Goal: Task Accomplishment & Management: Manage account settings

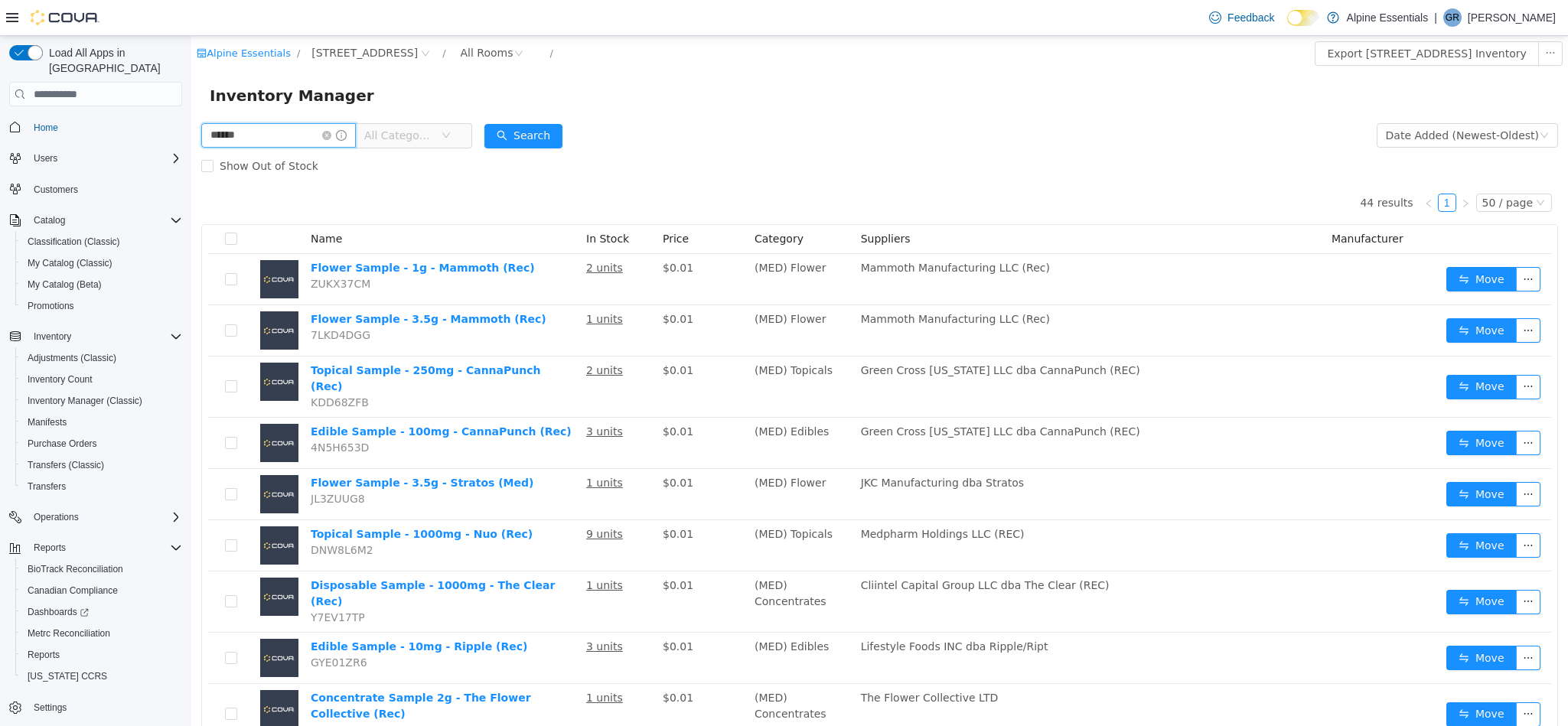
click at [285, 136] on input "******" at bounding box center [279, 136] width 154 height 25
type input "****"
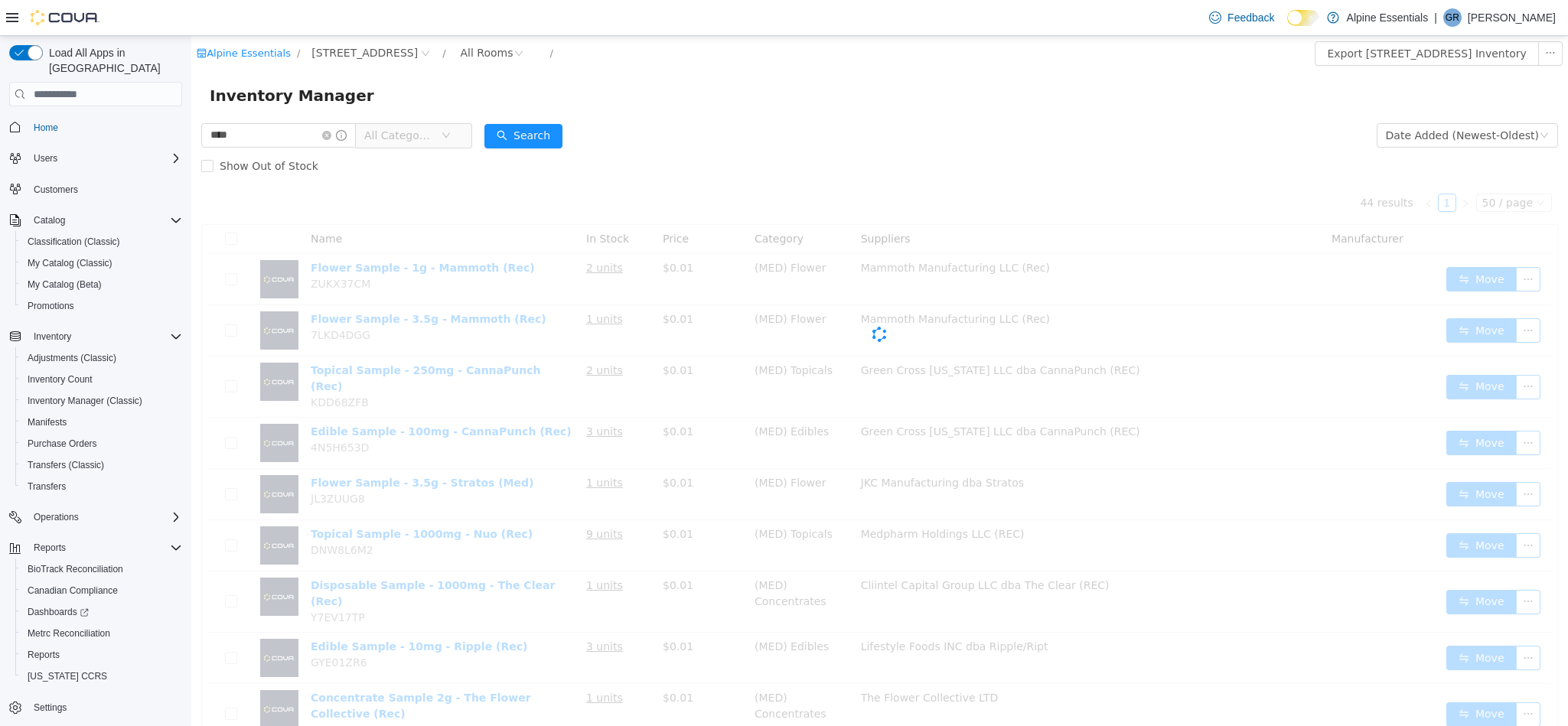
click at [408, 132] on span "All Categories" at bounding box center [399, 135] width 69 height 15
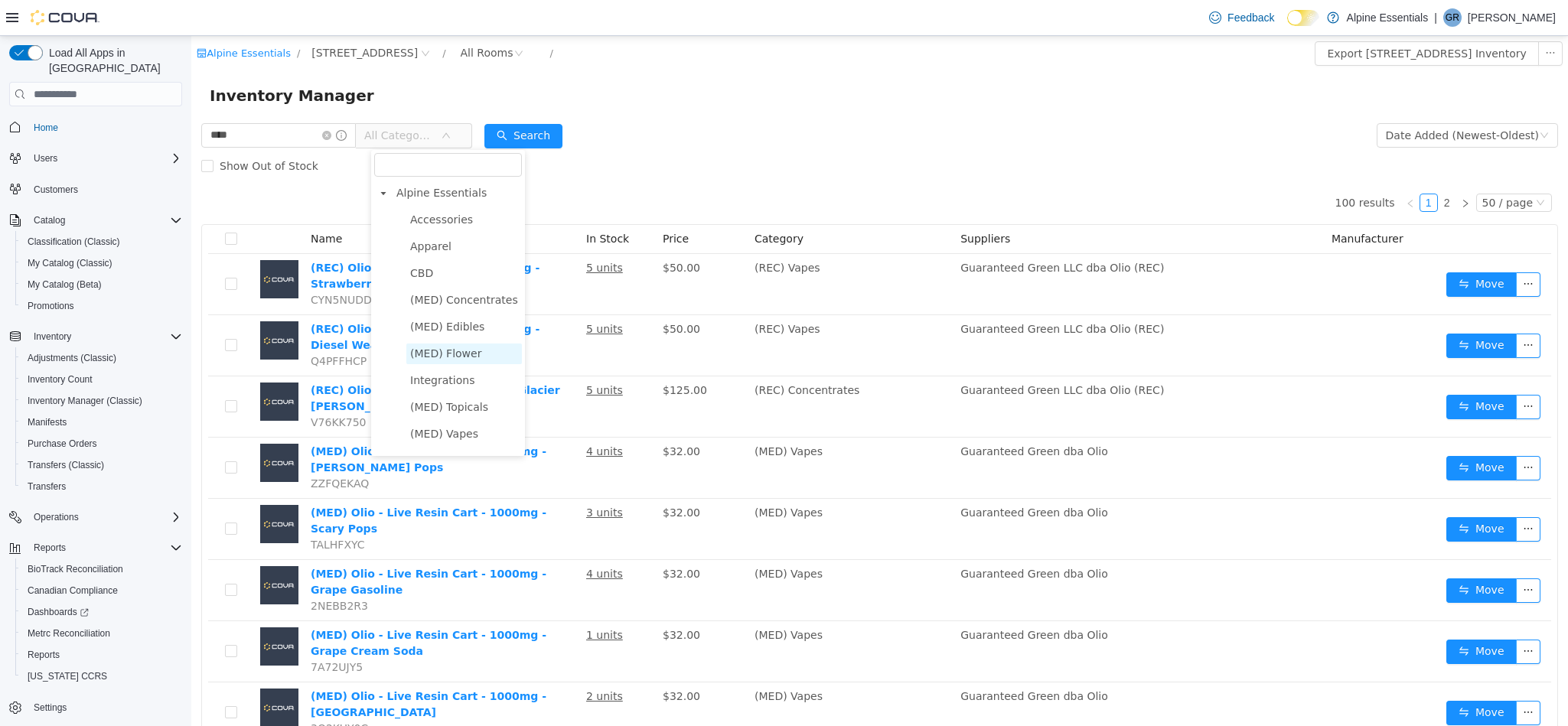
scroll to position [129, 0]
click at [460, 446] on span "(REC) Vapes" at bounding box center [464, 439] width 115 height 20
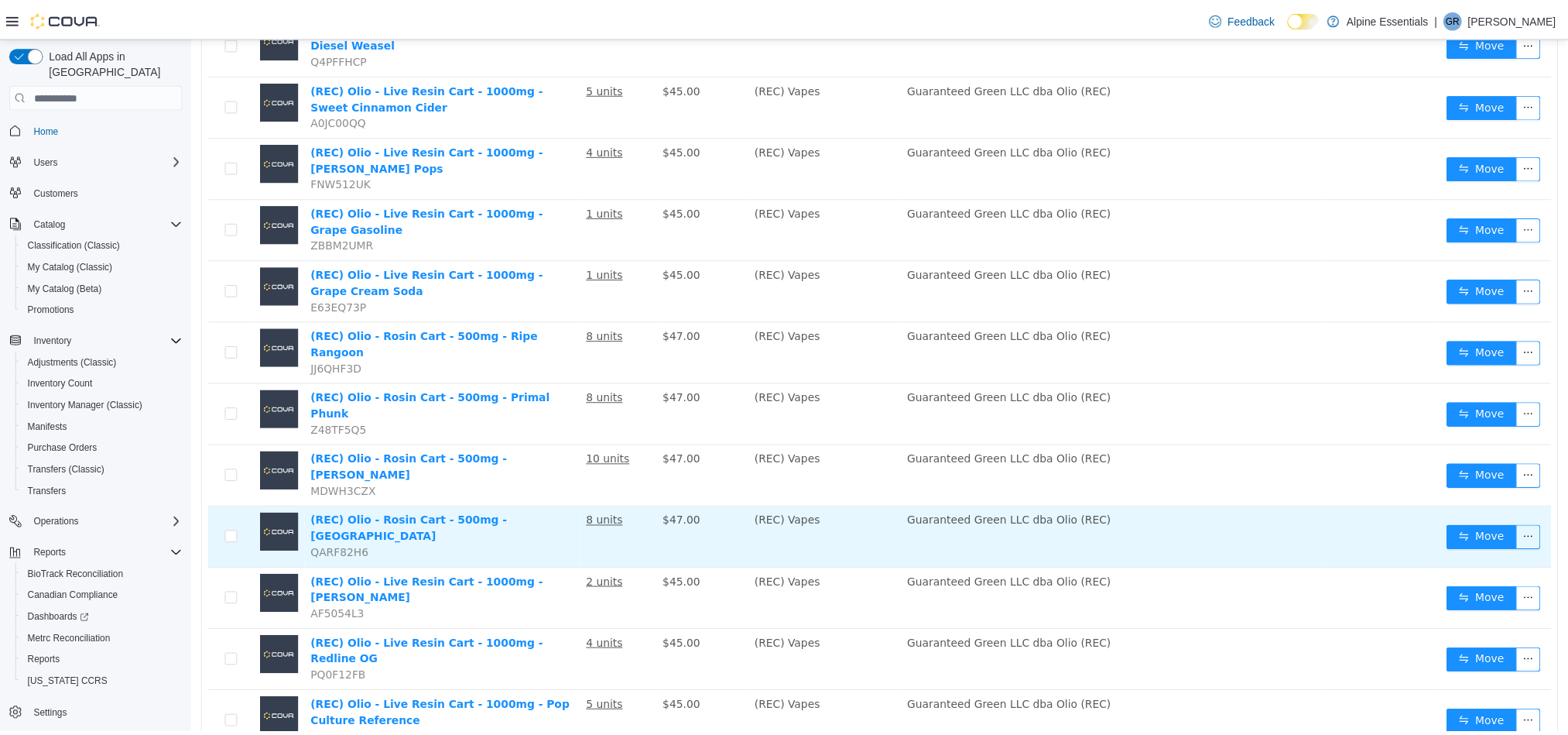
scroll to position [0, 0]
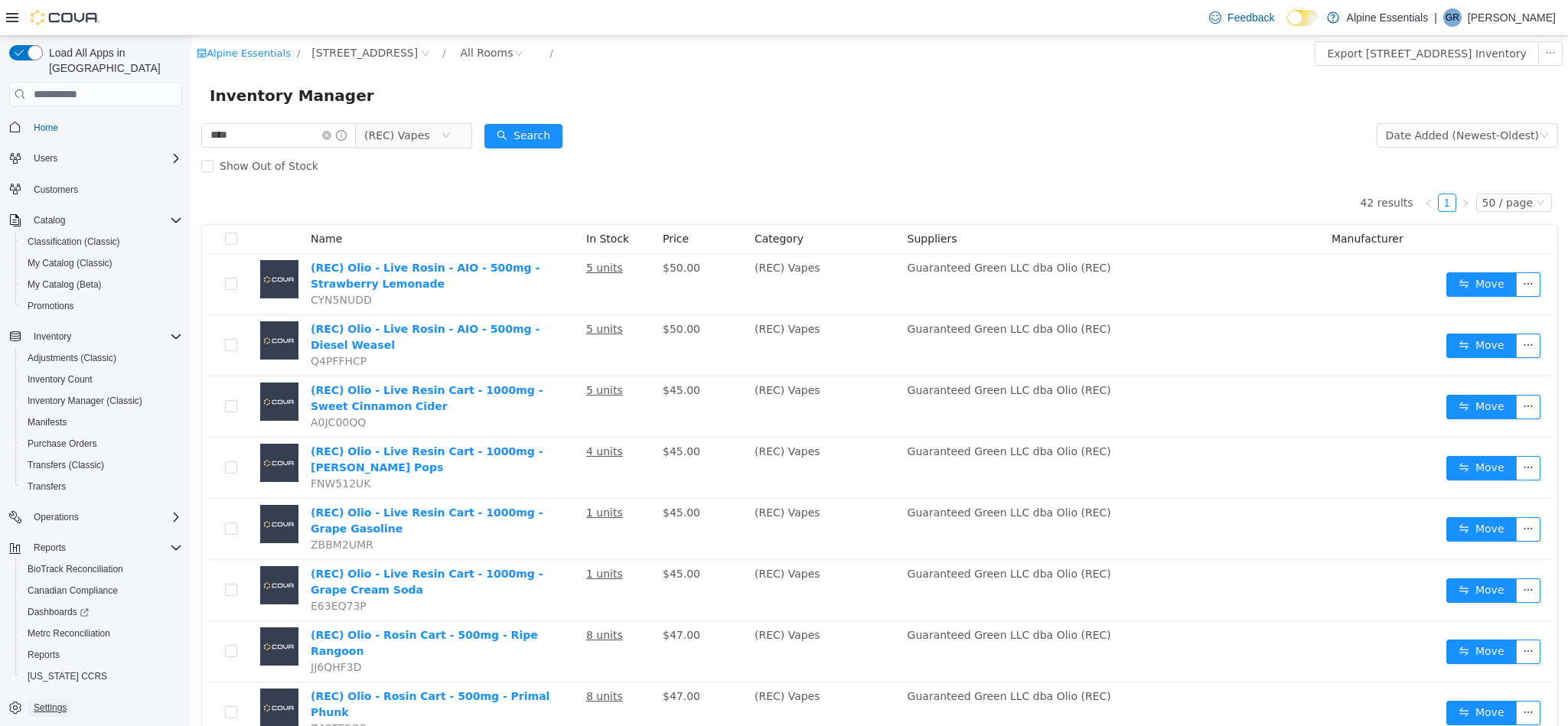
click at [59, 701] on span "Settings" at bounding box center [50, 707] width 33 height 12
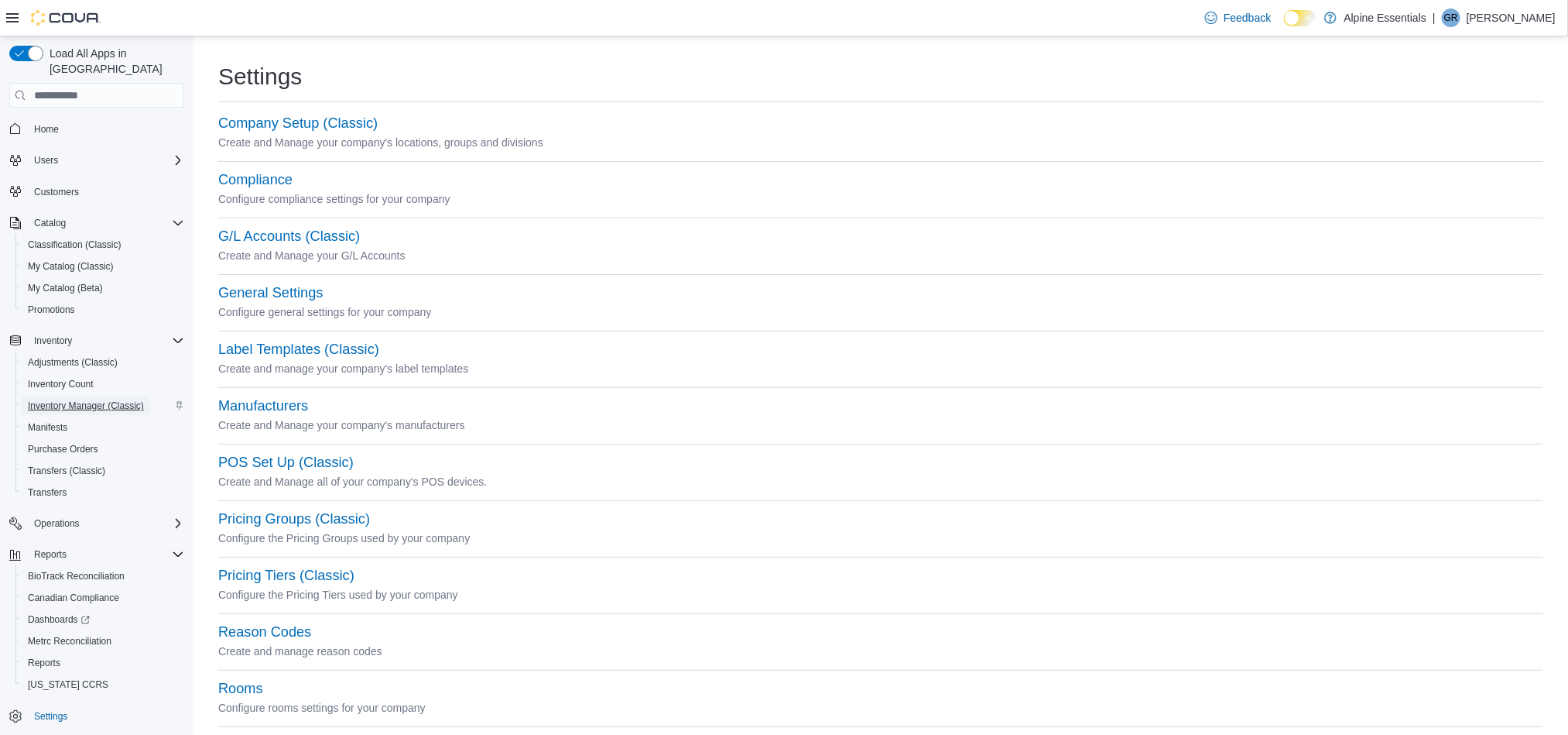
click at [128, 396] on span "Inventory Manager (Classic)" at bounding box center [85, 405] width 116 height 19
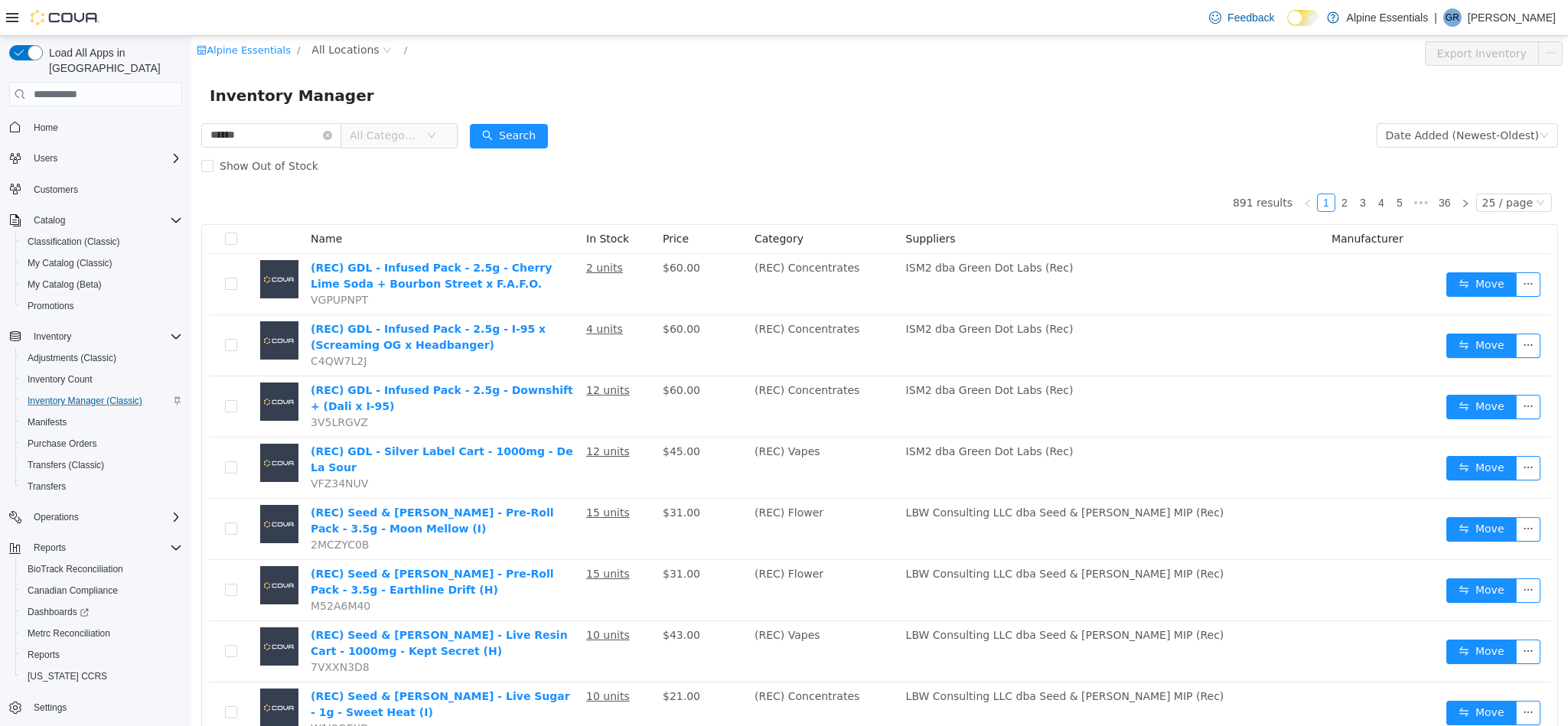
type input "******"
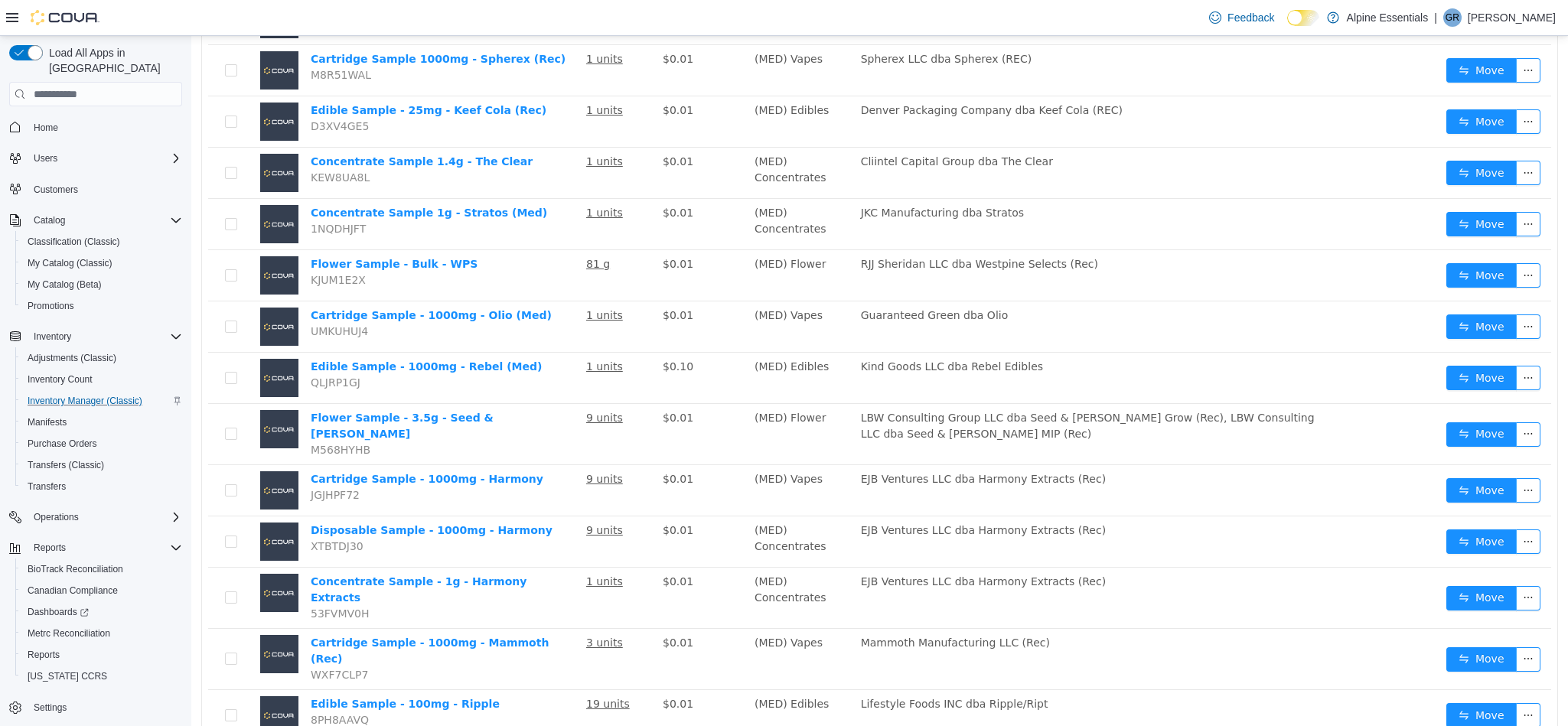
scroll to position [863, 0]
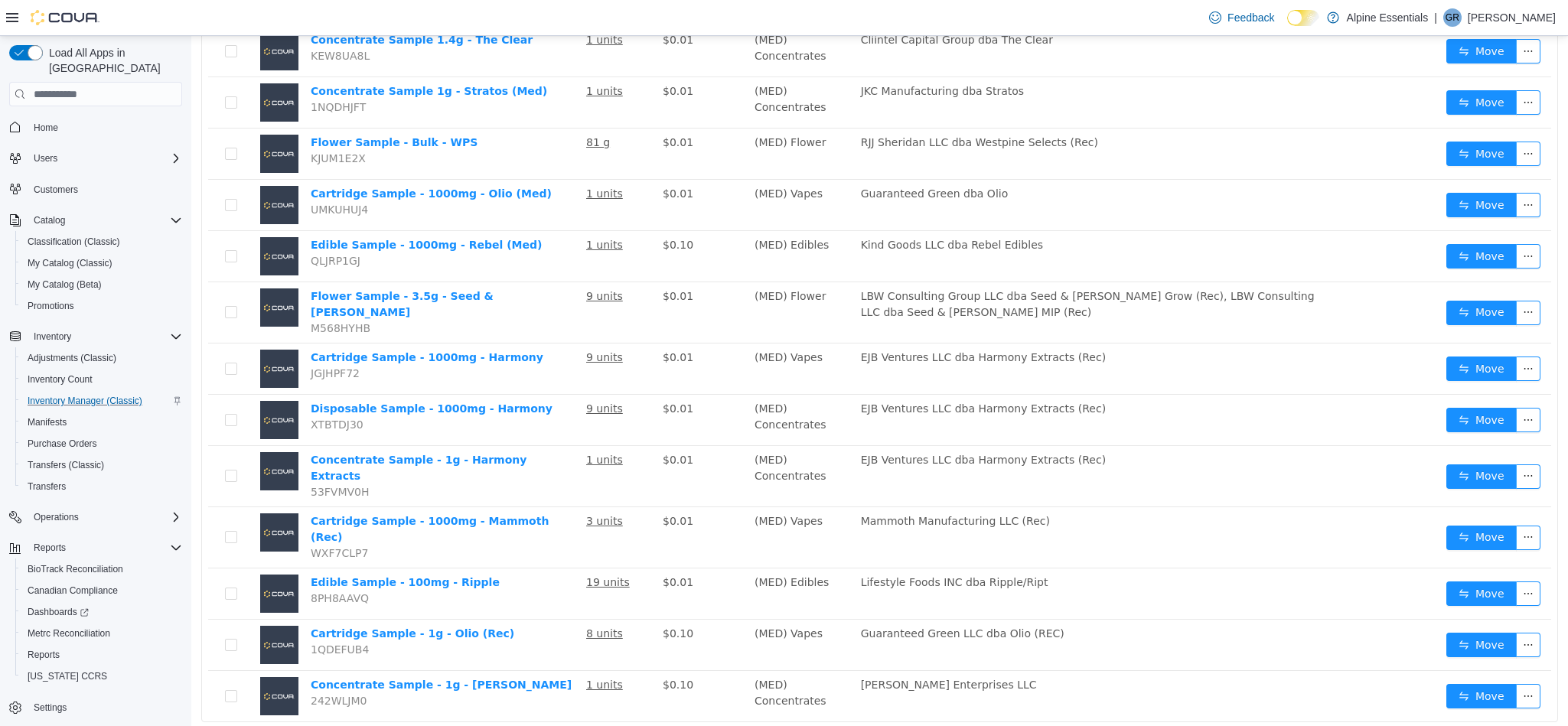
click at [1481, 688] on li "50 / page" at bounding box center [1501, 680] width 75 height 25
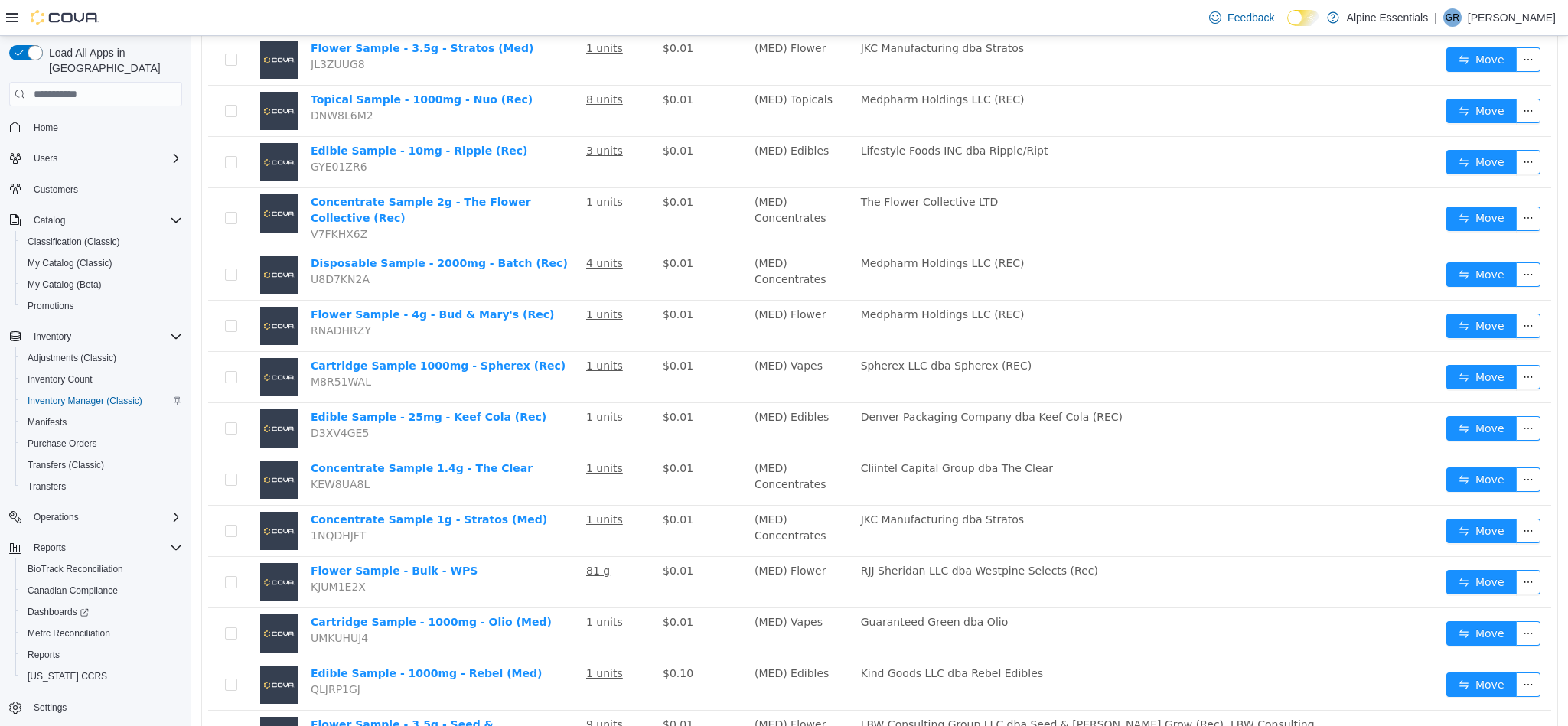
scroll to position [431, 0]
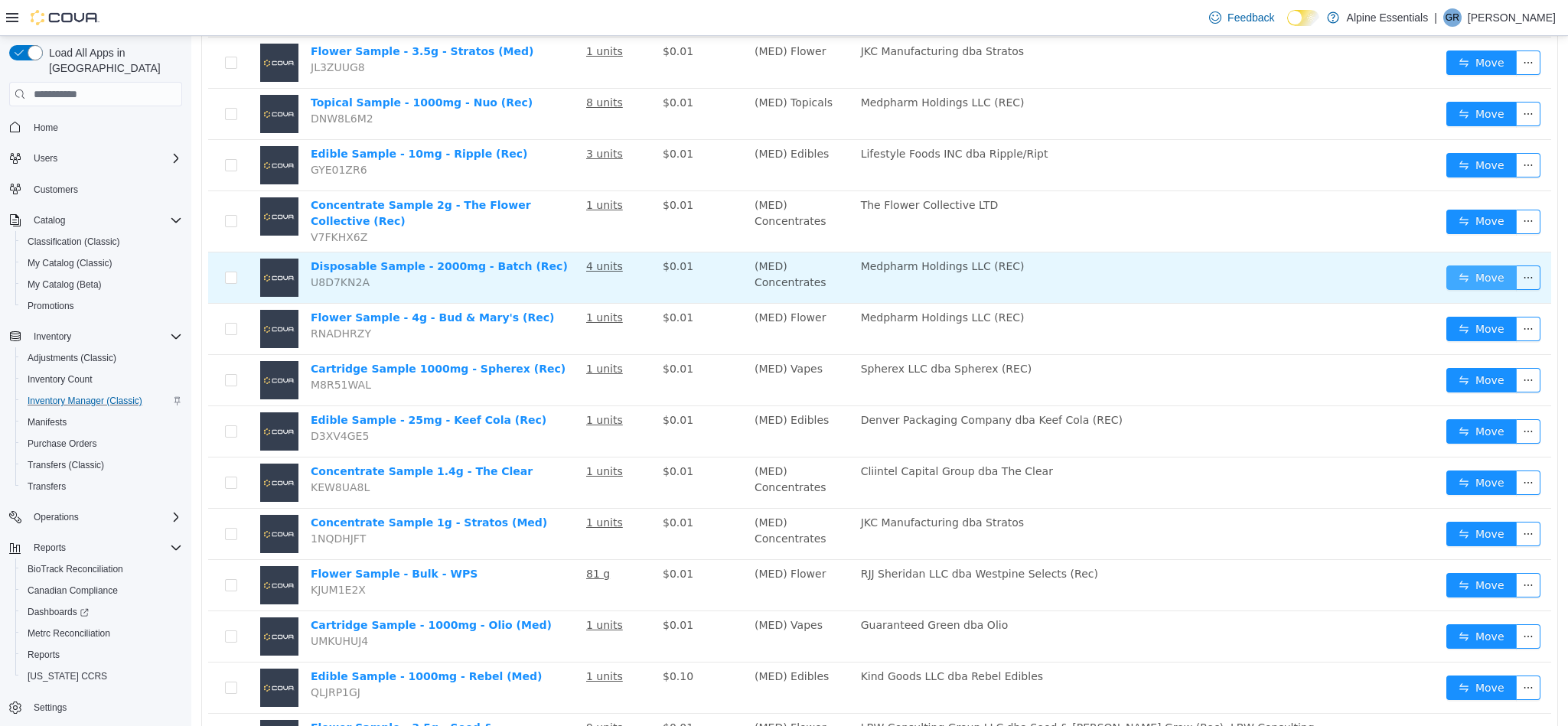
click at [1459, 265] on button "Move" at bounding box center [1481, 278] width 70 height 25
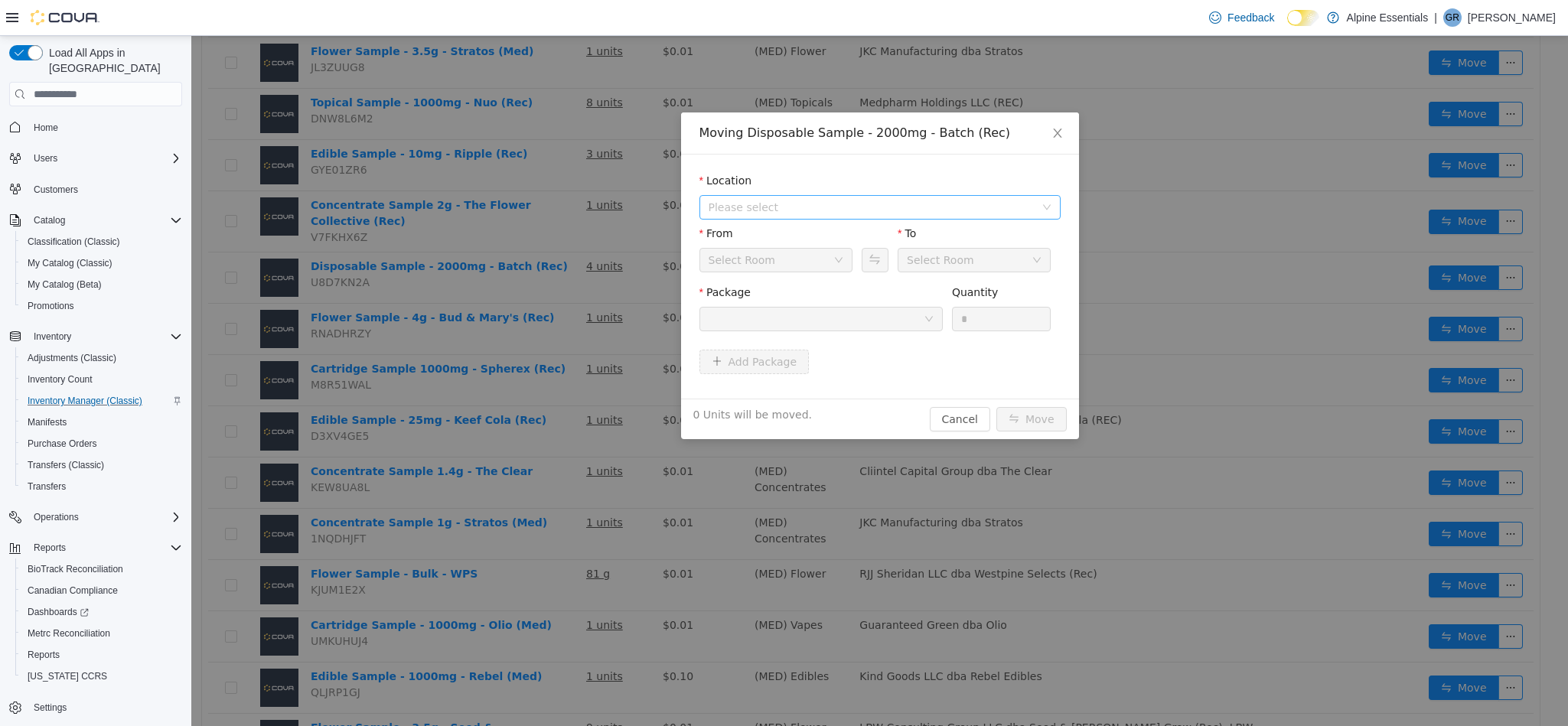
click at [825, 206] on span "Please select" at bounding box center [871, 207] width 326 height 15
click at [850, 260] on span "[STREET_ADDRESS]" at bounding box center [896, 262] width 323 height 20
click at [893, 324] on div at bounding box center [816, 319] width 215 height 23
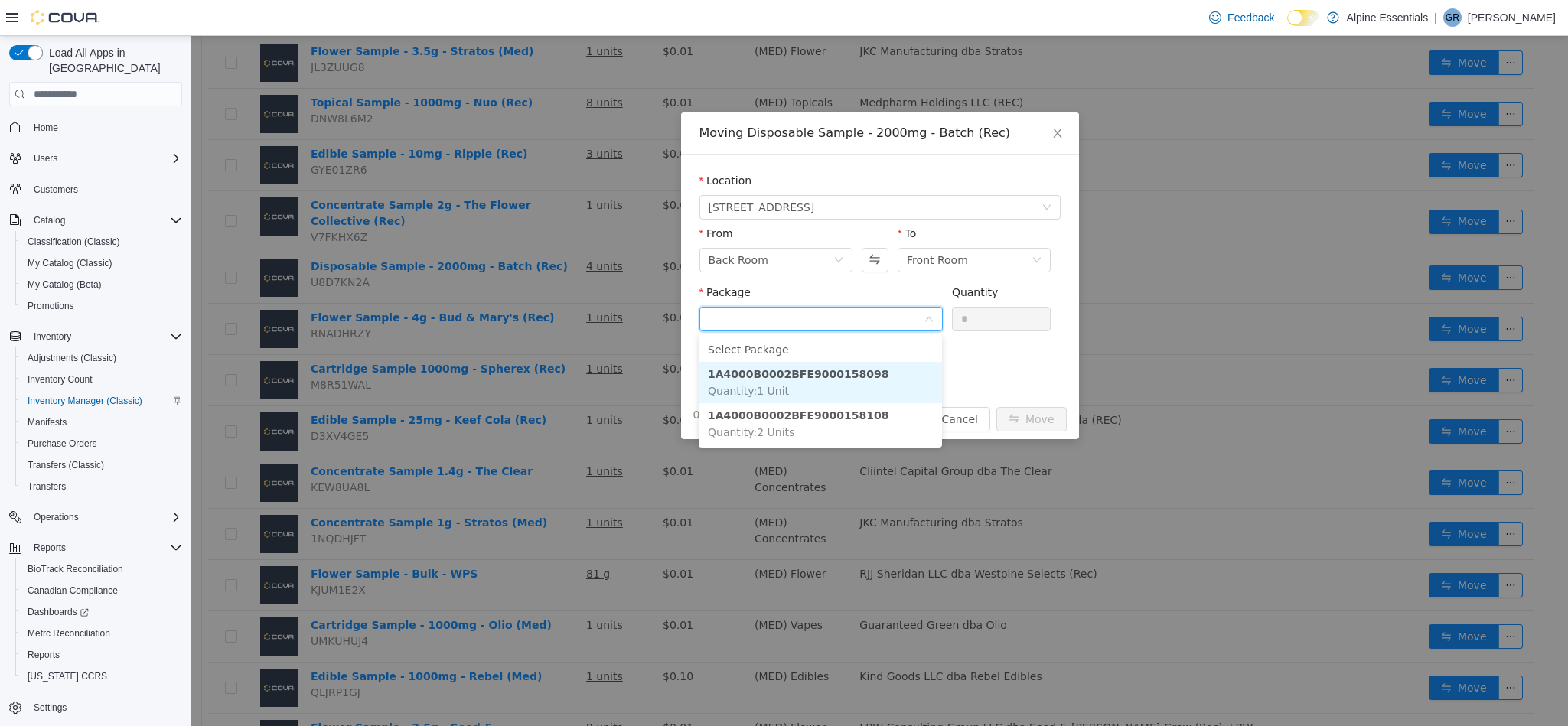
click at [893, 371] on li "1A4000B0002BFE9000158098 Quantity : 1 Unit" at bounding box center [820, 383] width 243 height 42
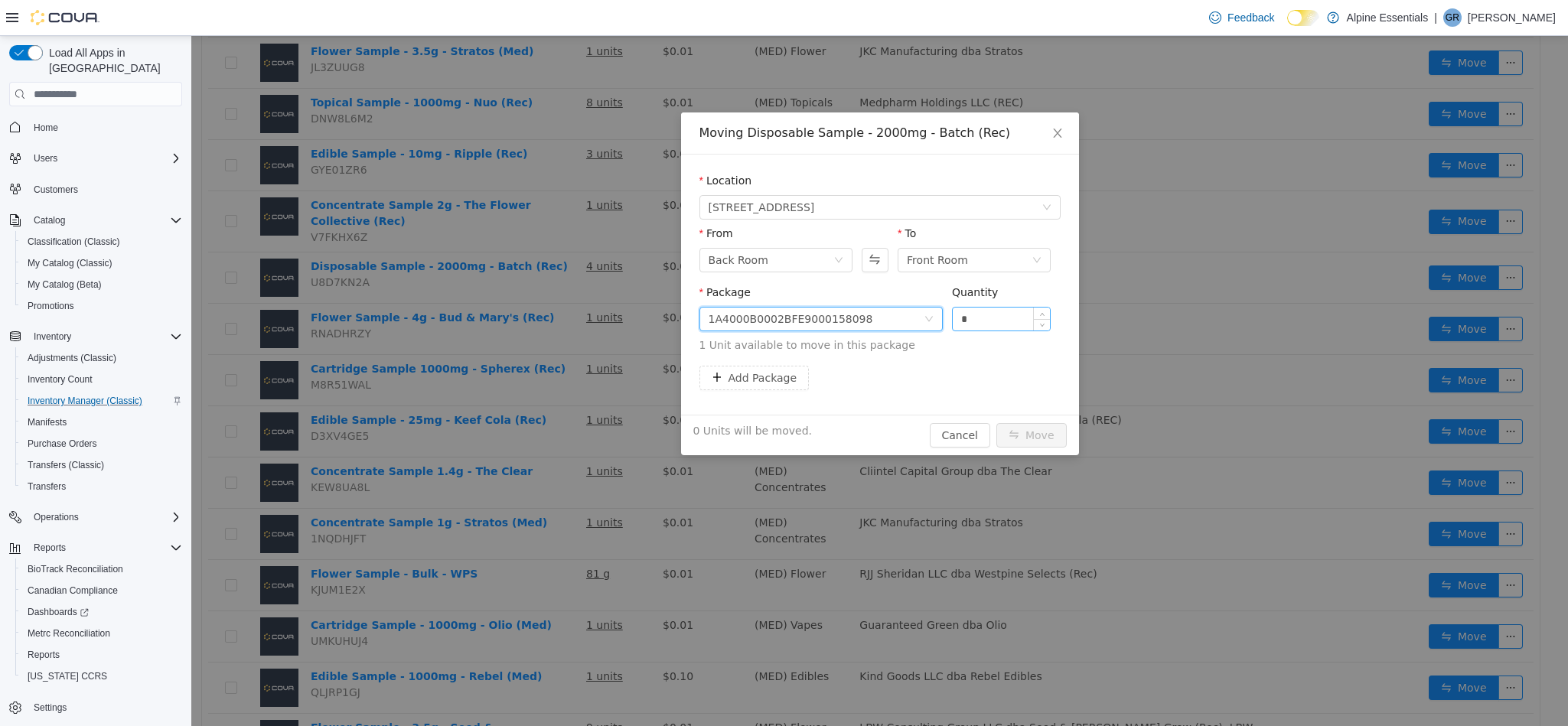
click at [989, 329] on input "*" at bounding box center [1002, 319] width 98 height 23
type input "*"
click at [996, 423] on button "Move" at bounding box center [1031, 436] width 70 height 25
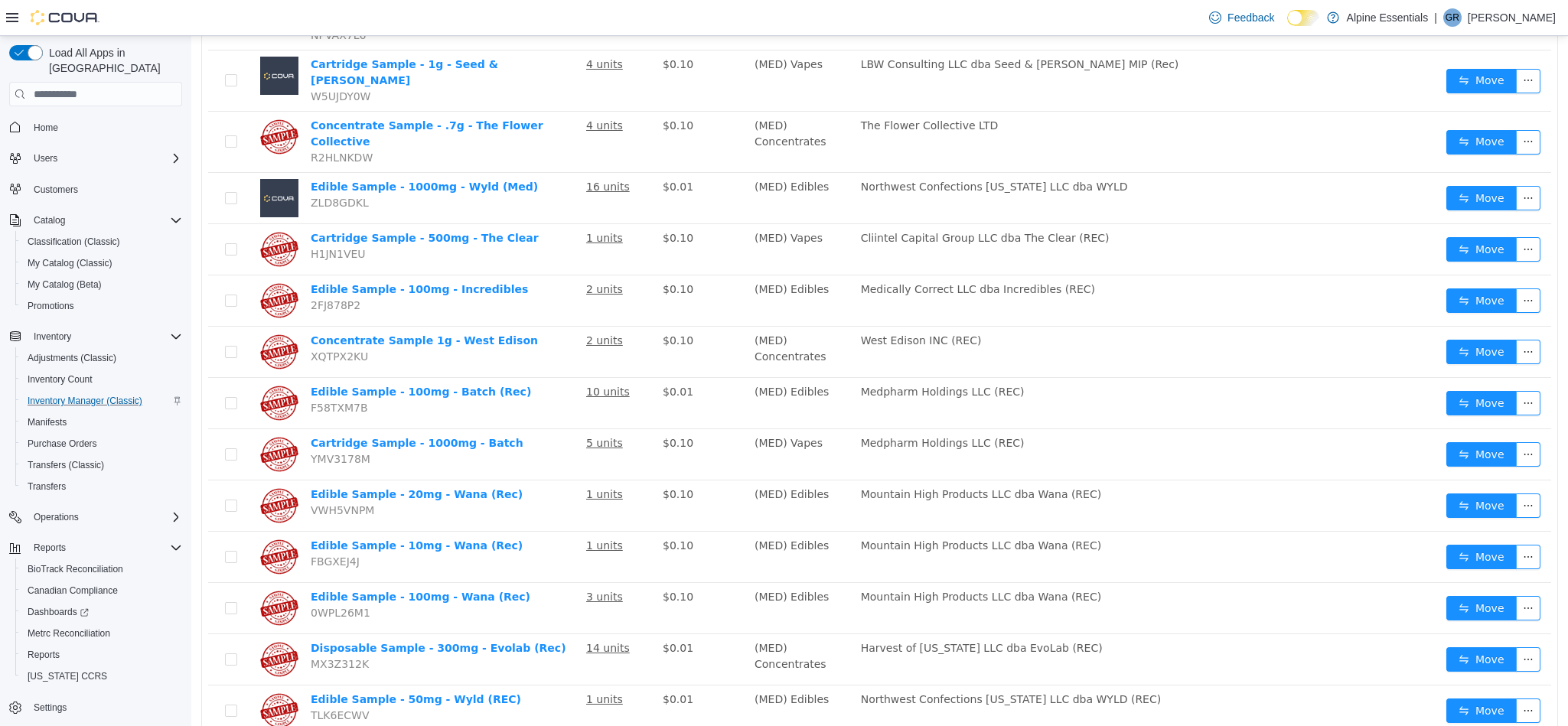
scroll to position [1791, 0]
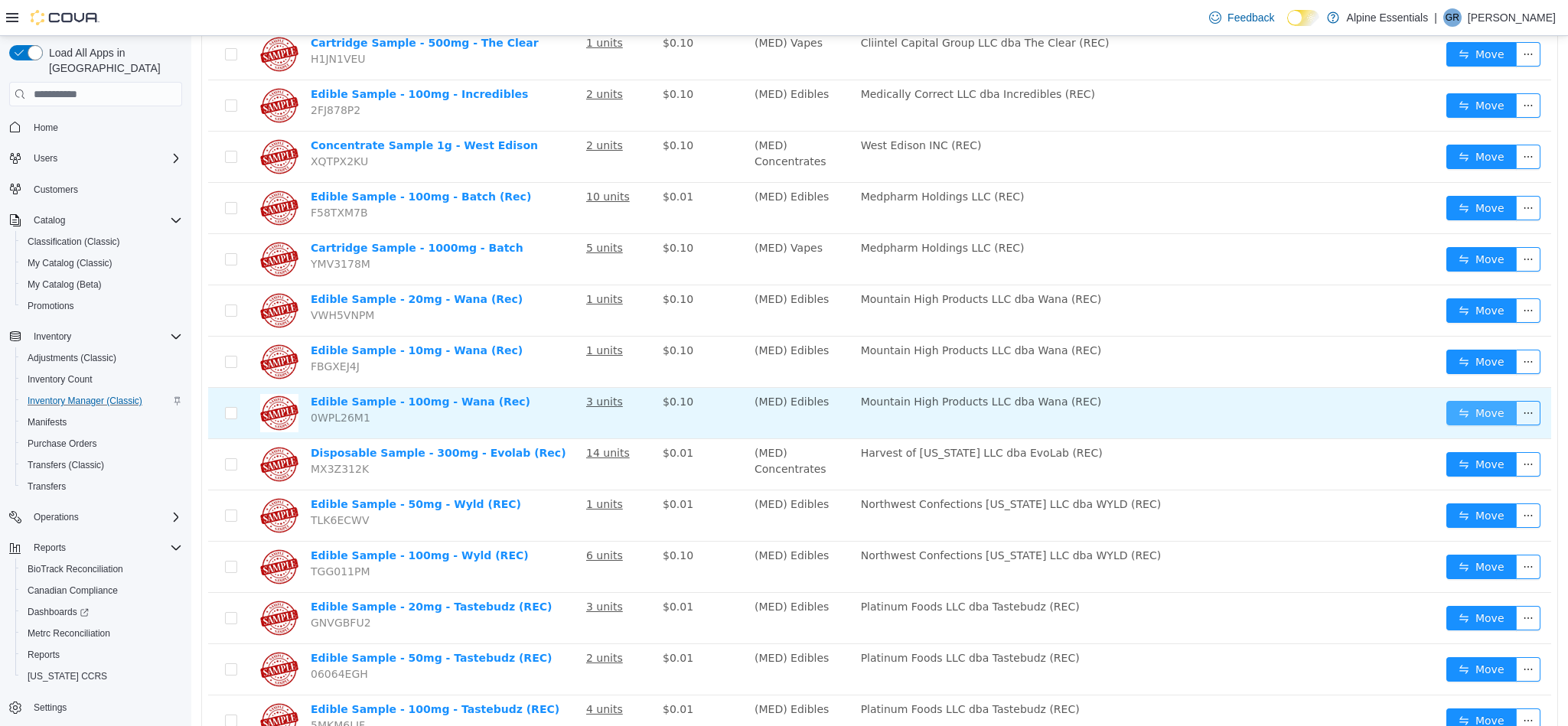
click at [1449, 401] on button "Move" at bounding box center [1481, 414] width 70 height 25
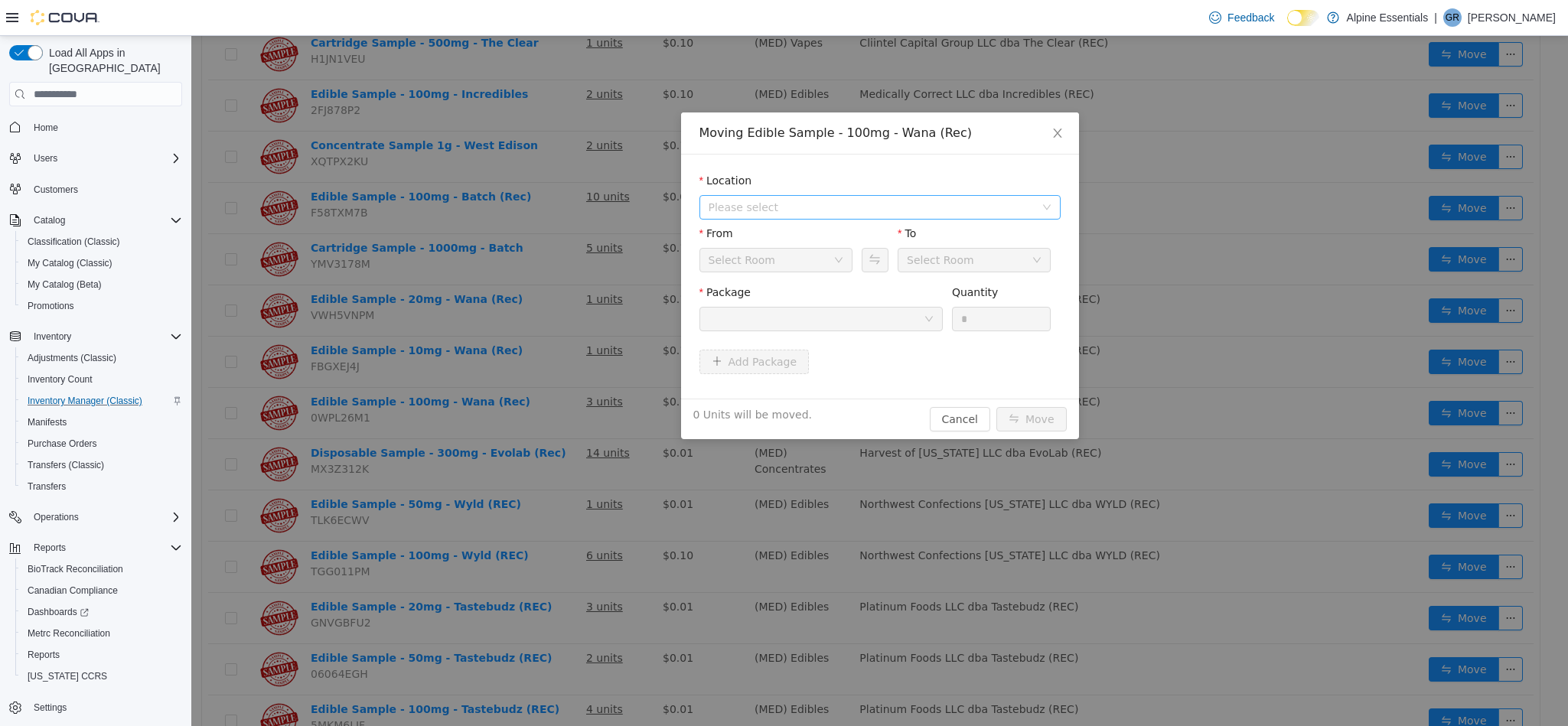
click at [824, 215] on span "Please select" at bounding box center [871, 207] width 326 height 15
click at [820, 263] on span "[STREET_ADDRESS]" at bounding box center [791, 264] width 107 height 12
click at [836, 329] on div at bounding box center [816, 319] width 215 height 23
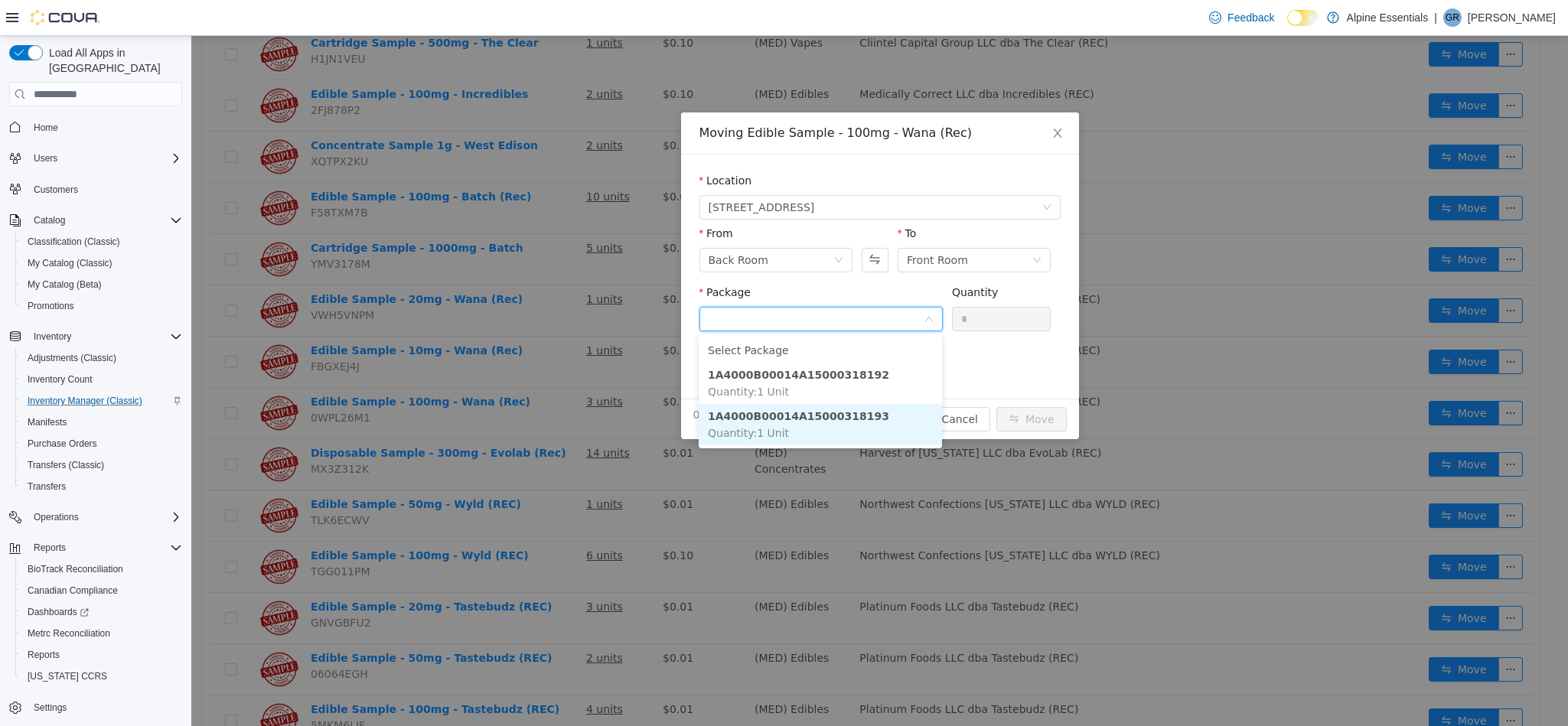
click at [878, 418] on li "1A4000B00014A15000318193 Quantity : 1 Unit" at bounding box center [820, 424] width 243 height 42
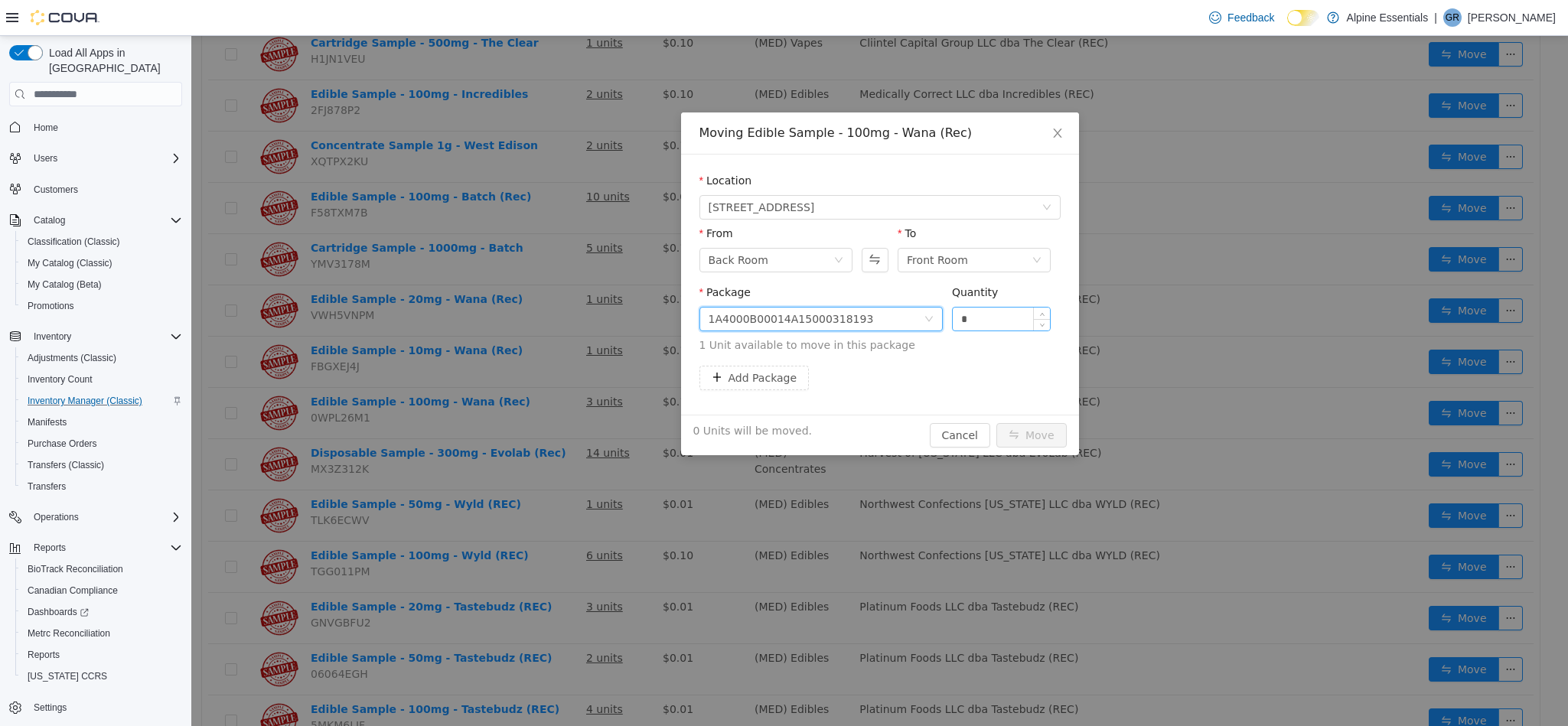
click at [987, 323] on input "*" at bounding box center [1002, 319] width 98 height 23
type input "*"
click at [996, 423] on button "Move" at bounding box center [1031, 436] width 70 height 25
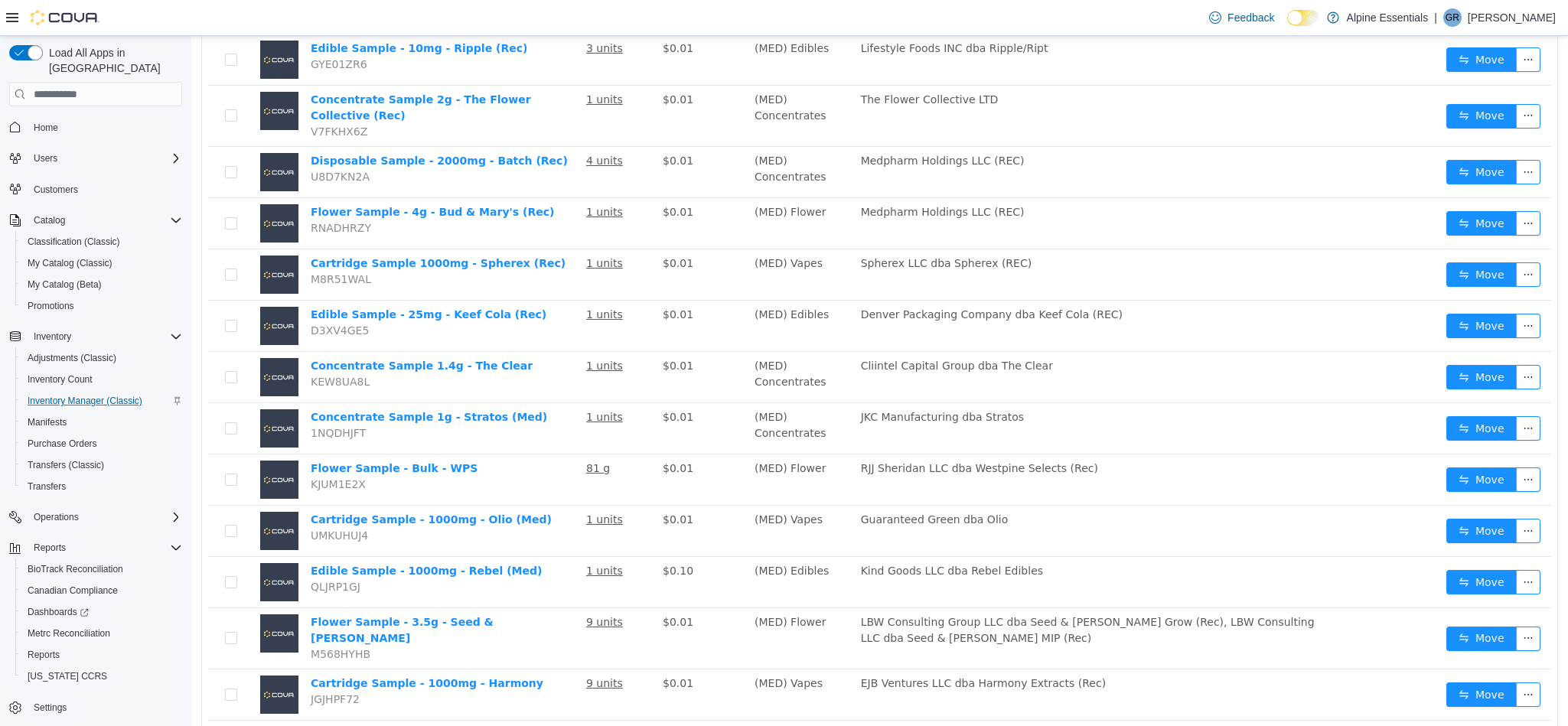
scroll to position [619, 0]
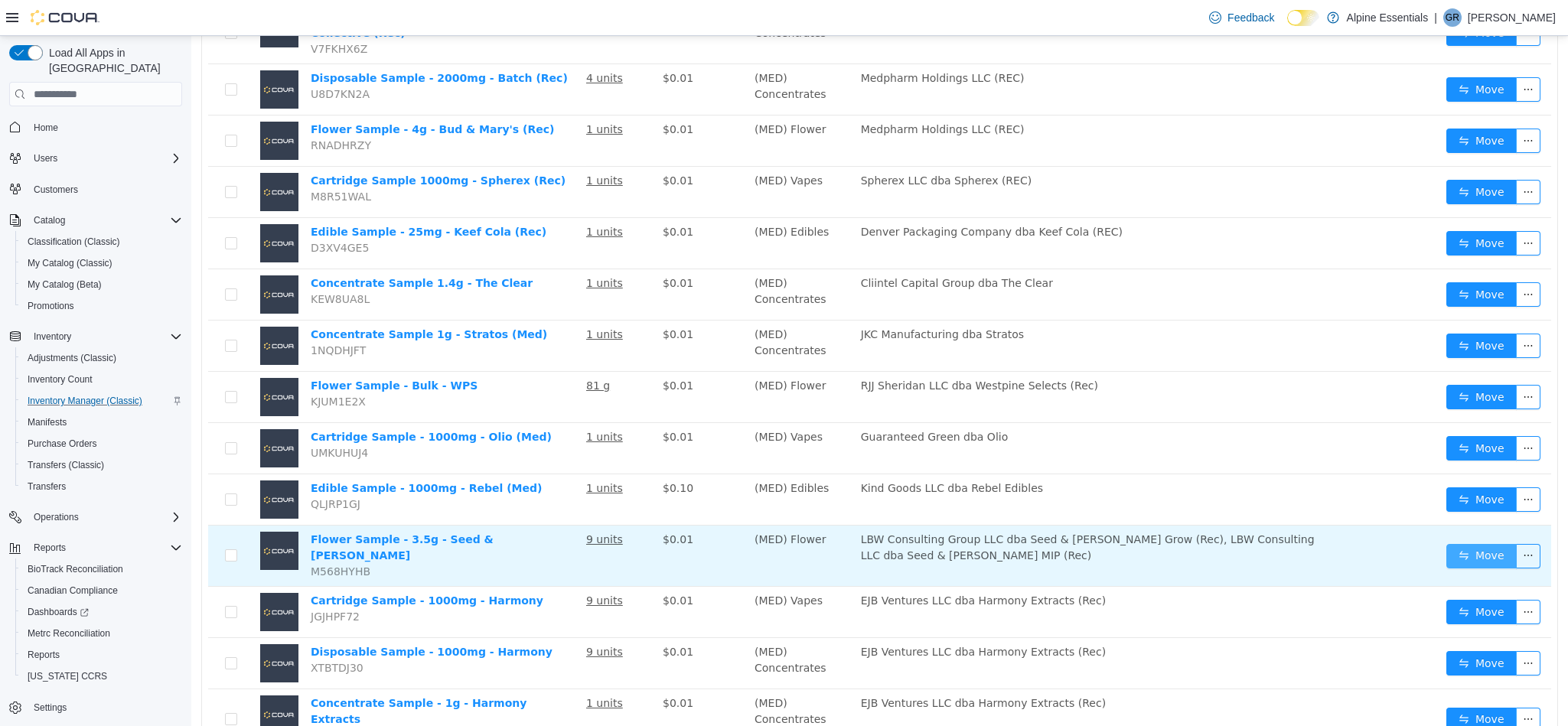
click at [1482, 544] on button "Move" at bounding box center [1481, 556] width 70 height 25
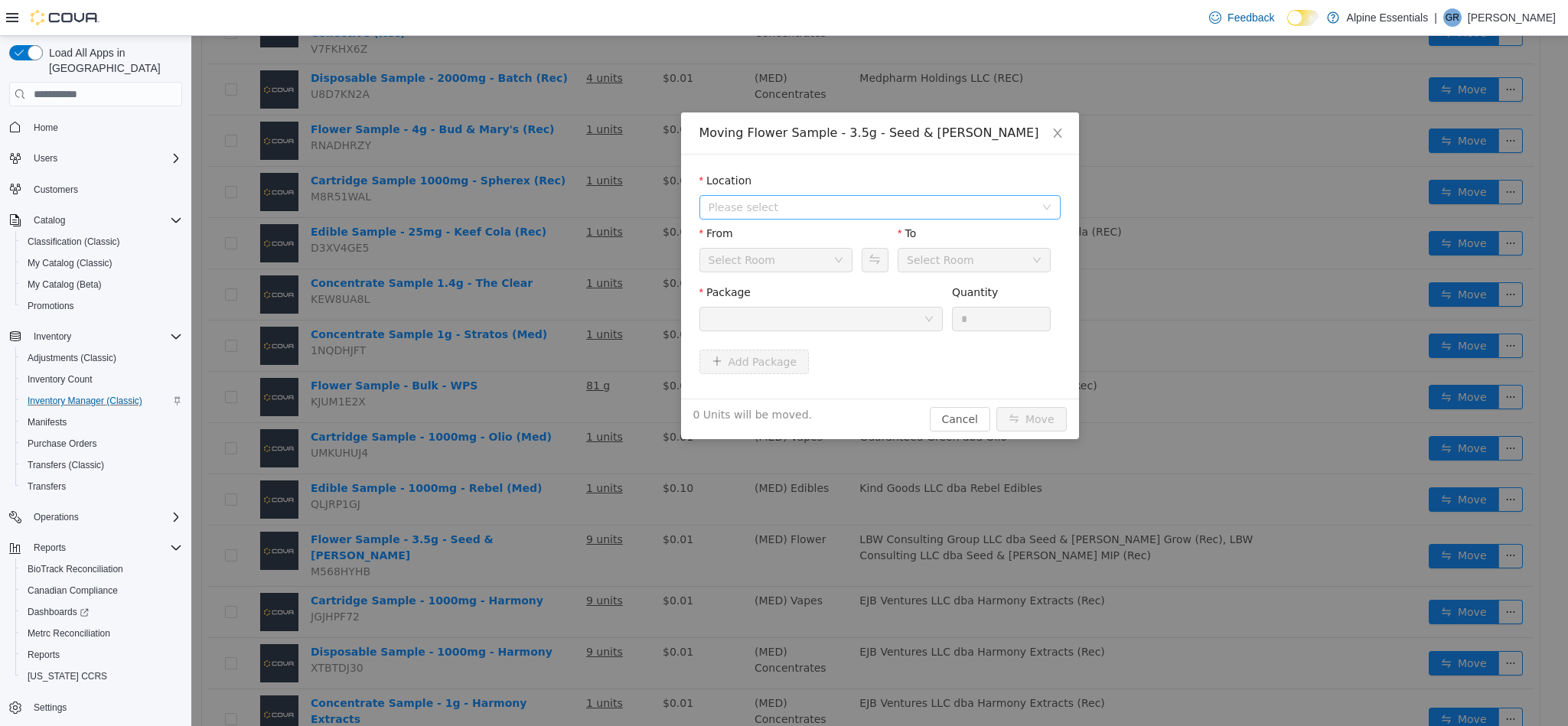
click at [873, 212] on span "Please select" at bounding box center [871, 207] width 326 height 15
click at [859, 263] on span "[STREET_ADDRESS]" at bounding box center [896, 262] width 323 height 20
click at [887, 329] on div at bounding box center [816, 319] width 215 height 23
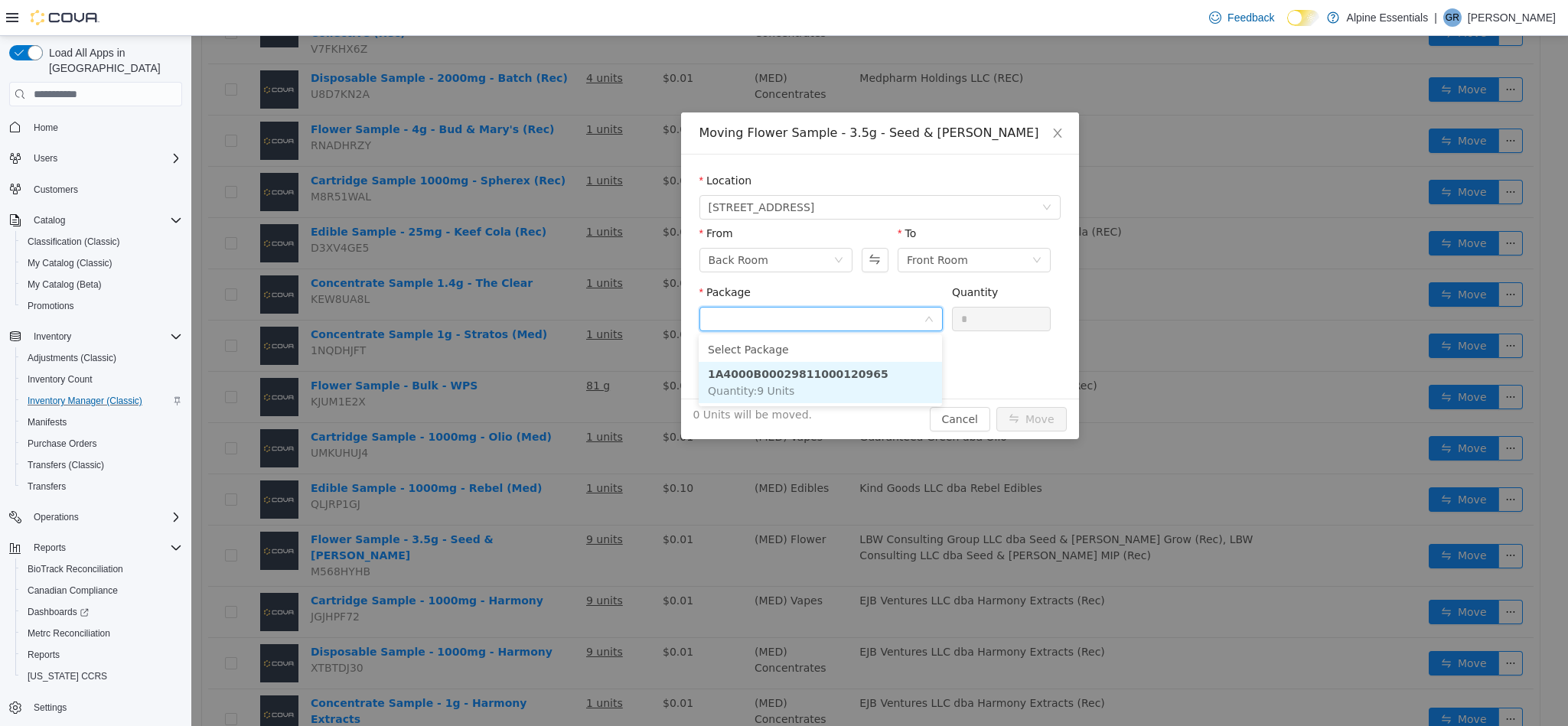
click at [895, 371] on li "1A4000B00029811000120965 Quantity : 9 Units" at bounding box center [820, 383] width 243 height 42
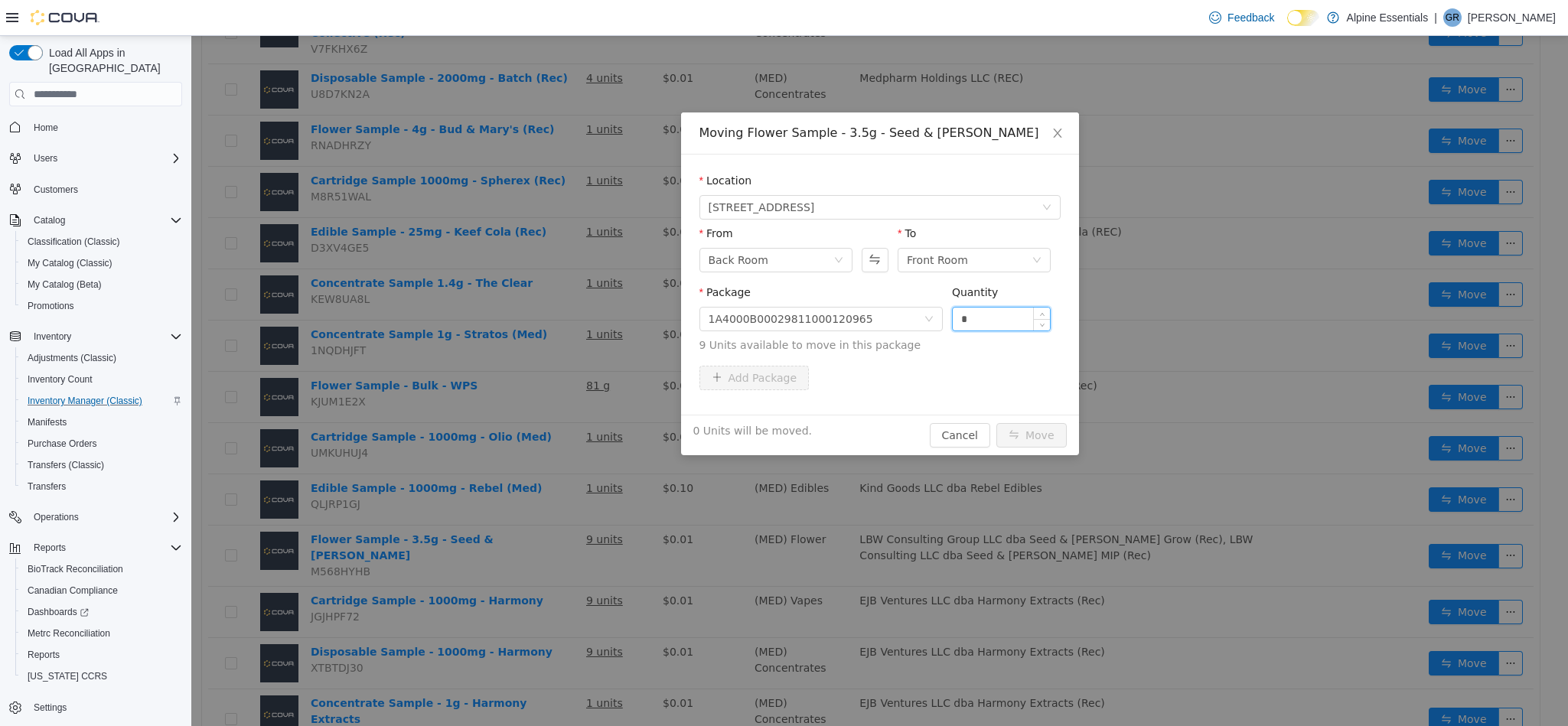
click at [978, 319] on input "*" at bounding box center [1002, 319] width 98 height 23
type input "*"
click at [996, 423] on button "Move" at bounding box center [1031, 436] width 70 height 25
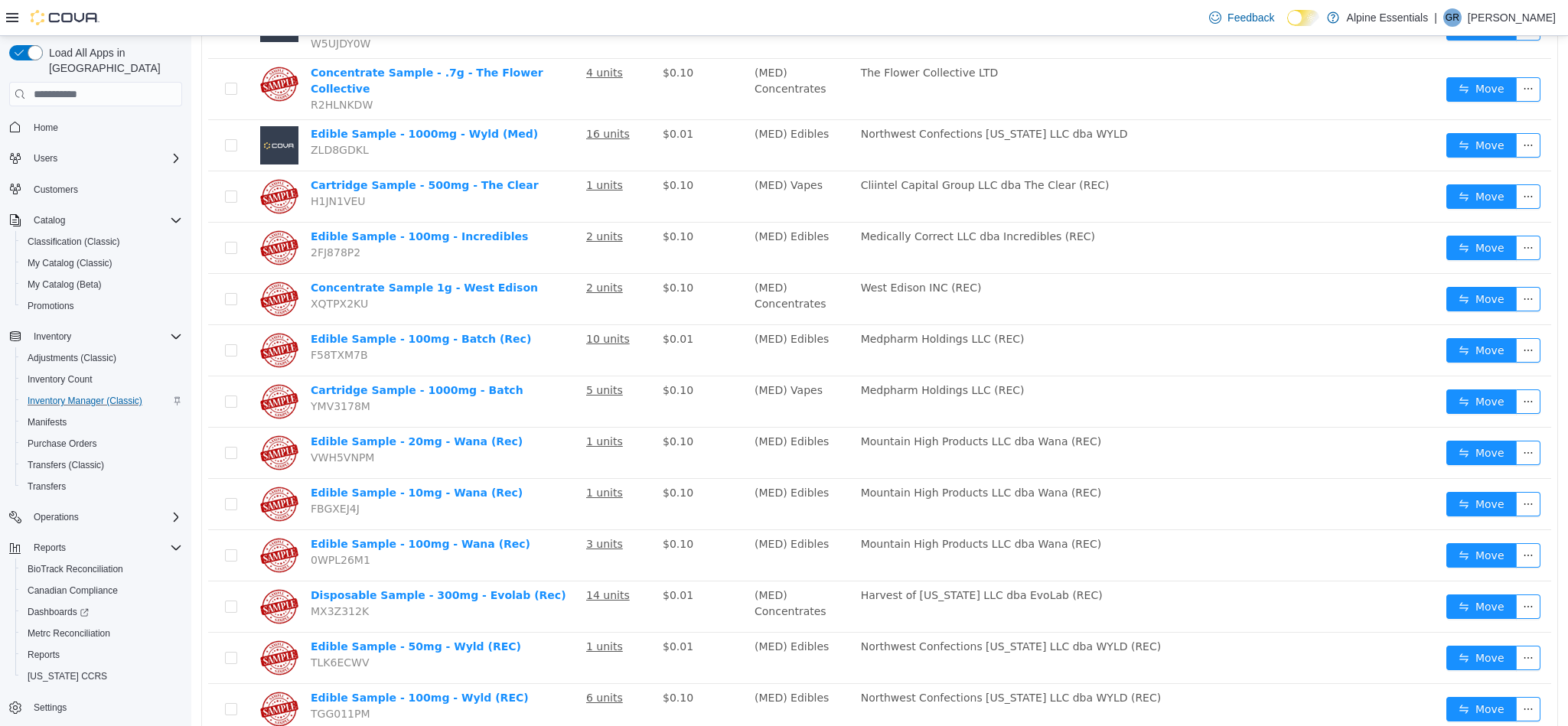
scroll to position [1791, 0]
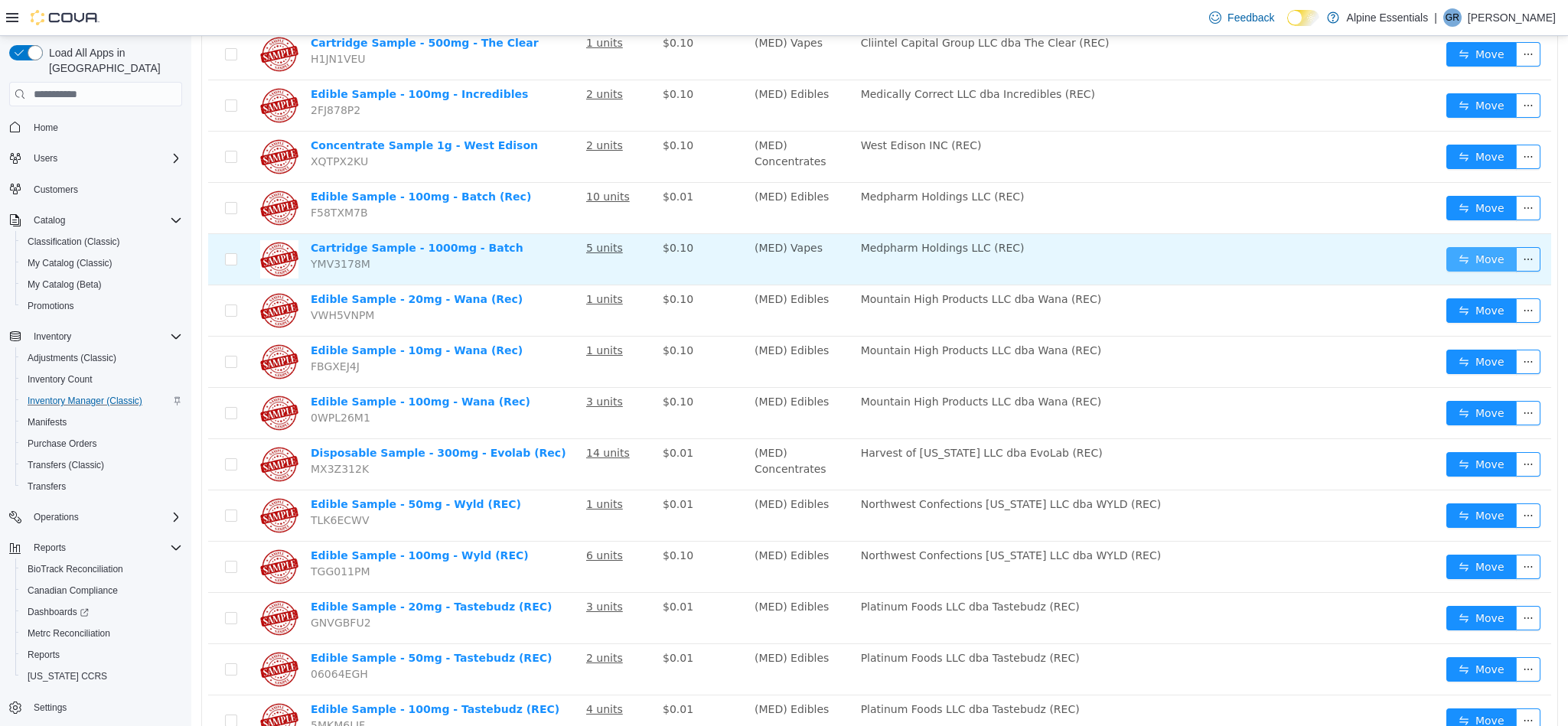
click at [1472, 247] on button "Move" at bounding box center [1481, 259] width 70 height 25
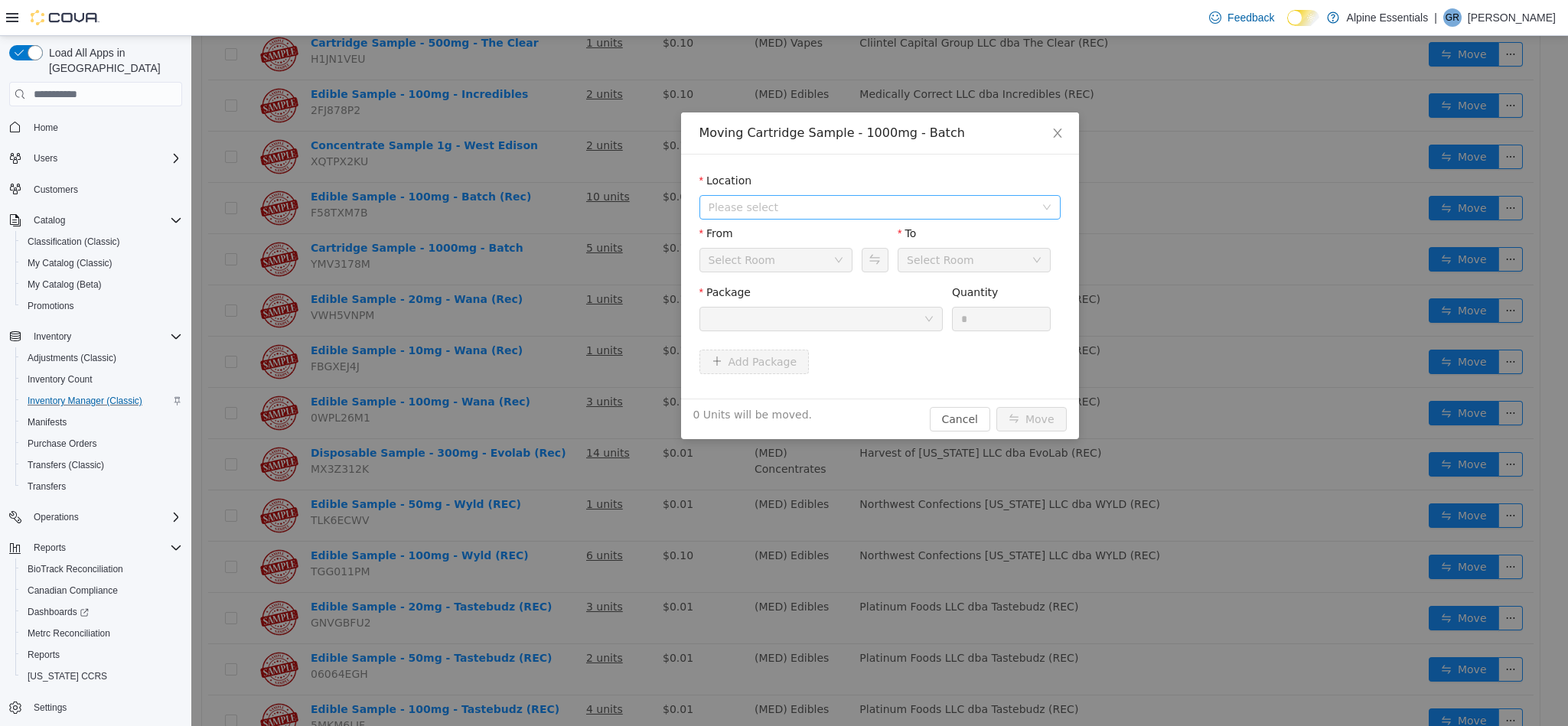
click at [817, 217] on span "Please select" at bounding box center [875, 208] width 333 height 23
click at [834, 267] on span "[STREET_ADDRESS]" at bounding box center [791, 264] width 107 height 12
click at [873, 331] on div at bounding box center [821, 320] width 243 height 25
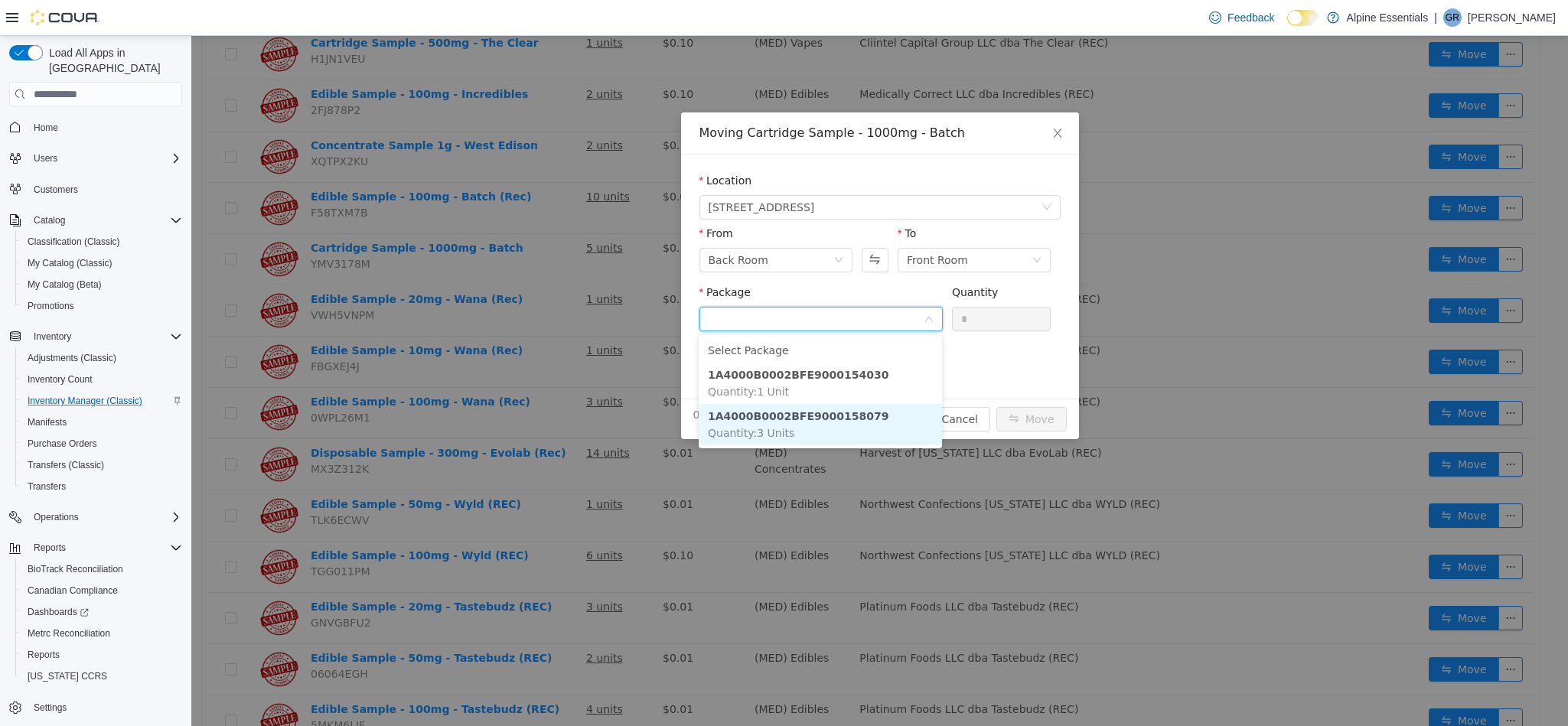
click at [895, 419] on li "1A4000B0002BFE9000158079 Quantity : 3 Units" at bounding box center [820, 424] width 243 height 42
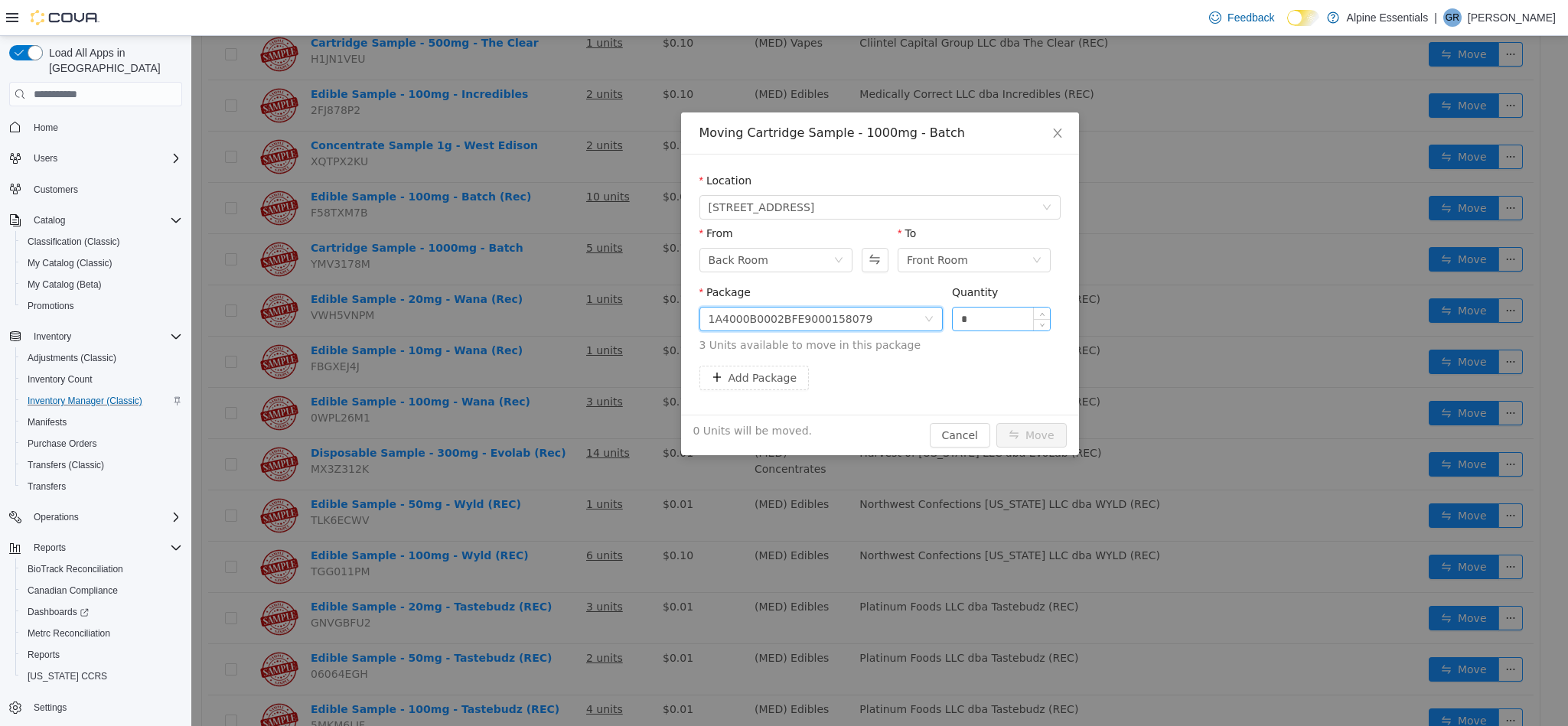
click at [989, 319] on input "*" at bounding box center [1002, 319] width 98 height 23
type input "*"
click at [996, 423] on button "Move" at bounding box center [1031, 436] width 70 height 25
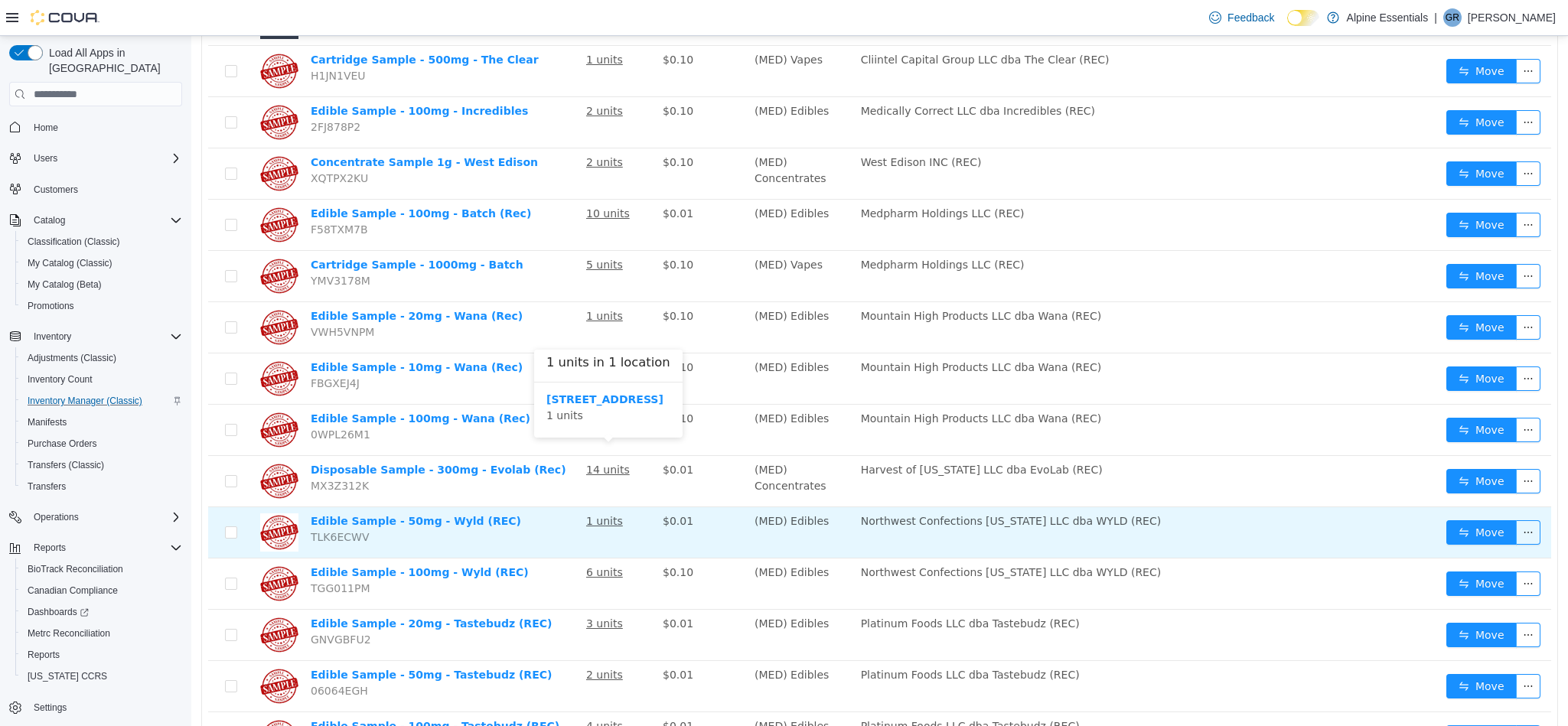
scroll to position [1772, 0]
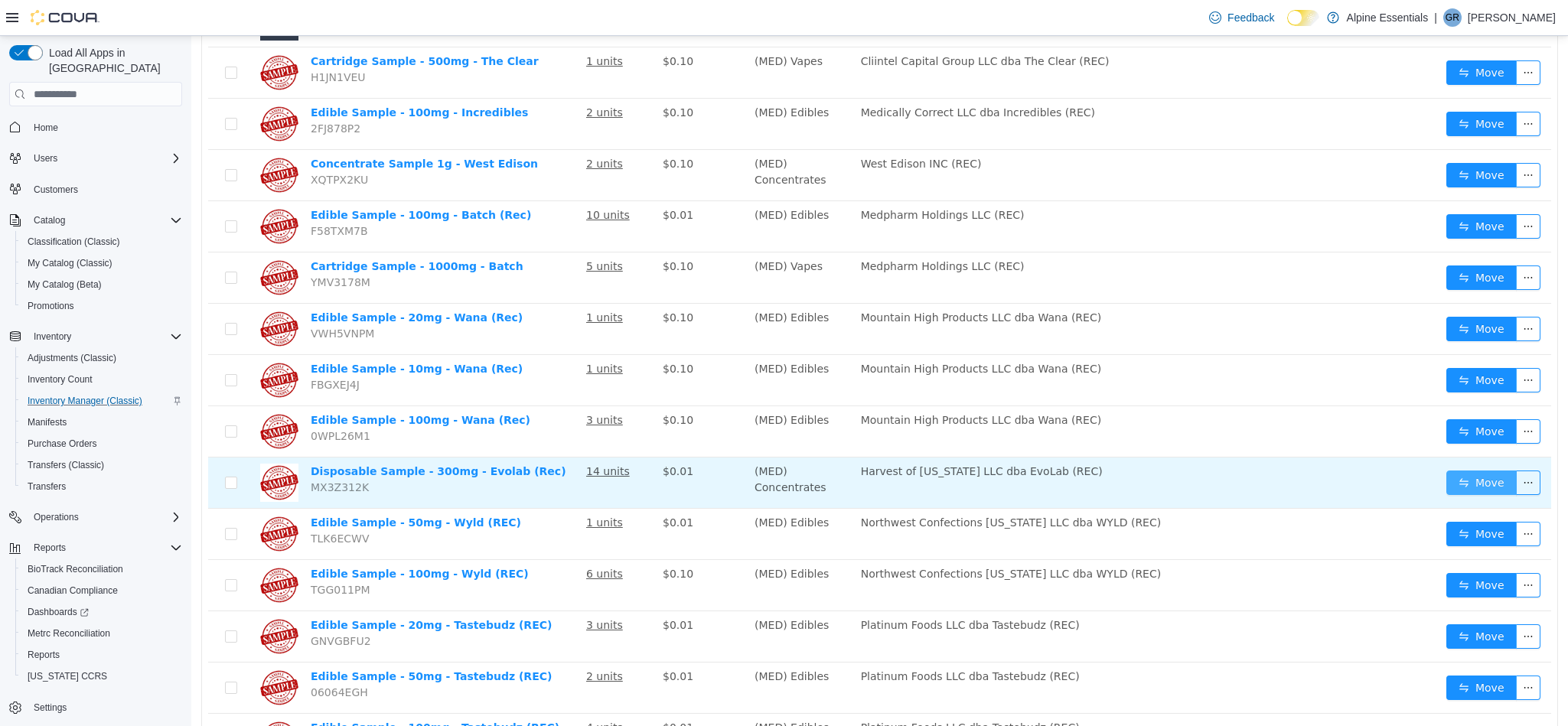
click at [1479, 470] on button "Move" at bounding box center [1481, 483] width 70 height 25
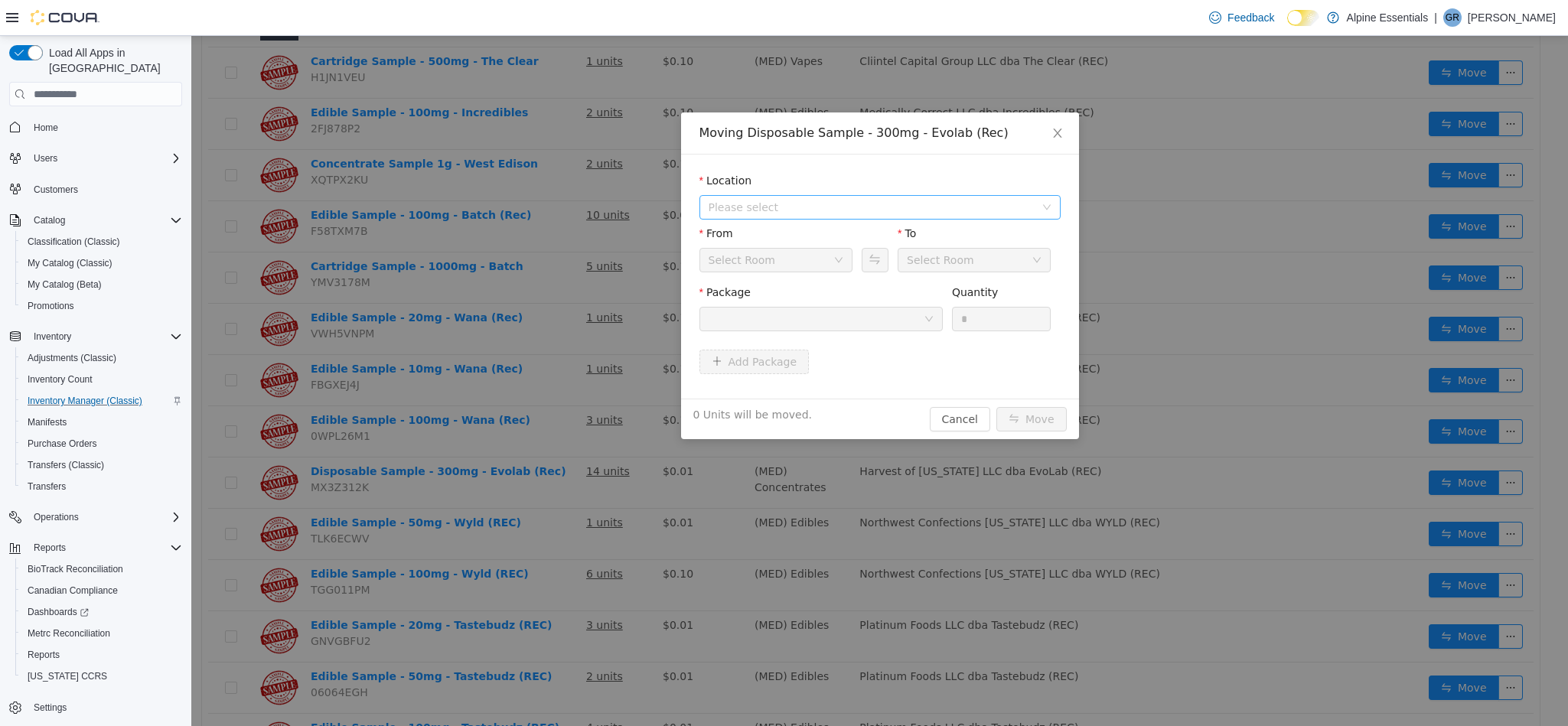
click at [769, 202] on span "Please select" at bounding box center [871, 207] width 326 height 15
click at [785, 263] on span "[STREET_ADDRESS]" at bounding box center [791, 264] width 107 height 12
click at [808, 325] on div at bounding box center [816, 319] width 215 height 23
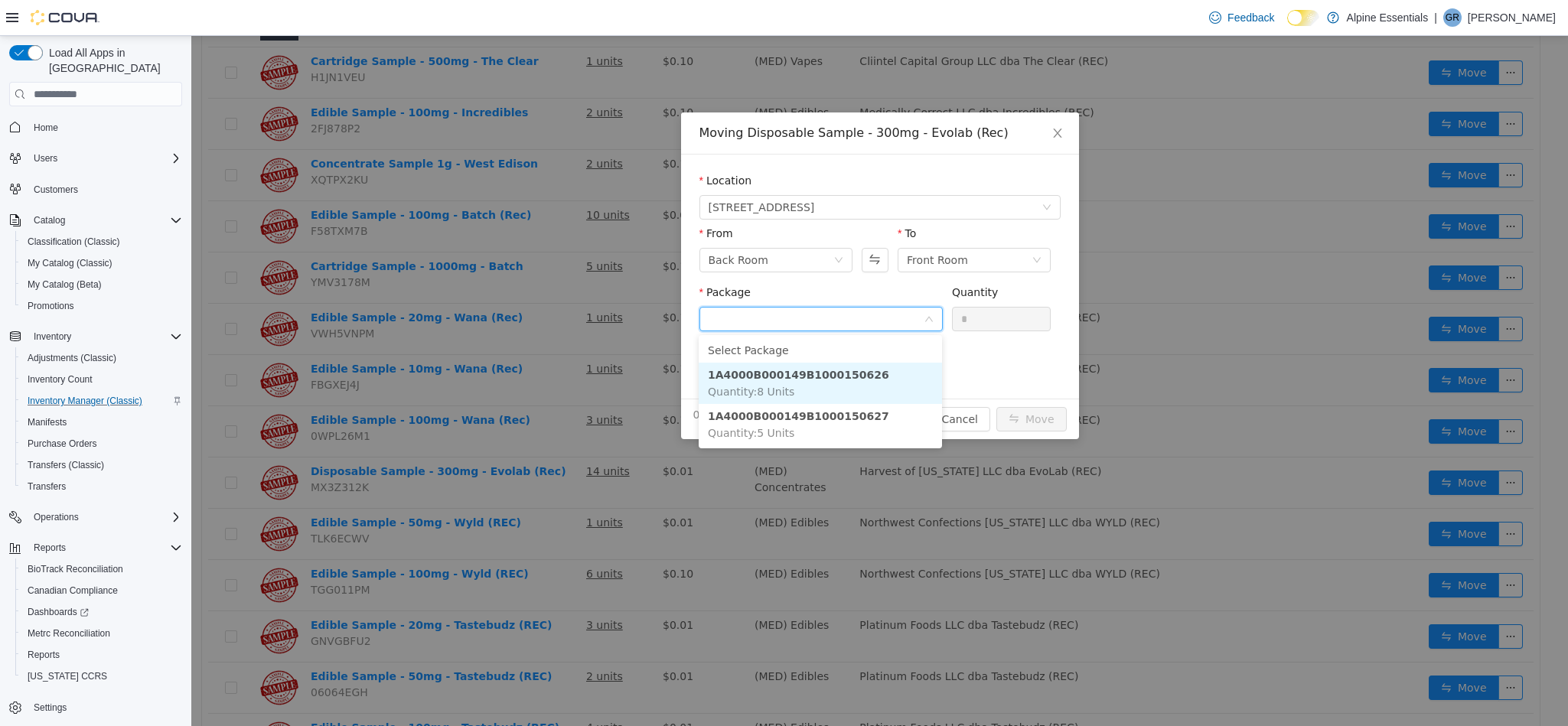
click at [910, 379] on li "1A4000B000149B1000150626 Quantity : 8 Units" at bounding box center [820, 383] width 243 height 42
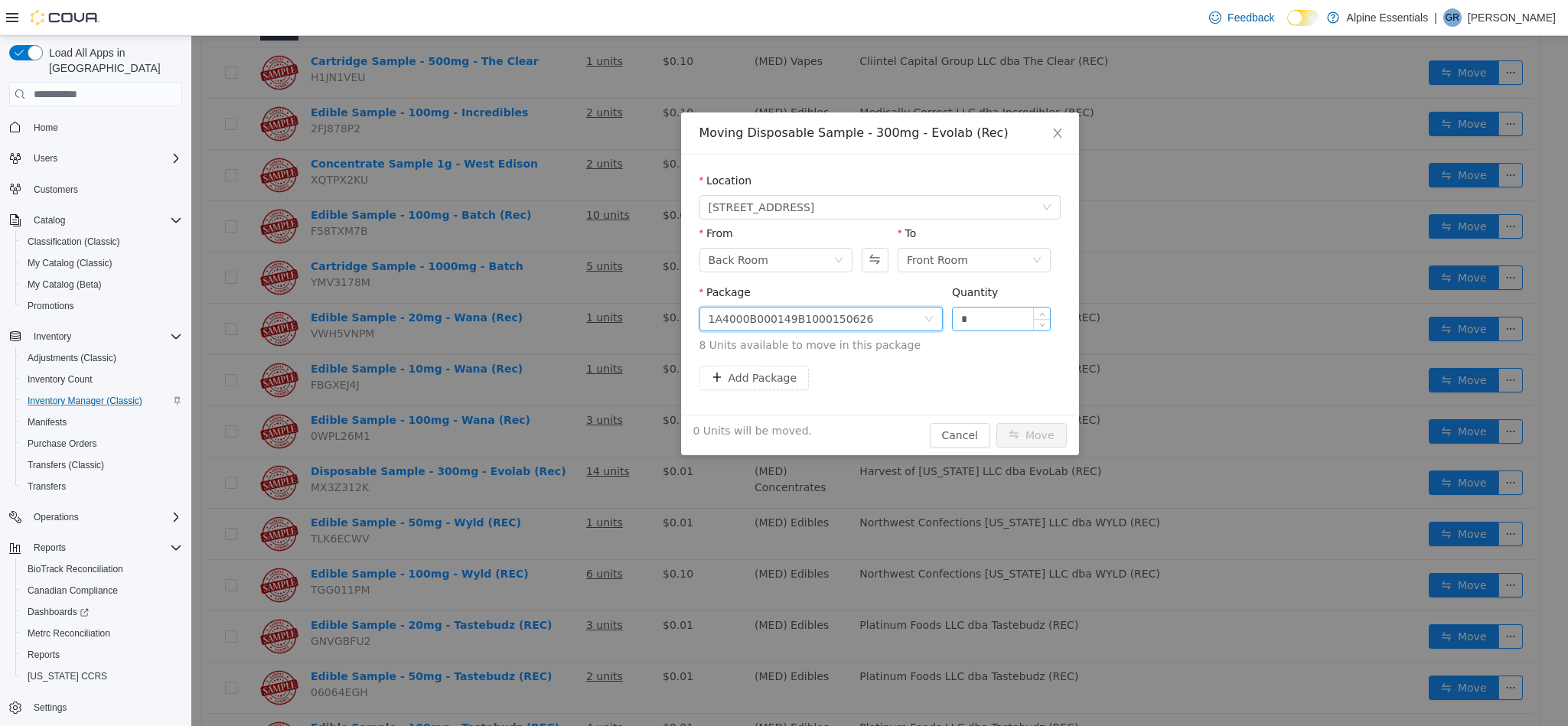
click at [977, 325] on input "*" at bounding box center [1002, 319] width 98 height 23
type input "*"
click at [996, 423] on button "Move" at bounding box center [1031, 436] width 70 height 25
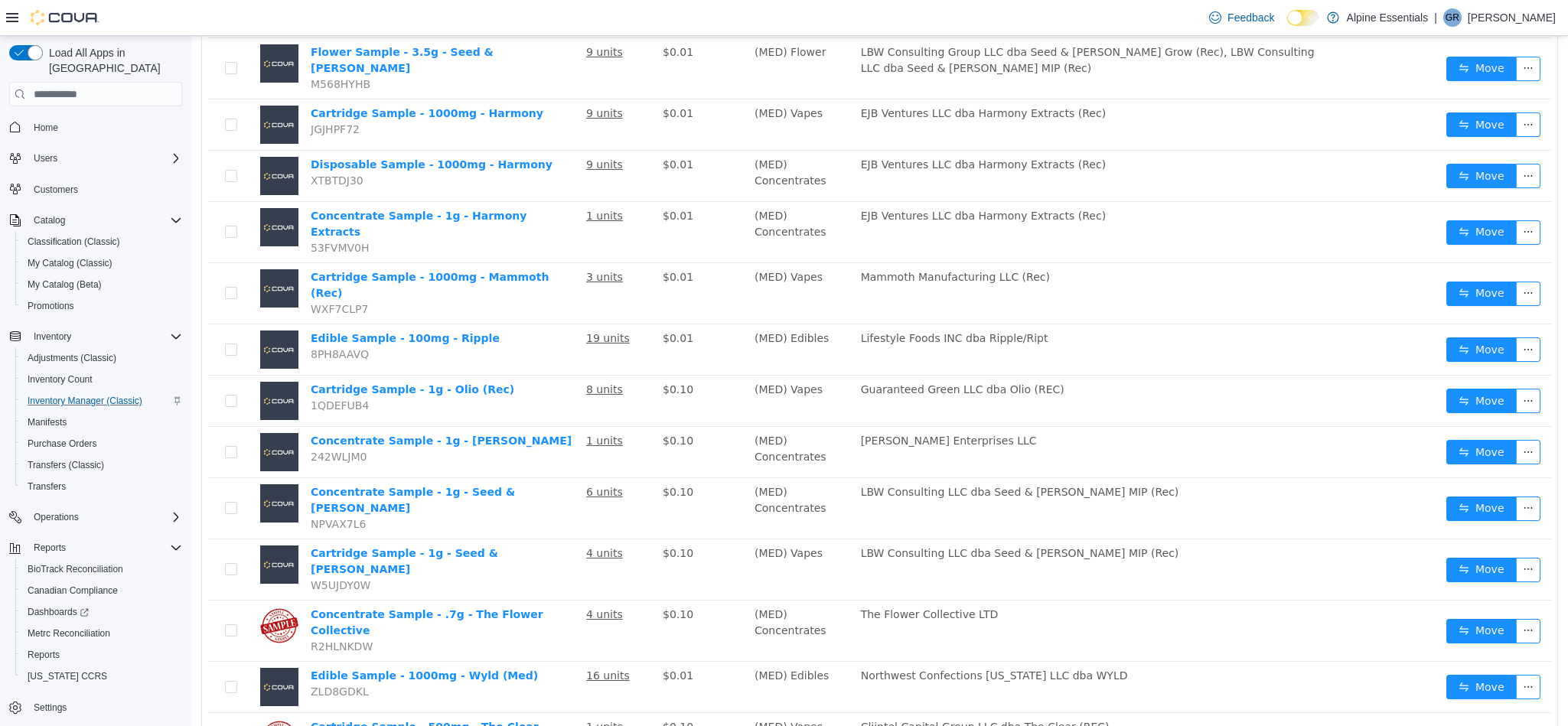
scroll to position [1104, 0]
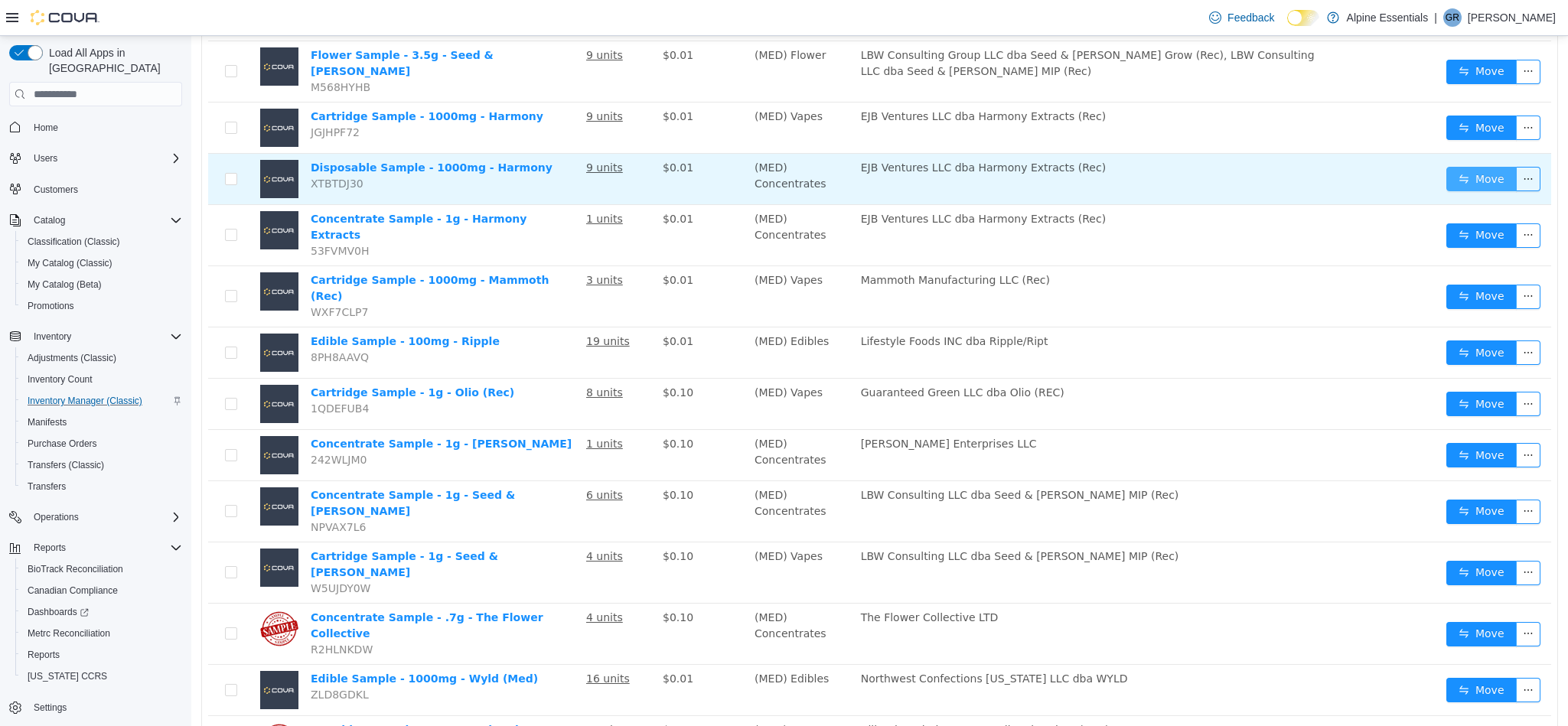
click at [1456, 167] on button "Move" at bounding box center [1481, 179] width 70 height 25
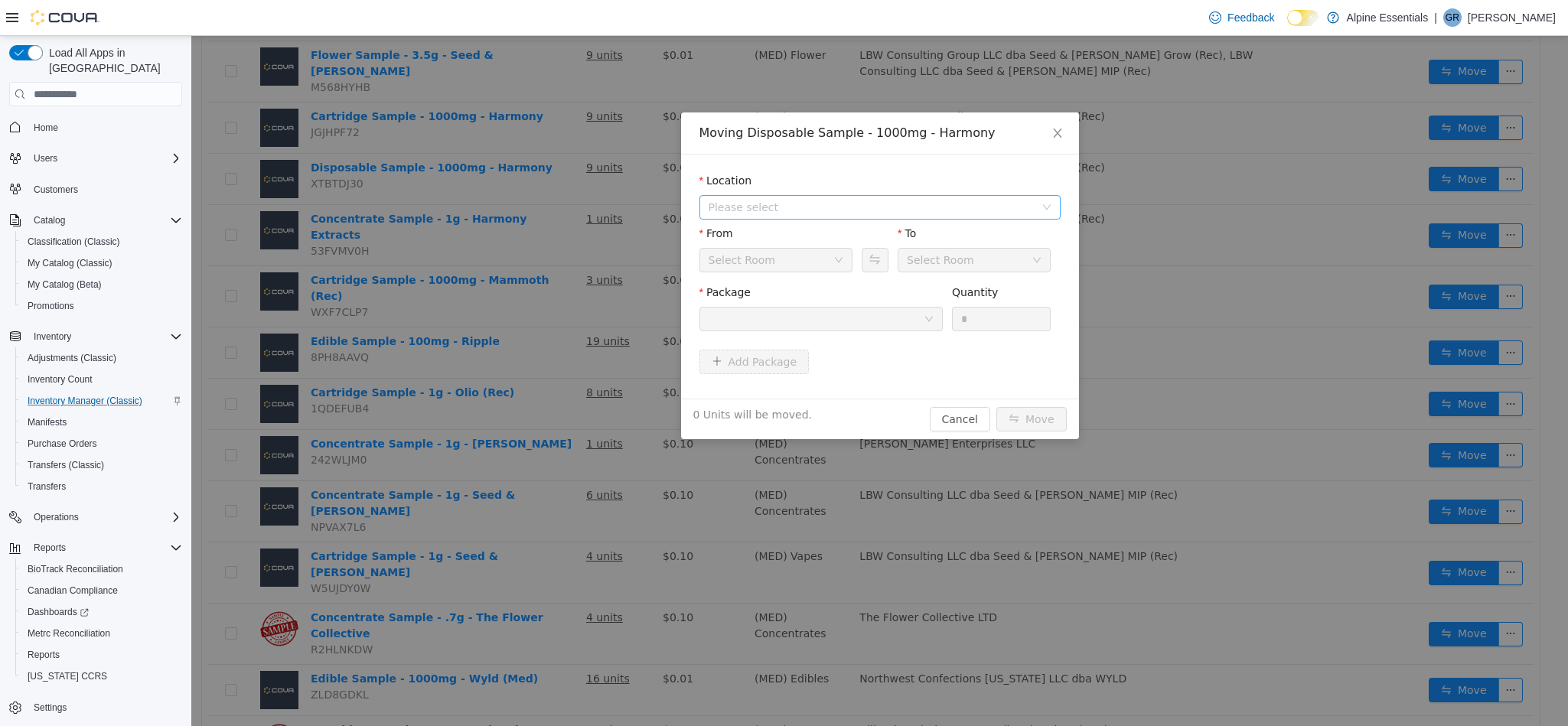
click at [828, 195] on span "Please select" at bounding box center [880, 208] width 361 height 25
click at [828, 257] on span "[STREET_ADDRESS]" at bounding box center [791, 263] width 107 height 12
click at [851, 313] on div at bounding box center [816, 319] width 215 height 23
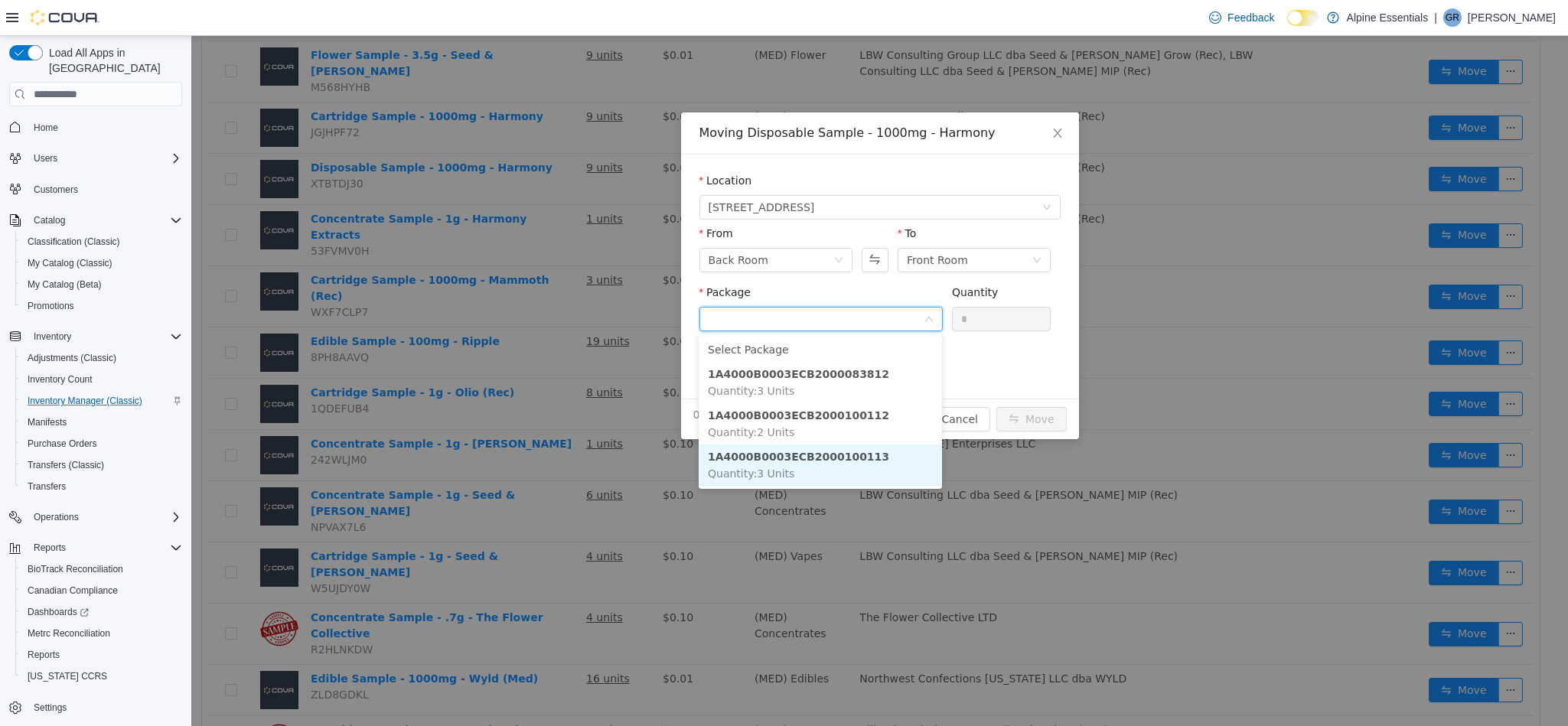
click at [895, 462] on li "1A4000B0003ECB2000100113 Quantity : 3 Units" at bounding box center [820, 465] width 243 height 42
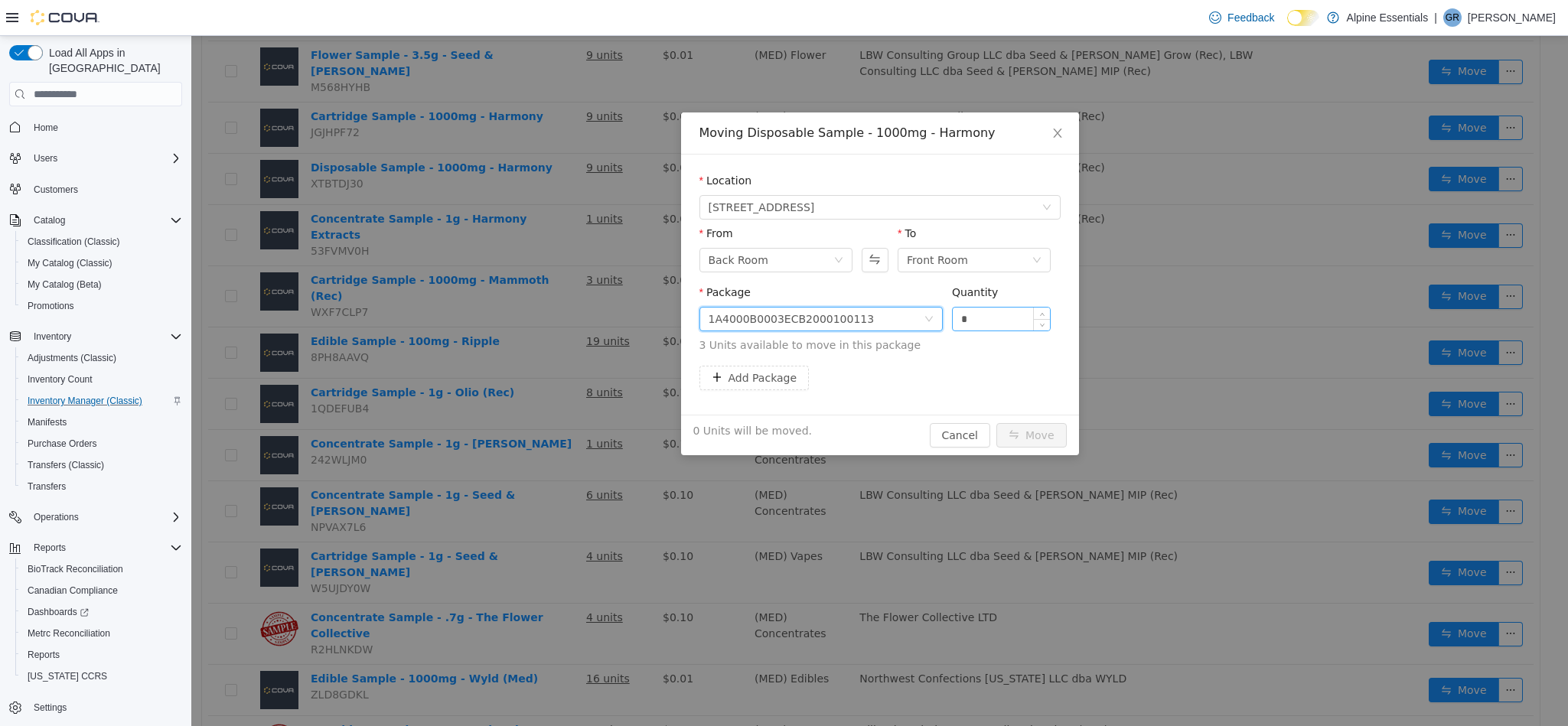
click at [971, 311] on input "*" at bounding box center [1002, 319] width 98 height 23
type input "*"
click at [996, 423] on button "Move" at bounding box center [1031, 436] width 70 height 25
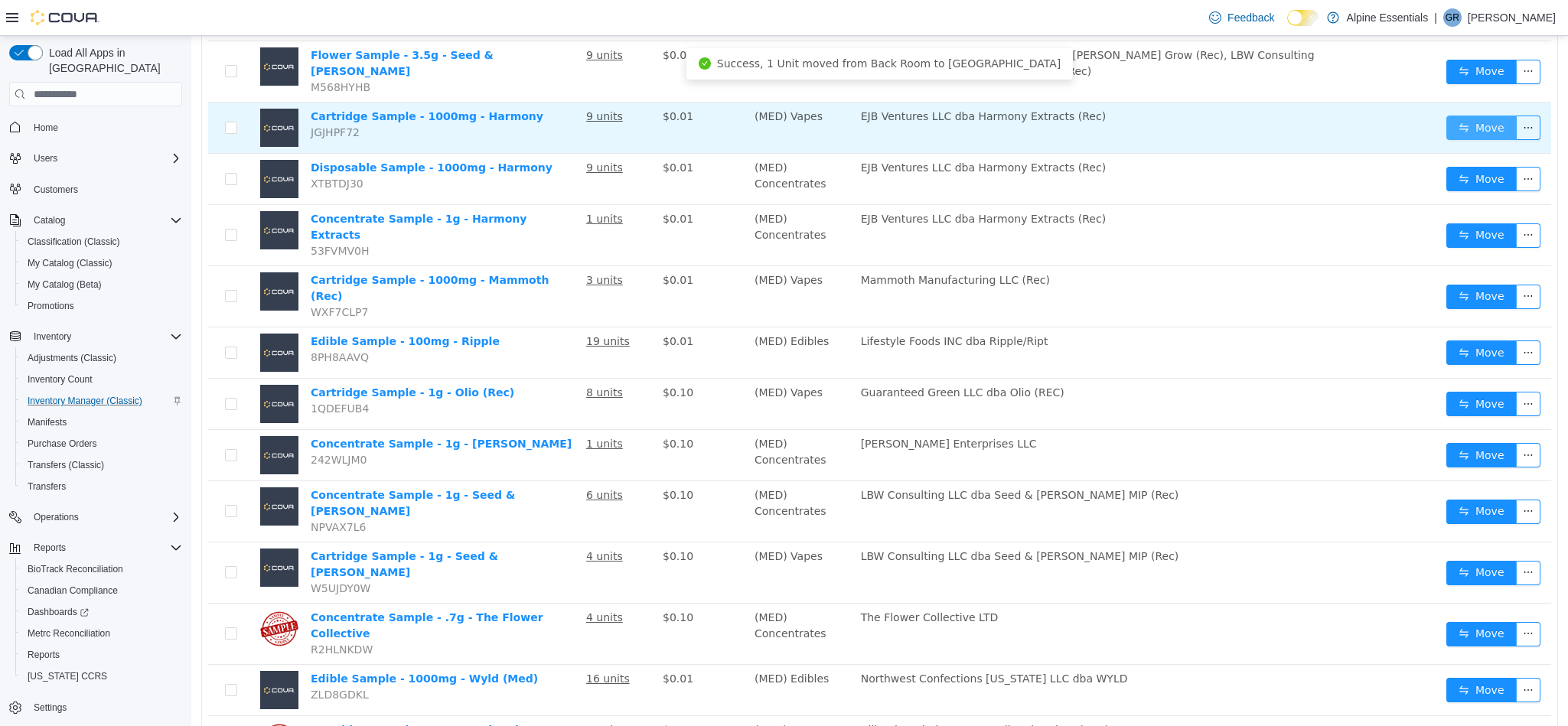
click at [1465, 115] on button "Move" at bounding box center [1481, 128] width 70 height 25
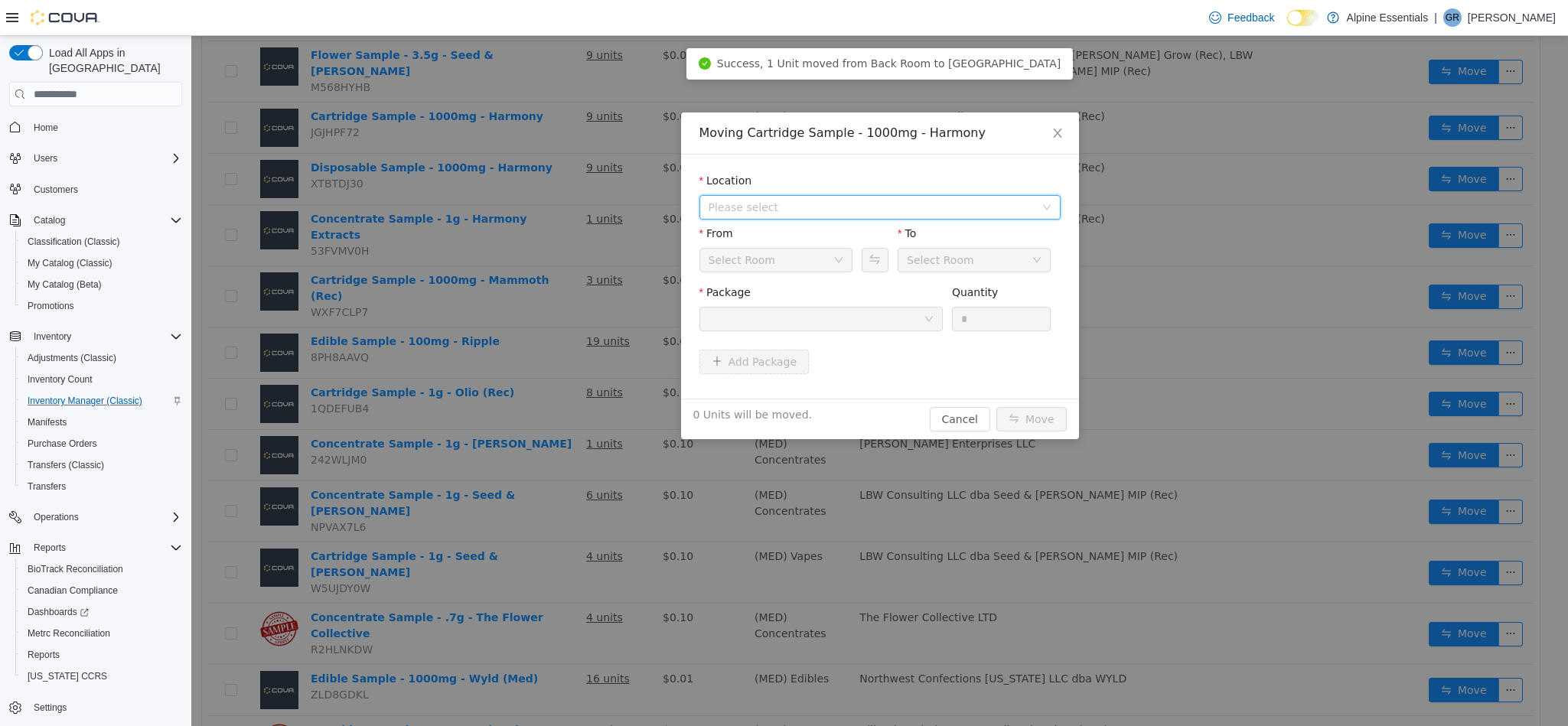
click at [875, 201] on span "Please select" at bounding box center [871, 207] width 326 height 15
click at [889, 261] on span "[STREET_ADDRESS]" at bounding box center [896, 262] width 323 height 20
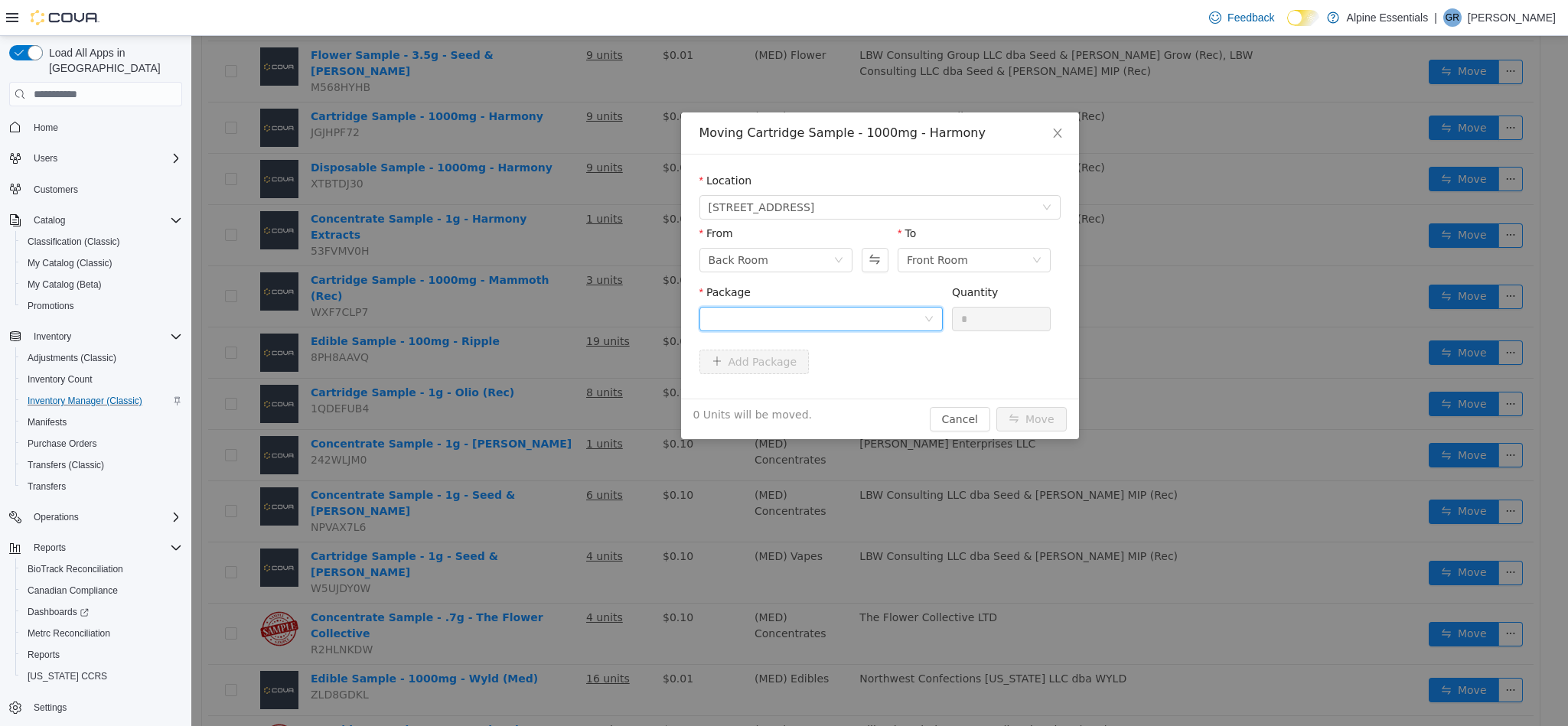
click at [891, 329] on div at bounding box center [816, 319] width 215 height 23
click at [912, 384] on li "1A4000B0003ECB2000100634 Quantity : 8 Units" at bounding box center [820, 383] width 243 height 42
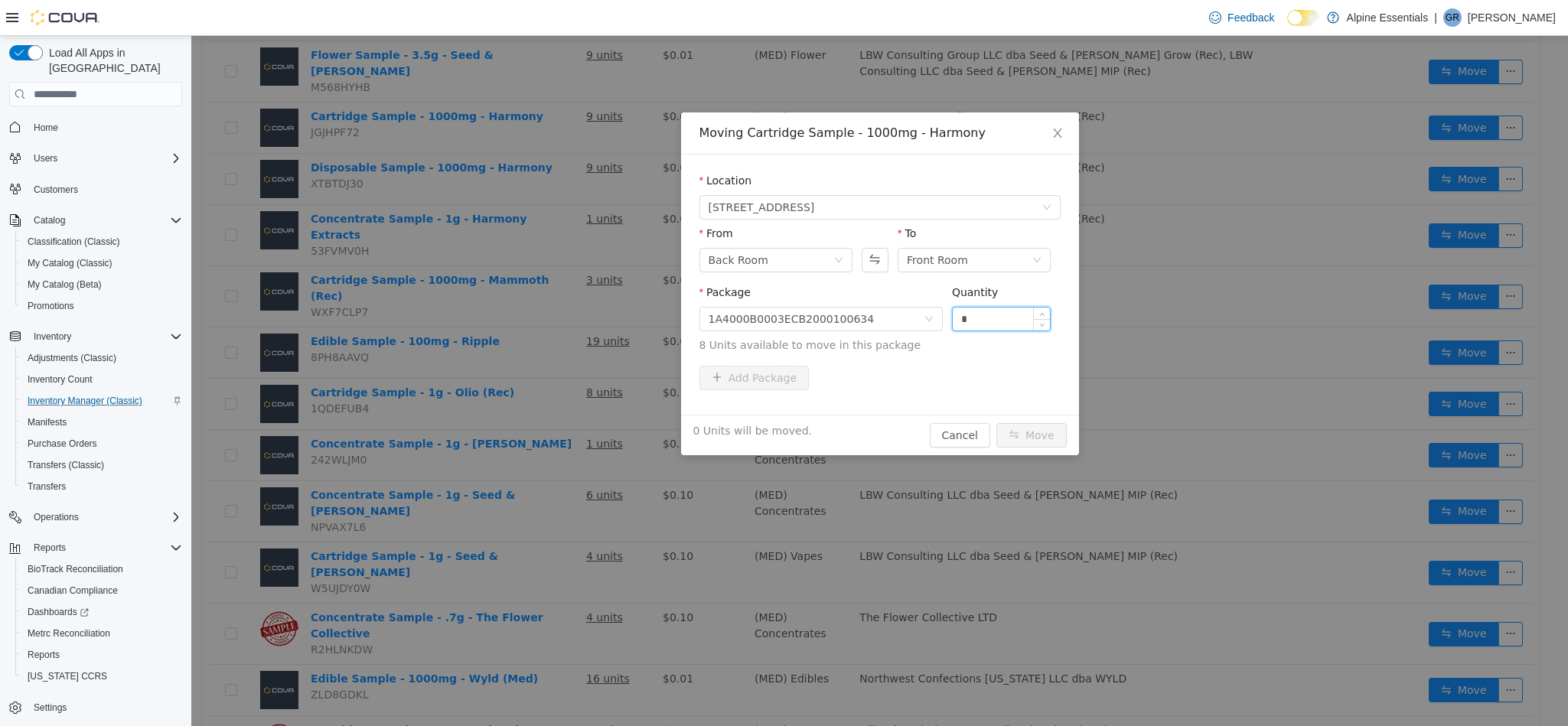
click at [983, 325] on input "*" at bounding box center [1002, 319] width 98 height 23
type input "*"
click at [996, 423] on button "Move" at bounding box center [1031, 436] width 70 height 25
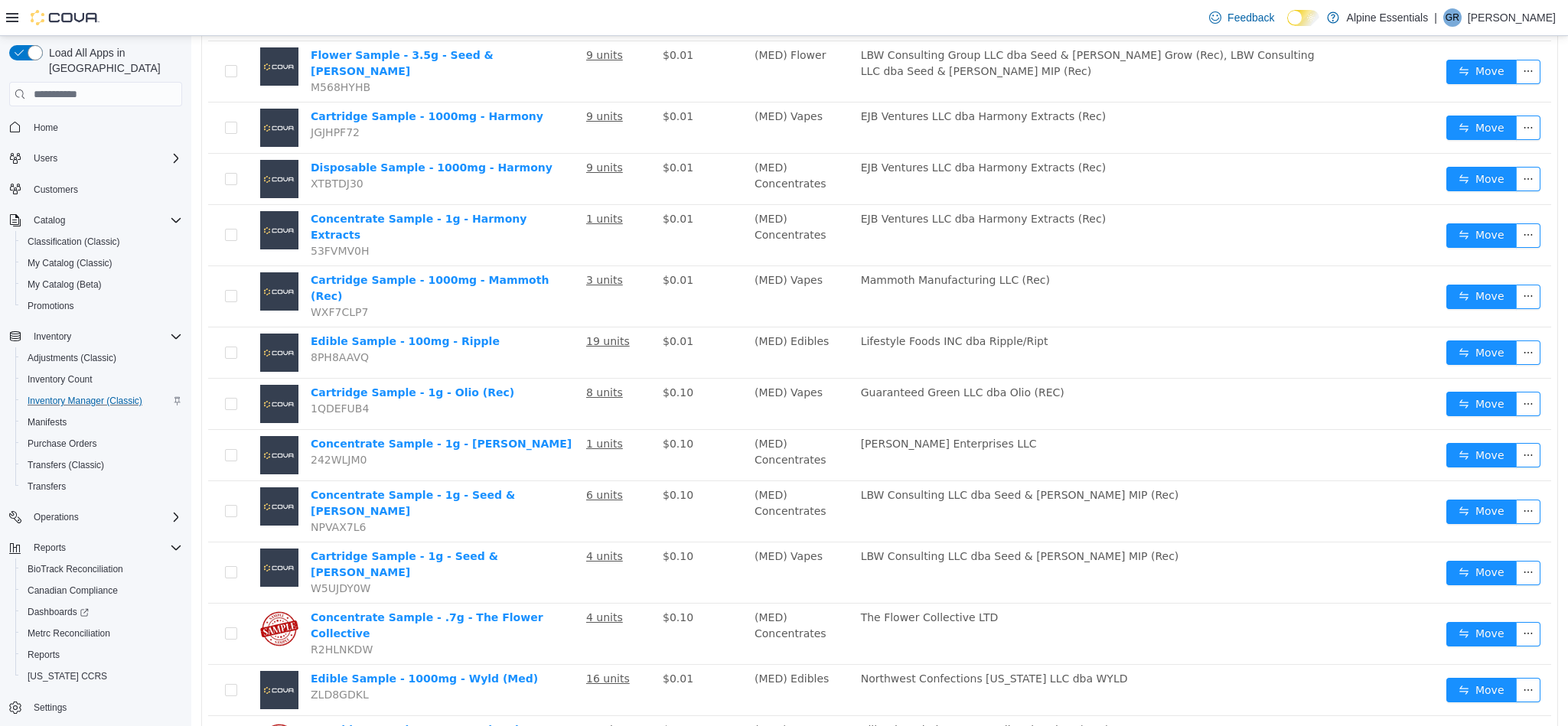
scroll to position [0, 0]
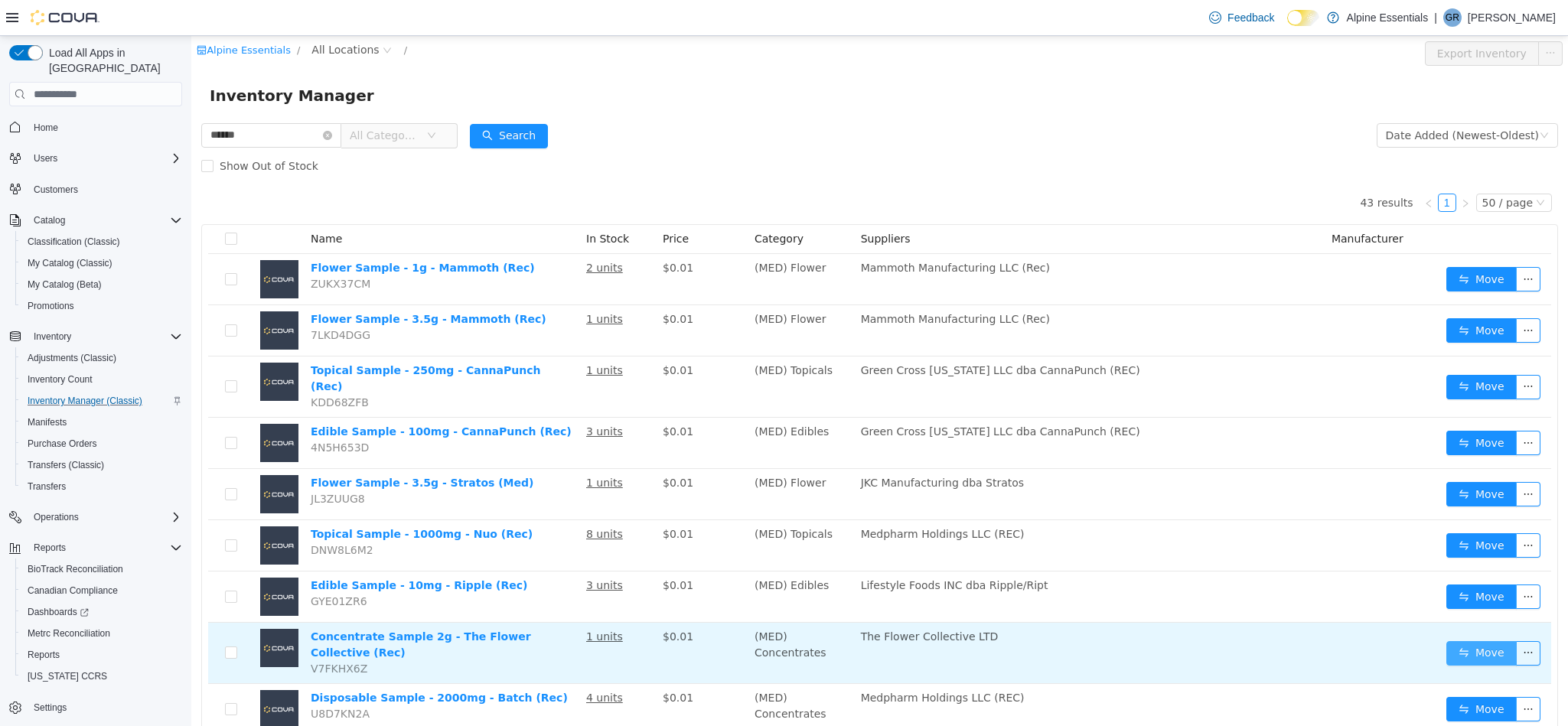
click at [1465, 643] on button "Move" at bounding box center [1481, 653] width 70 height 25
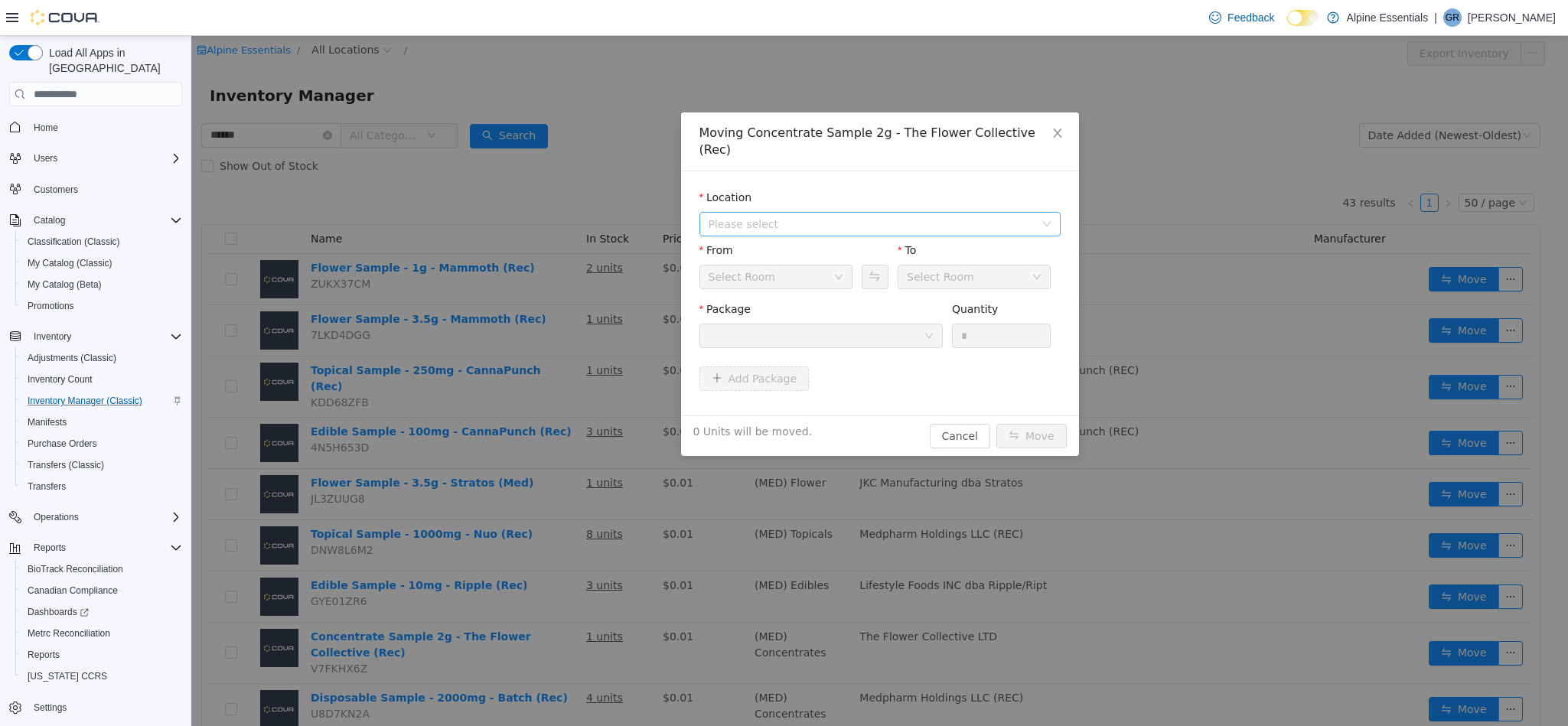
click at [873, 217] on span "Please select" at bounding box center [871, 224] width 326 height 15
click at [875, 256] on span "[STREET_ADDRESS]" at bounding box center [896, 262] width 323 height 20
click at [877, 324] on div at bounding box center [816, 335] width 215 height 23
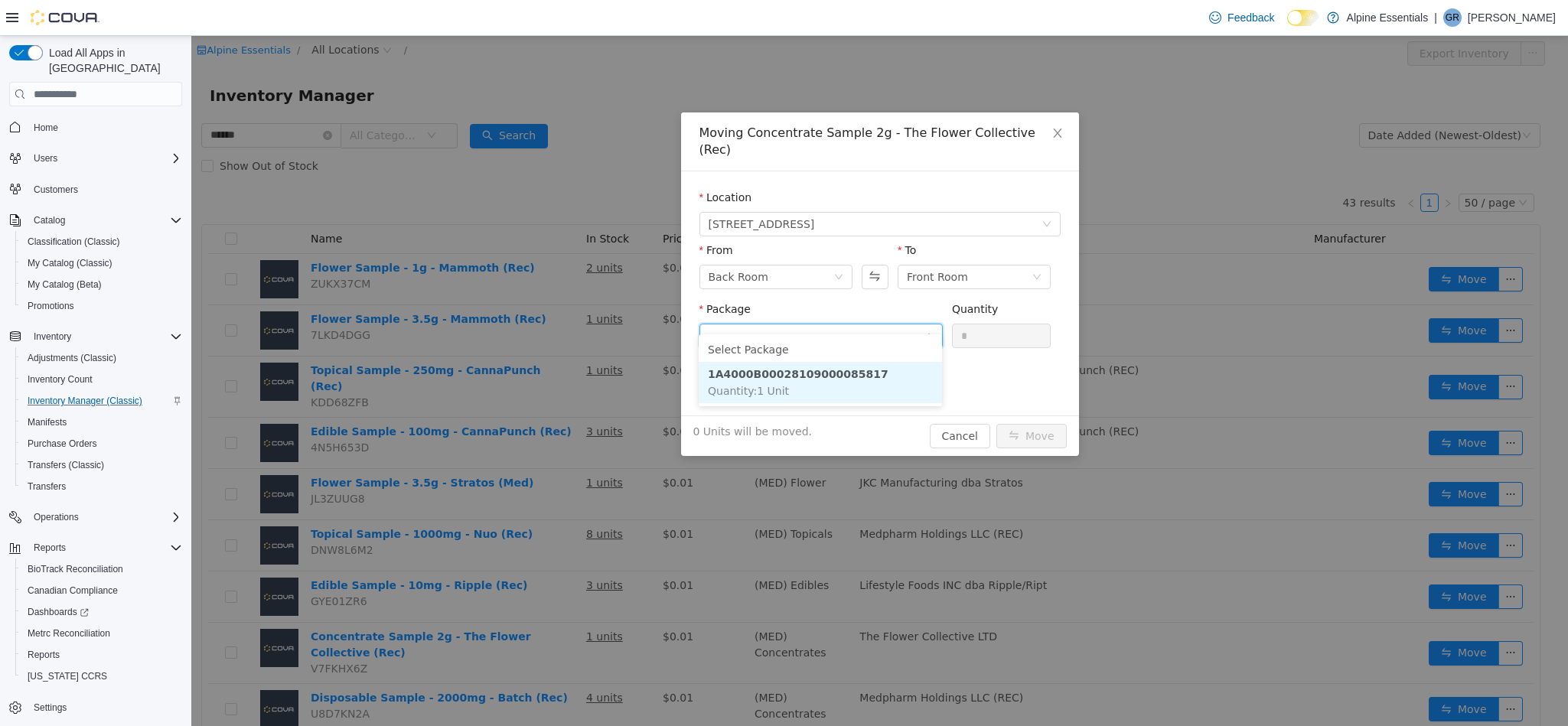
click at [887, 389] on li "1A4000B00028109000085817 Quantity : 1 Unit" at bounding box center [820, 383] width 243 height 42
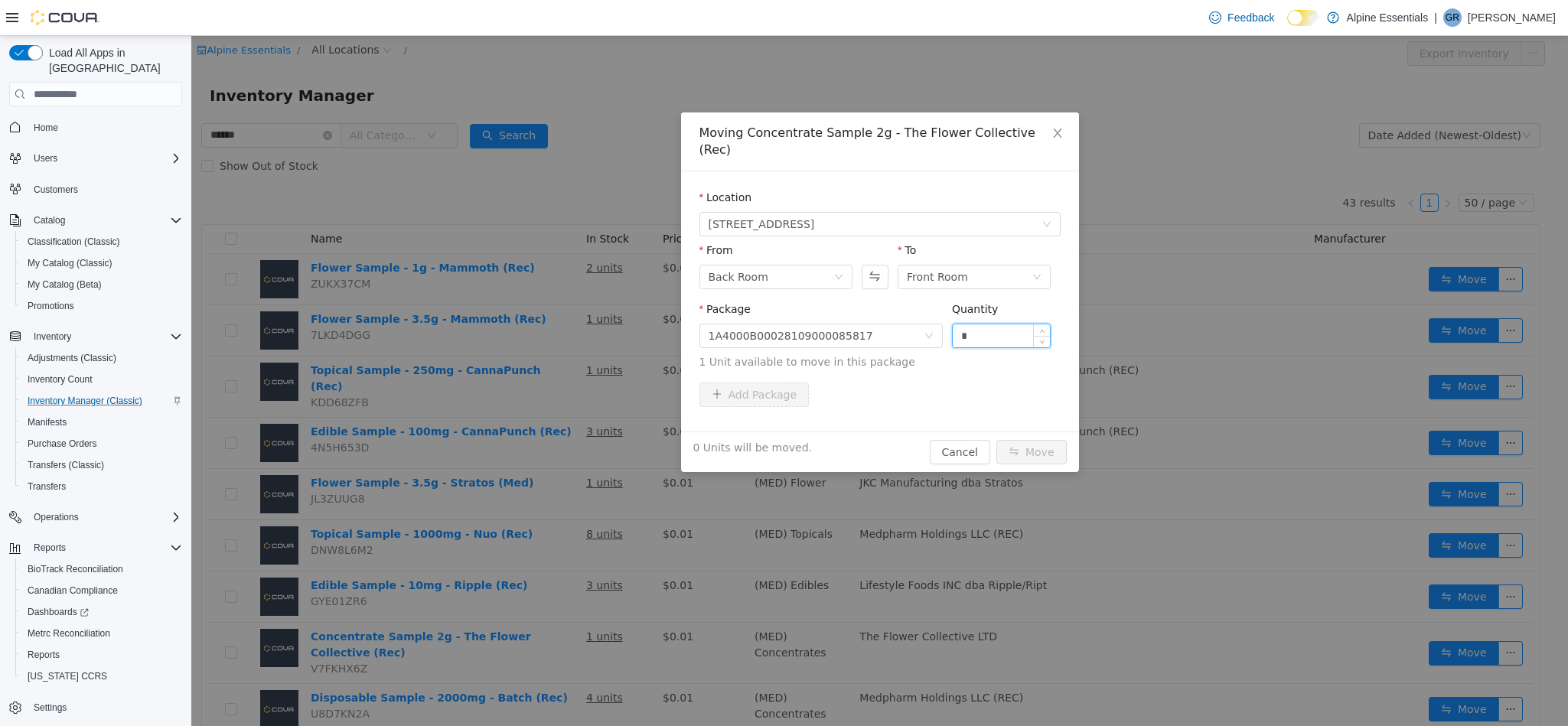
click at [992, 325] on input "*" at bounding box center [1002, 335] width 98 height 23
type input "*"
click at [996, 440] on button "Move" at bounding box center [1031, 453] width 70 height 25
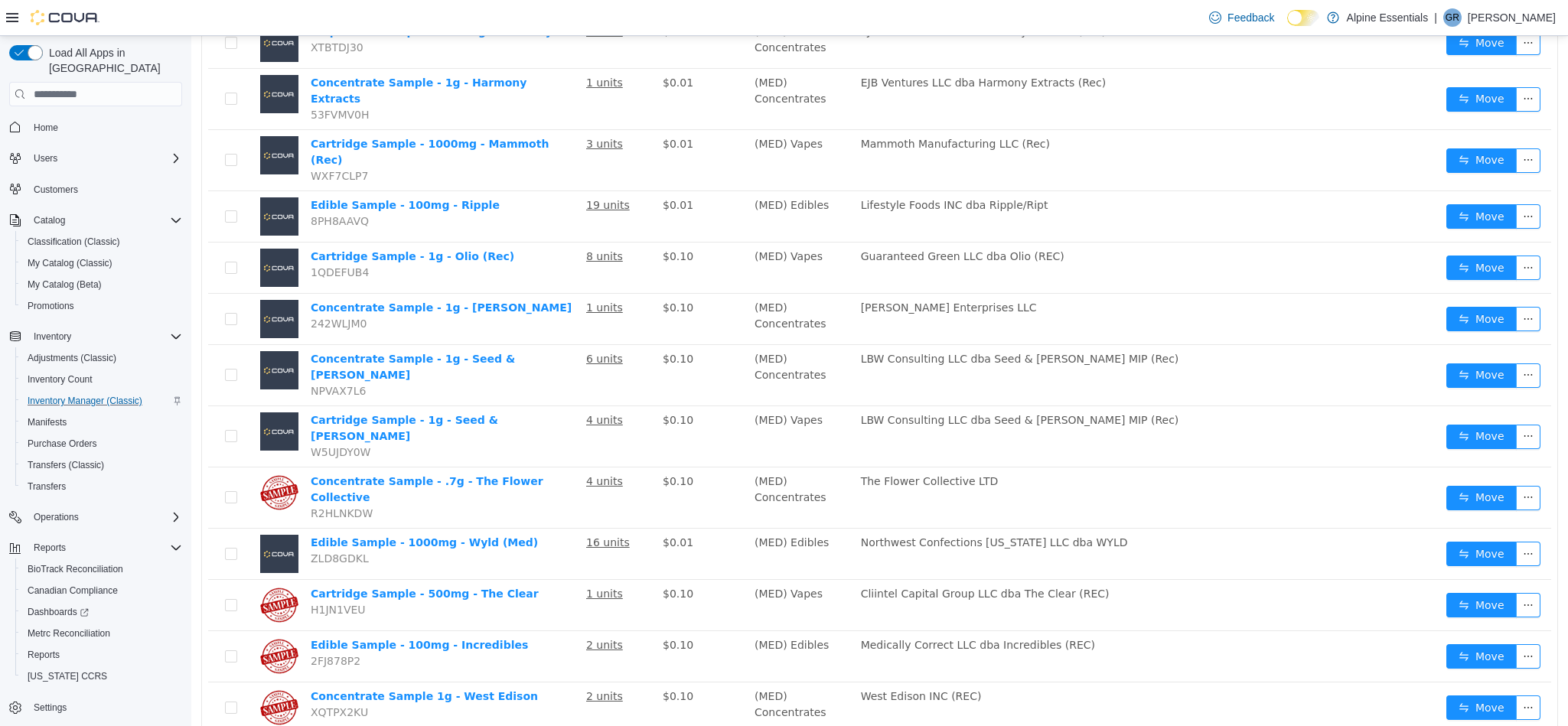
scroll to position [1238, 0]
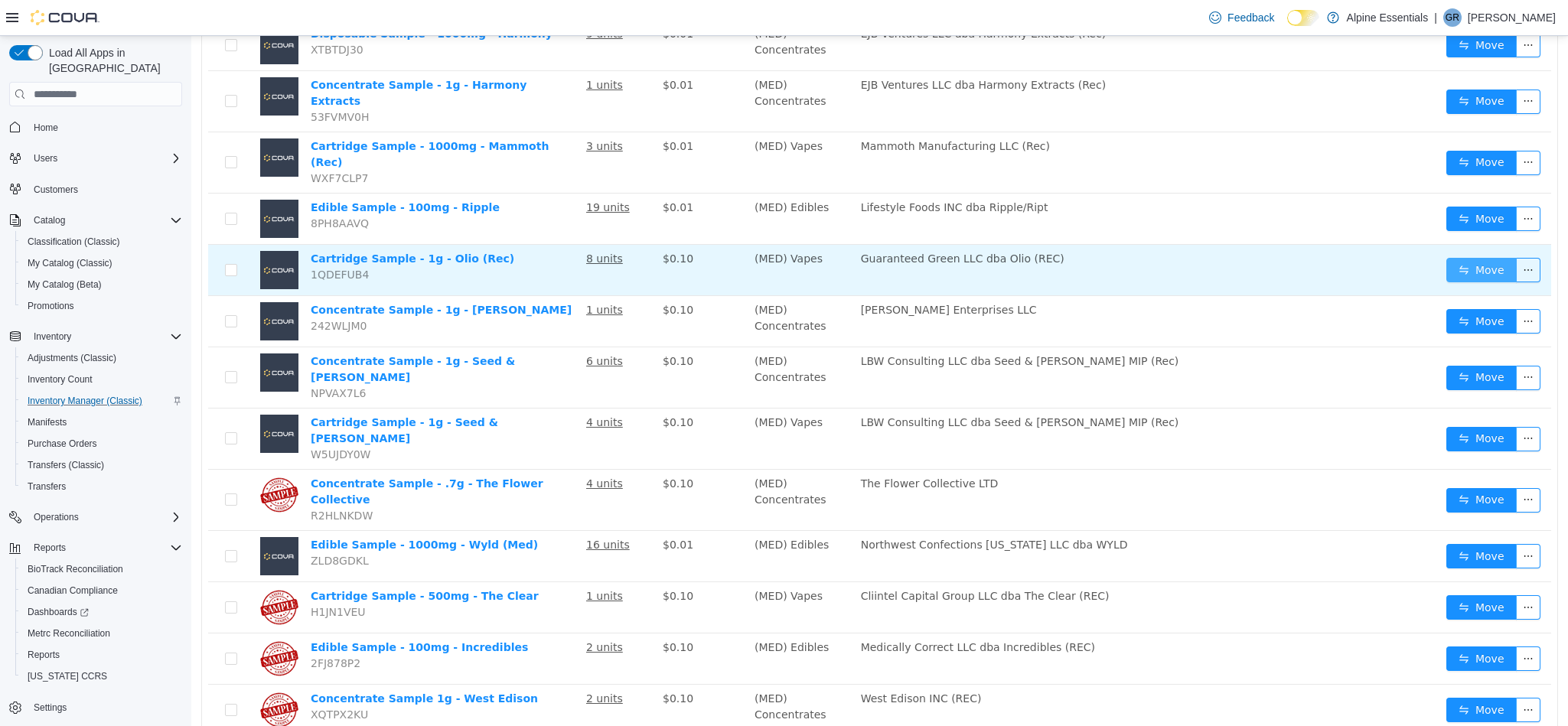
click at [1471, 257] on button "Move" at bounding box center [1481, 270] width 70 height 25
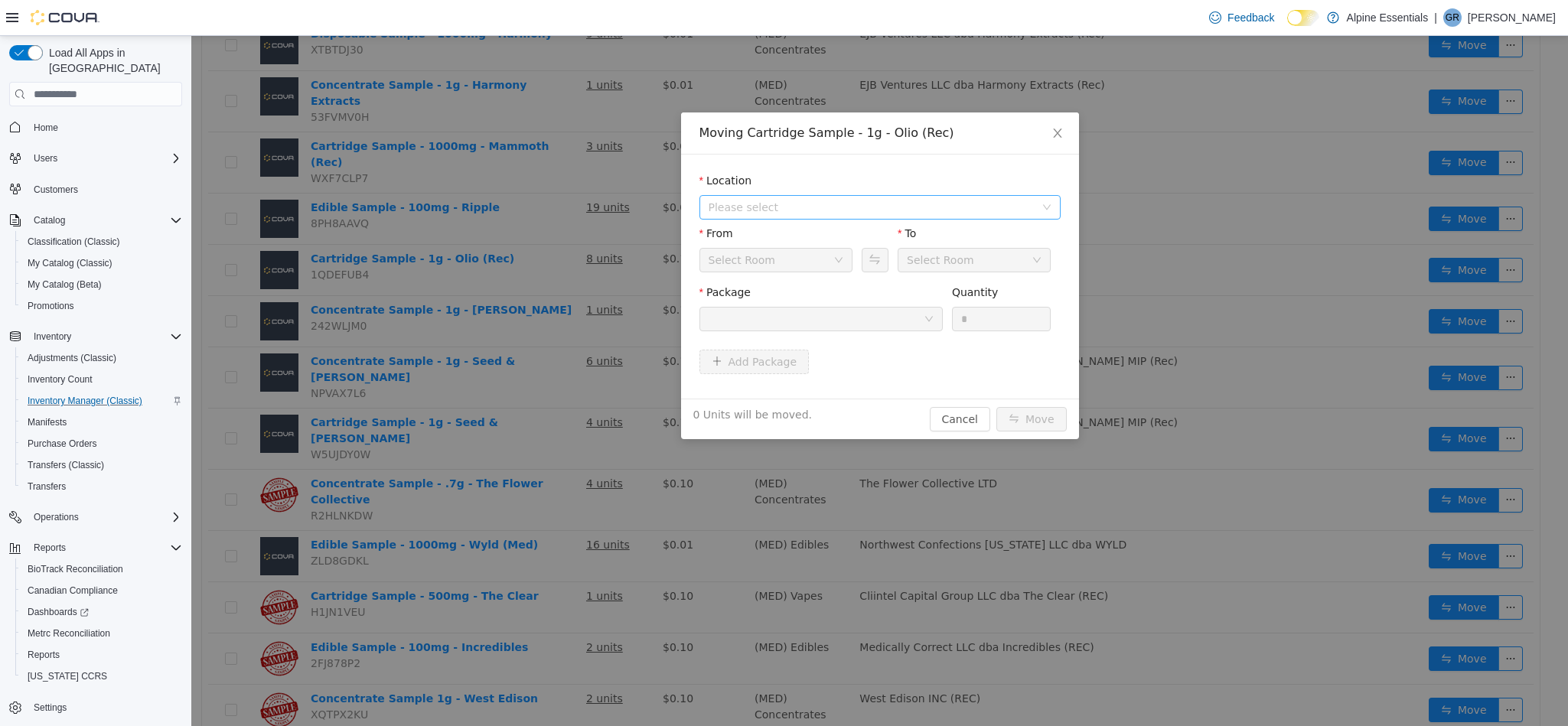
click at [823, 212] on span "Please select" at bounding box center [871, 207] width 326 height 15
click at [827, 267] on span "[STREET_ADDRESS]" at bounding box center [791, 264] width 107 height 12
click at [852, 329] on div at bounding box center [816, 319] width 215 height 23
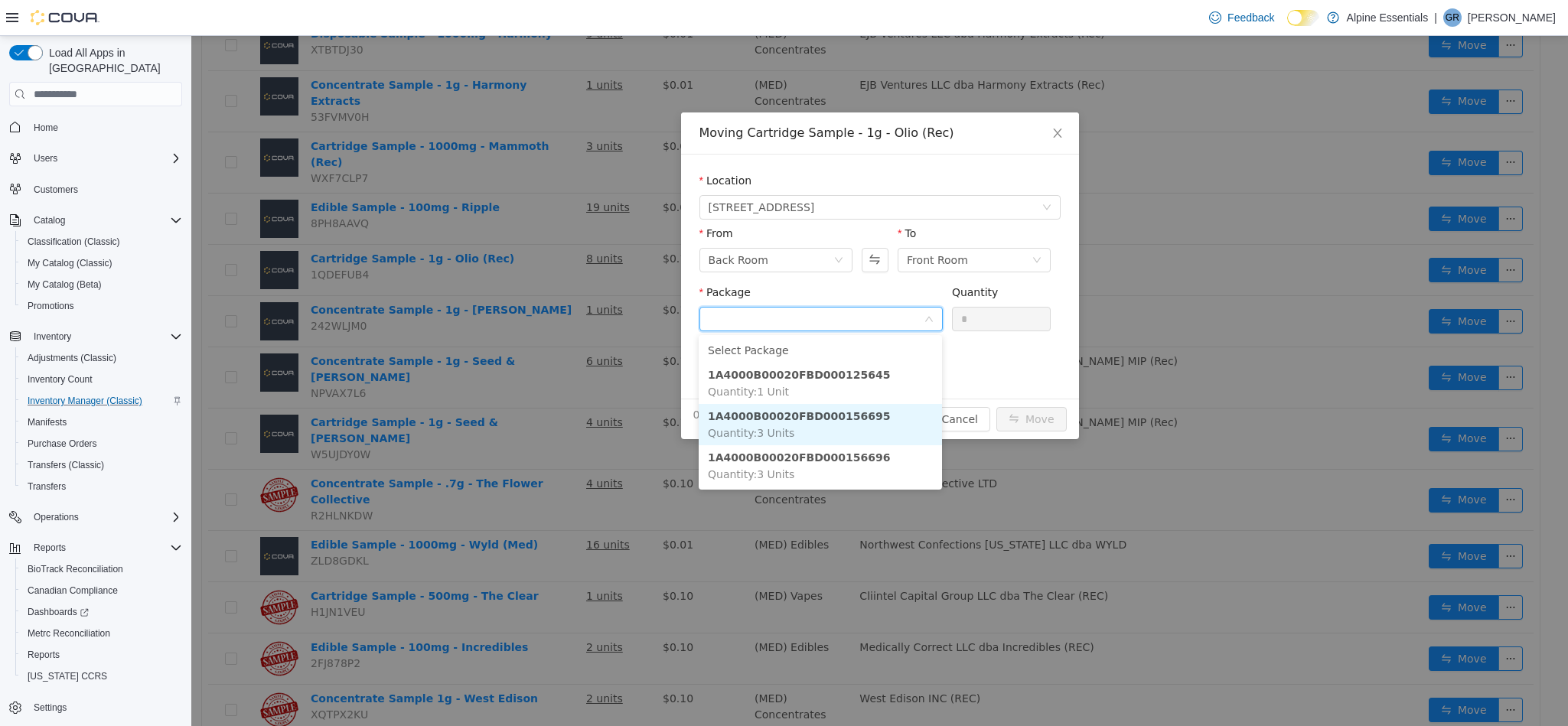
click at [820, 433] on li "1A4000B00020FBD000156695 Quantity : 3 Units" at bounding box center [820, 424] width 243 height 42
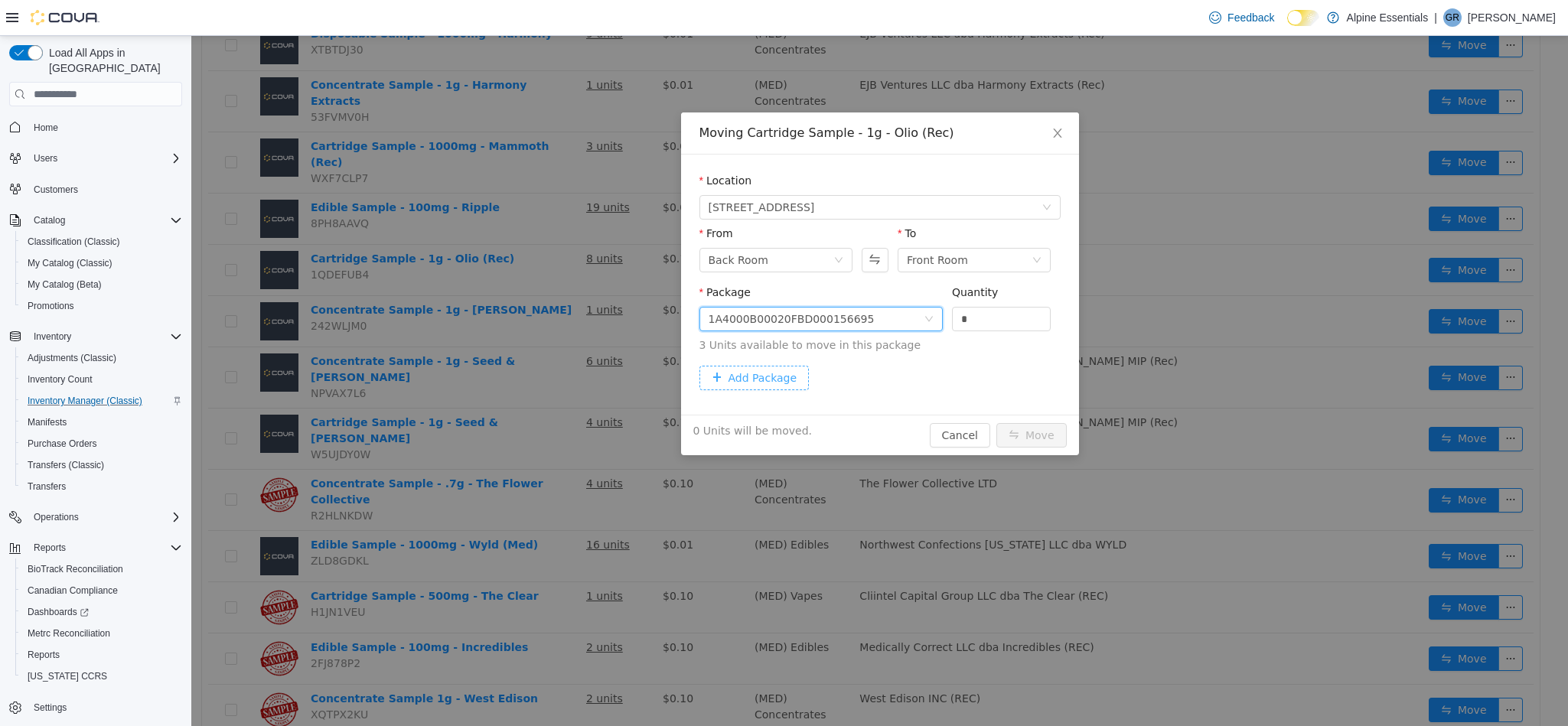
click at [758, 380] on button "Add Package" at bounding box center [755, 378] width 110 height 25
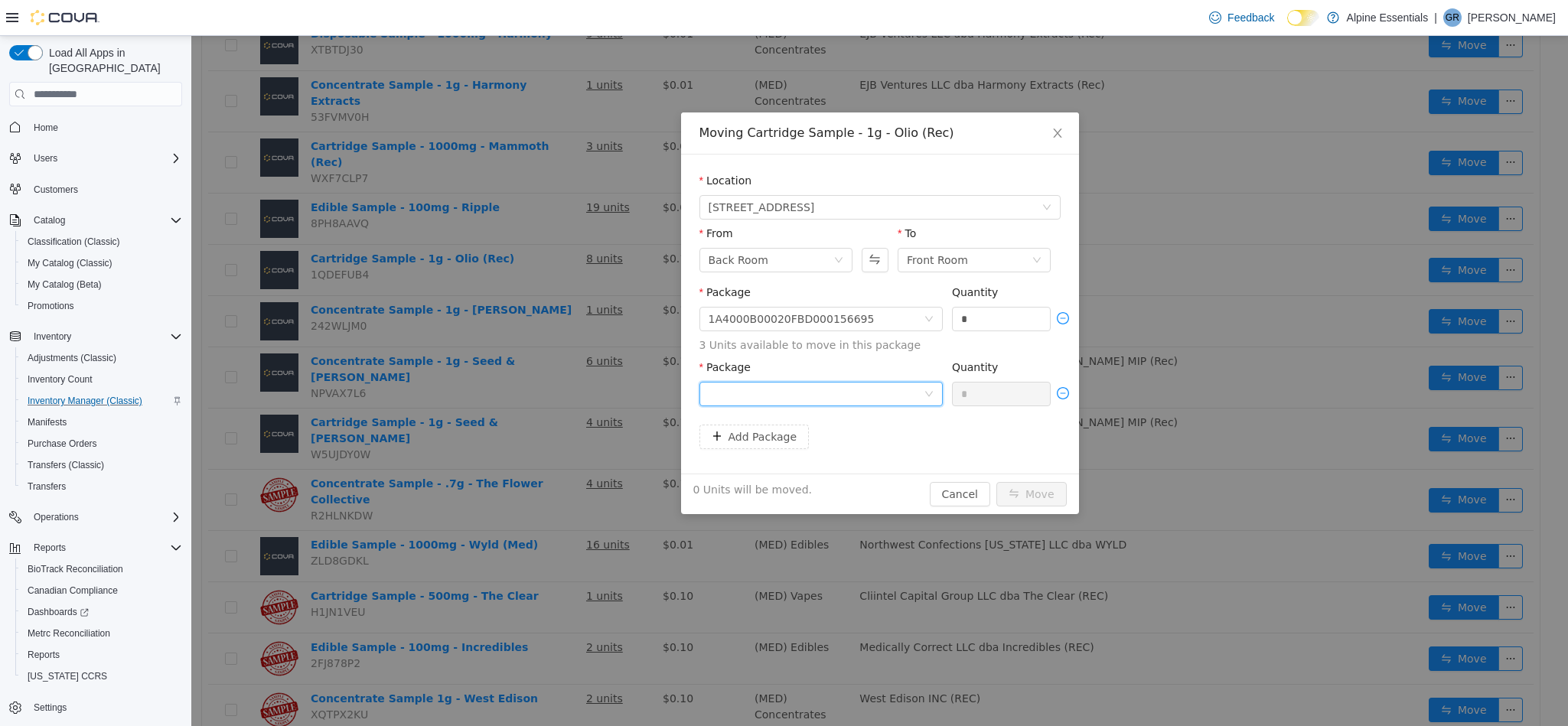
click at [834, 401] on div at bounding box center [816, 394] width 215 height 23
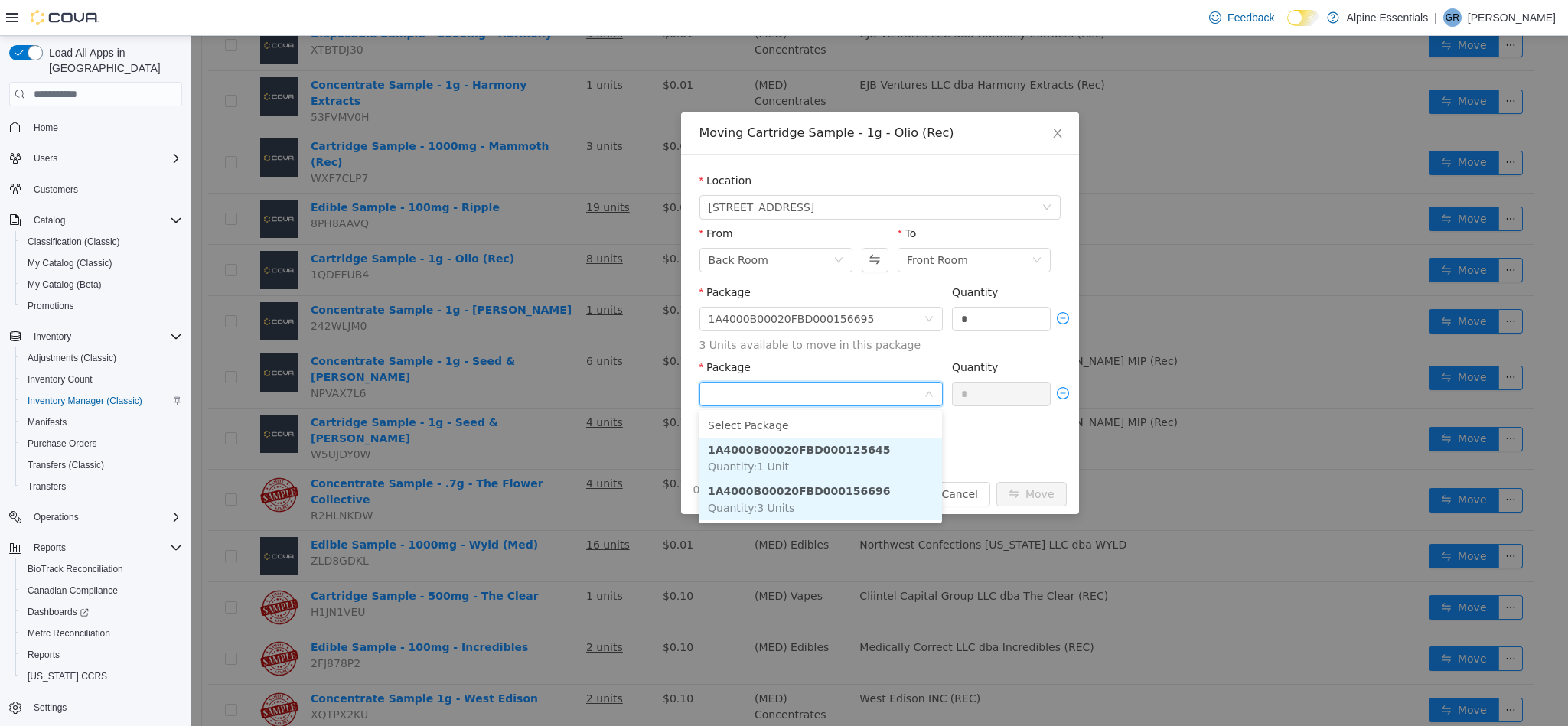
click at [887, 485] on li "1A4000B00020FBD000156696 Quantity : 3 Units" at bounding box center [820, 500] width 243 height 42
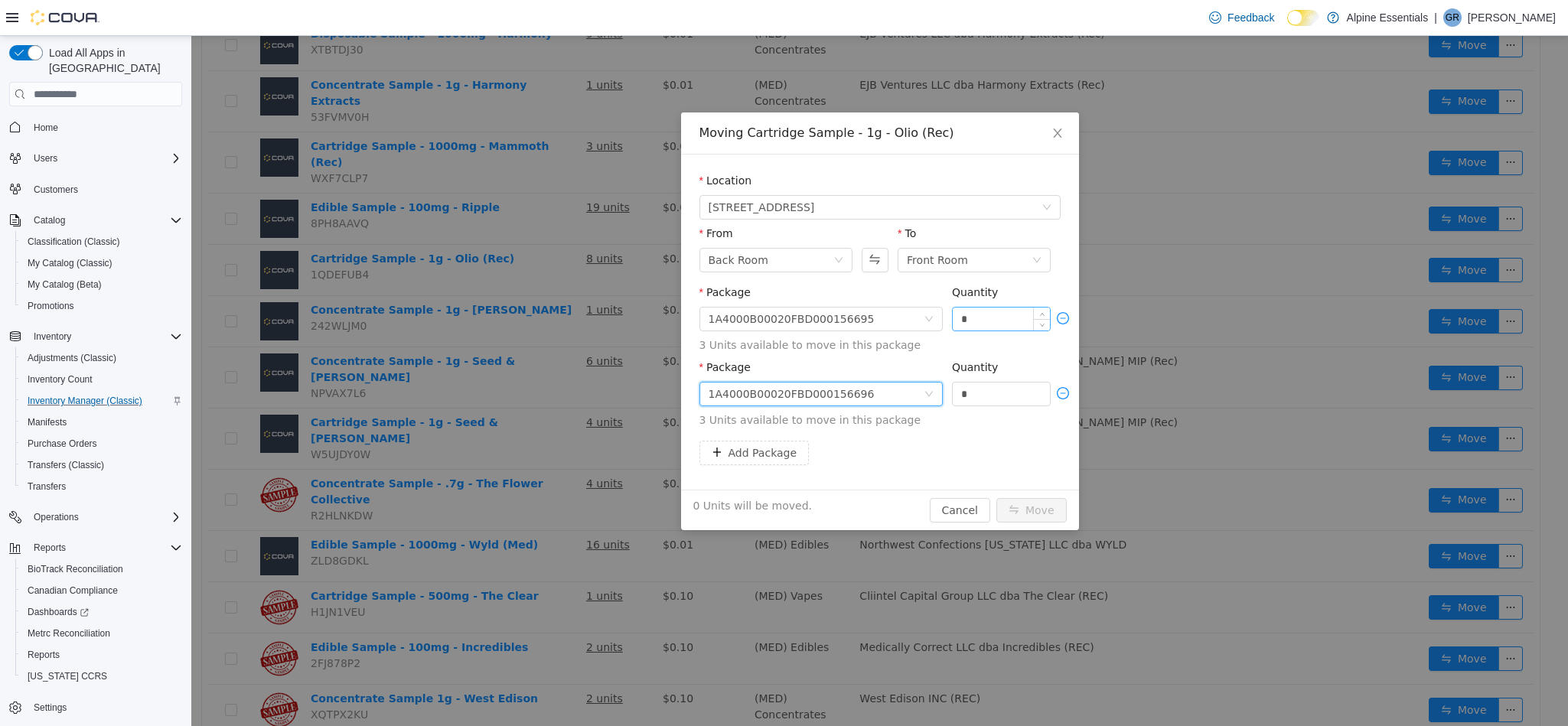
click at [1000, 320] on input "*" at bounding box center [1002, 319] width 98 height 23
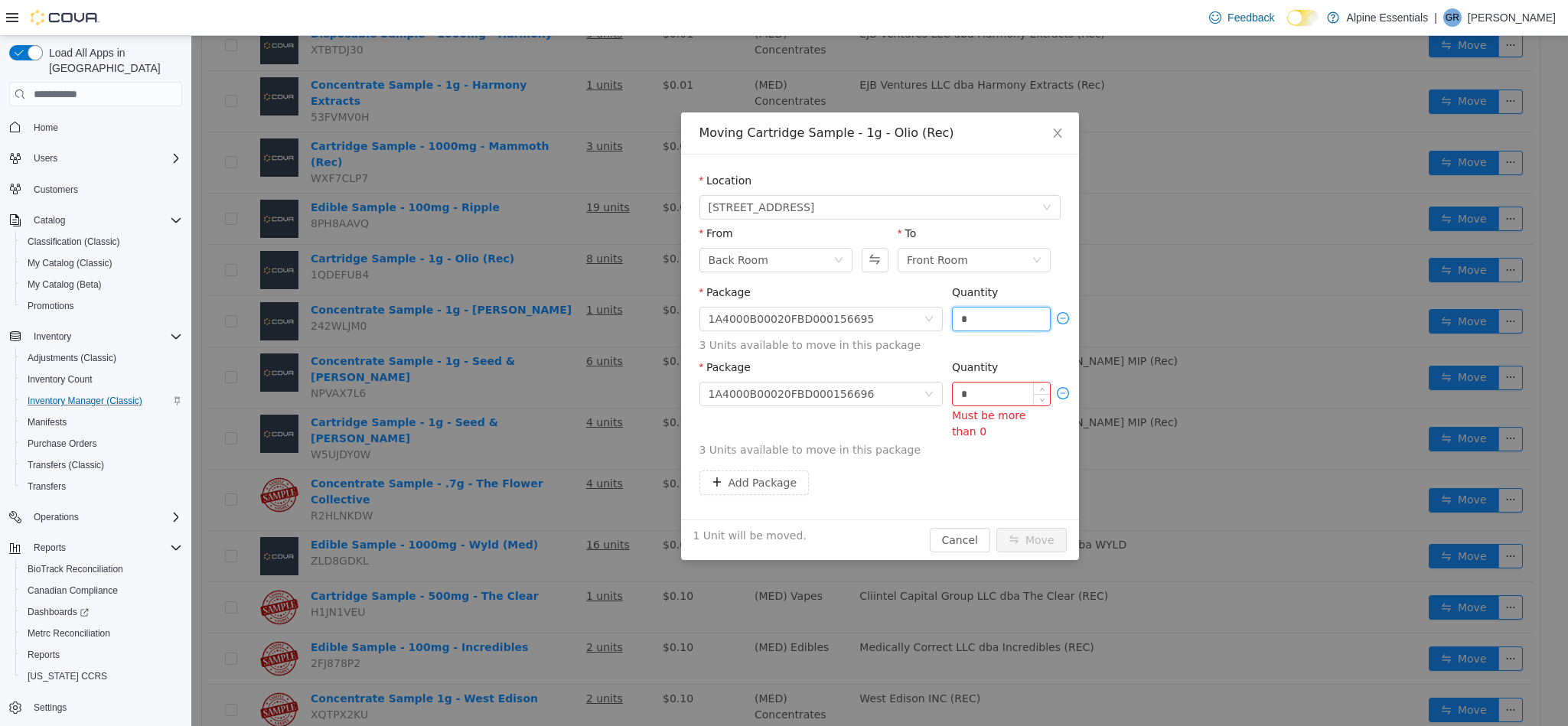
type input "*"
click at [997, 398] on input "*" at bounding box center [1002, 394] width 98 height 23
type input "*"
click at [996, 528] on button "Move" at bounding box center [1031, 541] width 70 height 25
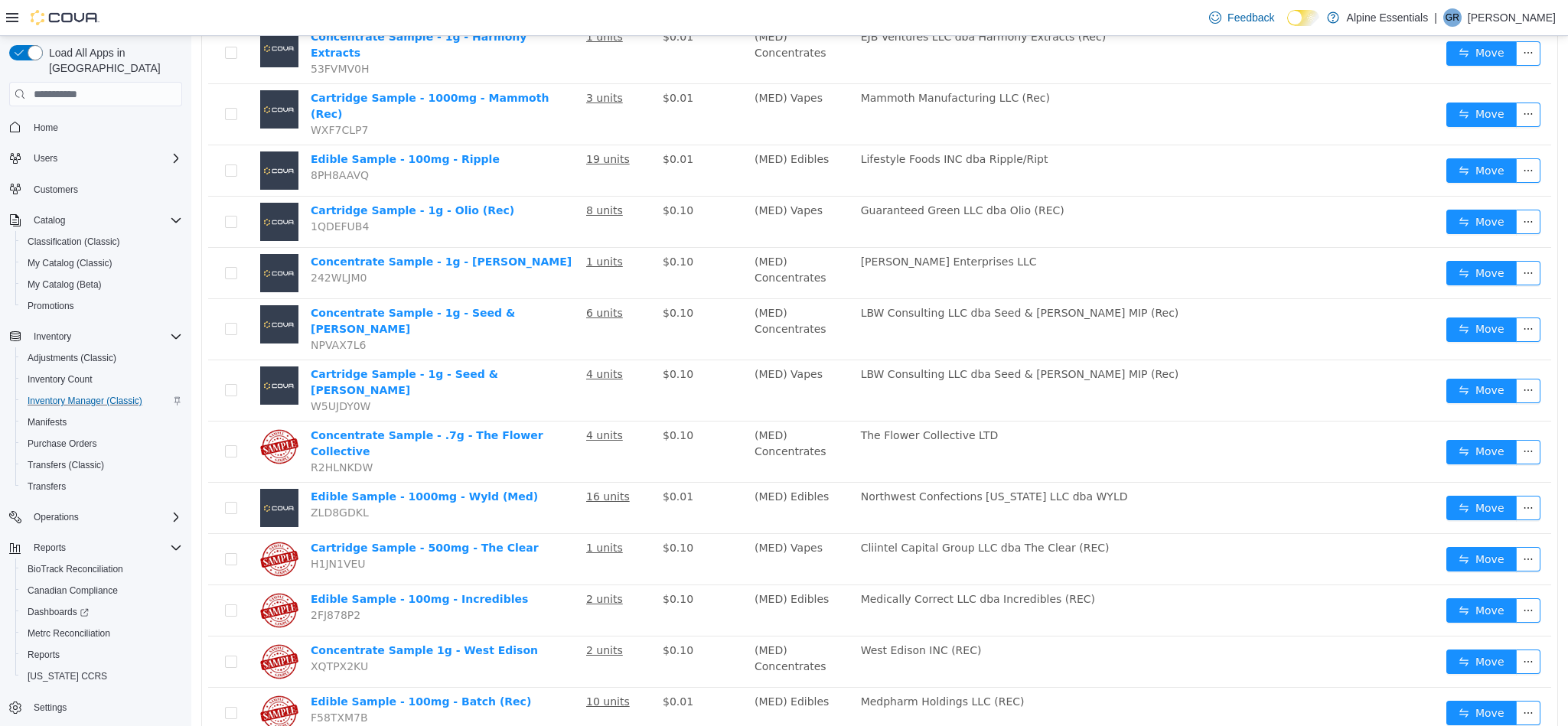
scroll to position [1285, 0]
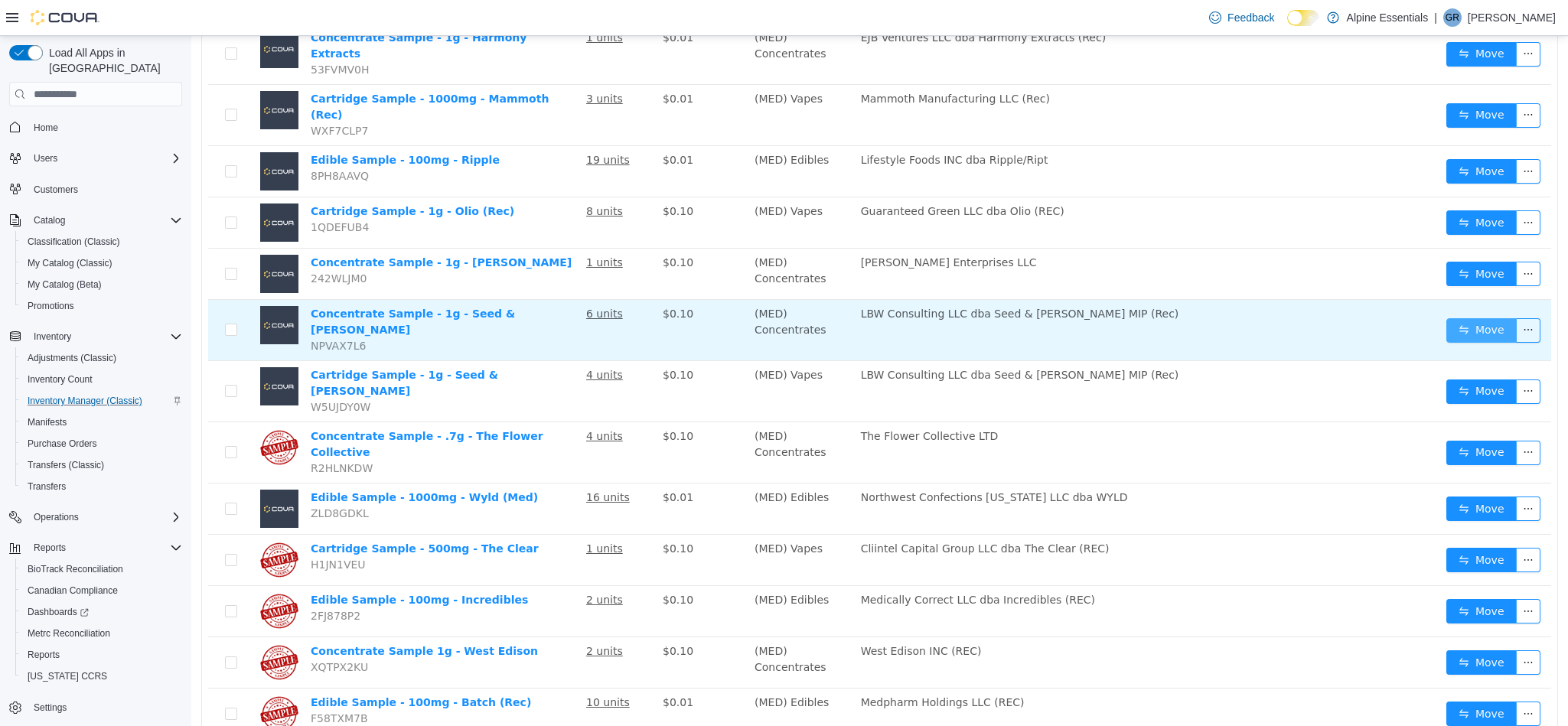
click at [1467, 319] on button "Move" at bounding box center [1481, 331] width 70 height 25
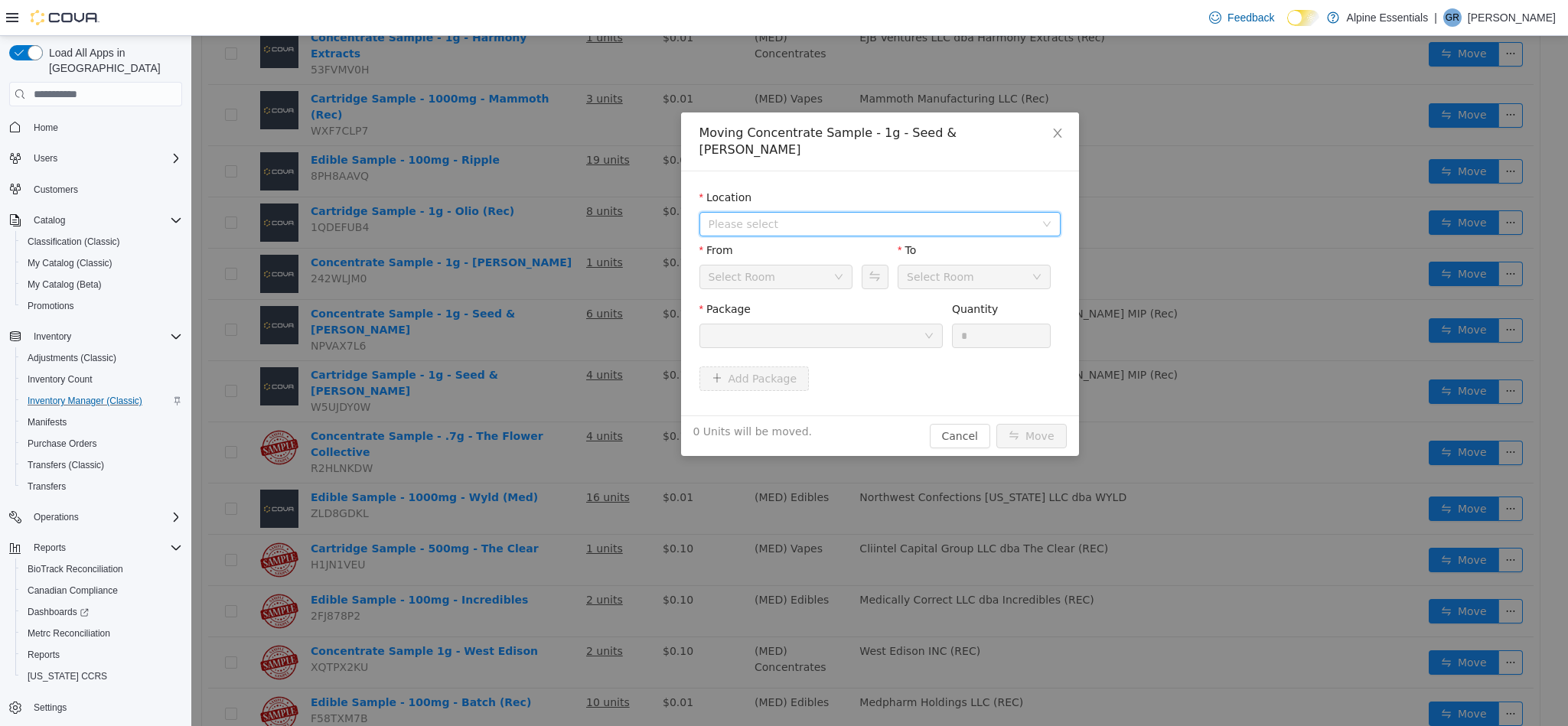
click at [802, 217] on span "Please select" at bounding box center [871, 224] width 326 height 15
click at [822, 263] on span "[STREET_ADDRESS]" at bounding box center [791, 263] width 107 height 12
click at [854, 327] on div at bounding box center [816, 335] width 215 height 23
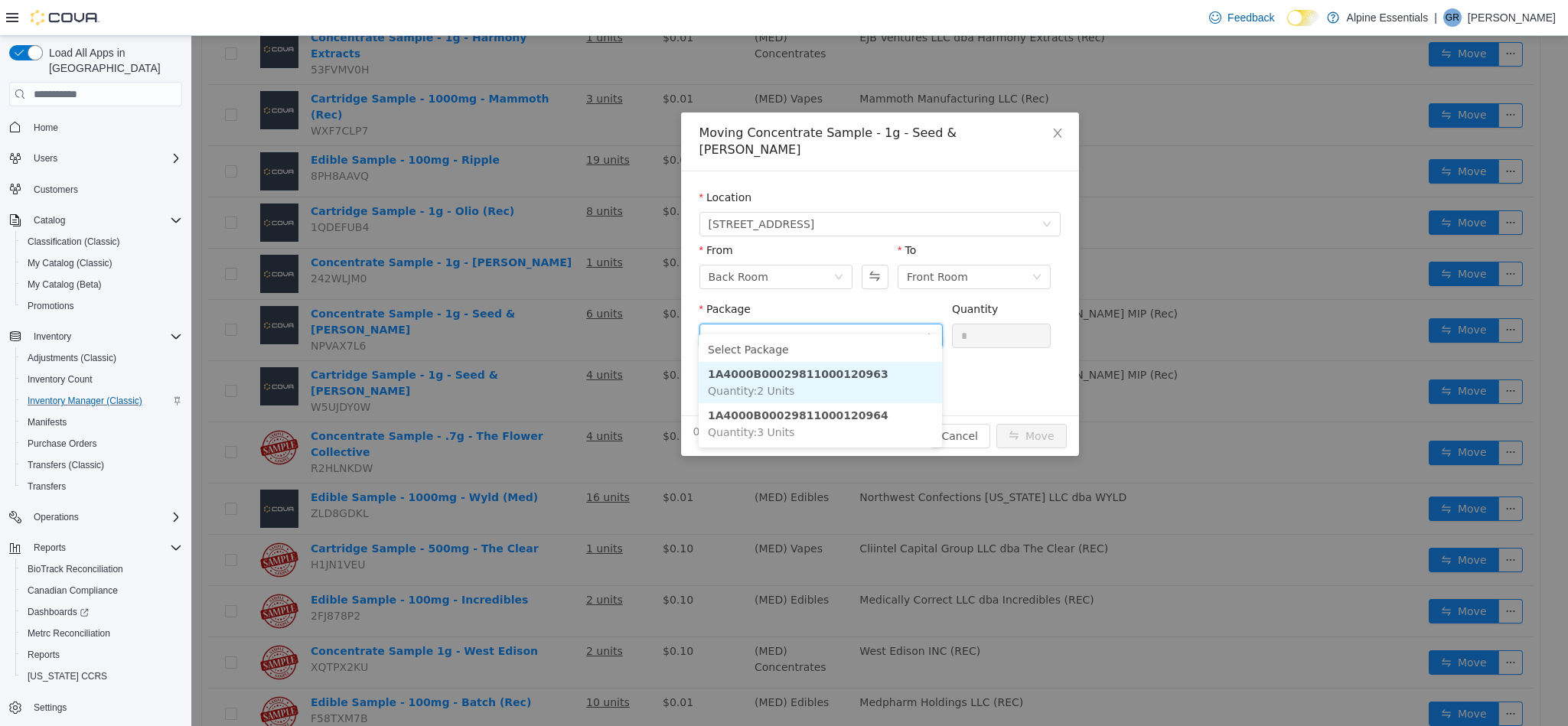
click at [861, 386] on li "1A4000B00029811000120963 Quantity : 2 Units" at bounding box center [820, 383] width 243 height 42
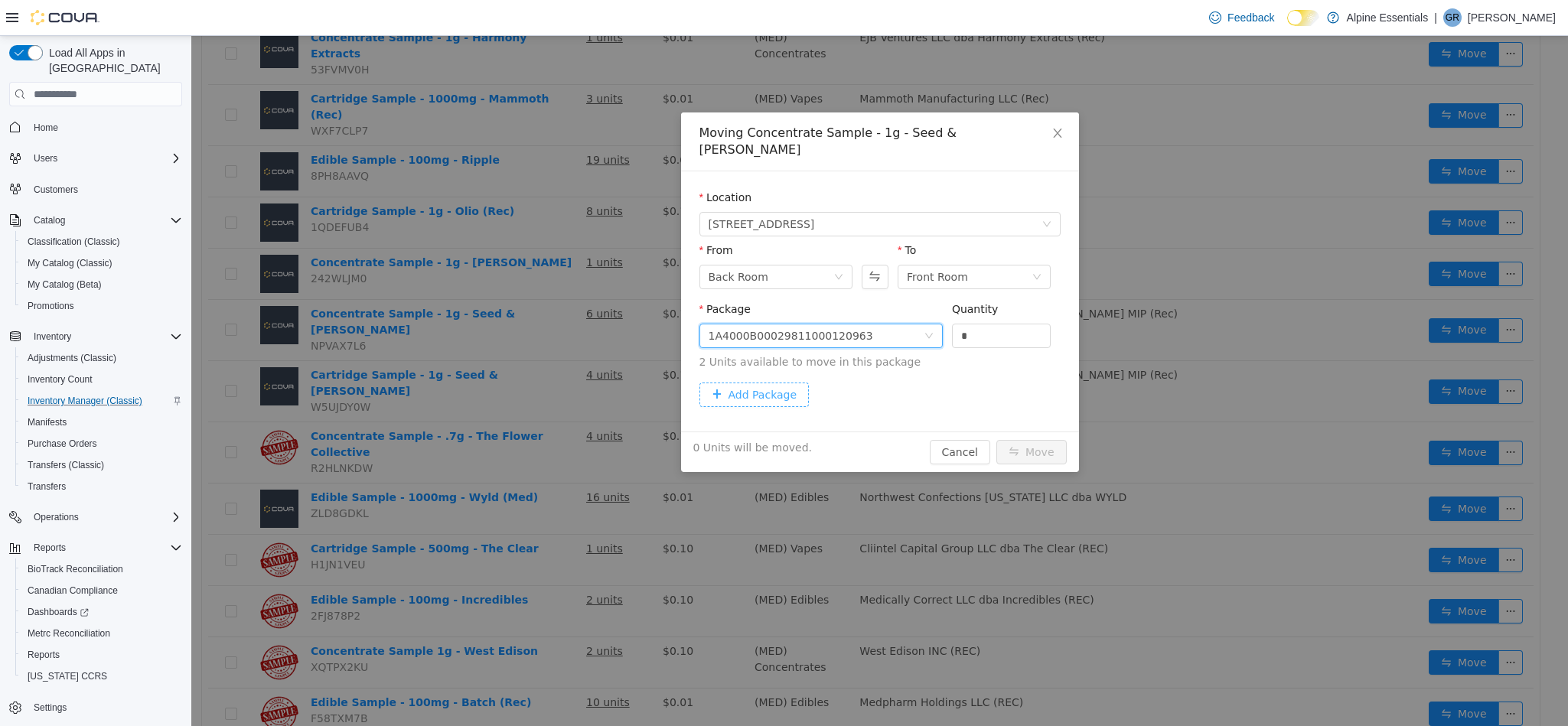
click at [744, 387] on button "Add Package" at bounding box center [755, 395] width 110 height 25
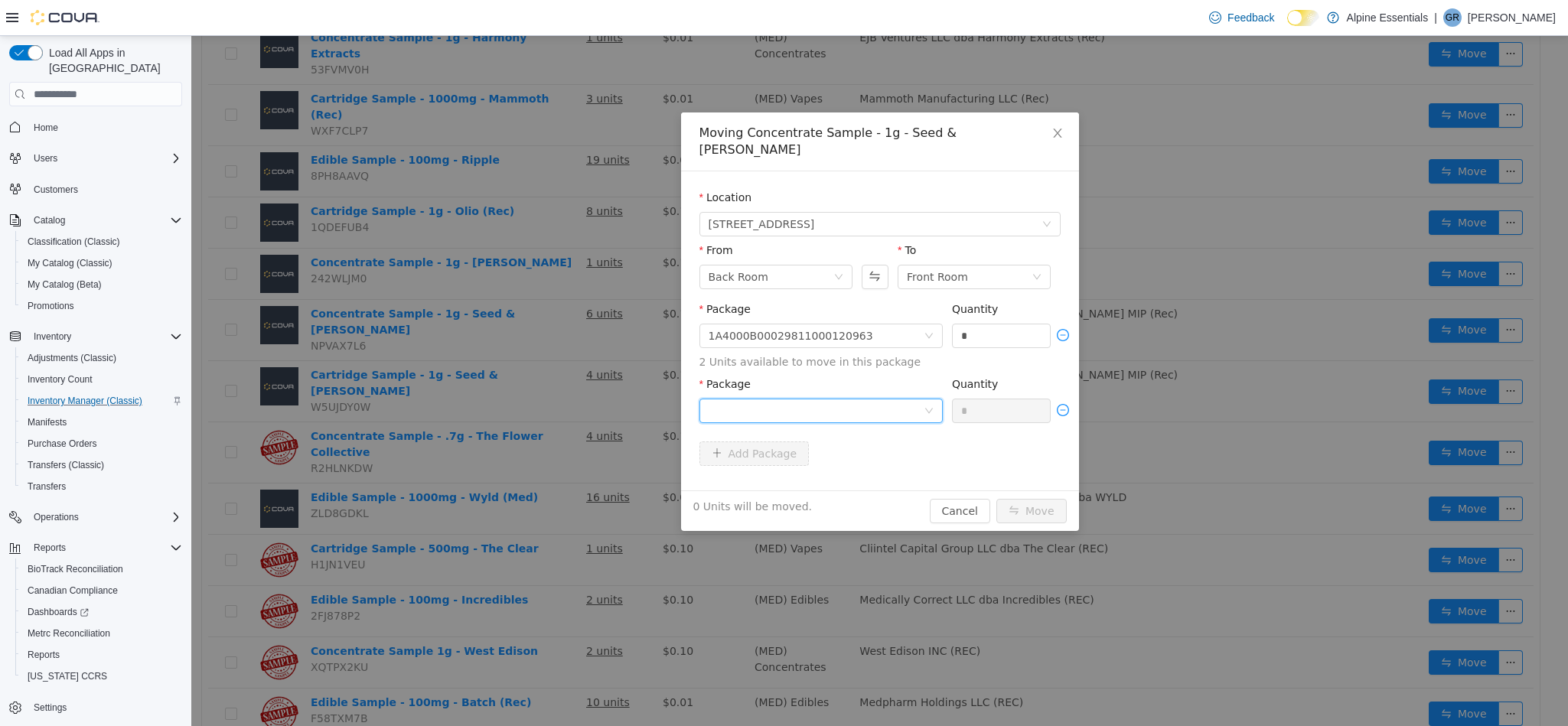
click at [824, 400] on div at bounding box center [816, 411] width 215 height 23
click at [880, 473] on li "1A4000B00029811000120964 Quantity : 3 Units" at bounding box center [820, 457] width 243 height 42
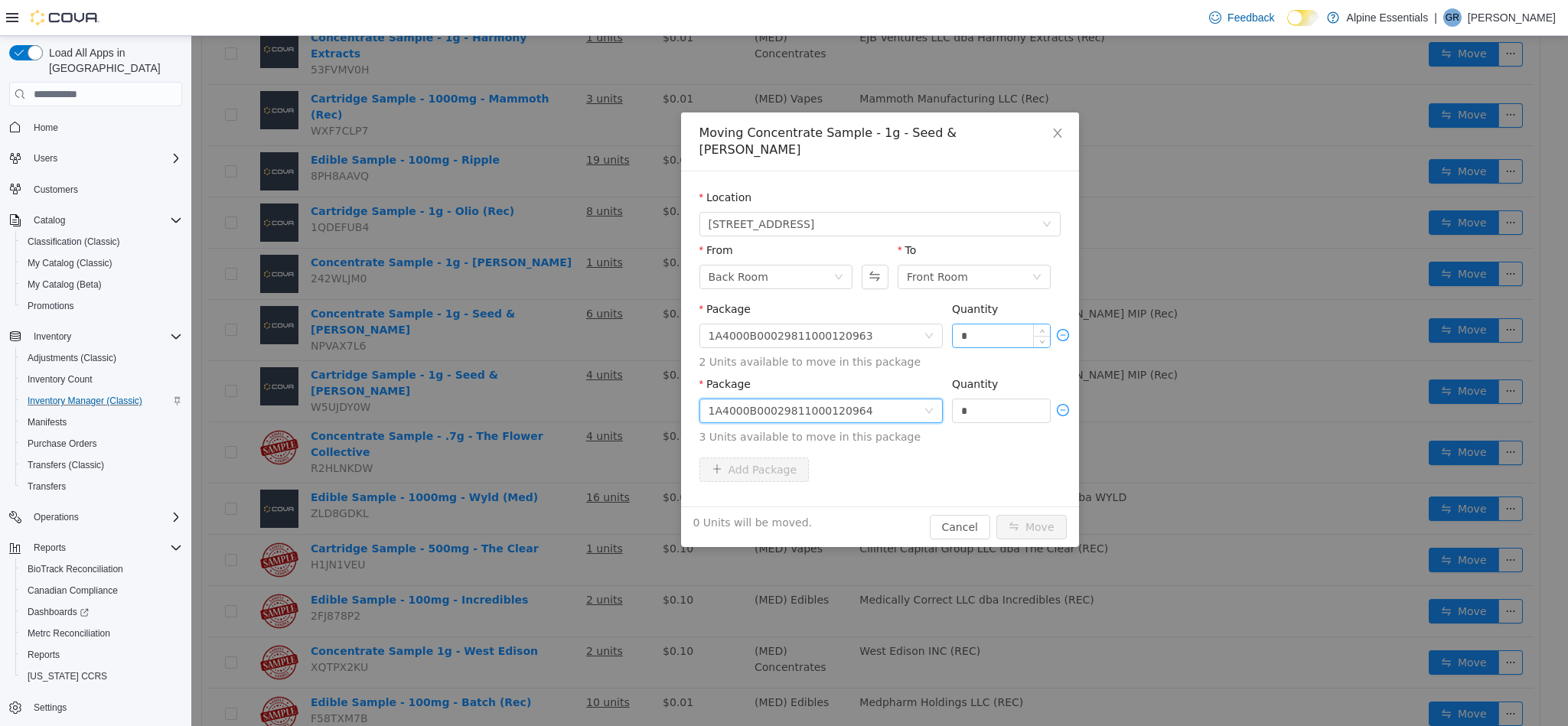
click at [961, 324] on input "*" at bounding box center [1002, 335] width 98 height 23
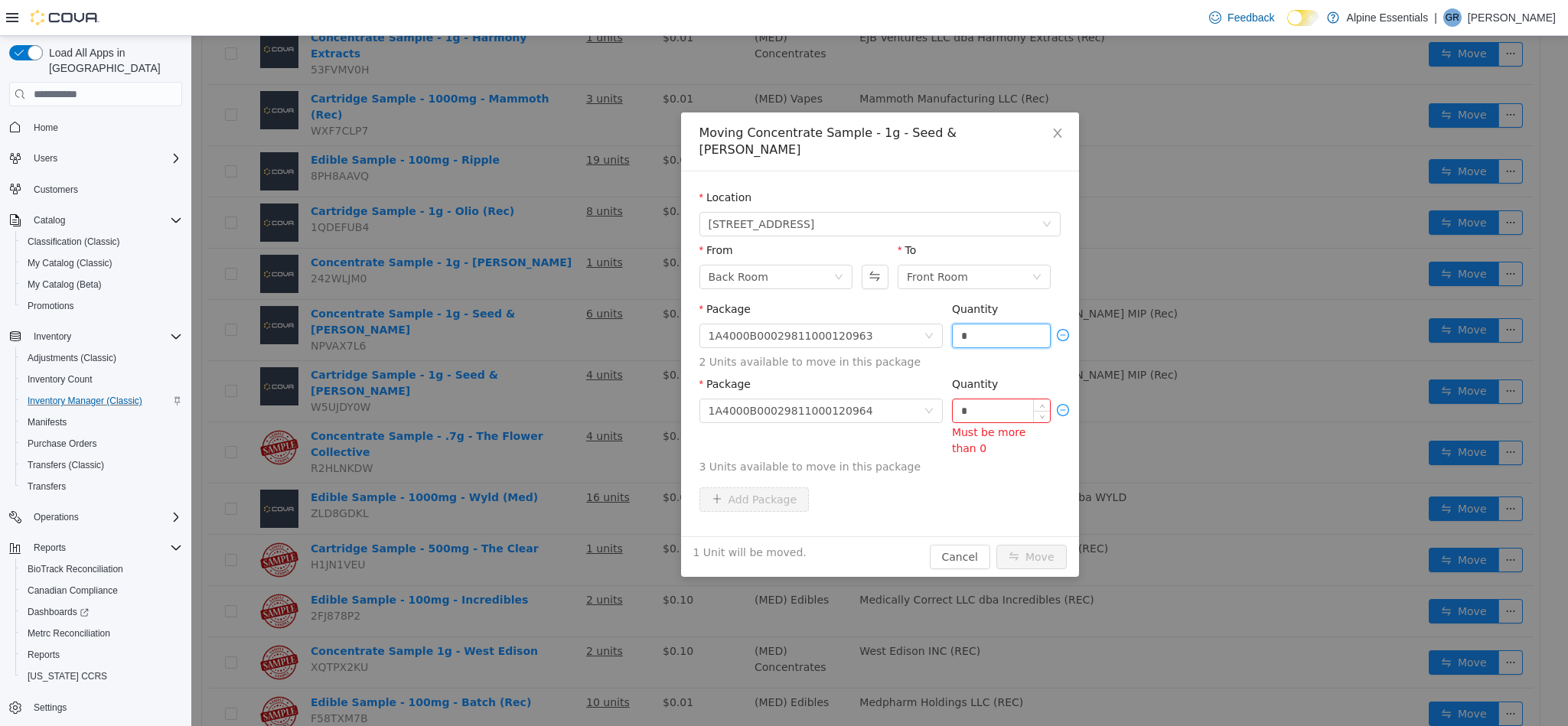
type input "*"
click at [985, 399] on input "*" at bounding box center [1002, 411] width 98 height 23
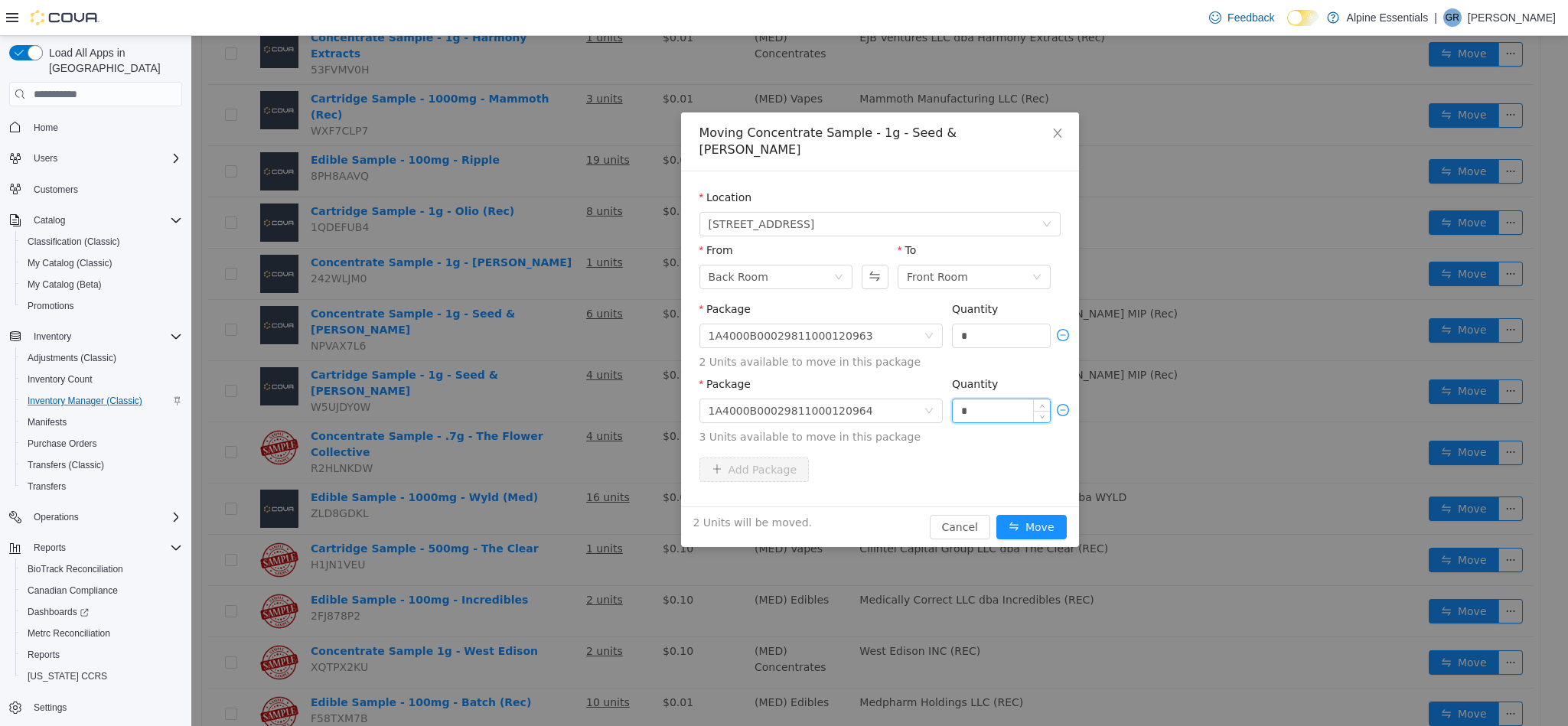
type input "*"
click at [996, 515] on button "Move" at bounding box center [1031, 527] width 70 height 25
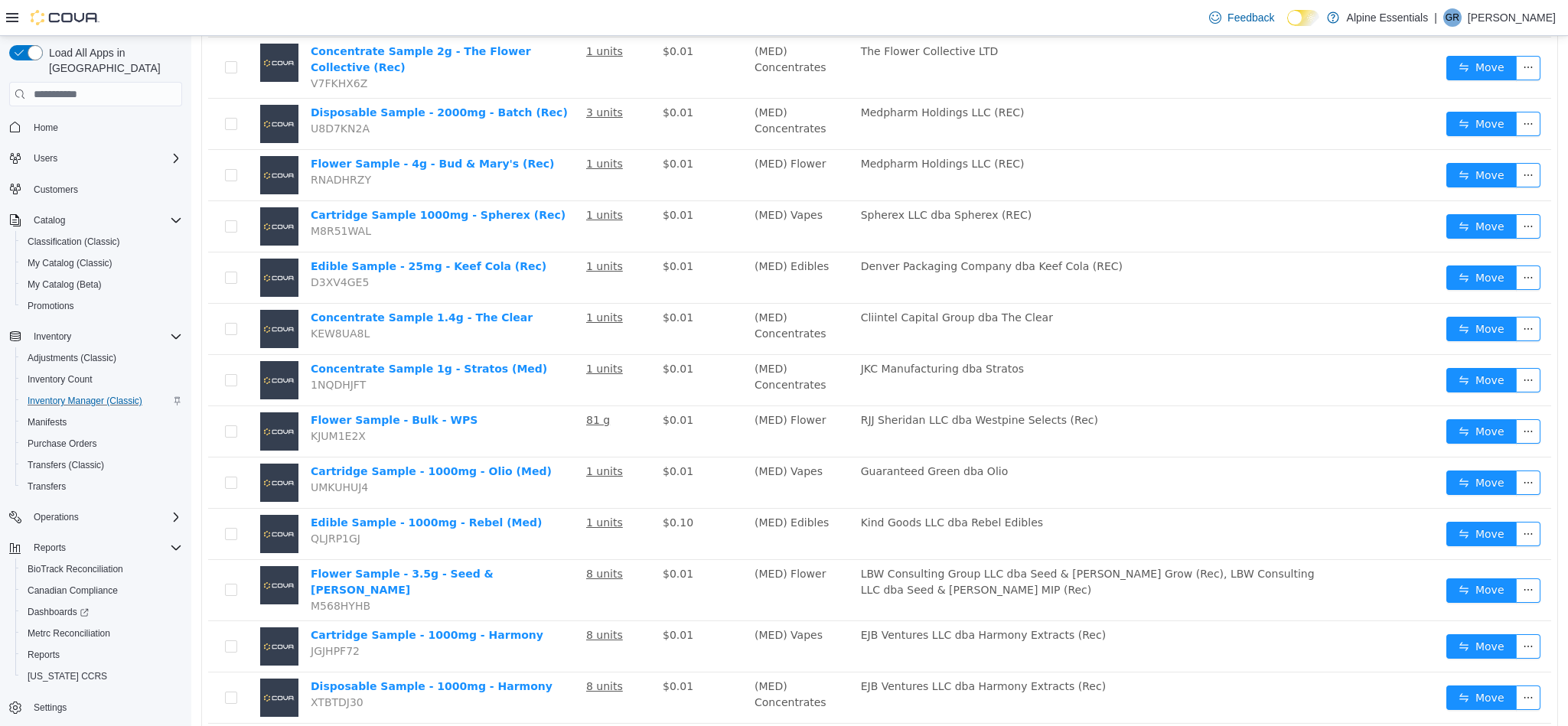
scroll to position [675, 0]
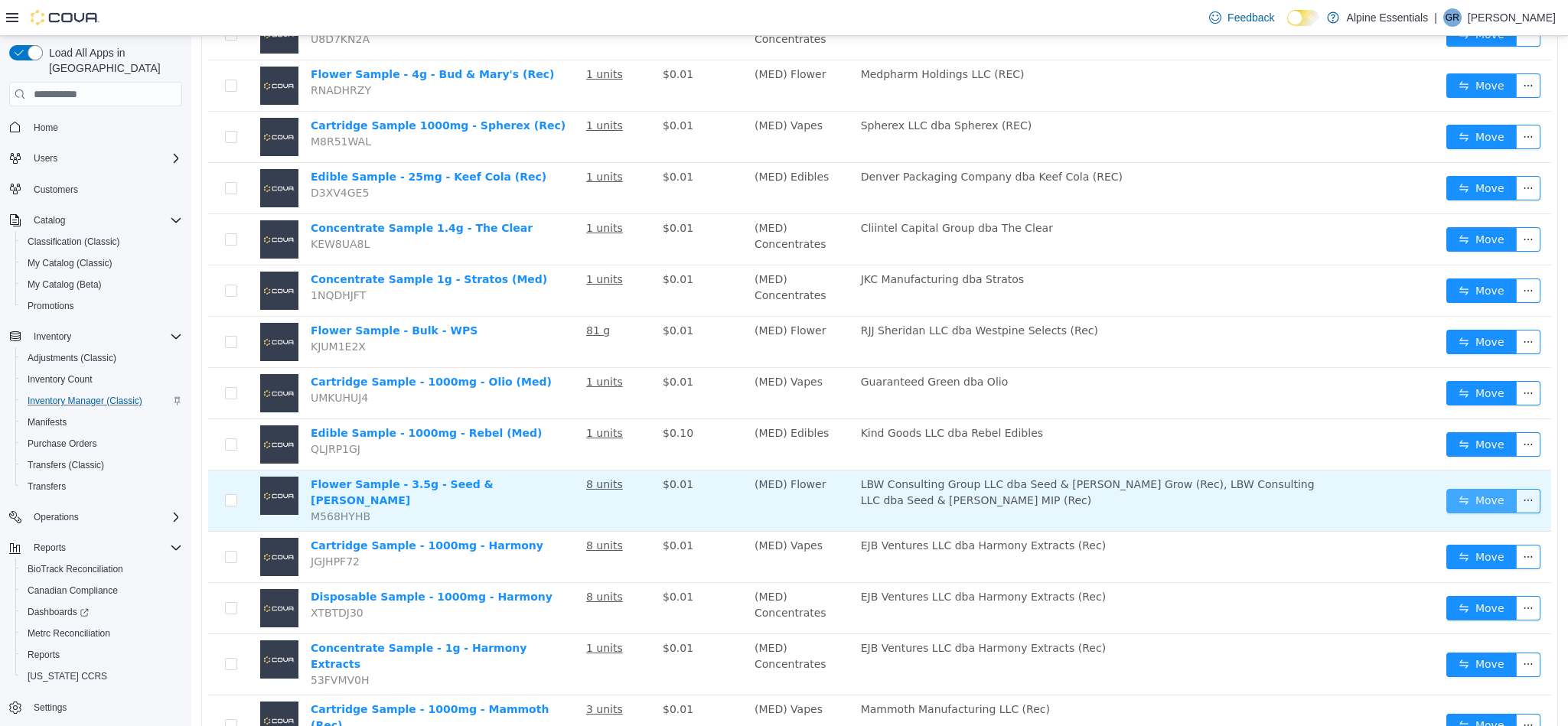
click at [1469, 489] on button "Move" at bounding box center [1481, 501] width 70 height 25
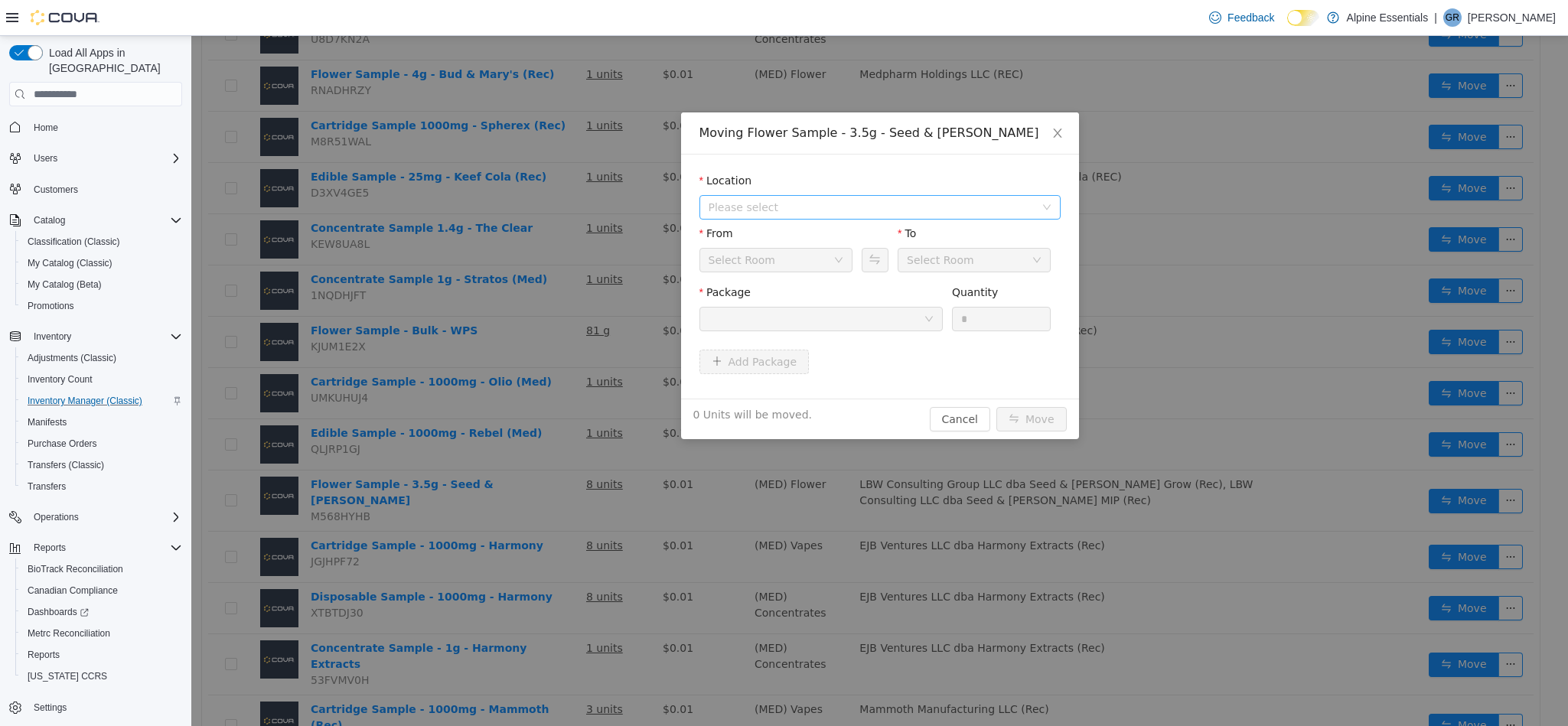
click at [820, 206] on span "Please select" at bounding box center [871, 207] width 326 height 15
click at [845, 265] on span "[STREET_ADDRESS]" at bounding box center [896, 262] width 323 height 20
click at [871, 335] on div "Package" at bounding box center [821, 311] width 243 height 52
click at [867, 319] on div at bounding box center [816, 319] width 215 height 23
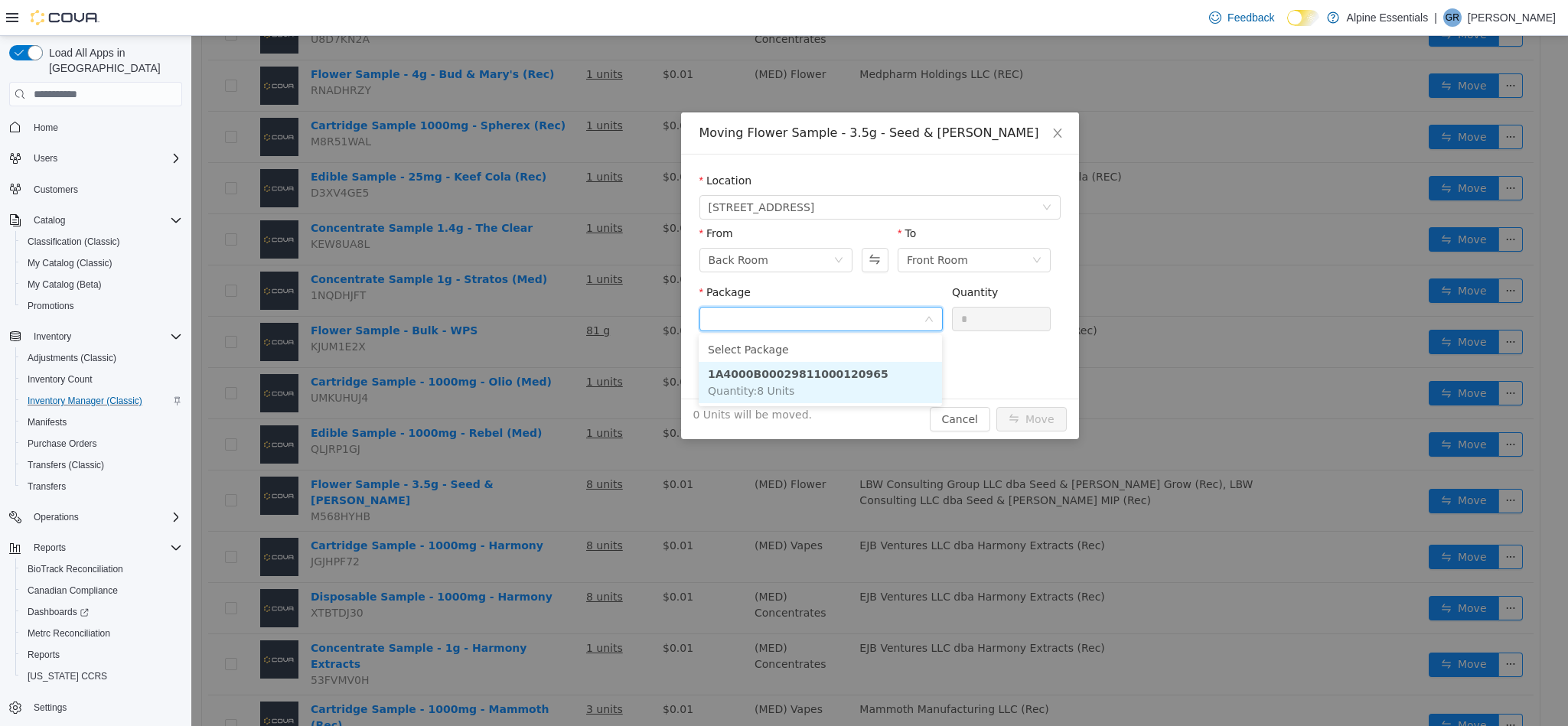
click at [875, 380] on li "1A4000B00029811000120965 Quantity : 8 Units" at bounding box center [820, 383] width 243 height 42
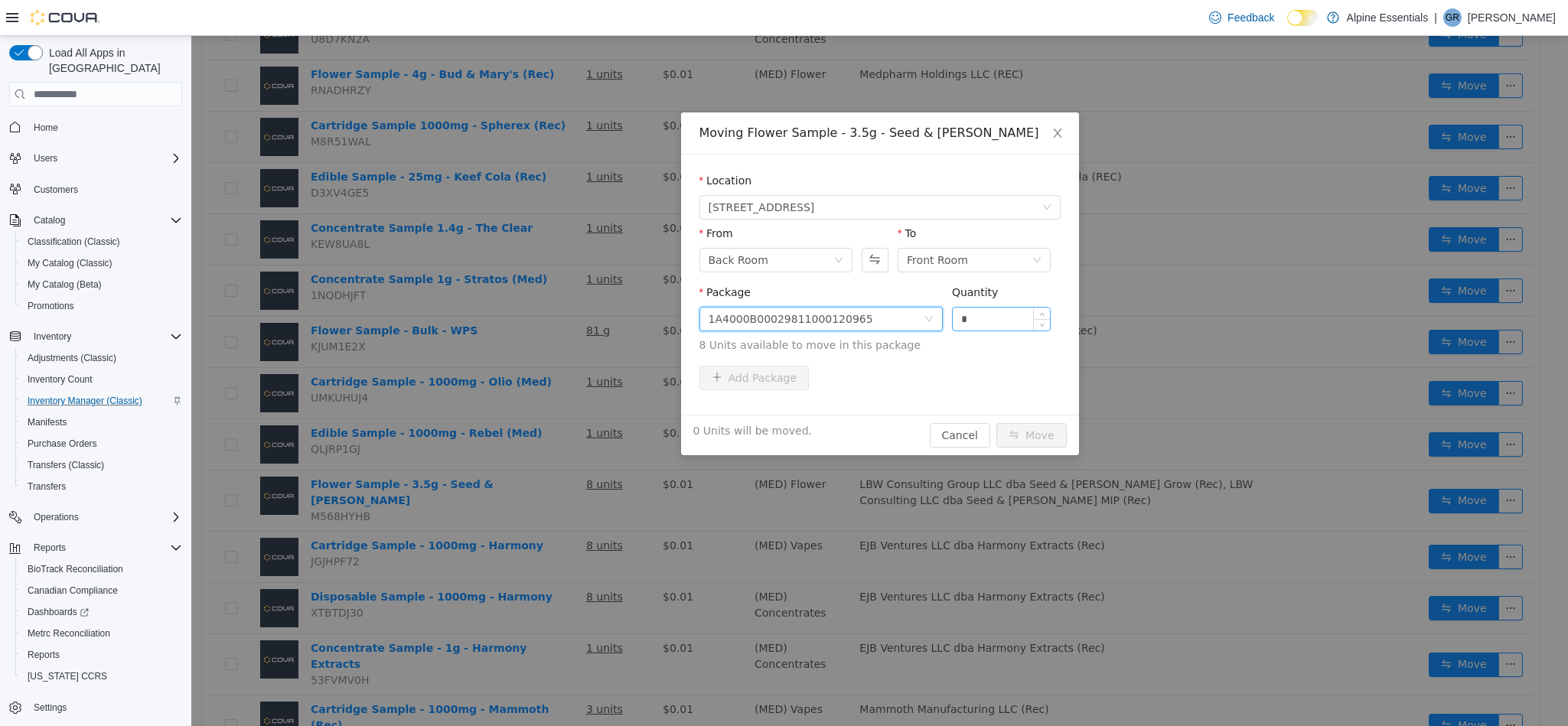
click at [999, 327] on input "*" at bounding box center [1002, 319] width 98 height 23
type input "*"
click at [996, 423] on button "Move" at bounding box center [1031, 436] width 70 height 25
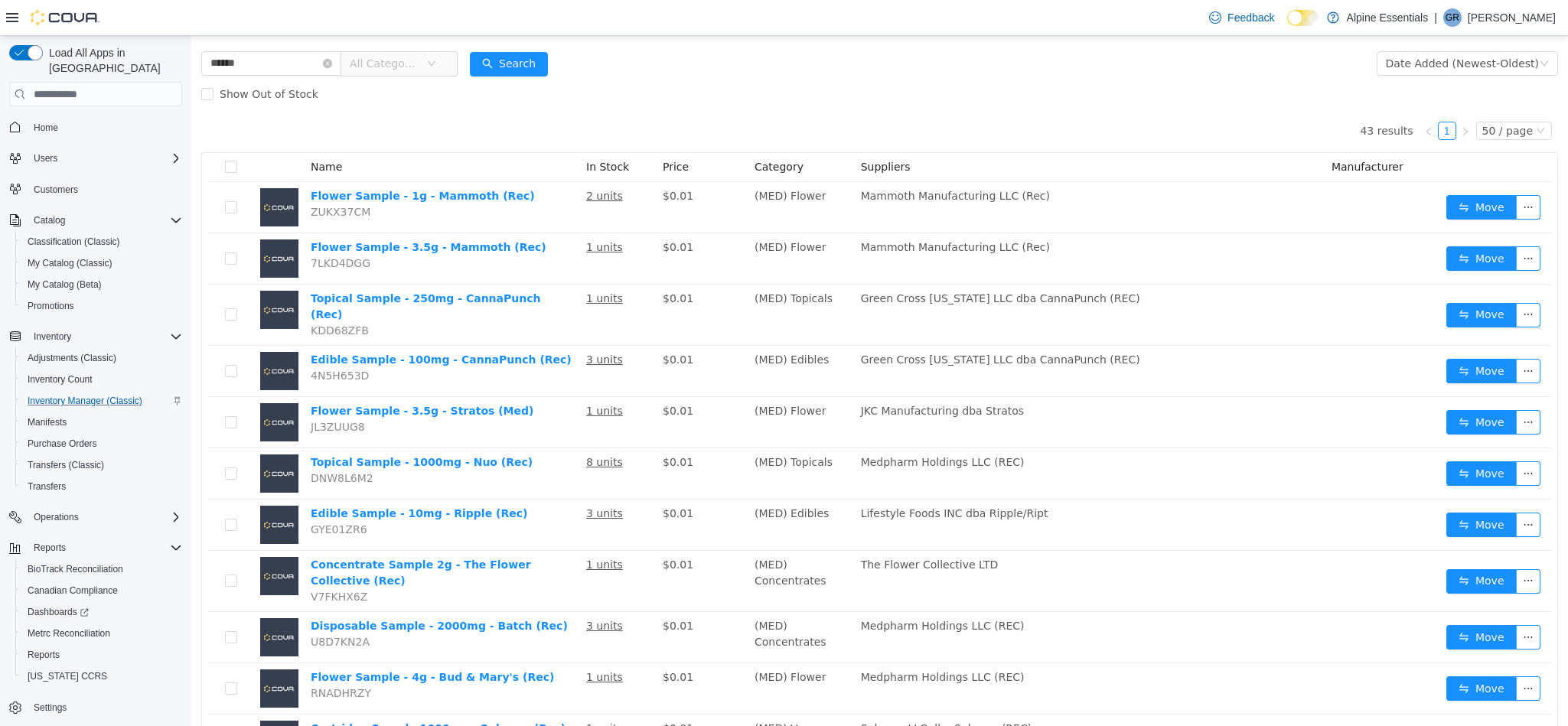
scroll to position [0, 0]
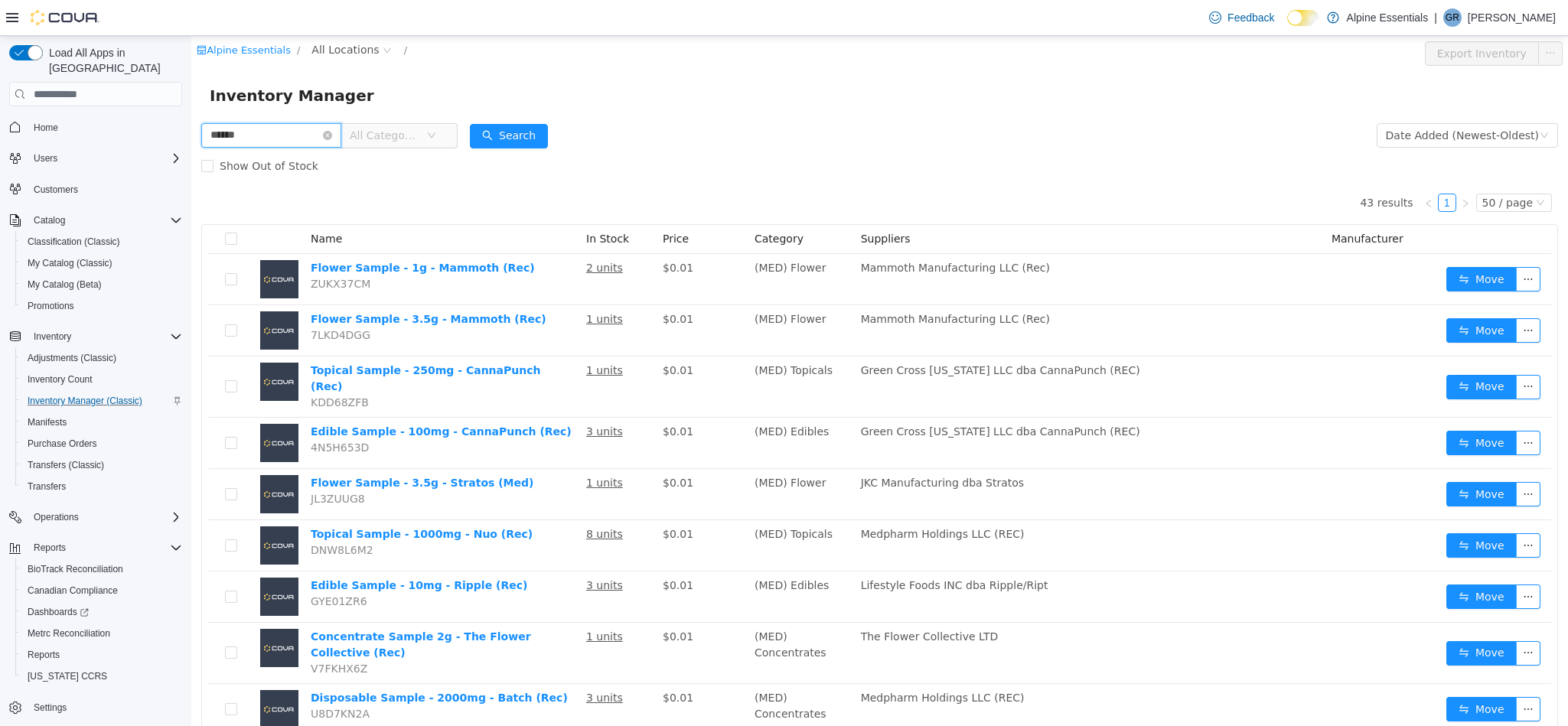
click at [275, 136] on input "******" at bounding box center [272, 136] width 140 height 25
type input "*********"
click at [446, 130] on span "All Categories" at bounding box center [393, 136] width 105 height 25
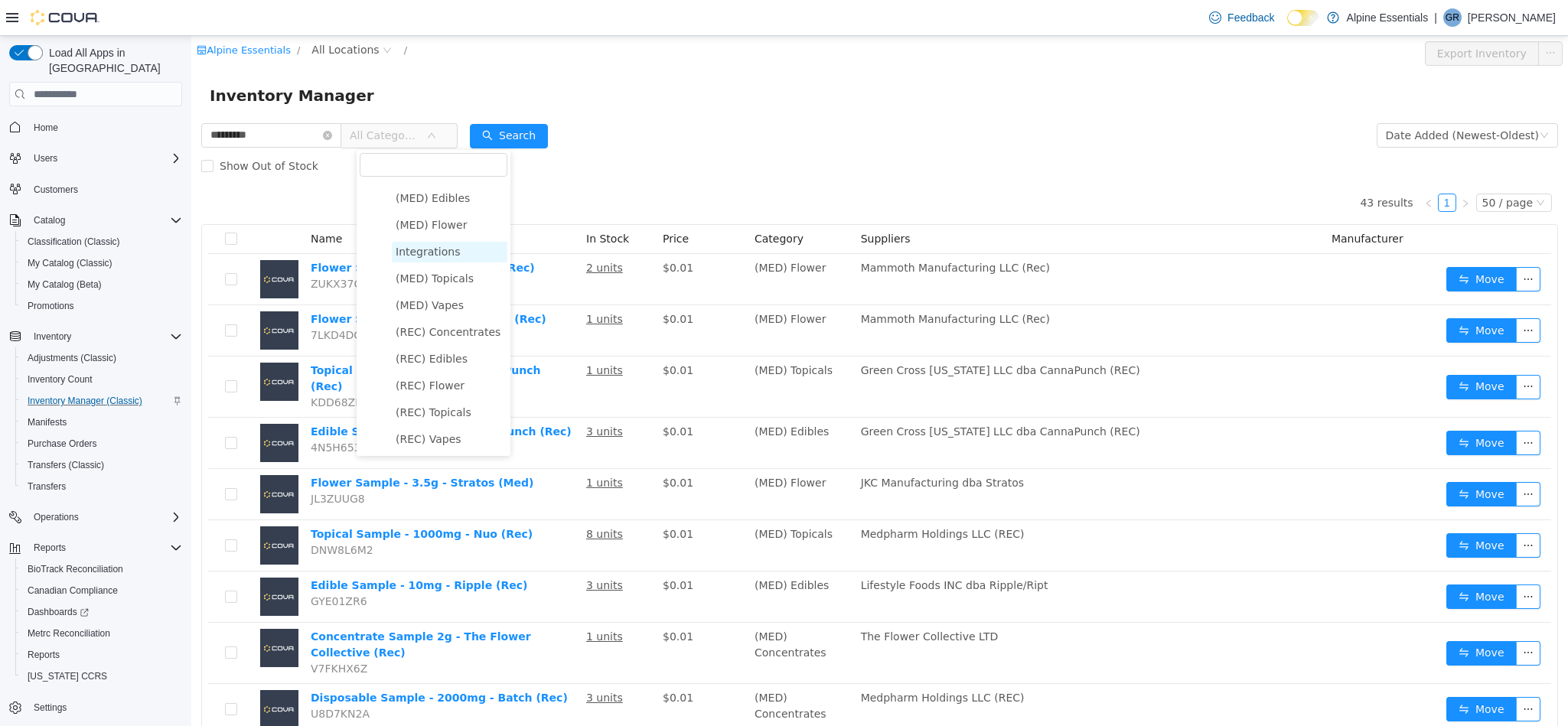
scroll to position [129, 0]
click at [452, 384] on span "(REC) Flower" at bounding box center [431, 385] width 69 height 12
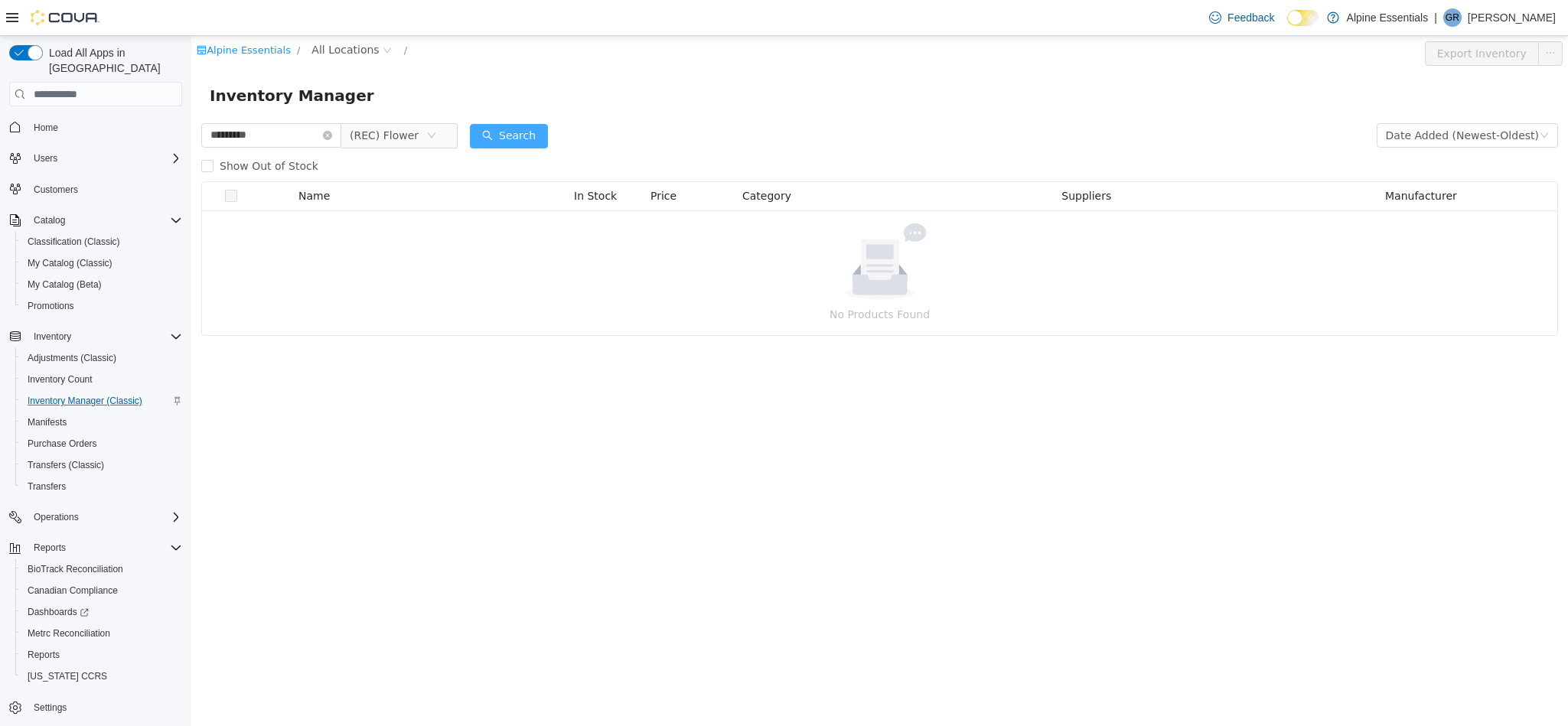
click at [514, 128] on button "Search" at bounding box center [509, 137] width 78 height 25
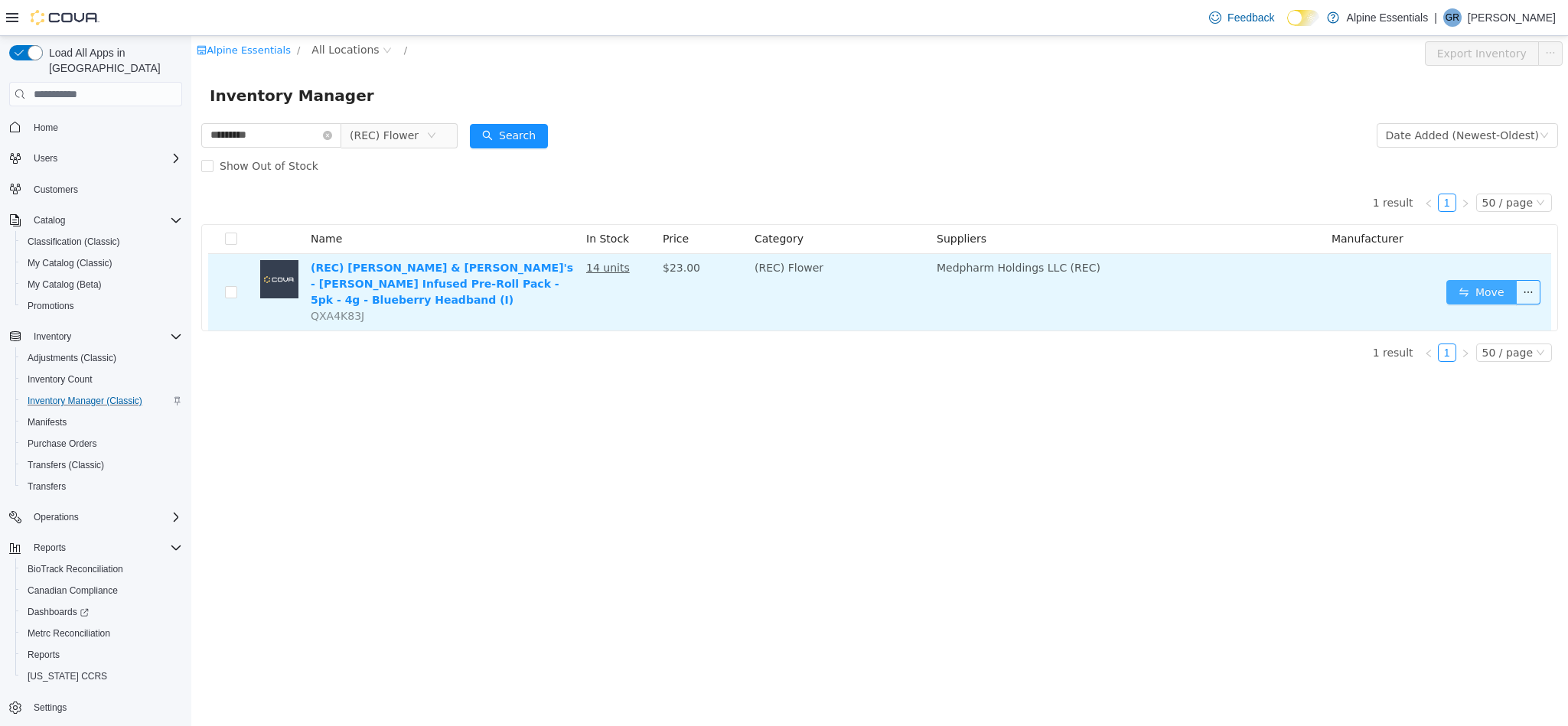
click at [1499, 286] on button "Move" at bounding box center [1481, 292] width 70 height 25
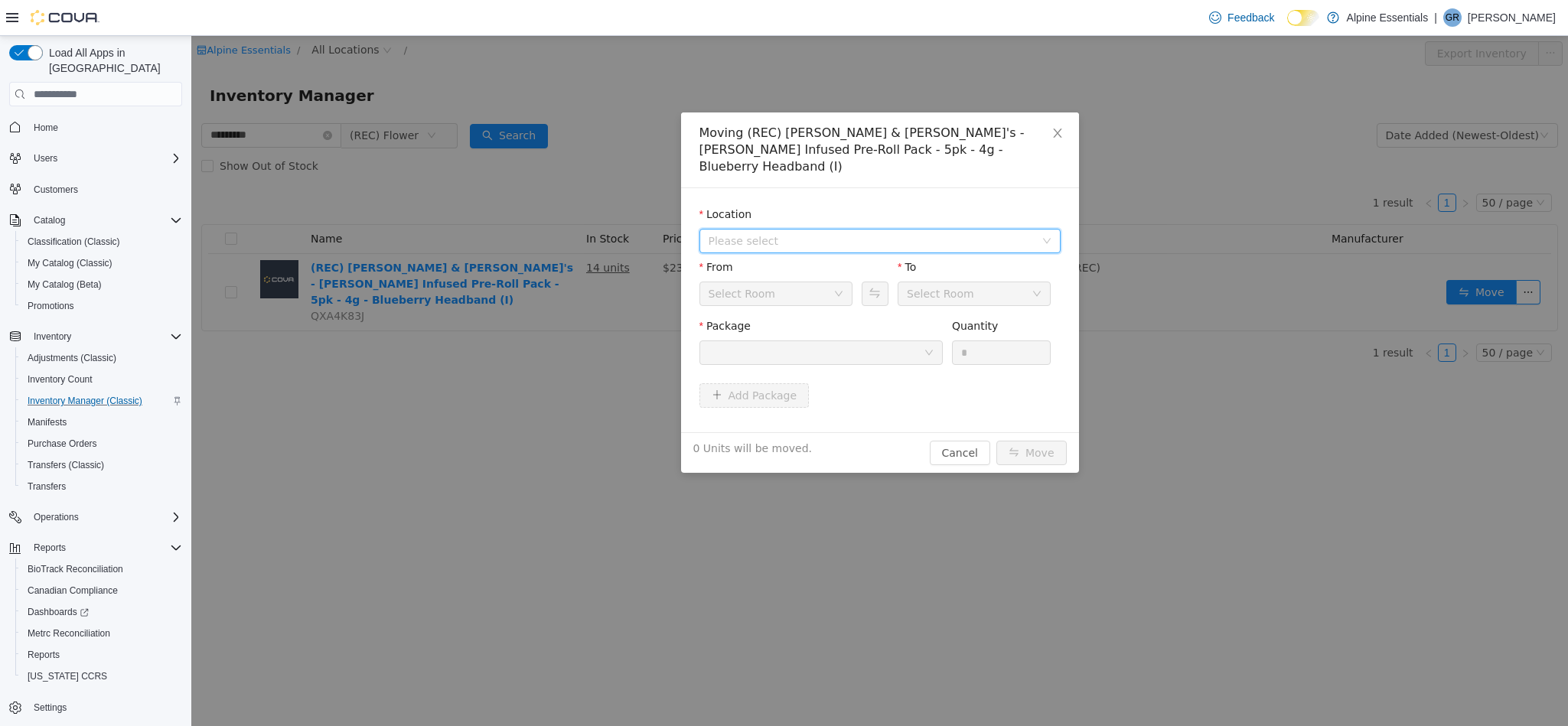
click at [820, 229] on span "Please select" at bounding box center [880, 241] width 361 height 25
click at [839, 273] on span "[STREET_ADDRESS]" at bounding box center [791, 280] width 107 height 12
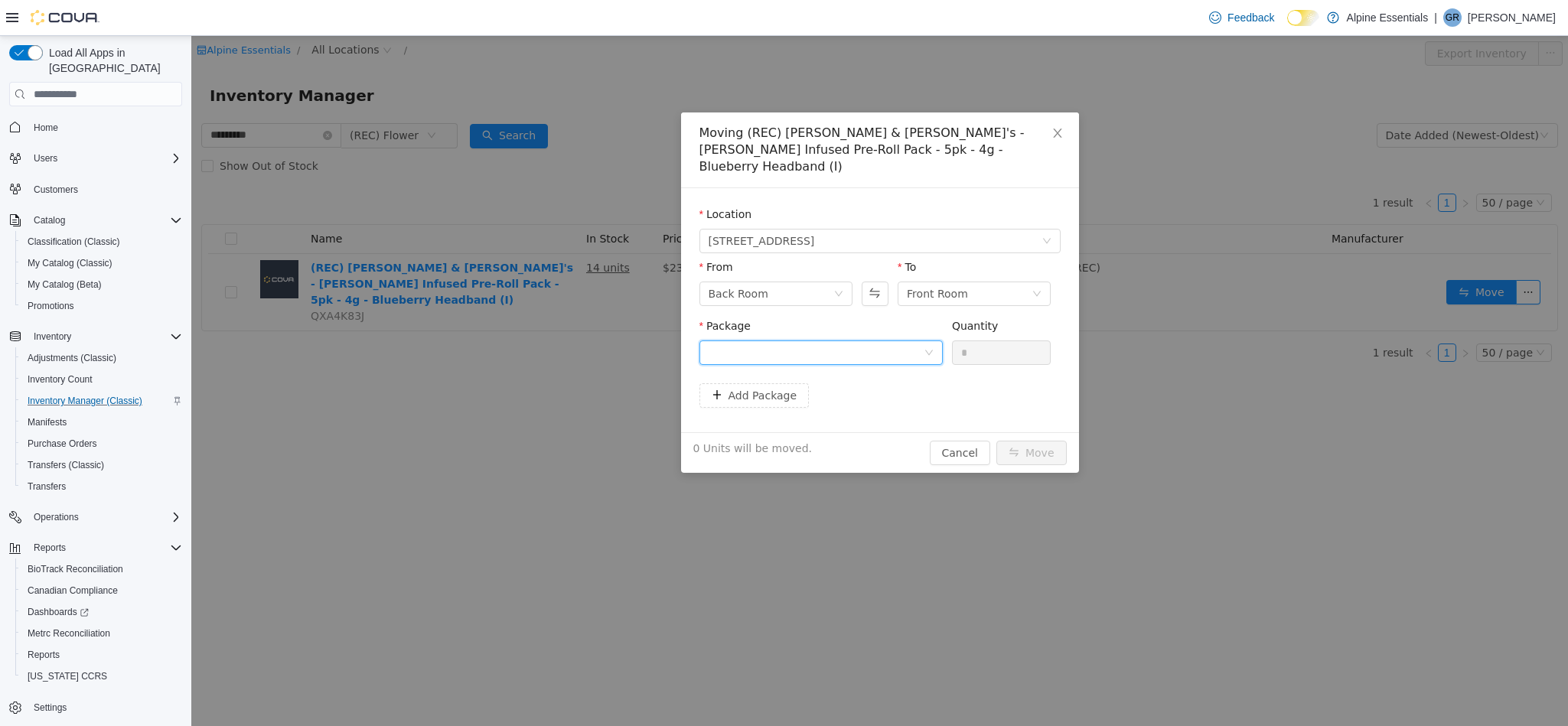
click at [884, 345] on div at bounding box center [816, 352] width 215 height 23
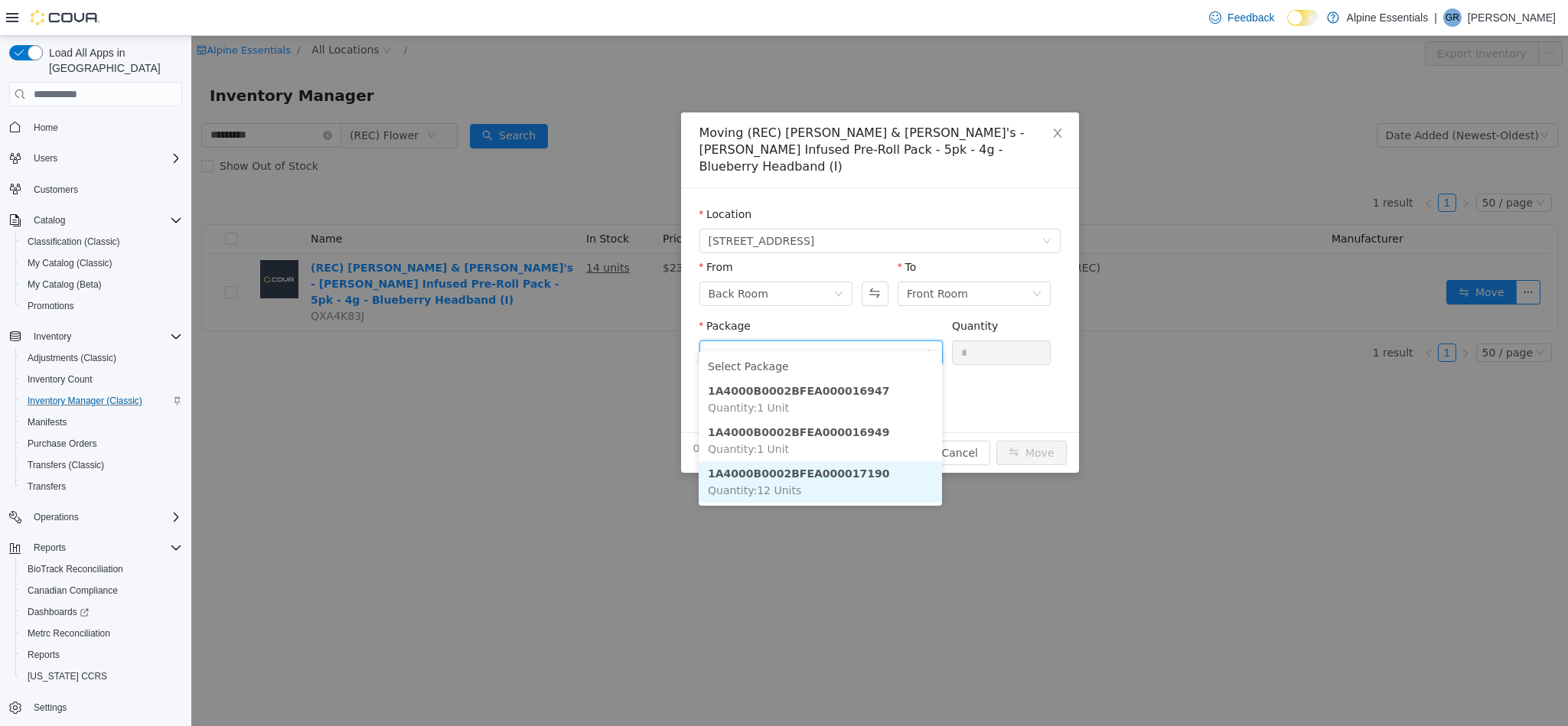
click at [898, 462] on li "1A4000B0002BFEA000017190 Quantity : 12 Units" at bounding box center [820, 482] width 243 height 42
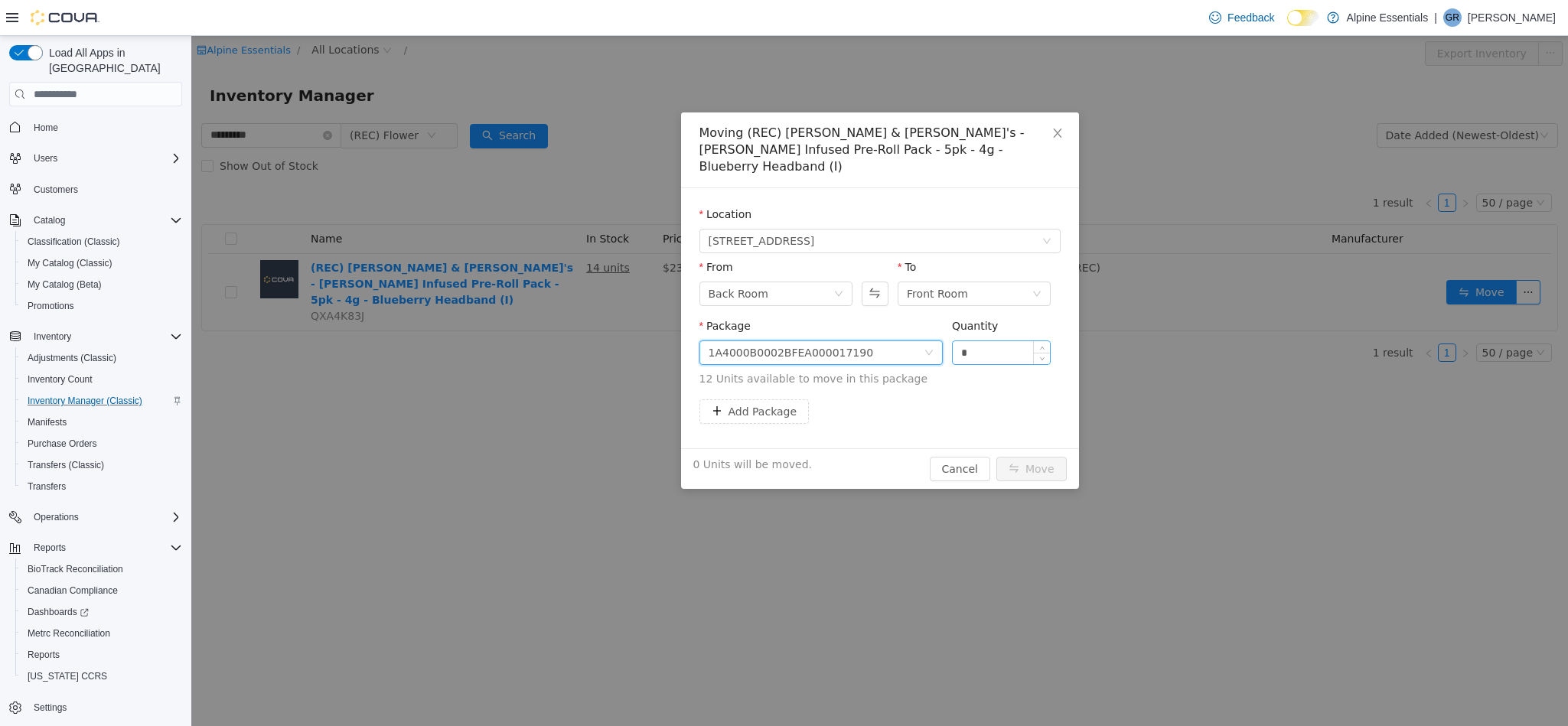
click at [970, 341] on input "*" at bounding box center [1002, 352] width 98 height 23
type input "**"
click at [996, 457] on button "Move" at bounding box center [1031, 470] width 70 height 25
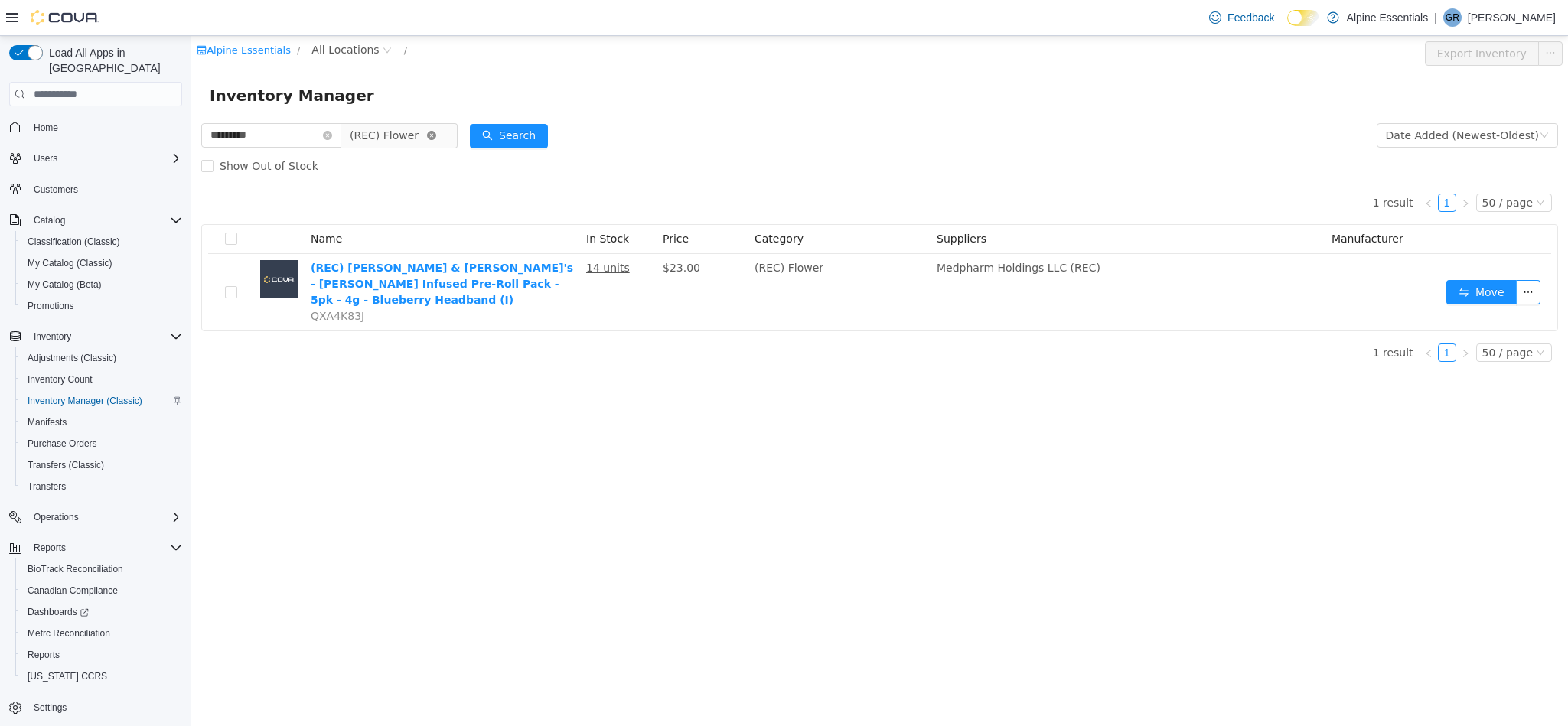
click at [436, 137] on icon "icon: close-circle" at bounding box center [432, 135] width 9 height 9
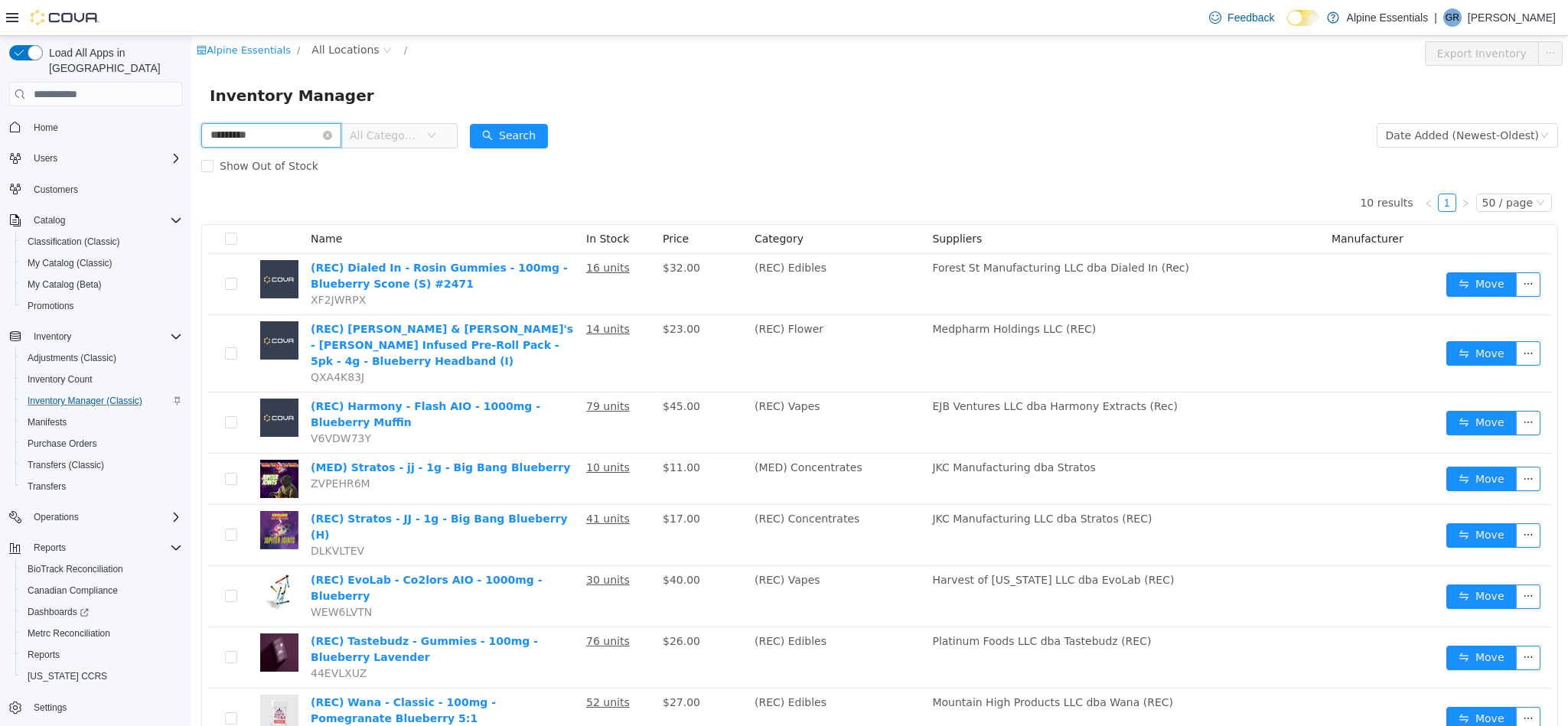
click at [288, 138] on input "*********" at bounding box center [272, 136] width 140 height 25
type input "******"
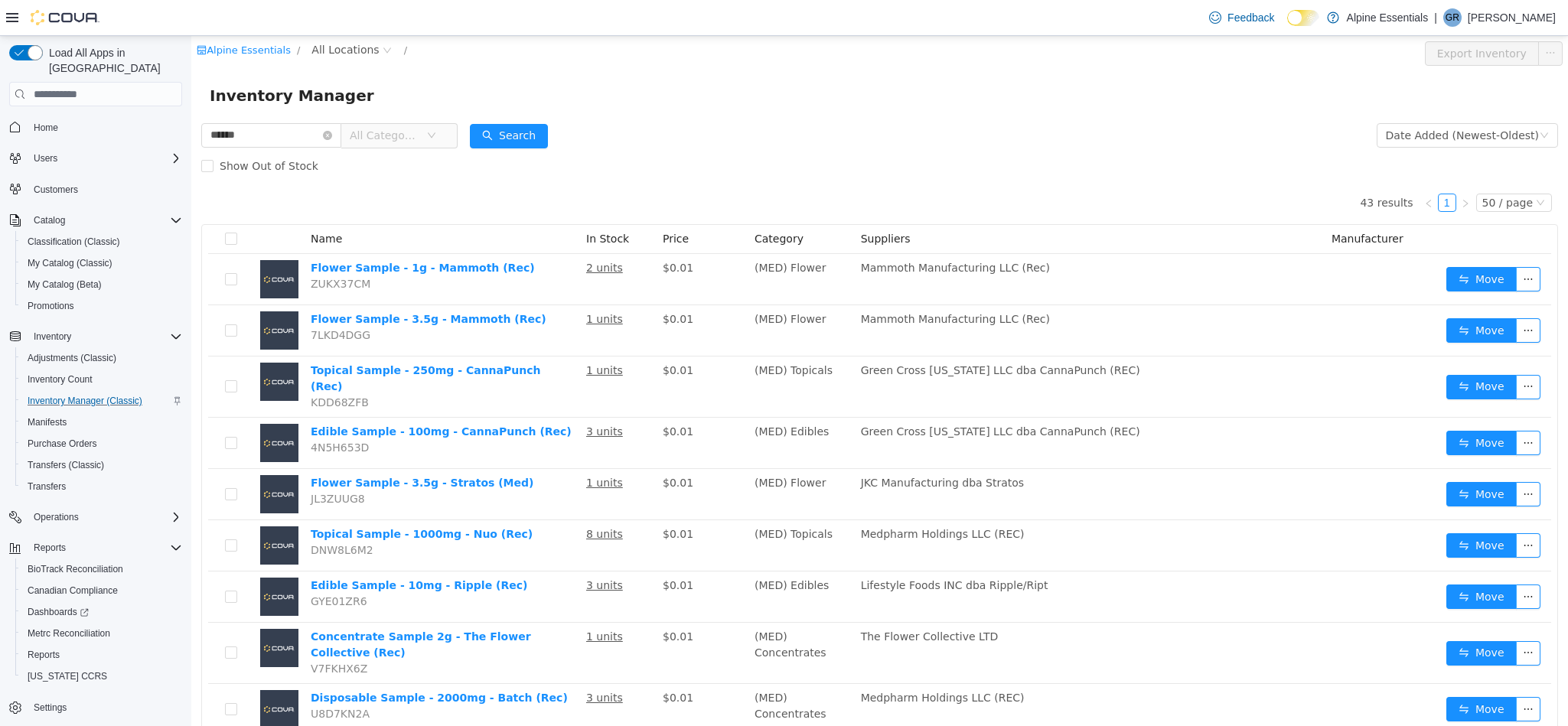
drag, startPoint x: 288, startPoint y: 138, endPoint x: 883, endPoint y: 148, distance: 595.1
click at [883, 148] on form "****** All Categories Date Added (Newest-Oldest) Search Show Out of Stock" at bounding box center [880, 150] width 1357 height 61
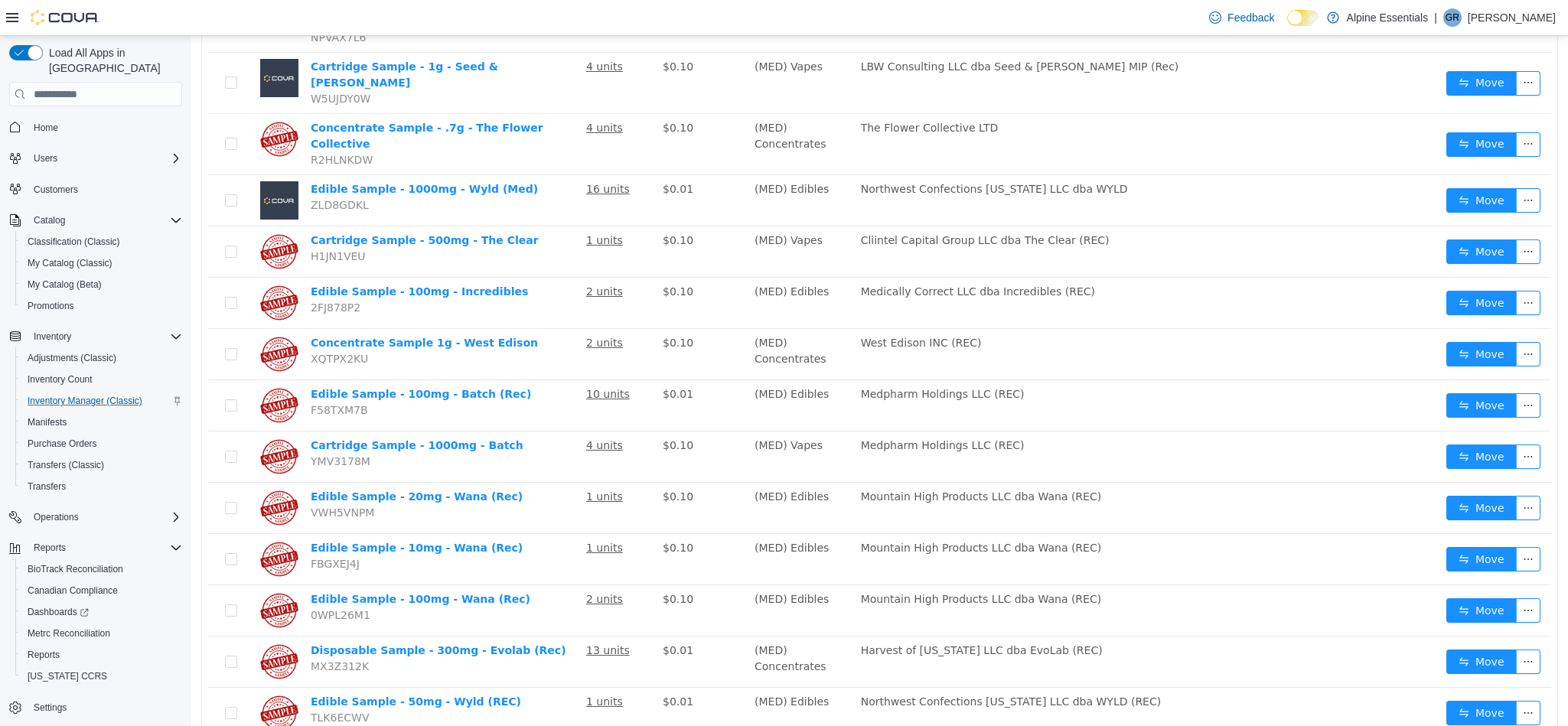
scroll to position [1595, 0]
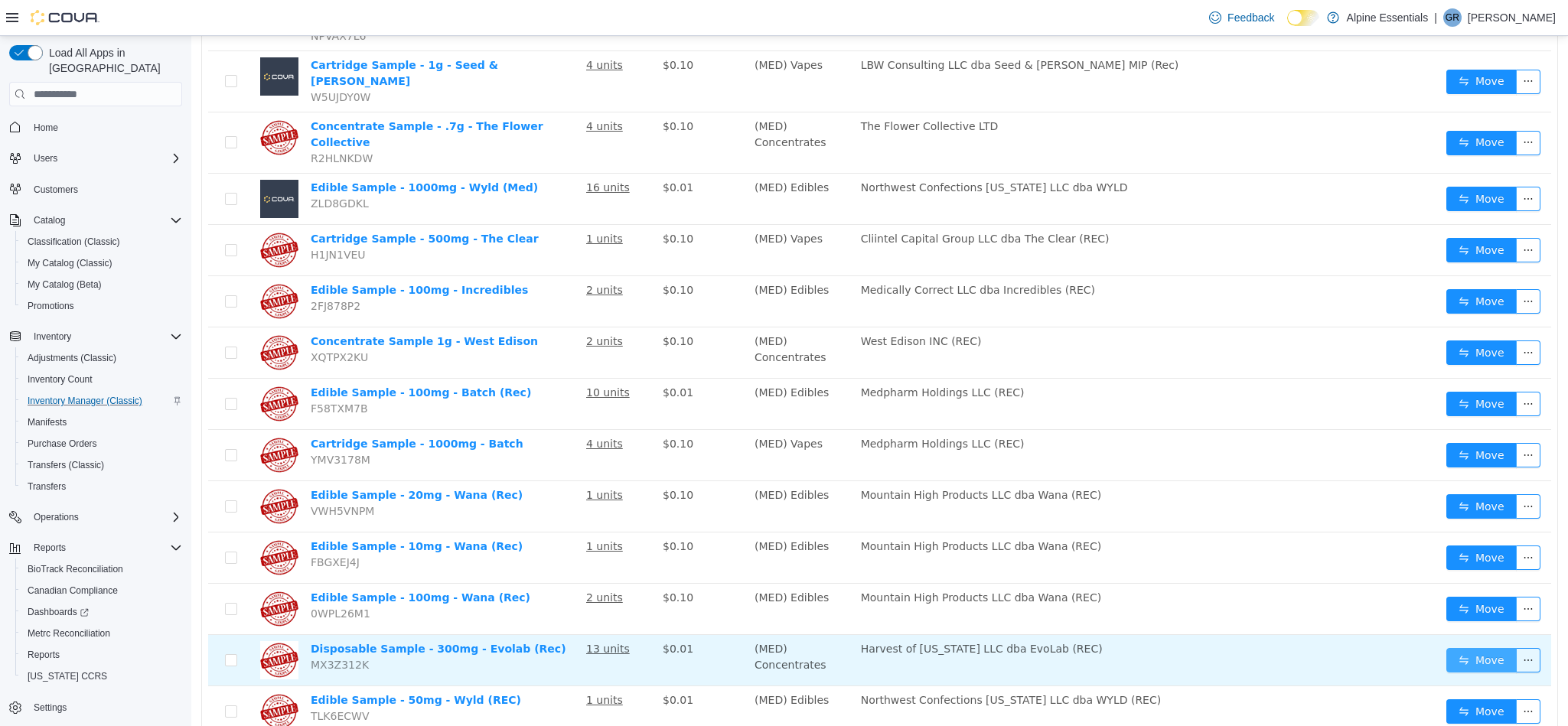
click at [1460, 648] on button "Move" at bounding box center [1481, 660] width 70 height 25
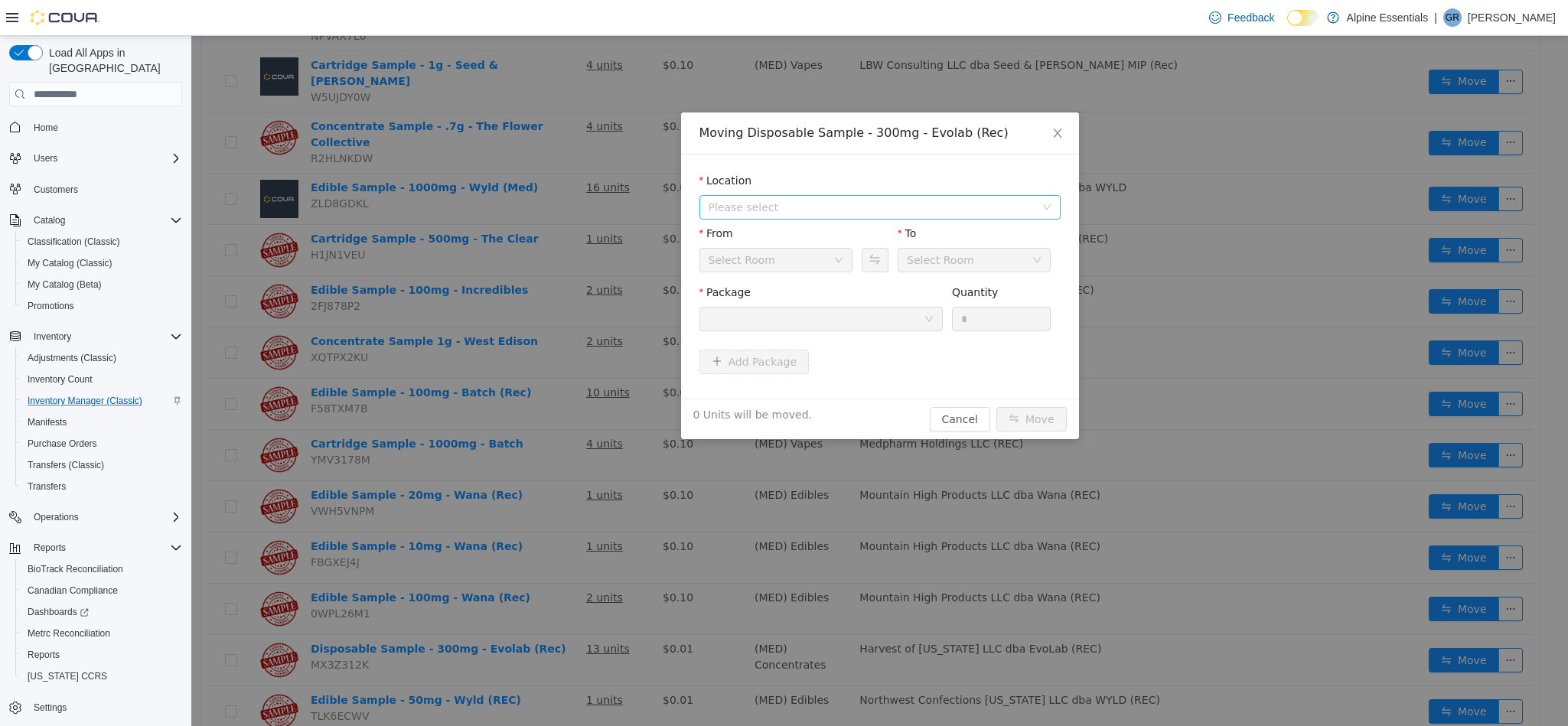
click at [796, 205] on span "Please select" at bounding box center [871, 207] width 326 height 15
click at [828, 263] on span "[STREET_ADDRESS]" at bounding box center [791, 263] width 107 height 12
click at [873, 329] on div at bounding box center [816, 319] width 215 height 23
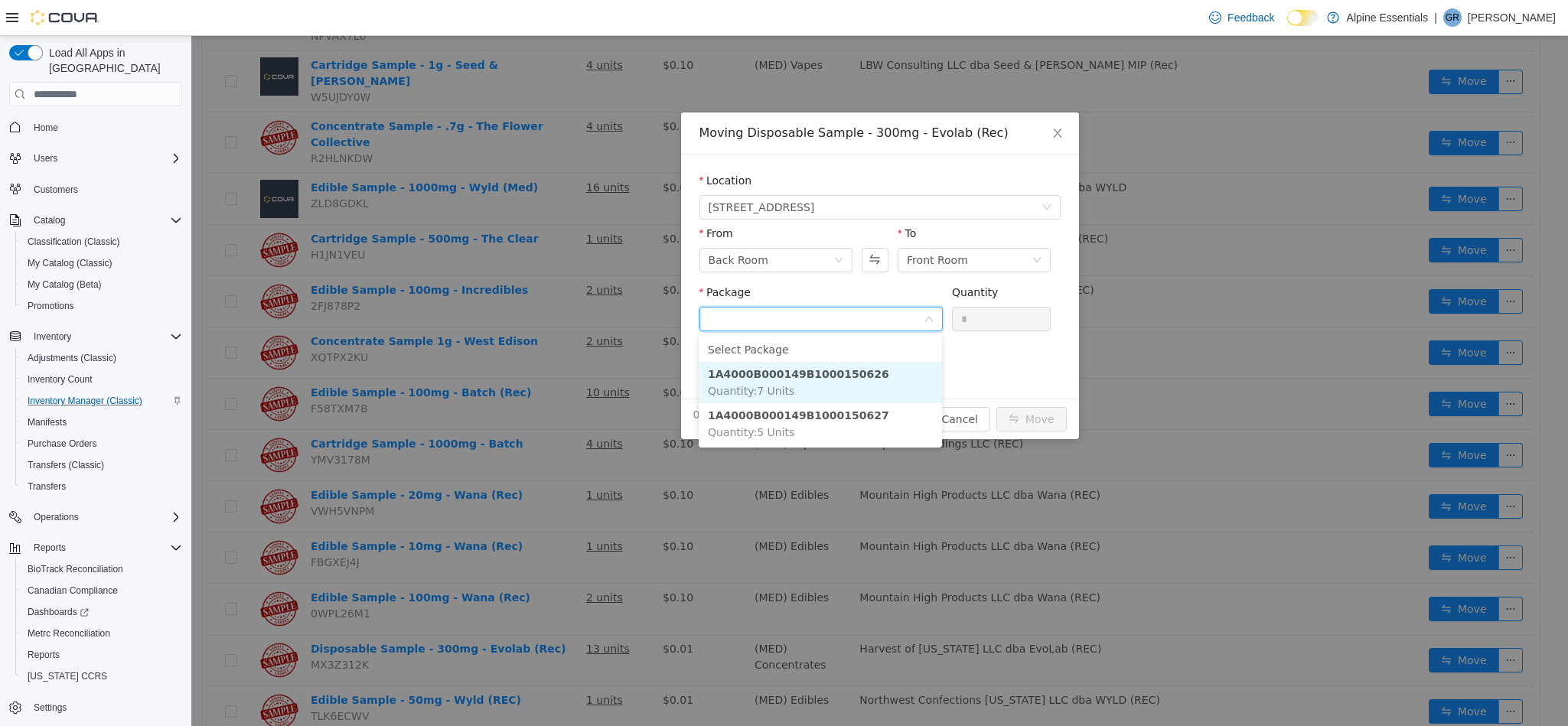
click at [895, 373] on li "1A4000B000149B1000150626 Quantity : 7 Units" at bounding box center [820, 383] width 243 height 42
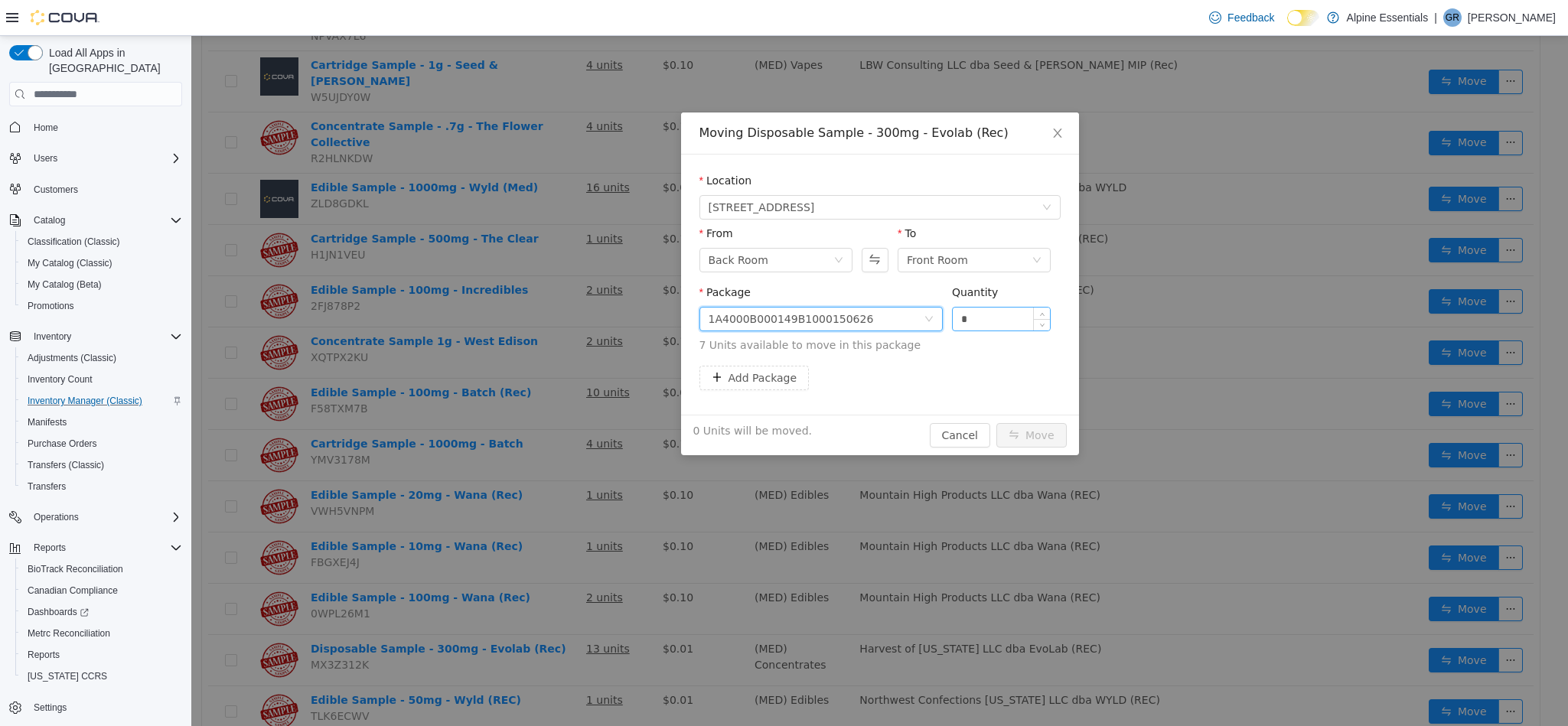
click at [1011, 316] on input "*" at bounding box center [1002, 319] width 98 height 23
type input "*"
click at [996, 423] on button "Move" at bounding box center [1031, 436] width 70 height 25
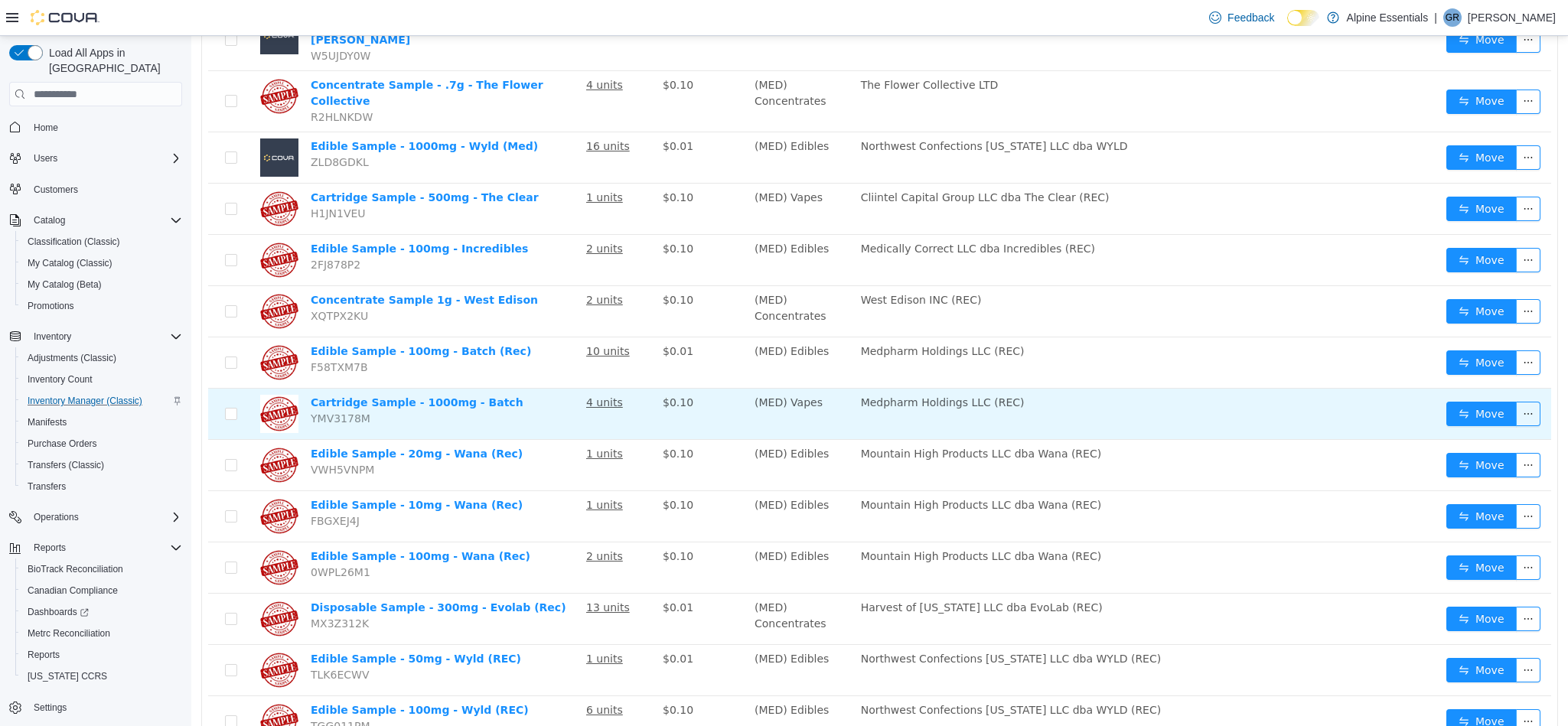
scroll to position [1574, 0]
click at [1462, 402] on button "Move" at bounding box center [1481, 414] width 70 height 25
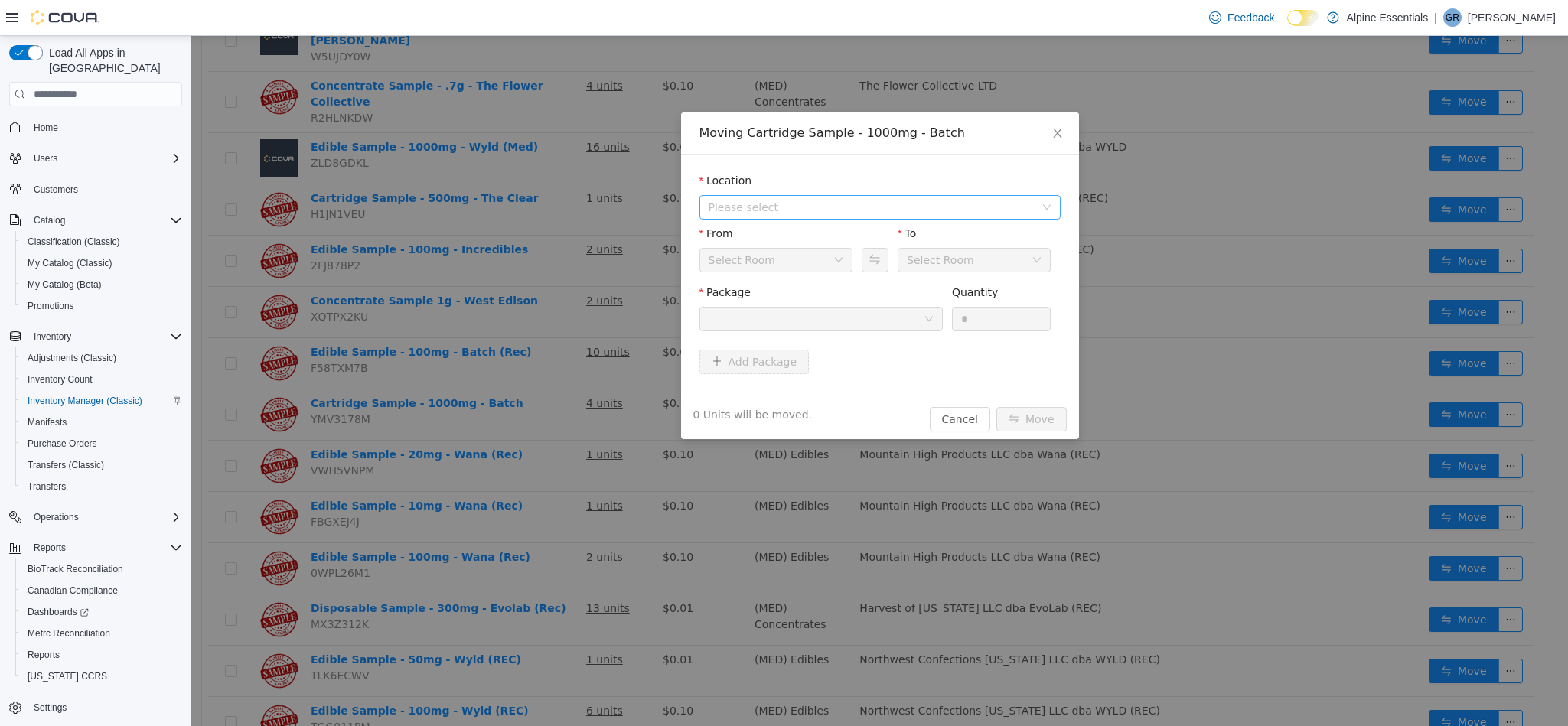
click at [861, 210] on span "Please select" at bounding box center [871, 207] width 326 height 15
click at [851, 264] on span "[STREET_ADDRESS]" at bounding box center [896, 262] width 323 height 20
click at [882, 323] on div at bounding box center [816, 319] width 215 height 23
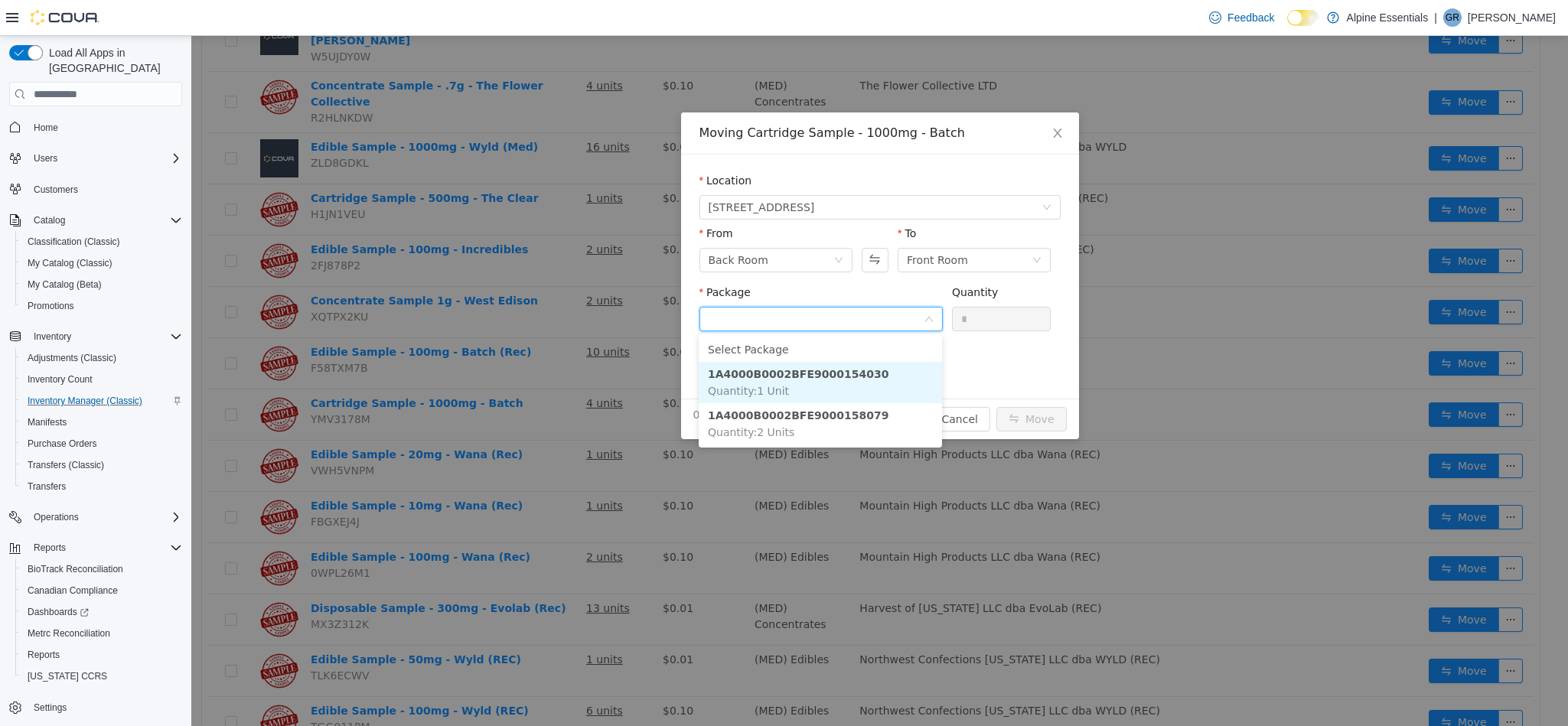
click at [889, 382] on li "1A4000B0002BFE9000154030 Quantity : 1 Unit" at bounding box center [820, 383] width 243 height 42
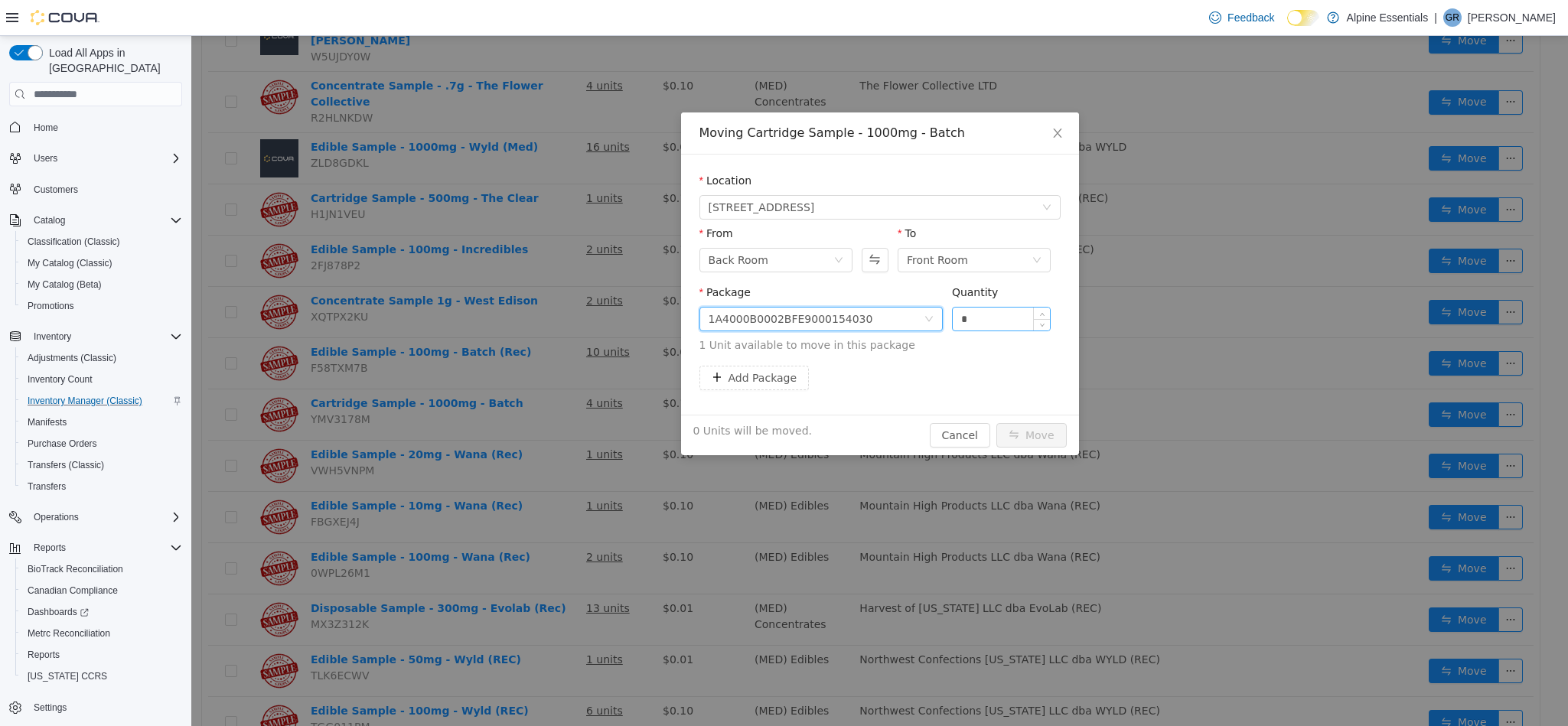
click at [990, 324] on input "*" at bounding box center [1002, 319] width 98 height 23
type input "*"
click at [996, 423] on button "Move" at bounding box center [1031, 436] width 70 height 25
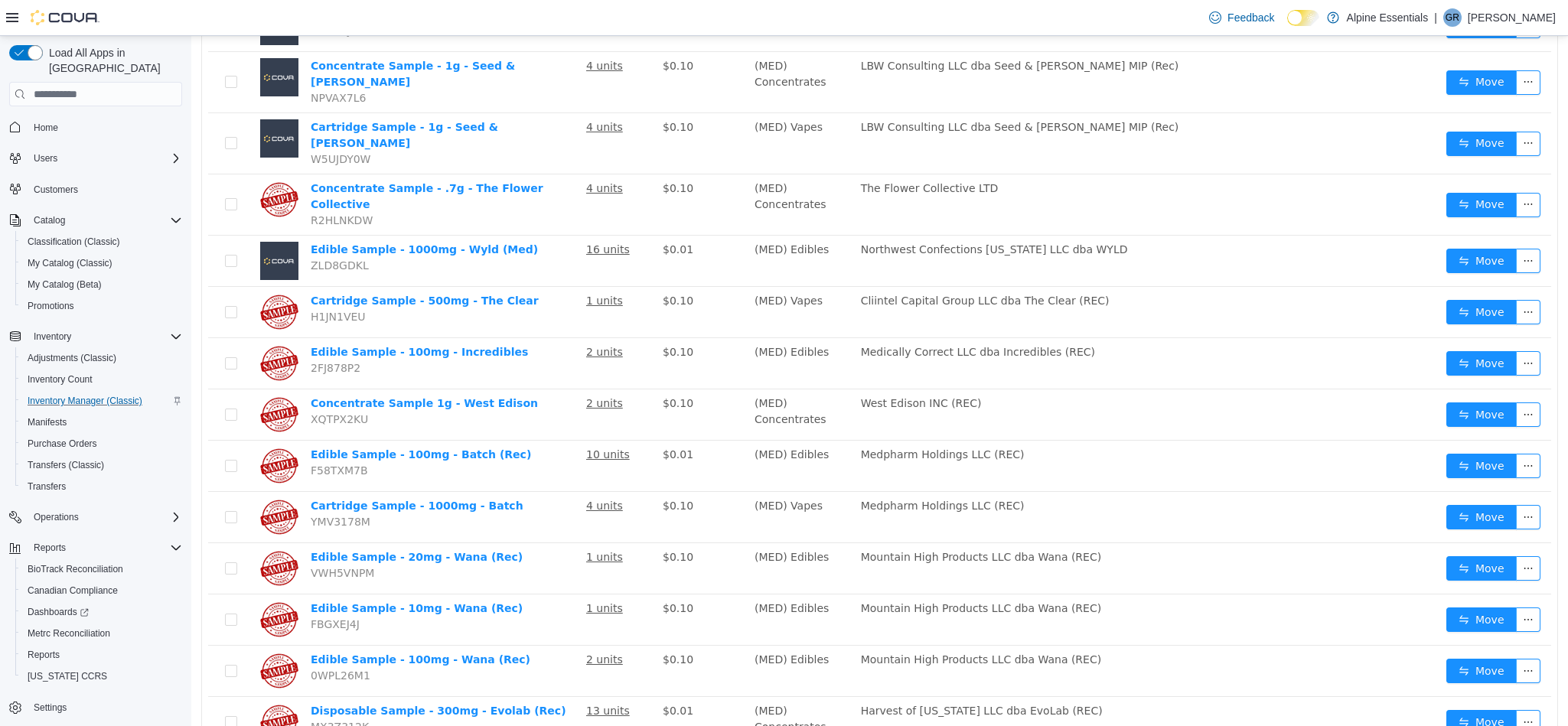
scroll to position [1471, 0]
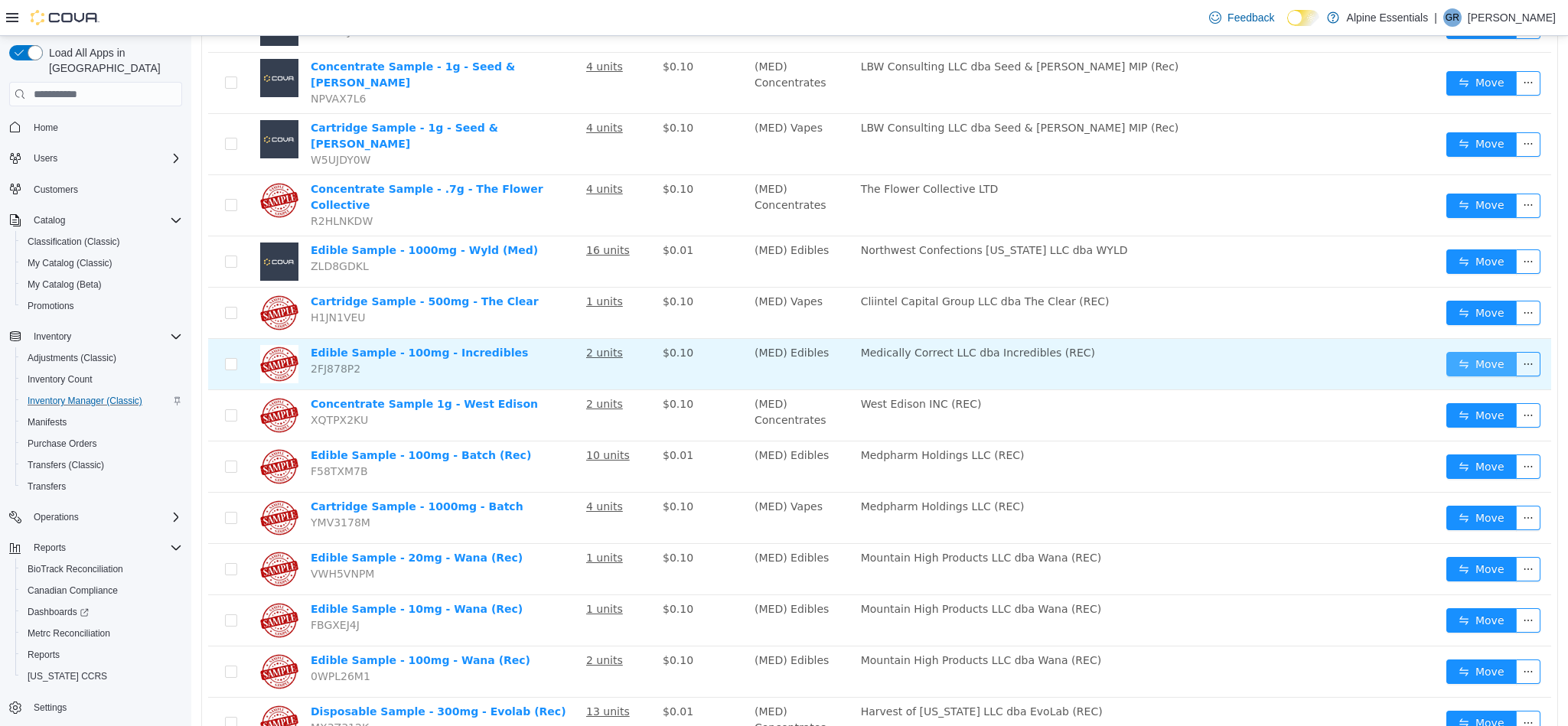
click at [1465, 351] on button "Move" at bounding box center [1481, 364] width 70 height 25
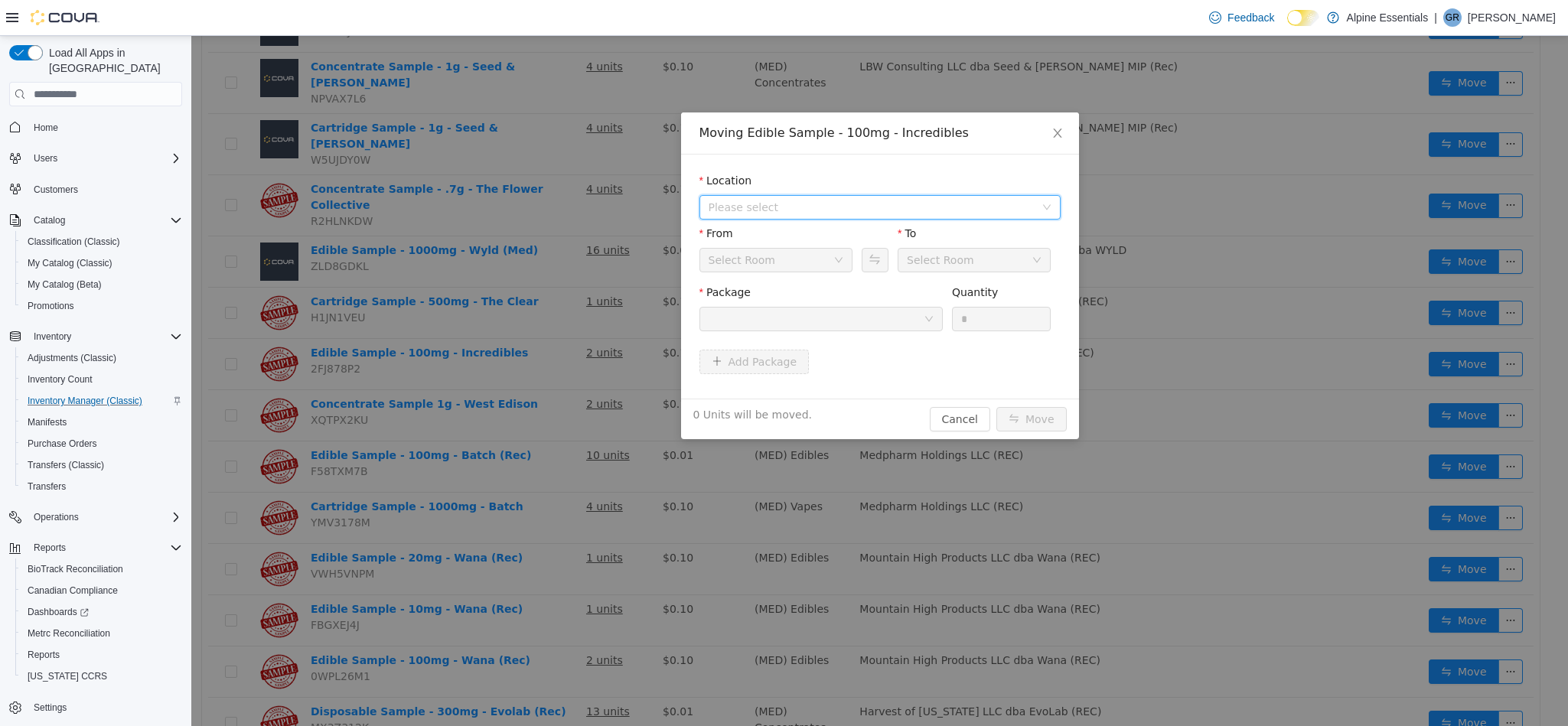
click at [822, 201] on span "Please select" at bounding box center [871, 207] width 326 height 15
click at [838, 263] on span "[STREET_ADDRESS]" at bounding box center [791, 263] width 107 height 12
click at [870, 325] on div at bounding box center [816, 319] width 215 height 23
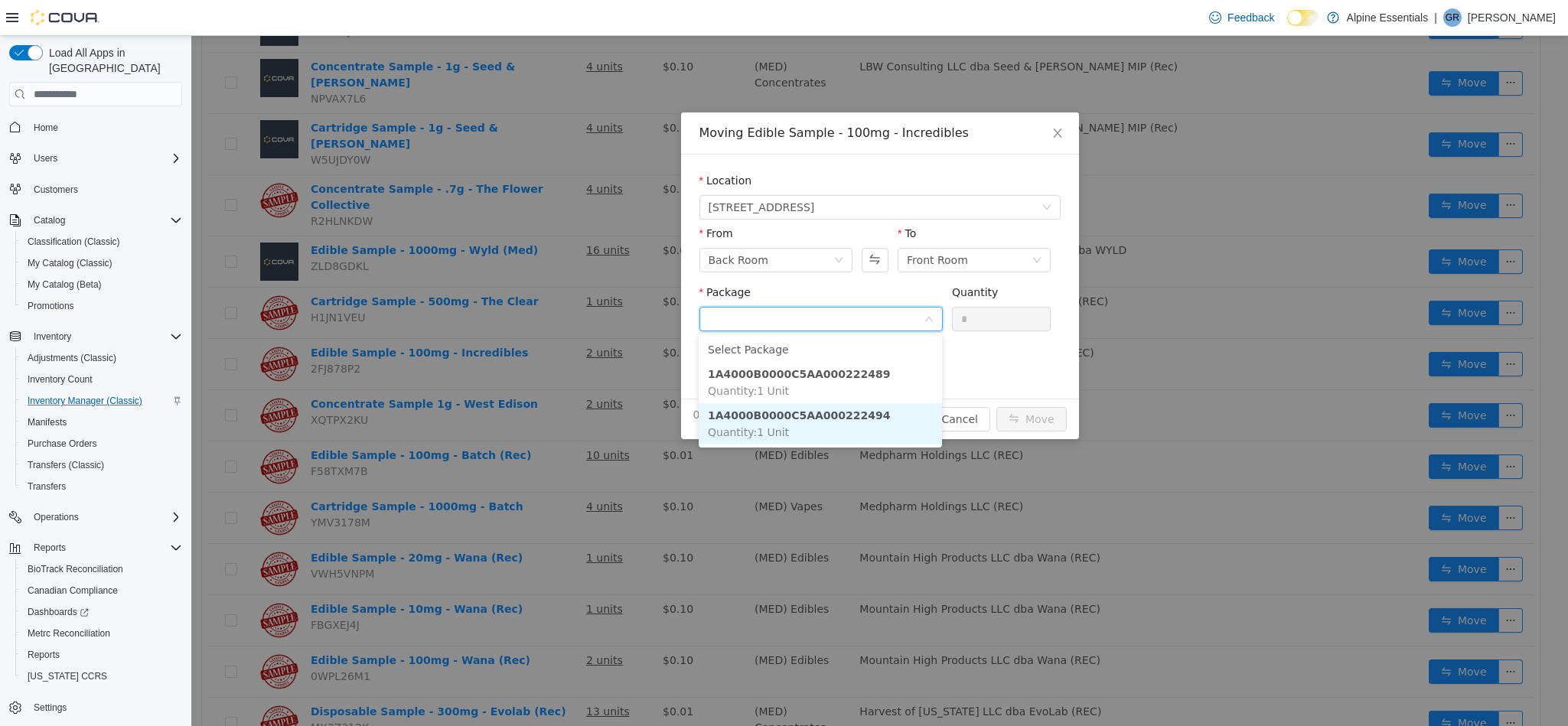
click at [899, 422] on li "1A4000B0000C5AA000222494 Quantity : 1 Unit" at bounding box center [820, 423] width 243 height 42
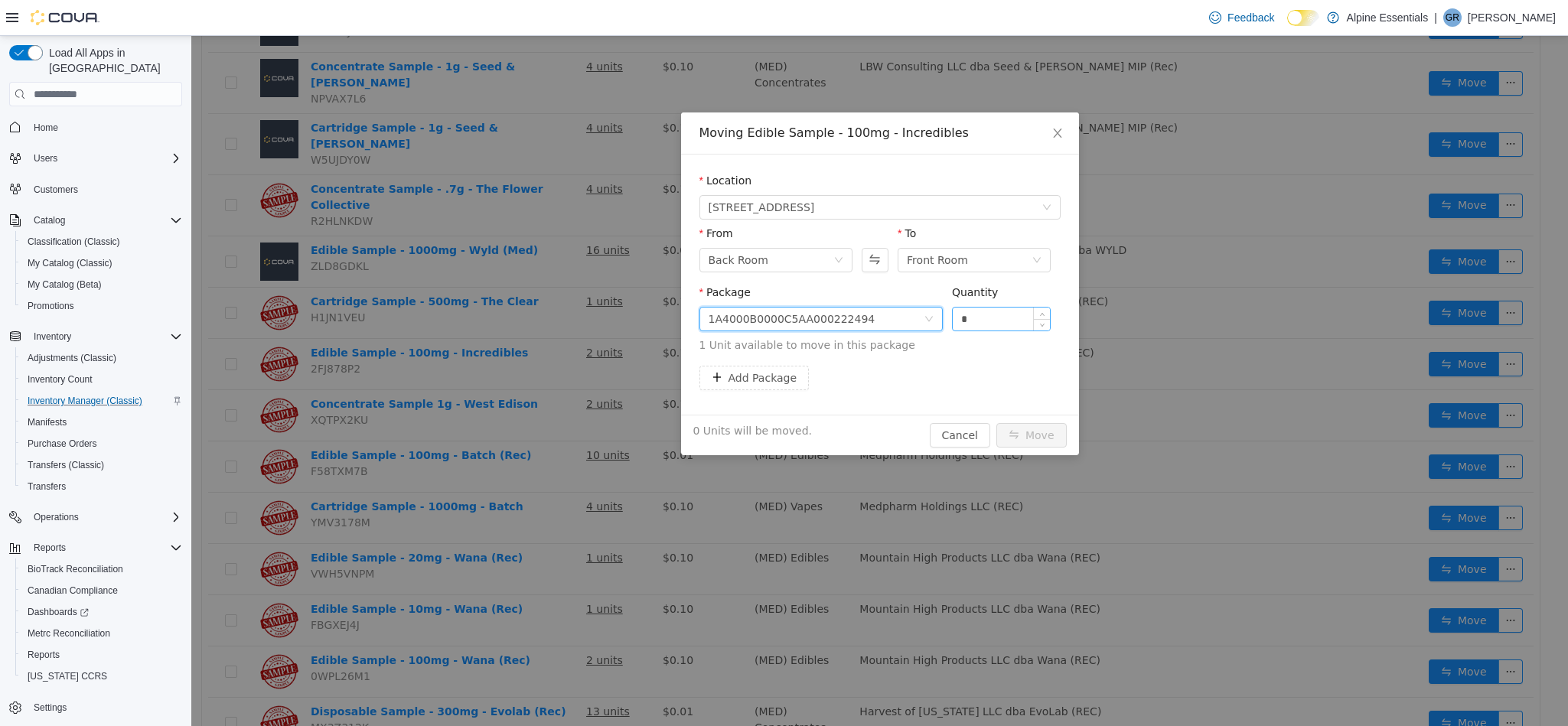
click at [1001, 318] on input "*" at bounding box center [1002, 319] width 98 height 23
type input "*"
click at [996, 423] on button "Move" at bounding box center [1031, 436] width 70 height 25
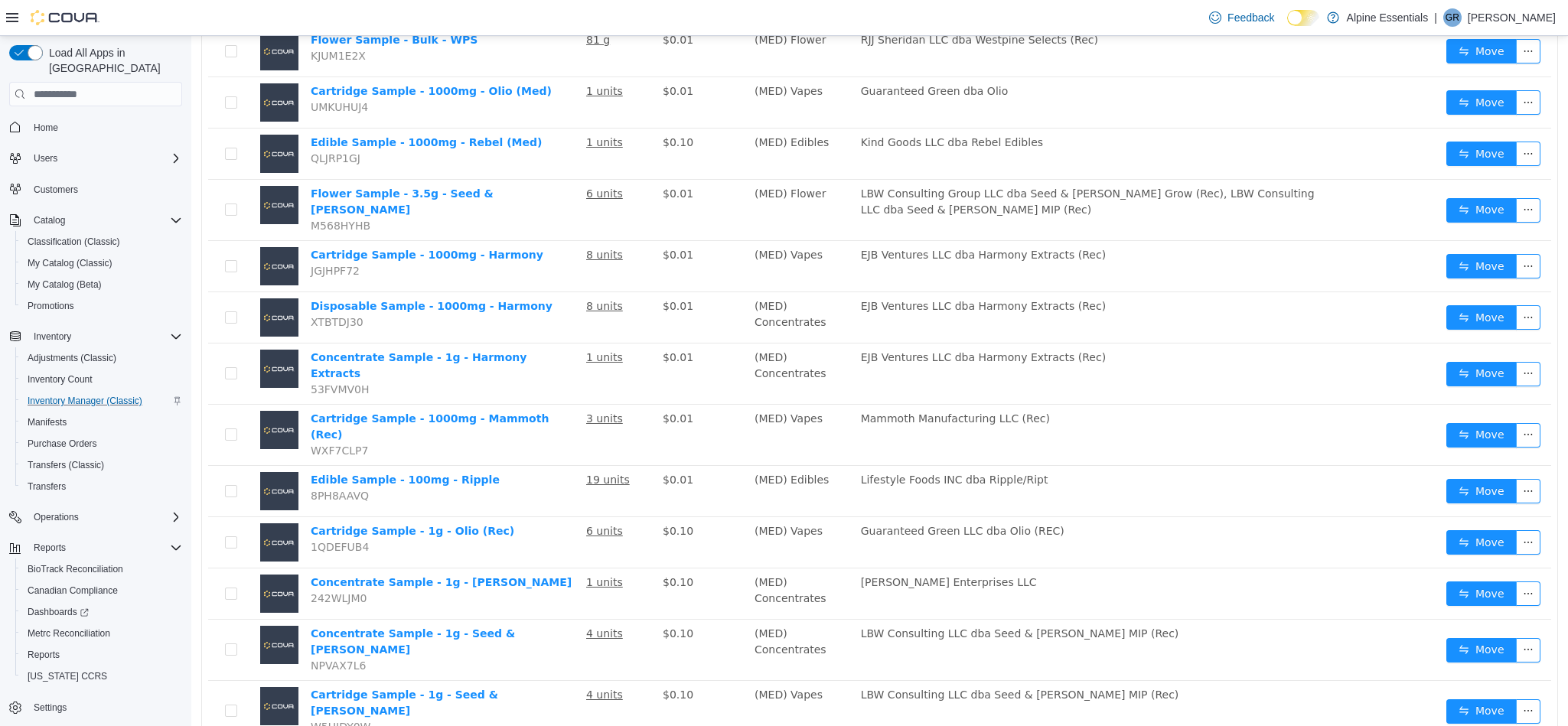
scroll to position [905, 0]
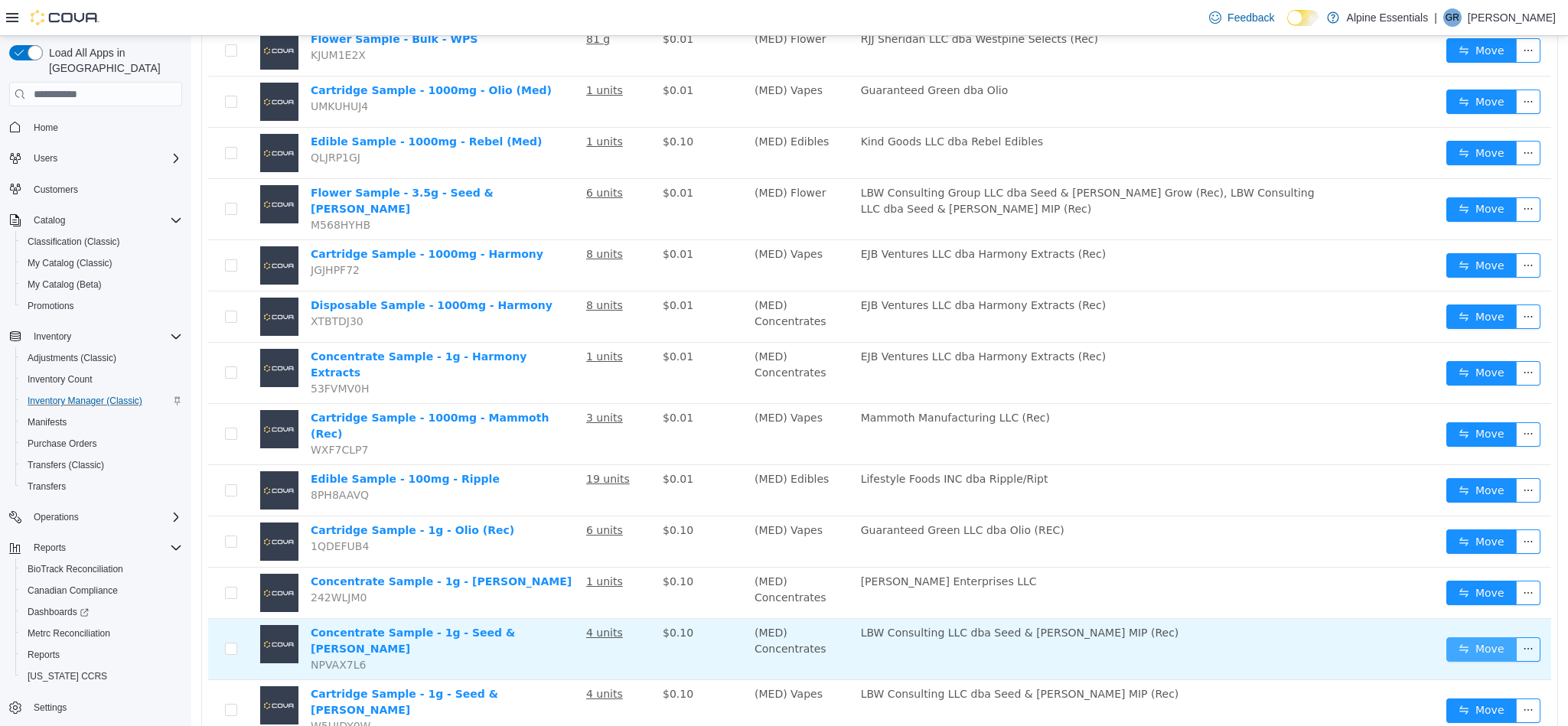
click at [1447, 637] on button "Move" at bounding box center [1481, 650] width 70 height 25
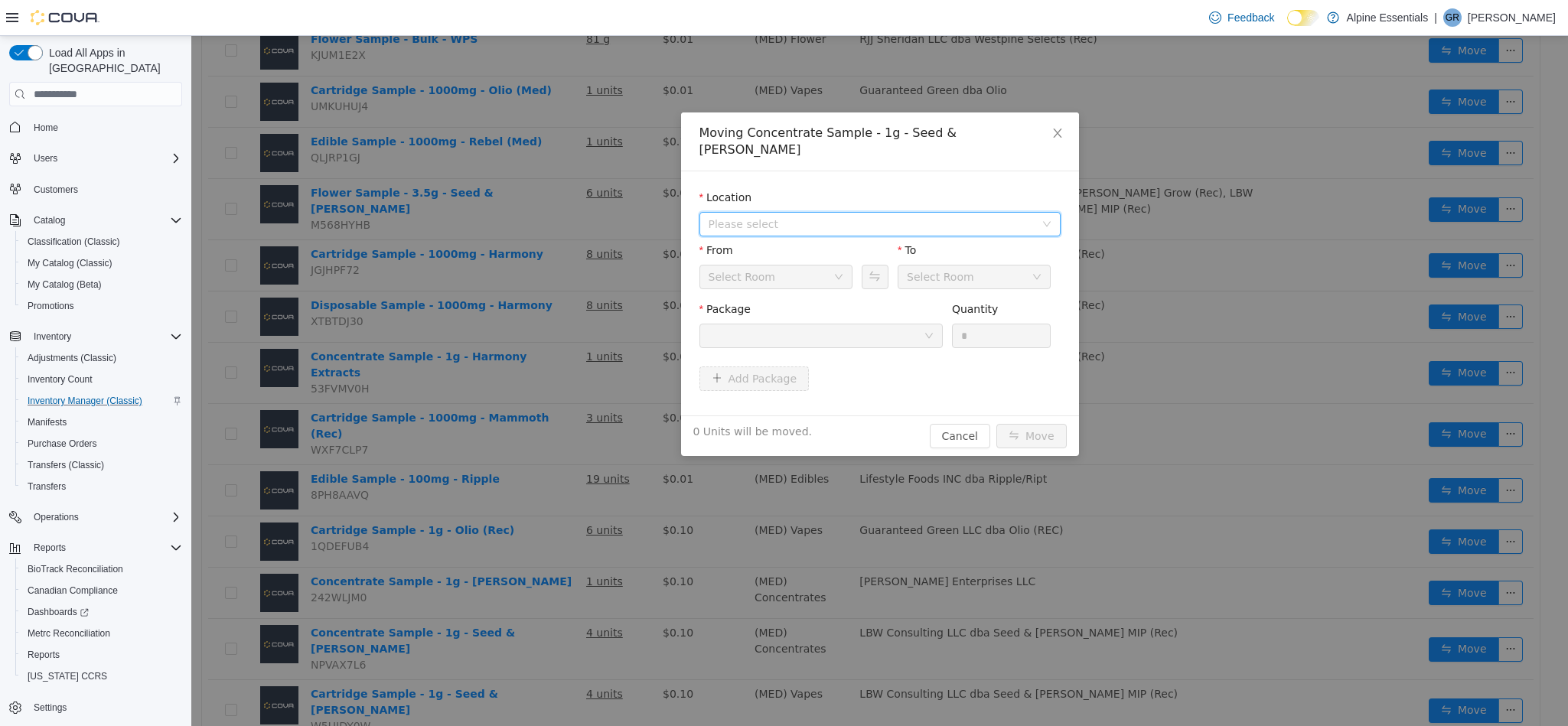
click at [783, 213] on span "Please select" at bounding box center [875, 225] width 333 height 23
click at [804, 261] on span "[STREET_ADDRESS]" at bounding box center [791, 264] width 107 height 12
click at [838, 324] on div at bounding box center [816, 335] width 215 height 23
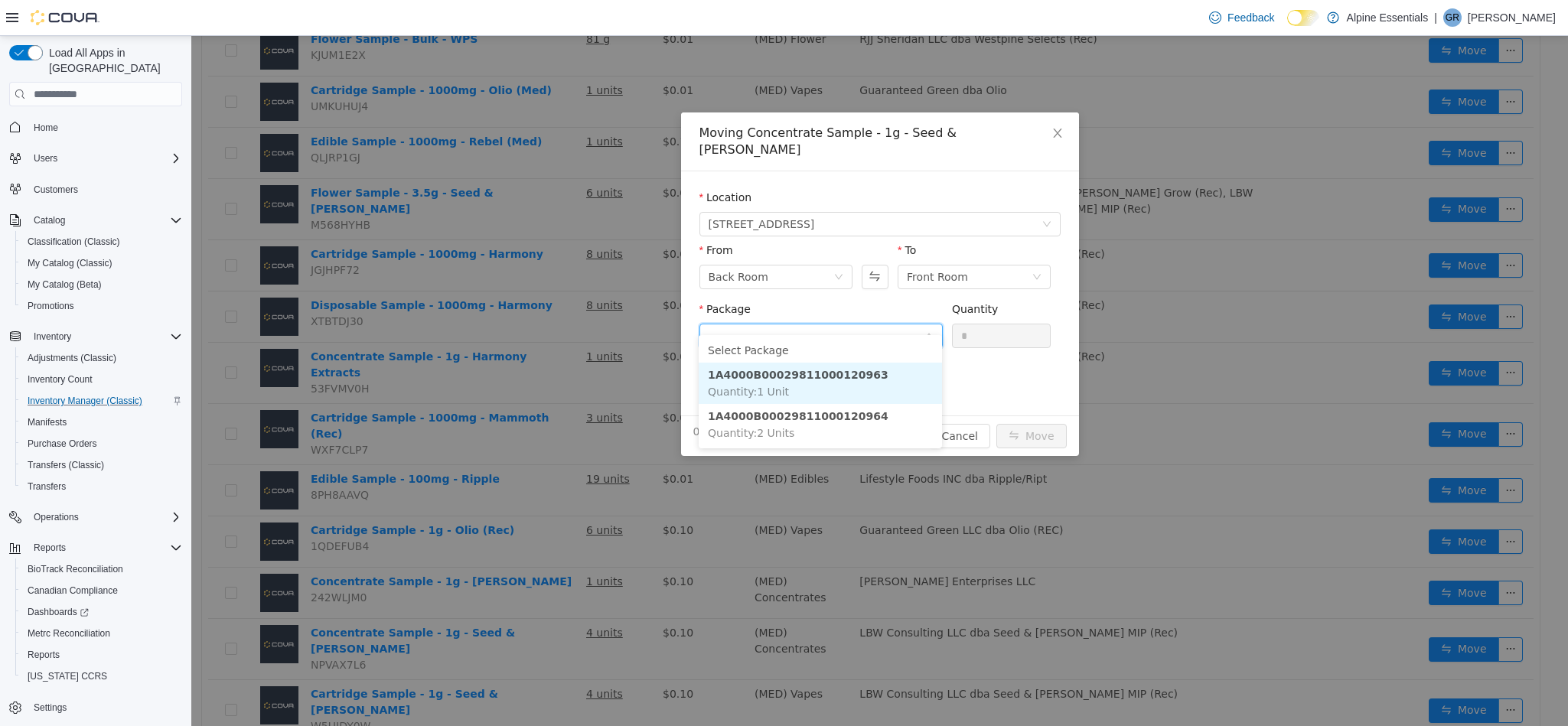
click at [871, 391] on li "1A4000B00029811000120963 Quantity : 1 Unit" at bounding box center [820, 383] width 243 height 42
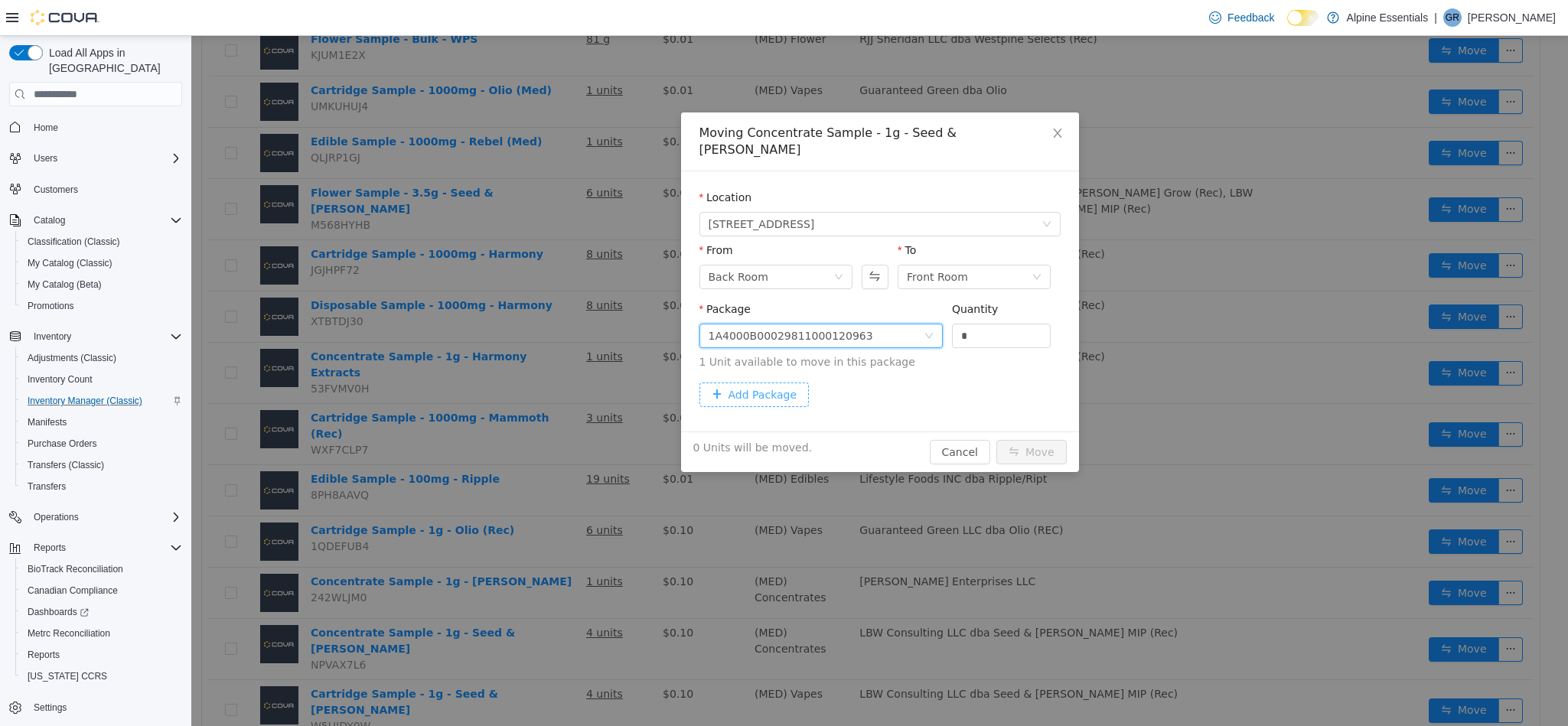
click at [795, 383] on button "Add Package" at bounding box center [755, 395] width 110 height 25
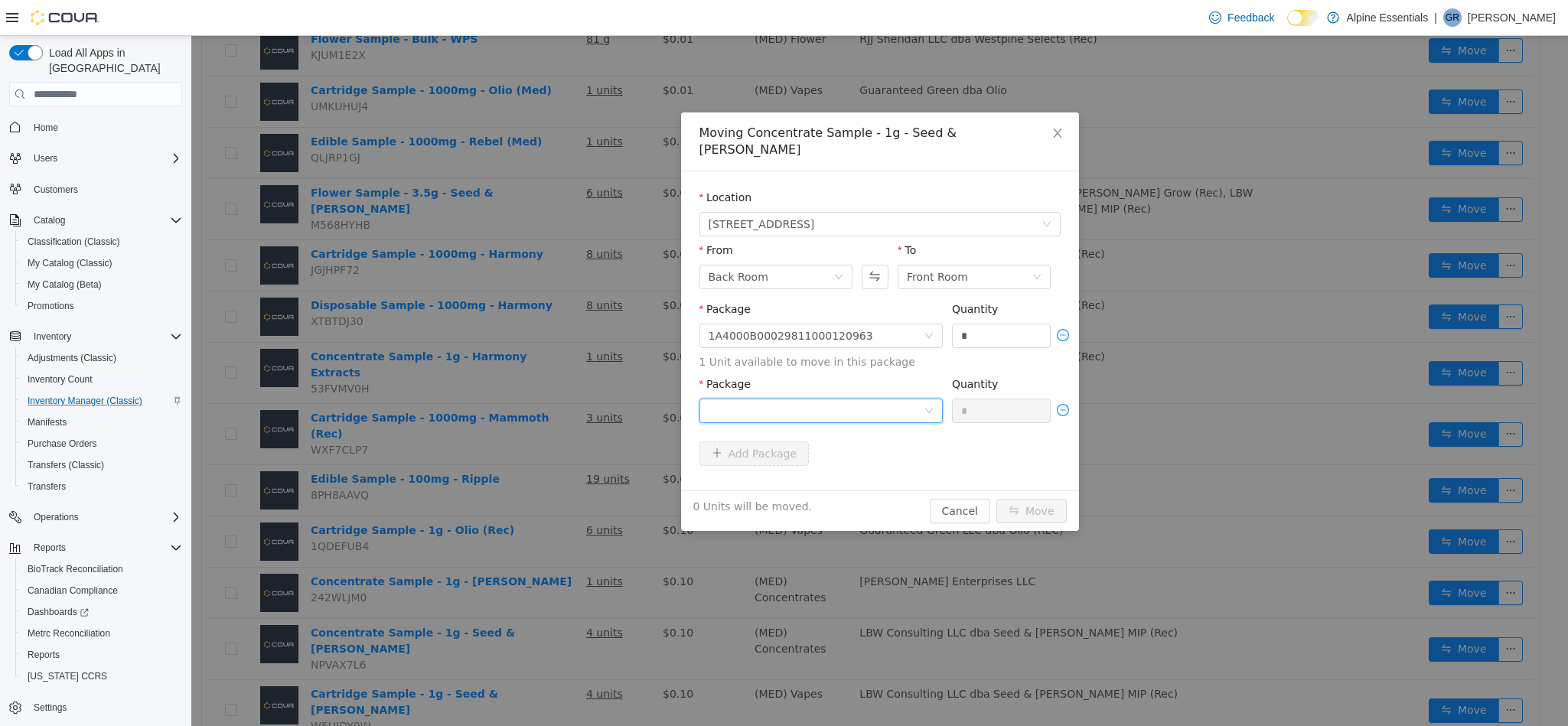
click at [829, 399] on div at bounding box center [816, 411] width 215 height 23
click at [880, 462] on li "1A4000B00029811000120964 Quantity : 2 Units" at bounding box center [820, 458] width 243 height 42
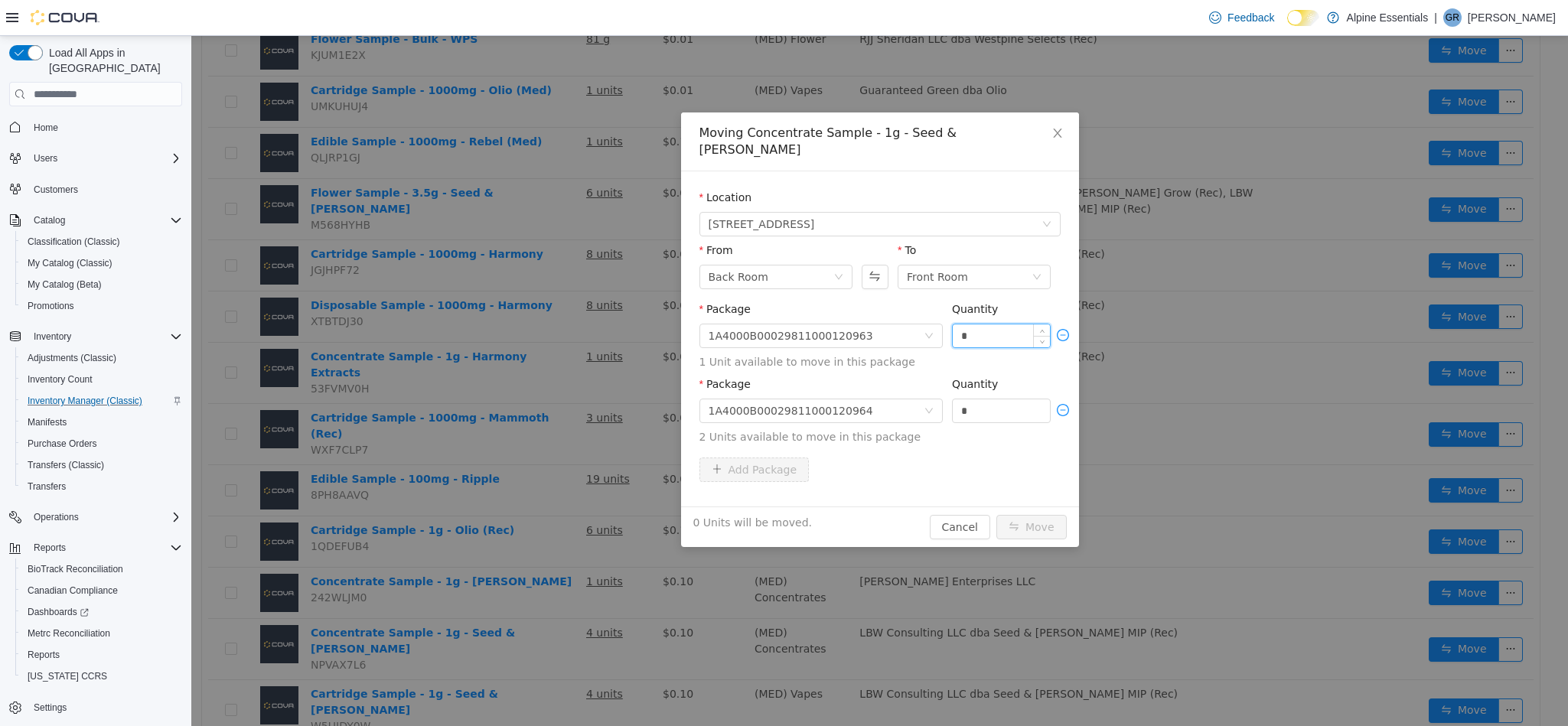
click at [977, 324] on input "*" at bounding box center [1002, 335] width 98 height 23
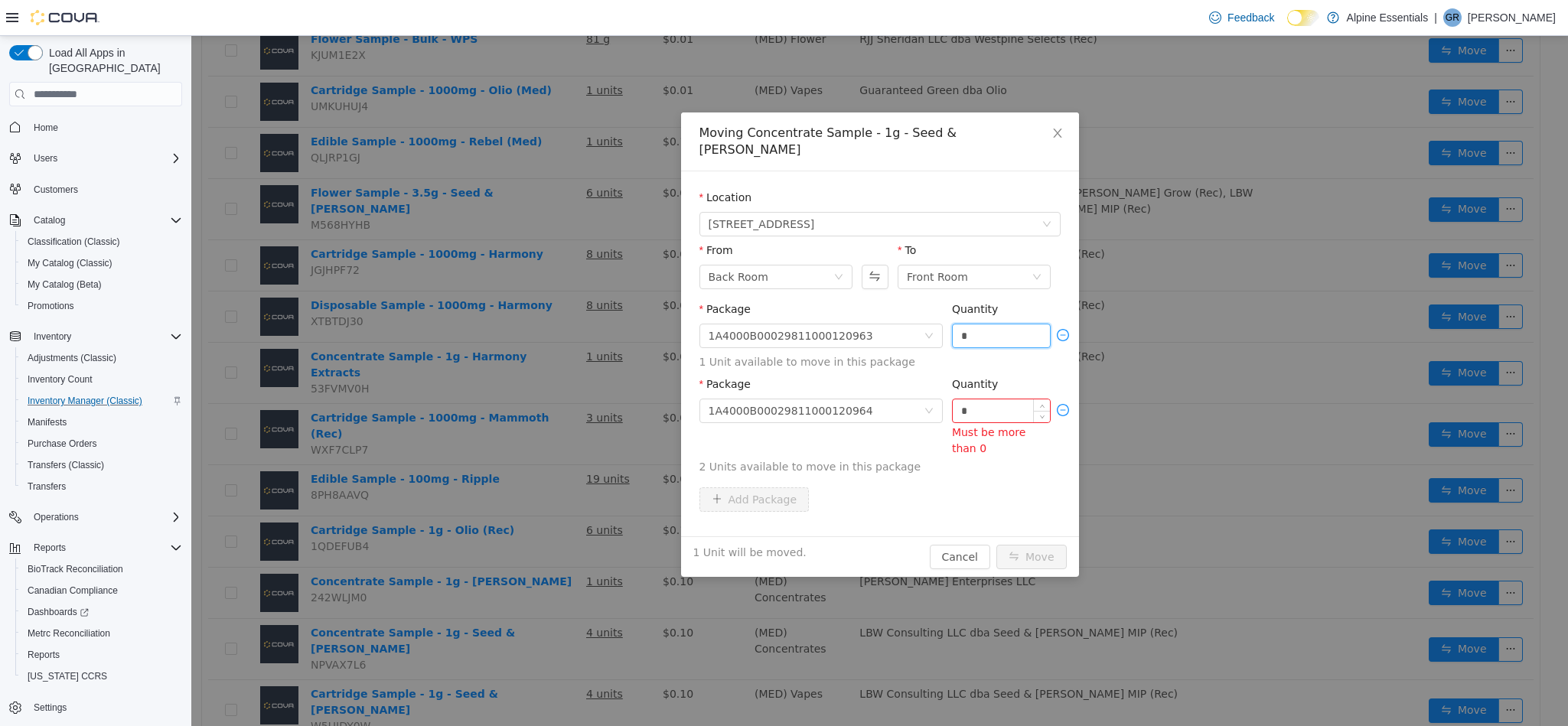
type input "*"
click at [972, 399] on input "*" at bounding box center [1002, 411] width 98 height 23
type input "*"
click at [996, 545] on button "Move" at bounding box center [1031, 557] width 70 height 25
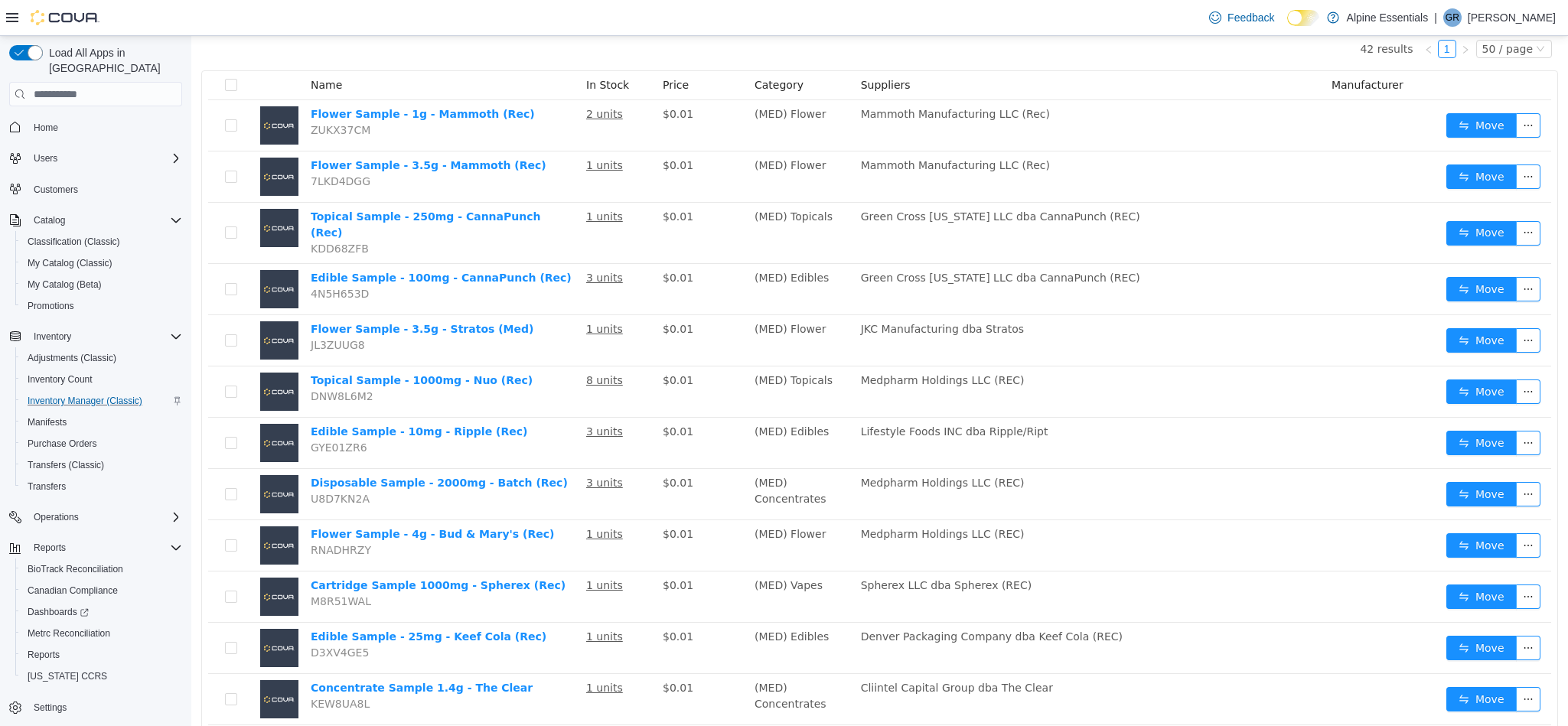
scroll to position [0, 0]
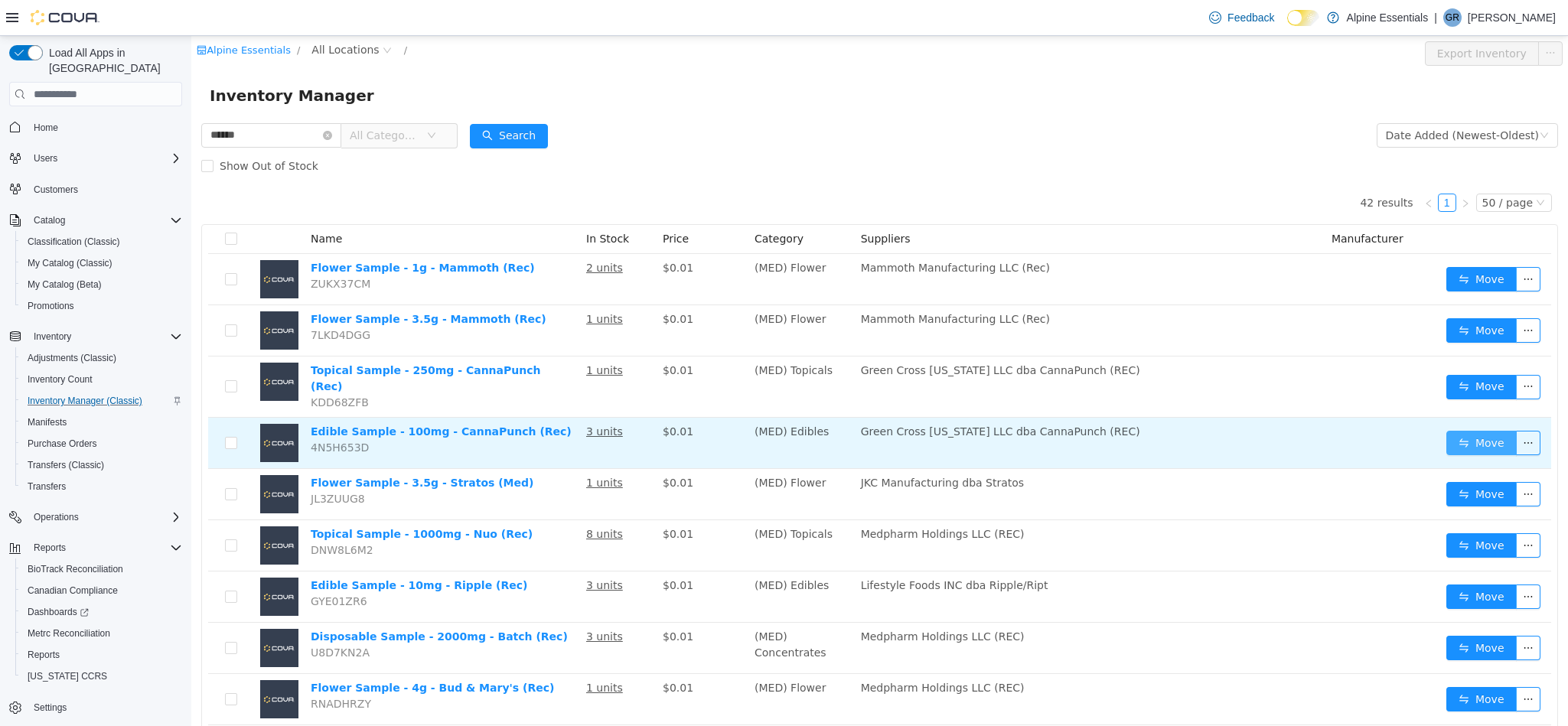
click at [1460, 430] on button "Move" at bounding box center [1481, 443] width 70 height 25
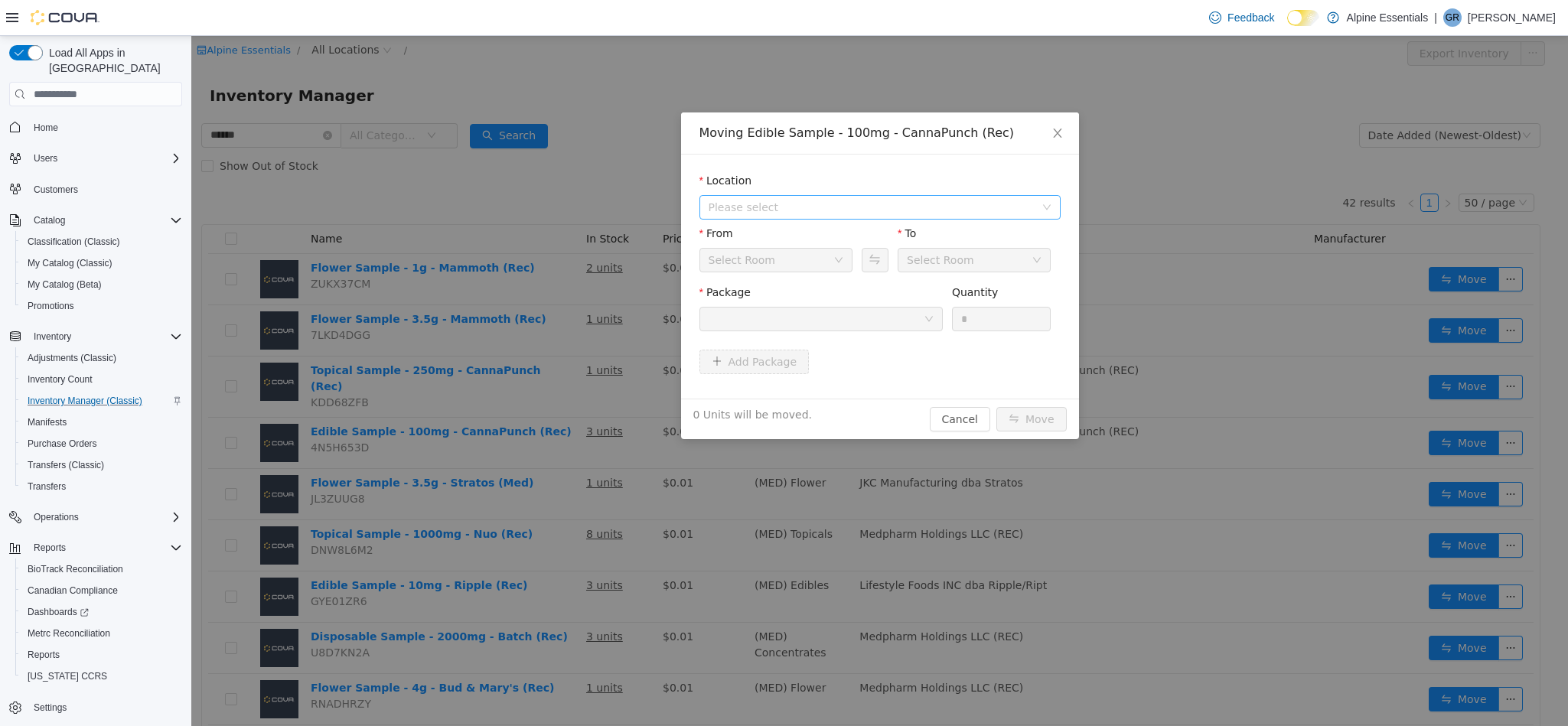
click at [859, 203] on span "Please select" at bounding box center [871, 207] width 326 height 15
click at [828, 264] on span "[STREET_ADDRESS]" at bounding box center [791, 263] width 107 height 12
click at [847, 320] on div at bounding box center [816, 319] width 215 height 23
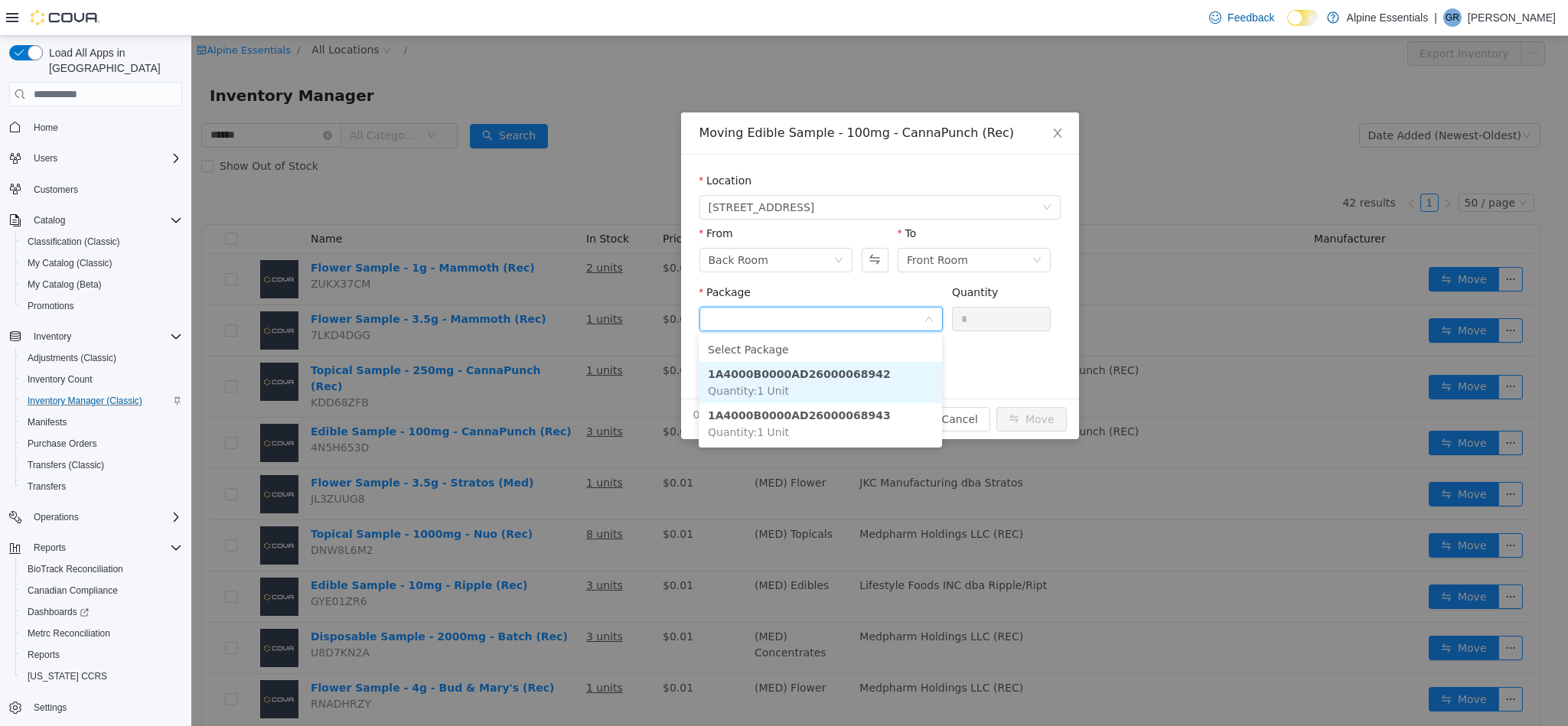
click at [891, 389] on li "1A4000B0000AD26000068942 Quantity : 1 Unit" at bounding box center [820, 383] width 243 height 42
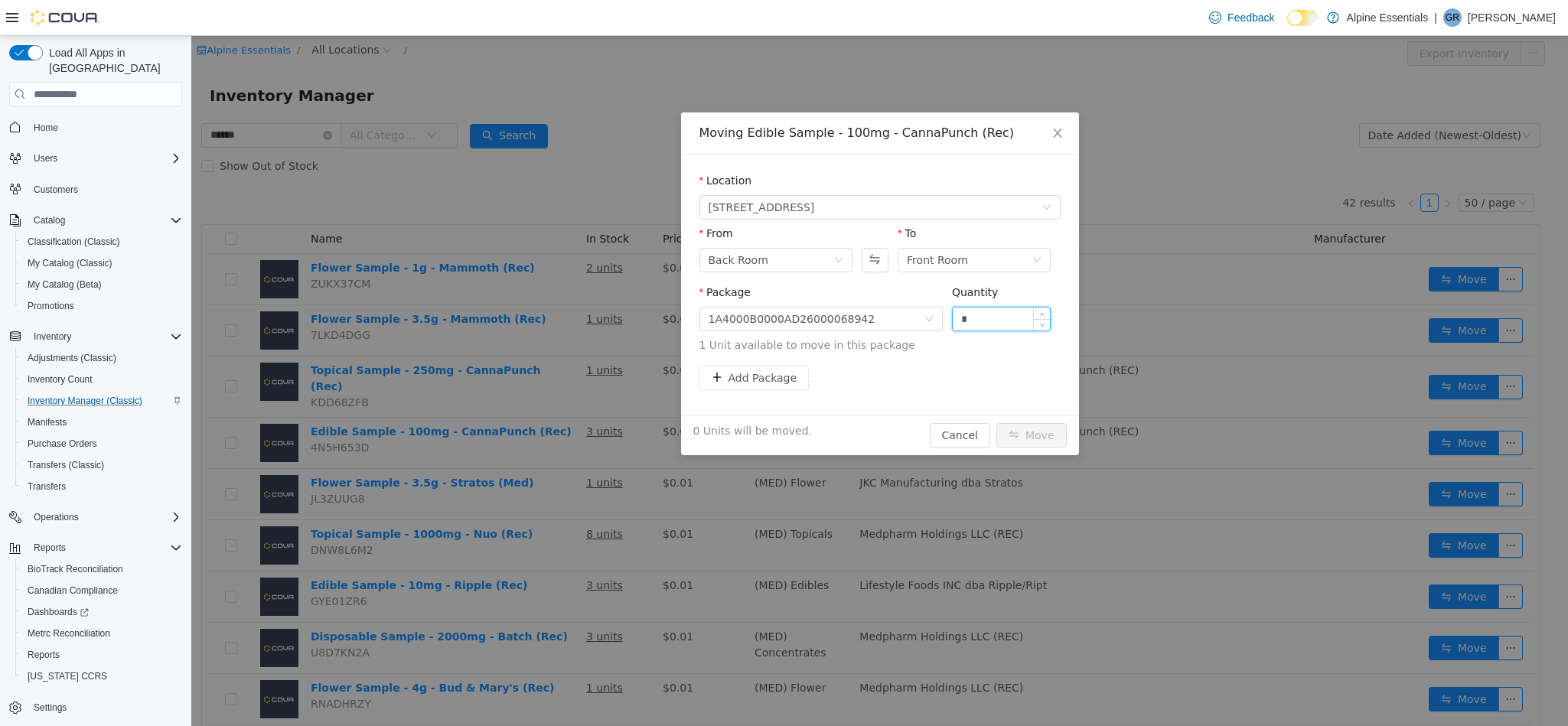
click at [994, 318] on input "*" at bounding box center [1002, 319] width 98 height 23
type input "*"
click at [996, 423] on button "Move" at bounding box center [1031, 436] width 70 height 25
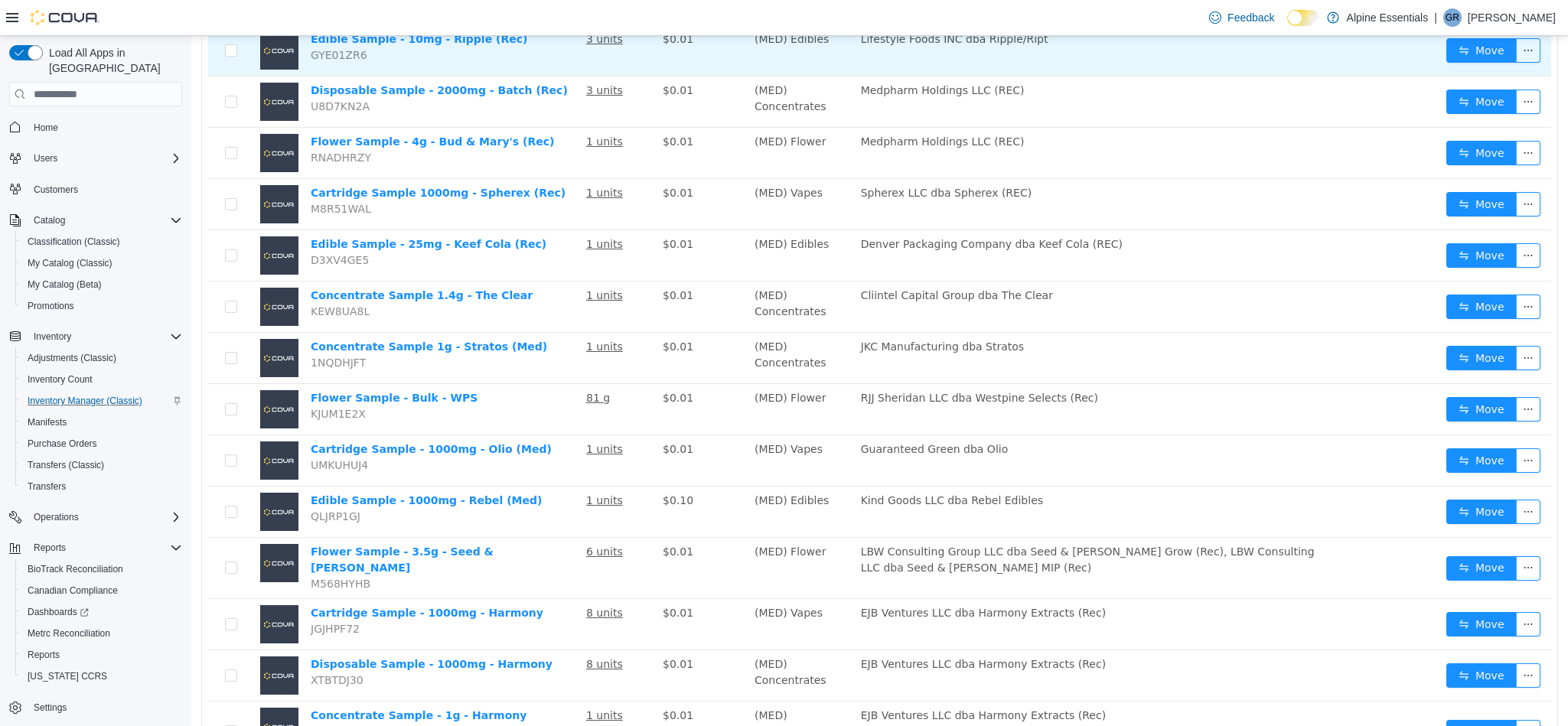
scroll to position [547, 0]
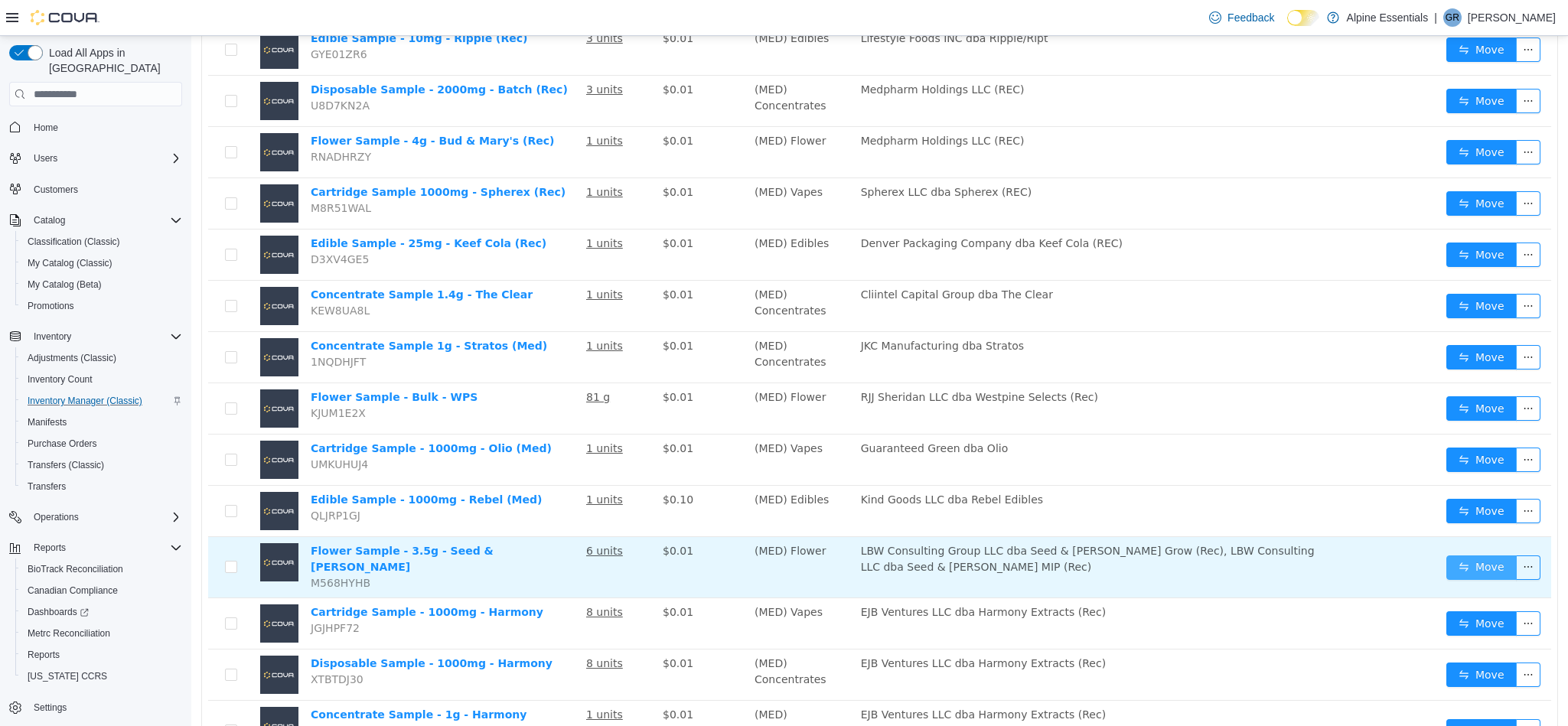
click at [1463, 564] on button "Move" at bounding box center [1481, 568] width 70 height 25
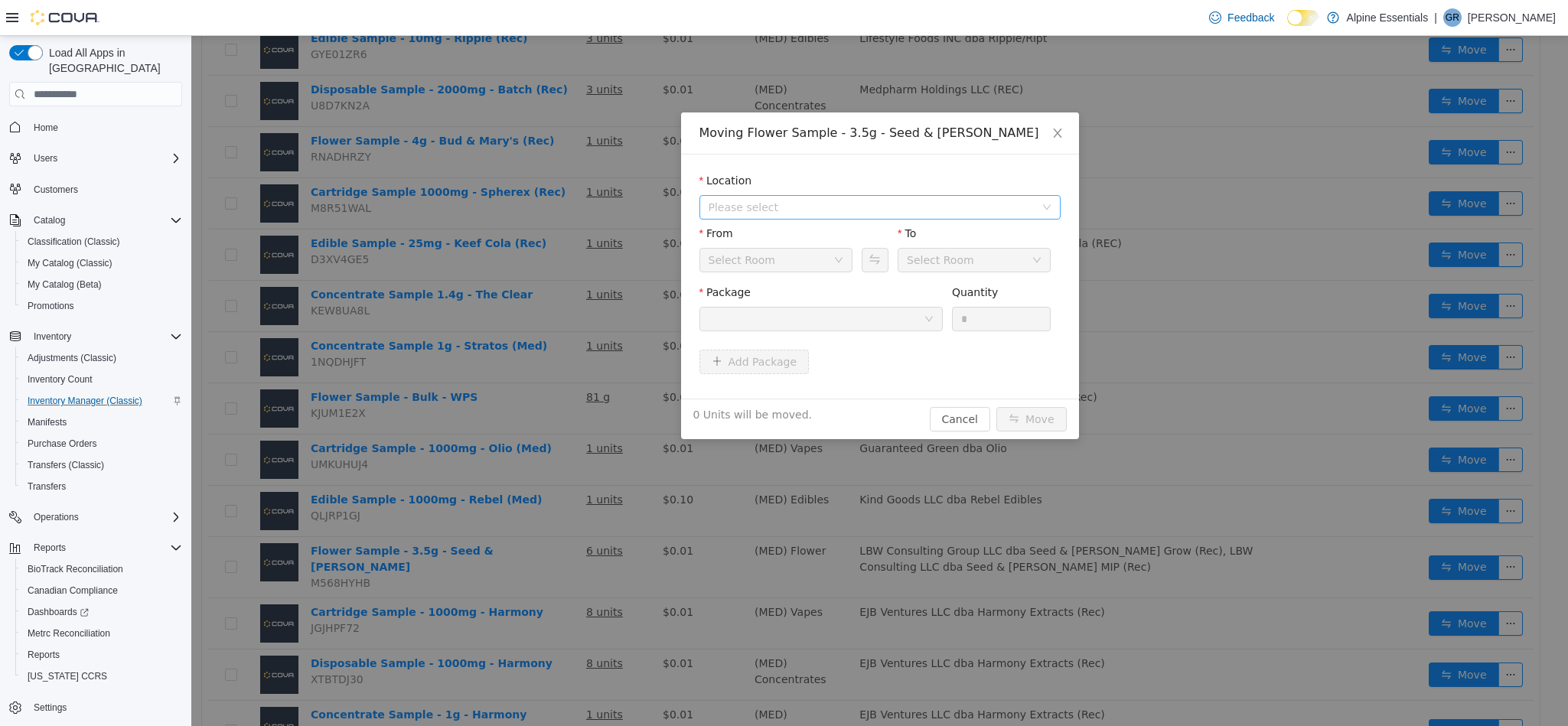
click at [828, 206] on span "Please select" at bounding box center [871, 207] width 326 height 15
click at [836, 257] on span "[STREET_ADDRESS]" at bounding box center [791, 264] width 107 height 12
click at [863, 320] on div at bounding box center [816, 319] width 215 height 23
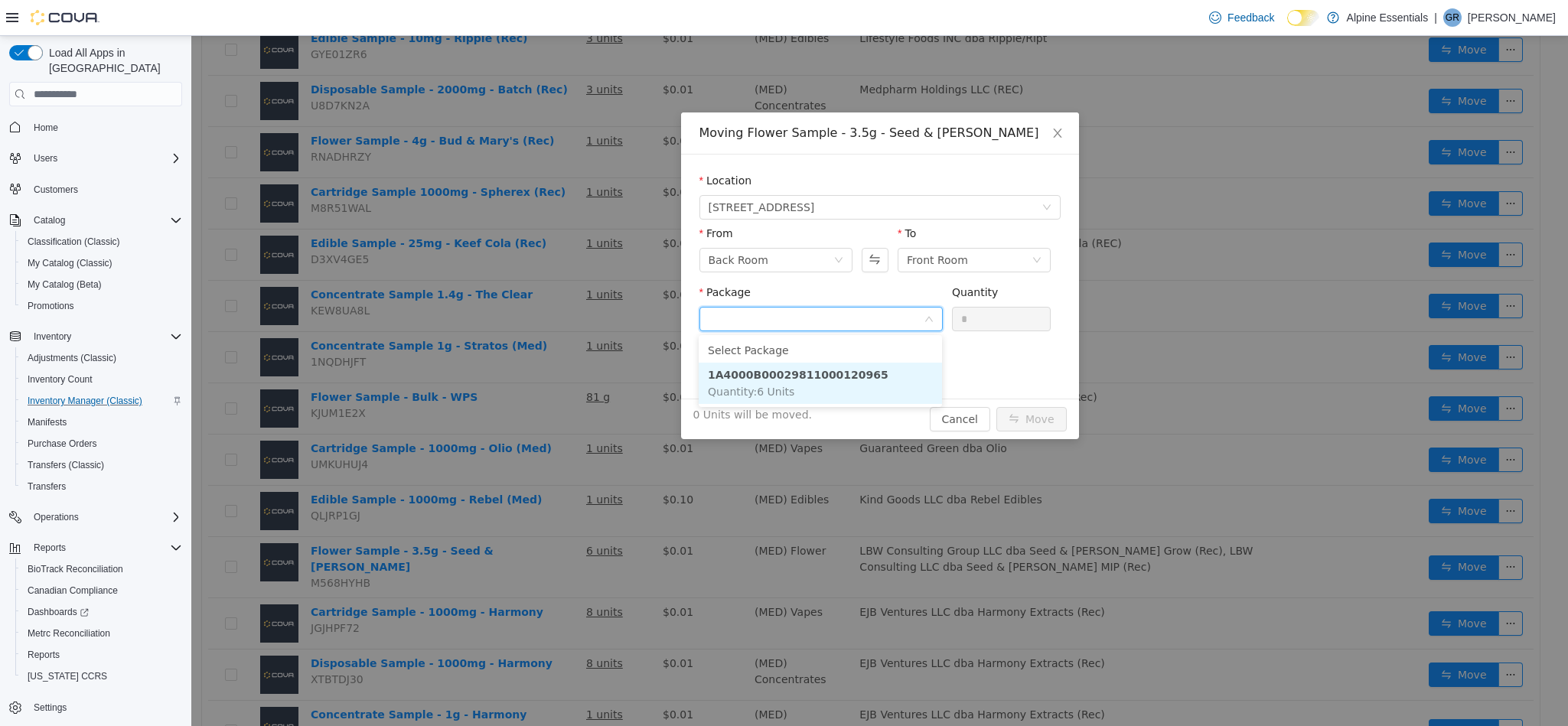
click at [878, 382] on li "1A4000B00029811000120965 Quantity : 6 Units" at bounding box center [820, 383] width 243 height 42
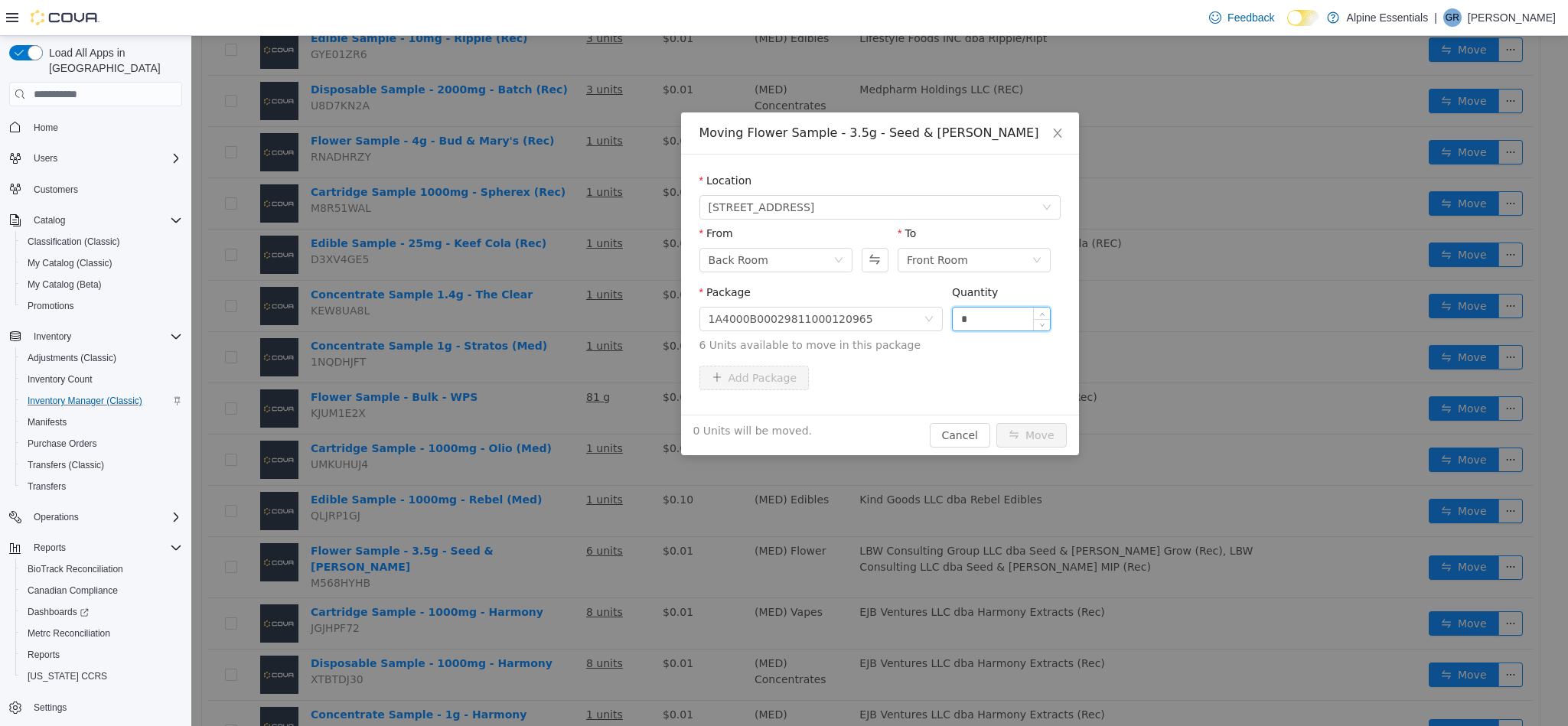
click at [983, 319] on input "*" at bounding box center [1002, 319] width 98 height 23
type input "*"
click at [996, 423] on button "Move" at bounding box center [1031, 436] width 70 height 25
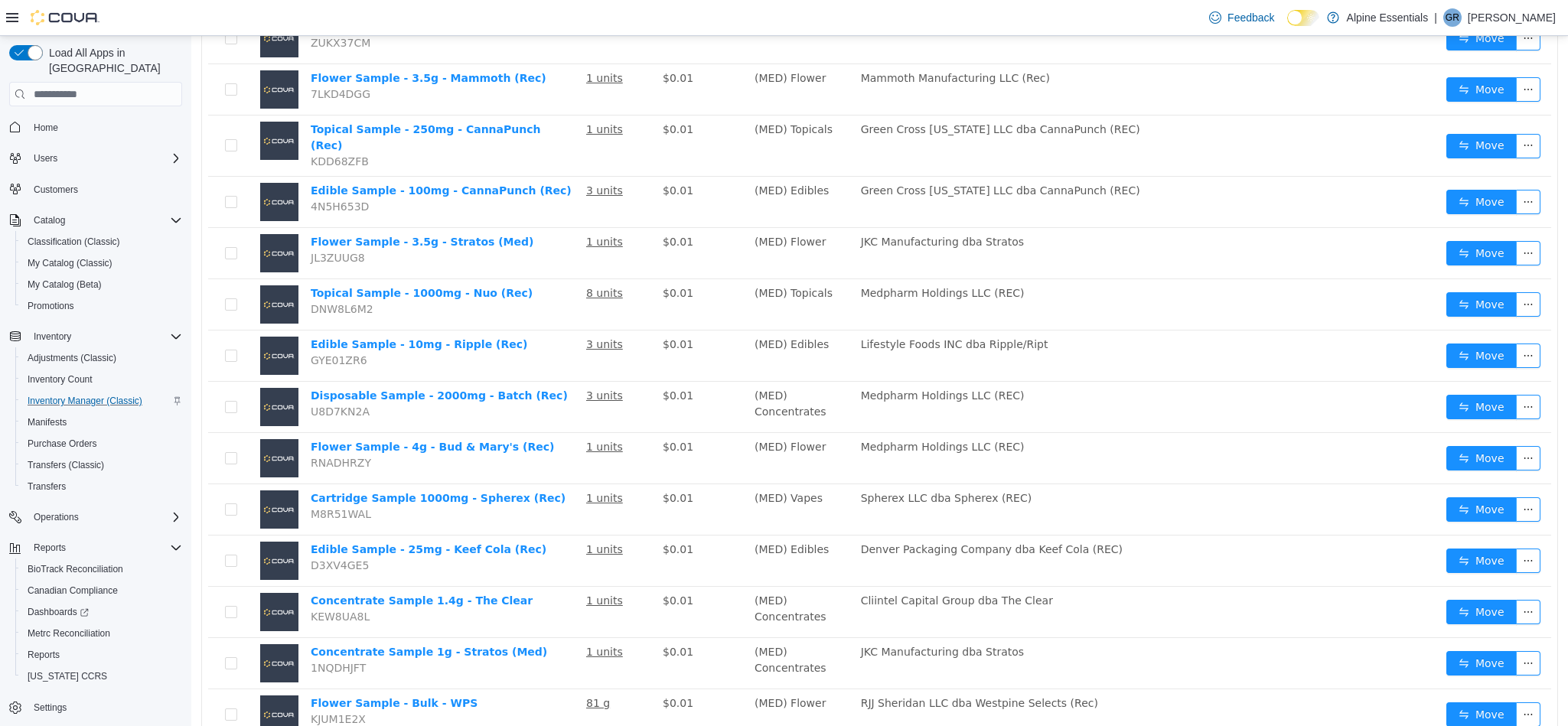
scroll to position [237, 0]
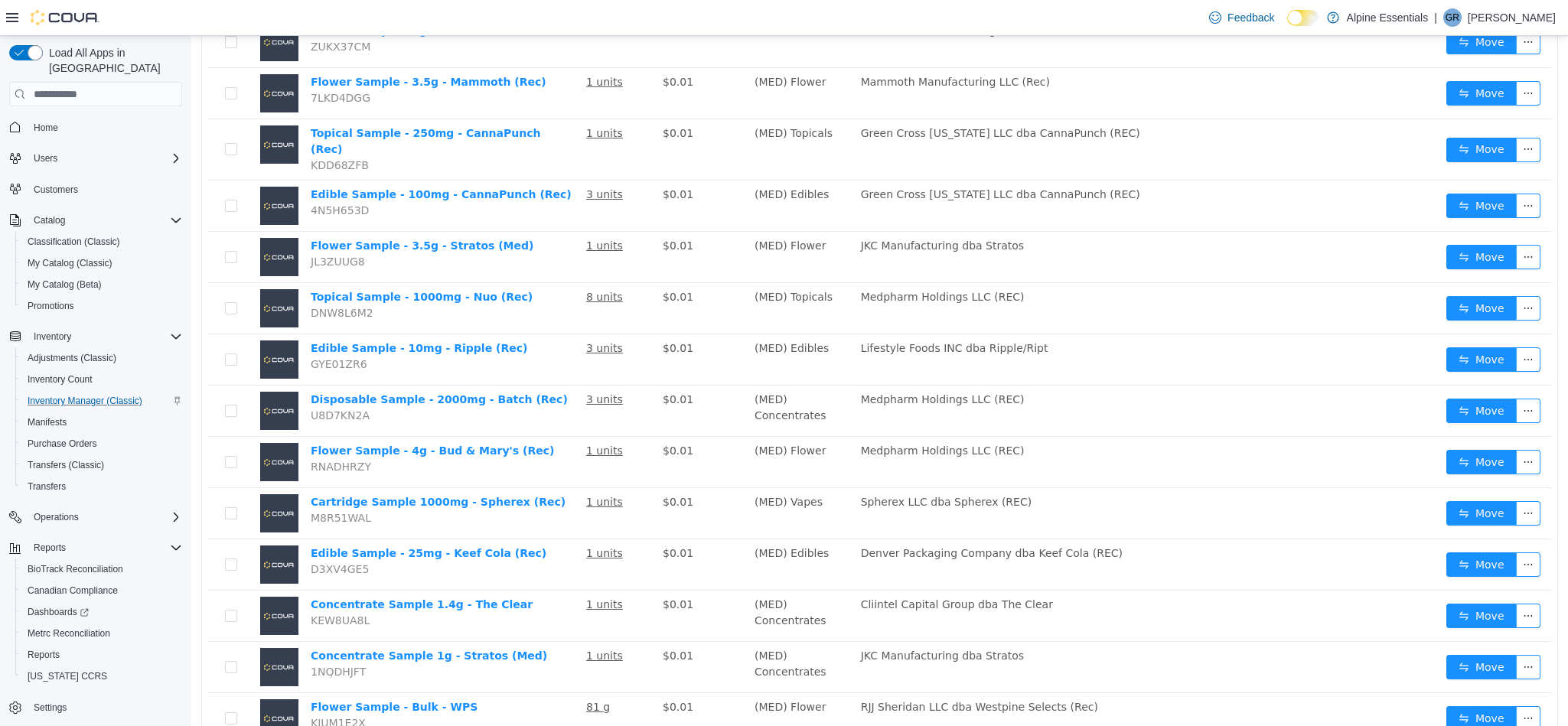
click at [784, 552] on td "(MED) Edibles" at bounding box center [802, 565] width 107 height 51
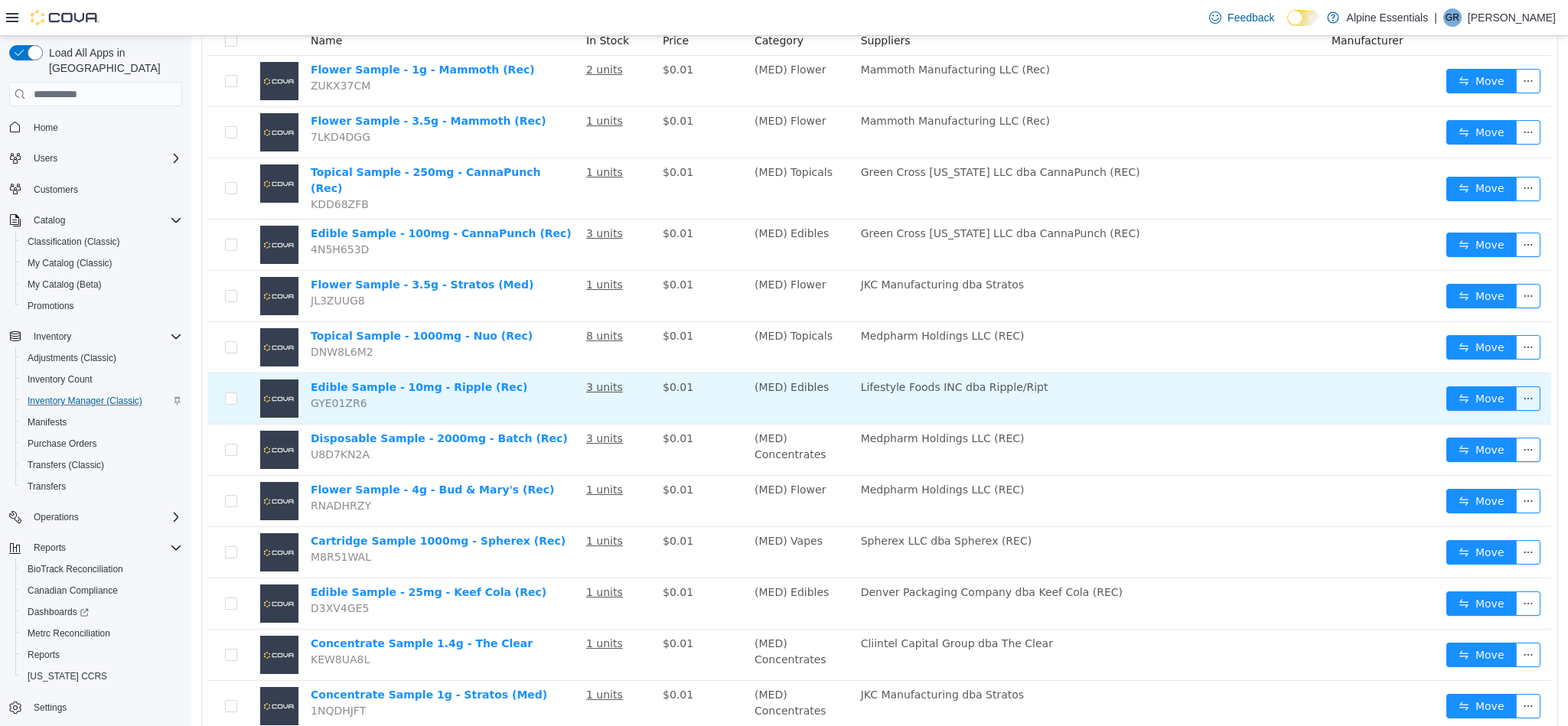
scroll to position [200, 0]
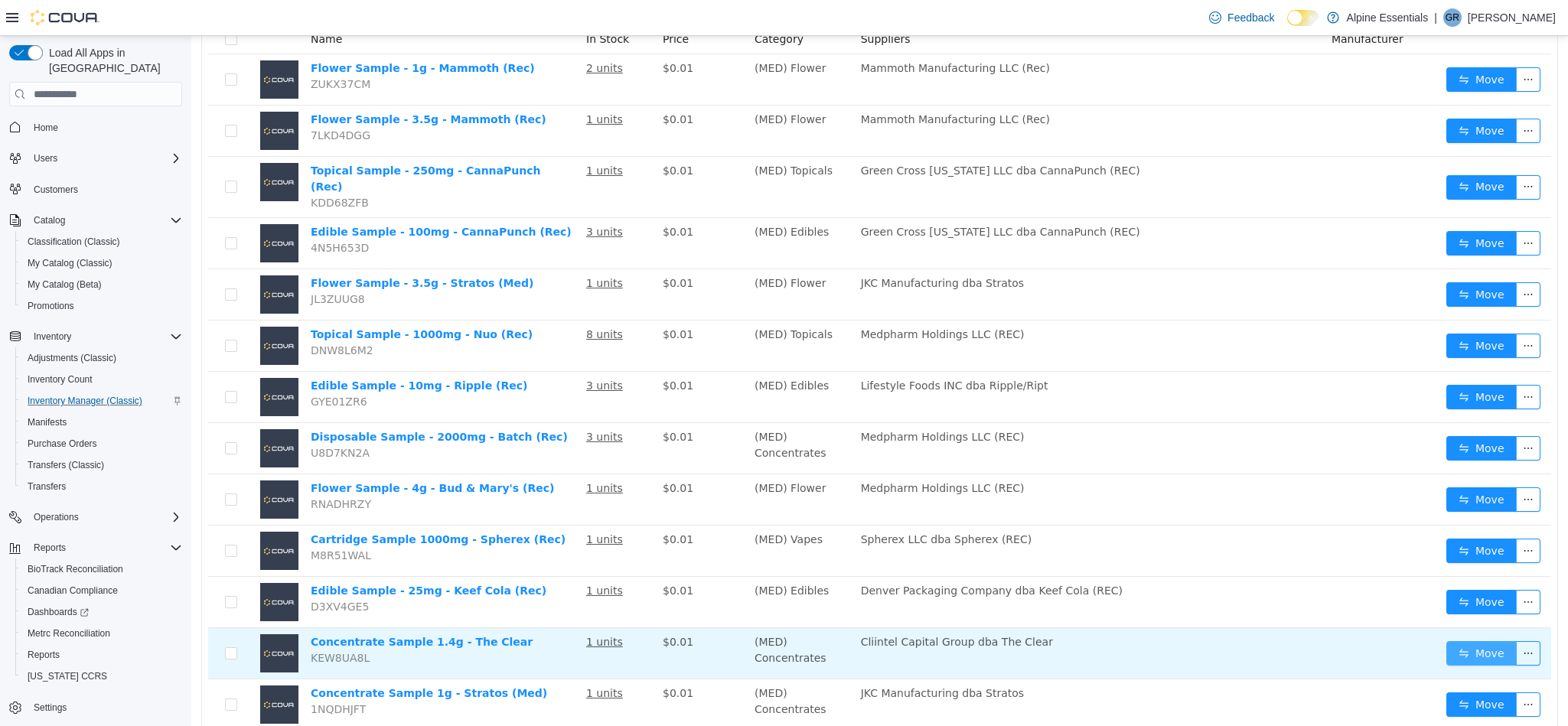
click at [1449, 651] on button "Move" at bounding box center [1481, 653] width 70 height 25
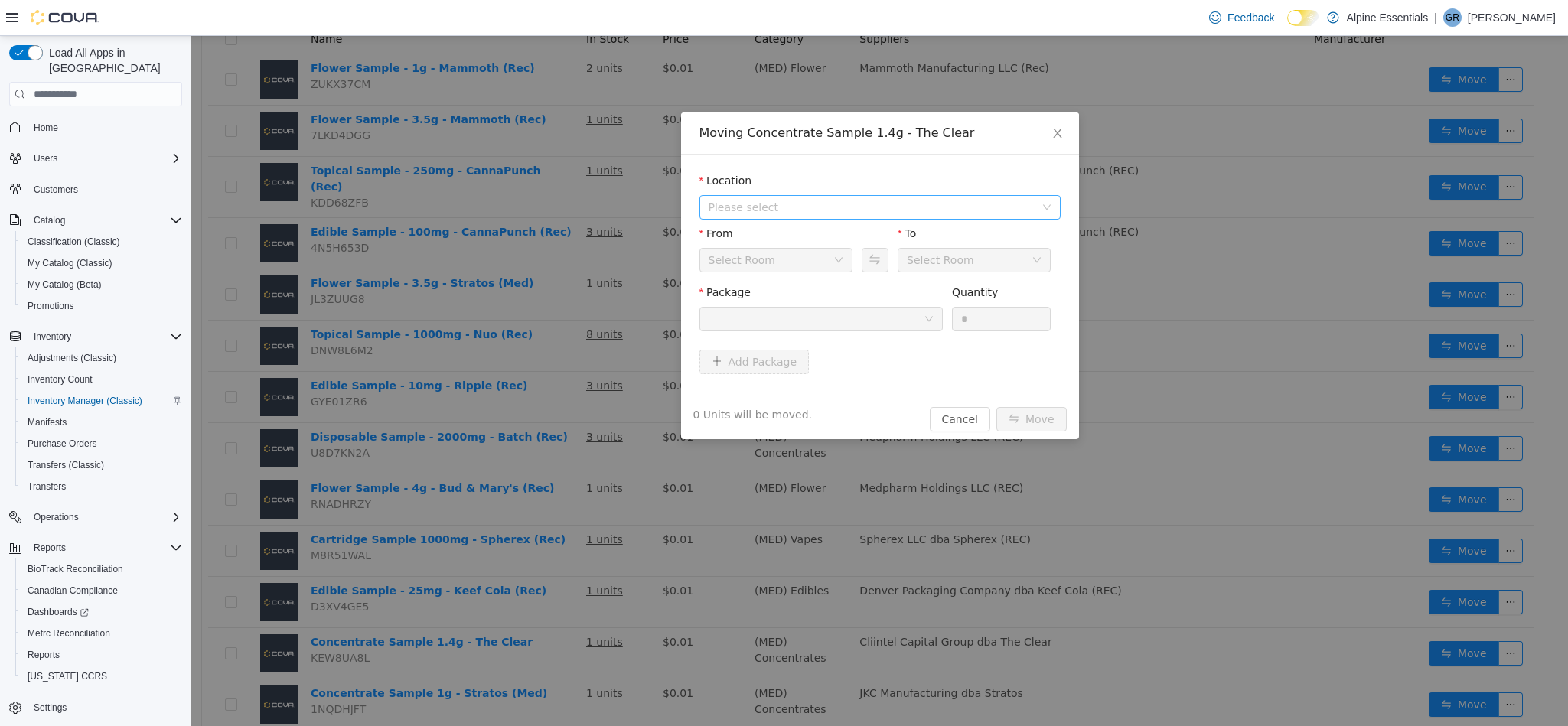
click at [891, 215] on span "Please select" at bounding box center [871, 207] width 326 height 15
click at [835, 258] on span "[STREET_ADDRESS]" at bounding box center [791, 263] width 107 height 12
click at [855, 331] on div at bounding box center [821, 320] width 243 height 25
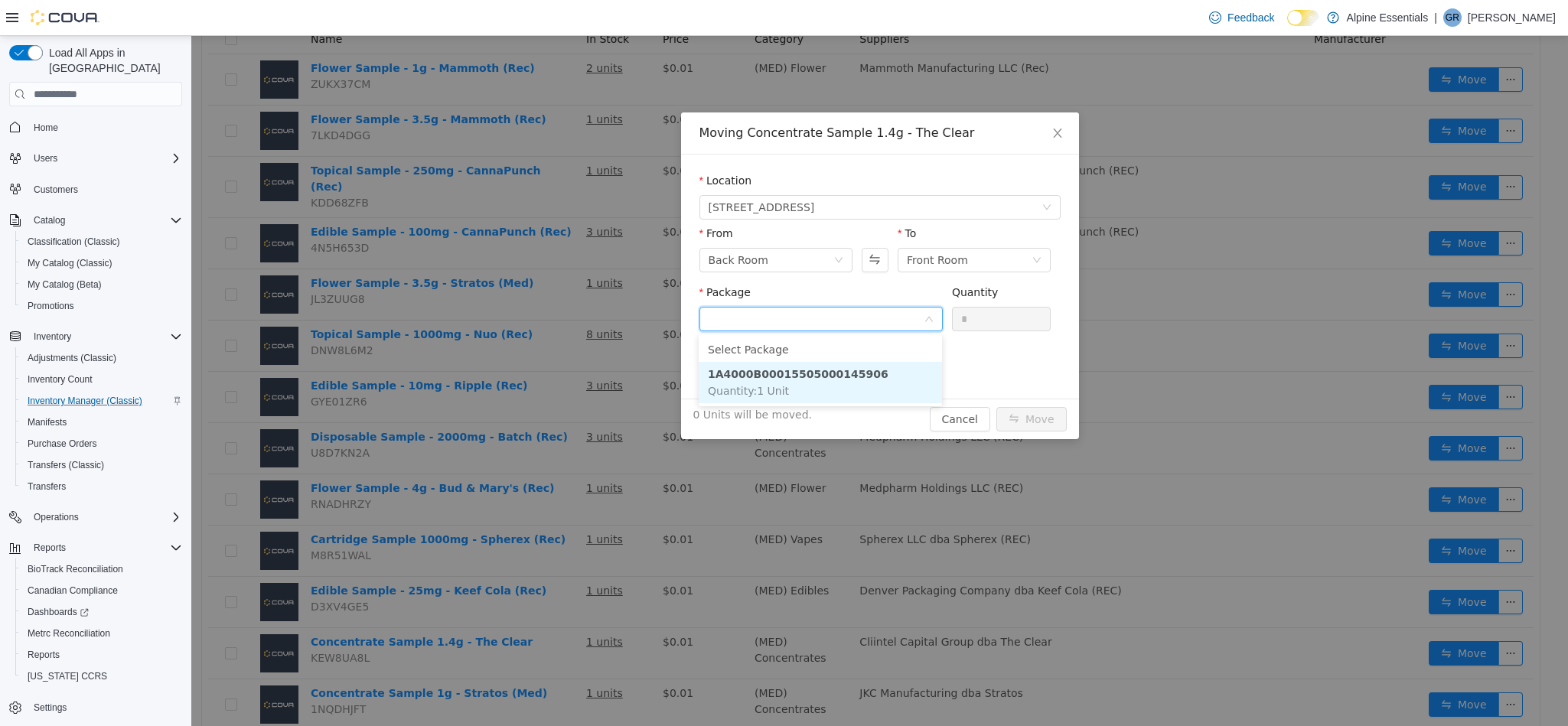
click at [868, 374] on li "1A4000B00015505000145906 Quantity : 1 Unit" at bounding box center [820, 383] width 243 height 42
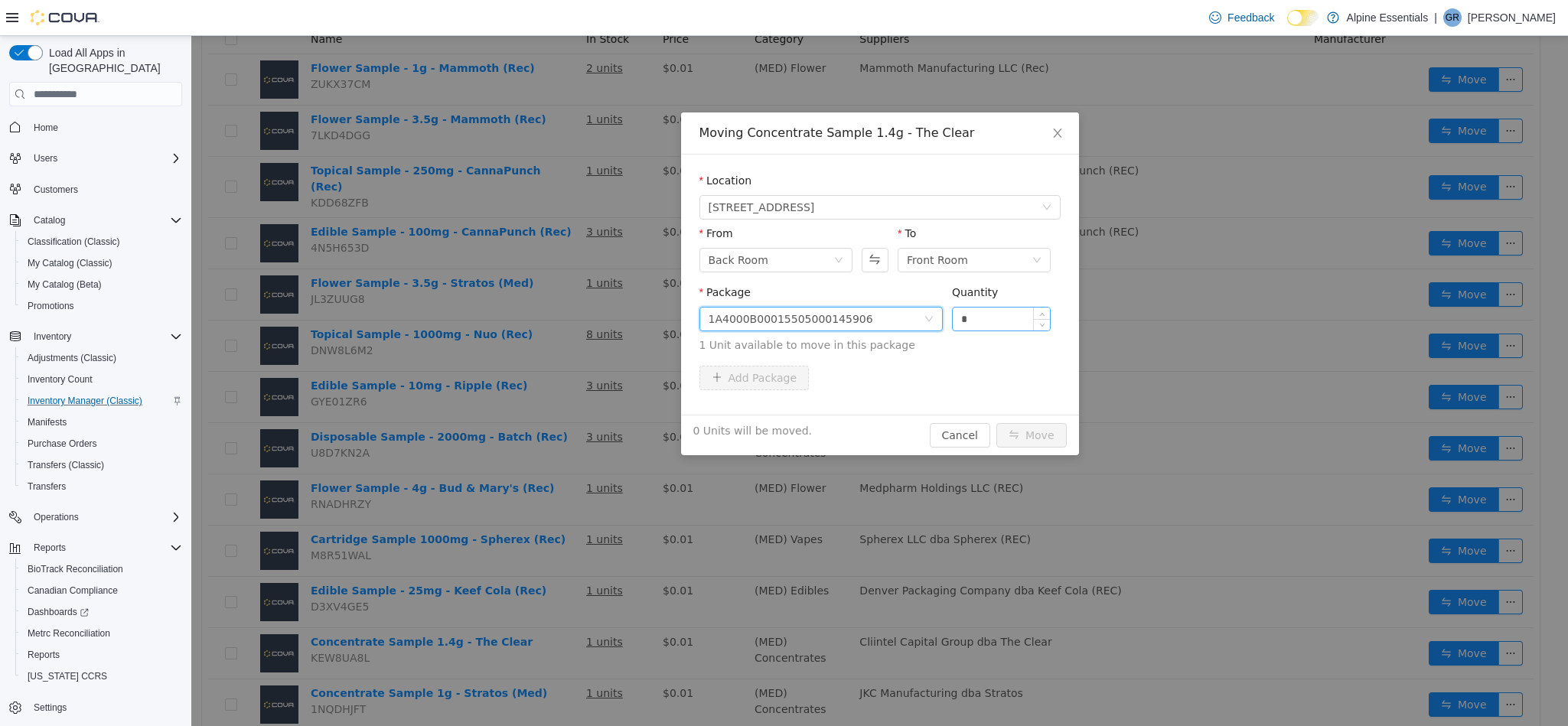
click at [1009, 320] on input "*" at bounding box center [1002, 319] width 98 height 23
type input "*"
click at [996, 423] on button "Move" at bounding box center [1031, 436] width 70 height 25
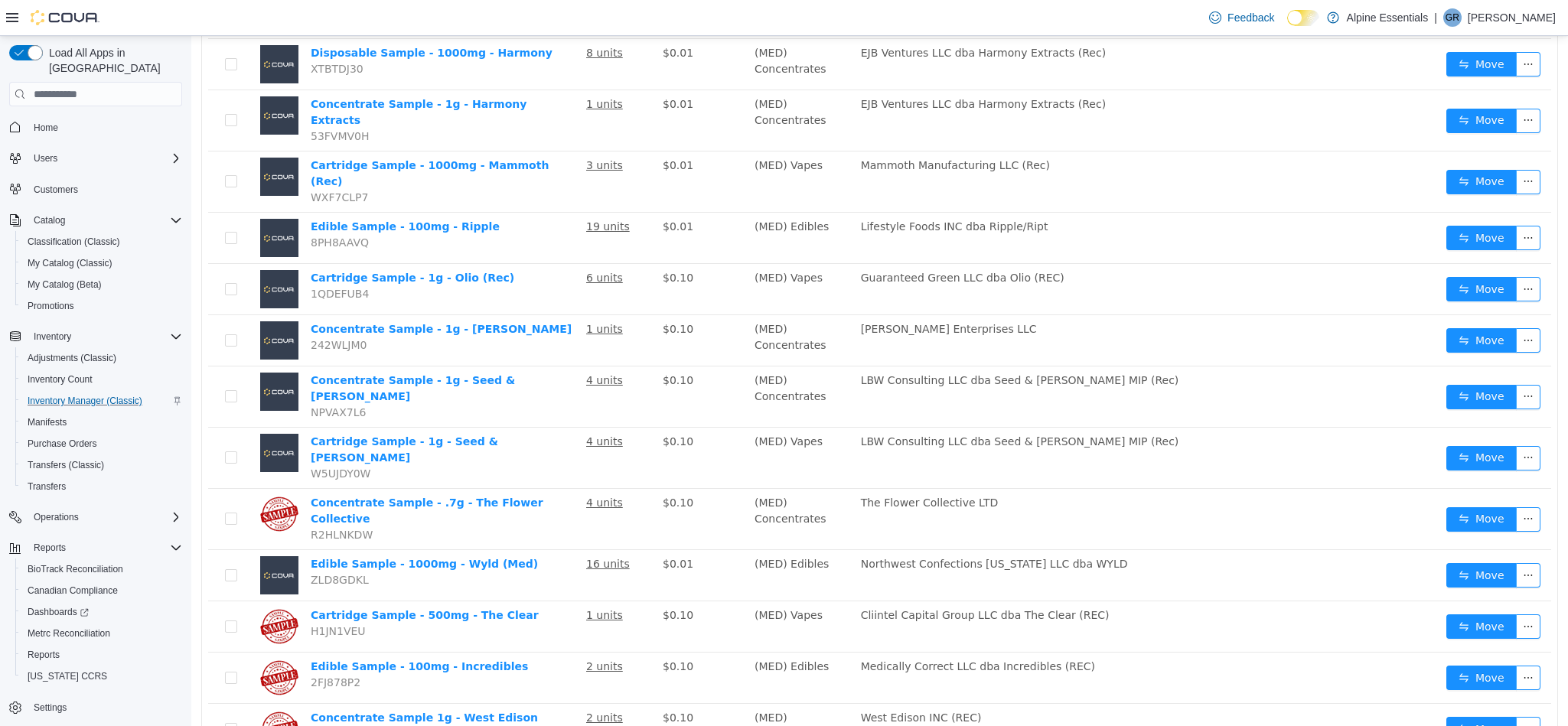
scroll to position [1740, 0]
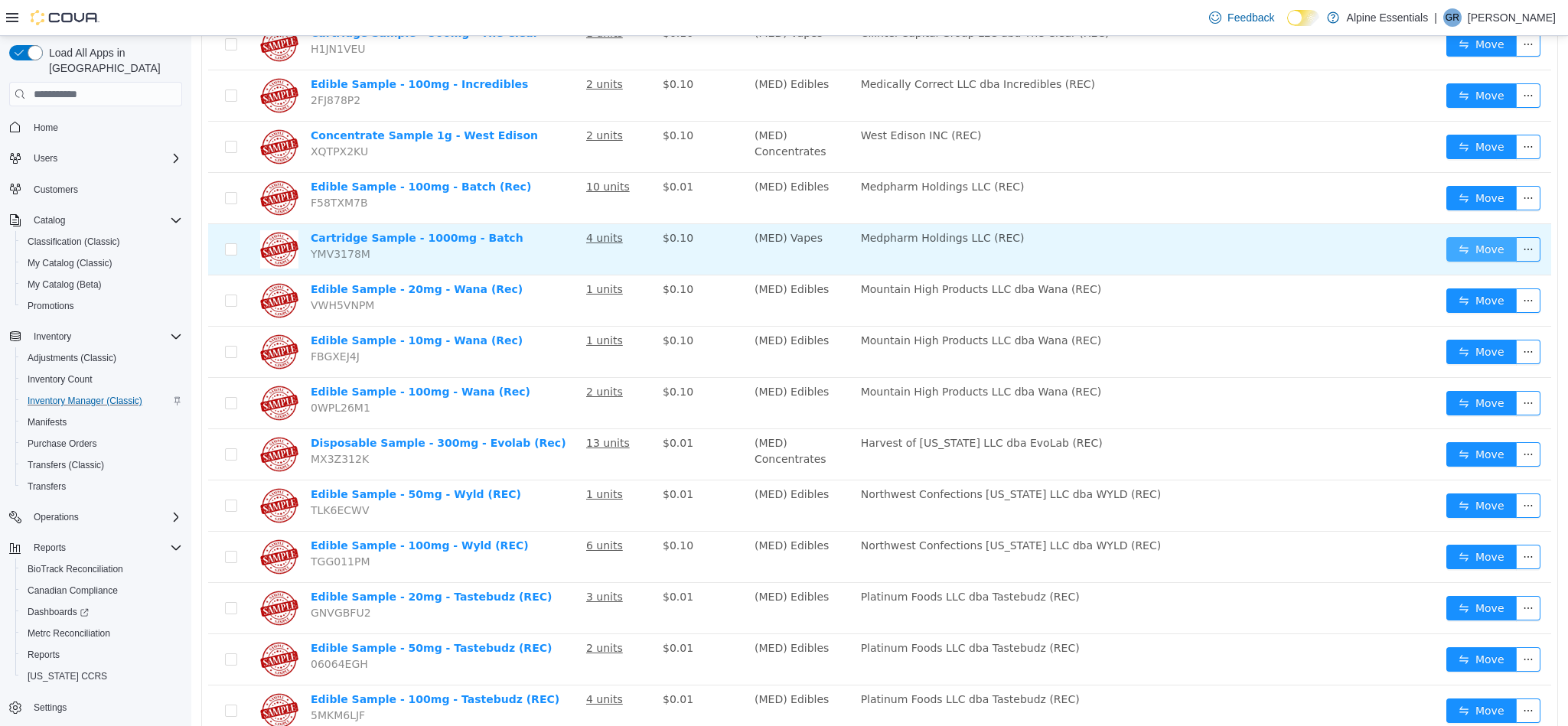
click at [1453, 237] on button "Move" at bounding box center [1481, 249] width 70 height 25
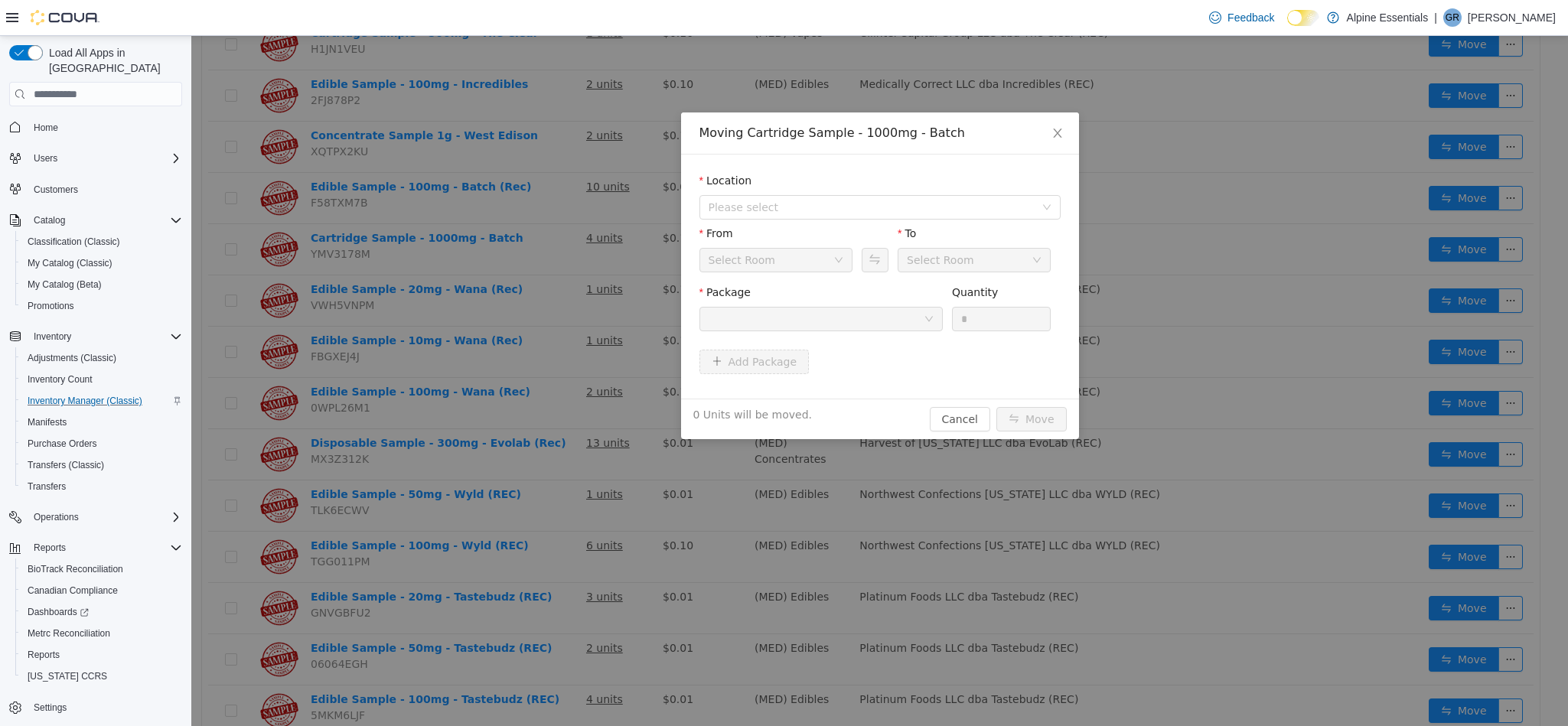
click at [866, 193] on div "Location" at bounding box center [880, 184] width 361 height 22
click at [873, 209] on span "Please select" at bounding box center [871, 207] width 326 height 15
click at [905, 258] on span "[STREET_ADDRESS]" at bounding box center [896, 262] width 323 height 20
click at [903, 332] on div "Package" at bounding box center [821, 311] width 243 height 52
click at [900, 313] on div at bounding box center [816, 319] width 215 height 23
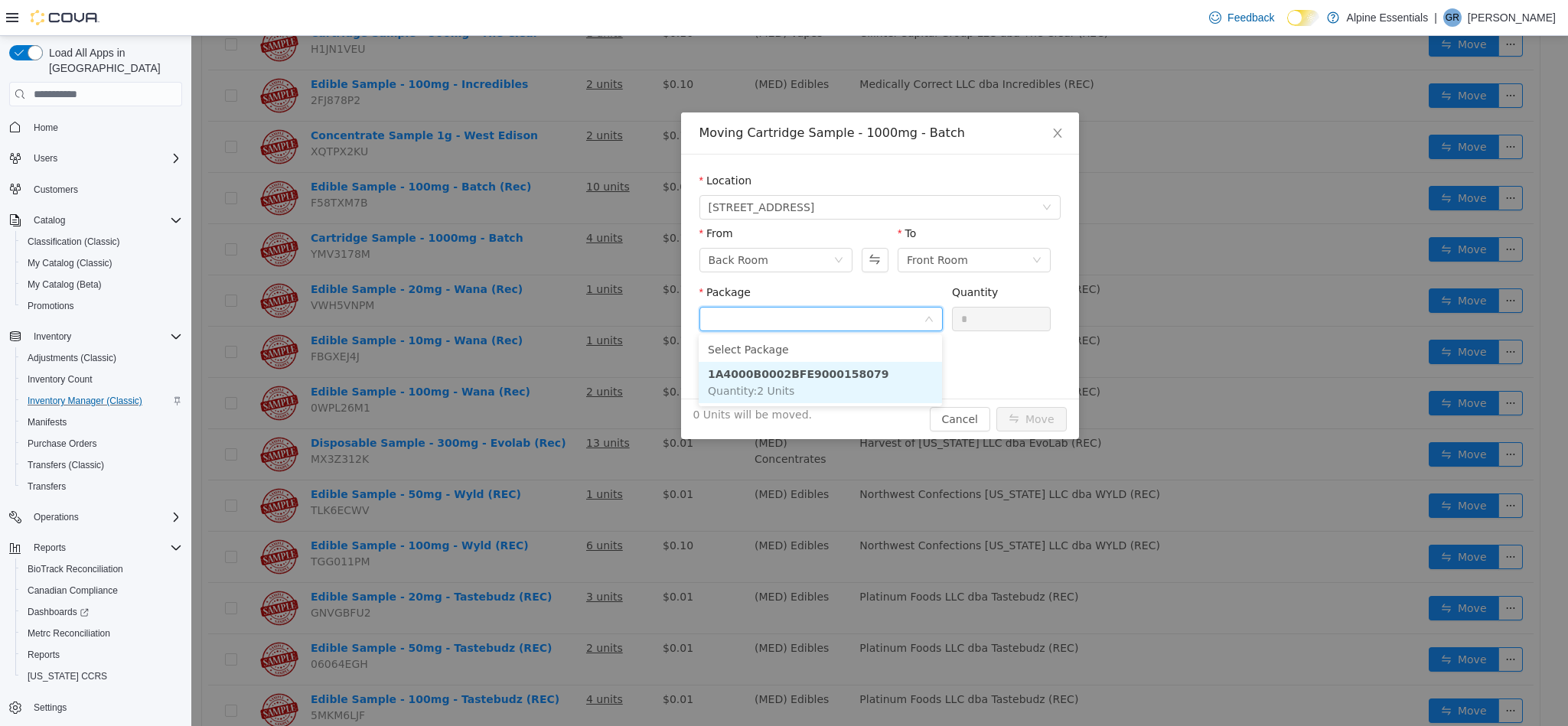
click at [907, 371] on li "1A4000B0002BFE9000158079 Quantity : 2 Units" at bounding box center [820, 383] width 243 height 42
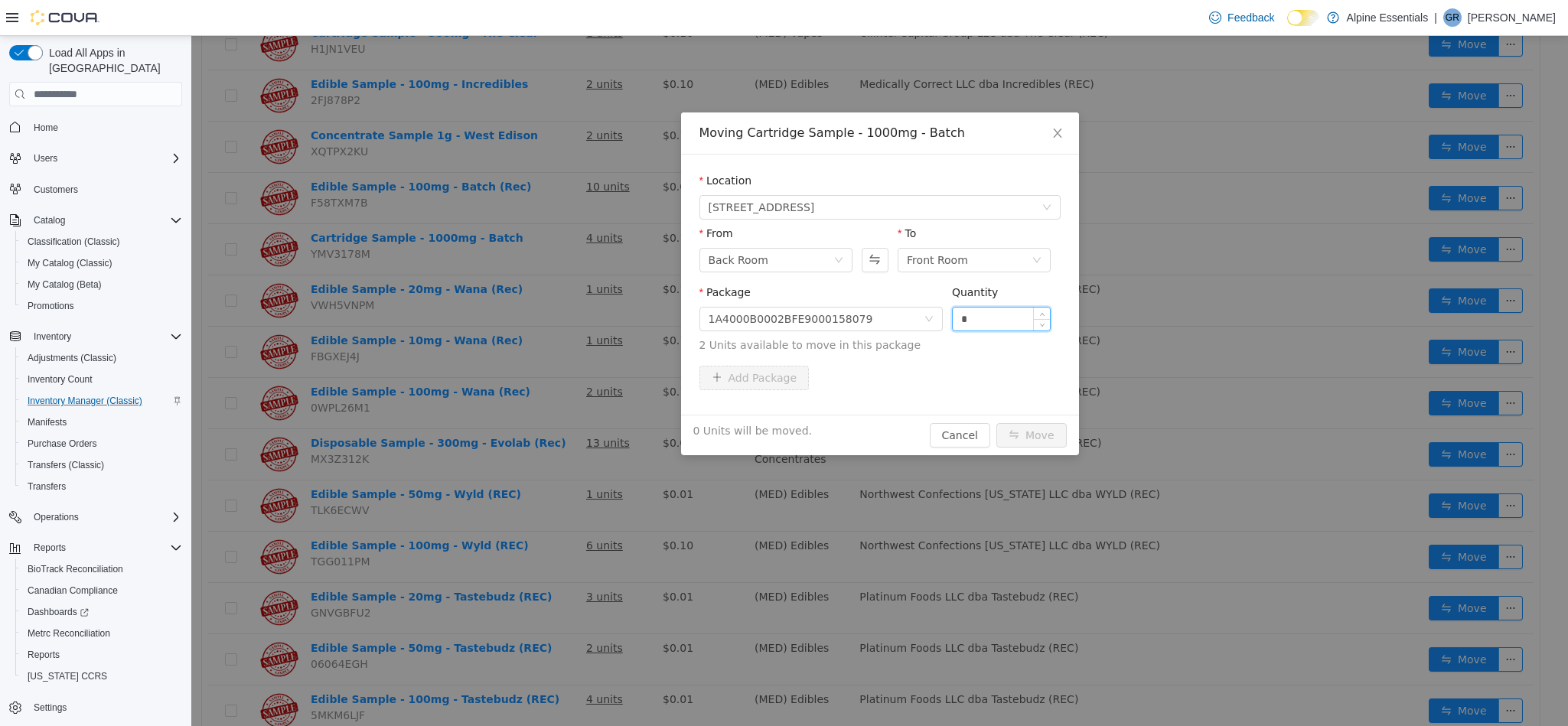
click at [997, 319] on input "*" at bounding box center [1002, 319] width 98 height 23
type input "*"
click at [996, 423] on button "Move" at bounding box center [1031, 436] width 70 height 25
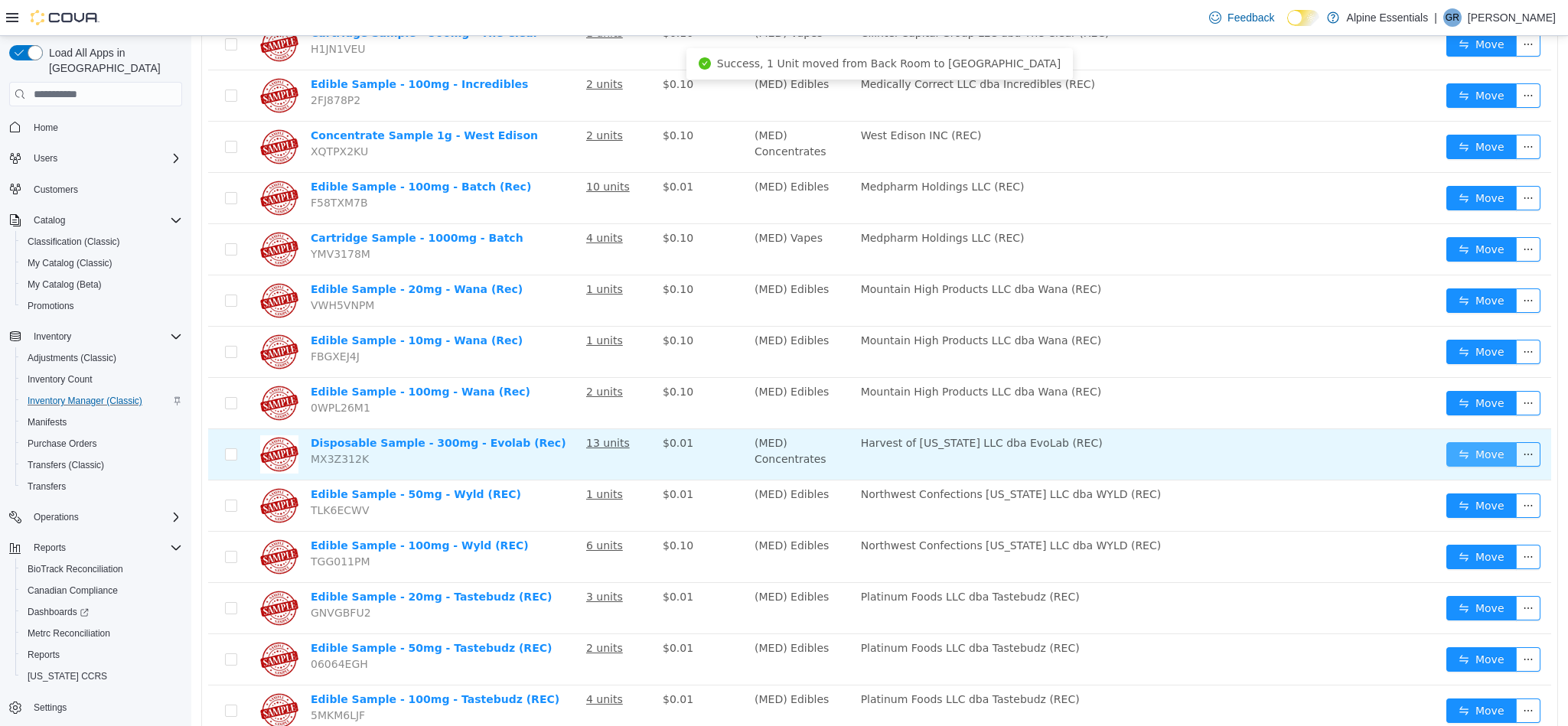
click at [1459, 442] on button "Move" at bounding box center [1481, 454] width 70 height 25
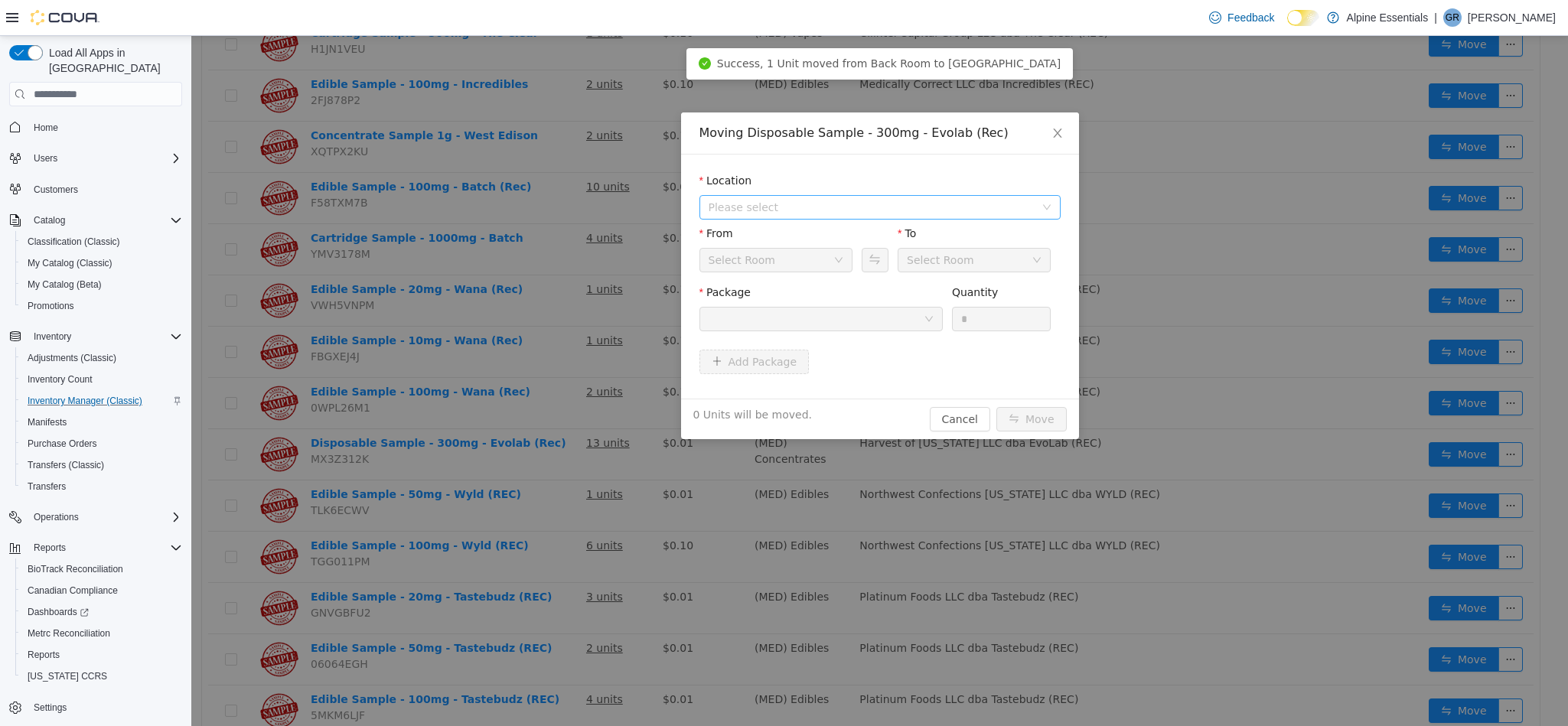
click at [828, 208] on span "Please select" at bounding box center [871, 207] width 326 height 15
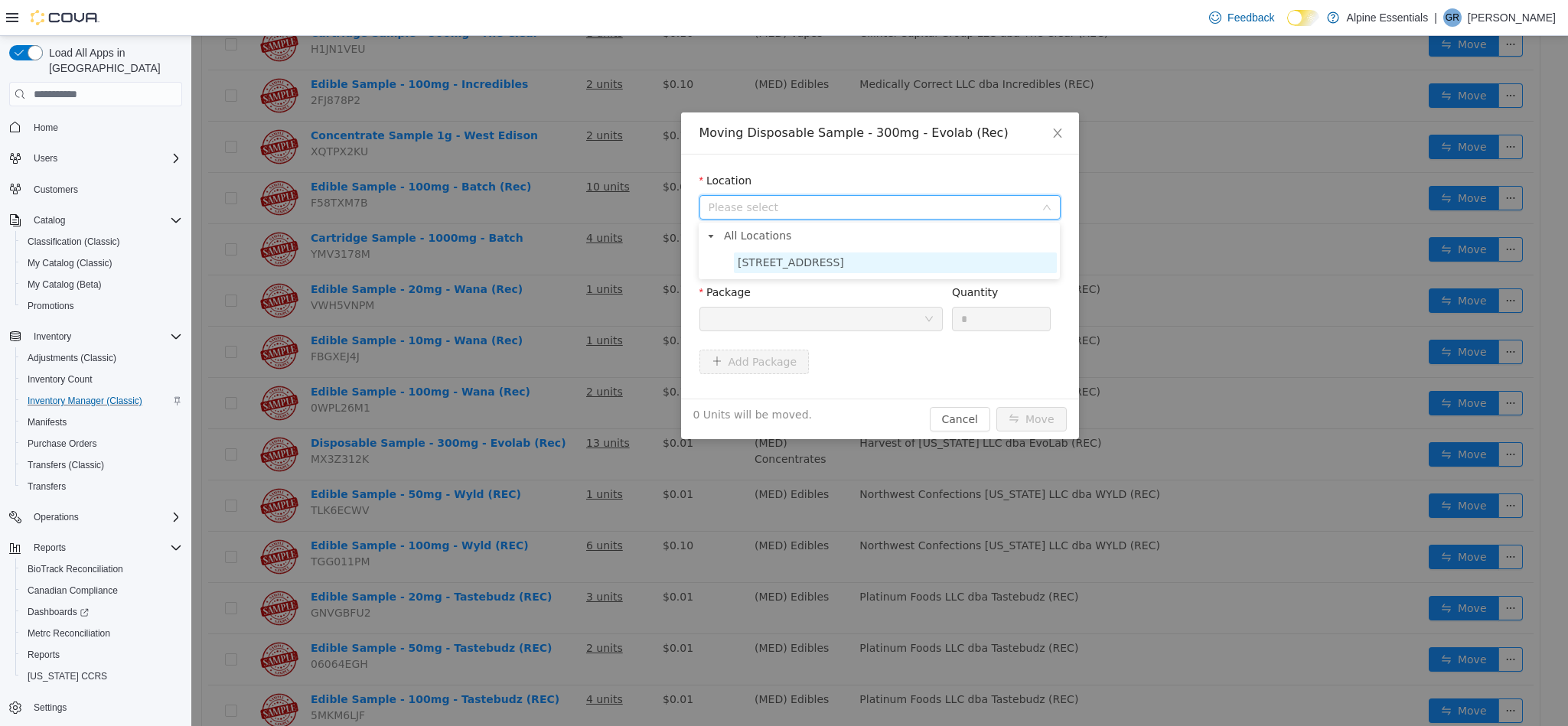
click at [843, 268] on span "[STREET_ADDRESS]" at bounding box center [896, 262] width 323 height 20
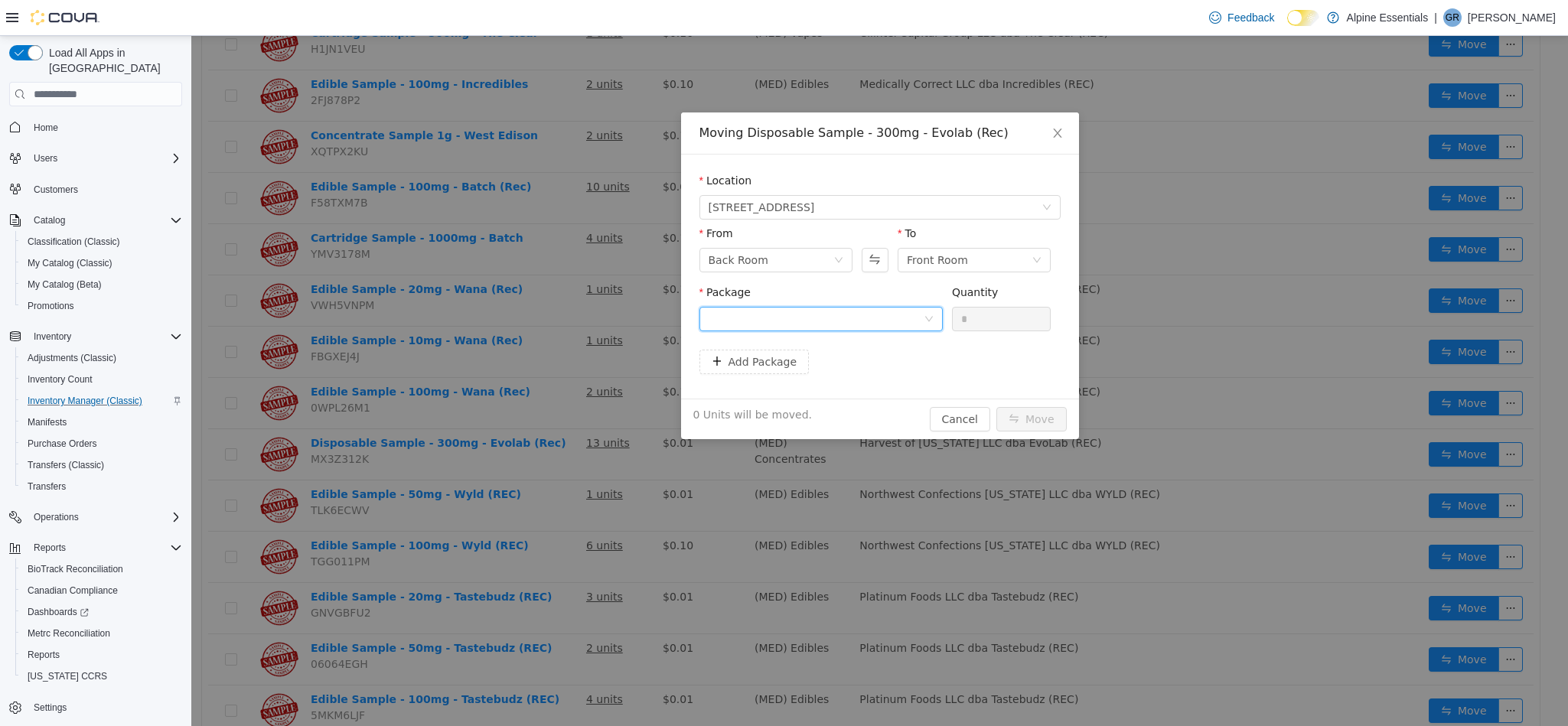
click at [871, 324] on div at bounding box center [816, 319] width 215 height 23
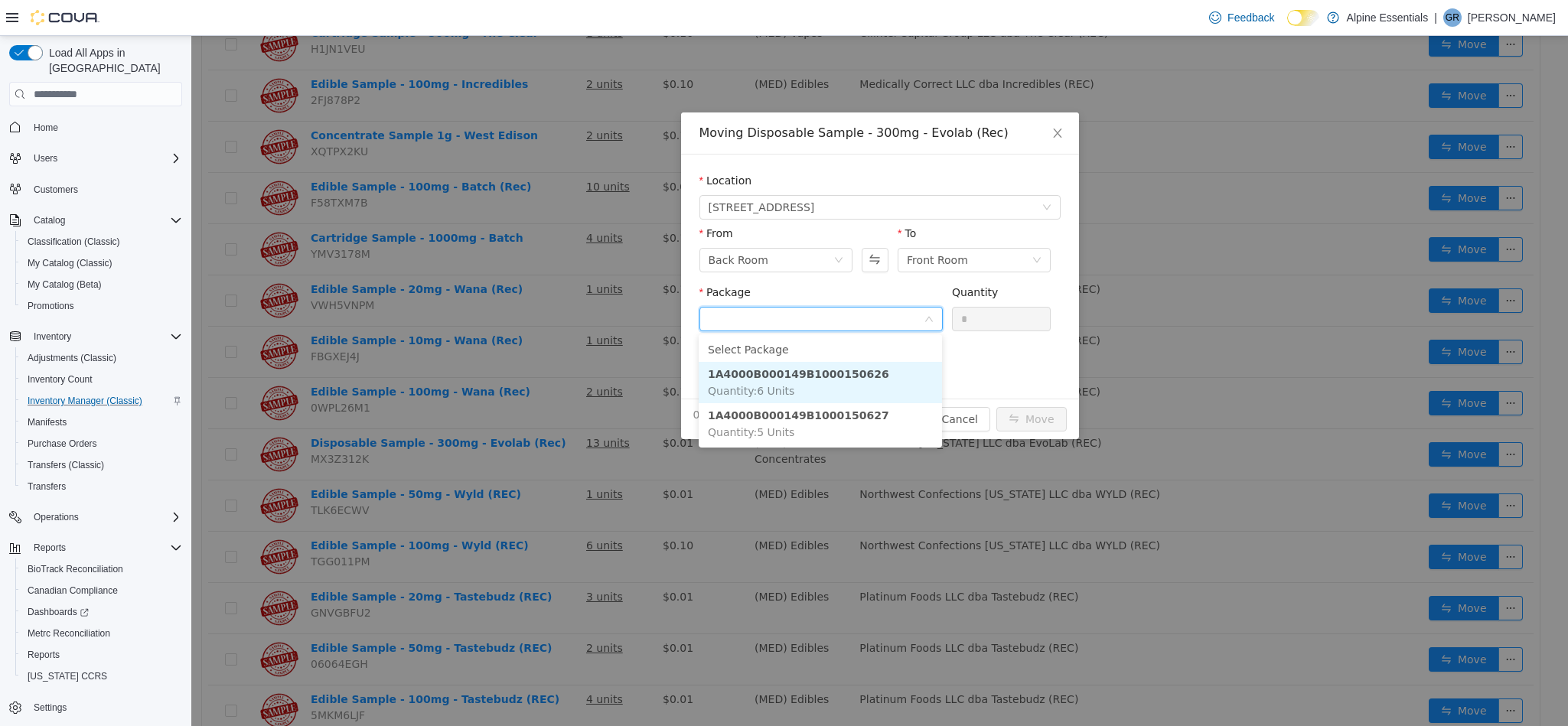
click at [889, 378] on li "1A4000B000149B1000150626 Quantity : 6 Units" at bounding box center [820, 383] width 243 height 42
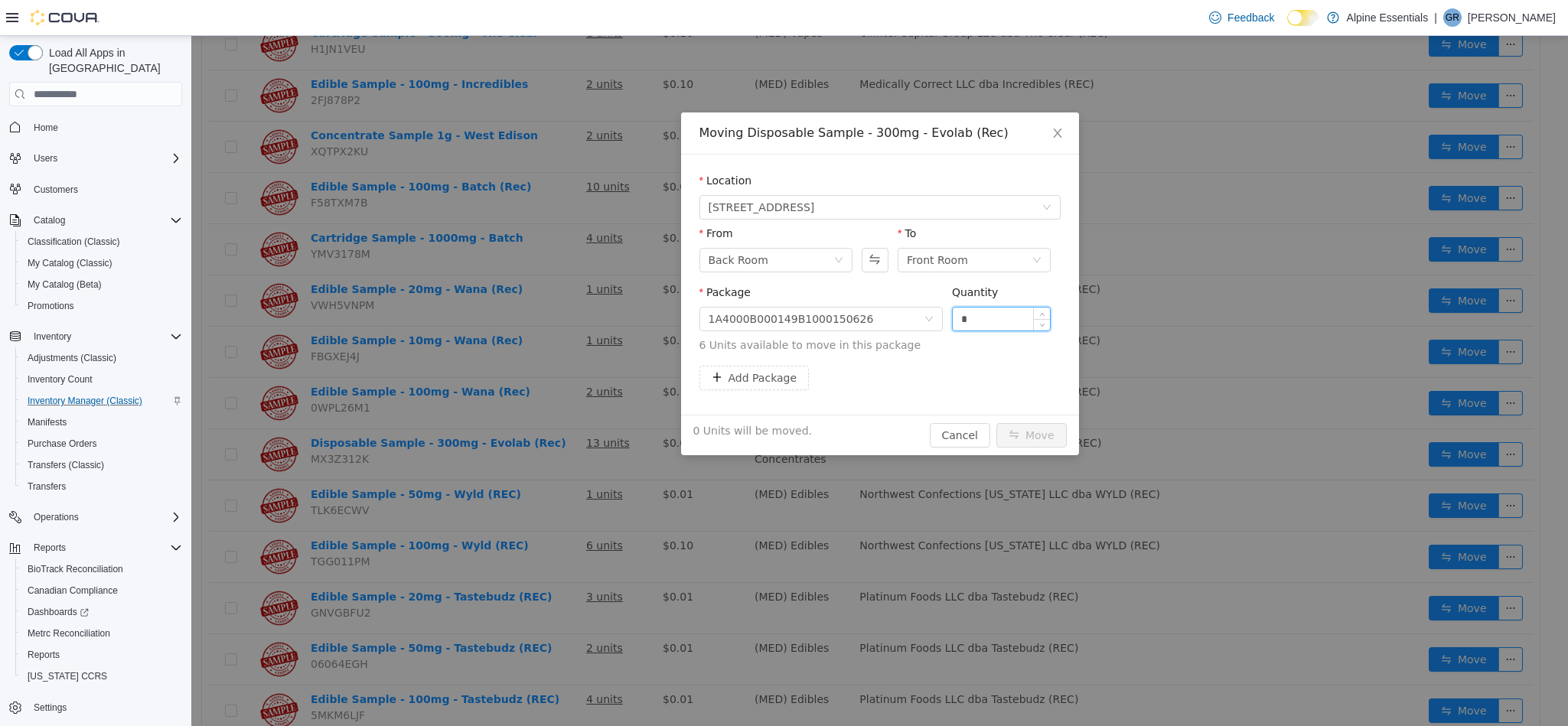
click at [1000, 313] on input "*" at bounding box center [1002, 319] width 98 height 23
type input "*"
click at [996, 423] on button "Move" at bounding box center [1031, 436] width 70 height 25
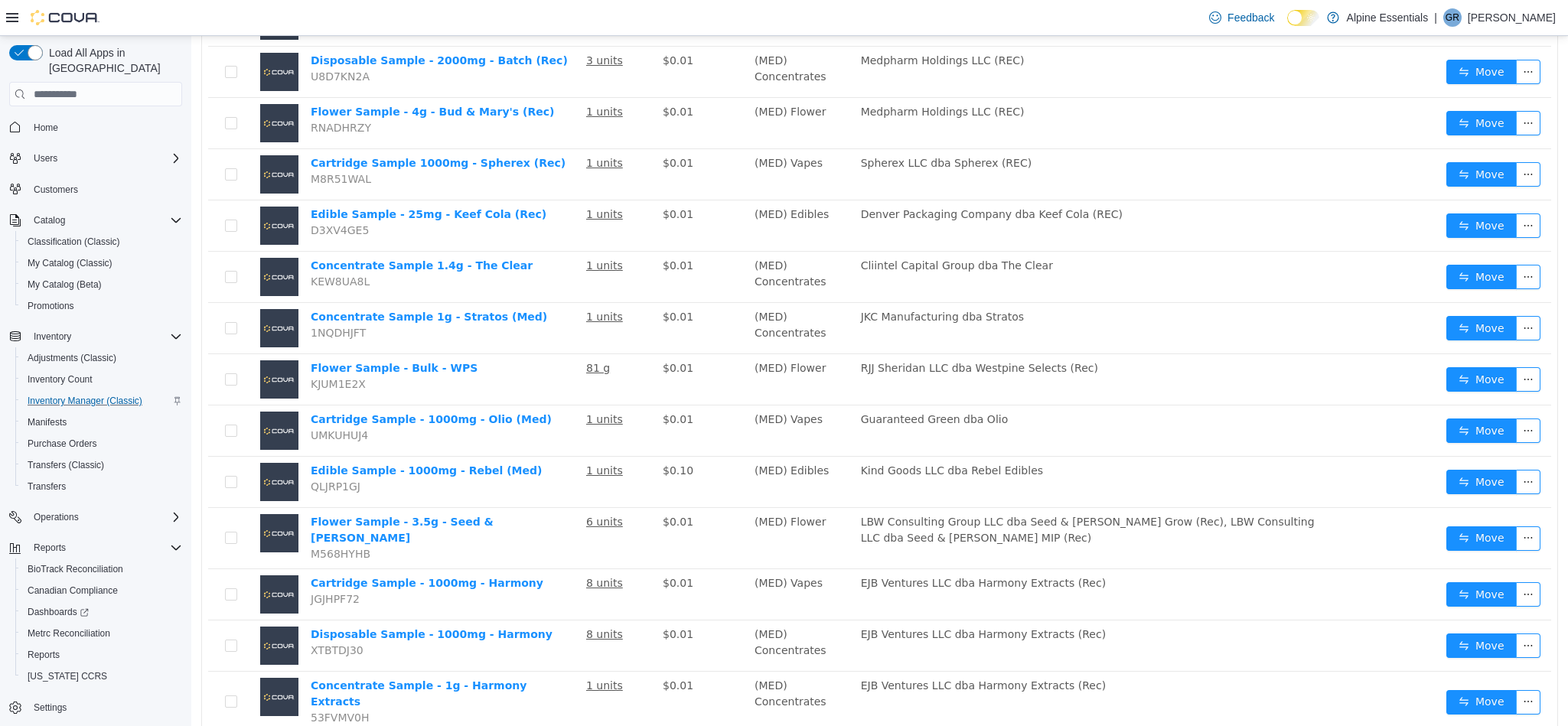
scroll to position [574, 0]
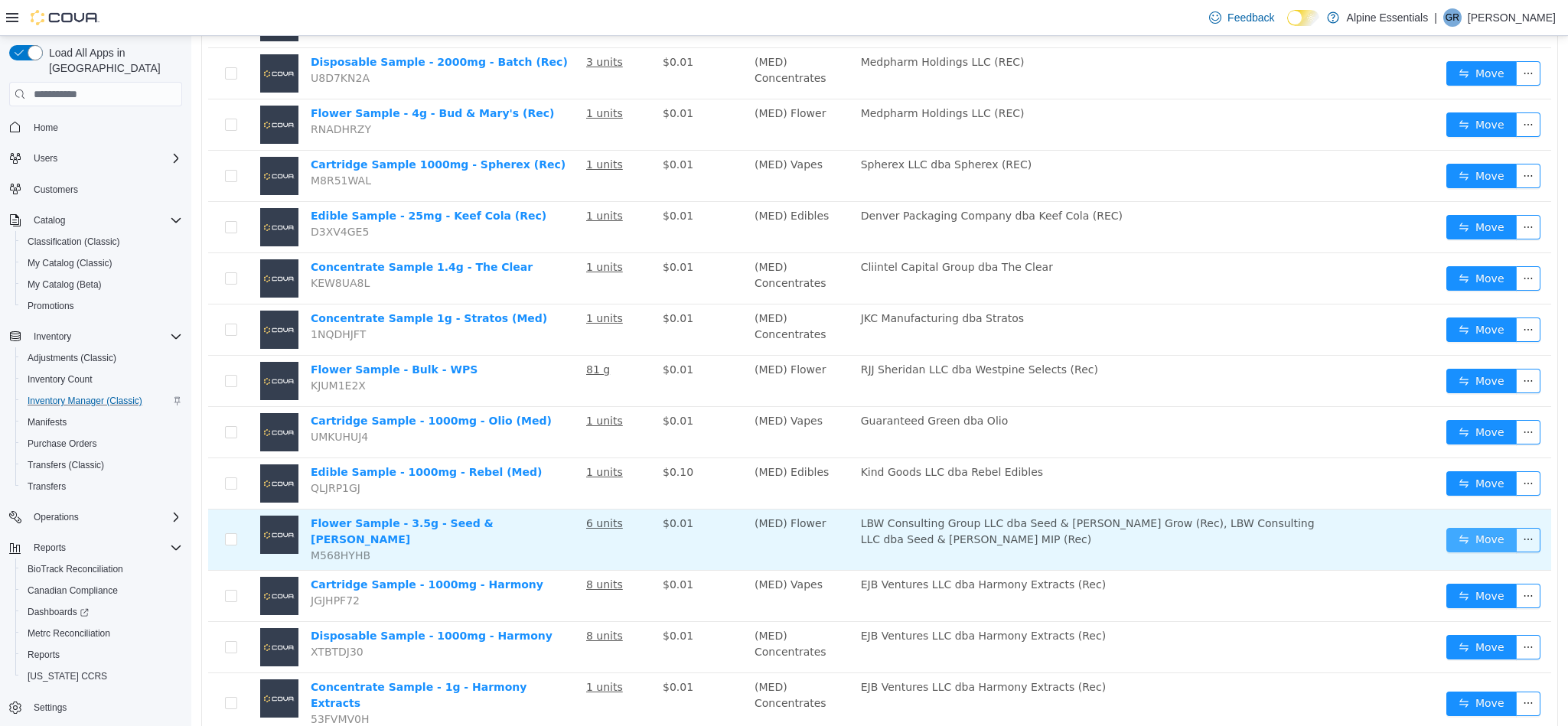
click at [1454, 528] on button "Move" at bounding box center [1481, 541] width 70 height 25
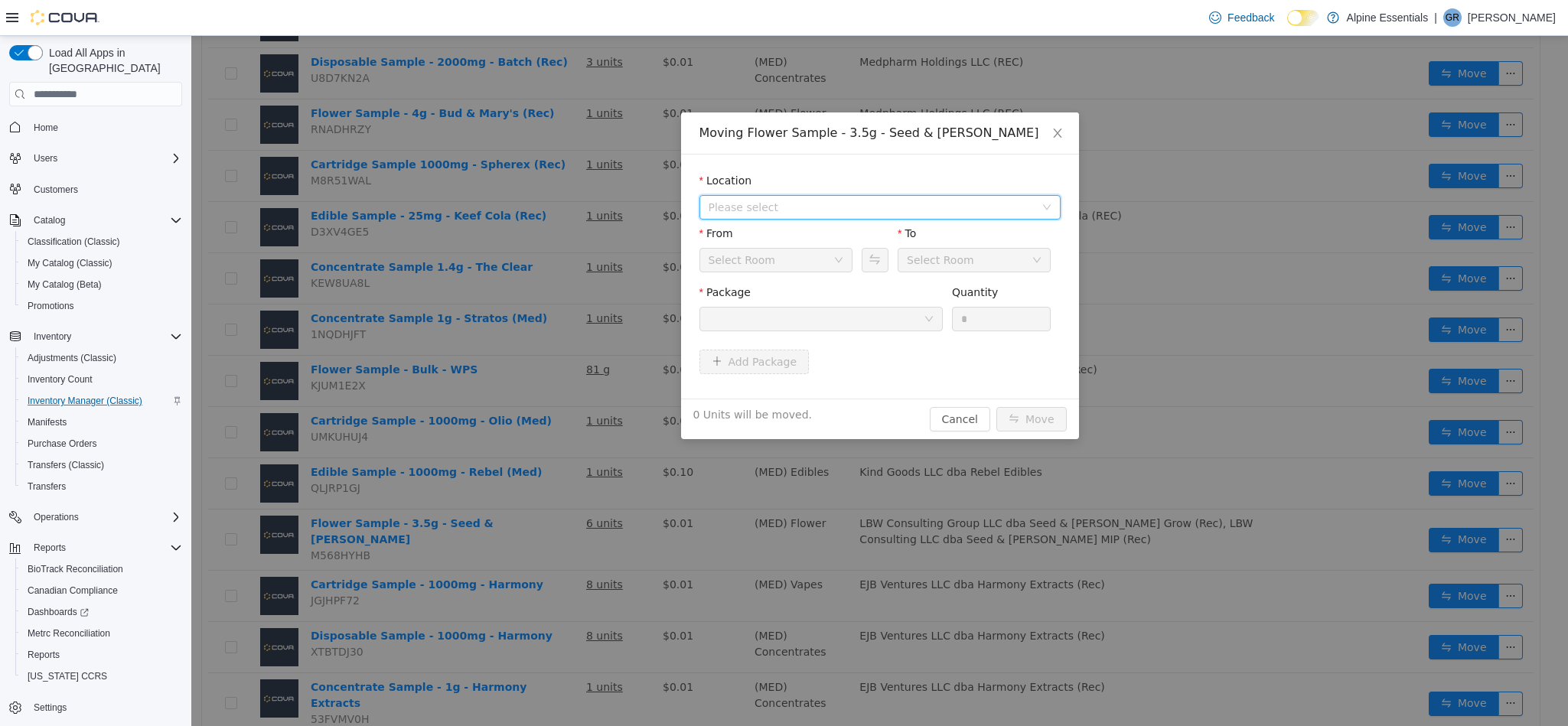
click at [796, 208] on span "Please select" at bounding box center [871, 207] width 326 height 15
click at [812, 260] on span "[STREET_ADDRESS]" at bounding box center [791, 264] width 107 height 12
click at [887, 323] on div at bounding box center [816, 319] width 215 height 23
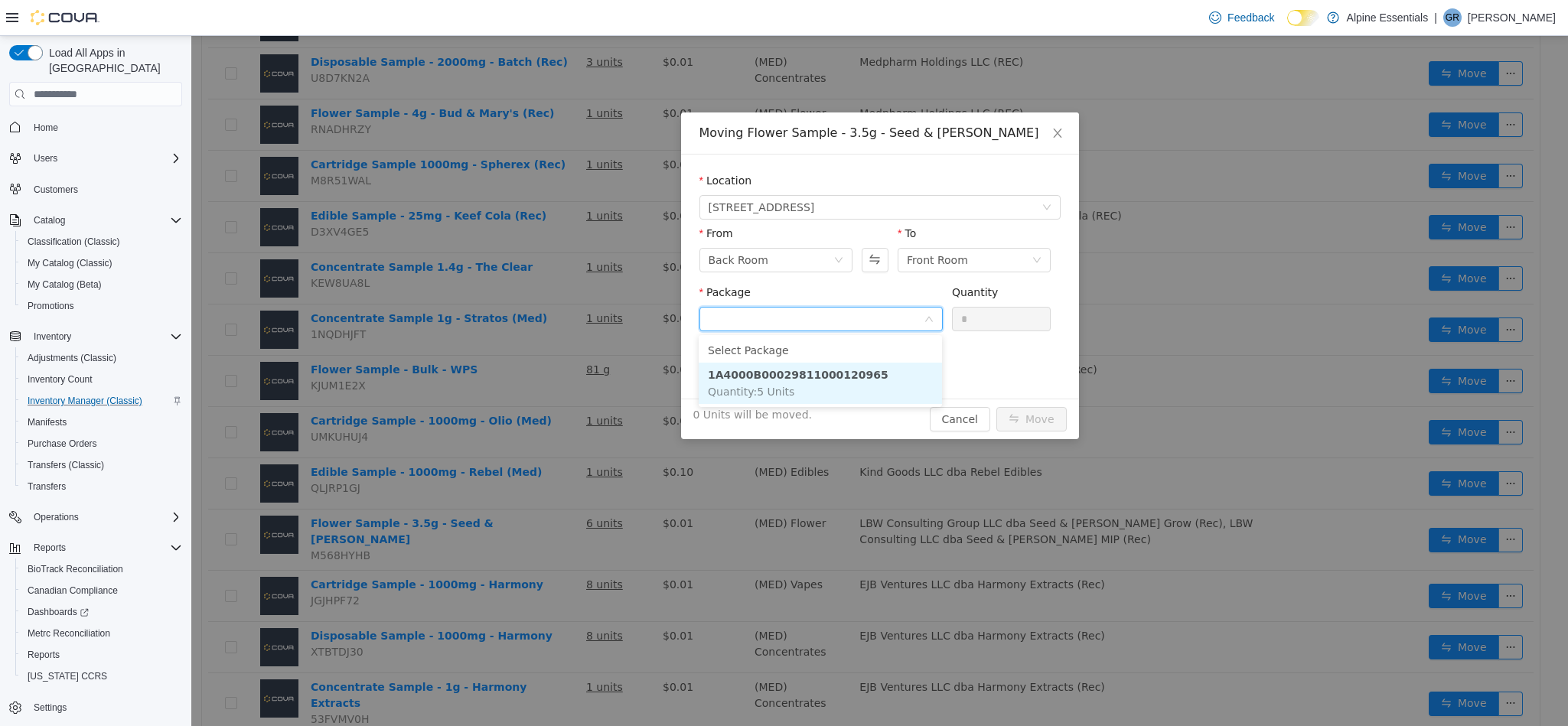
click at [906, 370] on li "1A4000B00029811000120965 Quantity : 5 Units" at bounding box center [820, 383] width 243 height 42
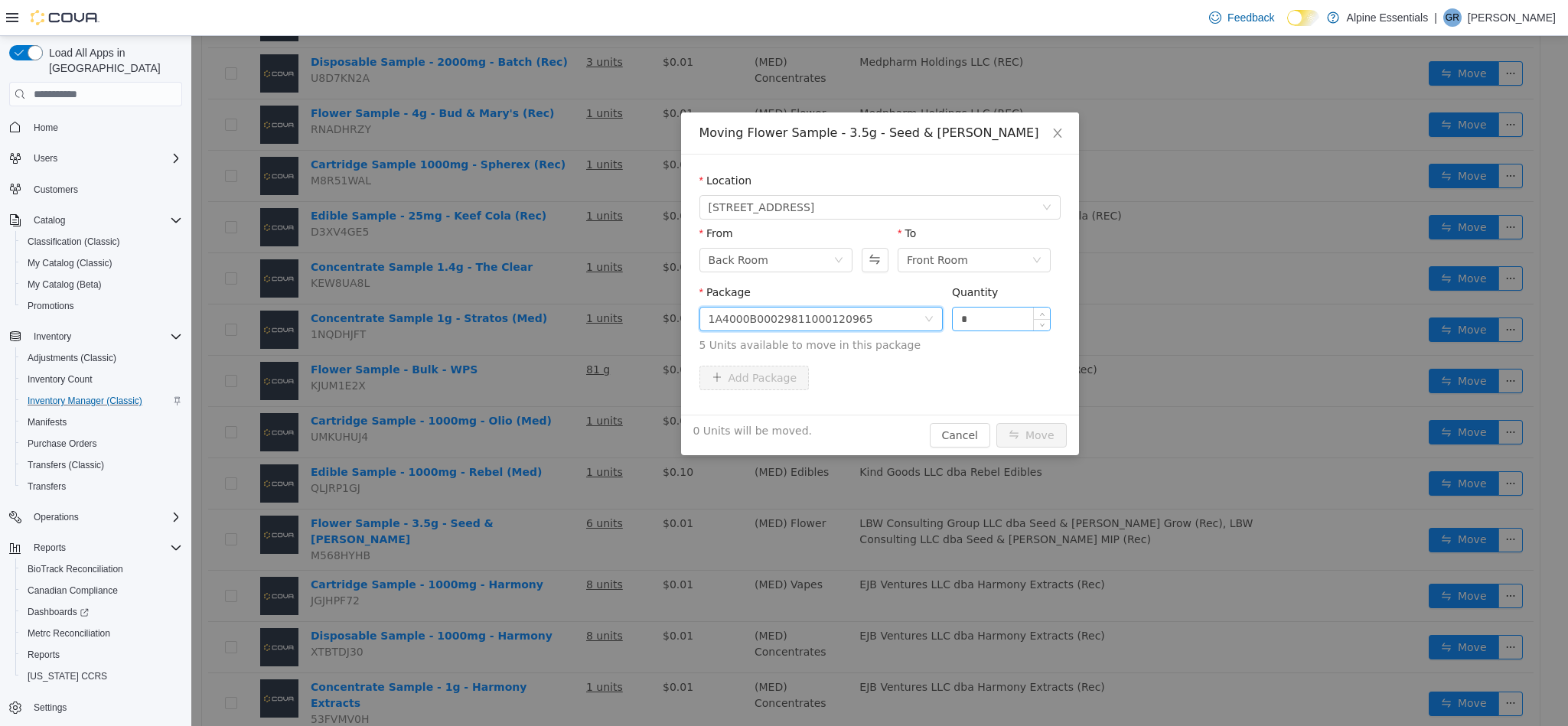
click at [980, 320] on input "*" at bounding box center [1002, 319] width 98 height 23
type input "*"
click at [996, 423] on button "Move" at bounding box center [1031, 436] width 70 height 25
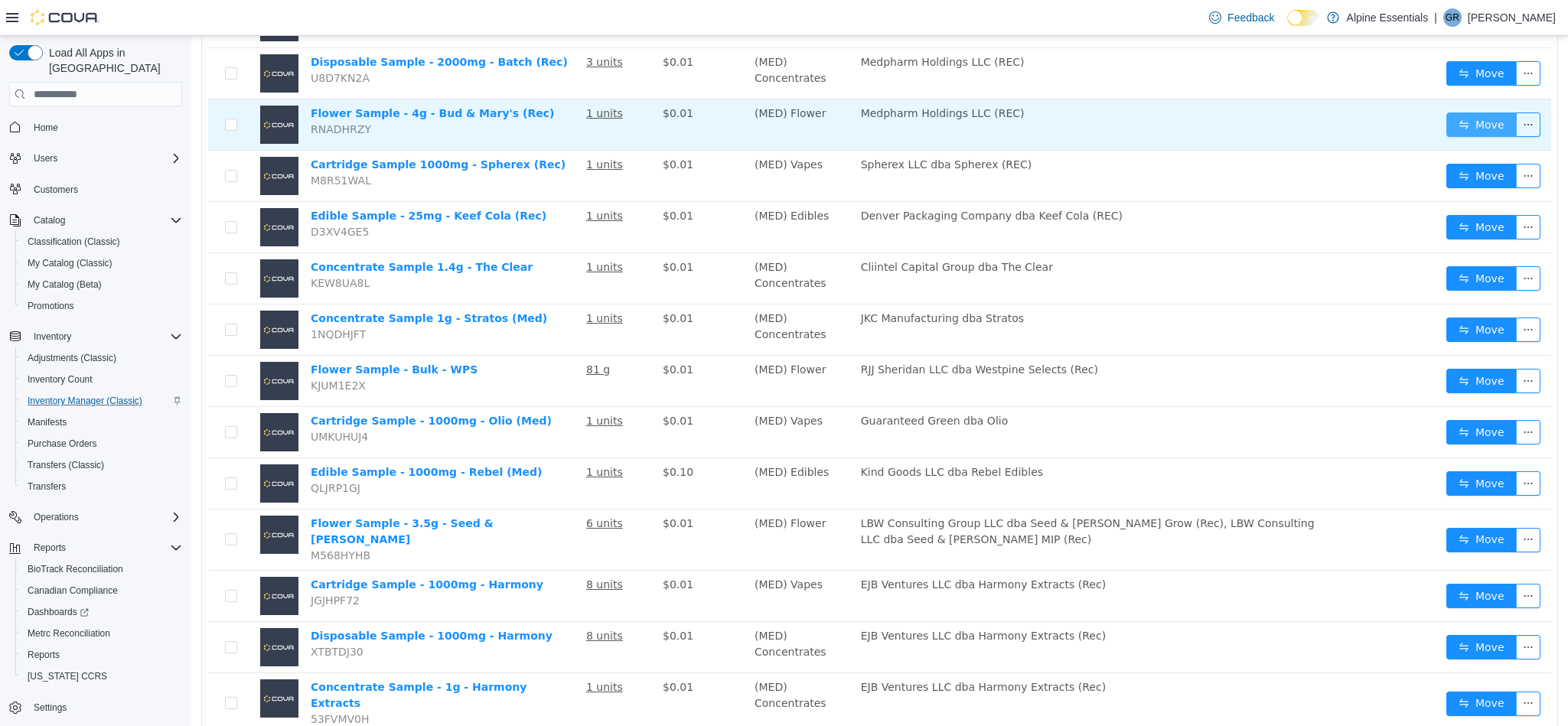
click at [1462, 116] on button "Move" at bounding box center [1481, 125] width 70 height 25
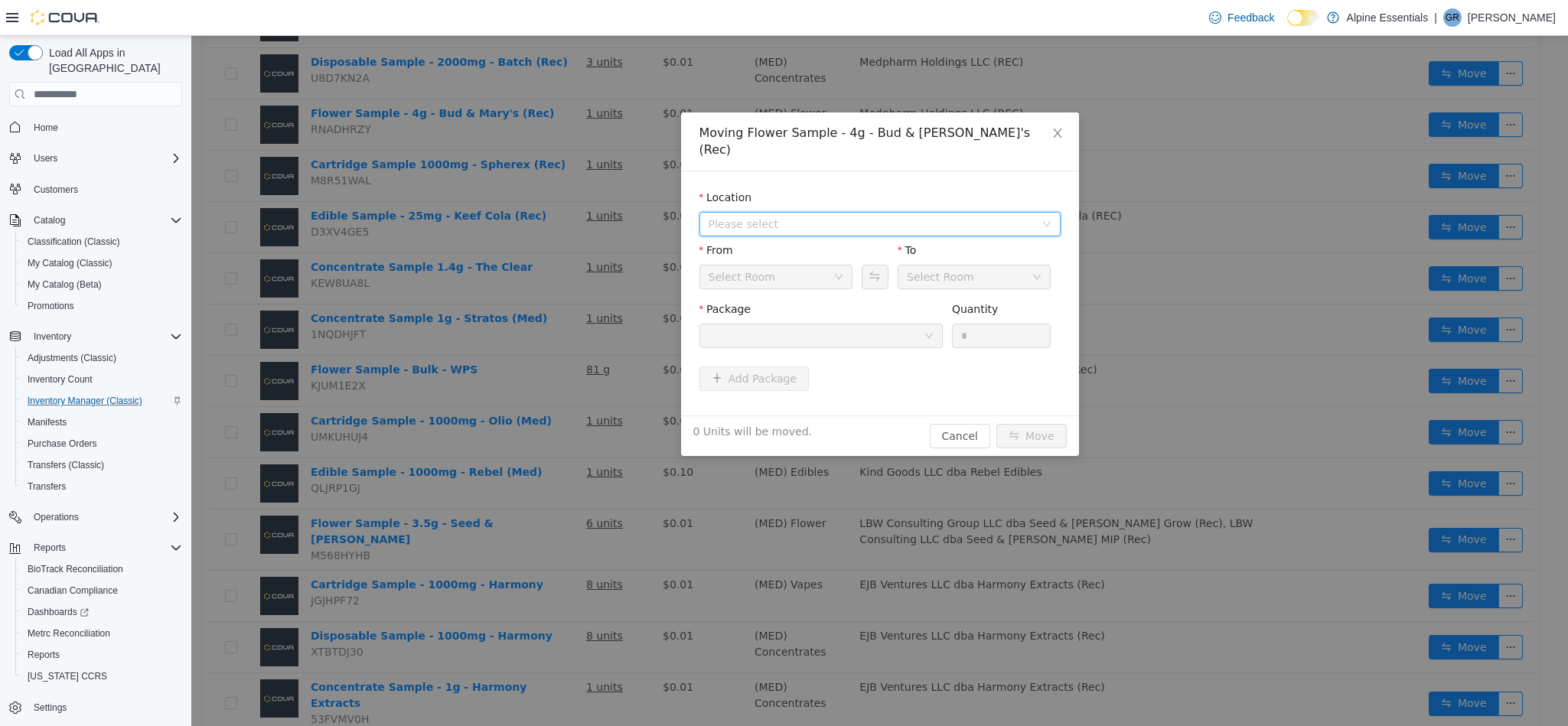
click at [884, 217] on span "Please select" at bounding box center [875, 225] width 333 height 23
click at [859, 261] on span "[STREET_ADDRESS]" at bounding box center [896, 263] width 323 height 20
click at [883, 324] on div at bounding box center [816, 335] width 215 height 23
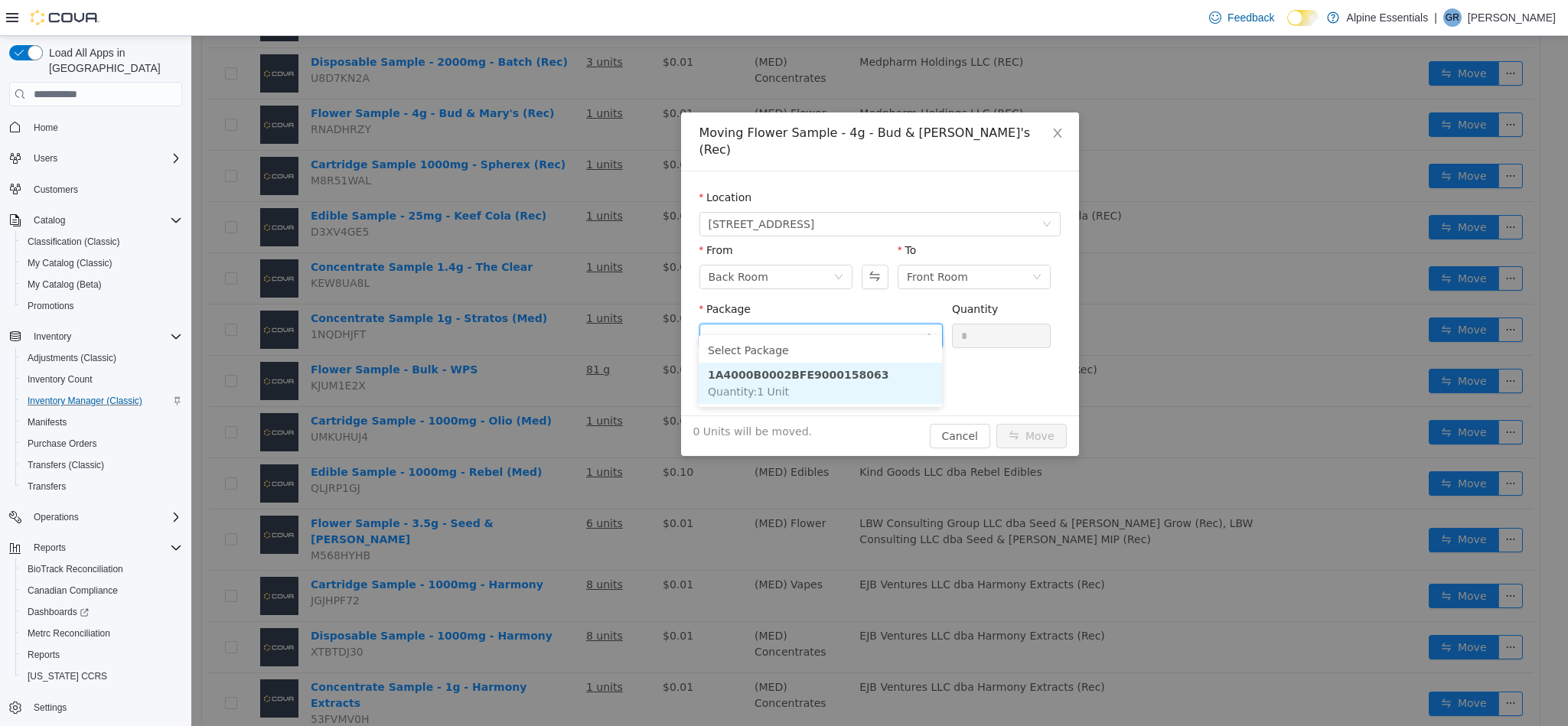
click at [902, 375] on li "1A4000B0002BFE9000158063 Quantity : 1 Unit" at bounding box center [820, 383] width 243 height 42
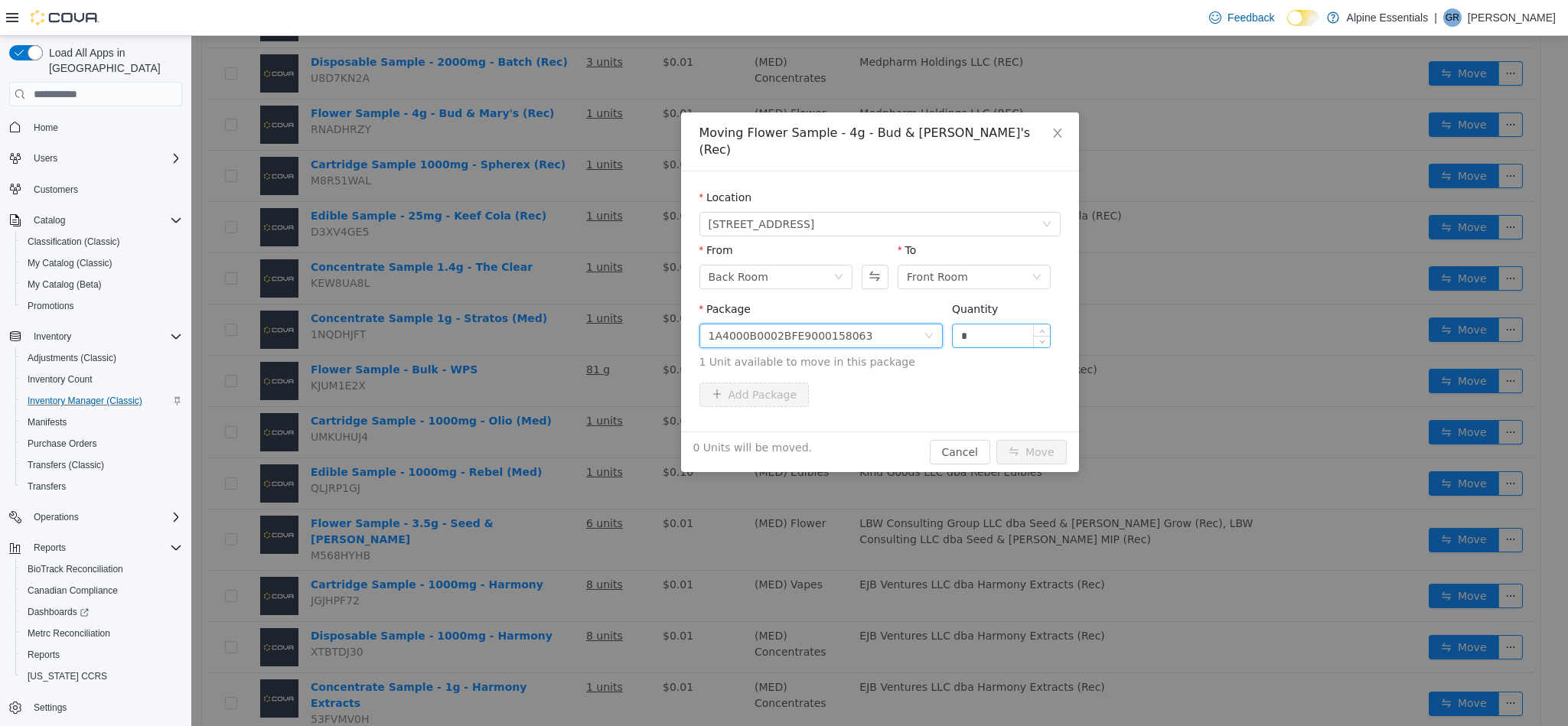
click at [989, 324] on input "*" at bounding box center [1002, 335] width 98 height 23
type input "*"
click at [996, 440] on button "Move" at bounding box center [1031, 453] width 70 height 25
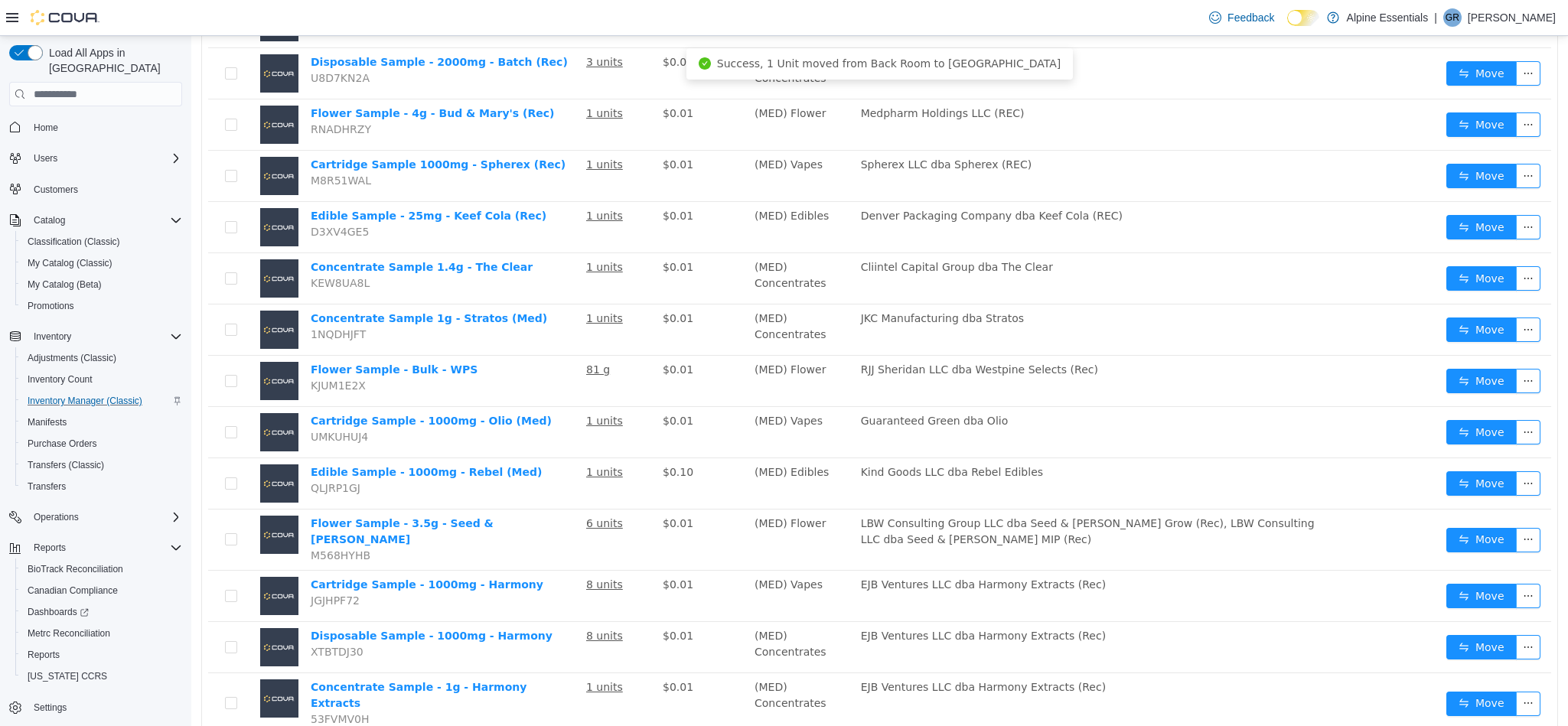
scroll to position [0, 0]
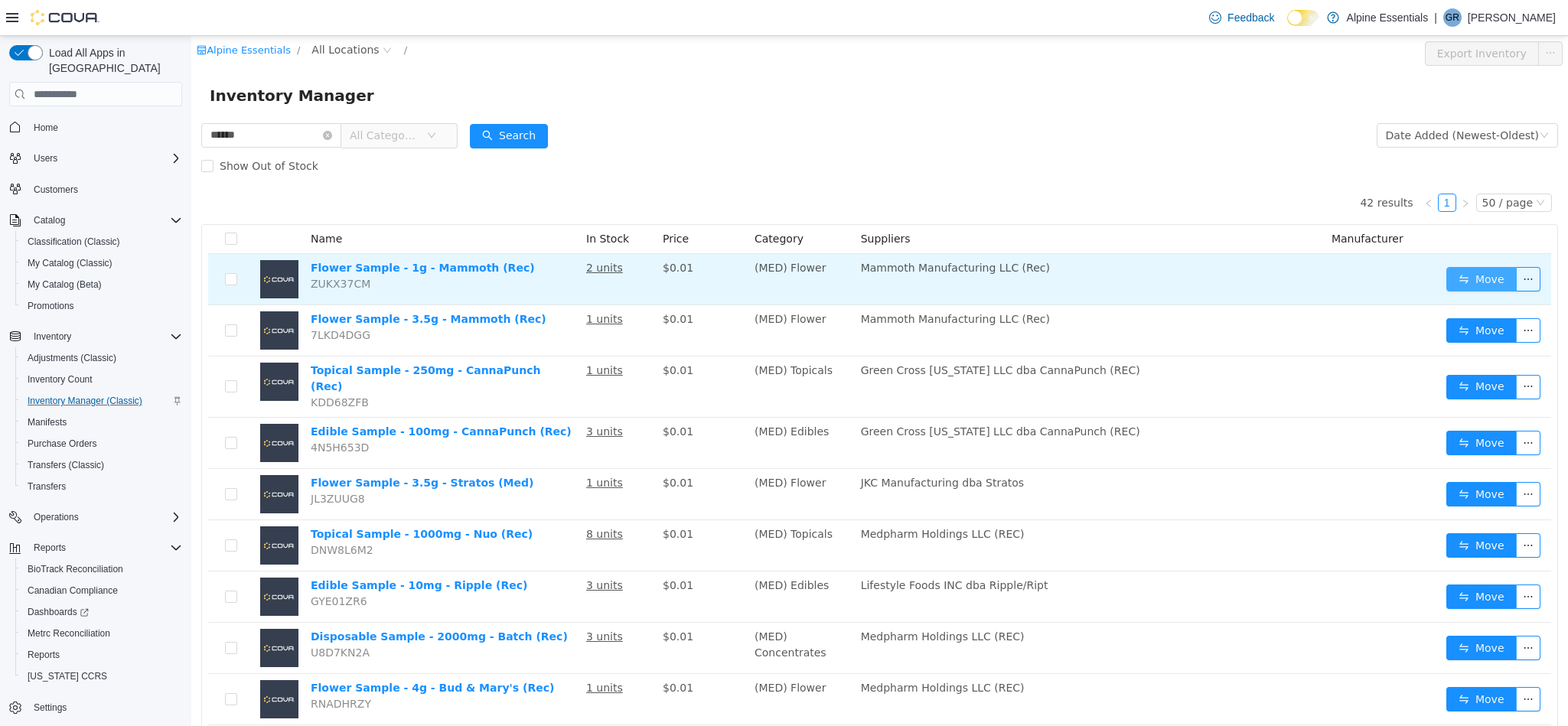
click at [1482, 269] on button "Move" at bounding box center [1481, 280] width 70 height 25
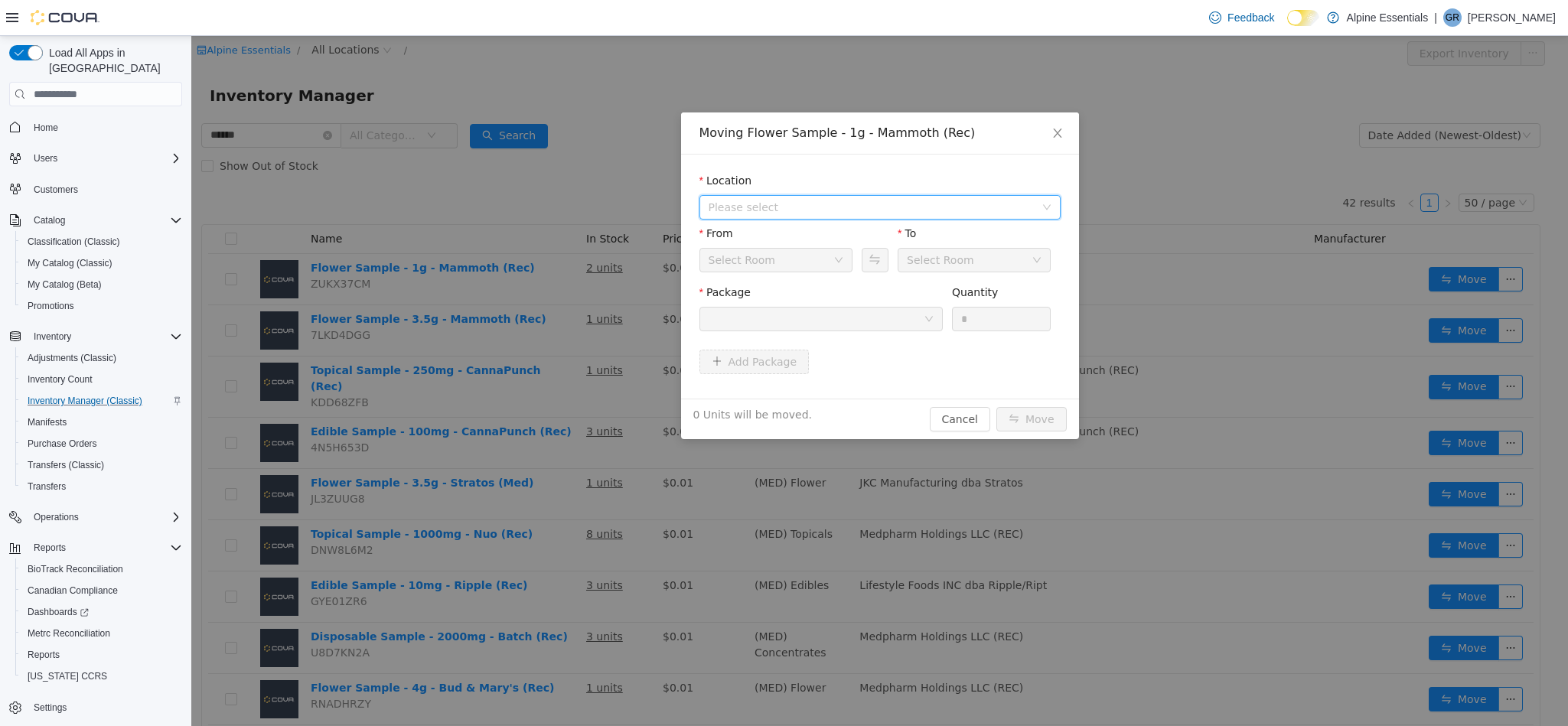
click at [834, 209] on span "Please select" at bounding box center [871, 207] width 326 height 15
click at [804, 263] on span "[STREET_ADDRESS]" at bounding box center [791, 263] width 107 height 12
click at [828, 329] on div at bounding box center [816, 319] width 215 height 23
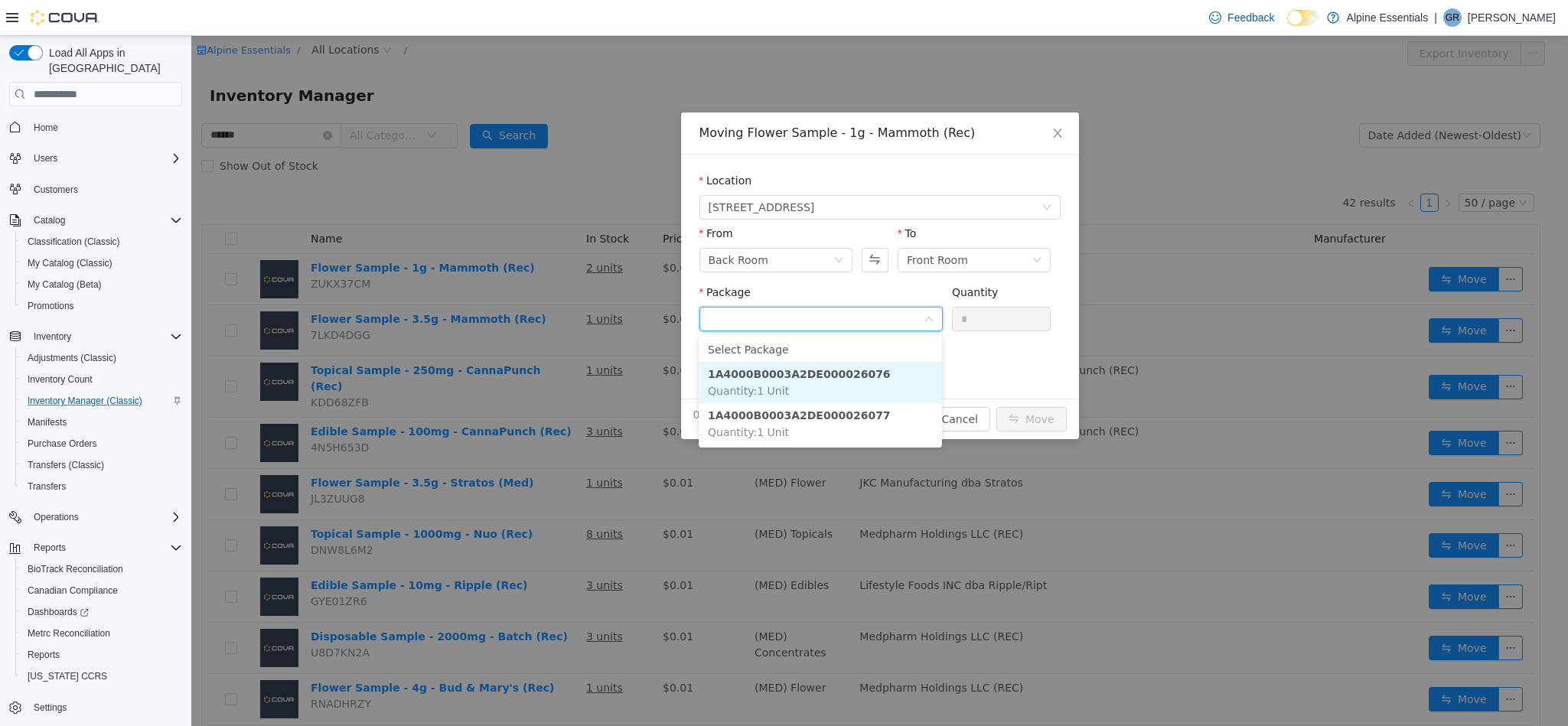
click at [845, 379] on strong "1A4000B0003A2DE000026076" at bounding box center [799, 375] width 183 height 12
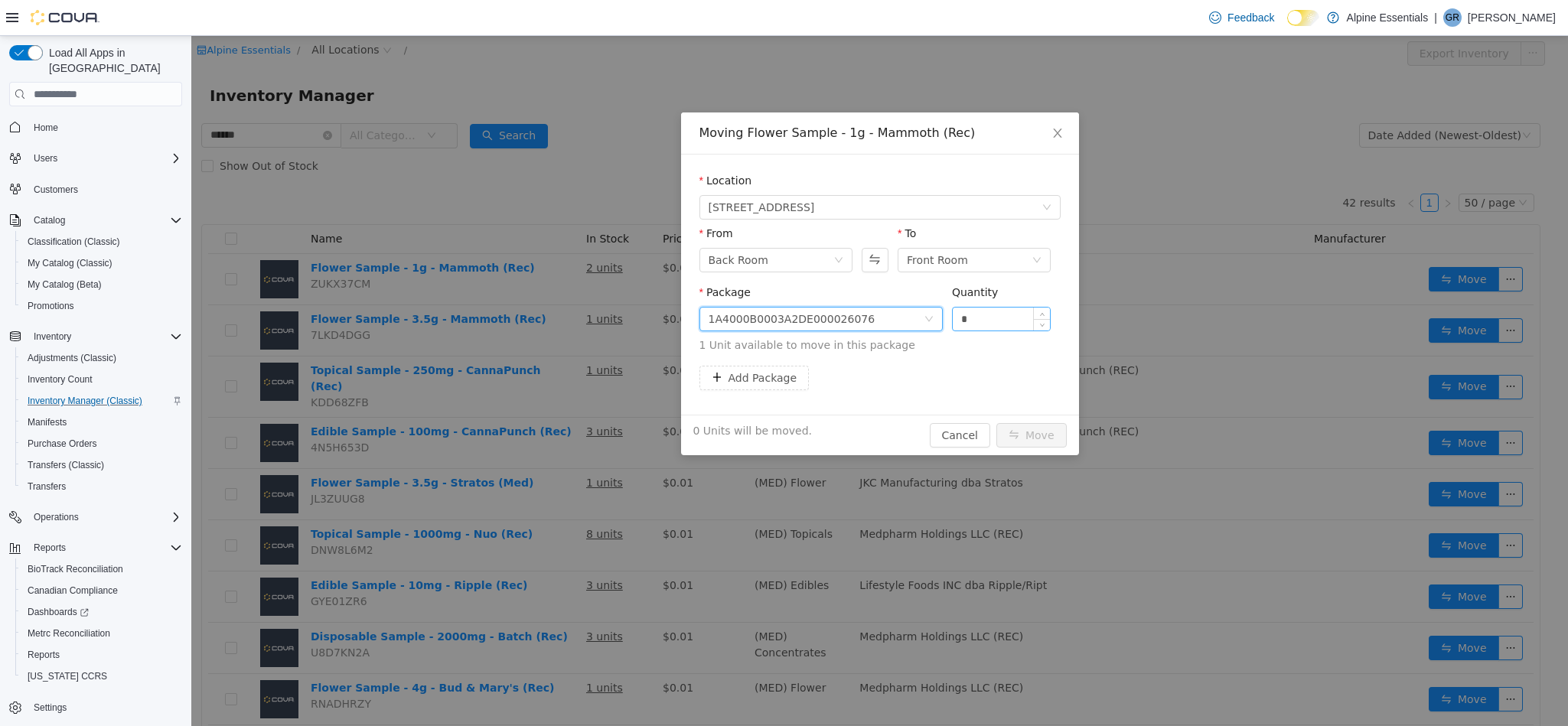
click at [972, 322] on input "*" at bounding box center [1002, 319] width 98 height 23
type input "*"
click at [996, 423] on button "Move" at bounding box center [1031, 436] width 70 height 25
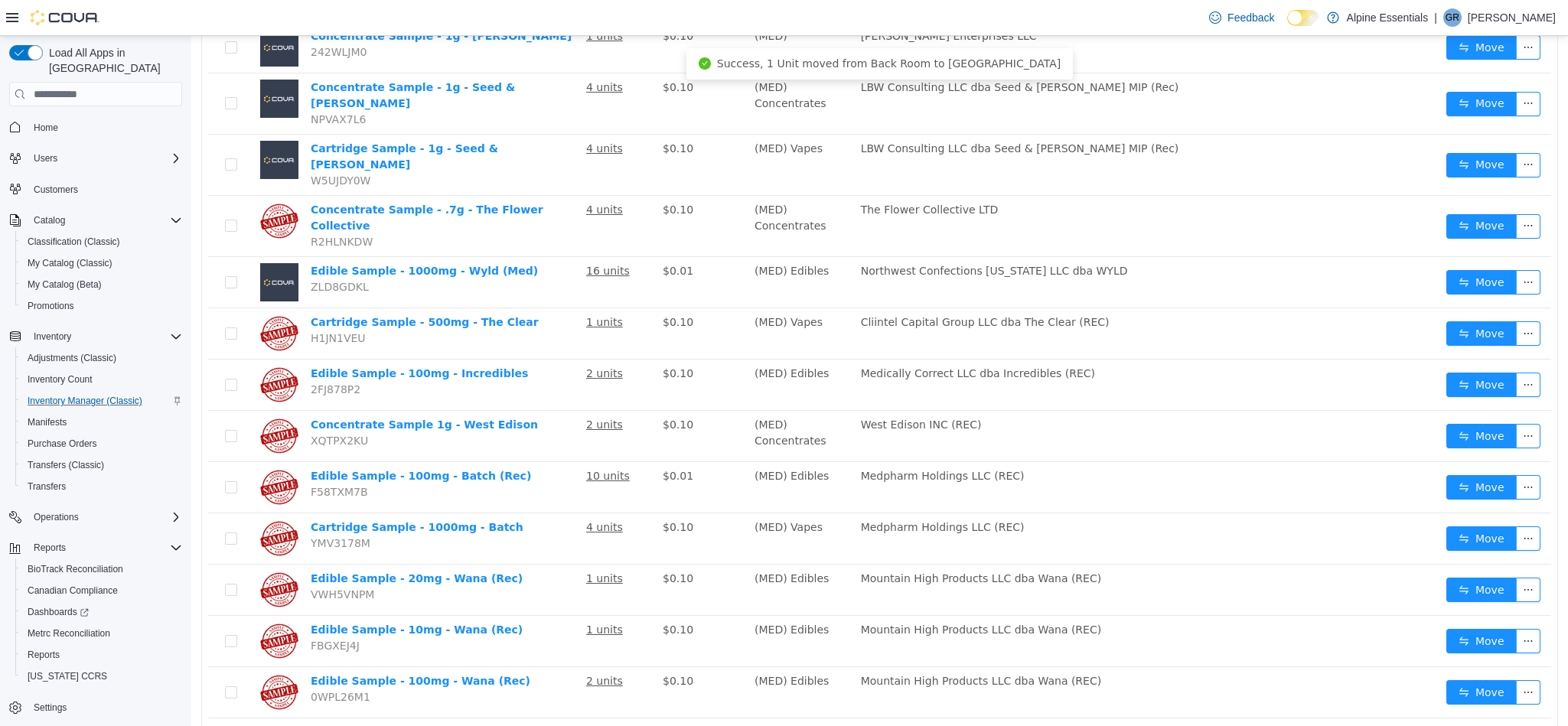
scroll to position [1740, 0]
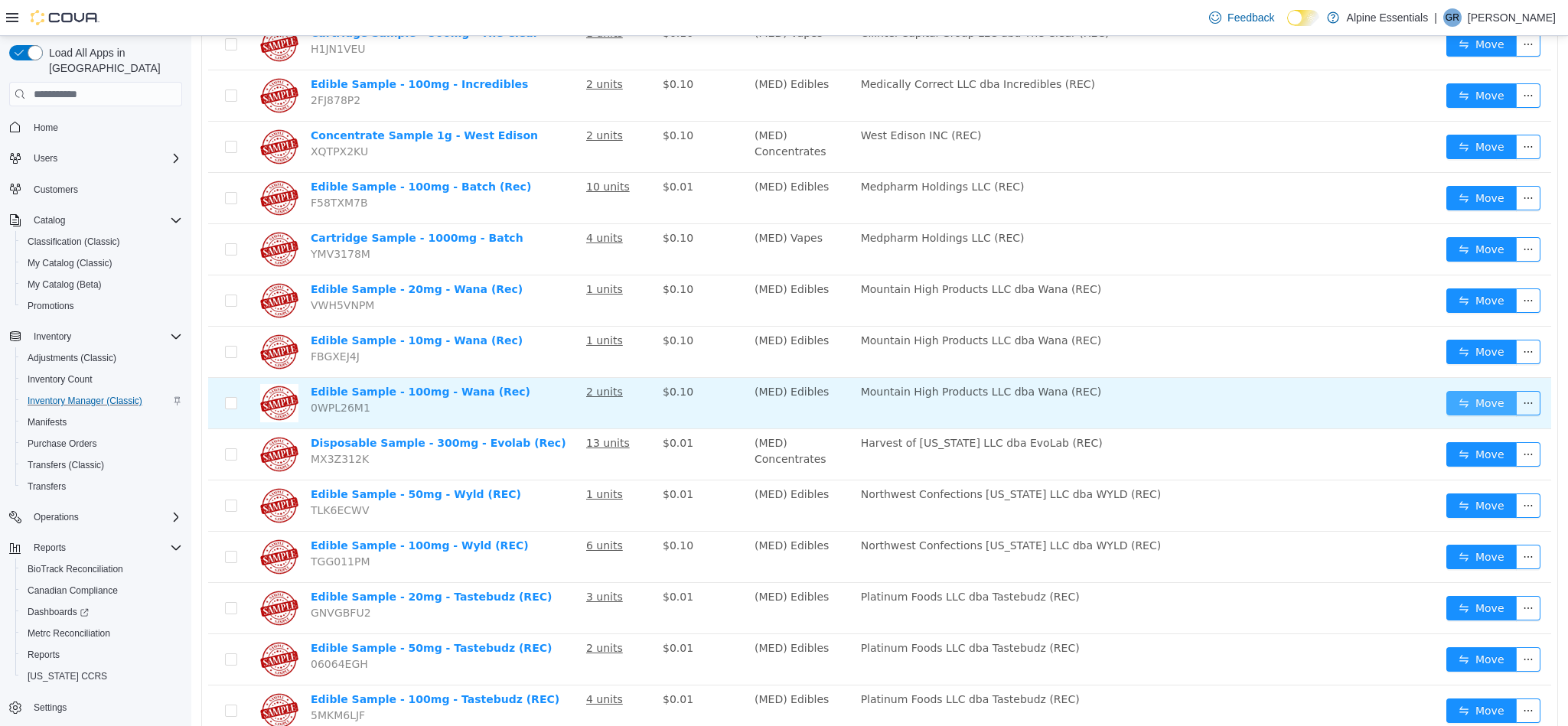
click at [1467, 391] on button "Move" at bounding box center [1481, 403] width 70 height 25
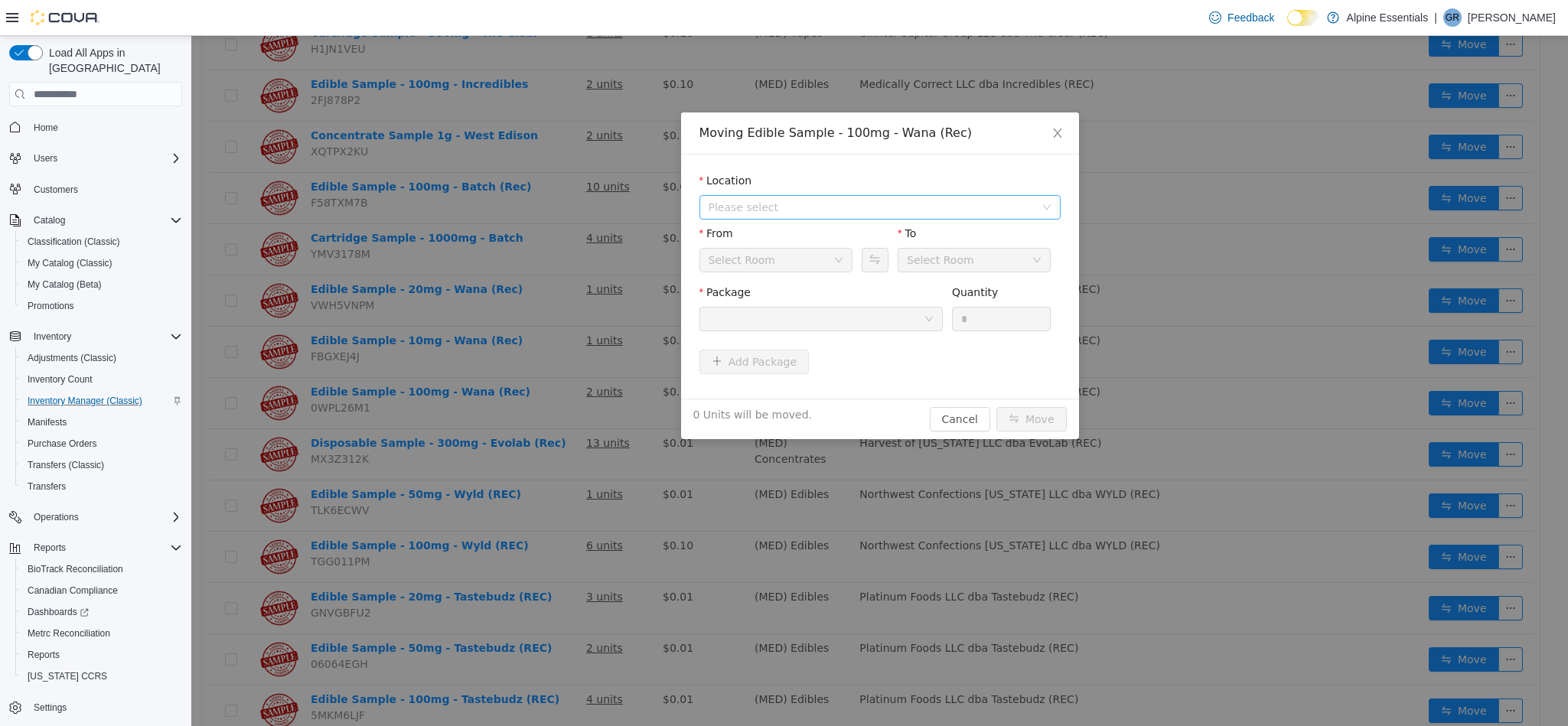
click at [815, 208] on span "Please select" at bounding box center [871, 207] width 326 height 15
click at [828, 264] on span "[STREET_ADDRESS]" at bounding box center [791, 263] width 107 height 12
click at [843, 325] on div at bounding box center [816, 319] width 215 height 23
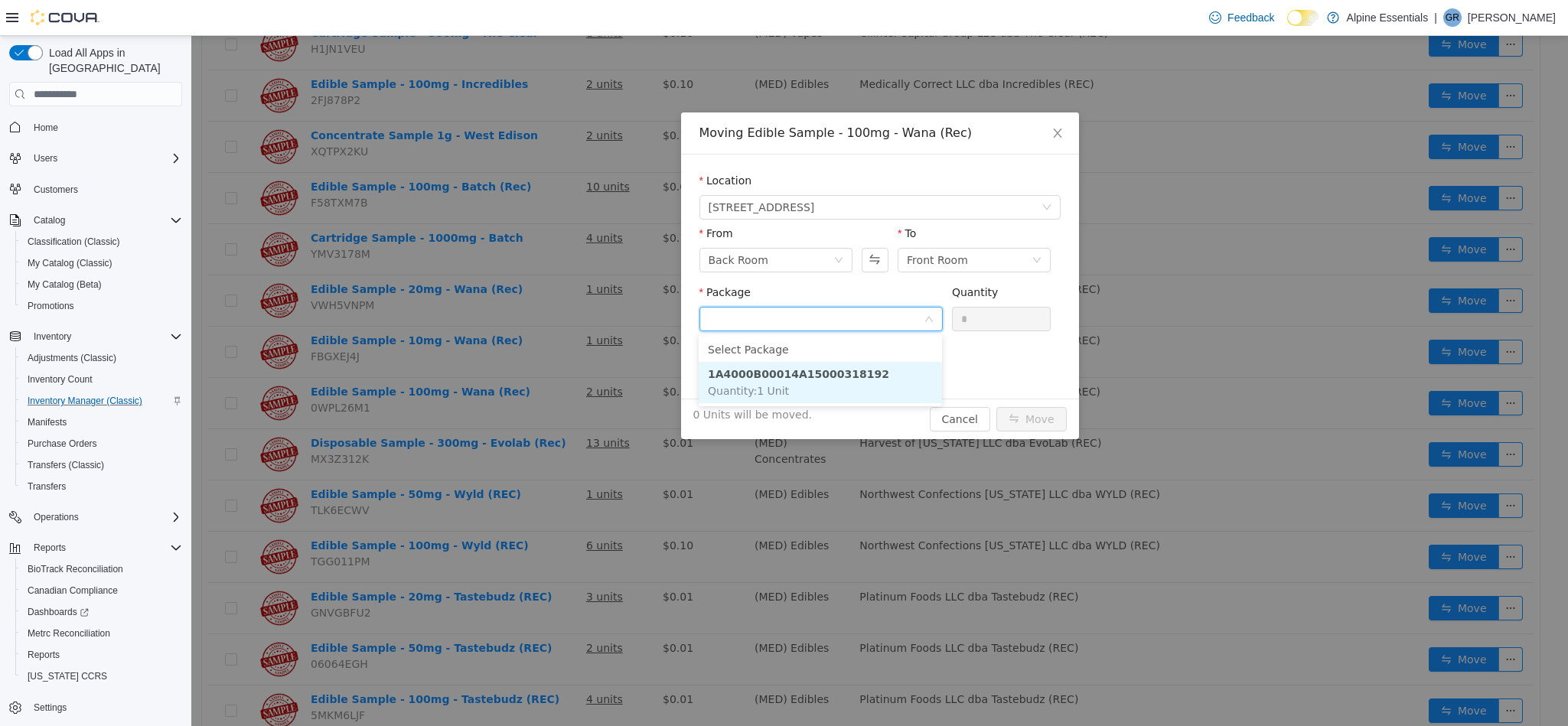
click at [861, 384] on li "1A4000B00014A15000318192 Quantity : 1 Unit" at bounding box center [820, 383] width 243 height 42
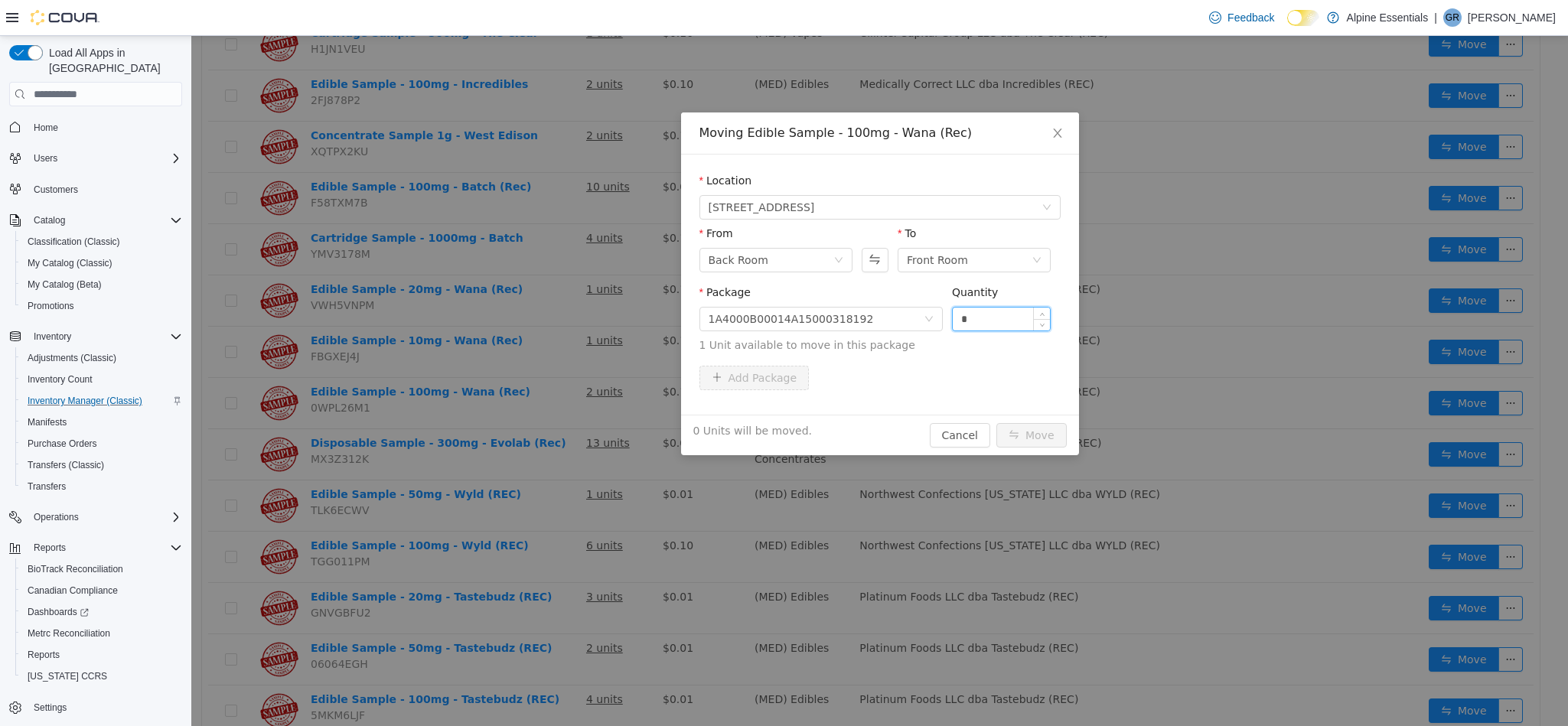
click at [993, 320] on input "*" at bounding box center [1002, 319] width 98 height 23
type input "*"
click at [996, 423] on button "Move" at bounding box center [1031, 436] width 70 height 25
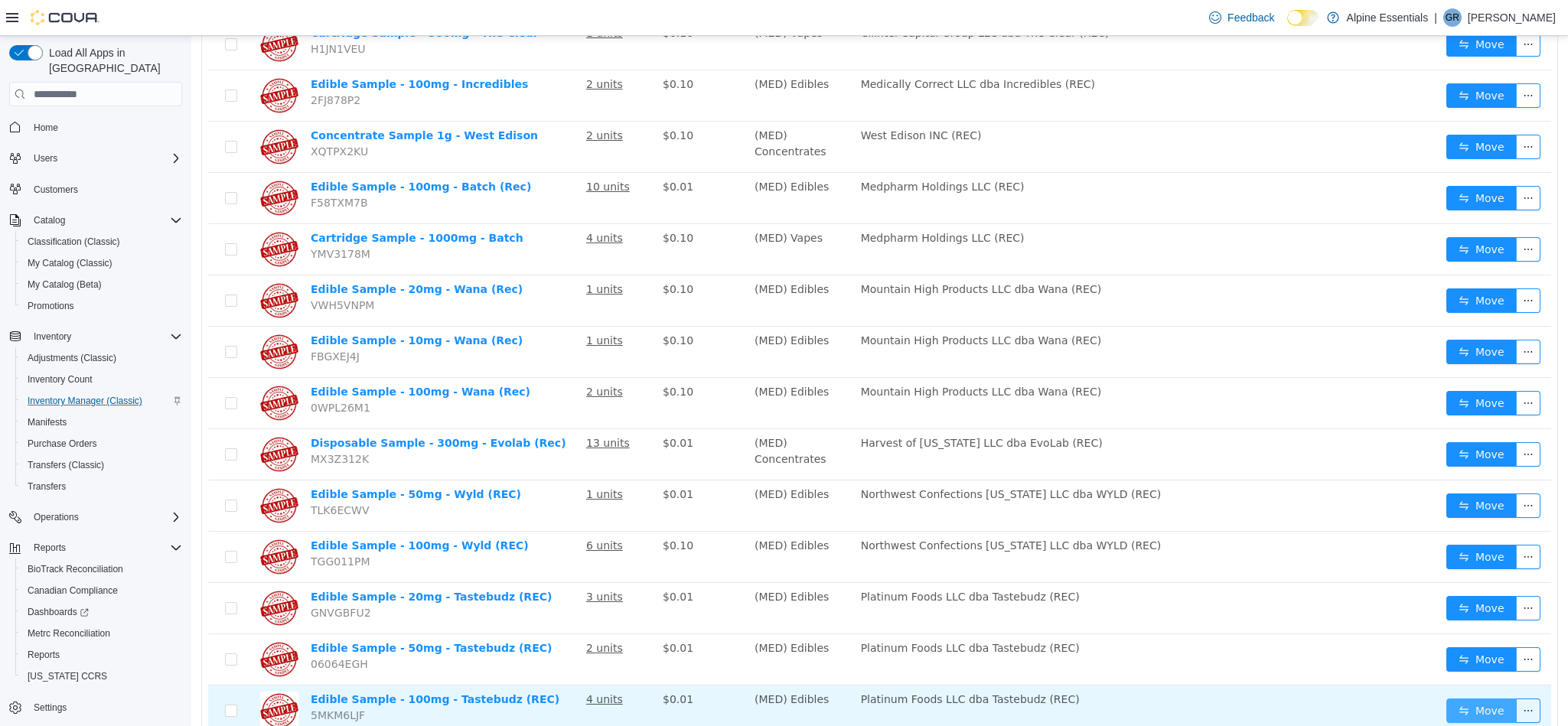
click at [1461, 698] on button "Move" at bounding box center [1481, 711] width 70 height 25
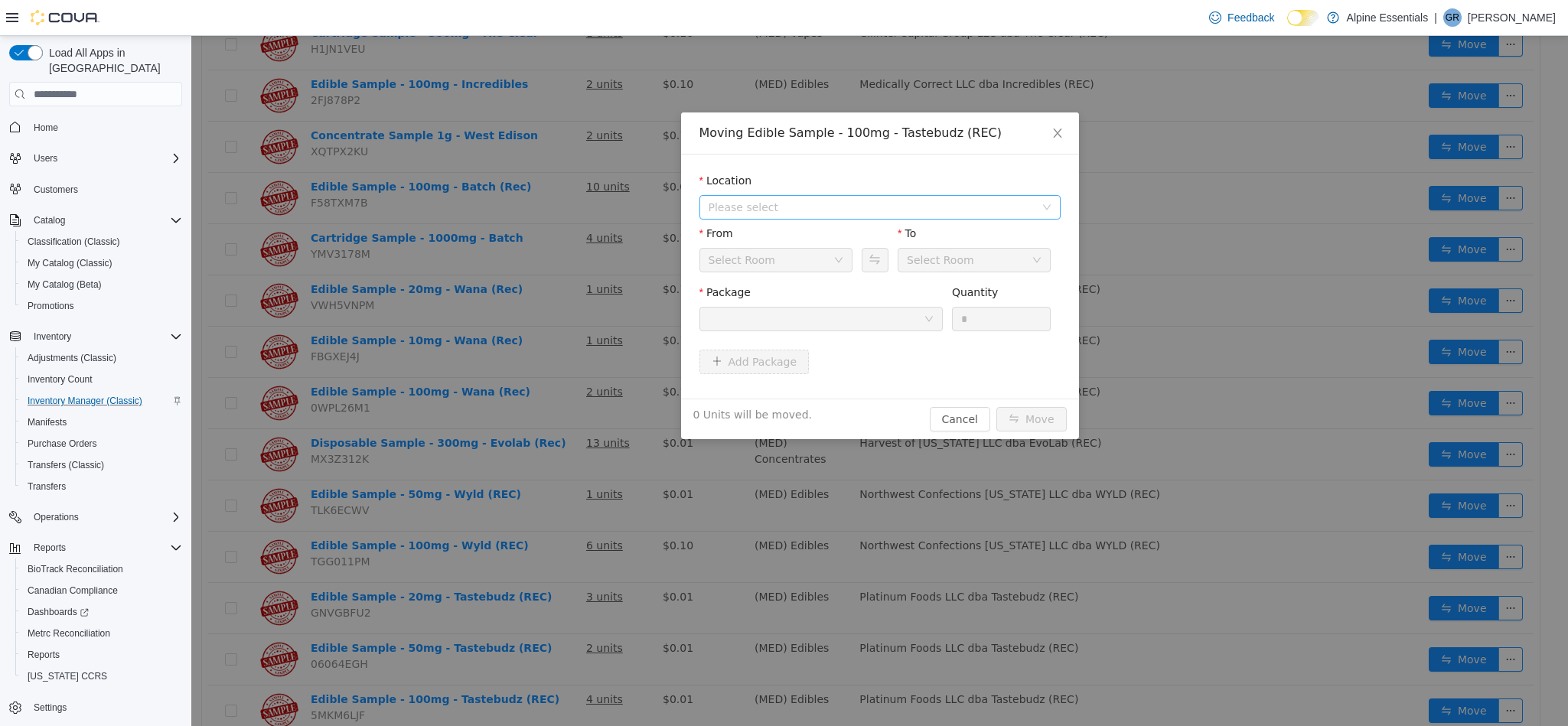
click at [756, 203] on span "Please select" at bounding box center [871, 207] width 326 height 15
click at [800, 265] on span "[STREET_ADDRESS]" at bounding box center [791, 263] width 107 height 12
click at [822, 327] on div at bounding box center [816, 319] width 215 height 23
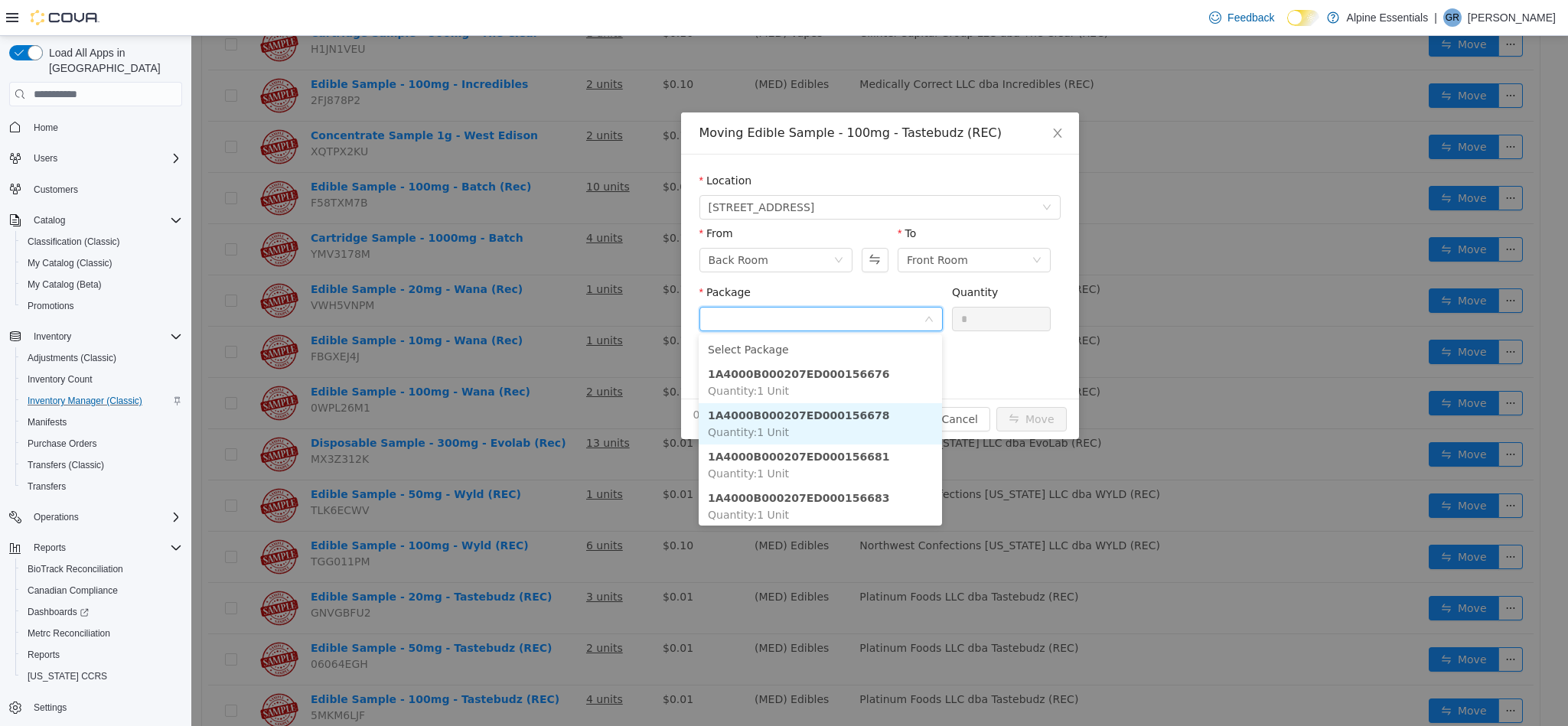
click at [879, 430] on li "1A4000B000207ED000156678 Quantity : 1 Unit" at bounding box center [820, 423] width 243 height 42
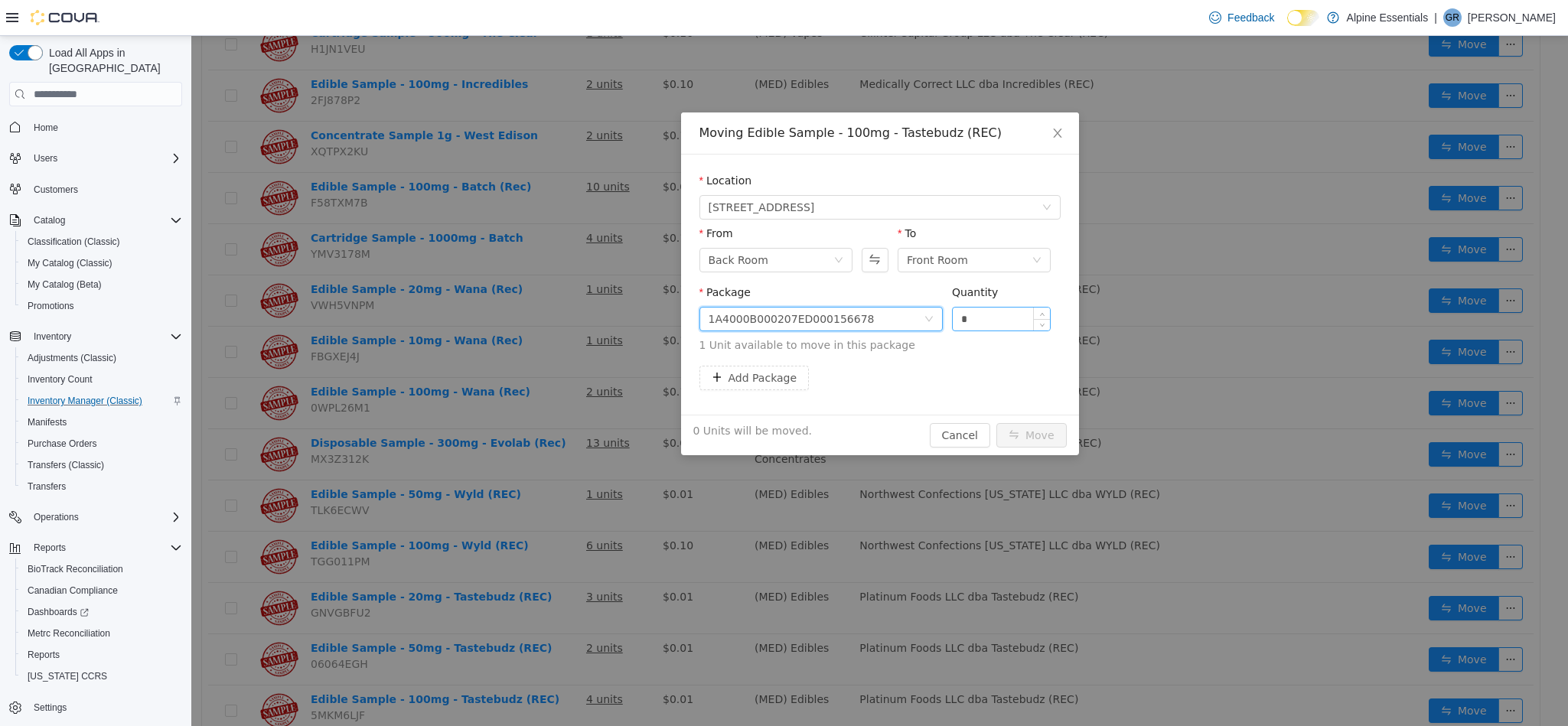
click at [971, 320] on input "*" at bounding box center [1002, 319] width 98 height 23
type input "*"
click at [996, 423] on button "Move" at bounding box center [1031, 436] width 70 height 25
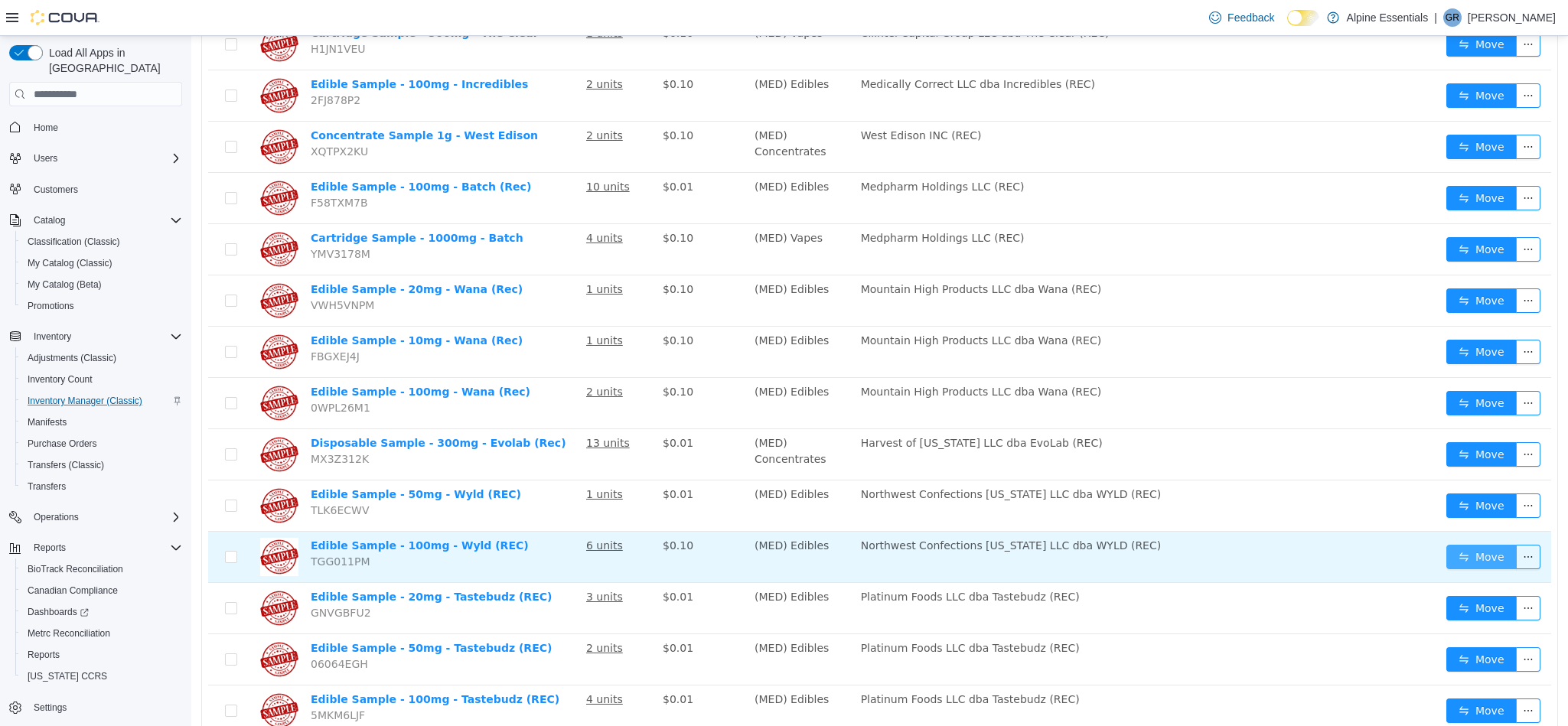
click at [1460, 545] on button "Move" at bounding box center [1481, 557] width 70 height 25
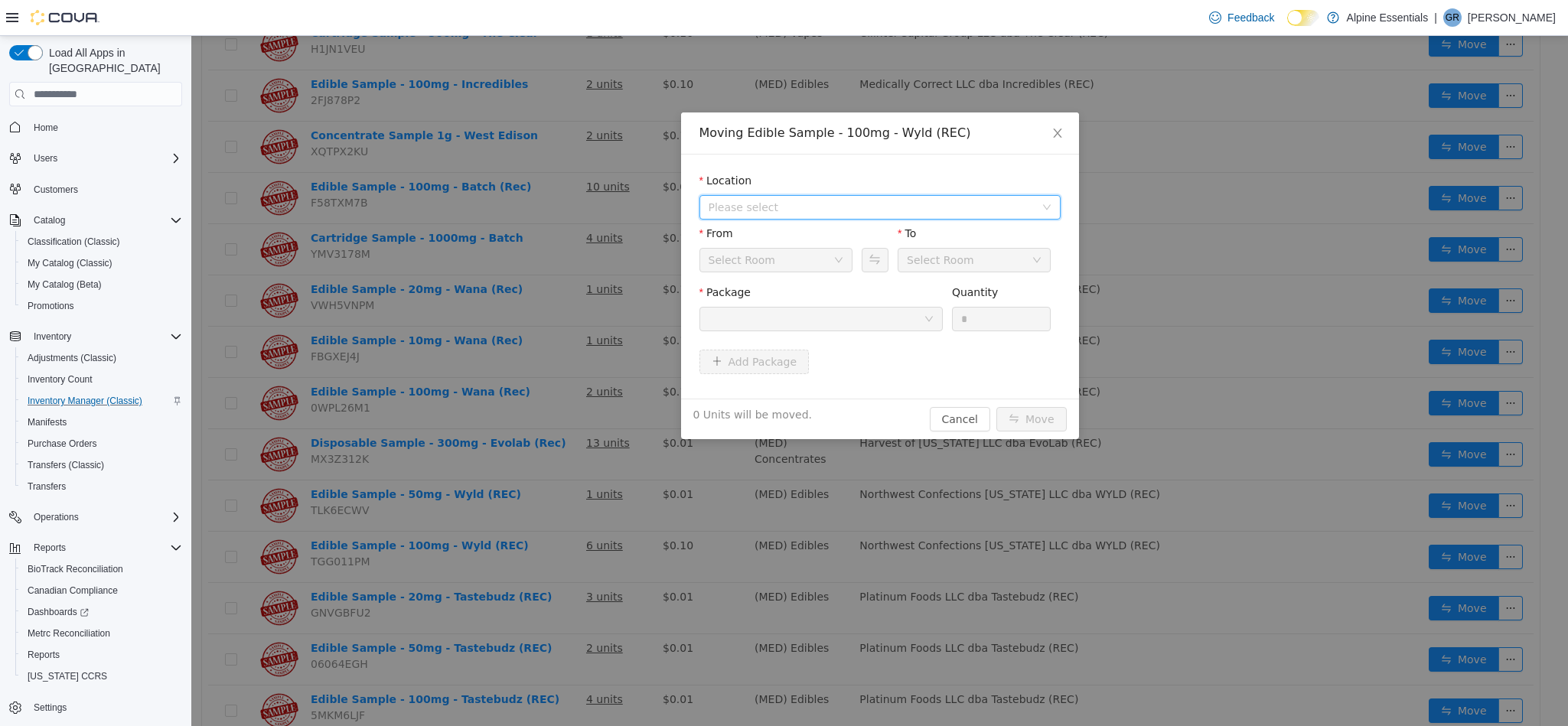
click at [784, 200] on span "Please select" at bounding box center [871, 207] width 326 height 15
click at [812, 272] on span "[STREET_ADDRESS]" at bounding box center [896, 262] width 323 height 20
click at [834, 319] on div at bounding box center [816, 319] width 215 height 23
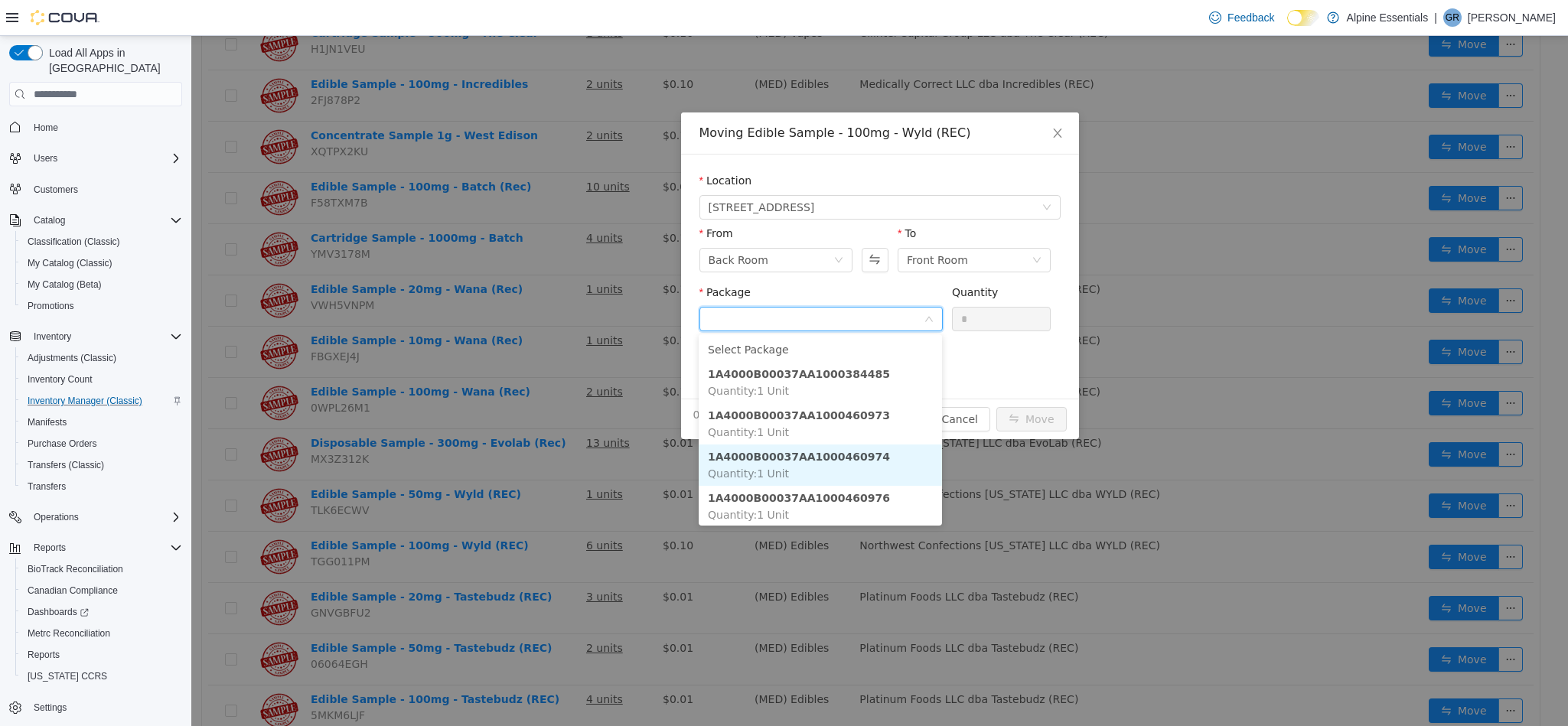
scroll to position [20, 0]
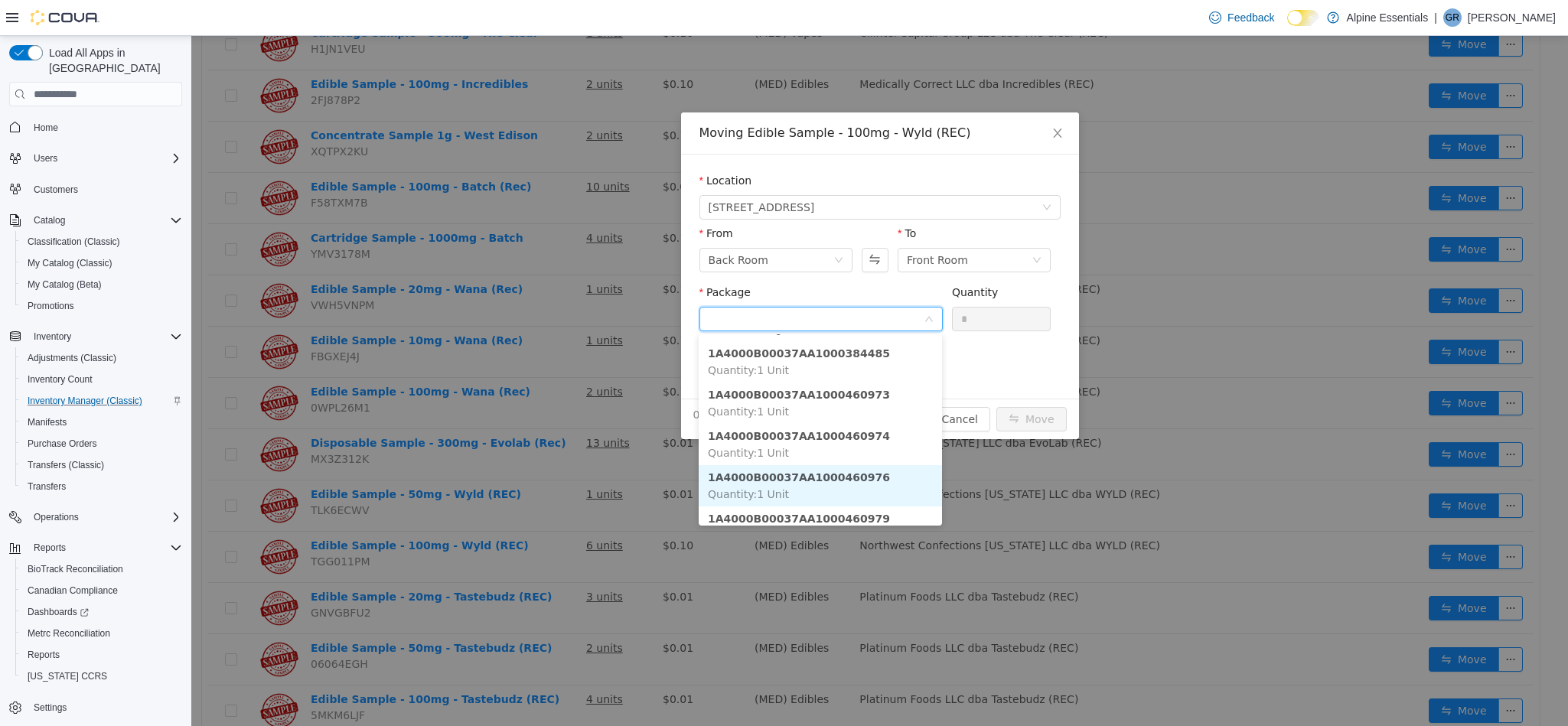
click at [870, 485] on li "1A4000B00037AA1000460976 Quantity : 1 Unit" at bounding box center [820, 485] width 243 height 42
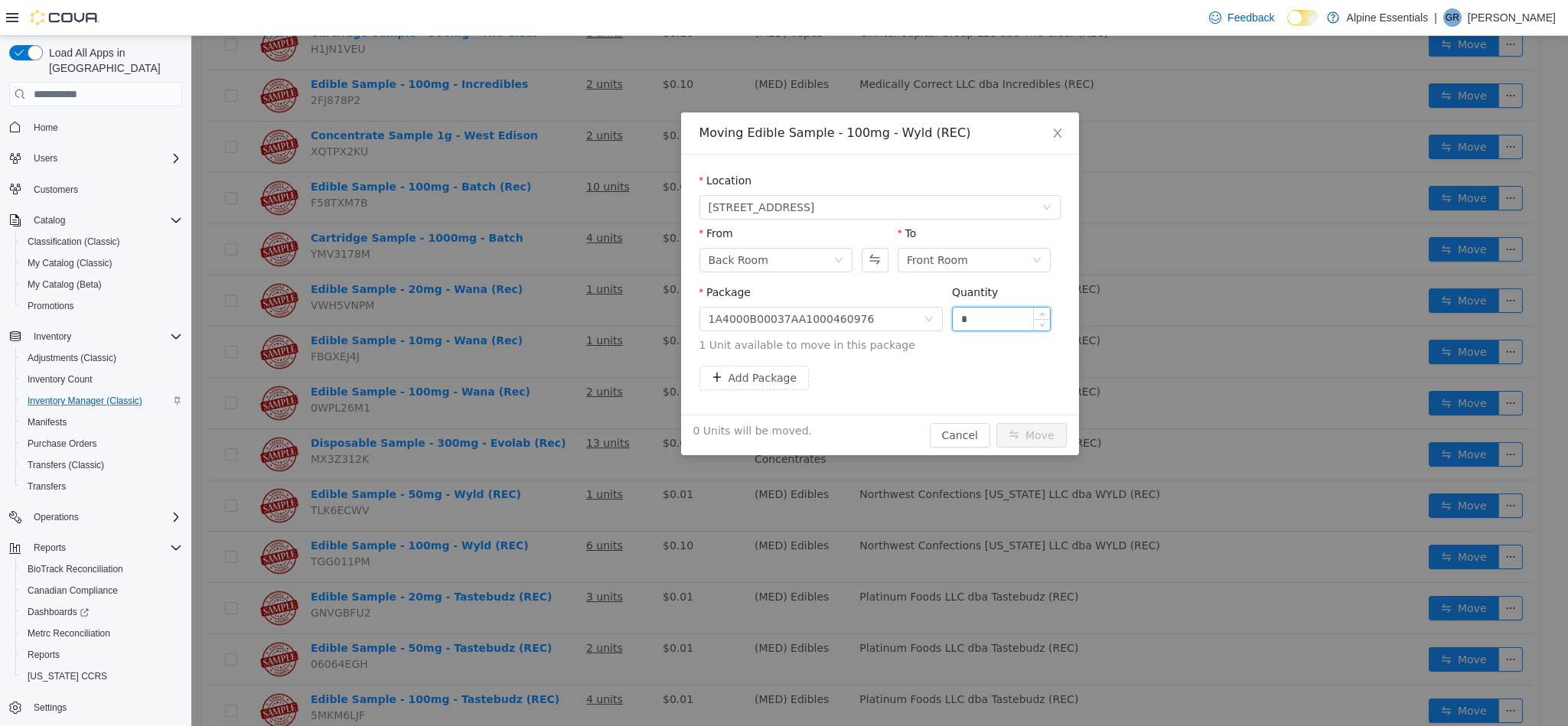
click at [985, 327] on input "*" at bounding box center [1002, 319] width 98 height 23
type input "*"
click at [996, 423] on button "Move" at bounding box center [1031, 436] width 70 height 25
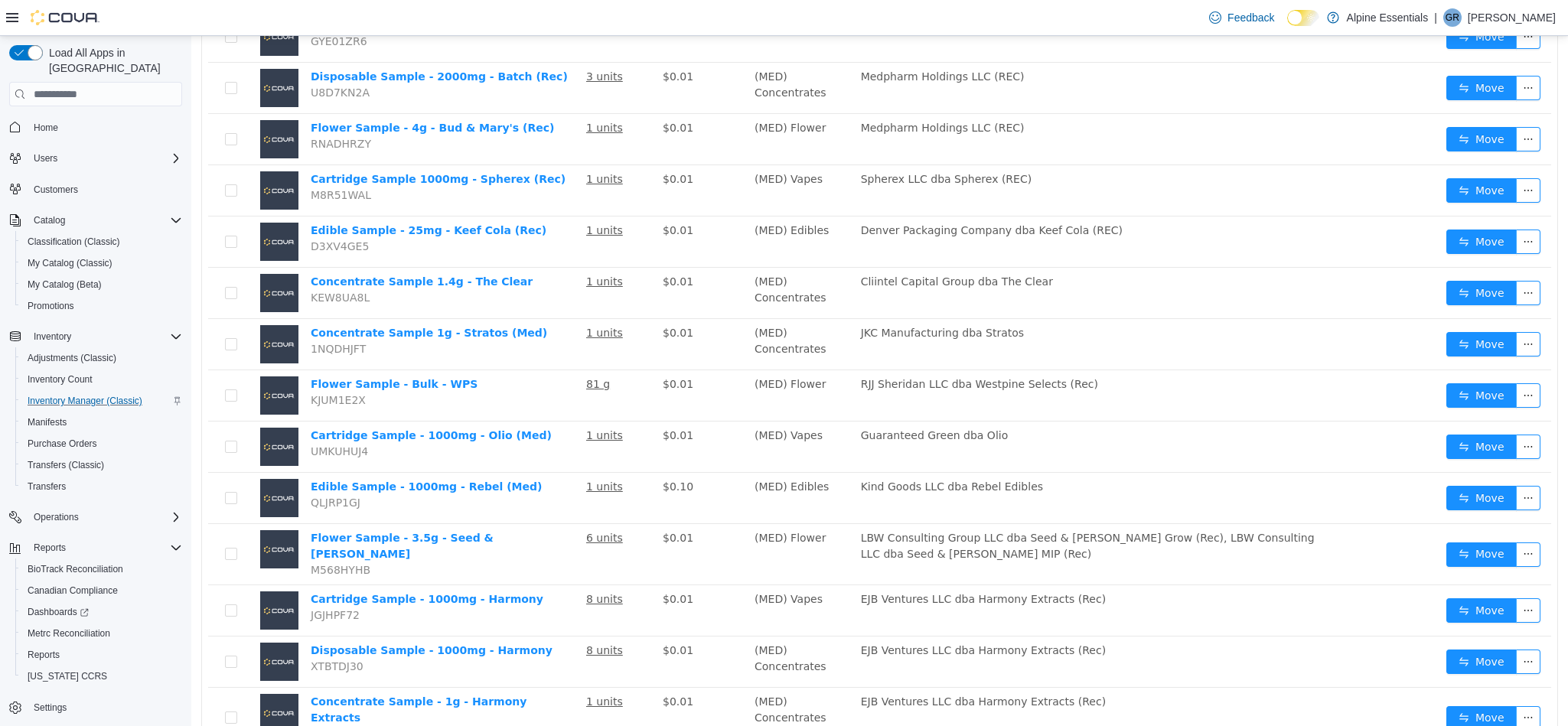
scroll to position [561, 0]
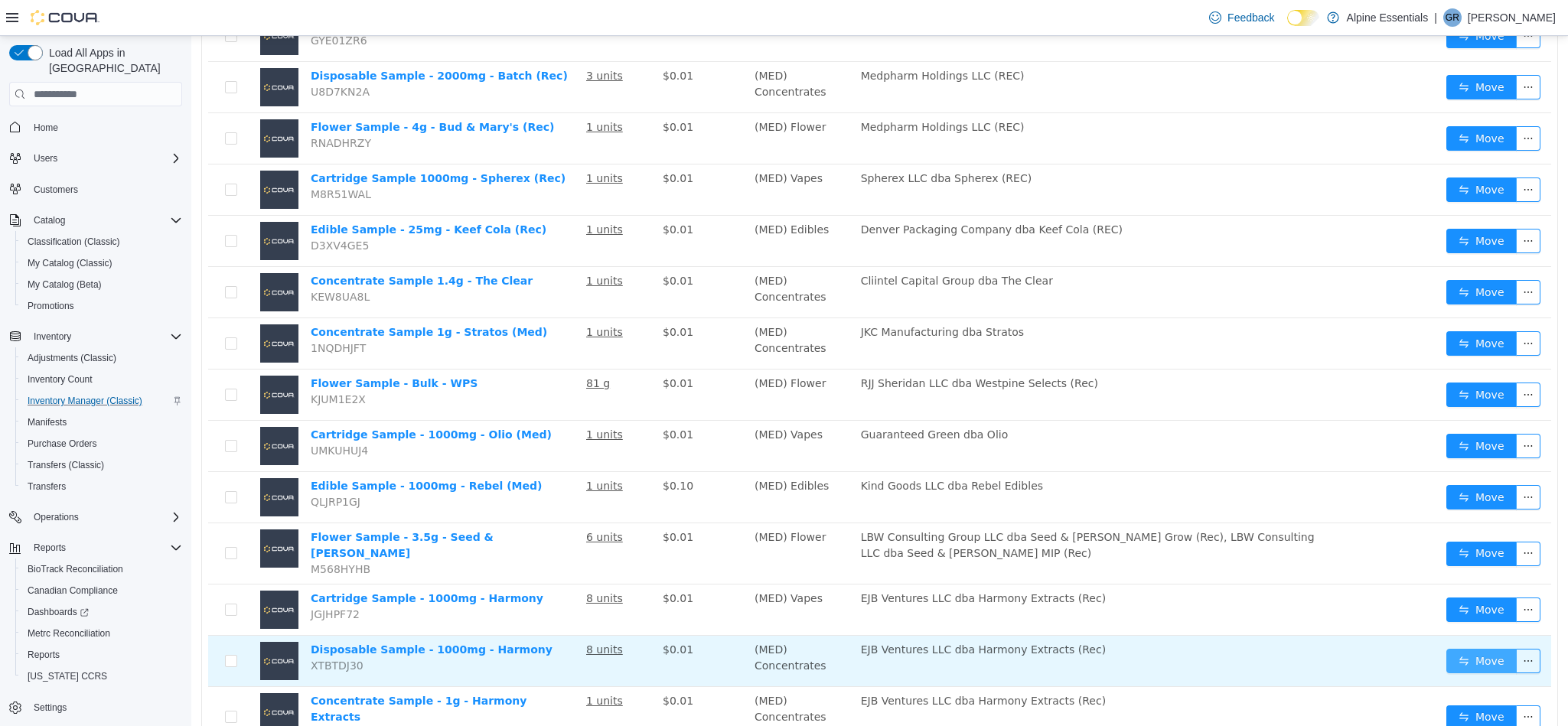
click at [1452, 649] on button "Move" at bounding box center [1481, 661] width 70 height 25
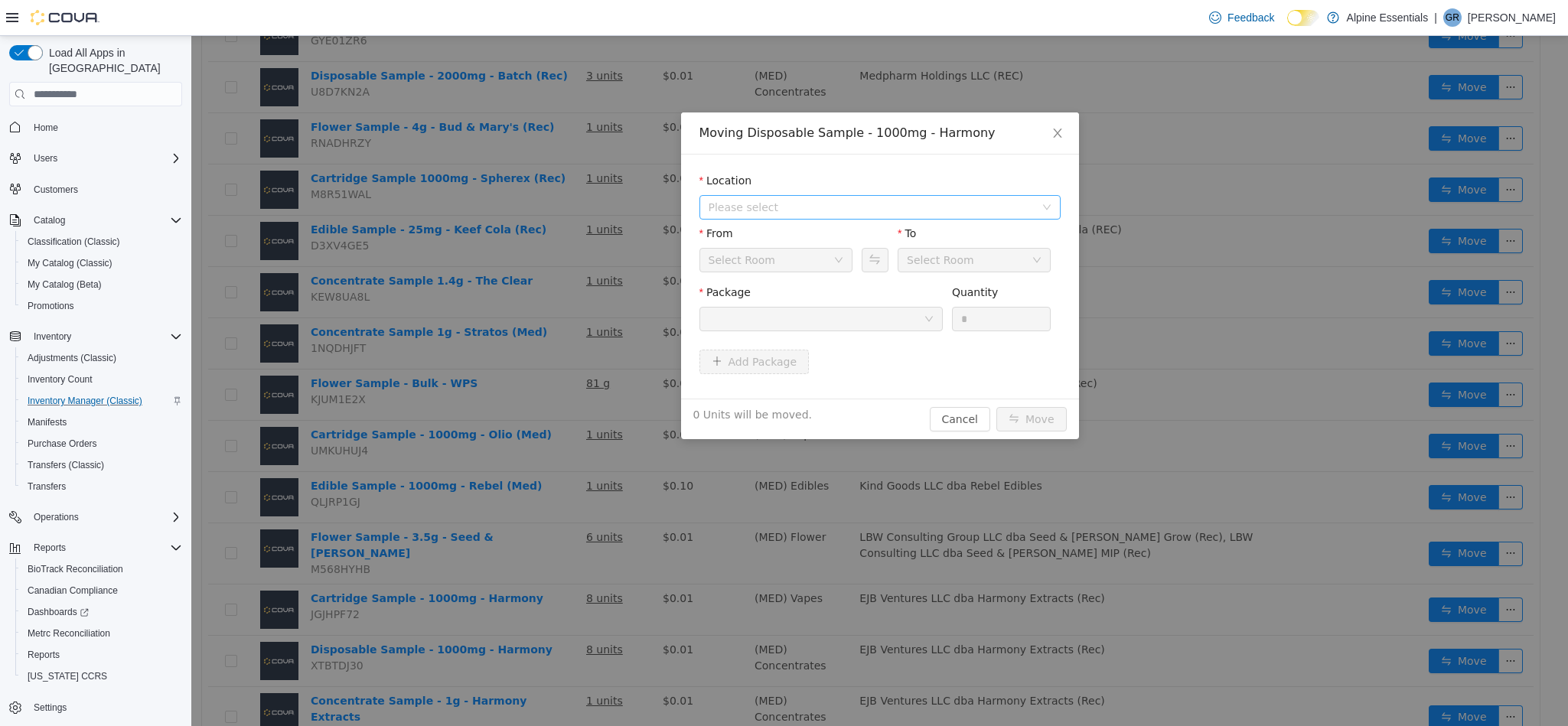
click at [875, 208] on span "Please select" at bounding box center [871, 207] width 326 height 15
click at [813, 257] on span "[STREET_ADDRESS]" at bounding box center [791, 264] width 107 height 12
click at [835, 331] on div at bounding box center [821, 320] width 243 height 25
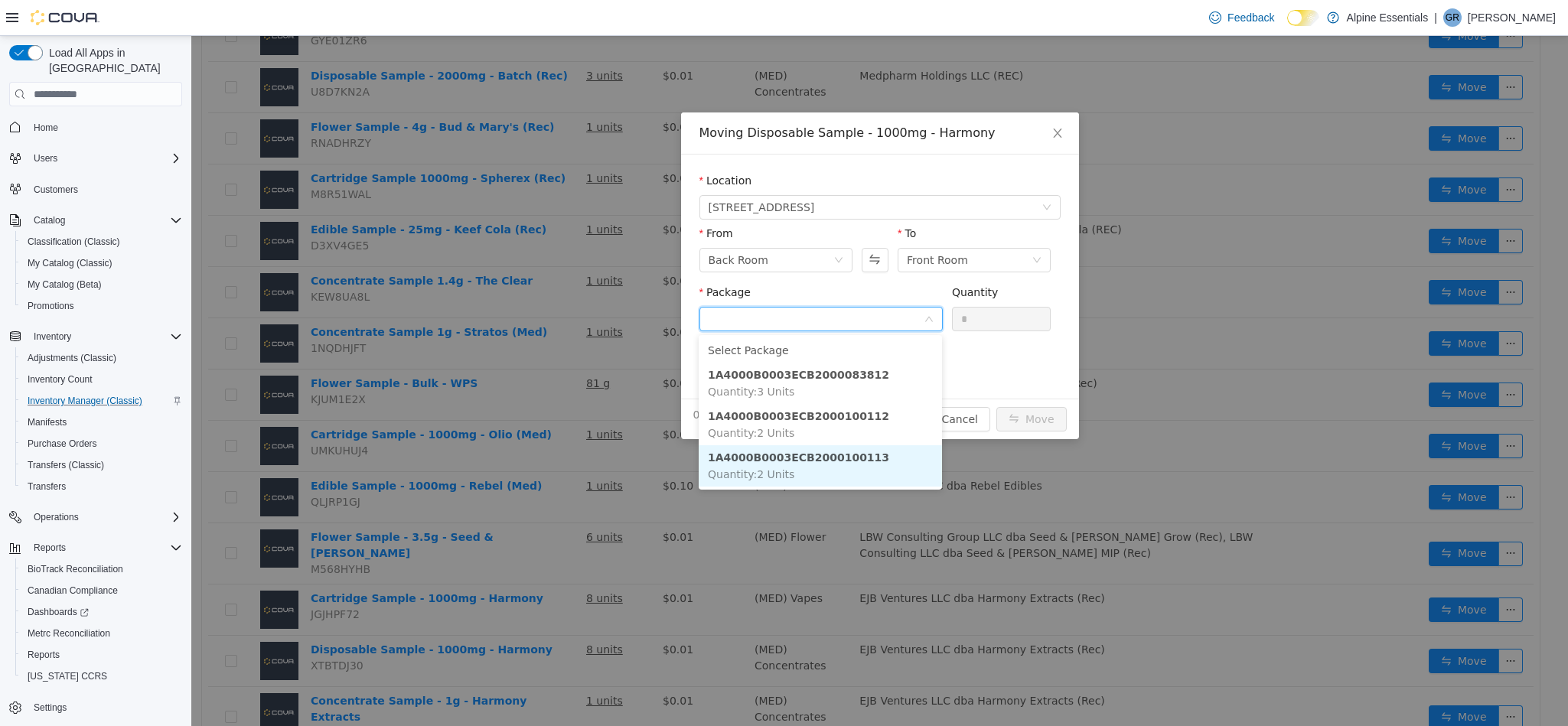
click at [893, 462] on li "1A4000B0003ECB2000100113 Quantity : 2 Units" at bounding box center [820, 466] width 243 height 42
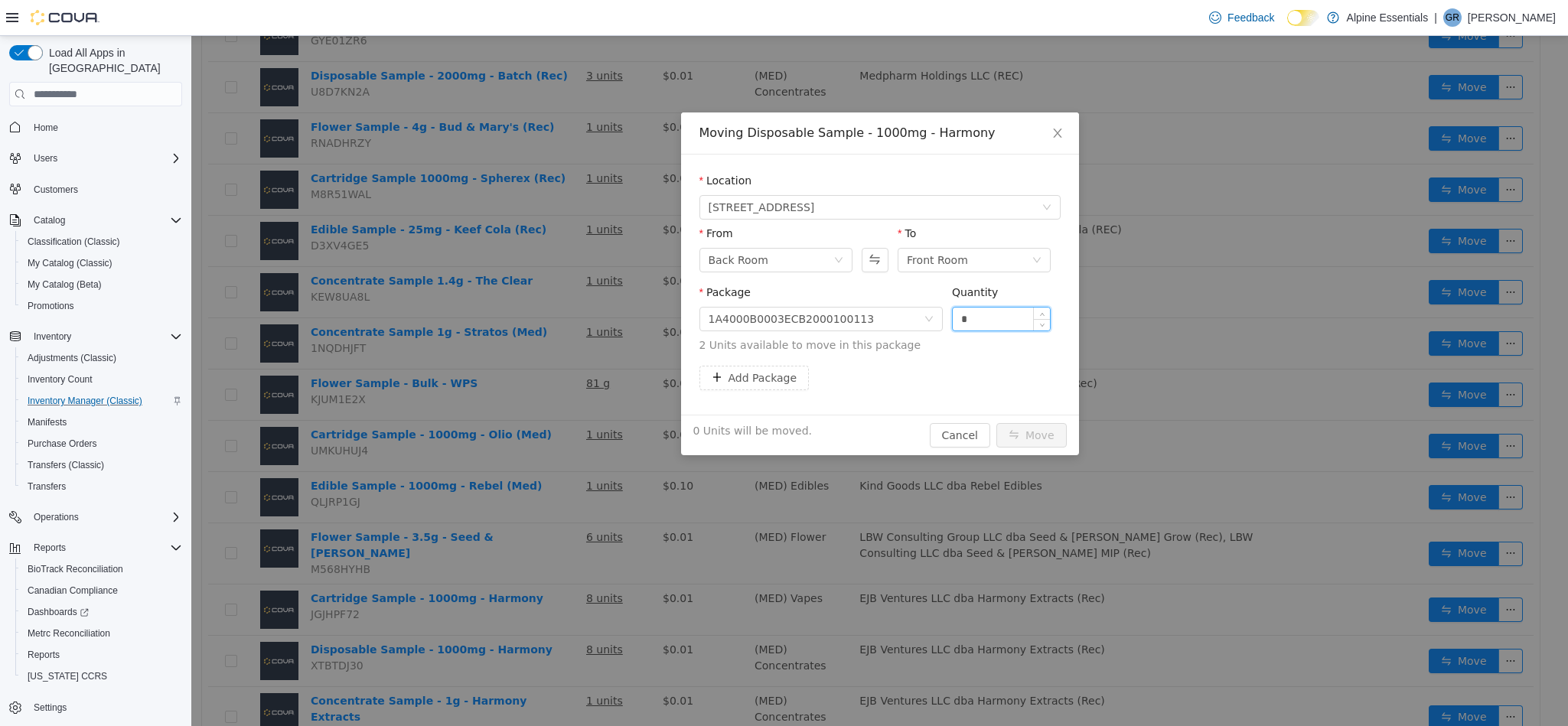
click at [994, 315] on input "*" at bounding box center [1002, 319] width 98 height 23
type input "*"
click at [996, 423] on button "Move" at bounding box center [1031, 436] width 70 height 25
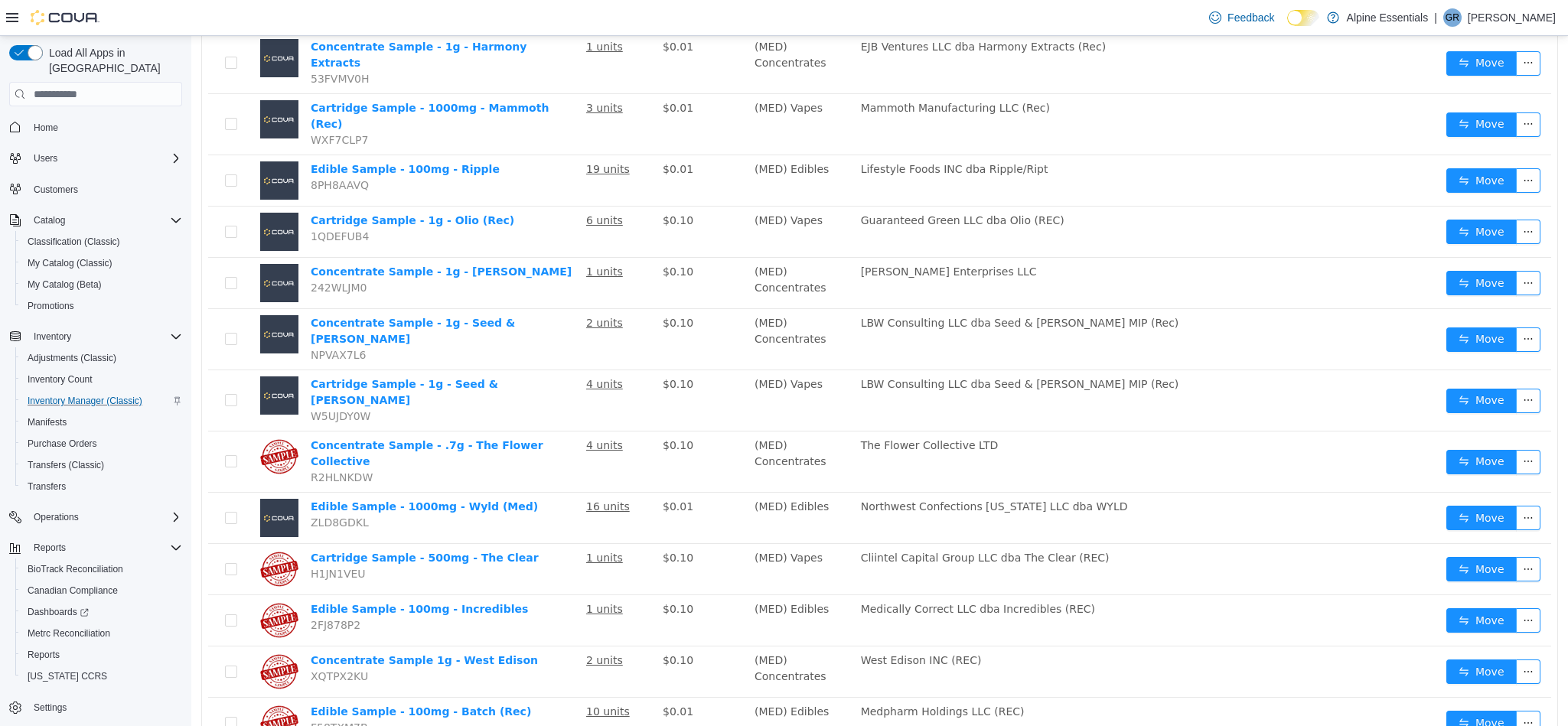
scroll to position [1160, 0]
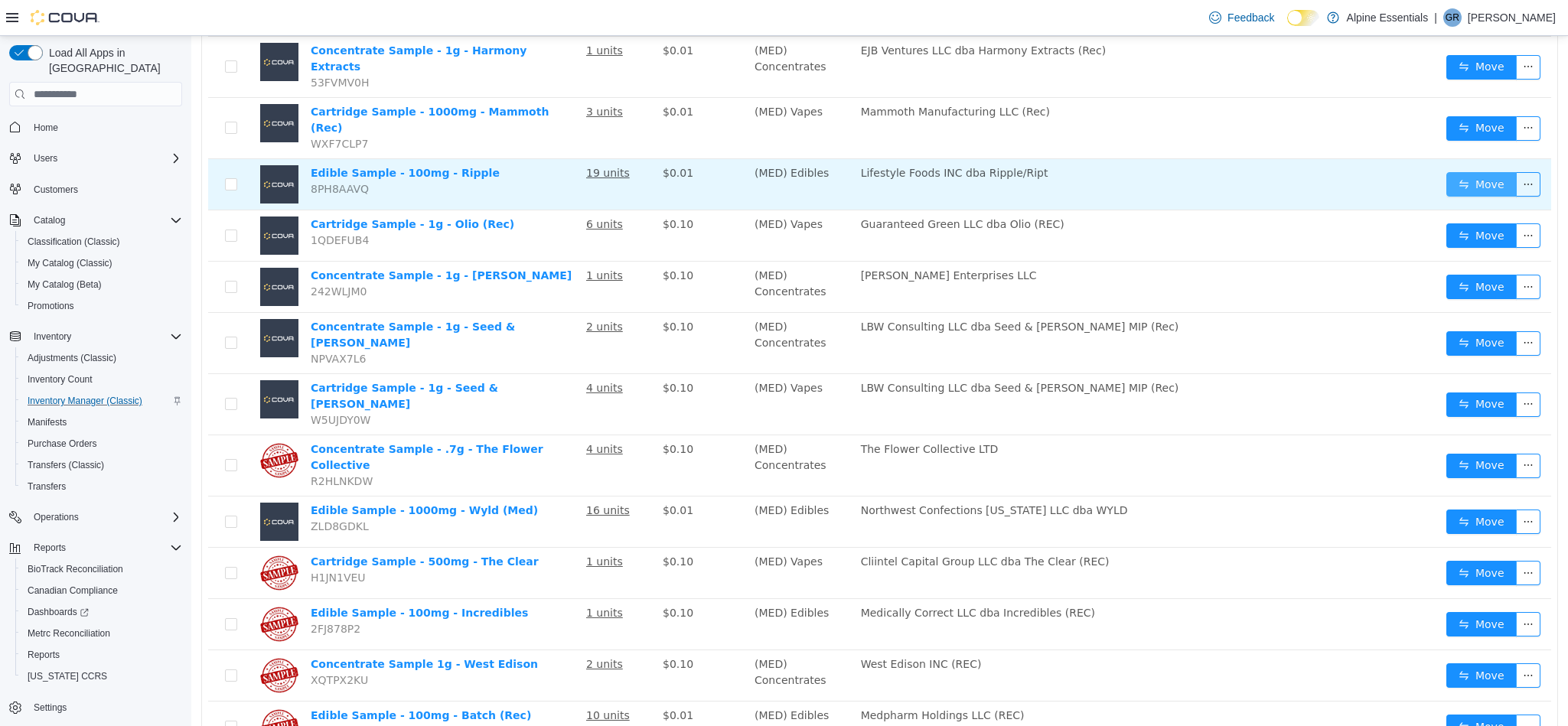
click at [1475, 172] on button "Move" at bounding box center [1481, 185] width 70 height 25
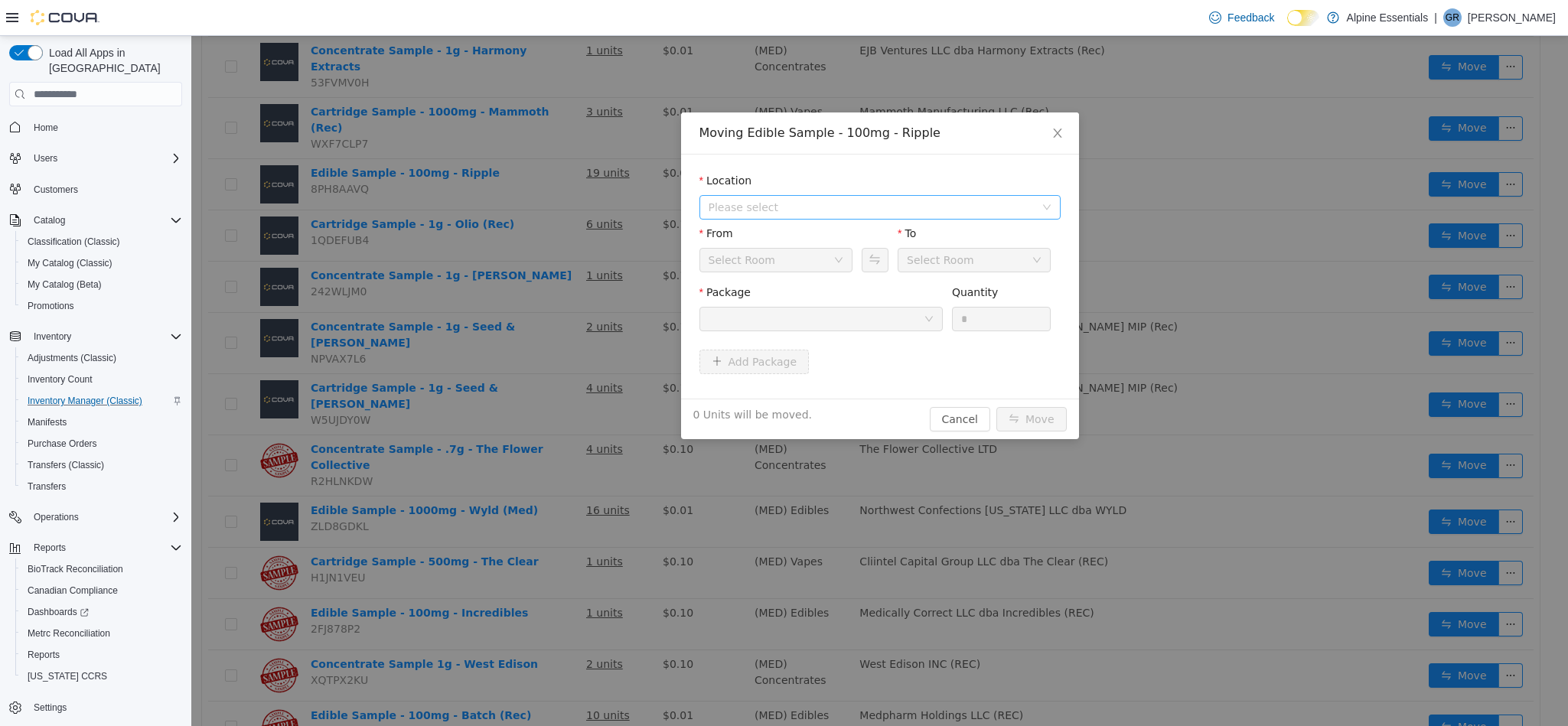
click at [996, 203] on span "Please select" at bounding box center [871, 207] width 326 height 15
click at [864, 270] on span "[STREET_ADDRESS]" at bounding box center [896, 263] width 323 height 20
click at [769, 363] on button "Add Package" at bounding box center [755, 362] width 110 height 25
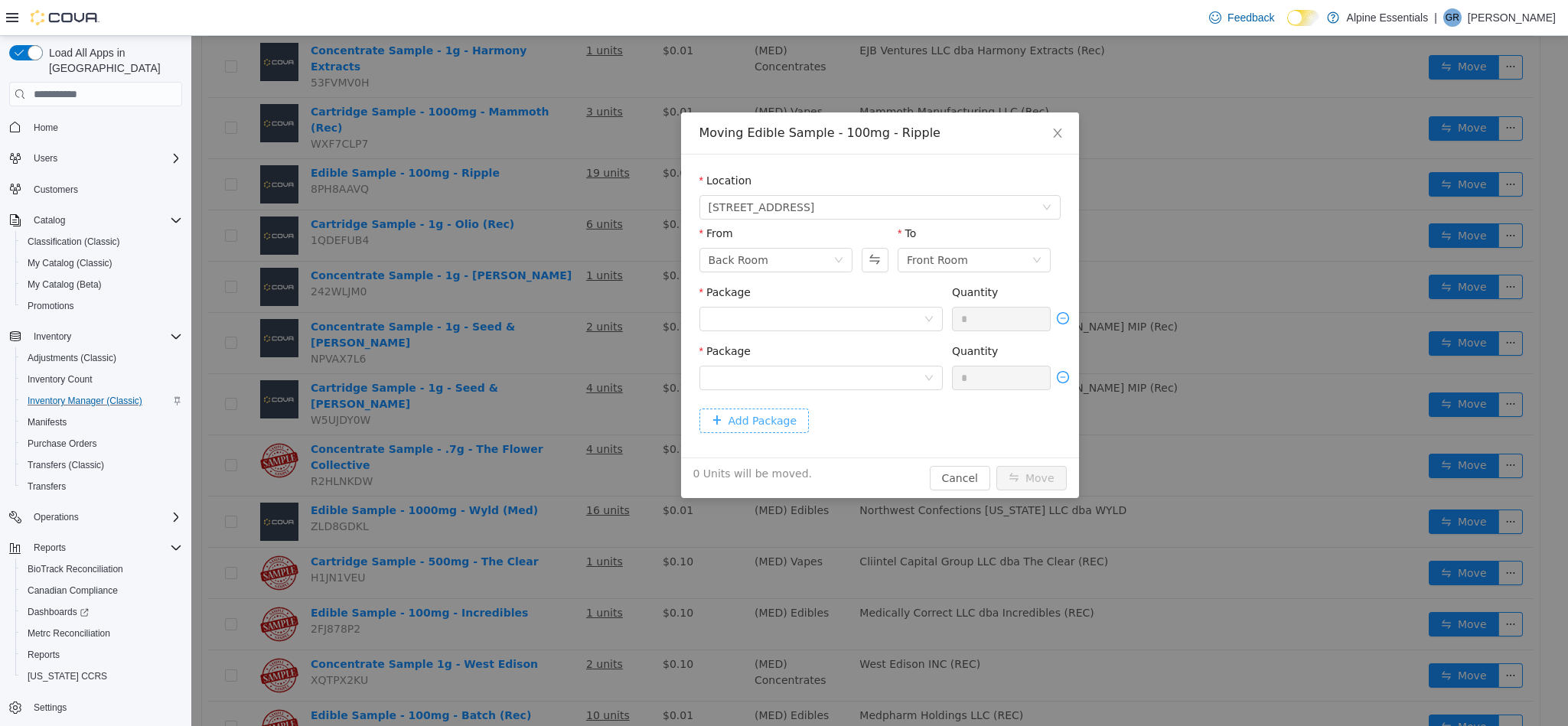
click at [786, 430] on button "Add Package" at bounding box center [755, 421] width 110 height 25
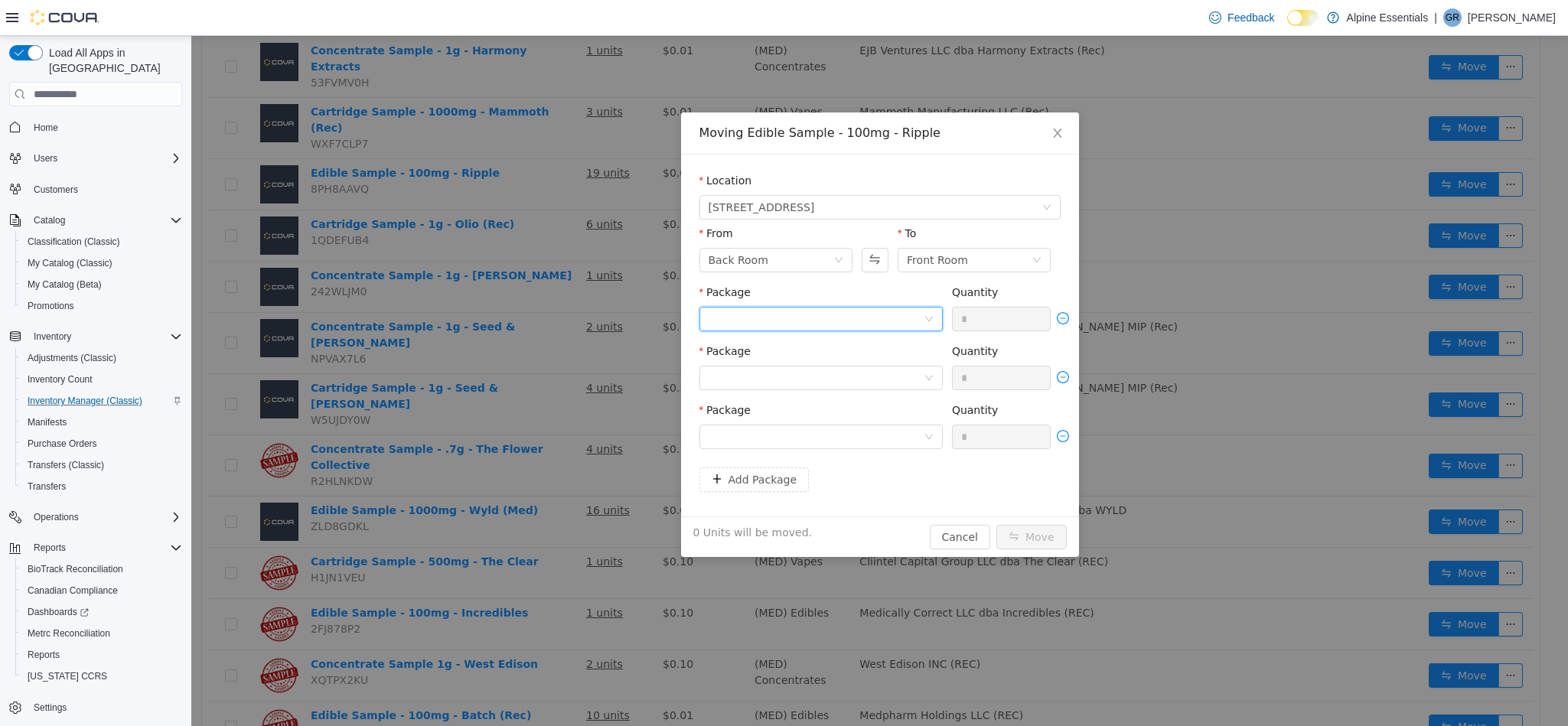
click at [795, 320] on div at bounding box center [816, 319] width 215 height 23
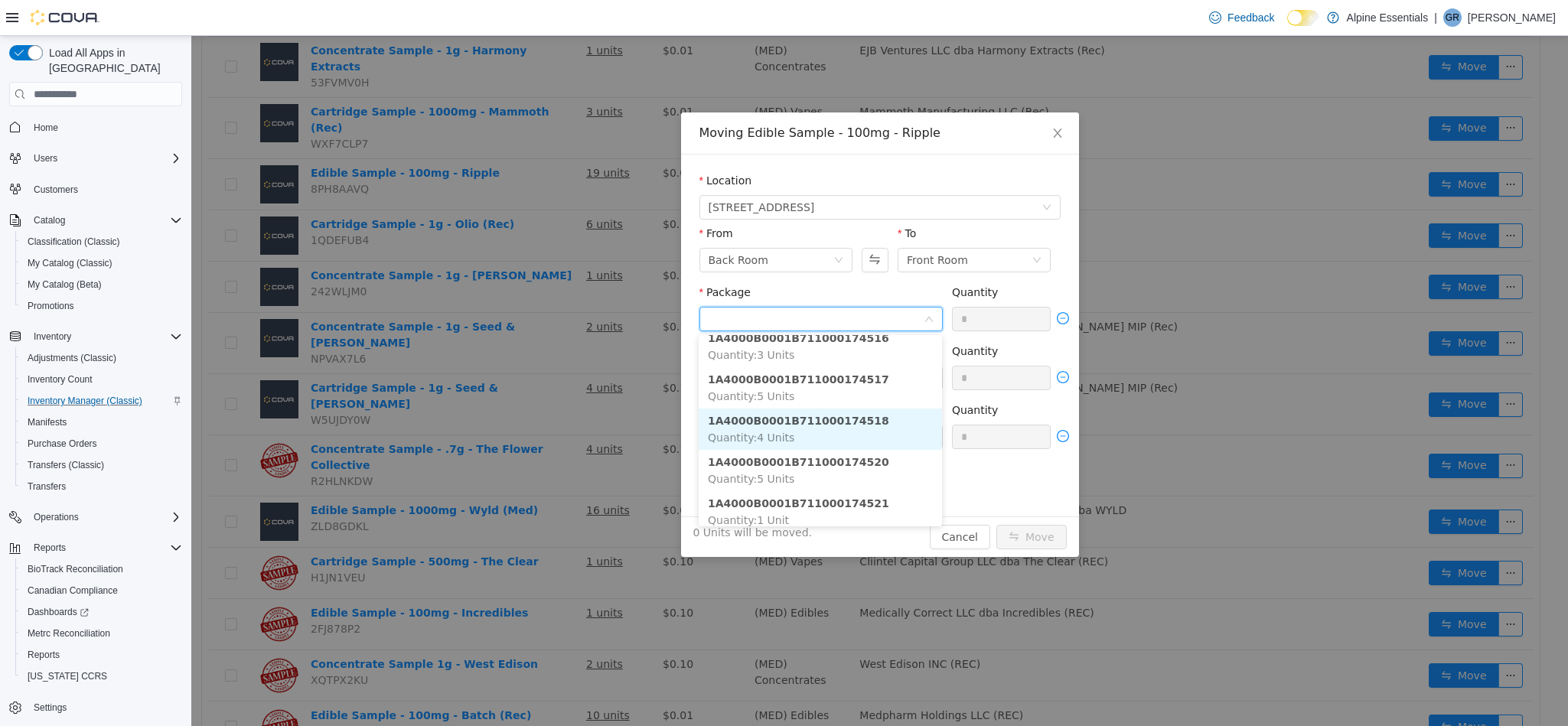
scroll to position [46, 0]
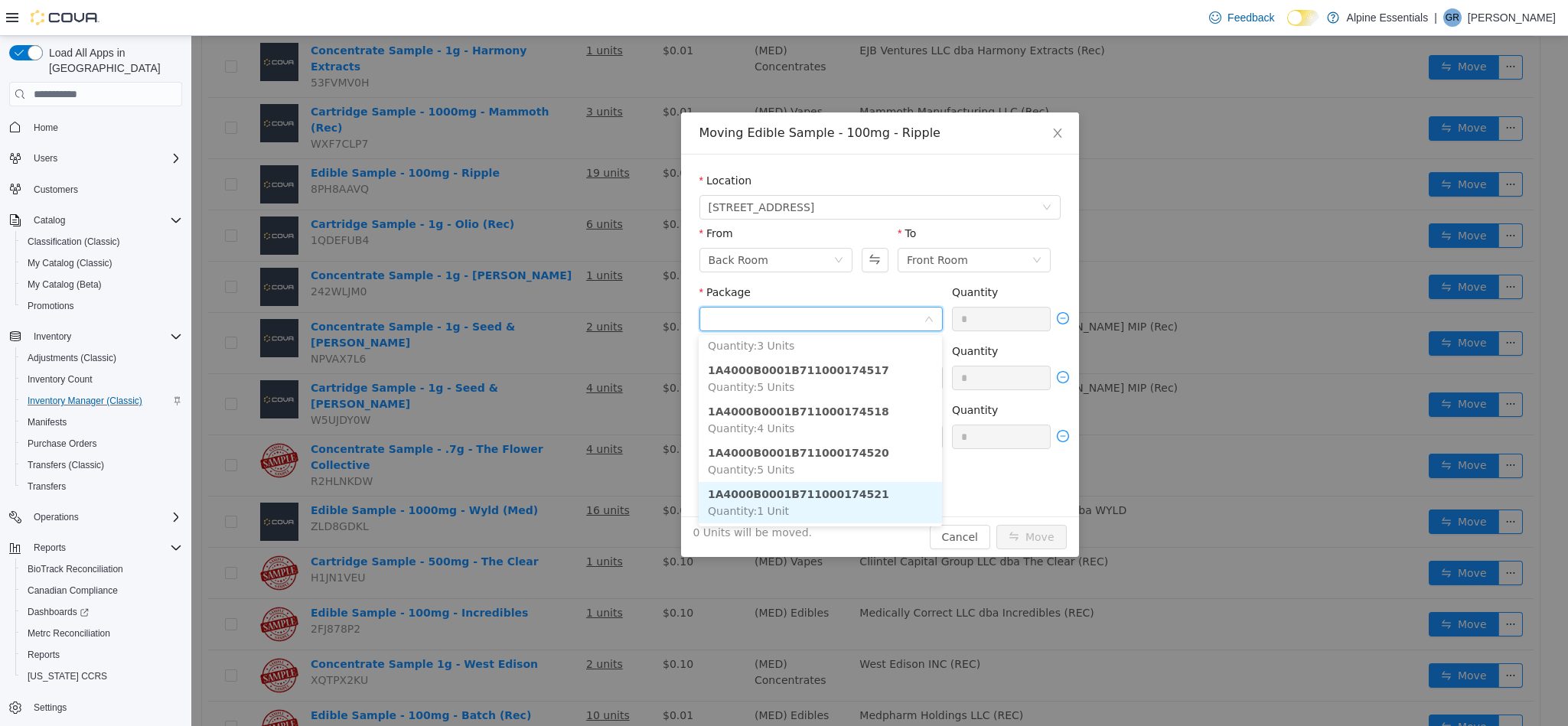
click at [873, 497] on li "1A4000B0001B711000174521 Quantity : 1 Unit" at bounding box center [820, 502] width 243 height 42
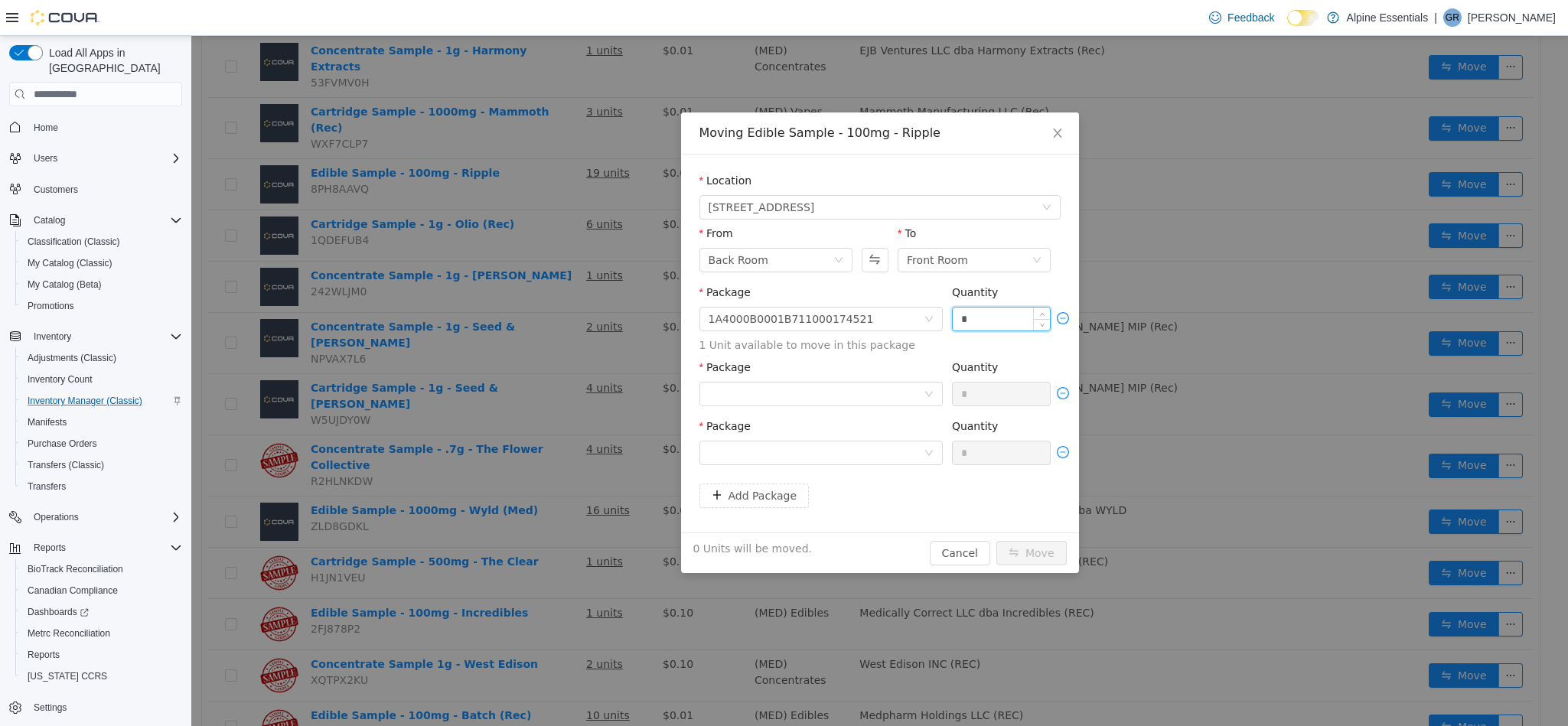
click at [978, 320] on input "*" at bounding box center [1002, 319] width 98 height 23
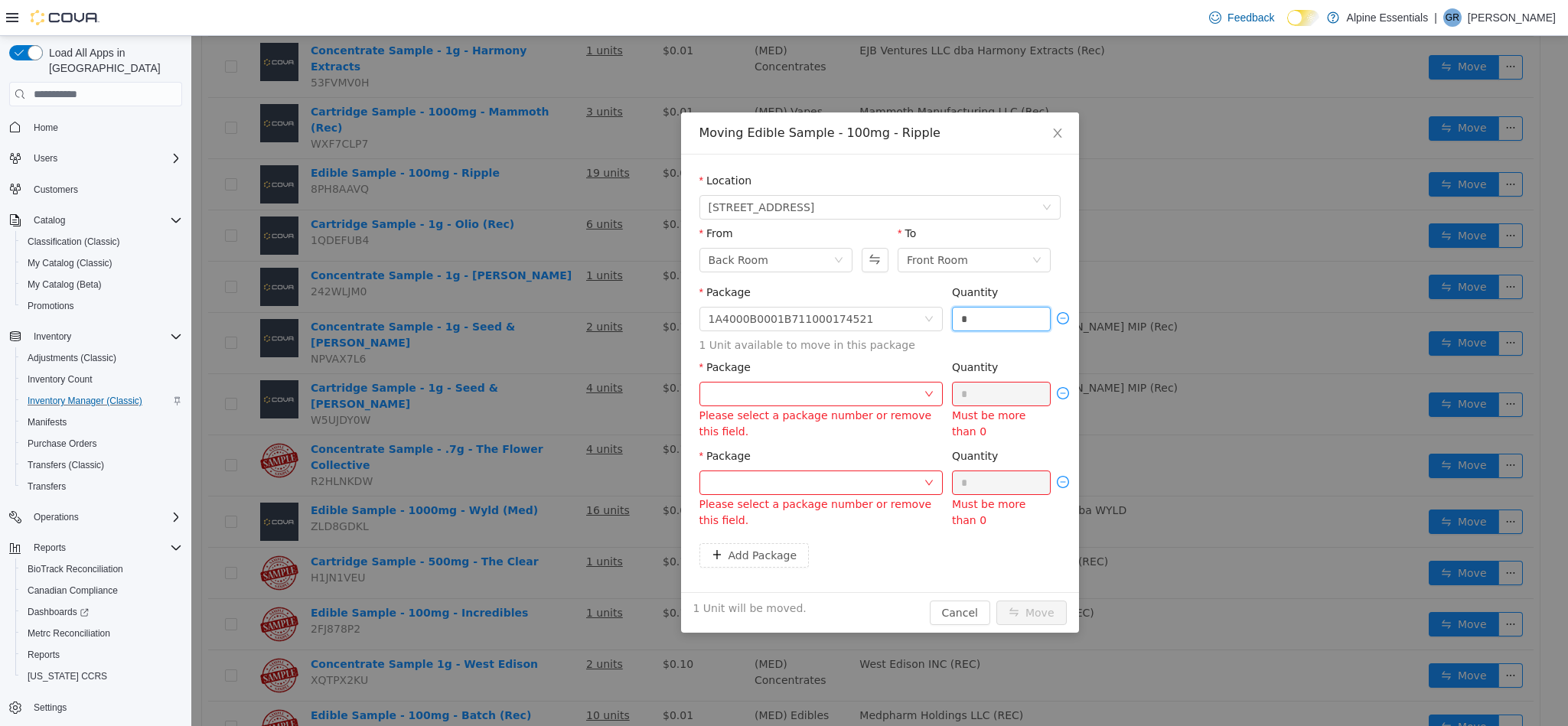
type input "*"
click at [866, 393] on div at bounding box center [816, 394] width 215 height 23
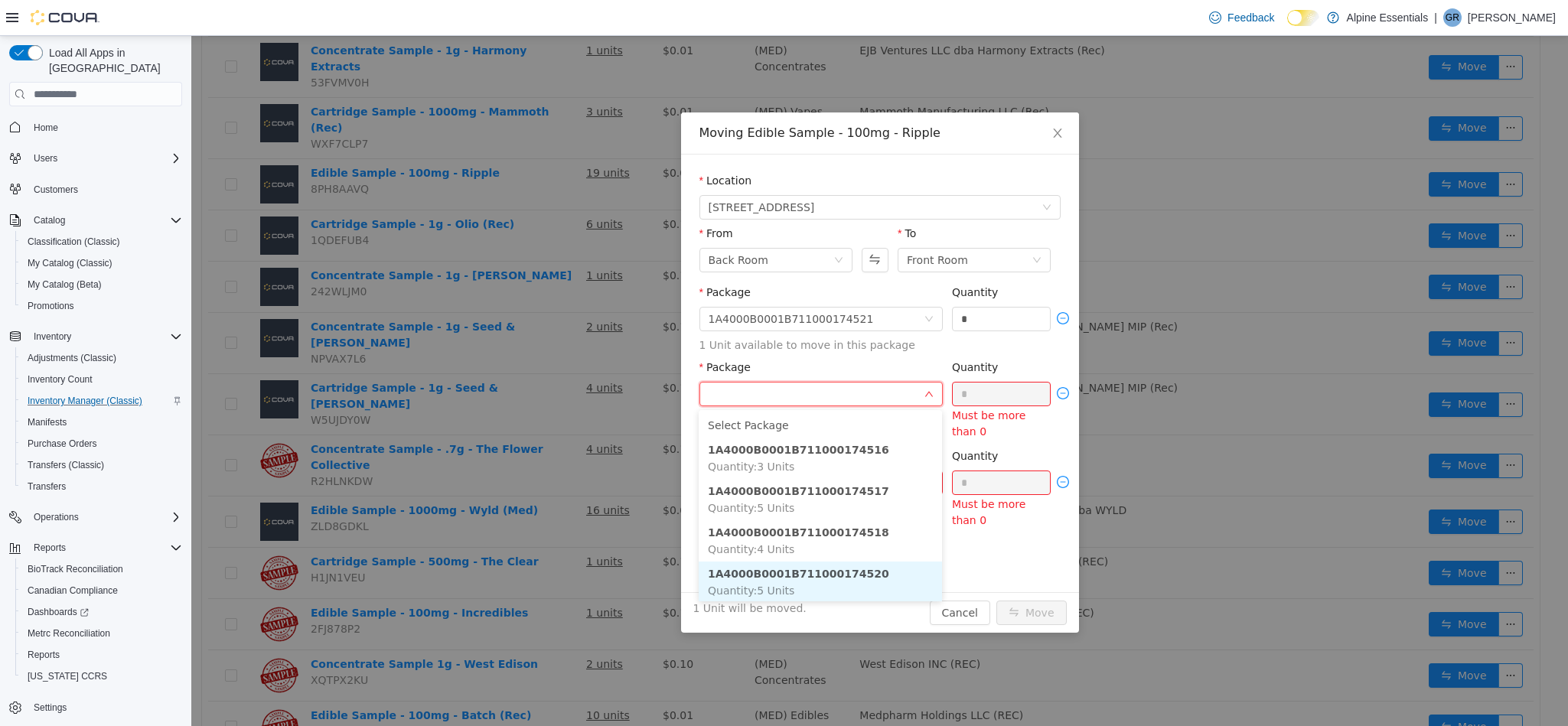
scroll to position [1, 0]
click at [871, 578] on li "1A4000B0001B711000174520 Quantity : 5 Units" at bounding box center [820, 581] width 243 height 42
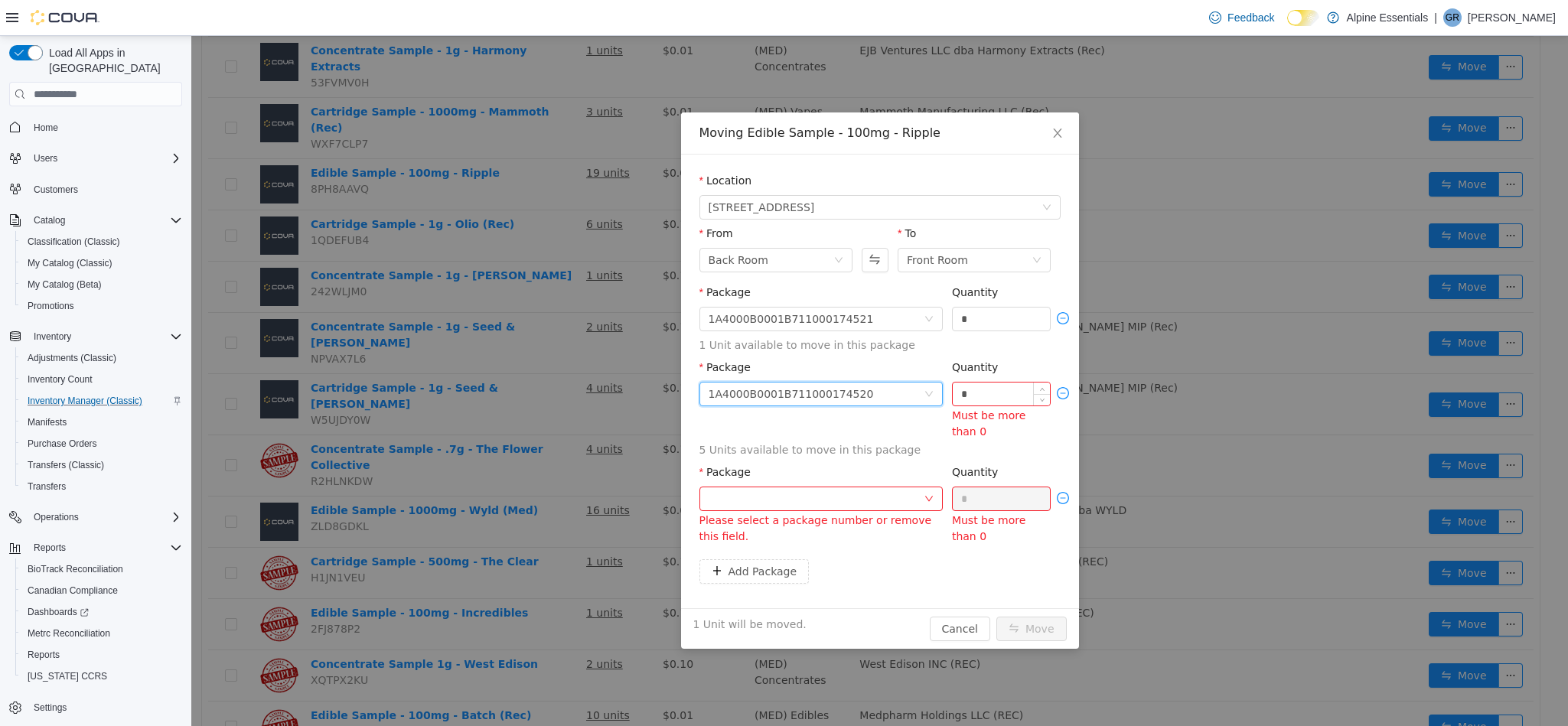
click at [967, 403] on input "*" at bounding box center [1002, 394] width 98 height 23
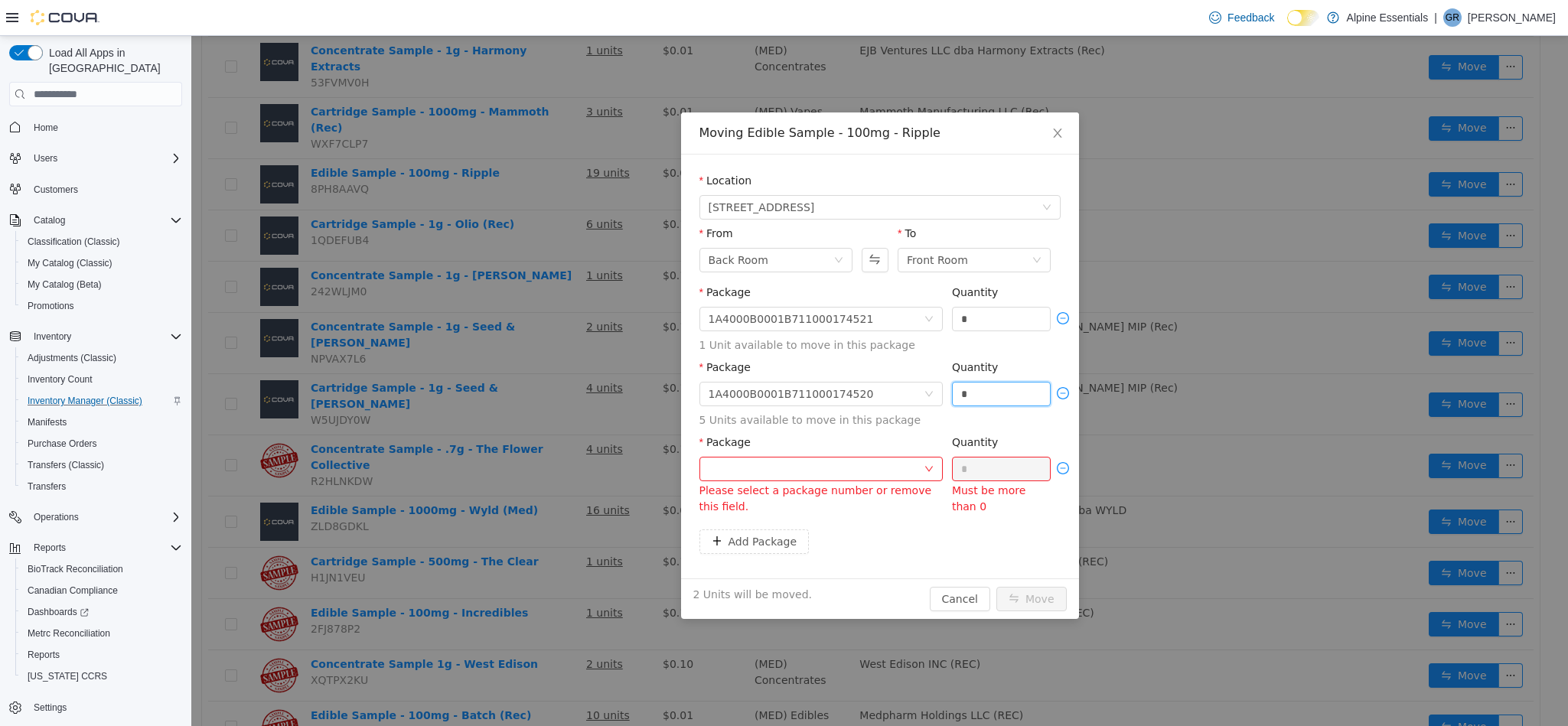
type input "*"
click at [883, 467] on div at bounding box center [816, 469] width 215 height 23
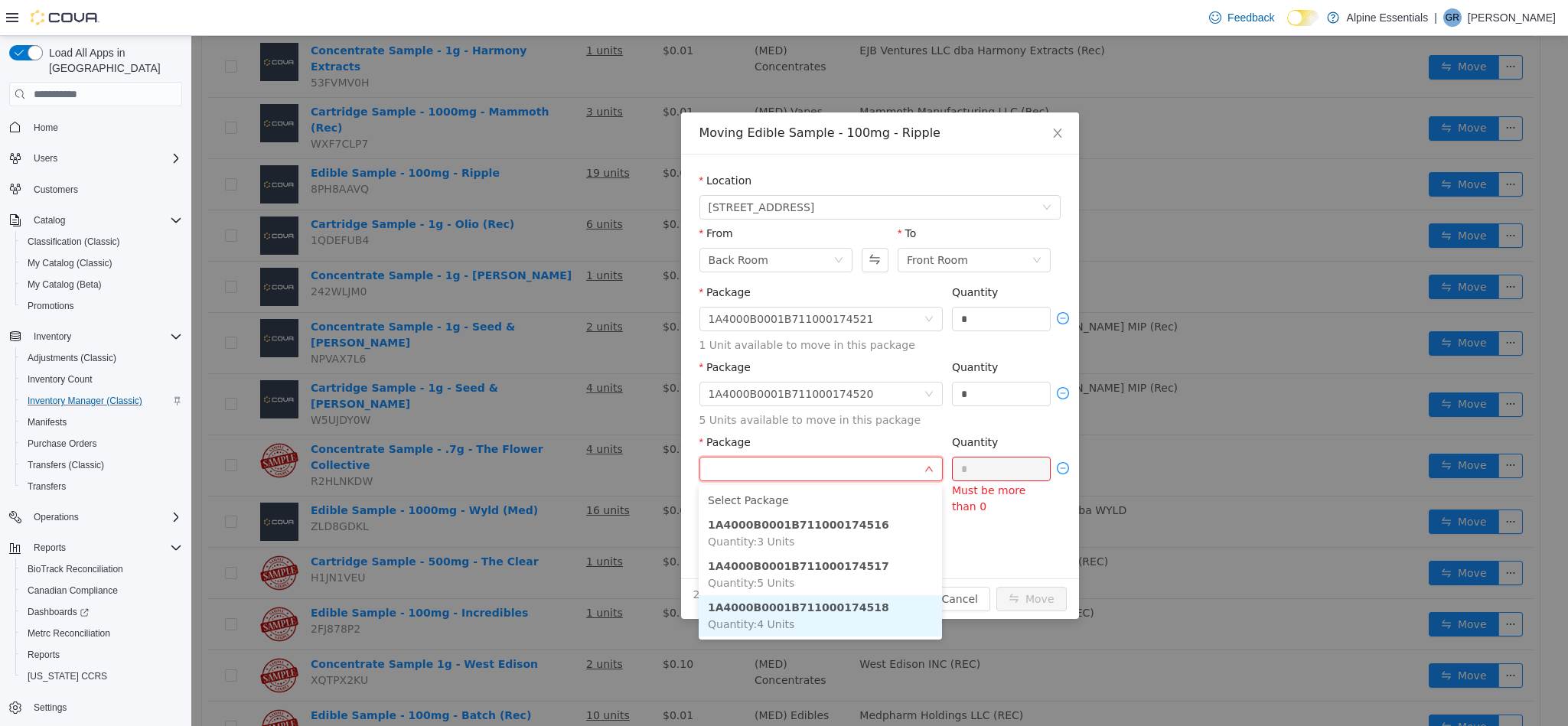
click at [882, 614] on li "1A4000B0001B711000174518 Quantity : 4 Units" at bounding box center [820, 616] width 243 height 42
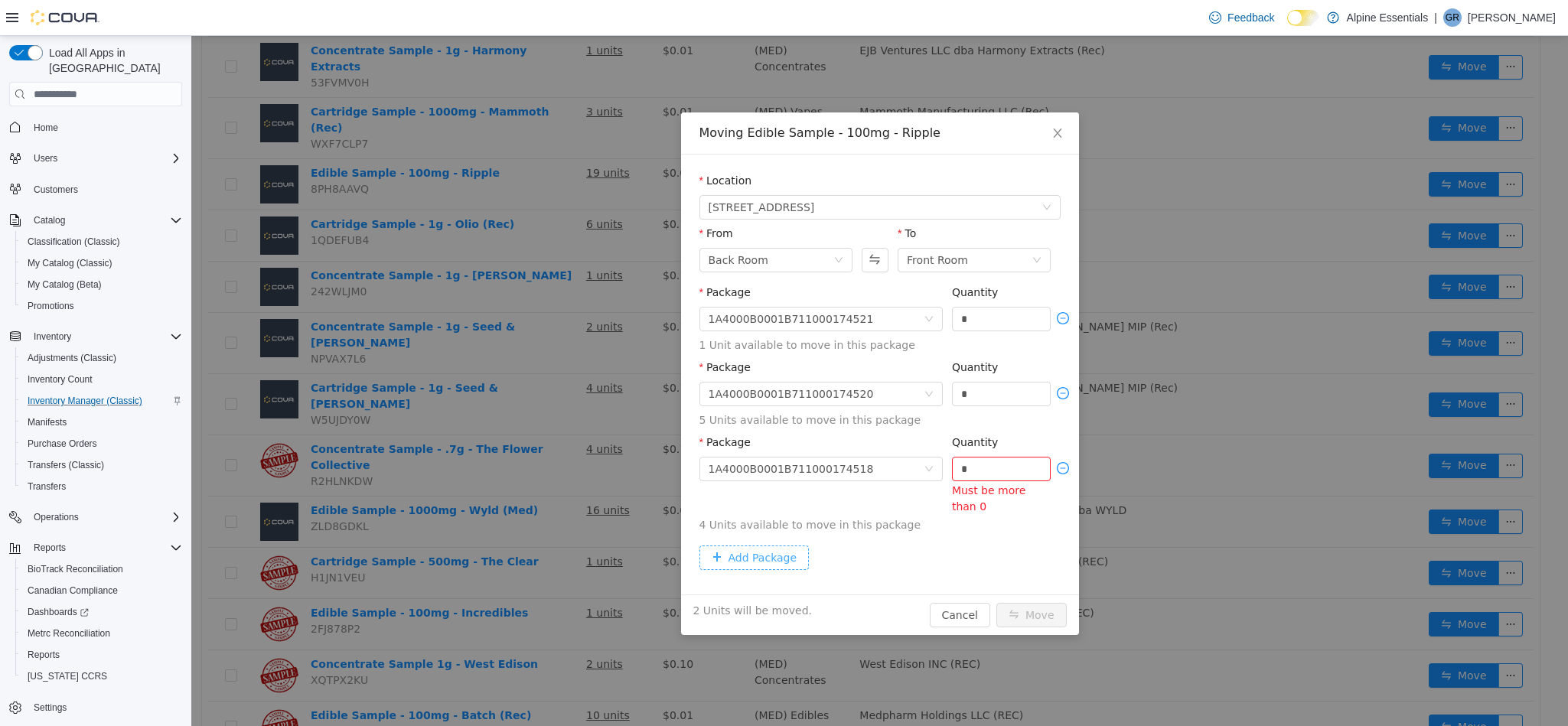
click at [767, 558] on button "Add Package" at bounding box center [755, 558] width 110 height 25
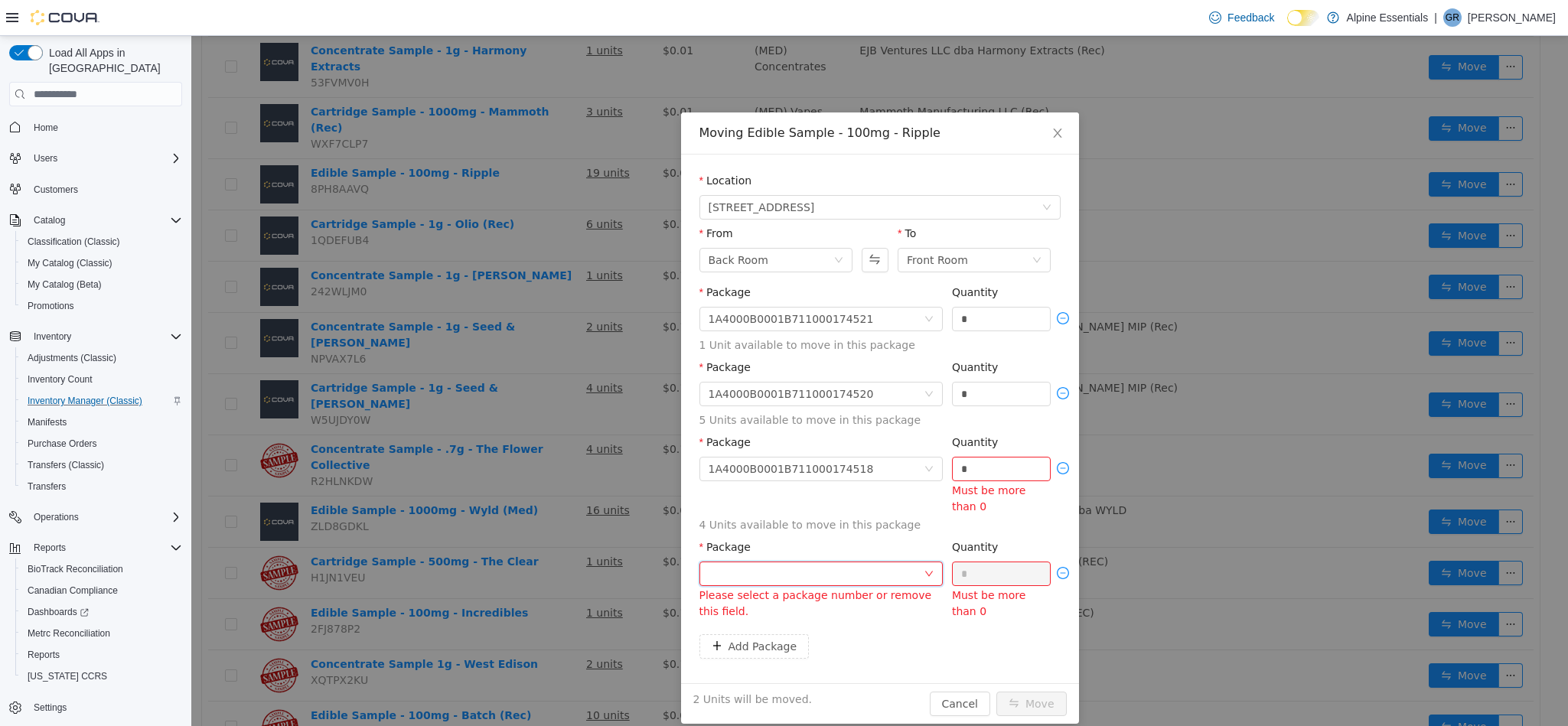
click at [845, 574] on div at bounding box center [816, 573] width 215 height 23
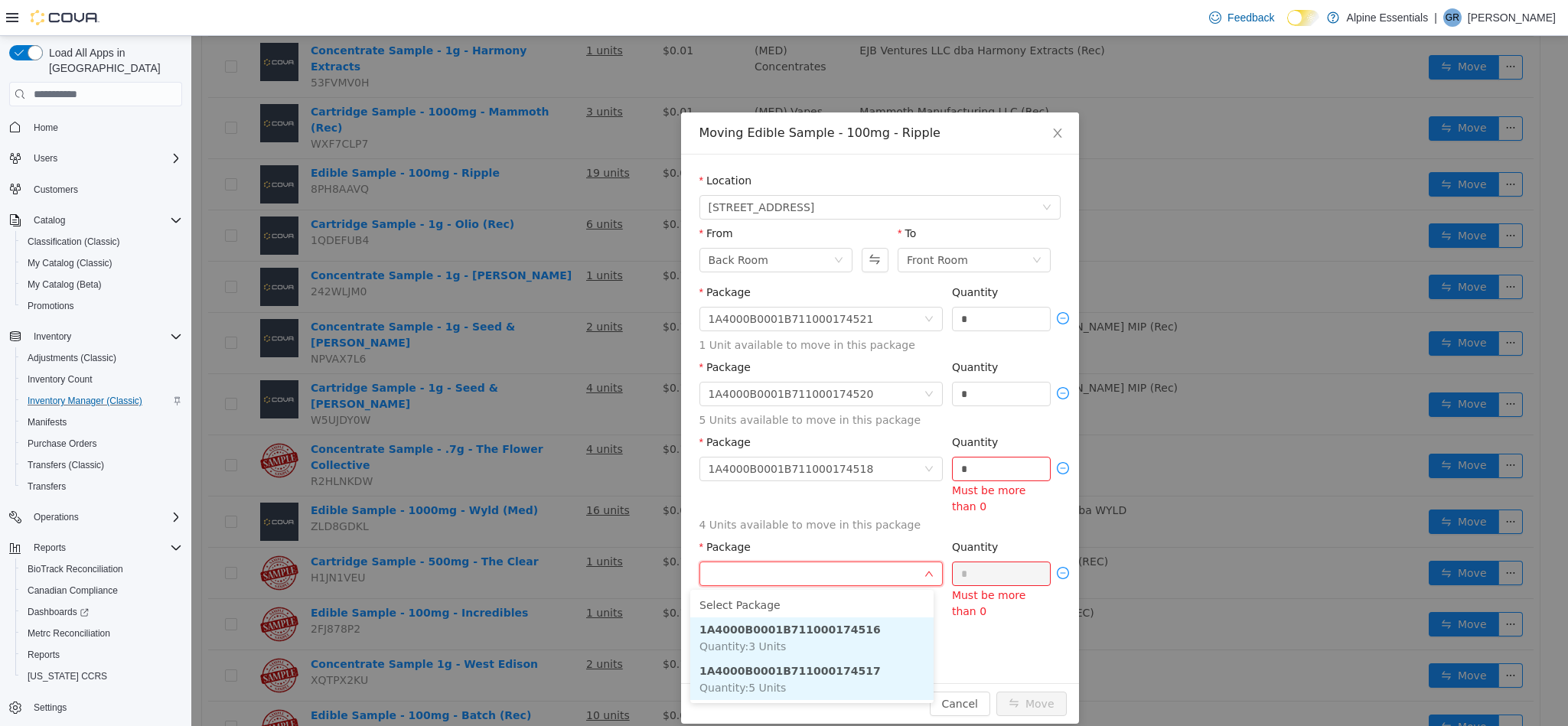
click at [879, 680] on li "1A4000B0001B711000174517 Quantity : 5 Units" at bounding box center [812, 679] width 243 height 42
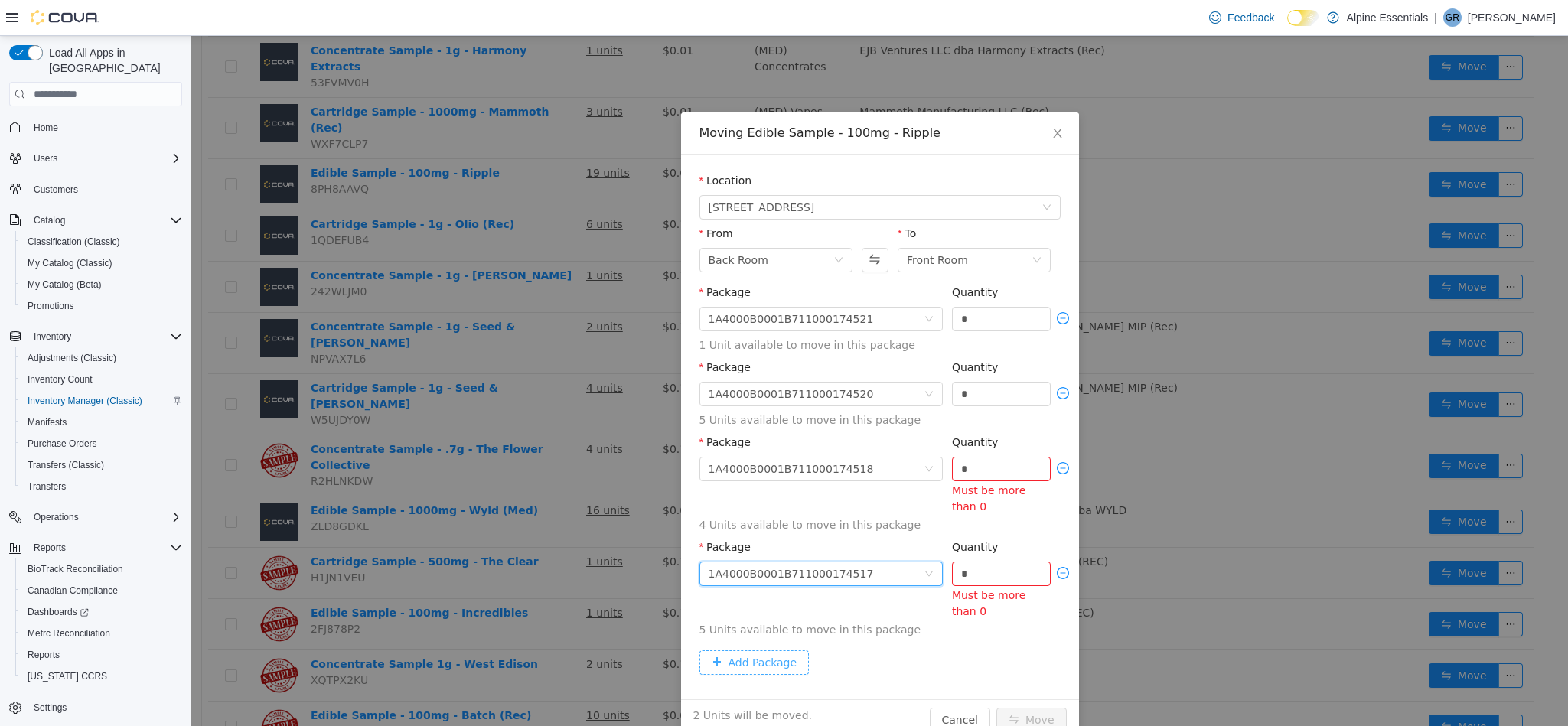
click at [761, 668] on button "Add Package" at bounding box center [755, 663] width 110 height 25
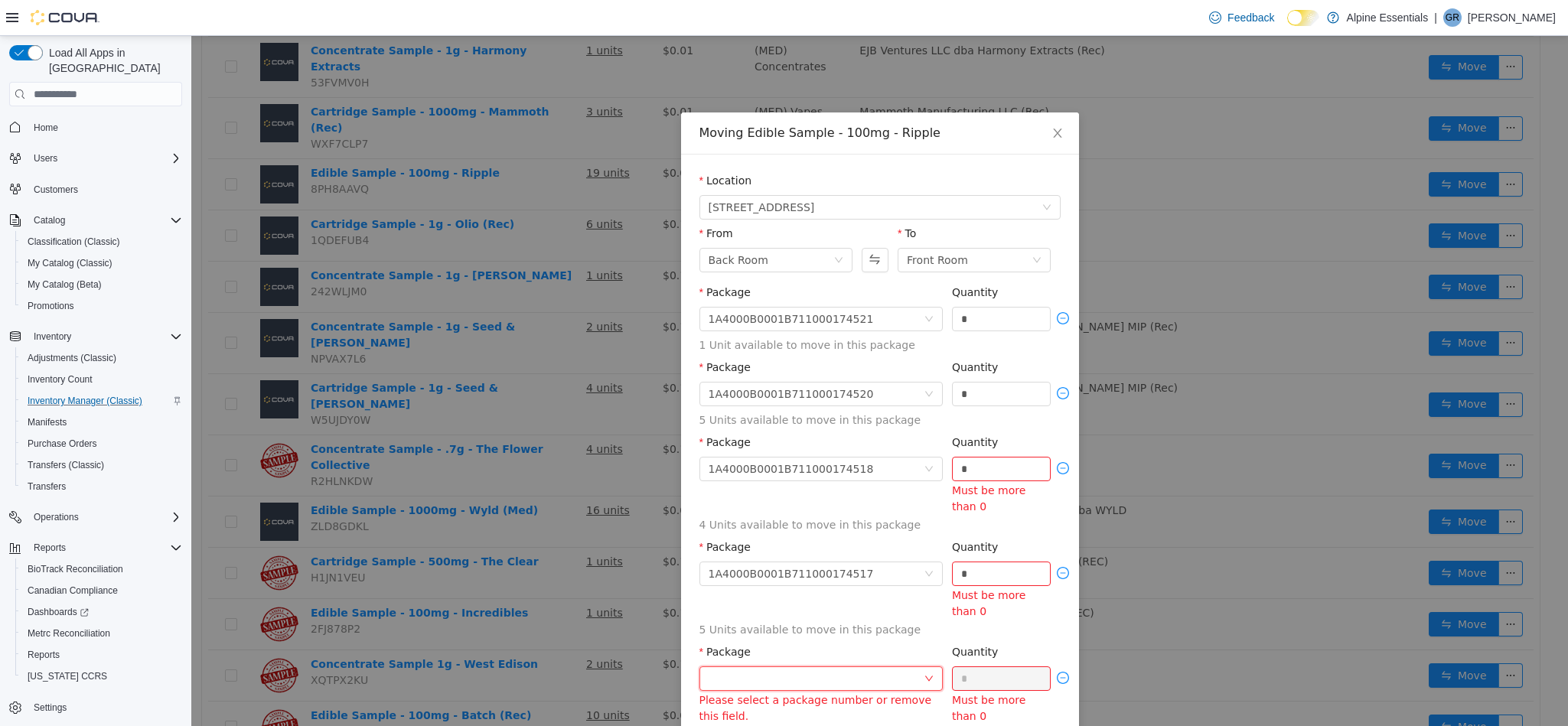
click at [812, 680] on div at bounding box center [816, 679] width 215 height 23
click at [864, 628] on li "1A4000B0001B711000174516 Quantity : 3 Units" at bounding box center [812, 639] width 243 height 42
click at [983, 580] on input "*" at bounding box center [1002, 573] width 98 height 23
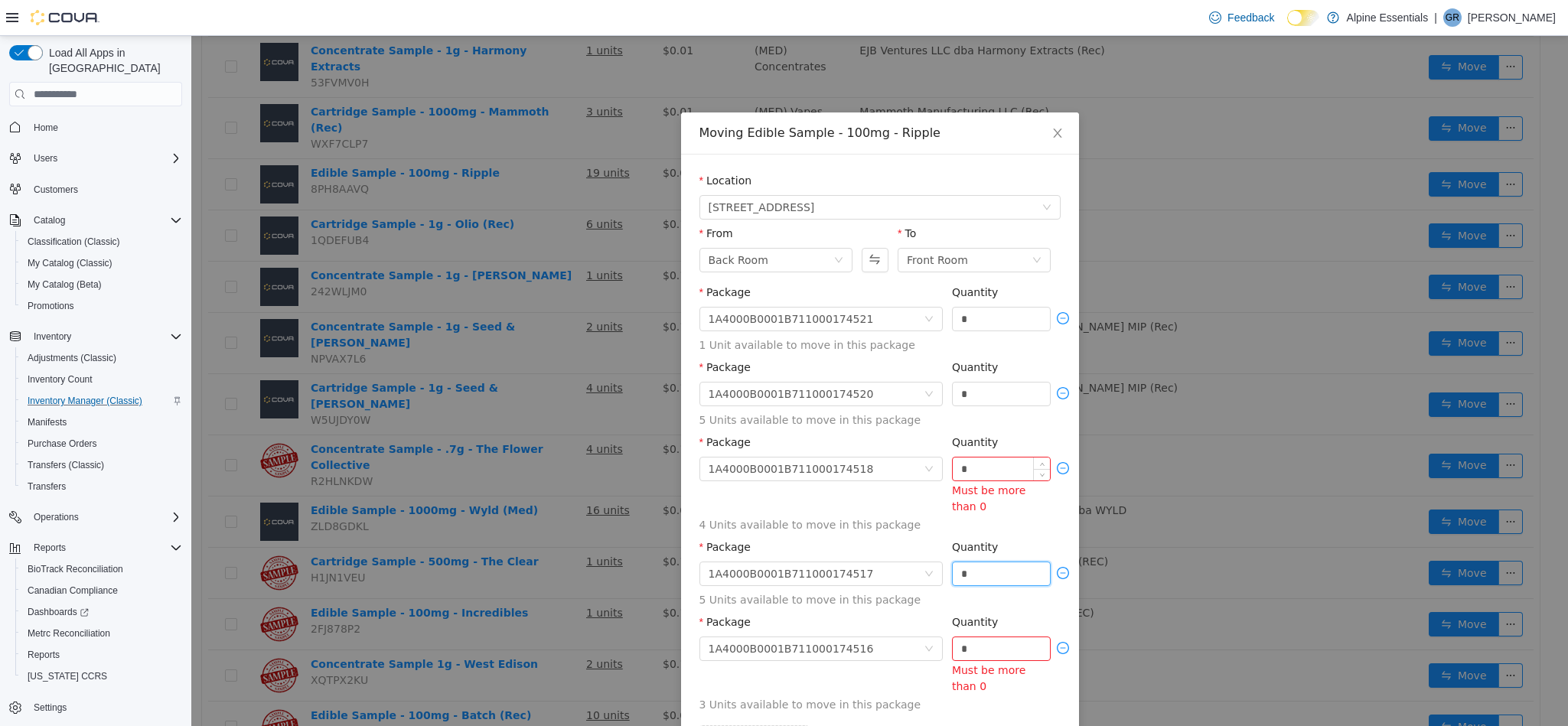
type input "*"
click at [971, 480] on input "*" at bounding box center [1002, 469] width 98 height 23
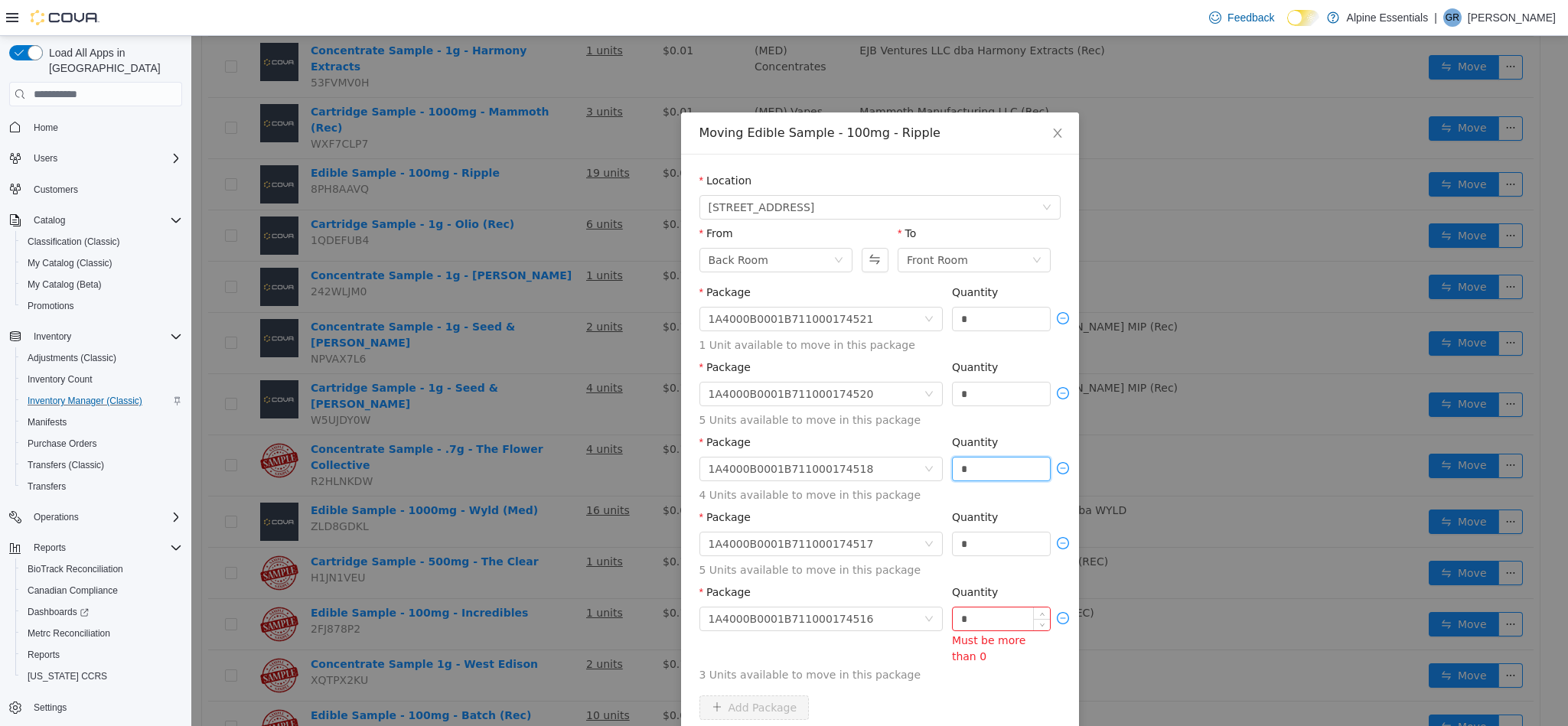
type input "*"
click at [984, 617] on input "*" at bounding box center [1002, 619] width 98 height 23
type input "*"
click at [996, 722] on button "Move" at bounding box center [1031, 735] width 70 height 25
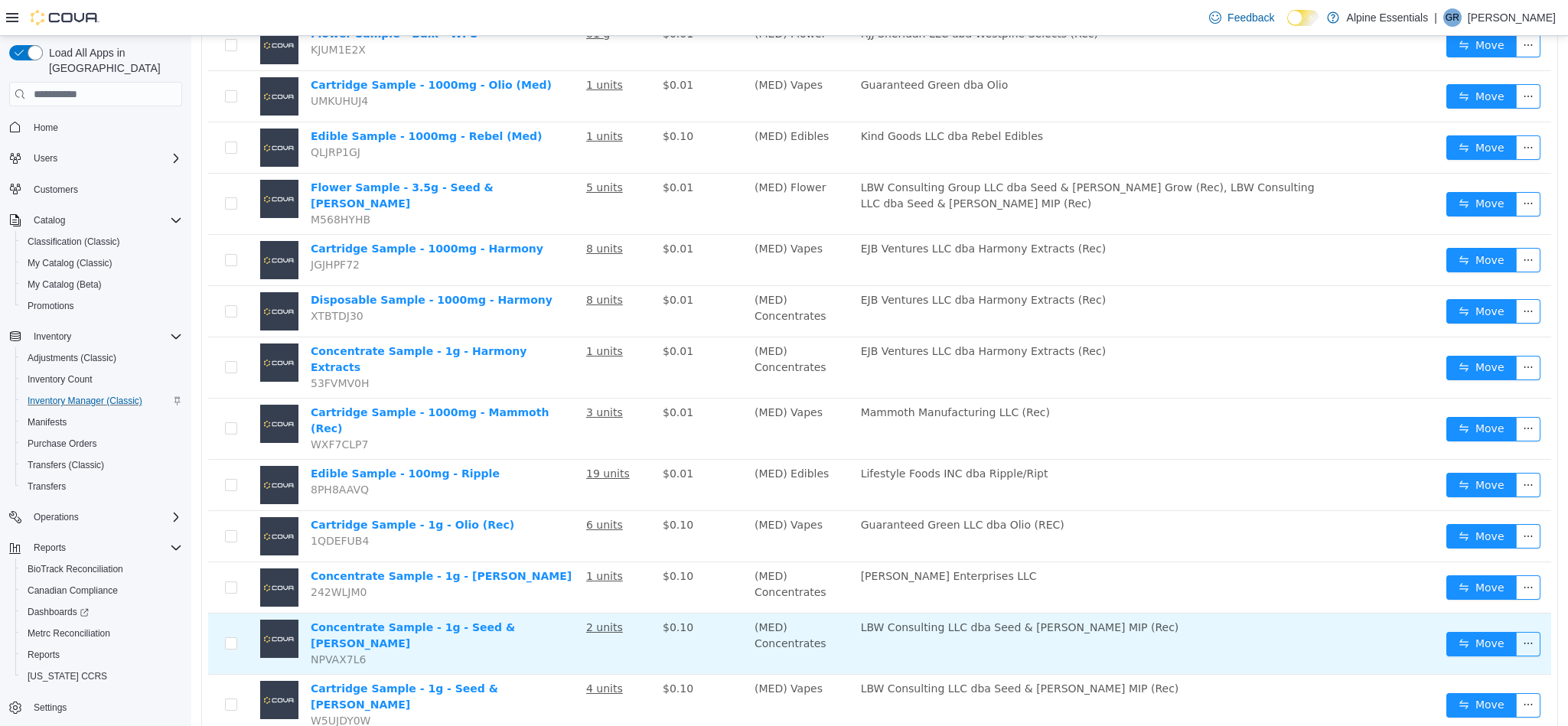
scroll to position [856, 0]
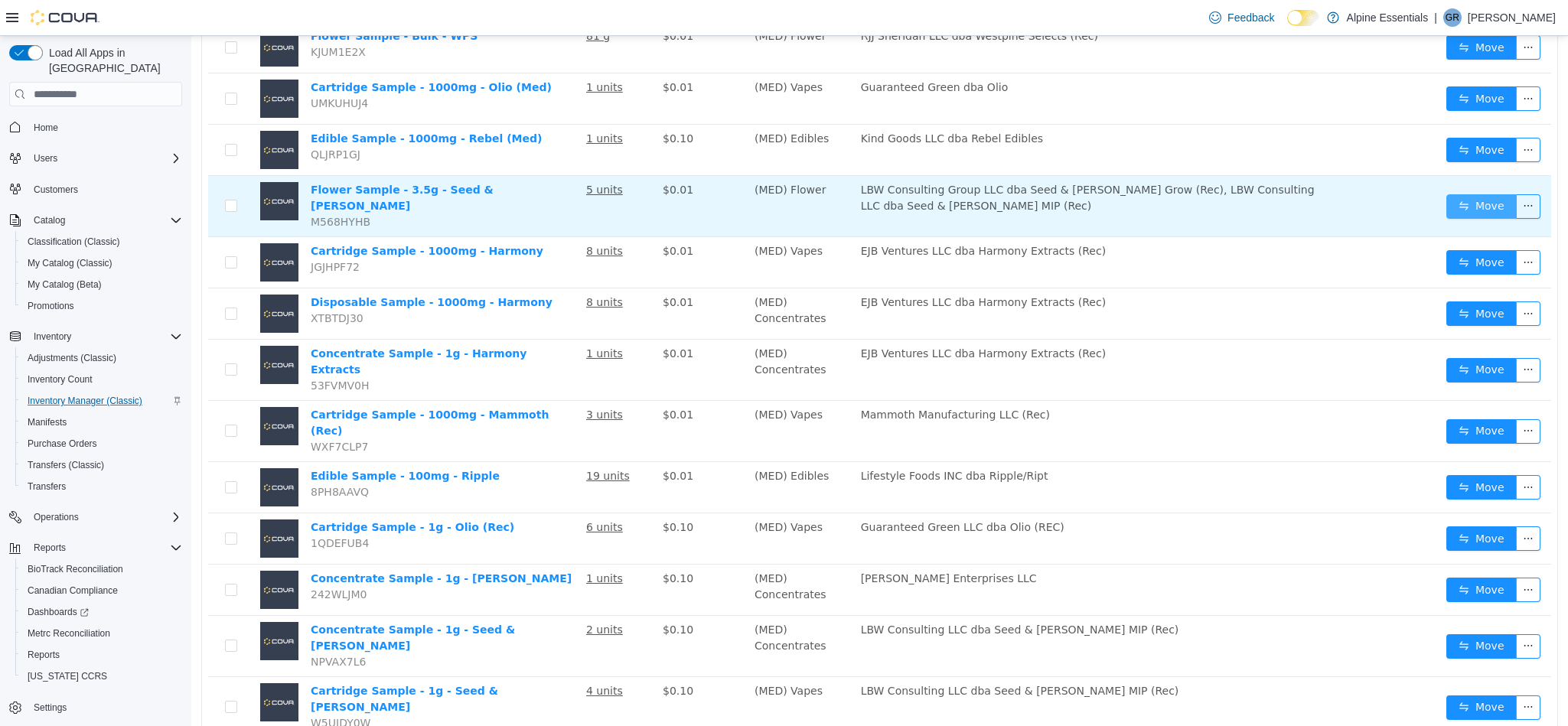
click at [1470, 199] on button "Move" at bounding box center [1481, 207] width 70 height 25
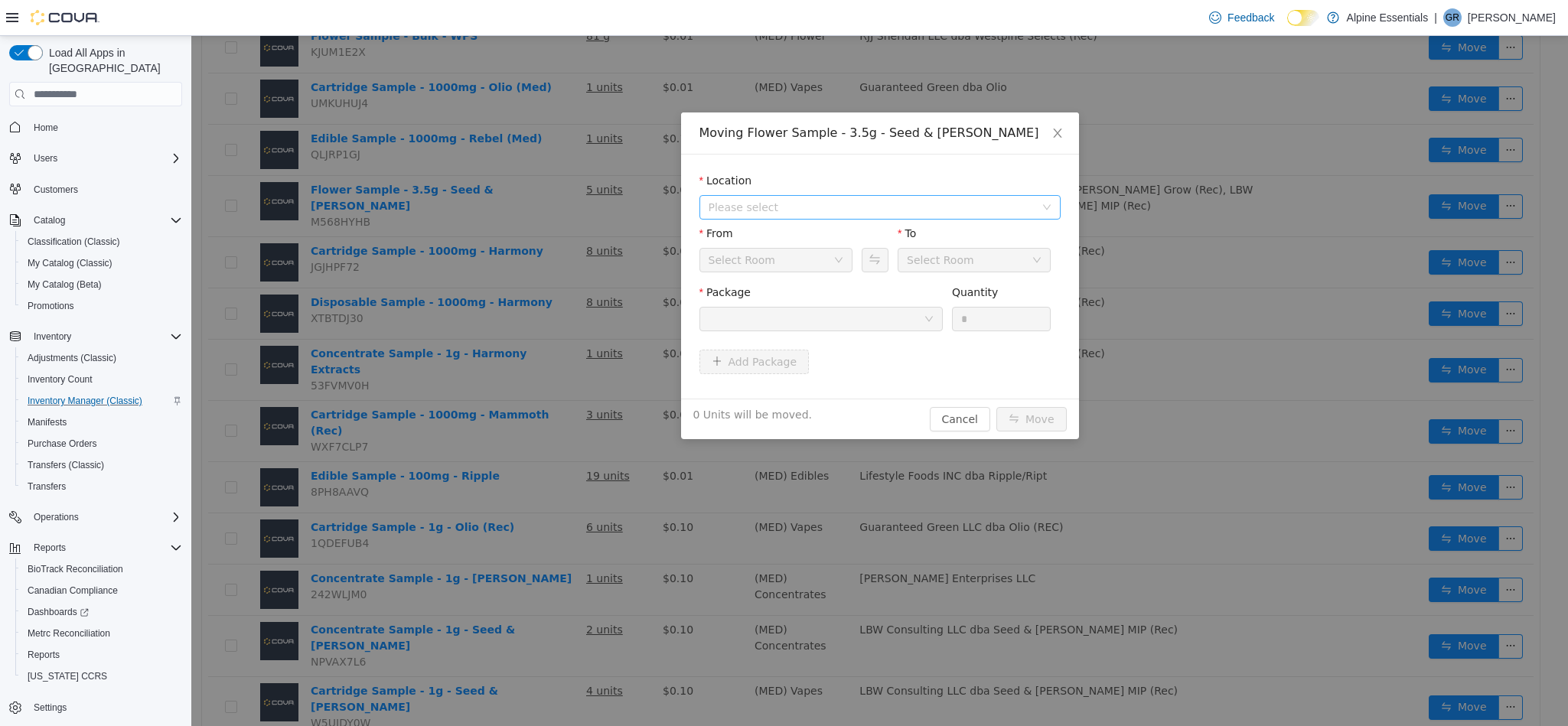
click at [883, 202] on span "Please select" at bounding box center [871, 207] width 326 height 15
click at [882, 263] on span "[STREET_ADDRESS]" at bounding box center [896, 263] width 323 height 20
click at [896, 329] on div at bounding box center [816, 319] width 215 height 23
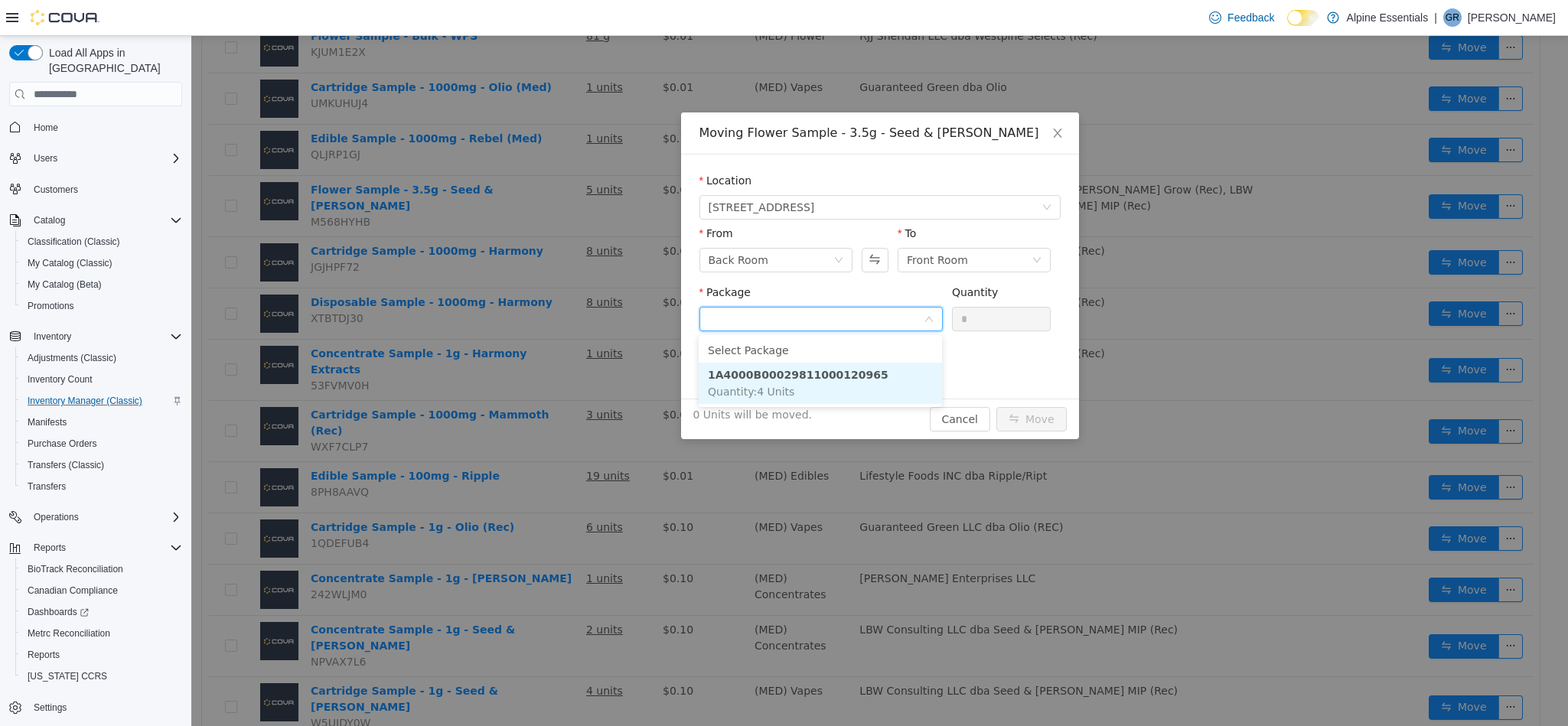
click at [906, 389] on li "1A4000B00029811000120965 Quantity : 4 Units" at bounding box center [820, 383] width 243 height 42
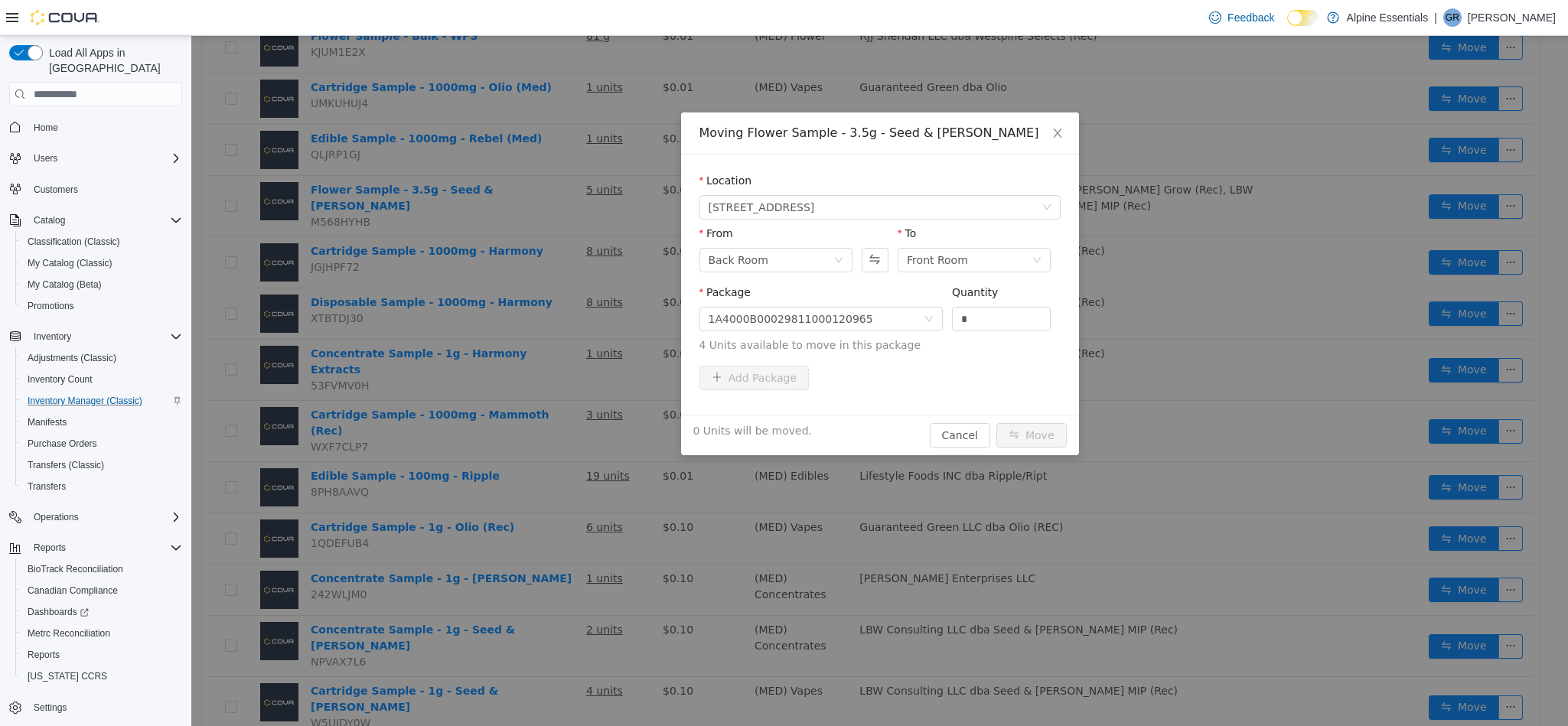
click at [1003, 300] on div "Quantity" at bounding box center [1002, 296] width 99 height 22
click at [976, 315] on input "*" at bounding box center [1002, 319] width 98 height 23
type input "*"
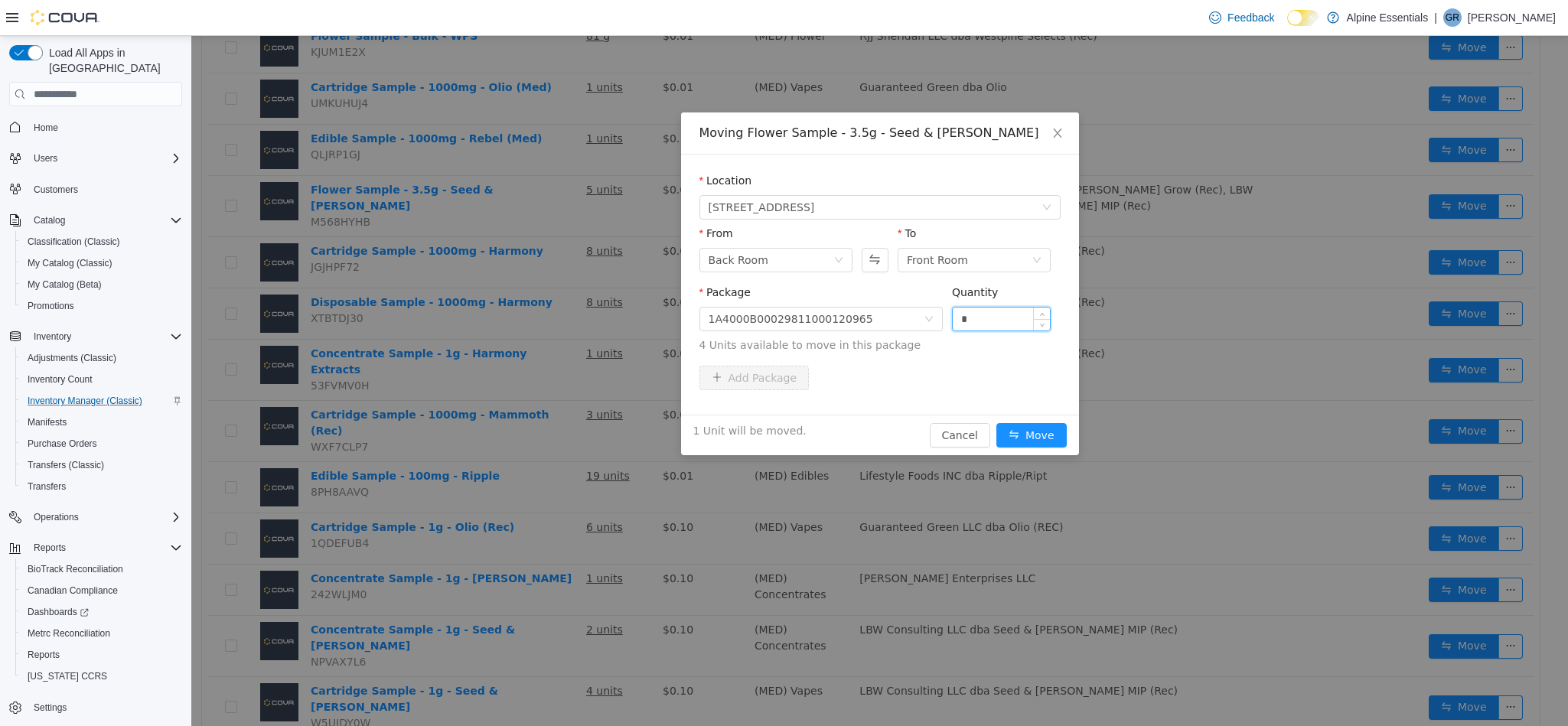
click at [996, 423] on button "Move" at bounding box center [1031, 436] width 70 height 25
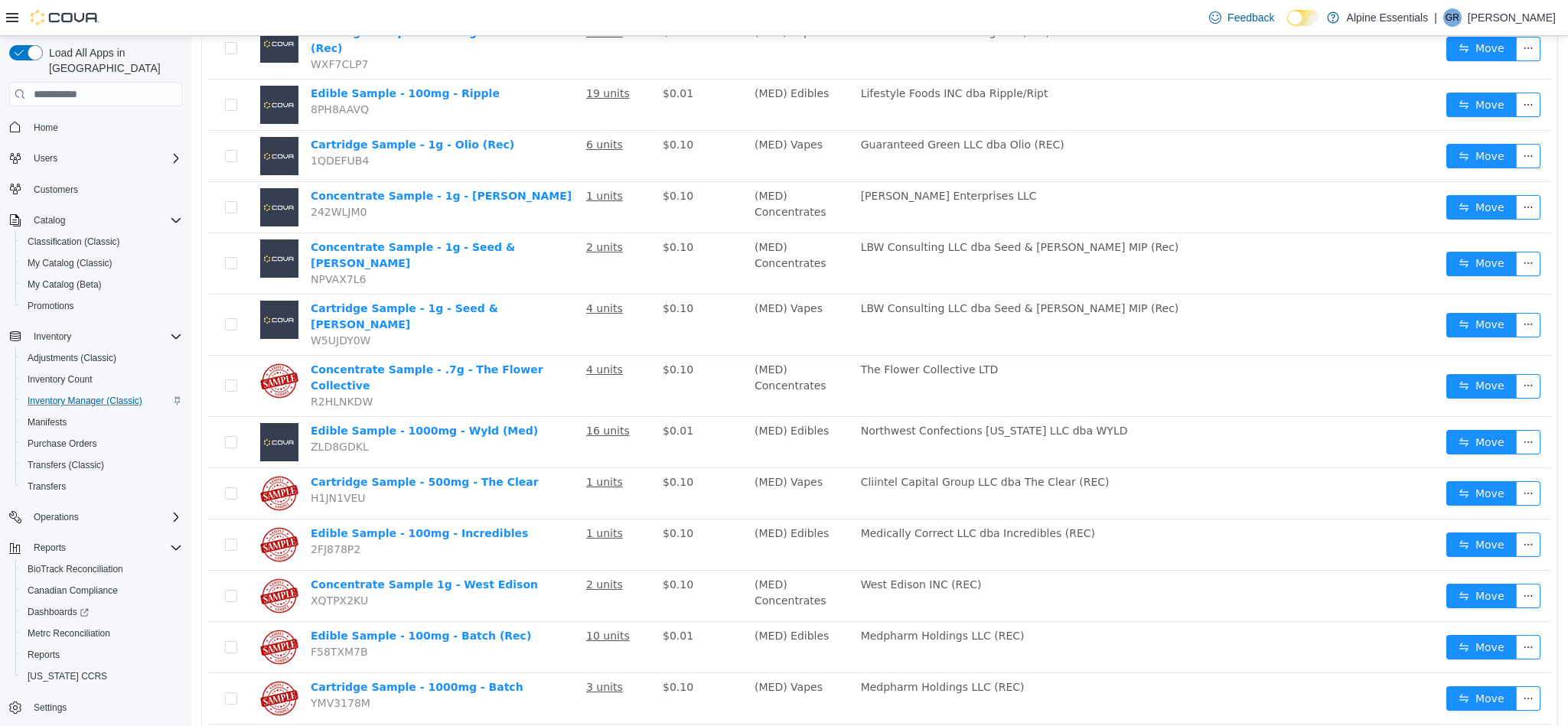
scroll to position [1687, 0]
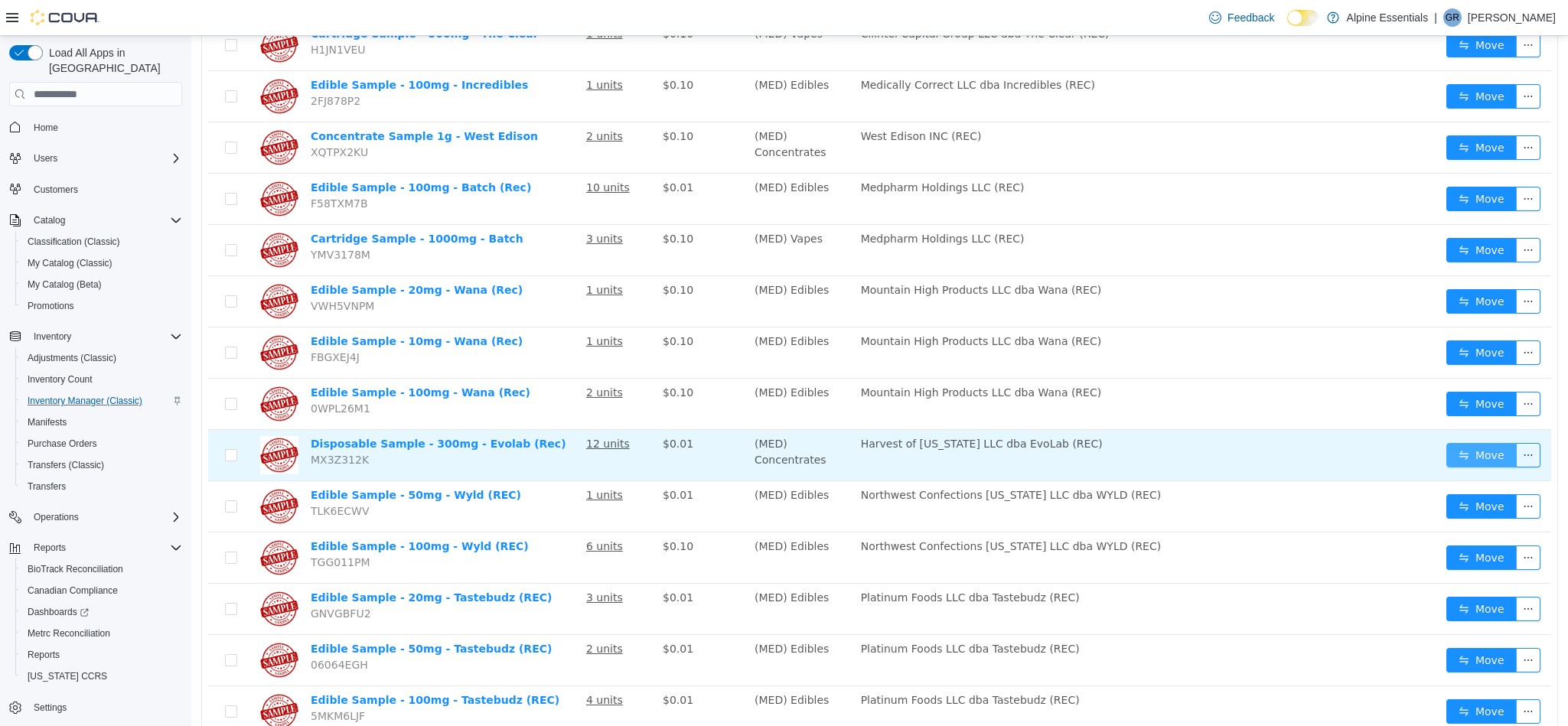
click at [1475, 443] on button "Move" at bounding box center [1481, 455] width 70 height 25
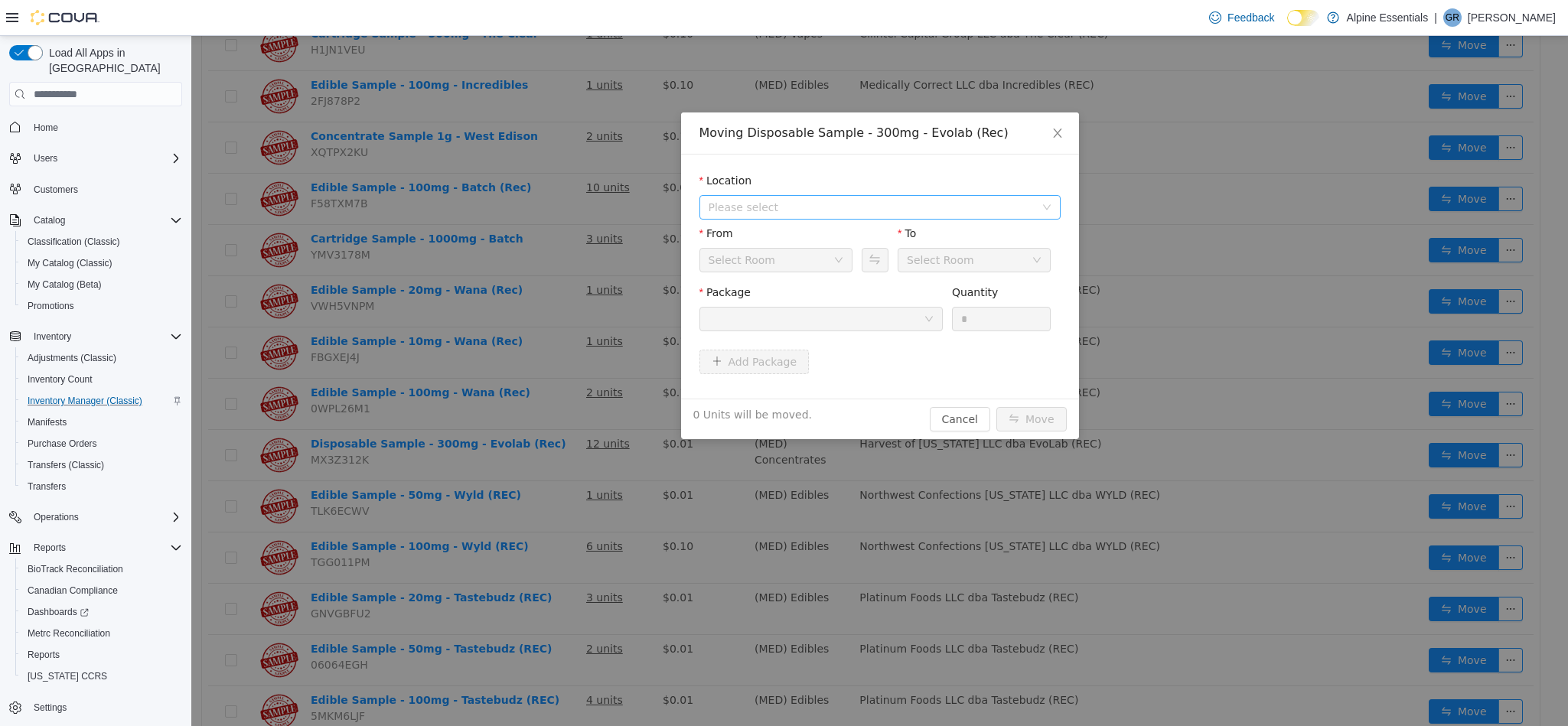
click at [827, 215] on span "Please select" at bounding box center [871, 207] width 326 height 15
click at [836, 260] on span "[STREET_ADDRESS]" at bounding box center [791, 264] width 107 height 12
click at [867, 327] on div at bounding box center [816, 319] width 215 height 23
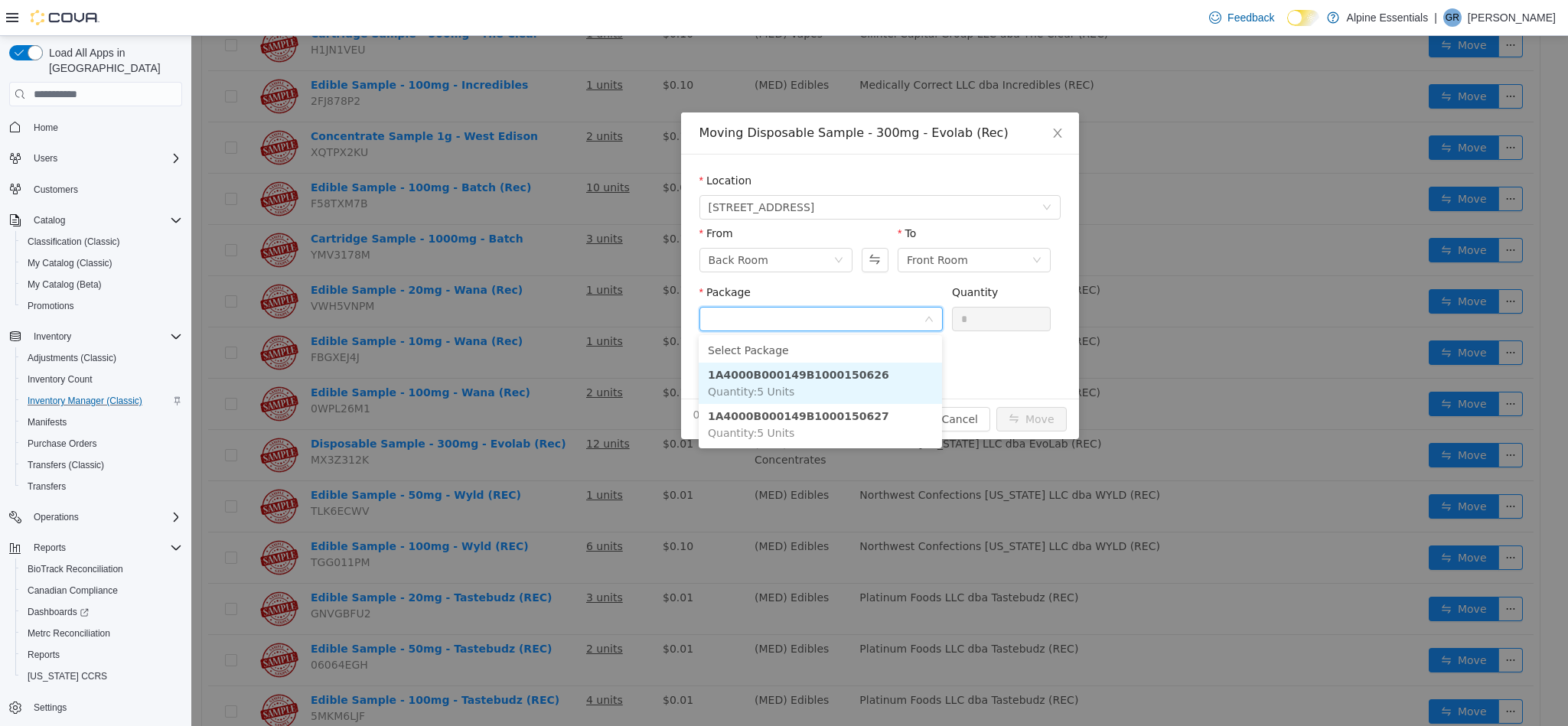
click at [886, 384] on li "1A4000B000149B1000150626 Quantity : 5 Units" at bounding box center [820, 383] width 243 height 42
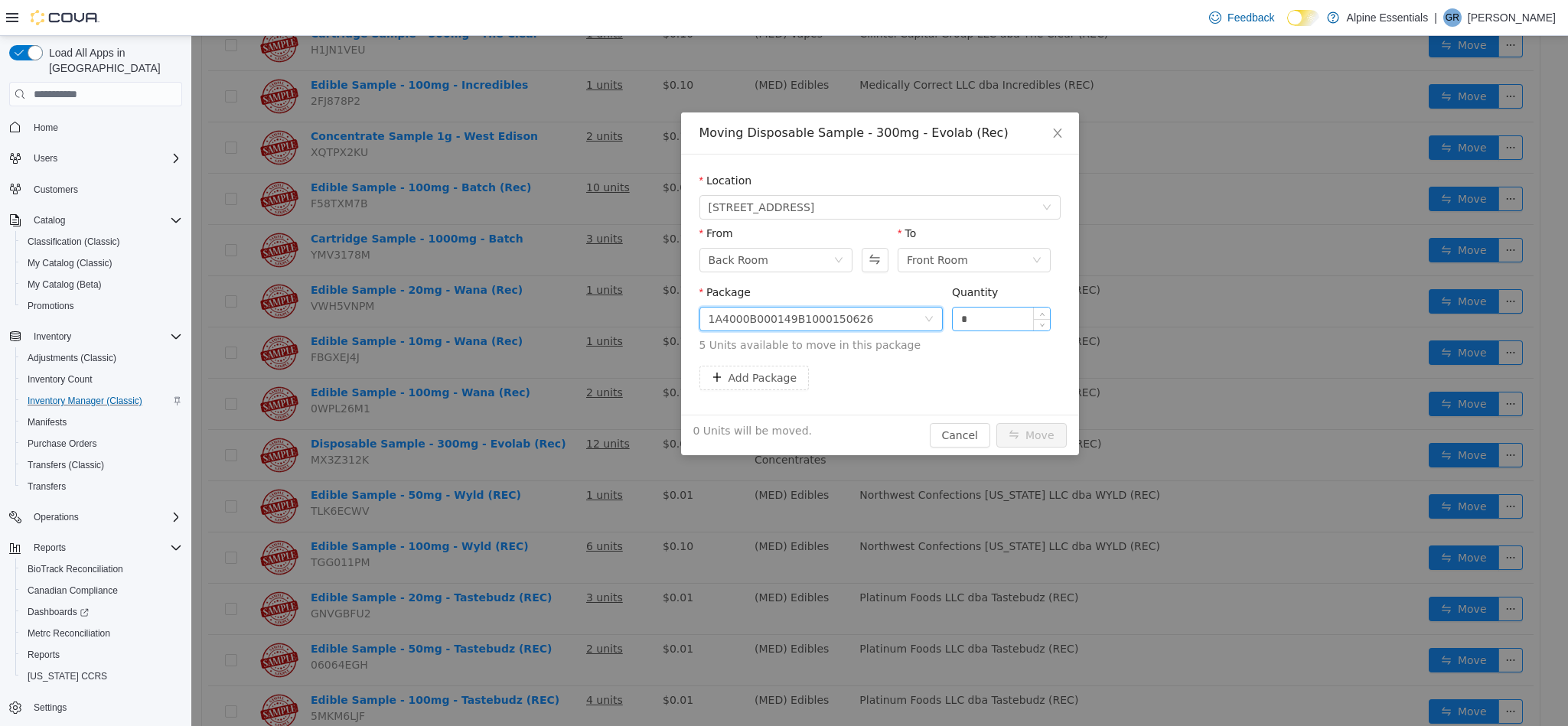
click at [999, 318] on input "*" at bounding box center [1002, 319] width 98 height 23
type input "*"
click at [996, 423] on button "Move" at bounding box center [1031, 436] width 70 height 25
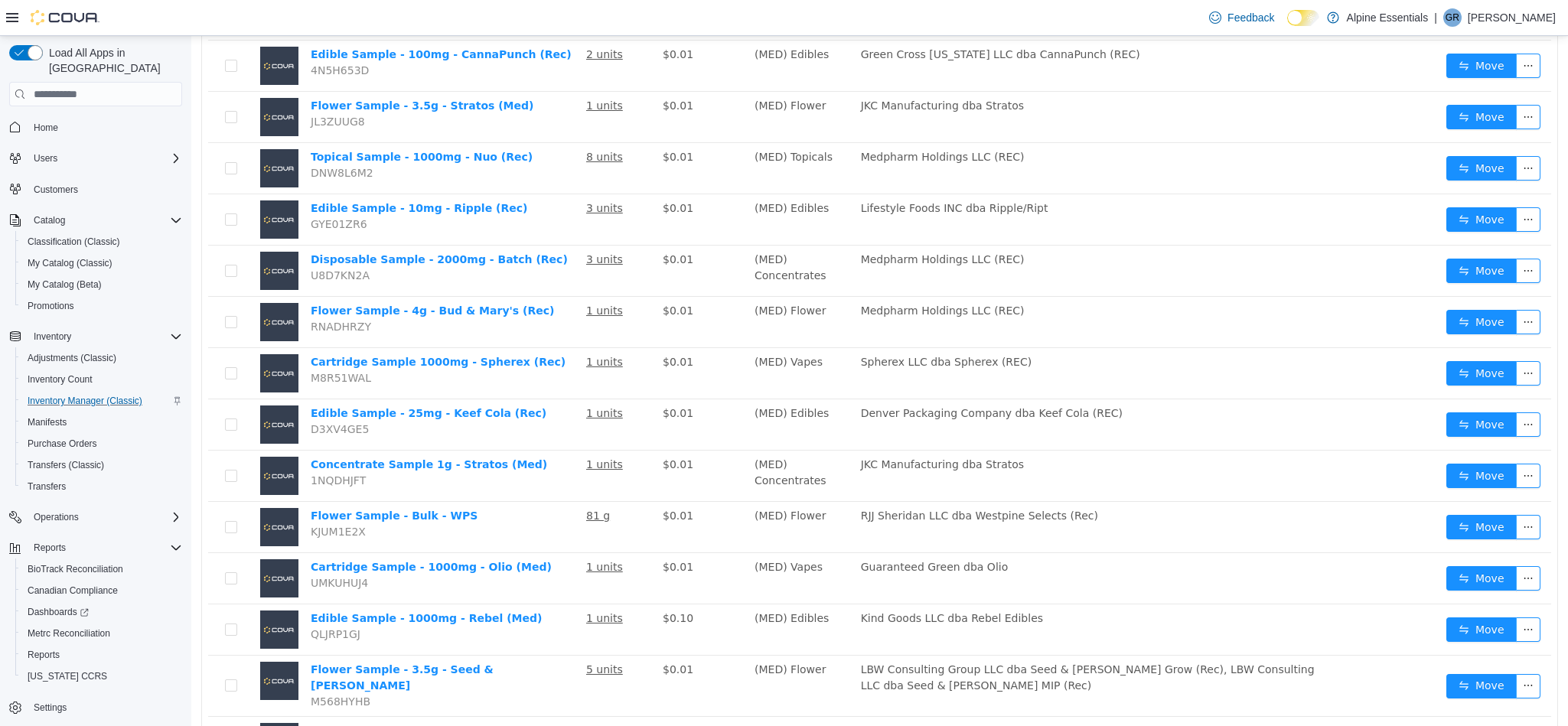
scroll to position [376, 0]
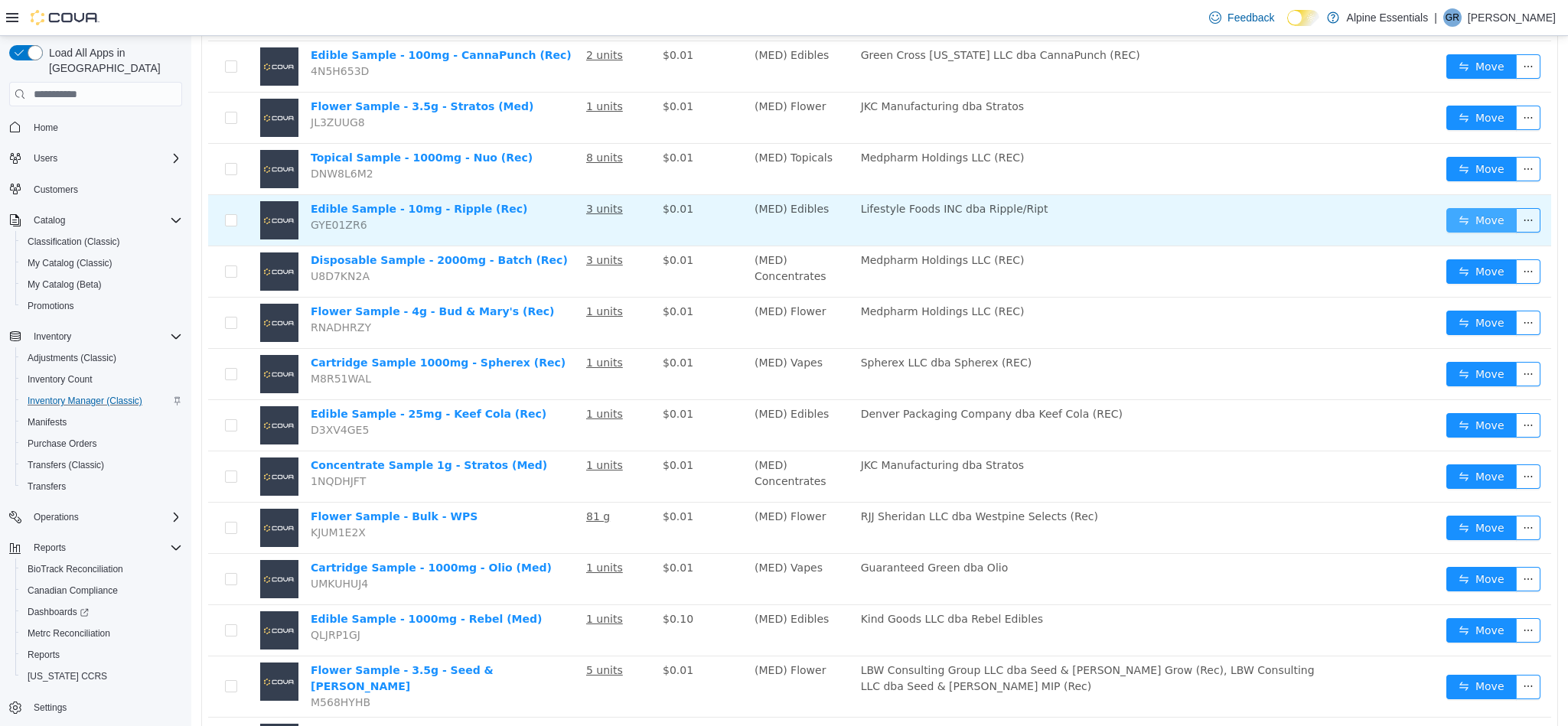
click at [1446, 214] on button "Move" at bounding box center [1481, 220] width 70 height 25
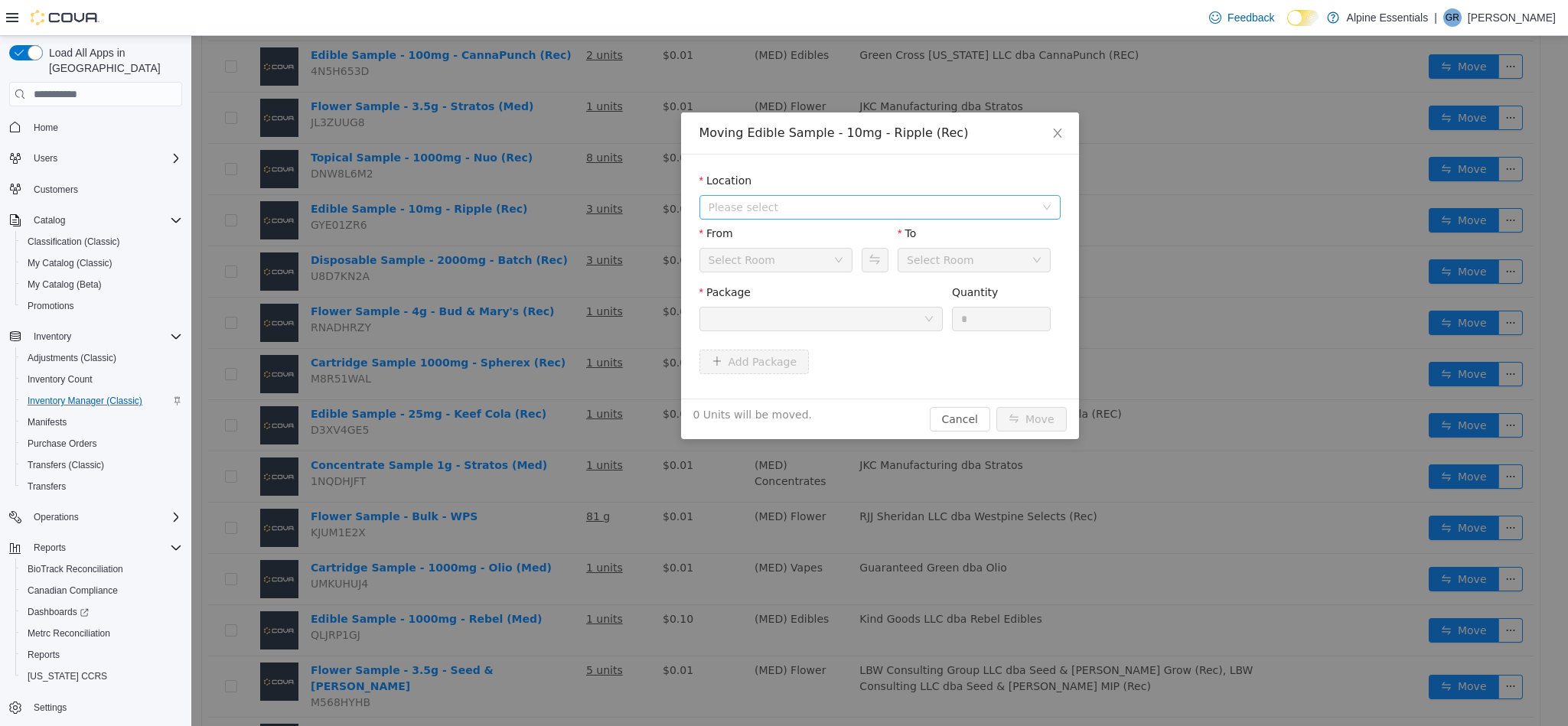
click at [868, 210] on span "Please select" at bounding box center [871, 207] width 326 height 15
click at [843, 263] on span "[STREET_ADDRESS]" at bounding box center [896, 262] width 323 height 20
click at [855, 322] on div at bounding box center [816, 319] width 215 height 23
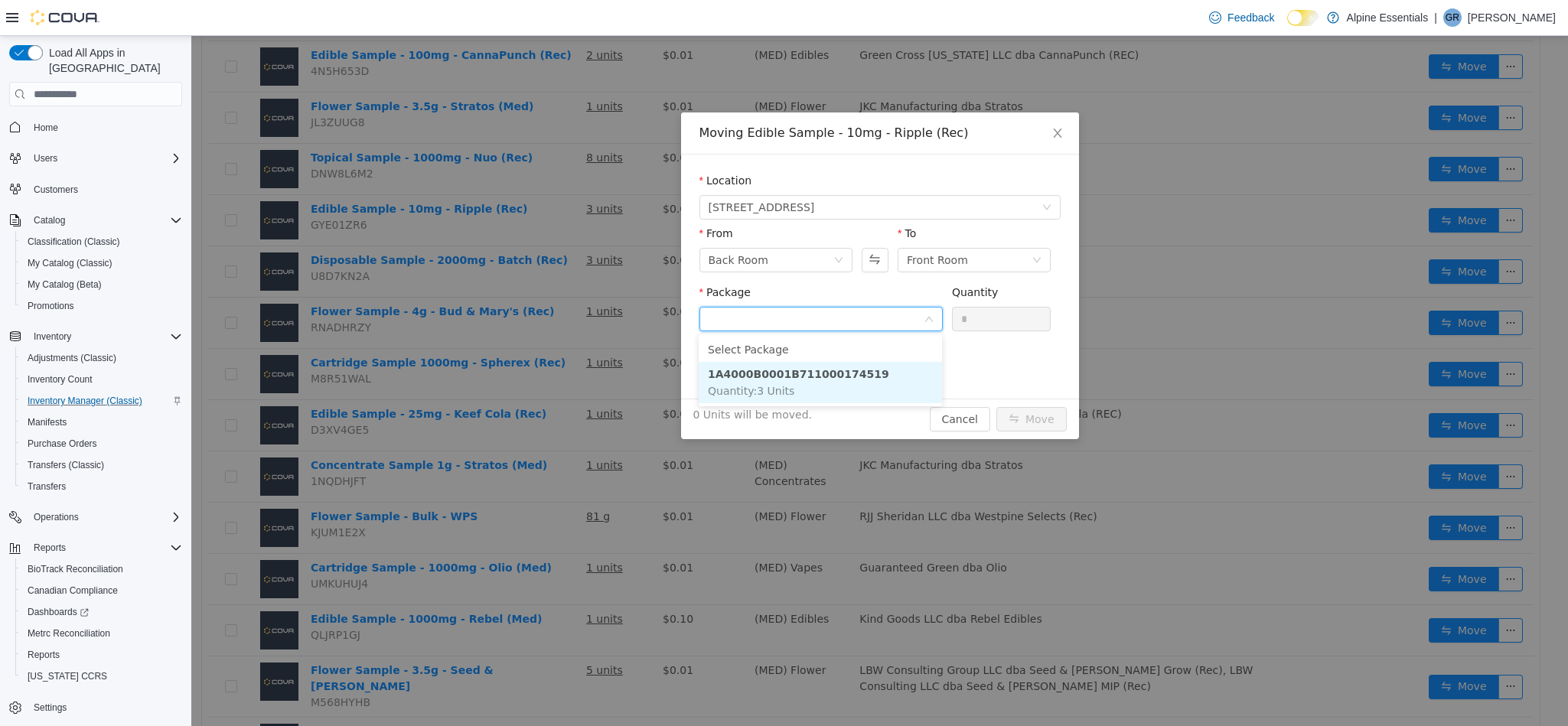
click at [879, 391] on li "1A4000B0001B711000174519 Quantity : 3 Units" at bounding box center [820, 383] width 243 height 42
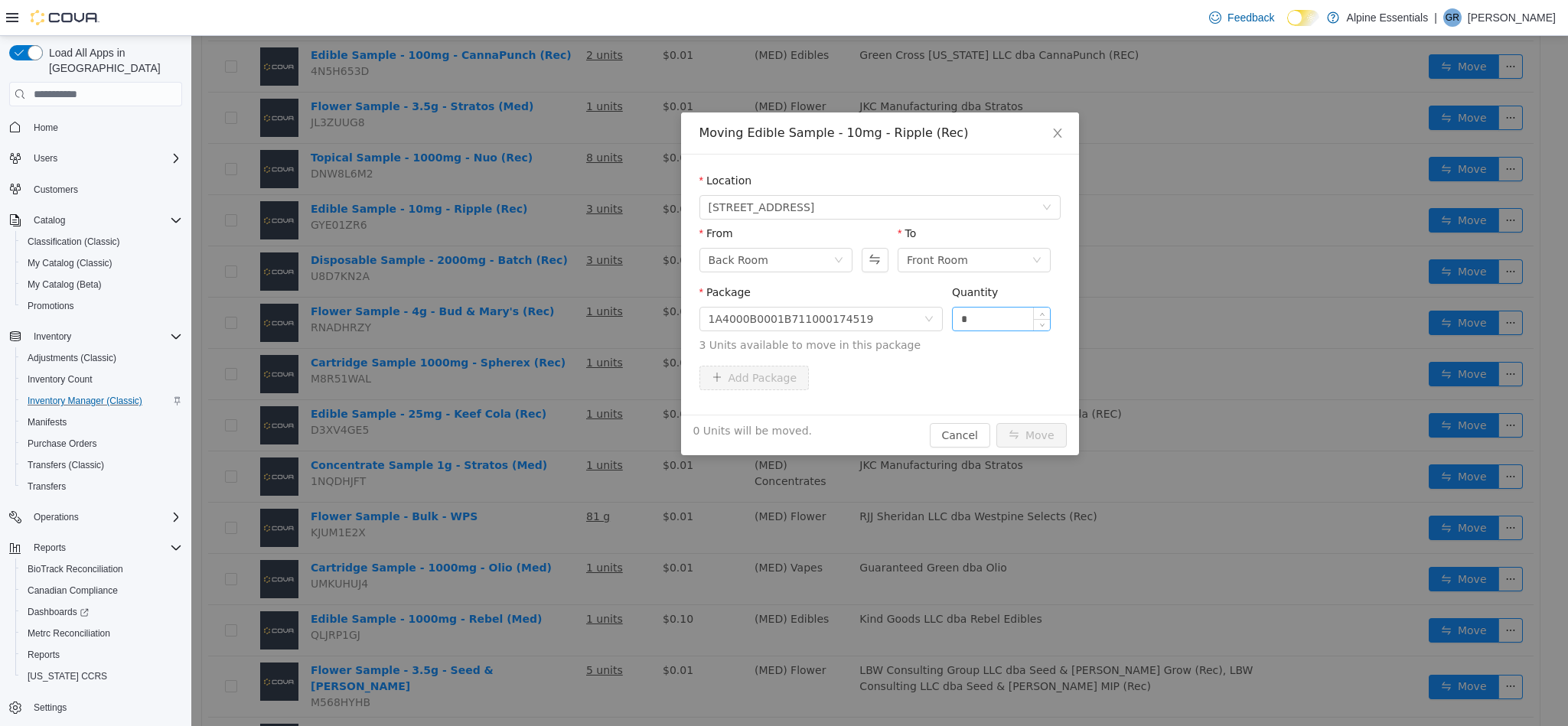
click at [973, 331] on div "*" at bounding box center [1002, 320] width 99 height 25
click at [971, 313] on input "*" at bounding box center [1002, 319] width 98 height 23
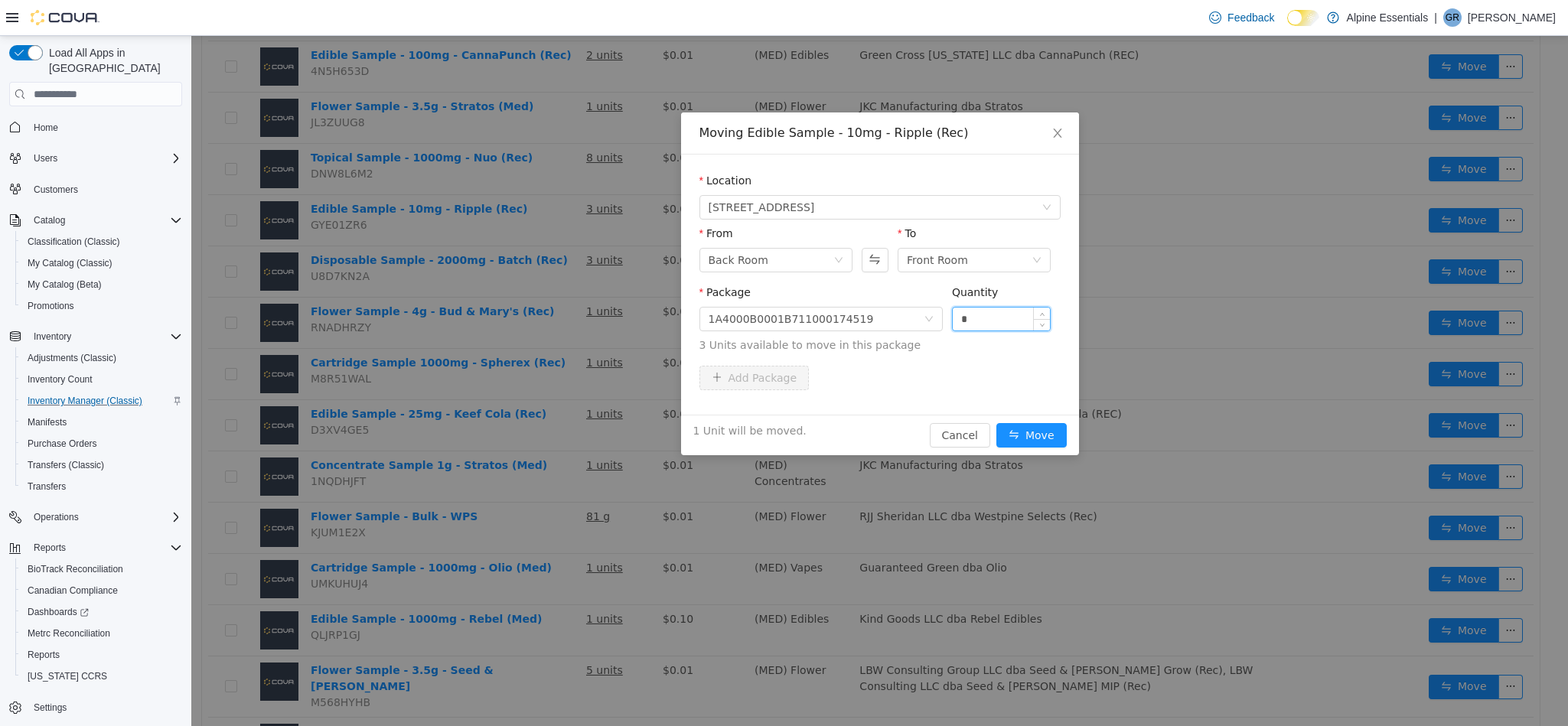
type input "*"
click at [996, 423] on button "Move" at bounding box center [1031, 436] width 70 height 25
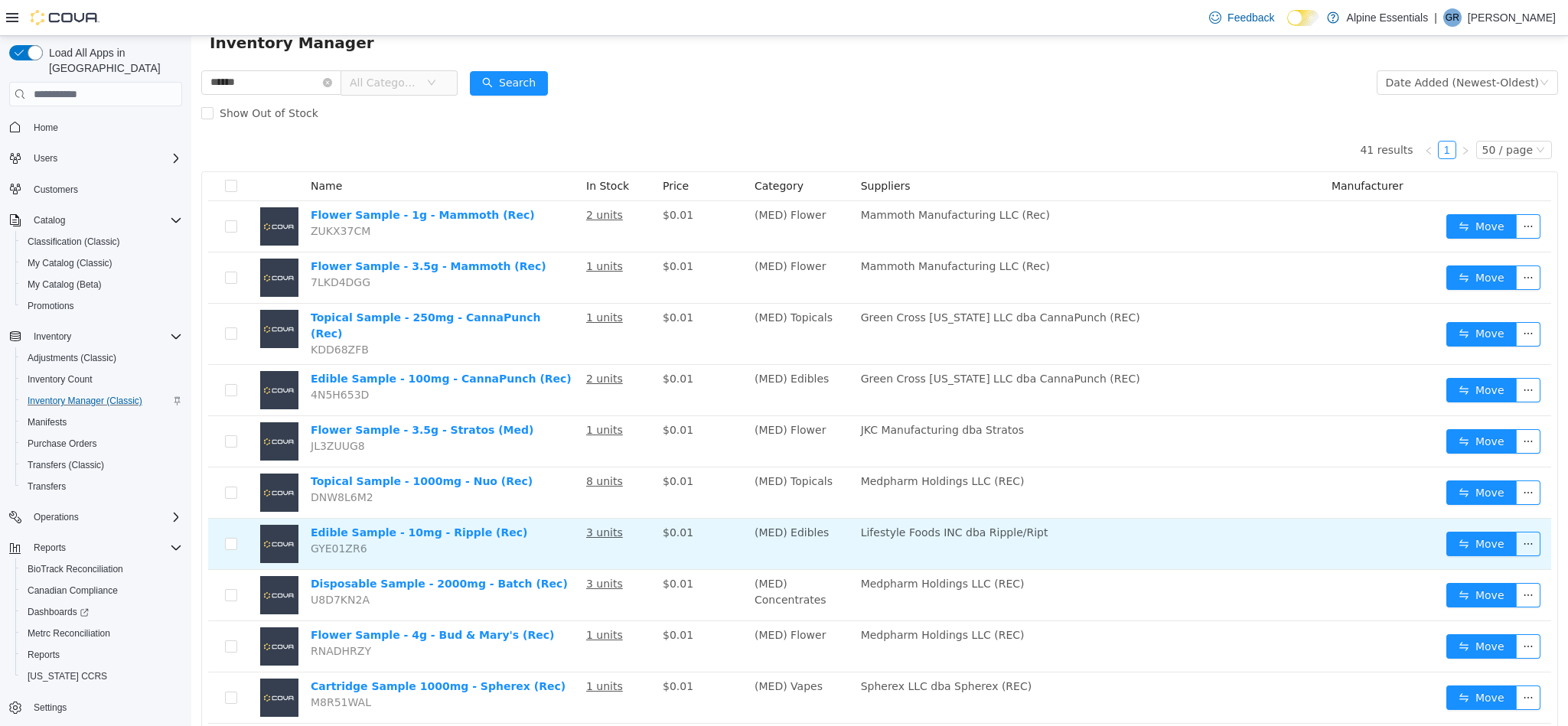
scroll to position [0, 0]
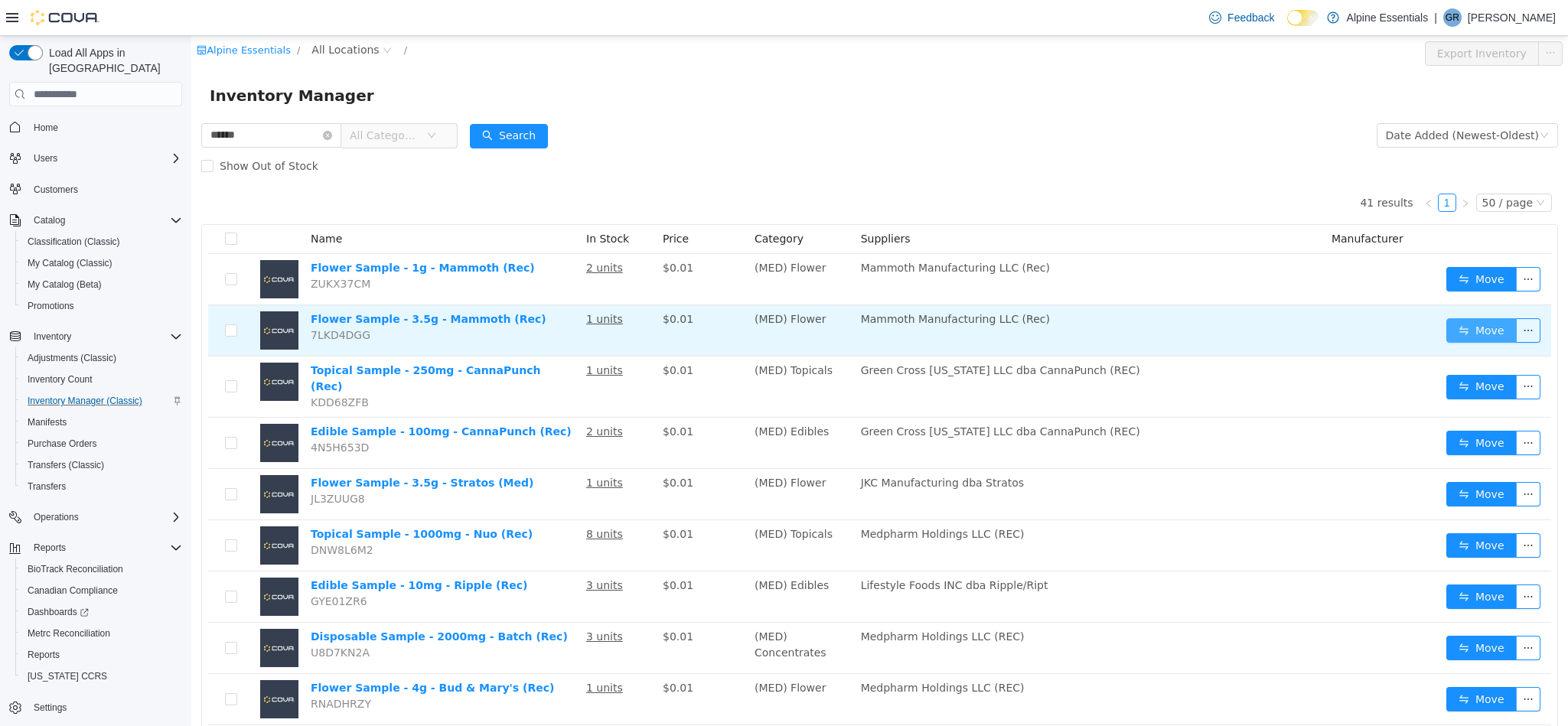
click at [1460, 332] on button "Move" at bounding box center [1481, 331] width 70 height 25
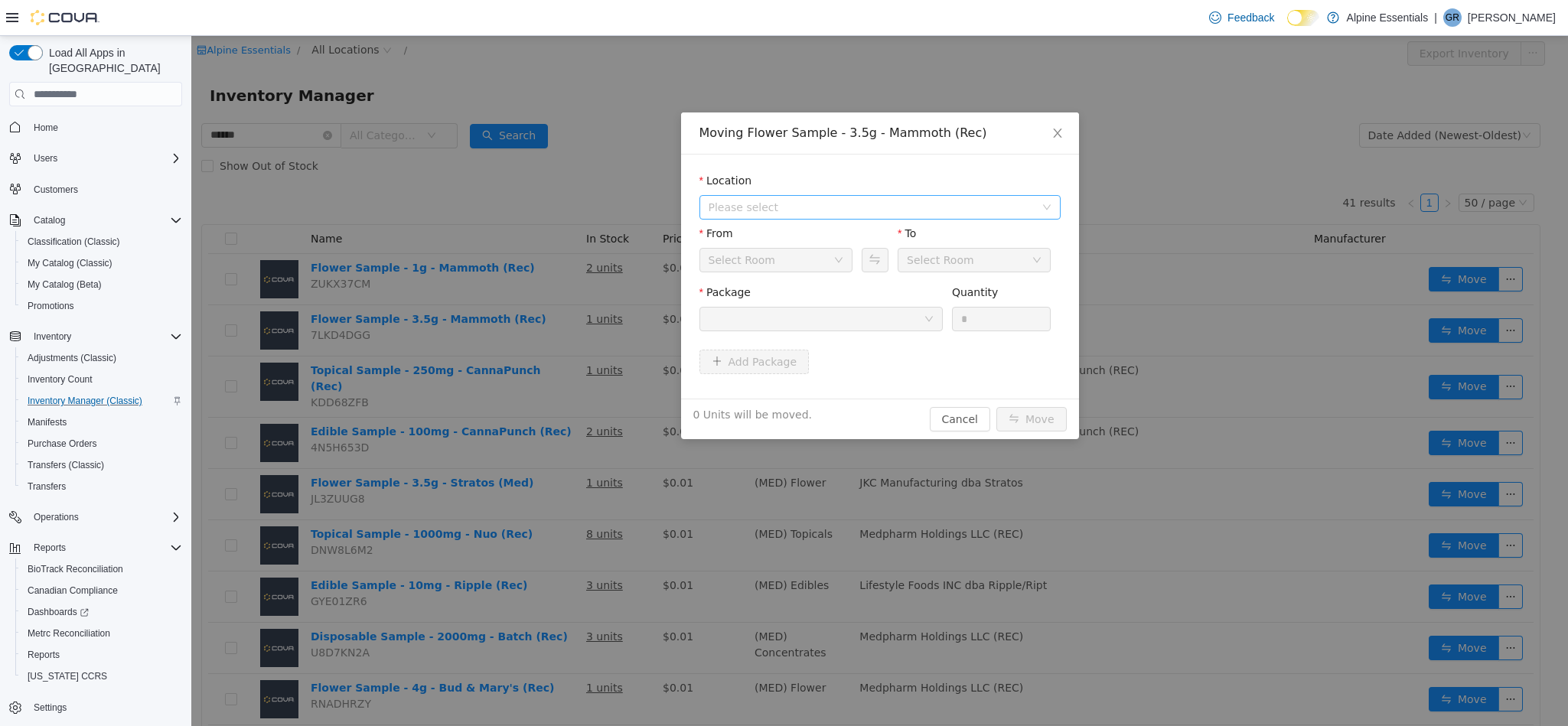
click at [828, 201] on span "Please select" at bounding box center [871, 207] width 326 height 15
click at [845, 258] on span "[STREET_ADDRESS]" at bounding box center [896, 262] width 323 height 20
click at [882, 329] on div at bounding box center [816, 319] width 215 height 23
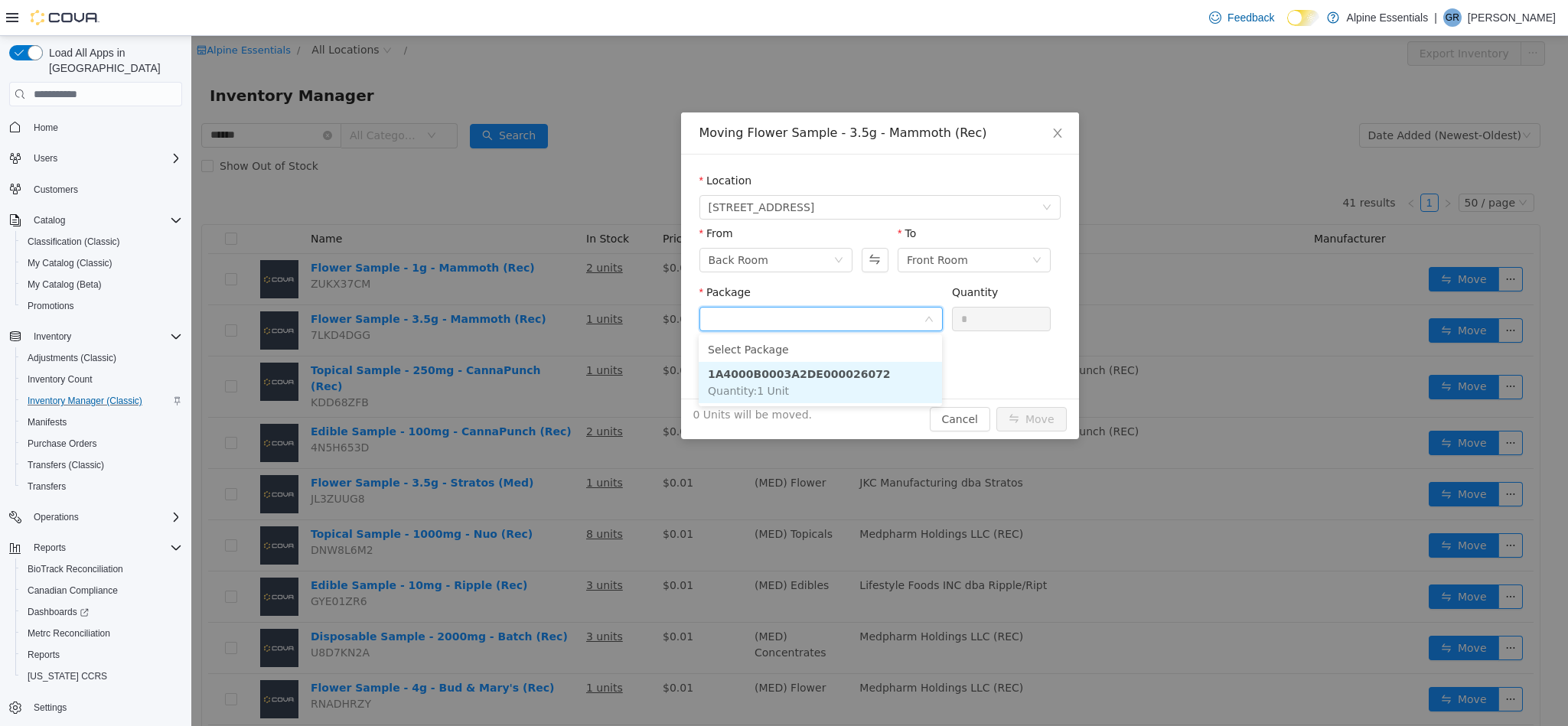
click at [906, 396] on li "1A4000B0003A2DE000026072 Quantity : 1 Unit" at bounding box center [820, 383] width 243 height 42
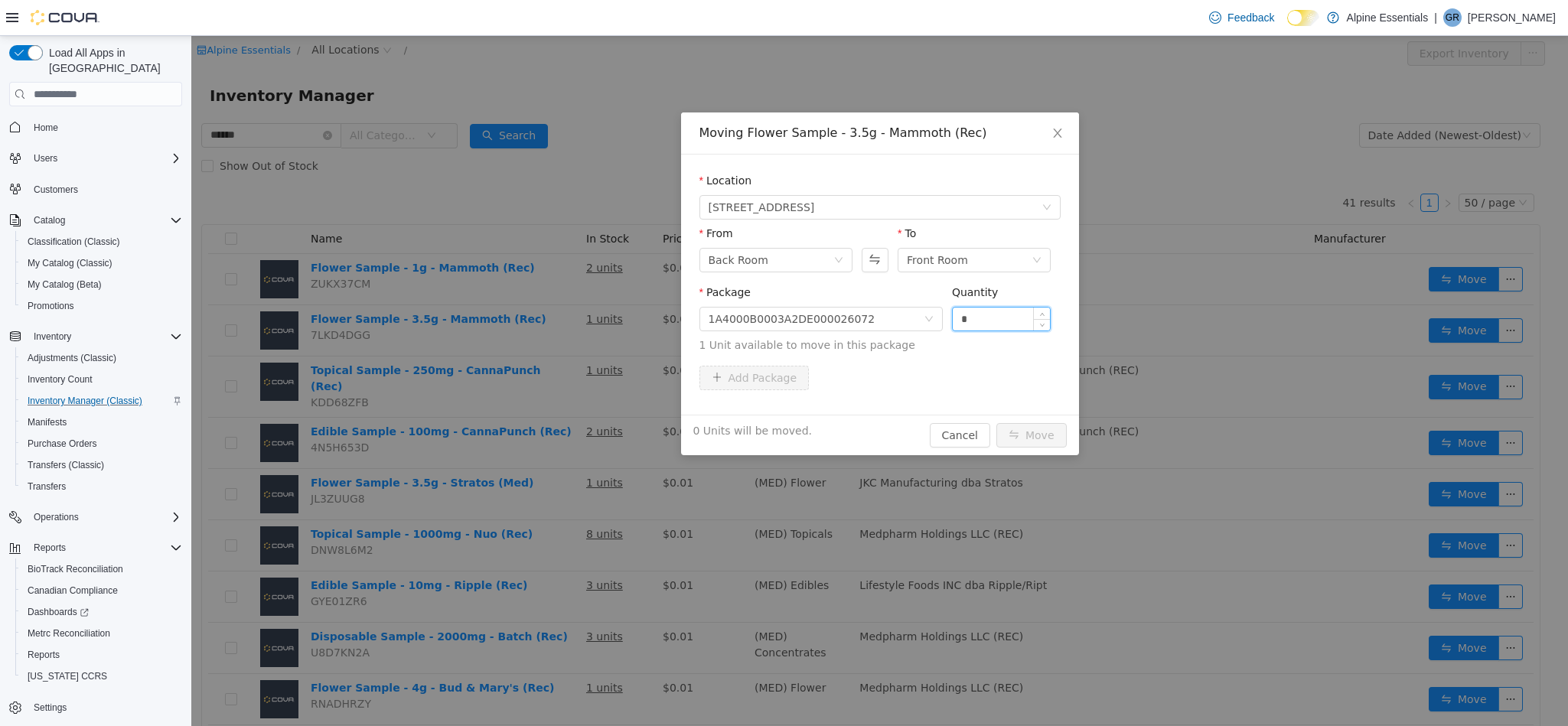
click at [985, 320] on input "*" at bounding box center [1002, 319] width 98 height 23
type input "*"
click at [996, 423] on button "Move" at bounding box center [1031, 436] width 70 height 25
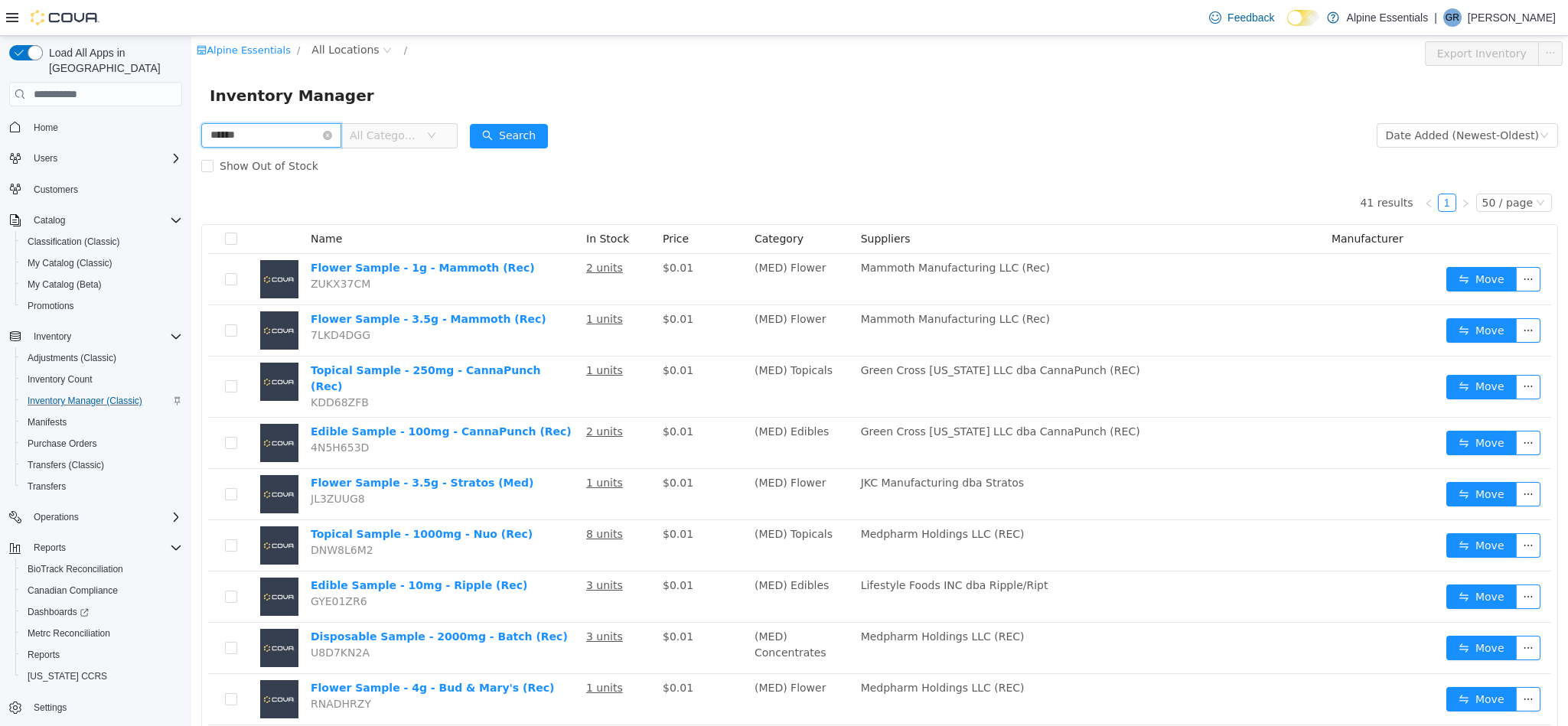
click at [256, 130] on input "******" at bounding box center [272, 136] width 140 height 25
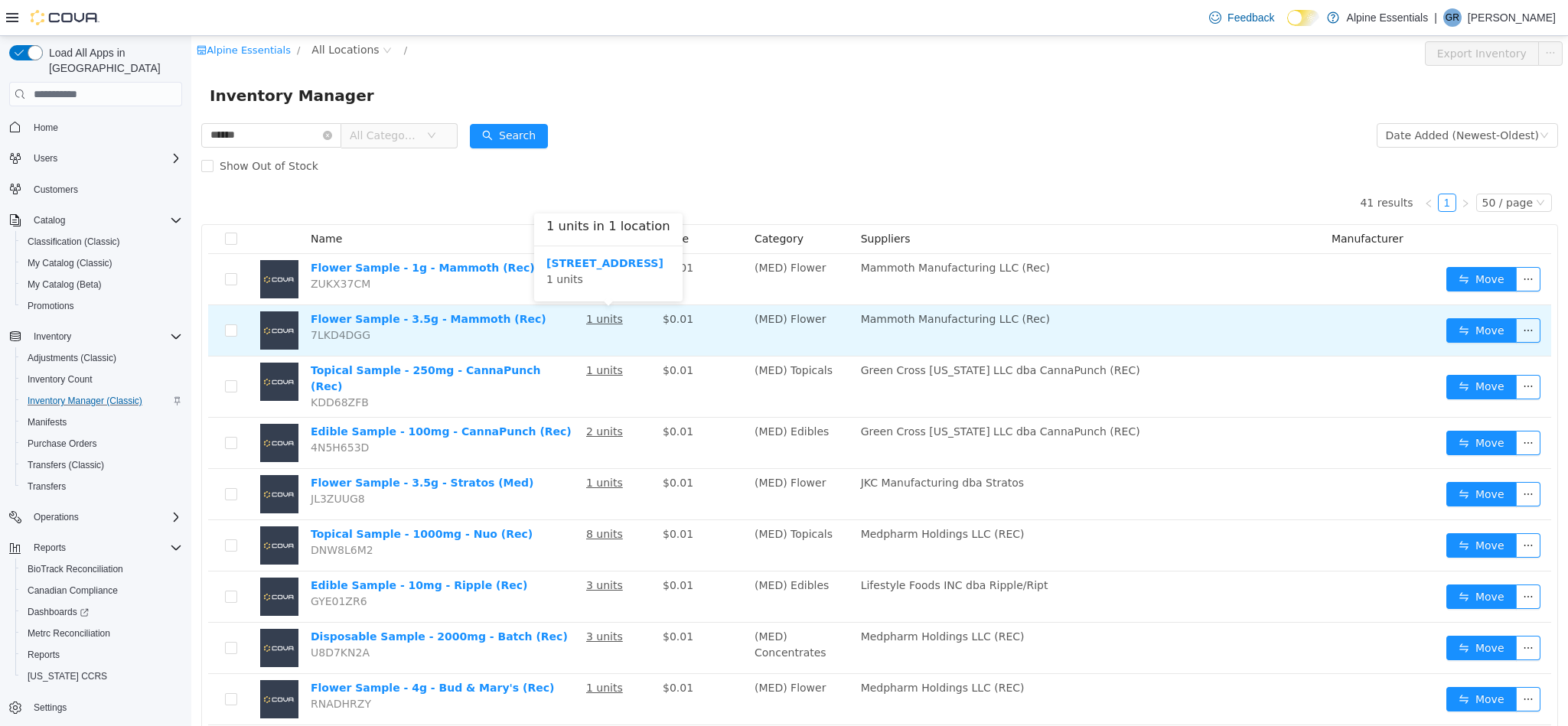
click at [615, 320] on u "1 units" at bounding box center [604, 320] width 36 height 12
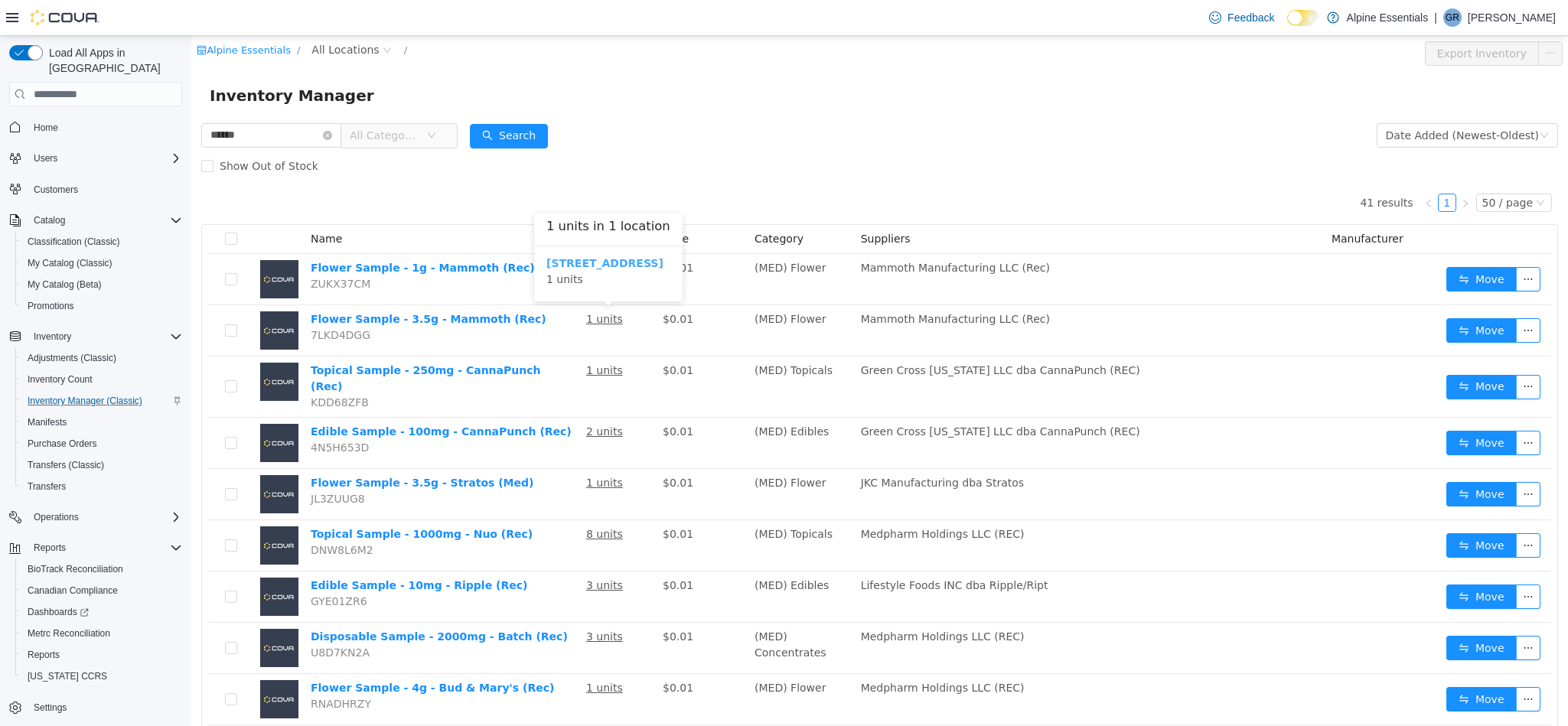
click at [604, 258] on b "[STREET_ADDRESS]" at bounding box center [605, 264] width 117 height 12
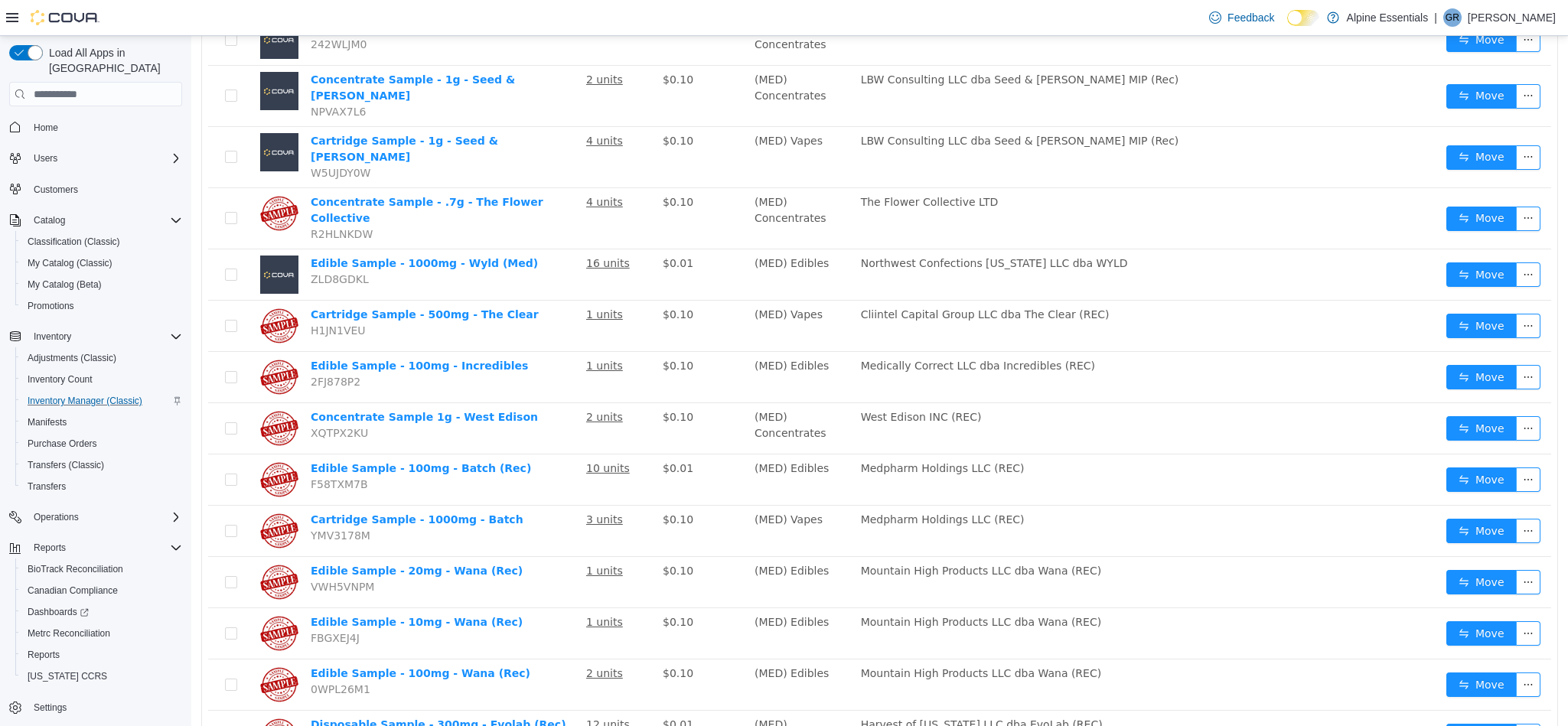
scroll to position [1687, 0]
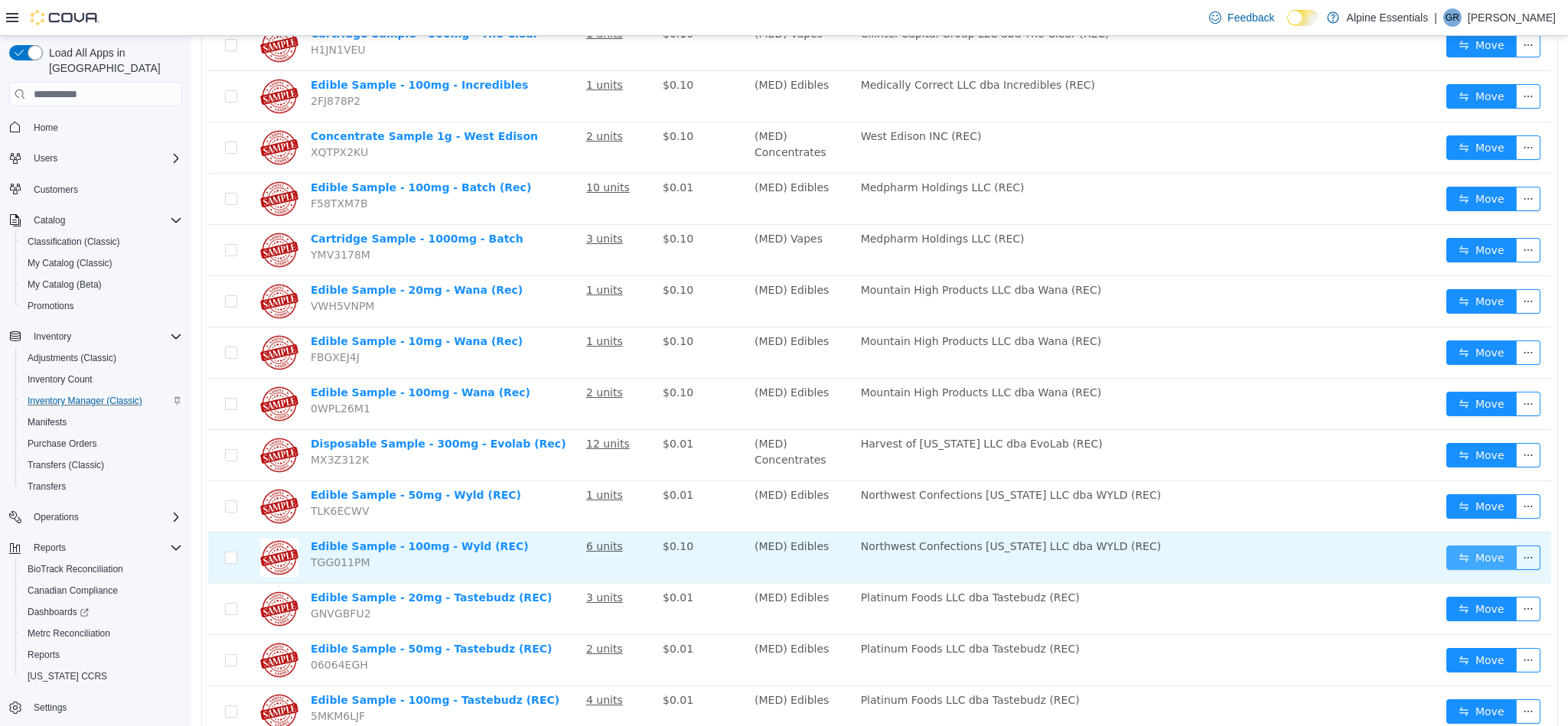
click at [1461, 546] on button "Move" at bounding box center [1481, 558] width 70 height 25
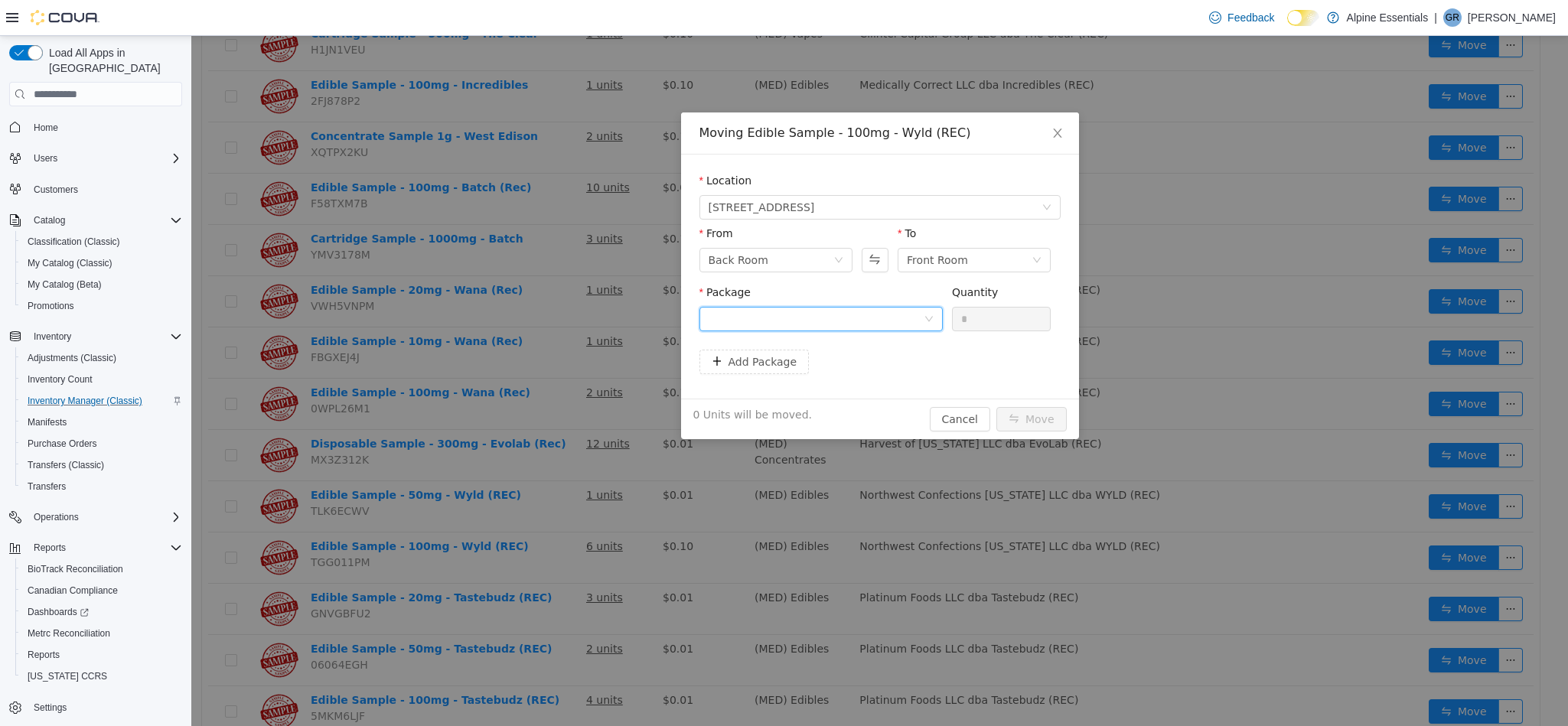
click at [879, 319] on div at bounding box center [816, 319] width 215 height 23
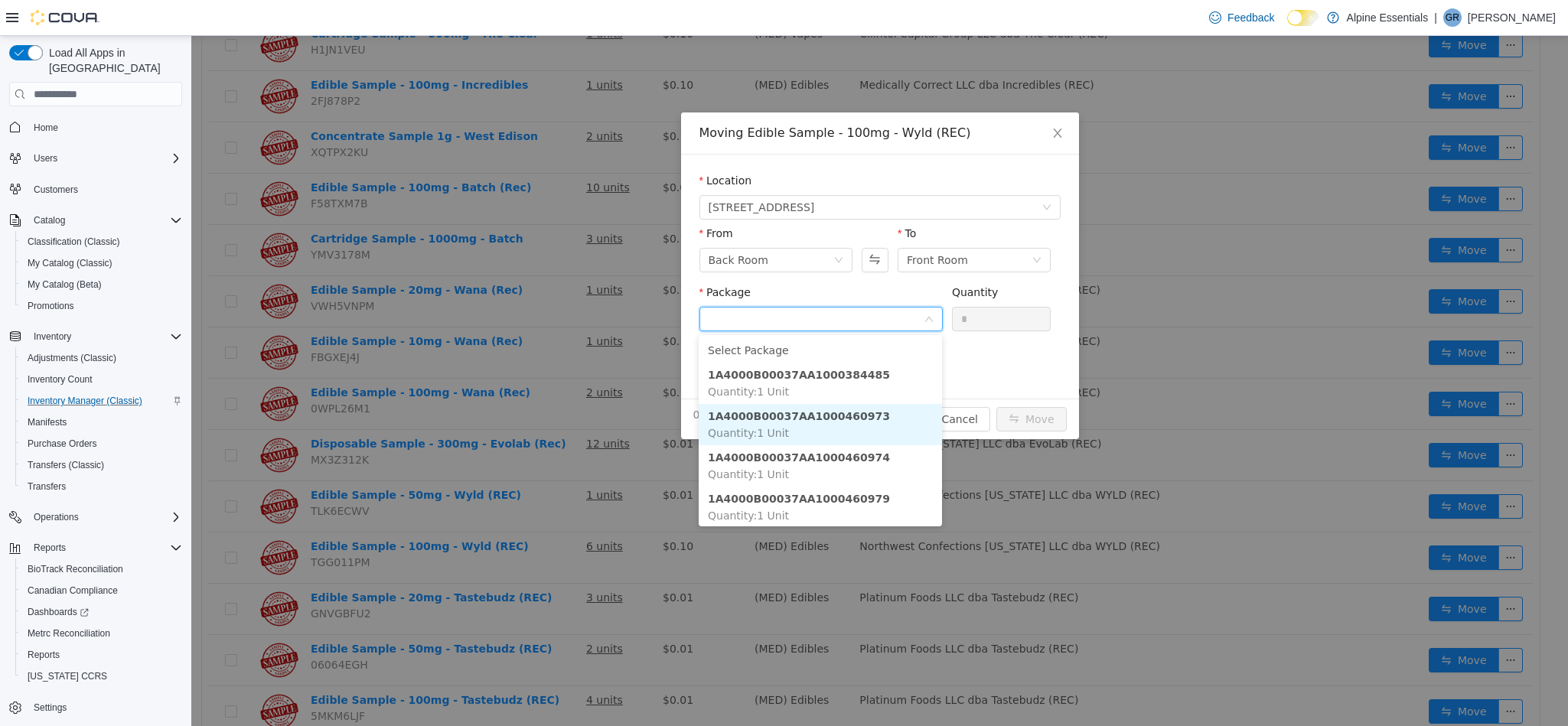
click at [900, 416] on li "1A4000B00037AA1000460973 Quantity : 1 Unit" at bounding box center [820, 424] width 243 height 42
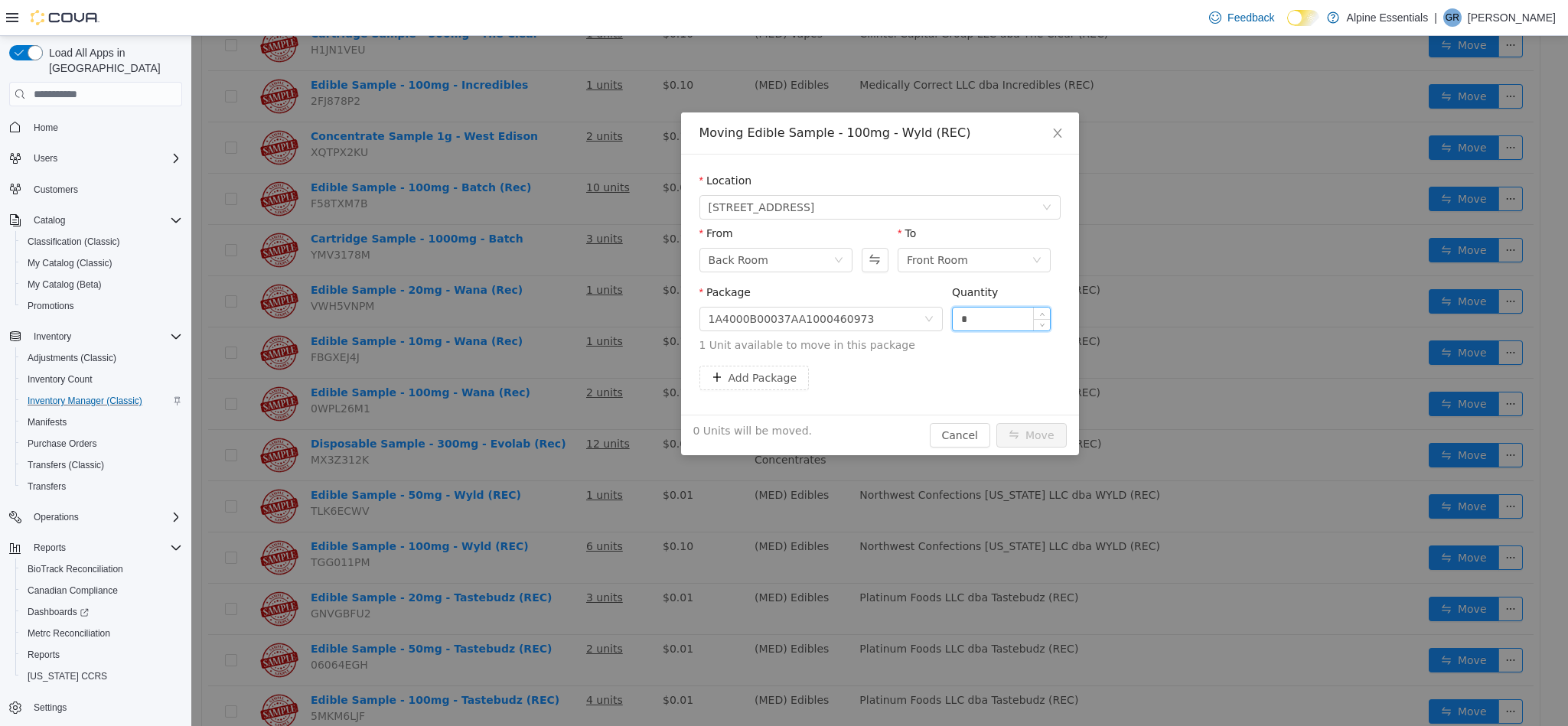
click at [989, 313] on input "*" at bounding box center [1002, 319] width 98 height 23
type input "*"
click at [996, 423] on button "Move" at bounding box center [1031, 436] width 70 height 25
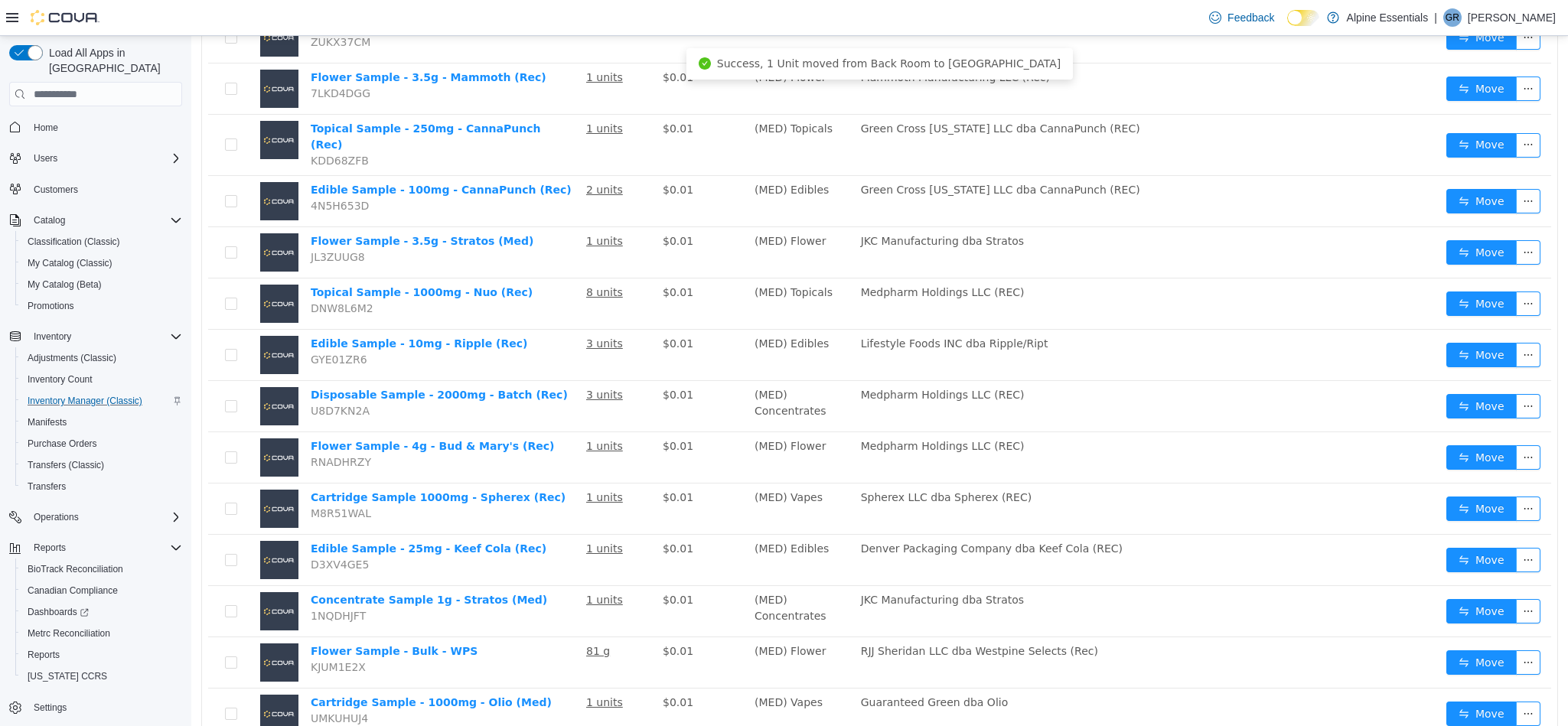
scroll to position [0, 0]
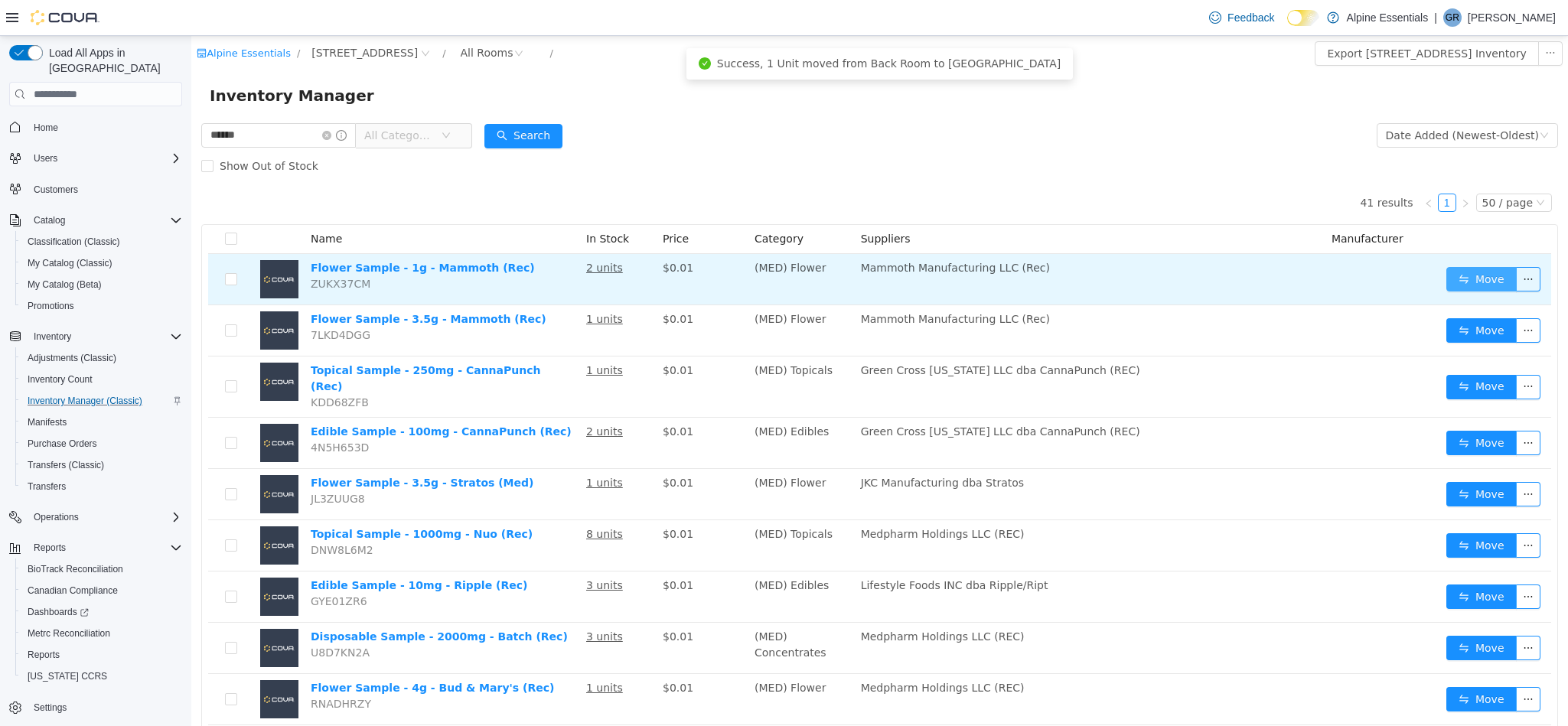
click at [1467, 277] on button "Move" at bounding box center [1481, 280] width 70 height 25
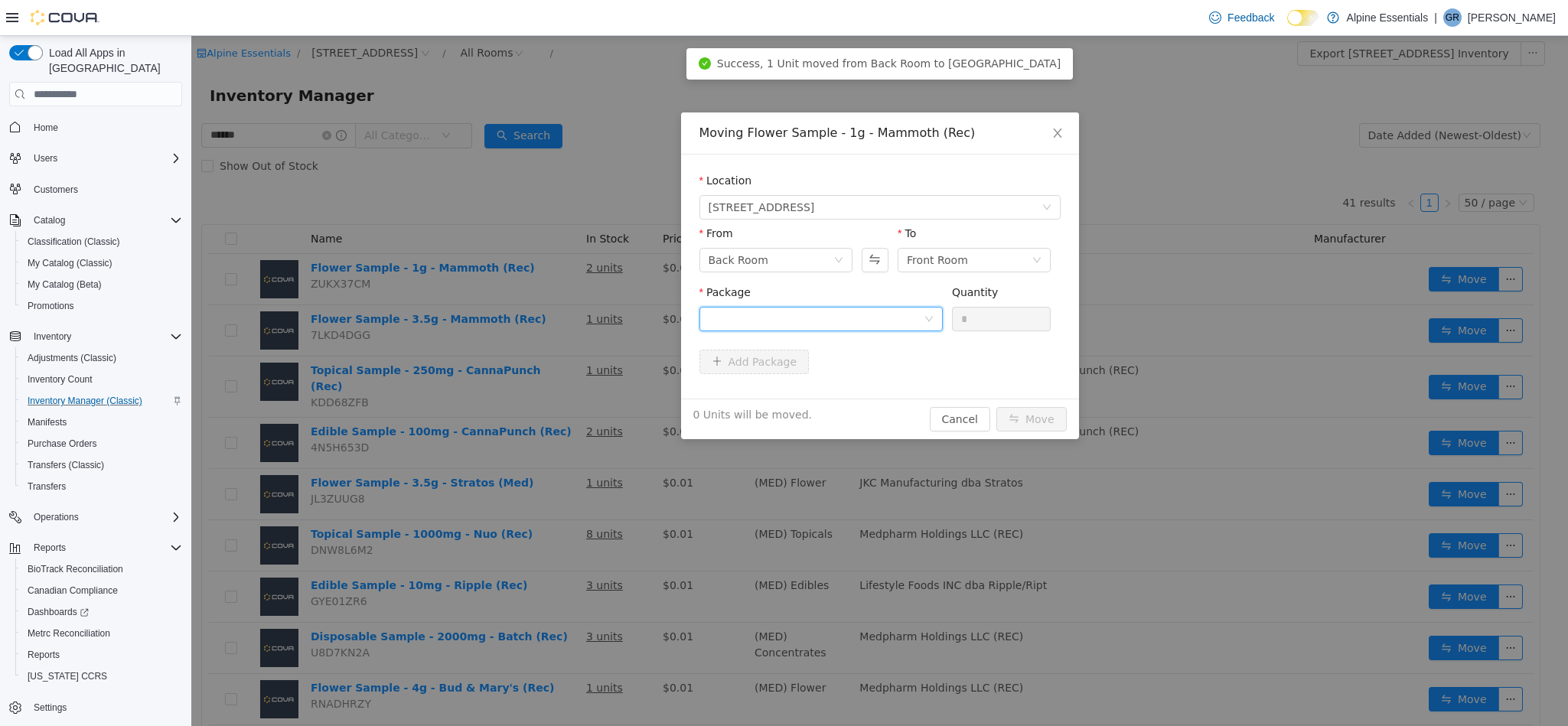
click at [859, 318] on div at bounding box center [816, 319] width 215 height 23
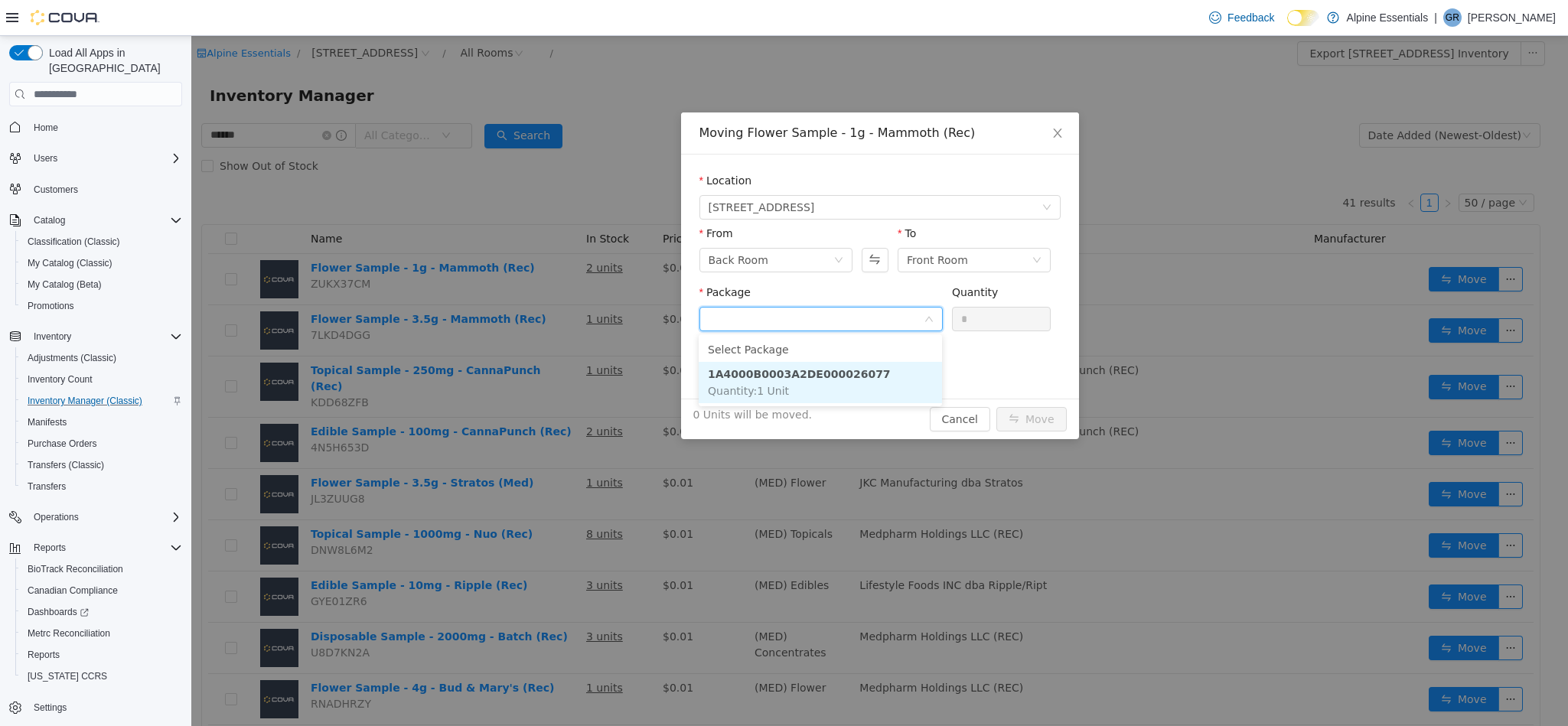
click at [894, 382] on li "1A4000B0003A2DE000026077 Quantity : 1 Unit" at bounding box center [820, 383] width 243 height 42
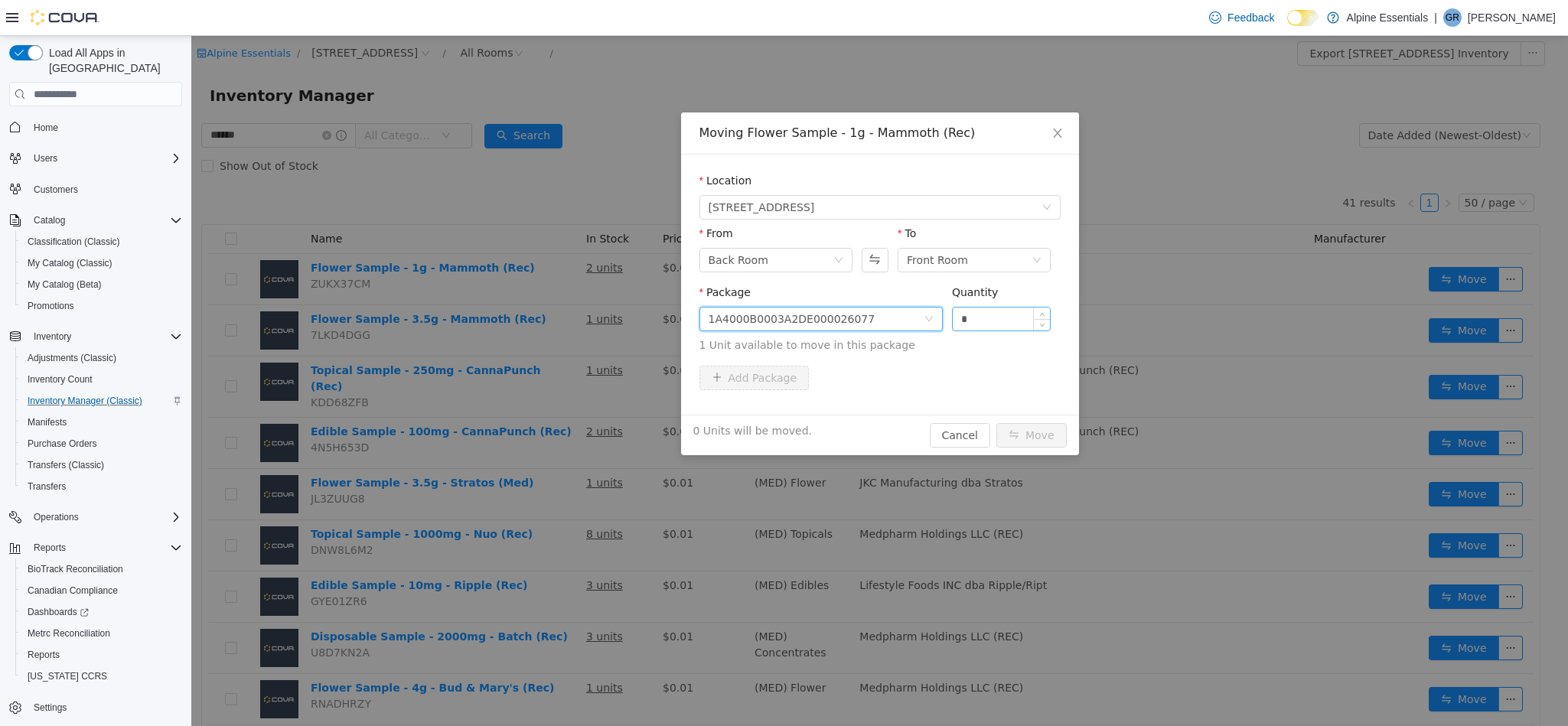
click at [1013, 322] on input "*" at bounding box center [1002, 319] width 98 height 23
type input "*"
click at [996, 423] on button "Move" at bounding box center [1031, 436] width 70 height 25
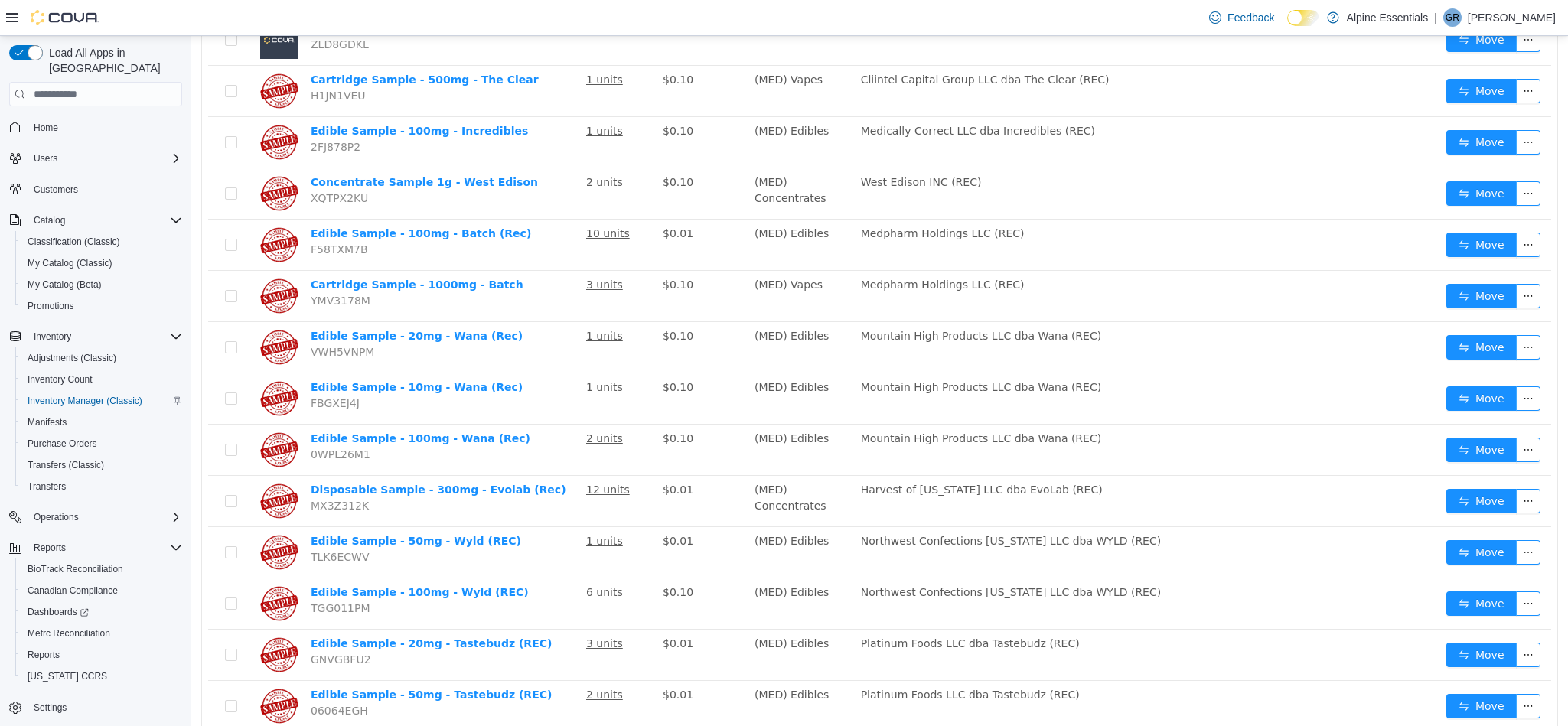
scroll to position [1687, 0]
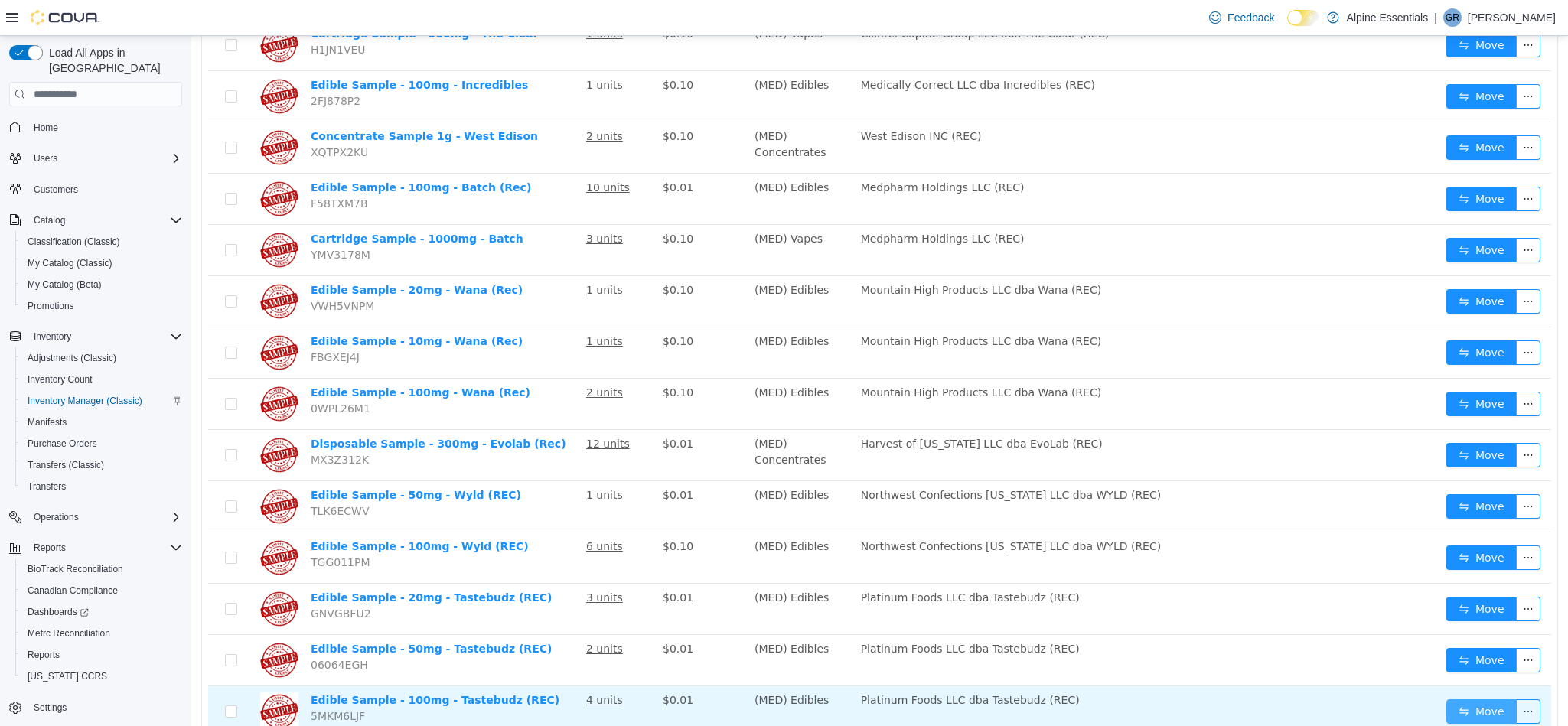
click at [1493, 699] on button "Move" at bounding box center [1481, 712] width 70 height 25
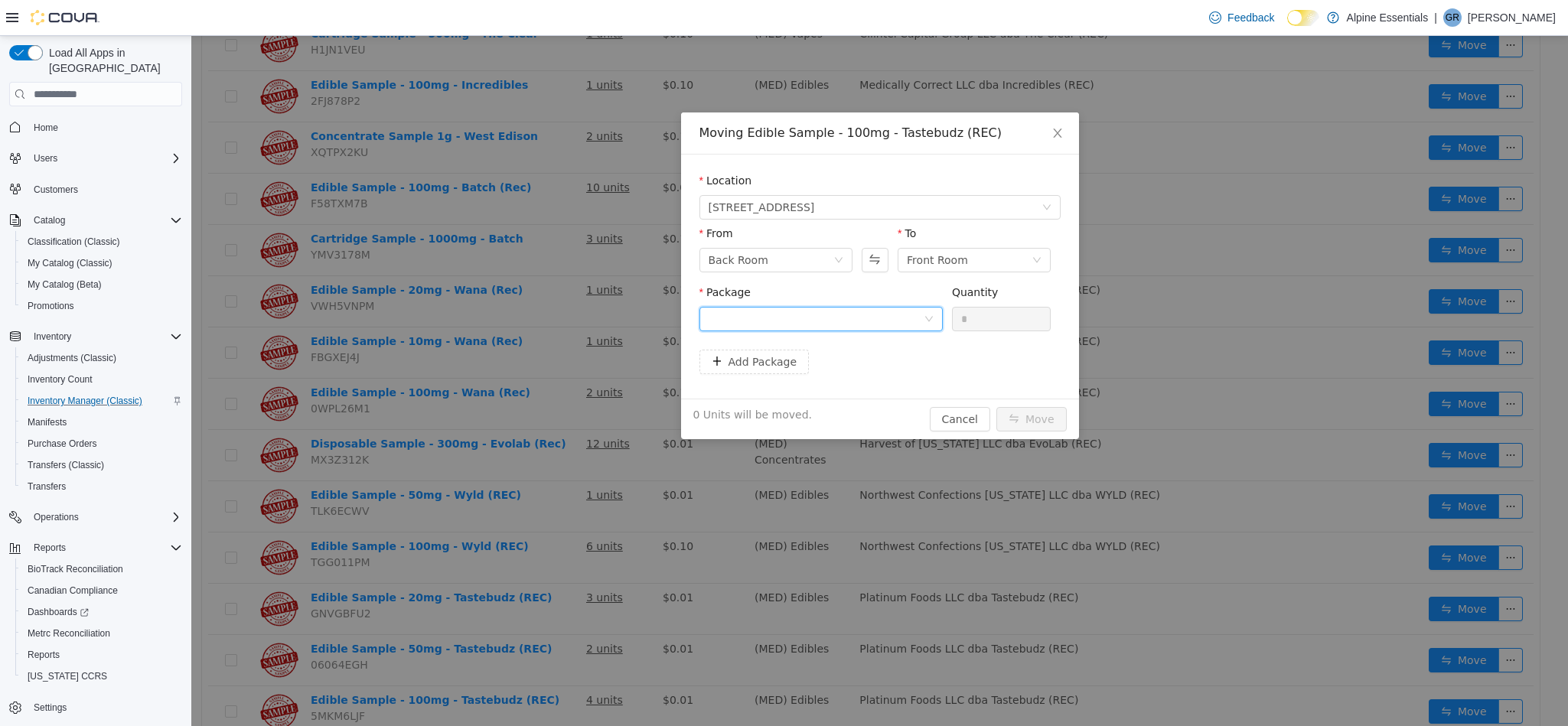
click at [891, 319] on div at bounding box center [816, 319] width 215 height 23
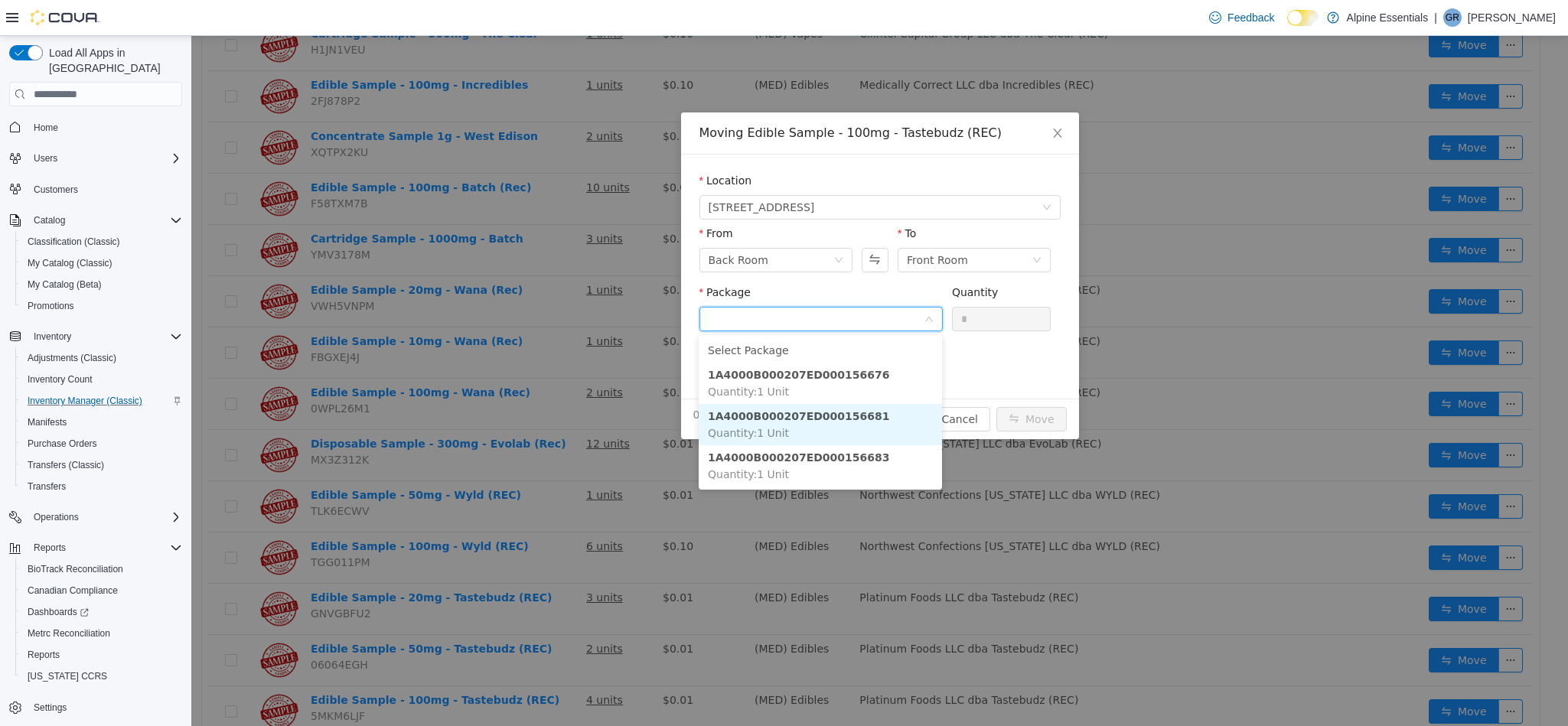
click at [879, 425] on li "1A4000B000207ED000156681 Quantity : 1 Unit" at bounding box center [820, 424] width 243 height 42
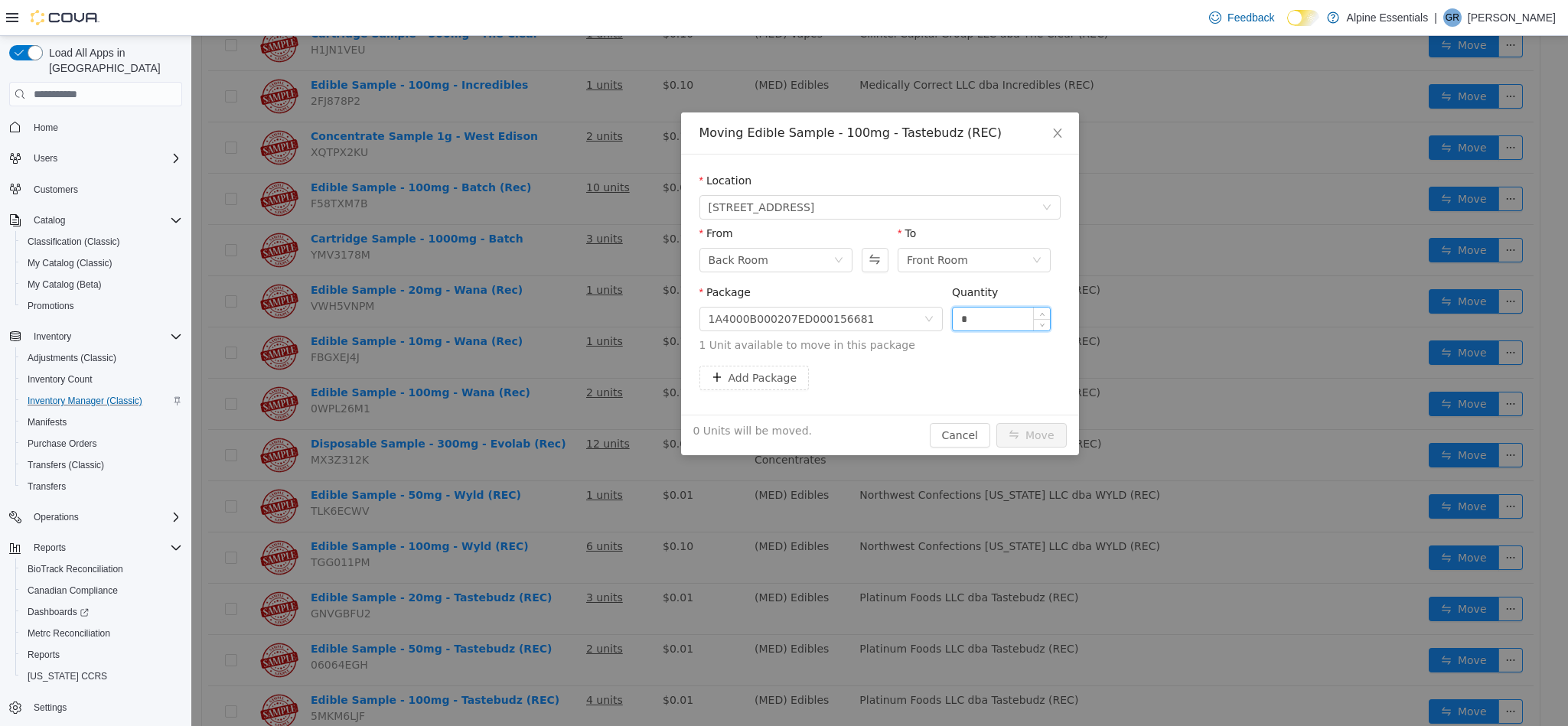
click at [972, 327] on input "*" at bounding box center [1002, 319] width 98 height 23
type input "*"
click at [996, 423] on button "Move" at bounding box center [1031, 436] width 70 height 25
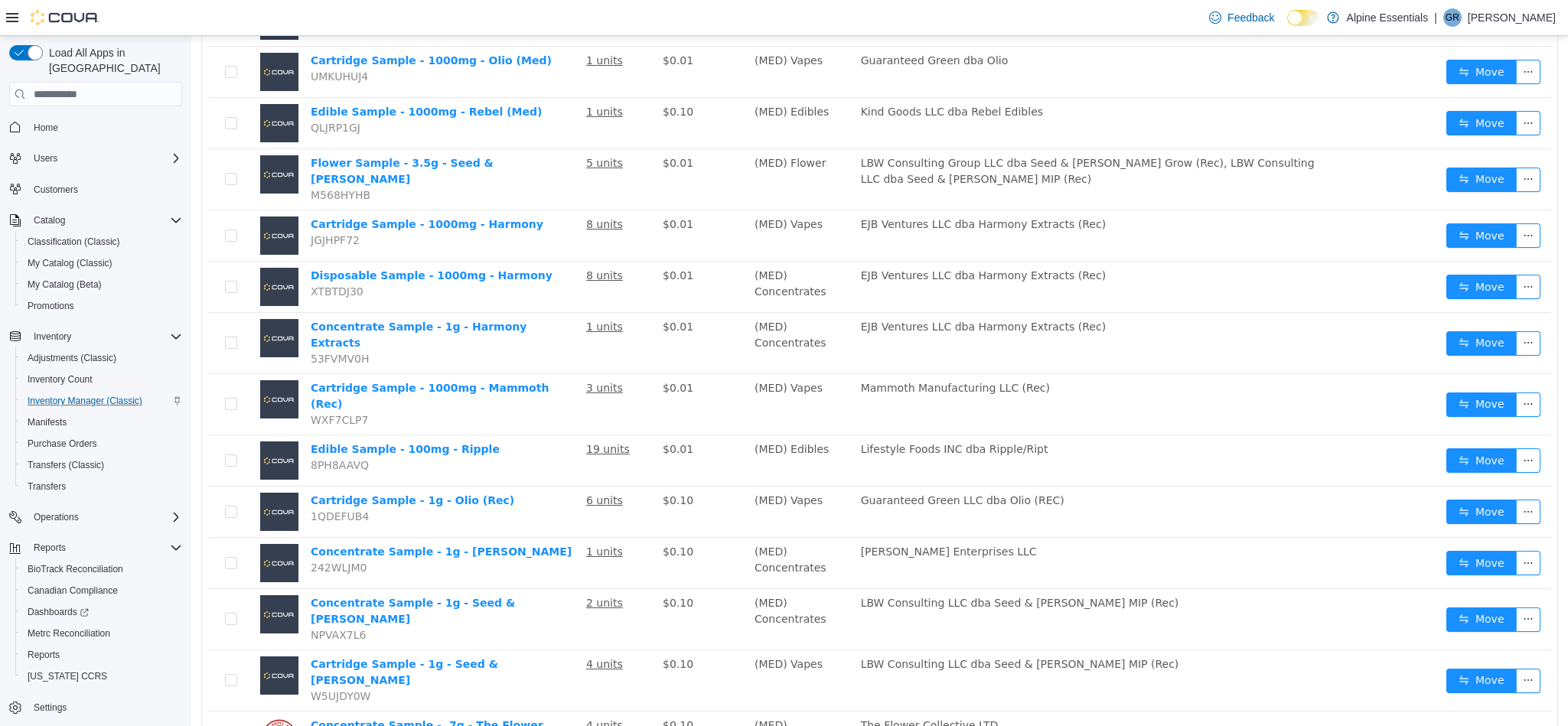
scroll to position [822, 0]
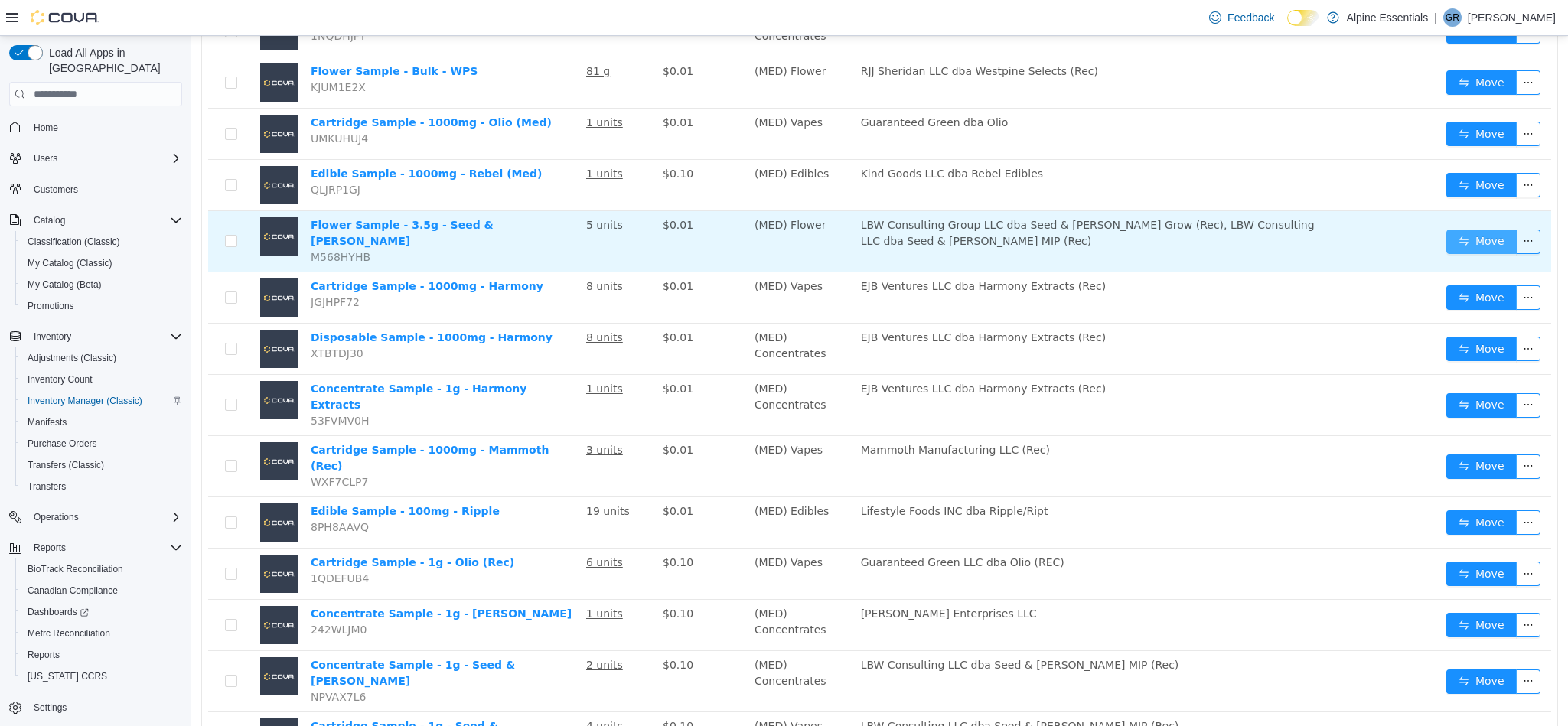
click at [1462, 230] on button "Move" at bounding box center [1481, 242] width 70 height 25
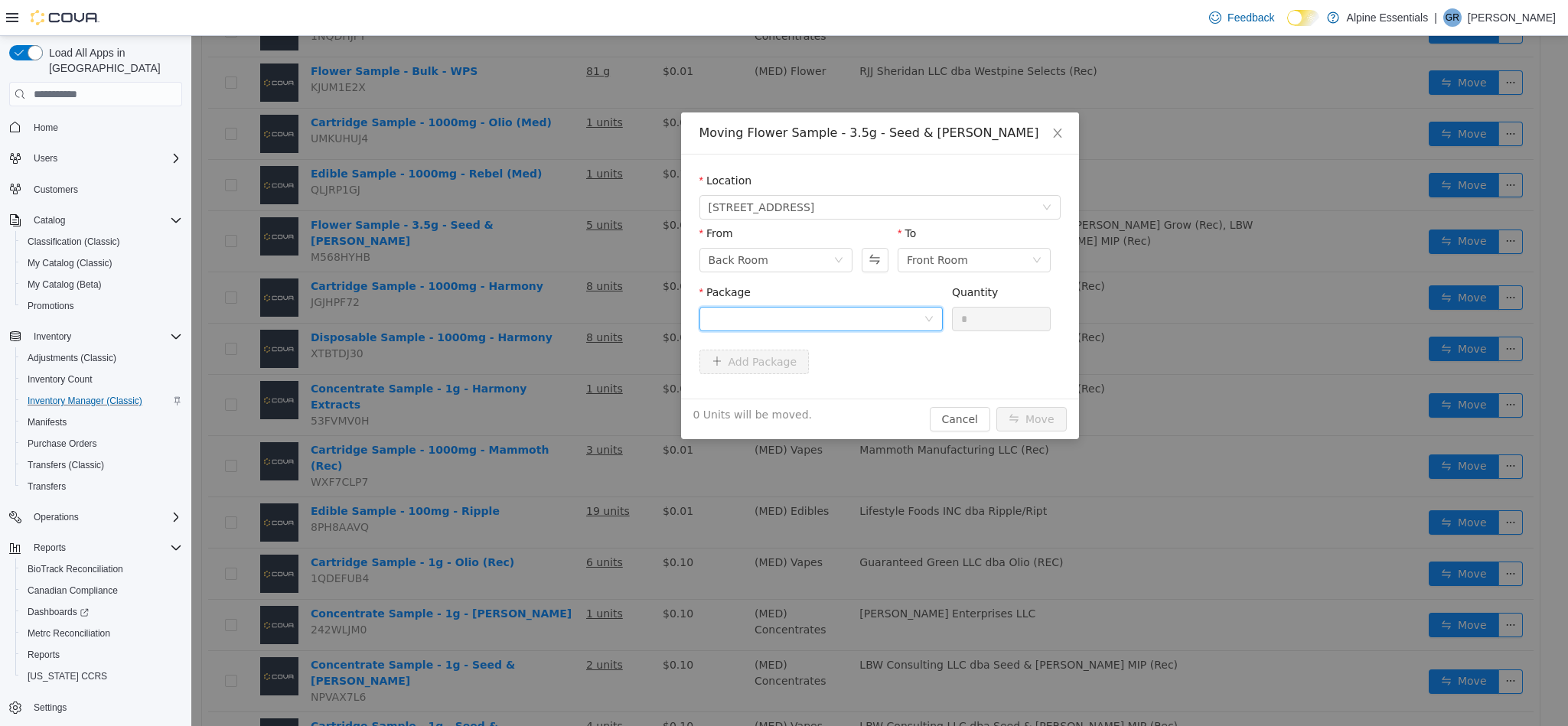
click at [859, 318] on div at bounding box center [816, 319] width 215 height 23
click at [882, 378] on li "1A4000B00029811000120965 Quantity : 3 Units" at bounding box center [820, 383] width 243 height 42
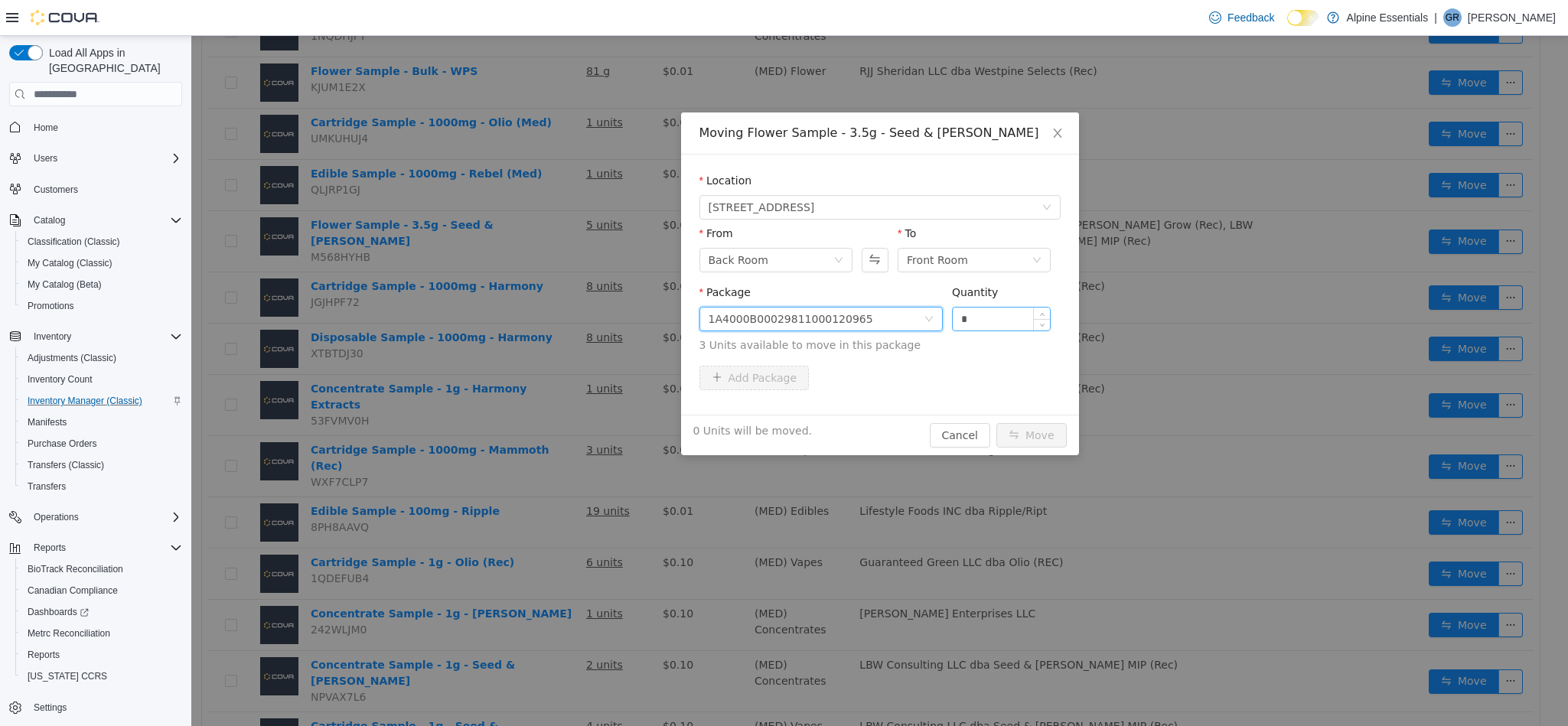
click at [978, 324] on input "*" at bounding box center [1002, 319] width 98 height 23
type input "*"
click at [996, 423] on button "Move" at bounding box center [1031, 436] width 70 height 25
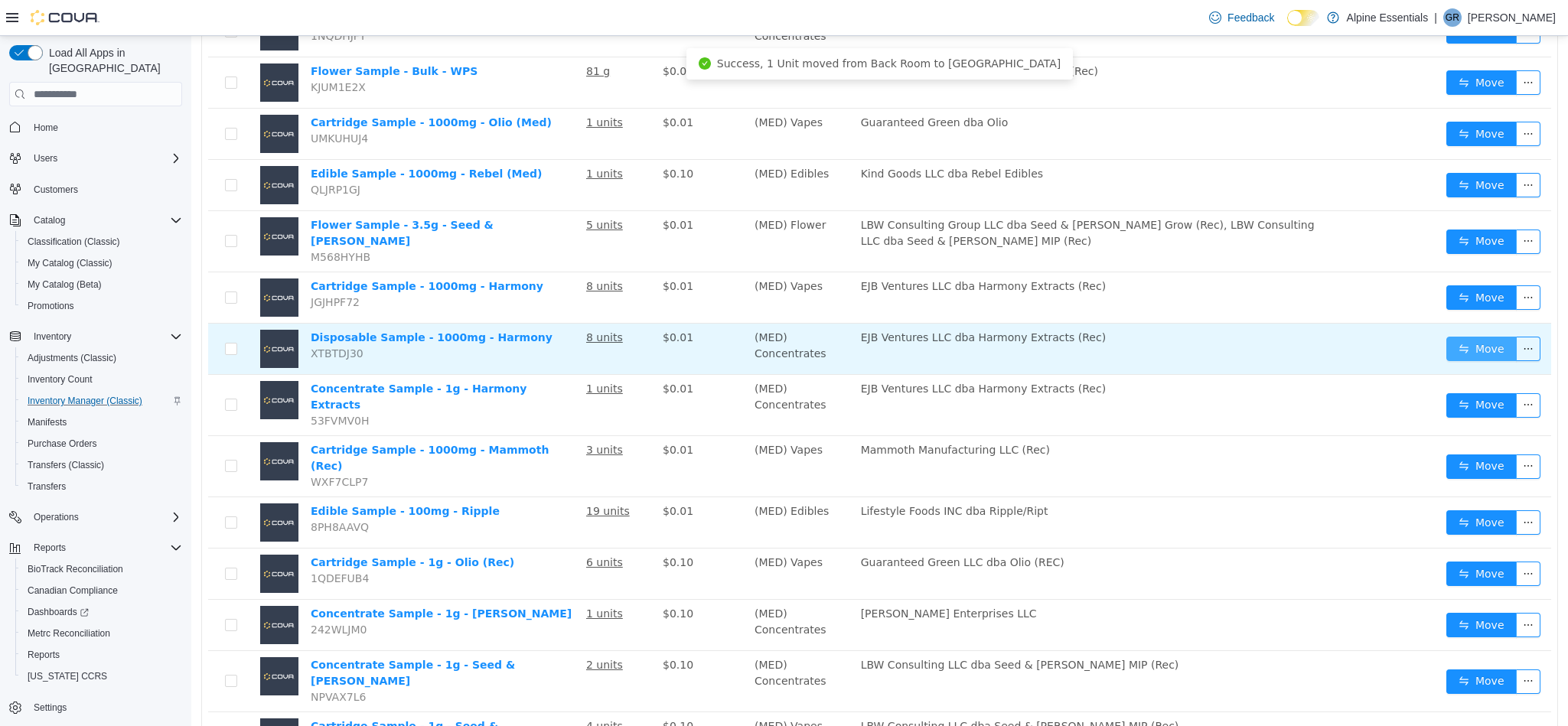
click at [1465, 336] on button "Move" at bounding box center [1481, 349] width 70 height 25
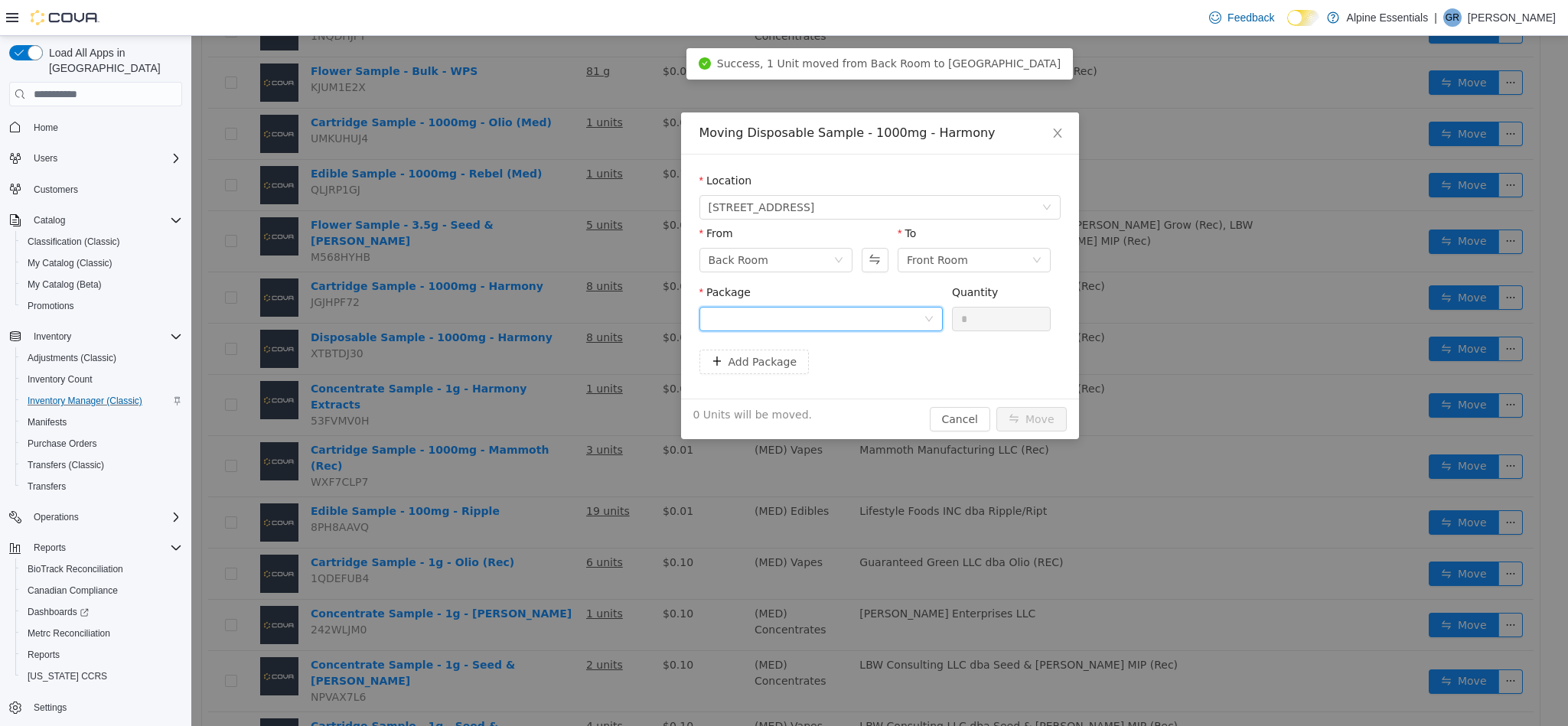
click at [867, 322] on div at bounding box center [816, 319] width 215 height 23
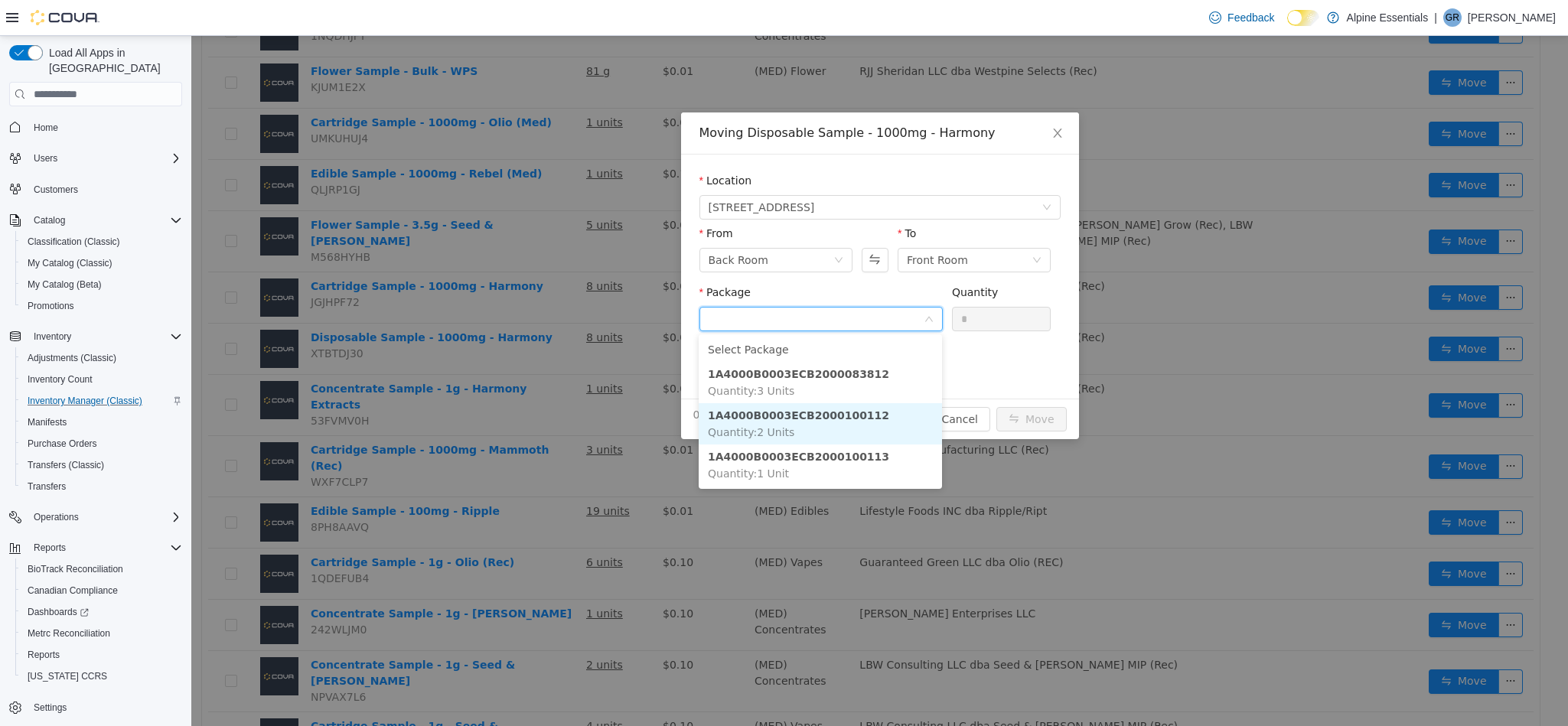
click at [893, 414] on li "1A4000B0003ECB2000100112 Quantity : 2 Units" at bounding box center [820, 423] width 243 height 42
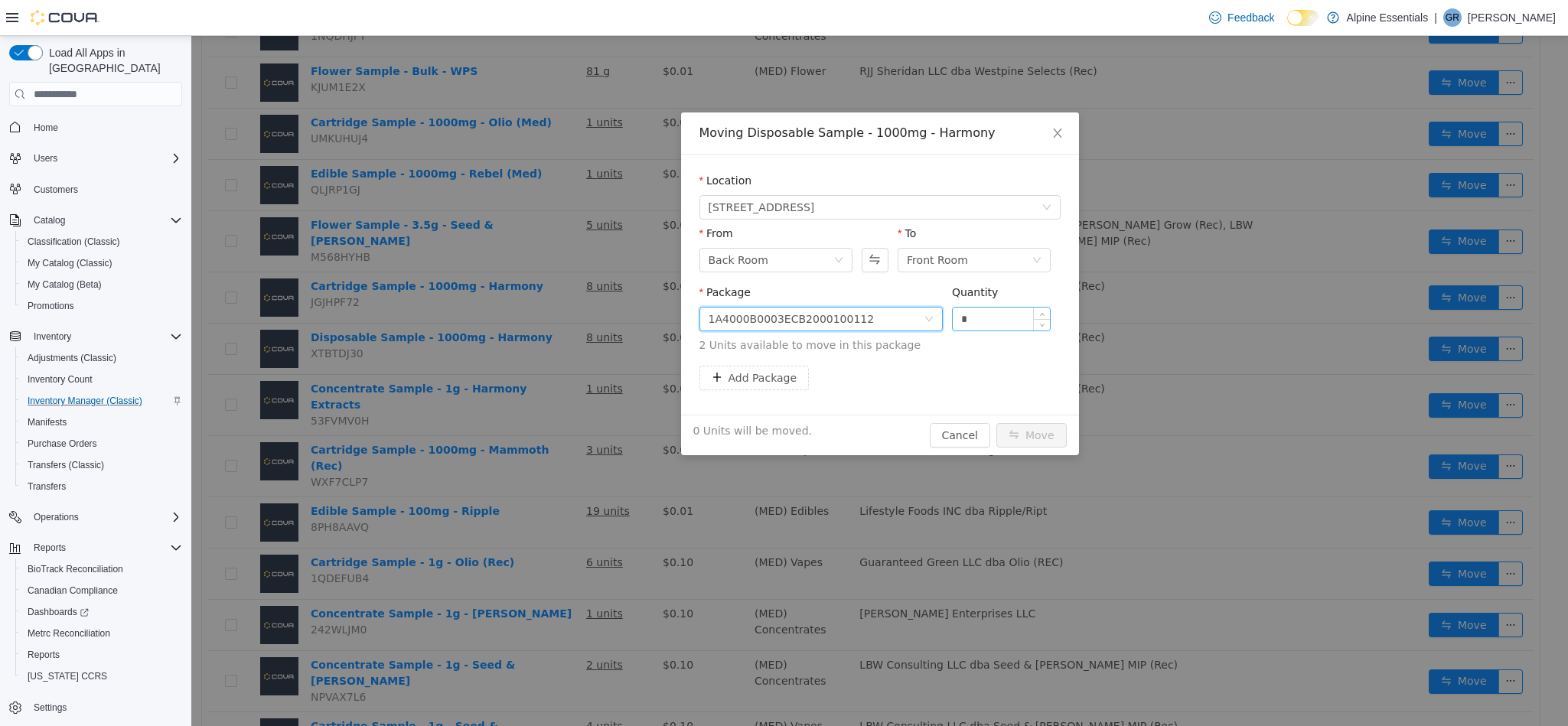
click at [1006, 316] on input "*" at bounding box center [1002, 319] width 98 height 23
type input "*"
click at [996, 423] on button "Move" at bounding box center [1031, 436] width 70 height 25
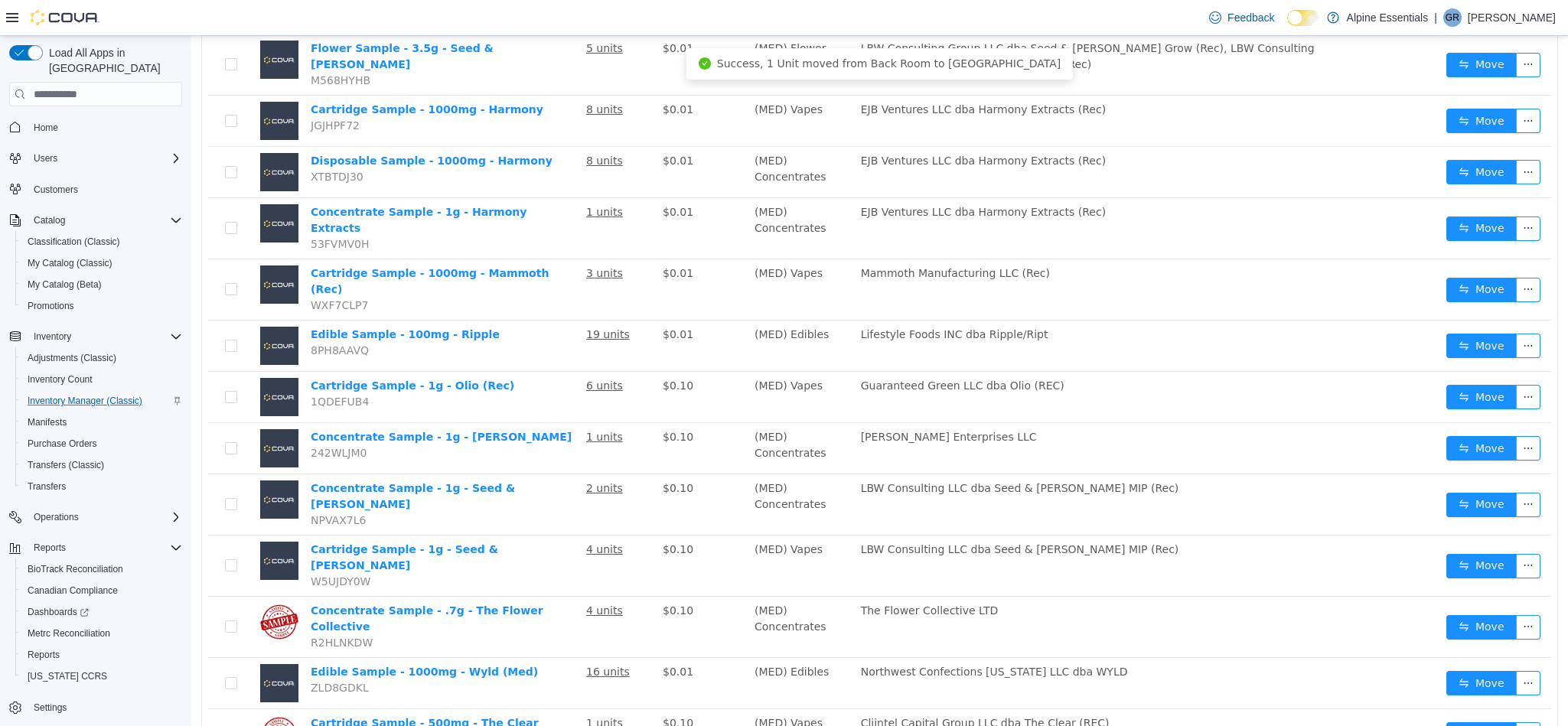
scroll to position [914, 0]
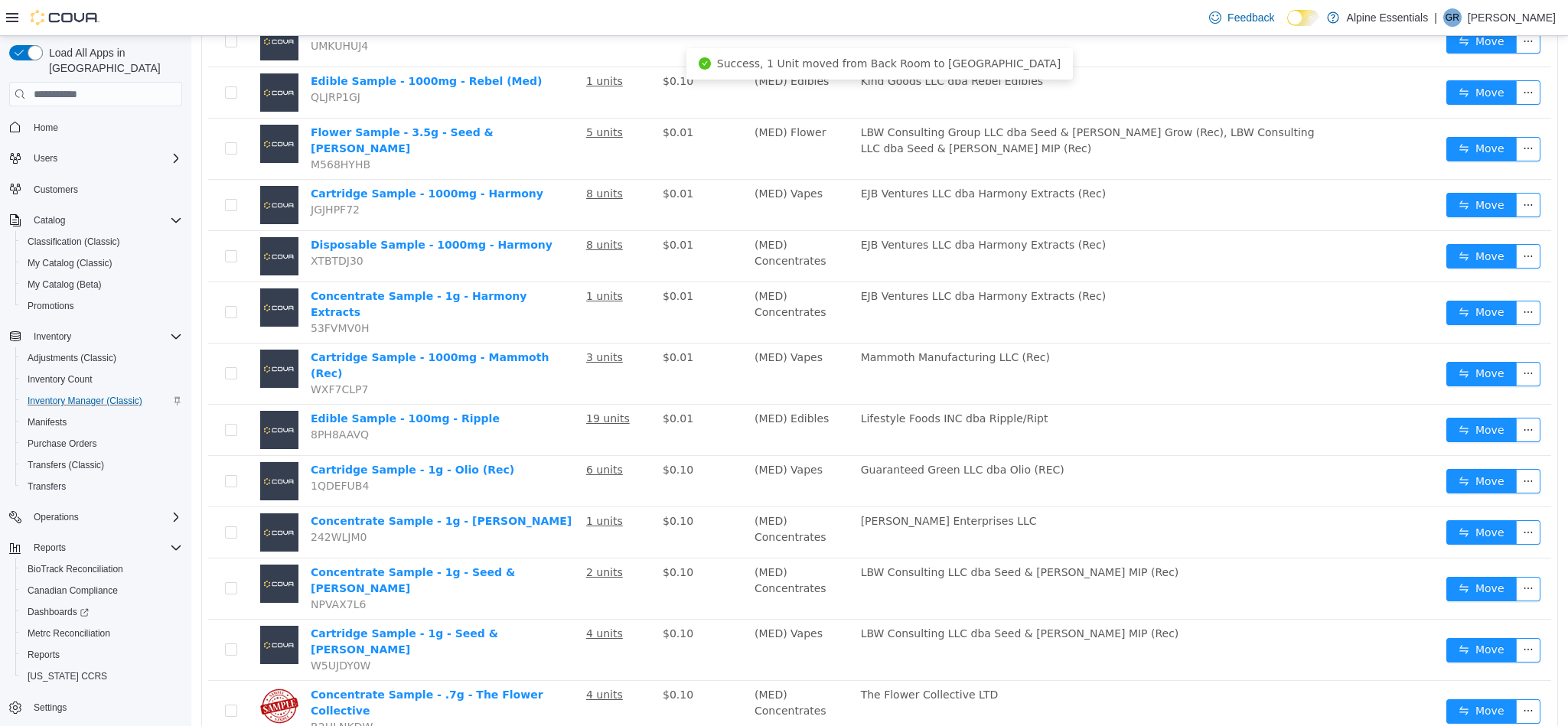
click at [723, 253] on td "$0.01" at bounding box center [701, 256] width 91 height 51
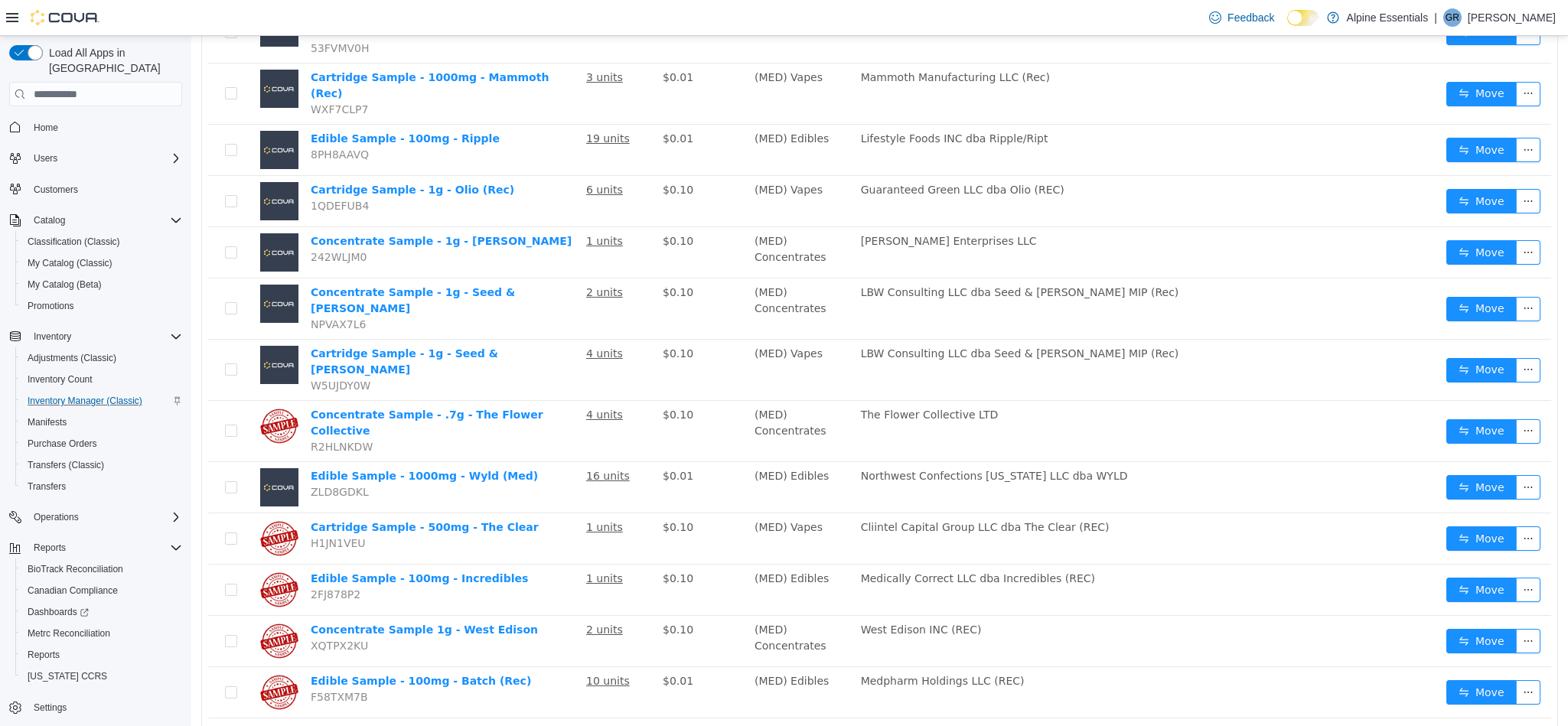
scroll to position [1343, 0]
click at [723, 462] on td "$0.01" at bounding box center [701, 488] width 91 height 51
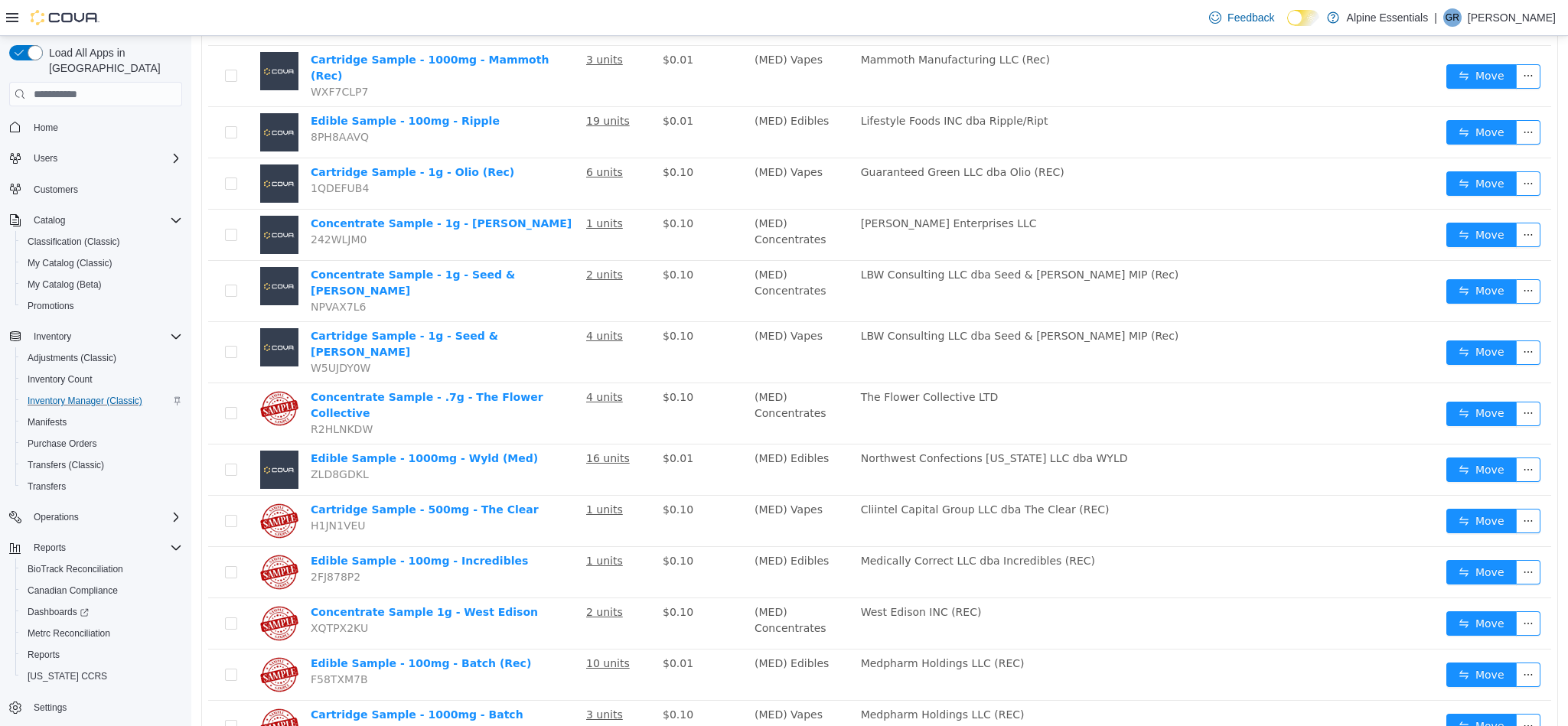
scroll to position [1687, 0]
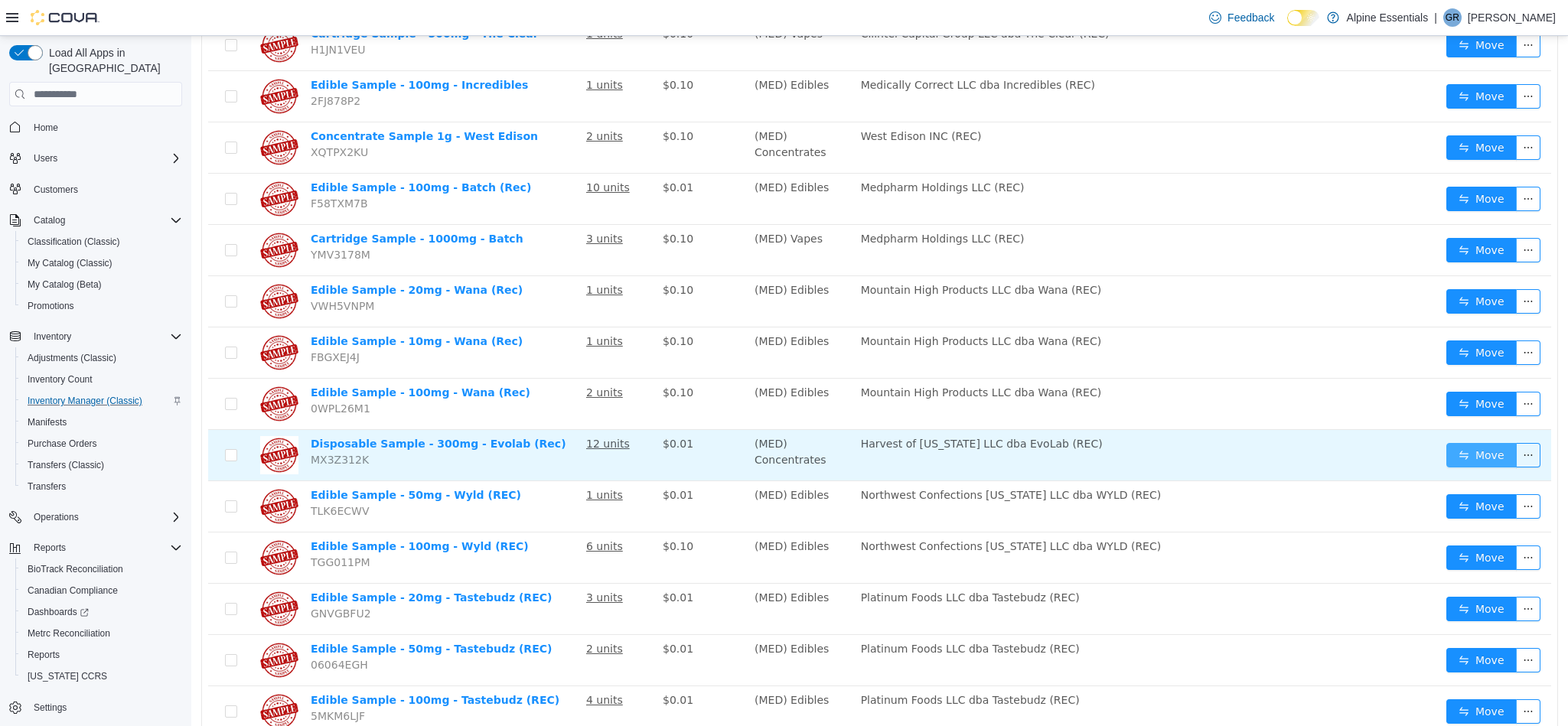
click at [1478, 443] on button "Move" at bounding box center [1481, 455] width 70 height 25
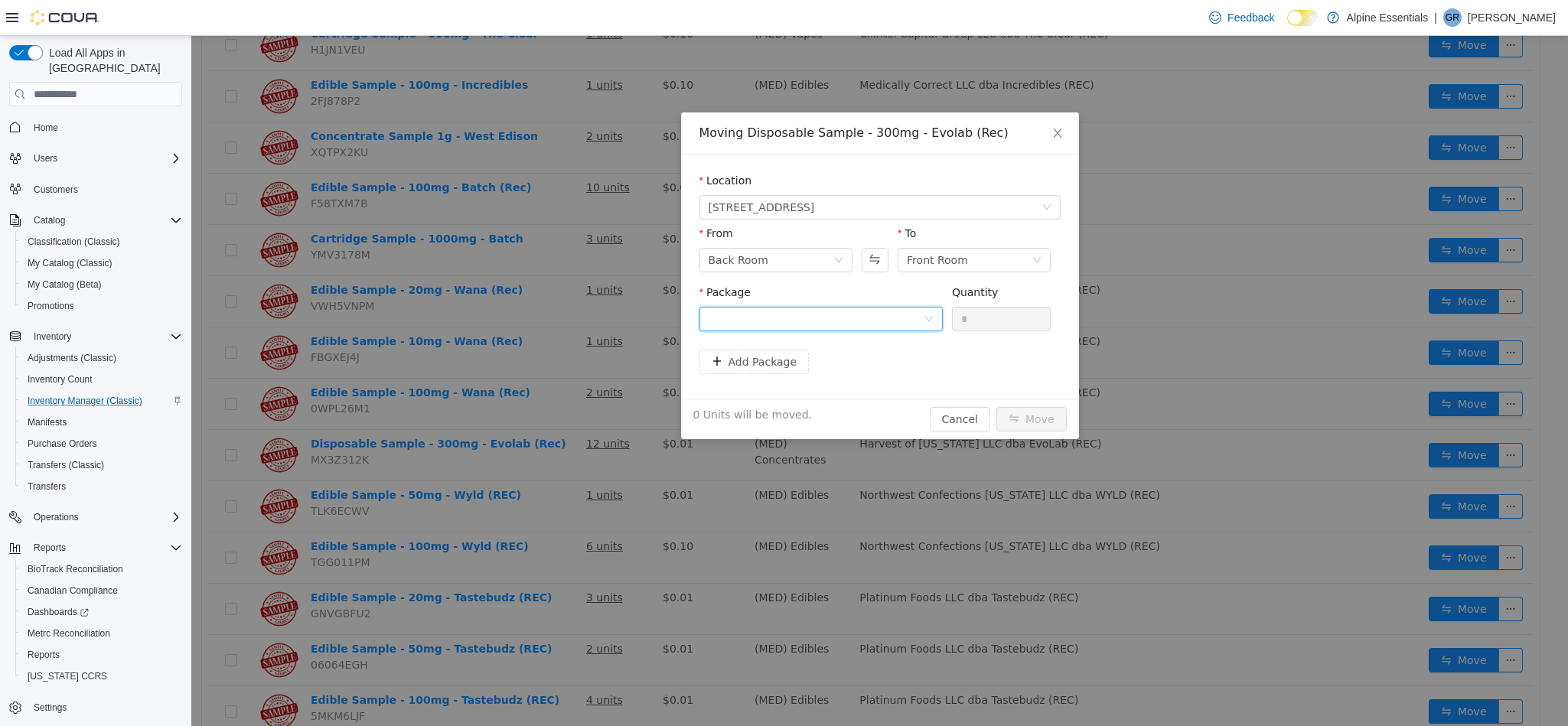
click at [812, 324] on div at bounding box center [816, 319] width 215 height 23
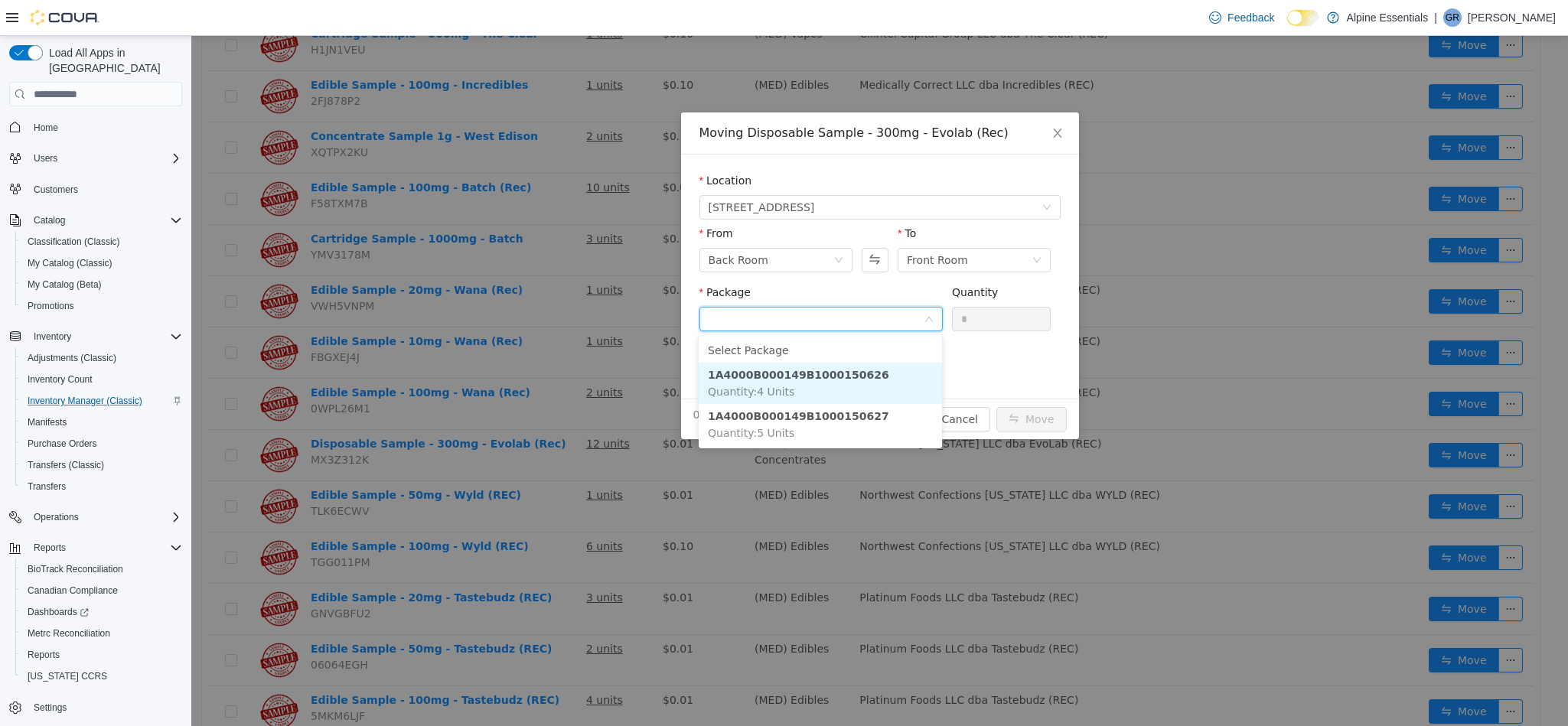
click at [851, 375] on strong "1A4000B000149B1000150626" at bounding box center [798, 375] width 181 height 12
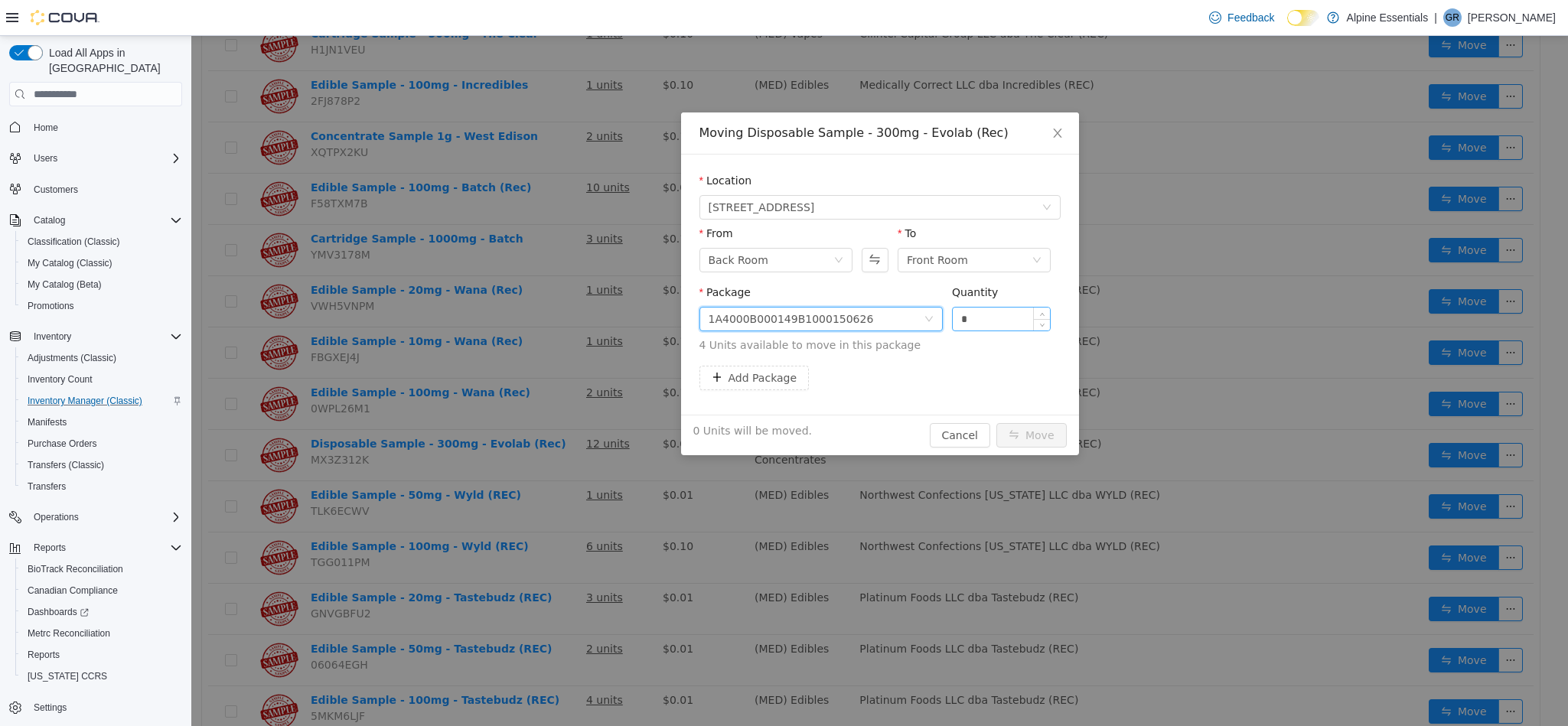
click at [976, 313] on input "*" at bounding box center [1002, 319] width 98 height 23
type input "*"
click at [996, 423] on button "Move" at bounding box center [1031, 436] width 70 height 25
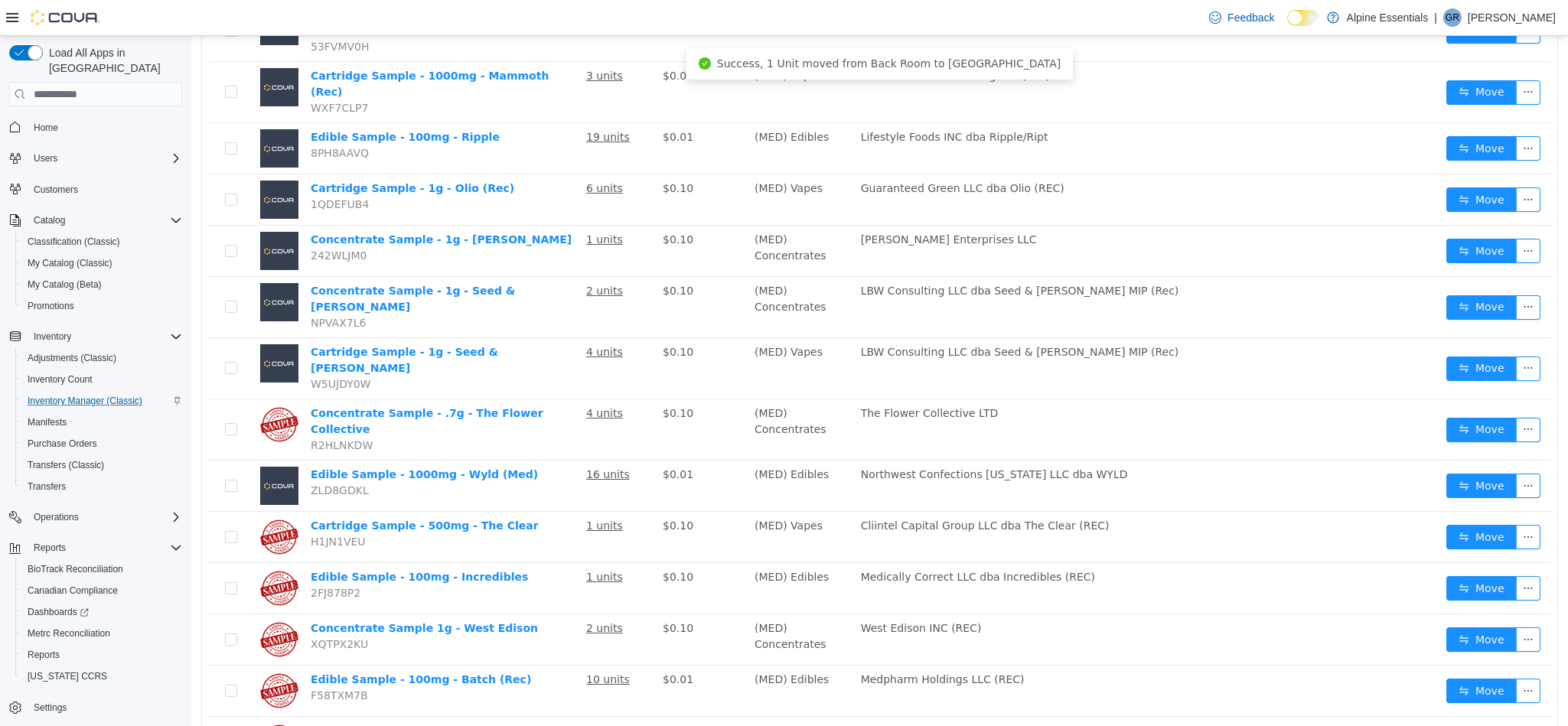
scroll to position [1194, 0]
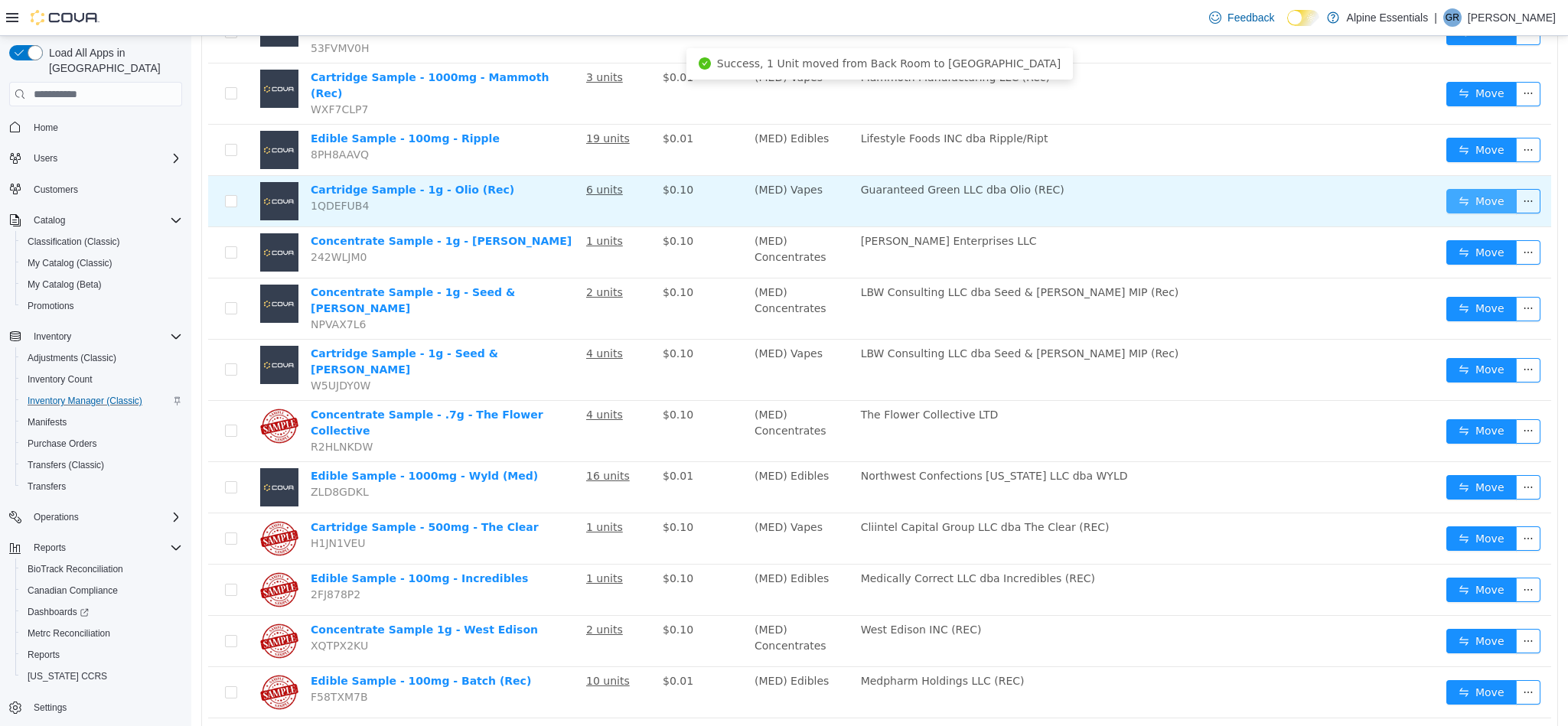
click at [1477, 189] on button "Move" at bounding box center [1481, 201] width 70 height 25
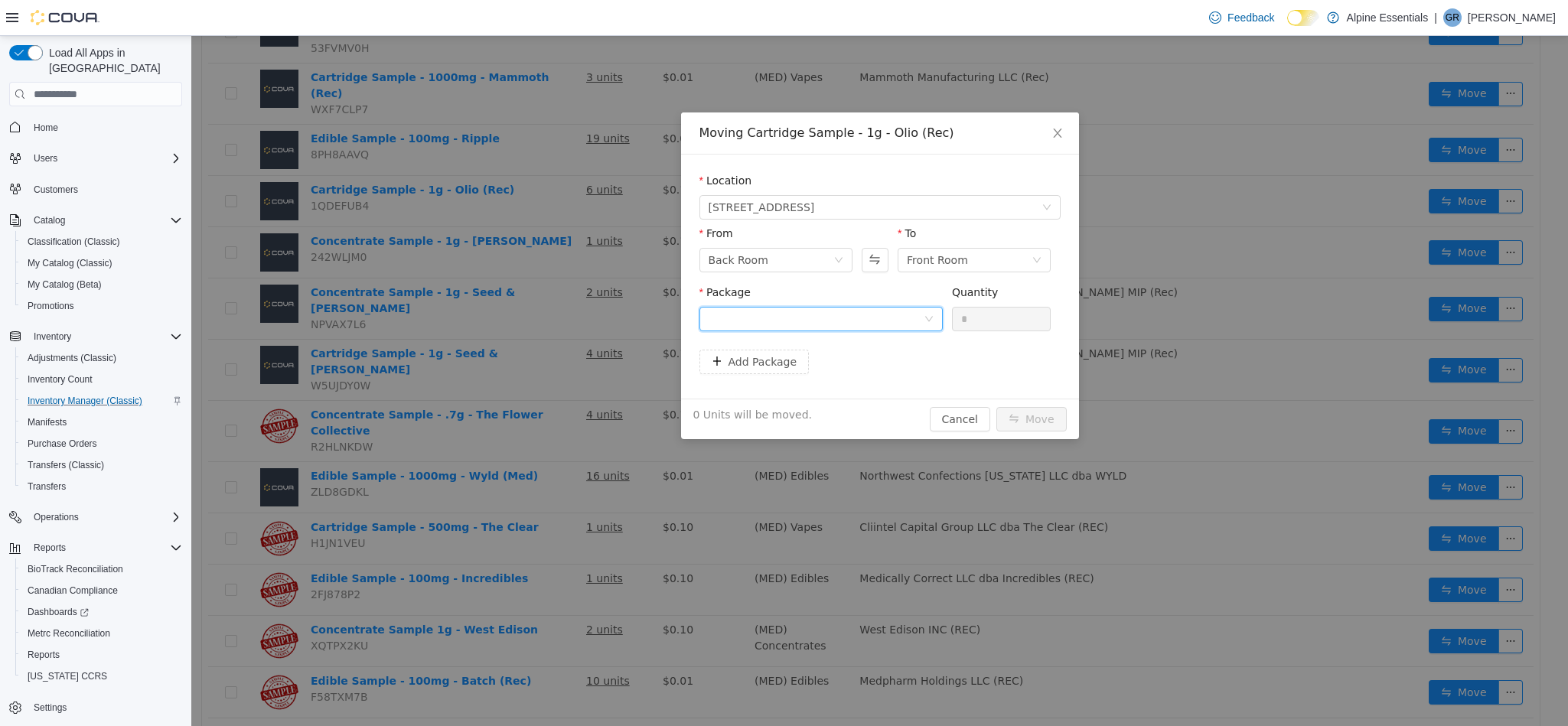
click at [873, 322] on div at bounding box center [816, 319] width 215 height 23
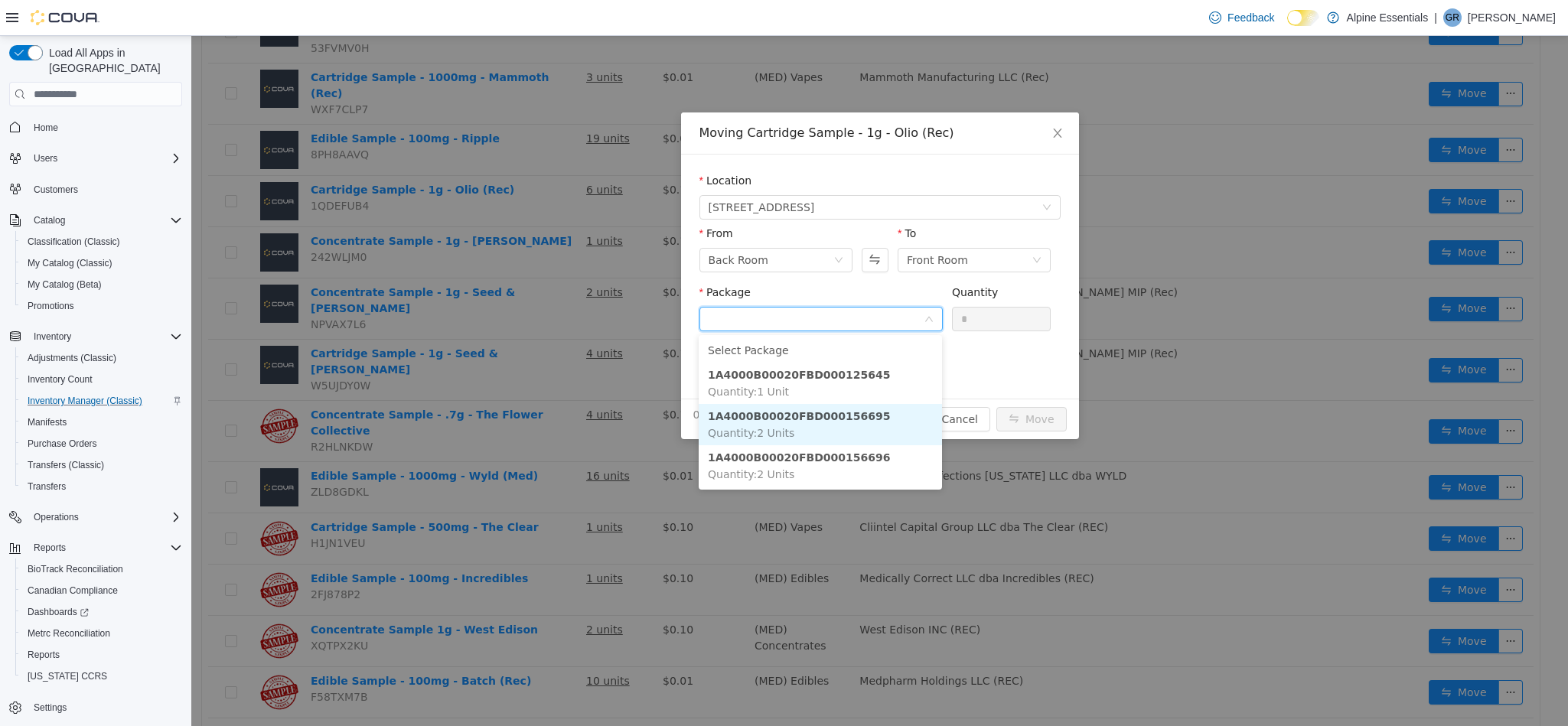
click at [889, 430] on li "1A4000B00020FBD000156695 Quantity : 2 Units" at bounding box center [820, 424] width 243 height 42
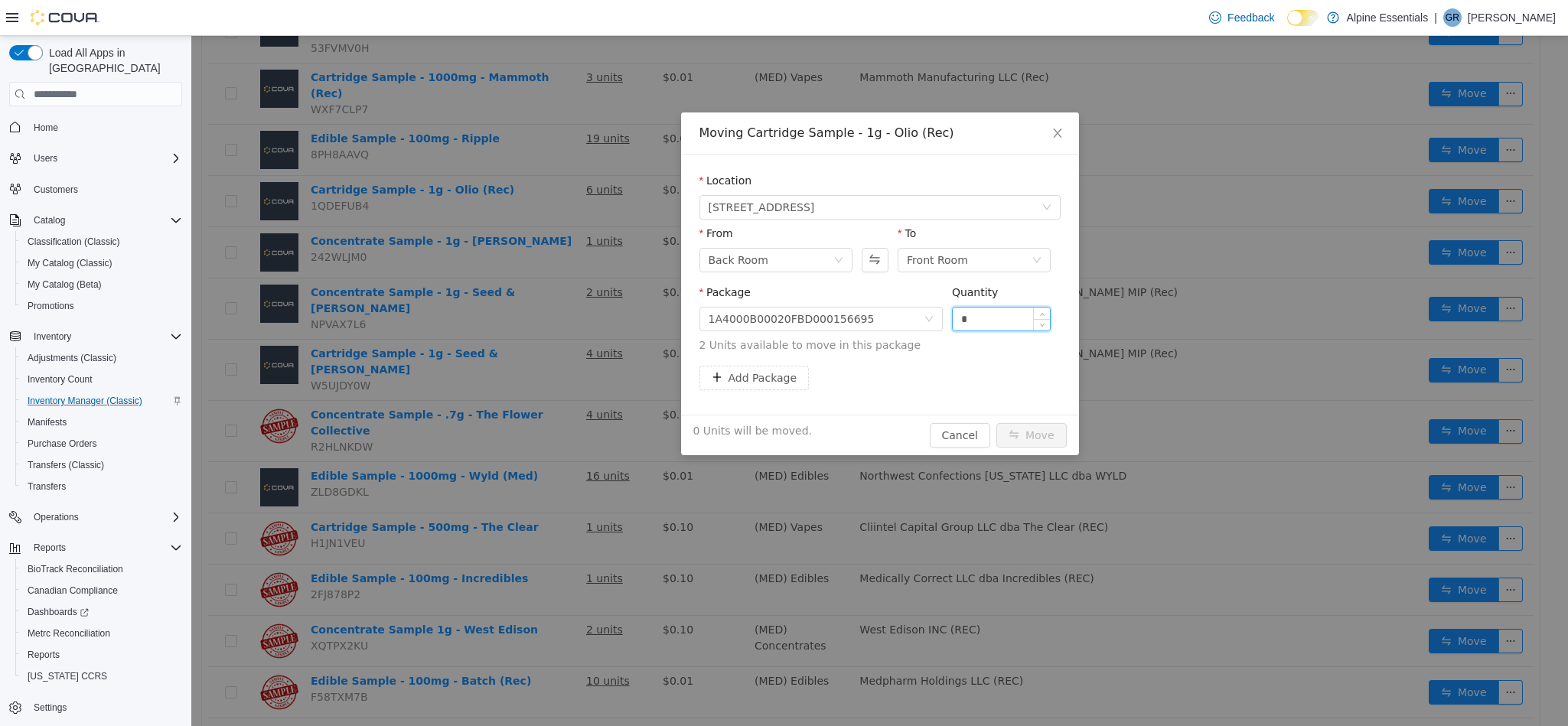
click at [1001, 322] on input "*" at bounding box center [1002, 319] width 98 height 23
type input "*"
click at [996, 423] on button "Move" at bounding box center [1031, 436] width 70 height 25
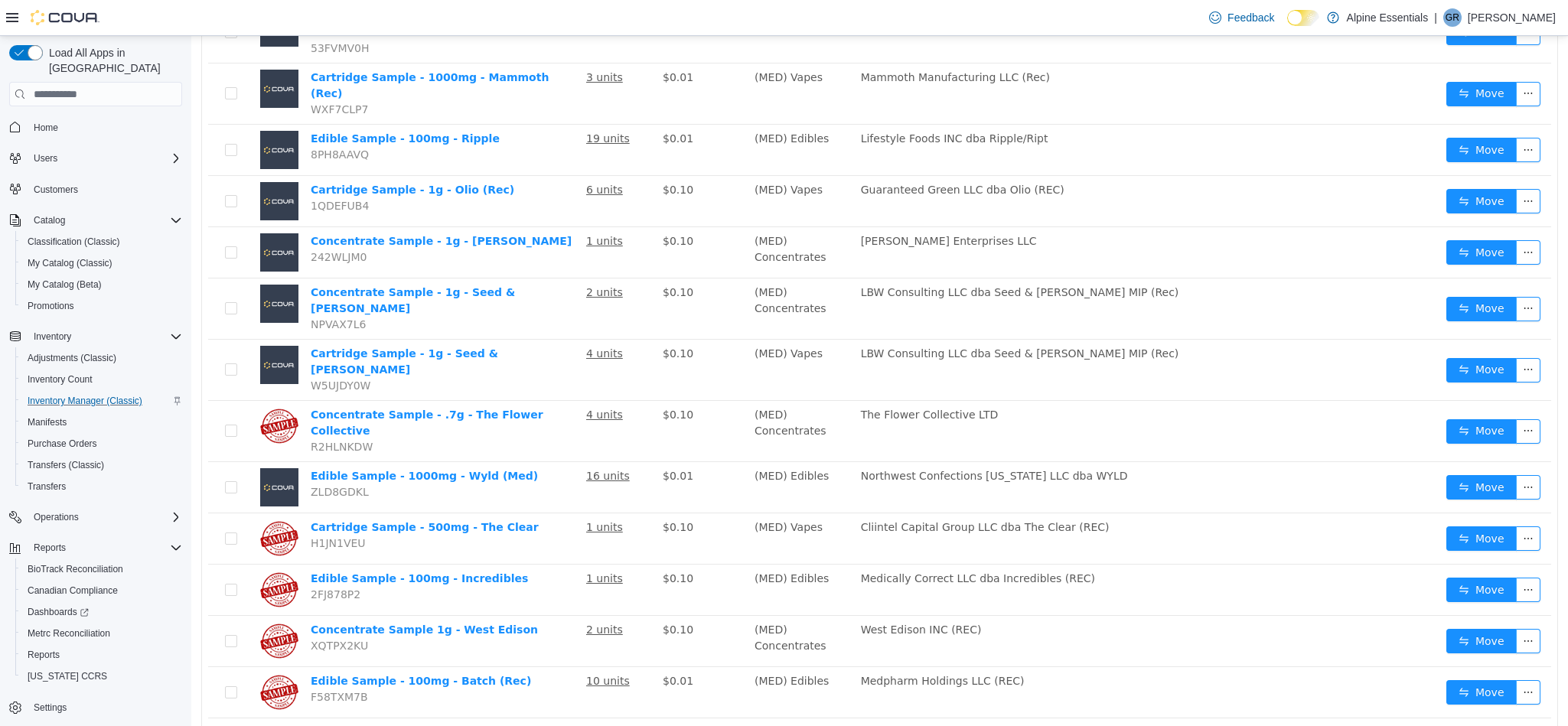
scroll to position [0, 0]
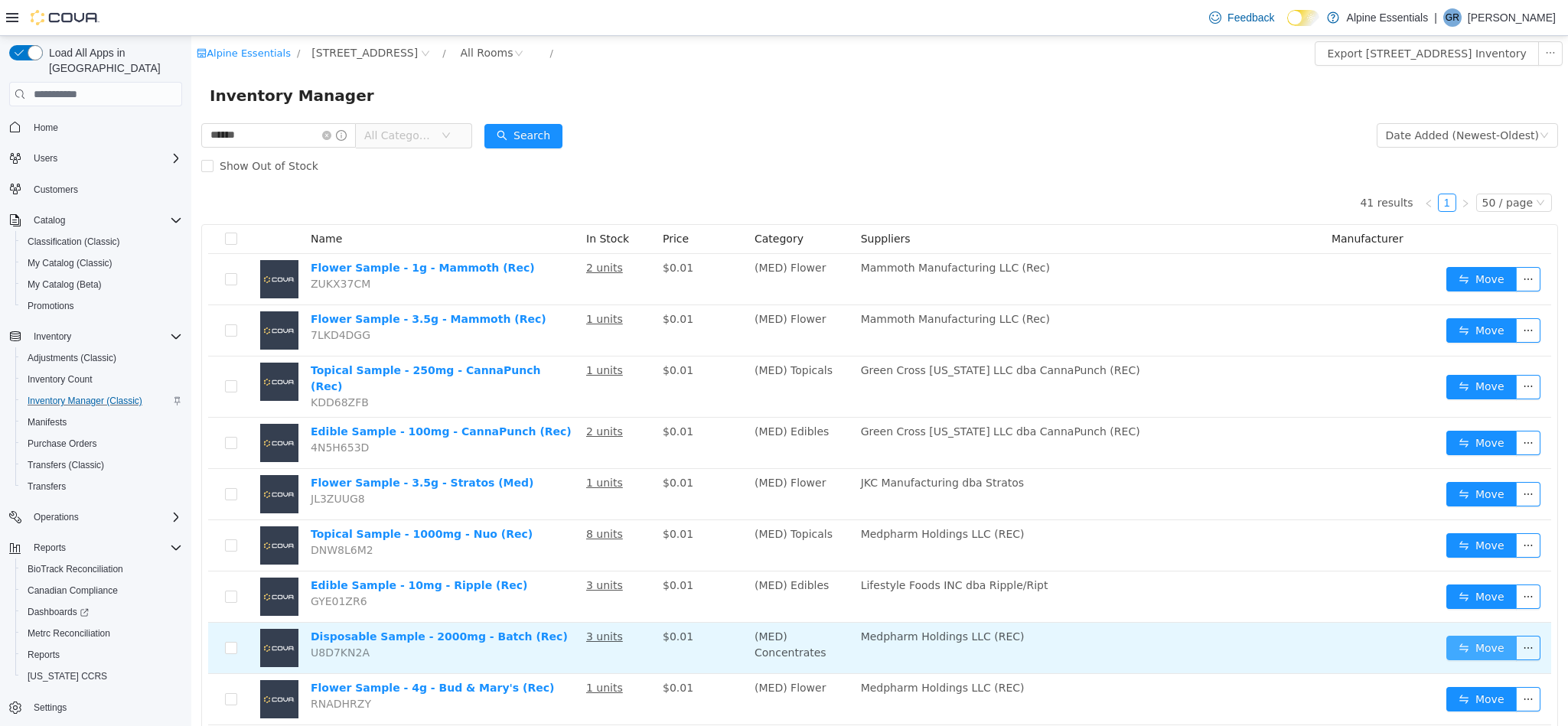
click at [1461, 643] on button "Move" at bounding box center [1481, 648] width 70 height 25
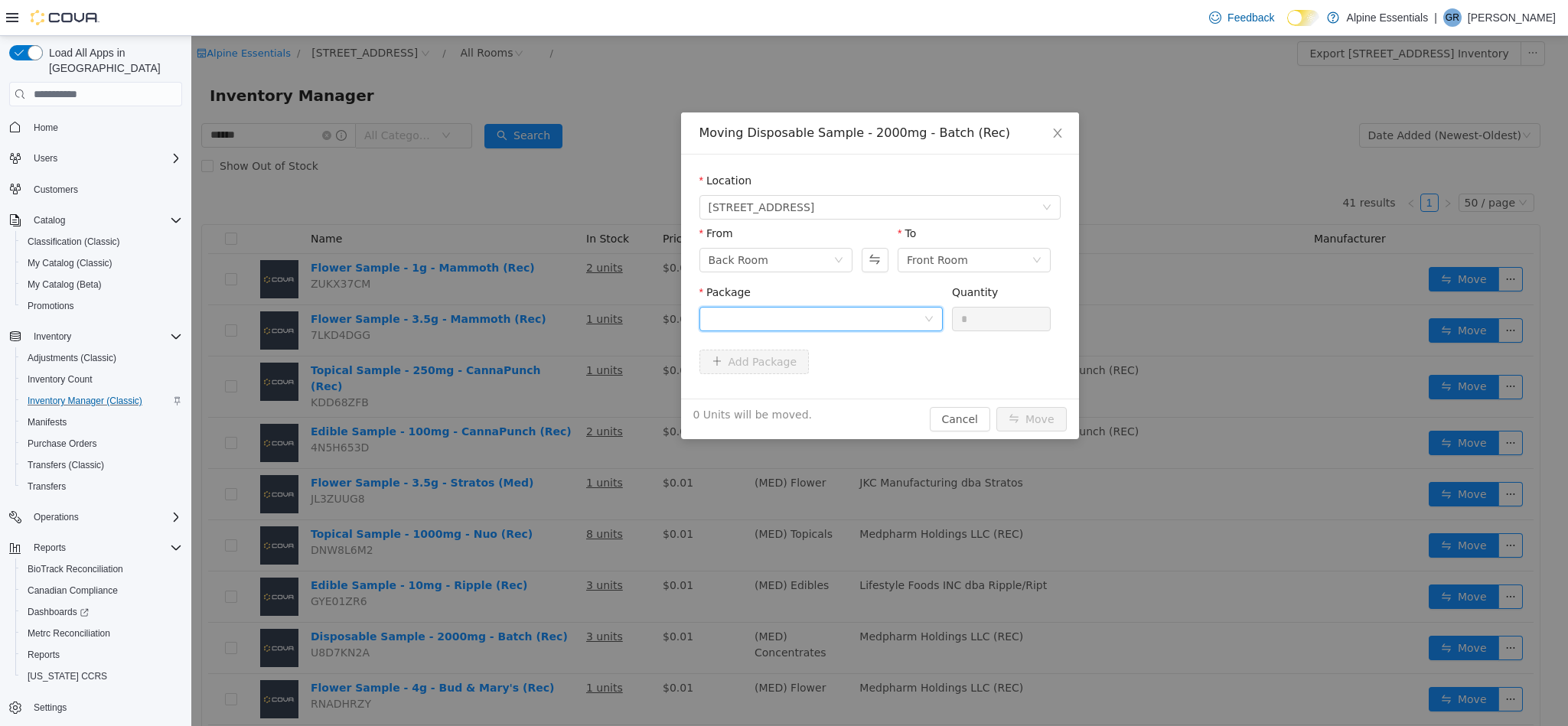
click at [841, 331] on div at bounding box center [821, 320] width 243 height 25
click at [882, 383] on li "1A4000B0002BFE9000158108 Quantity : 2 Units" at bounding box center [820, 383] width 243 height 42
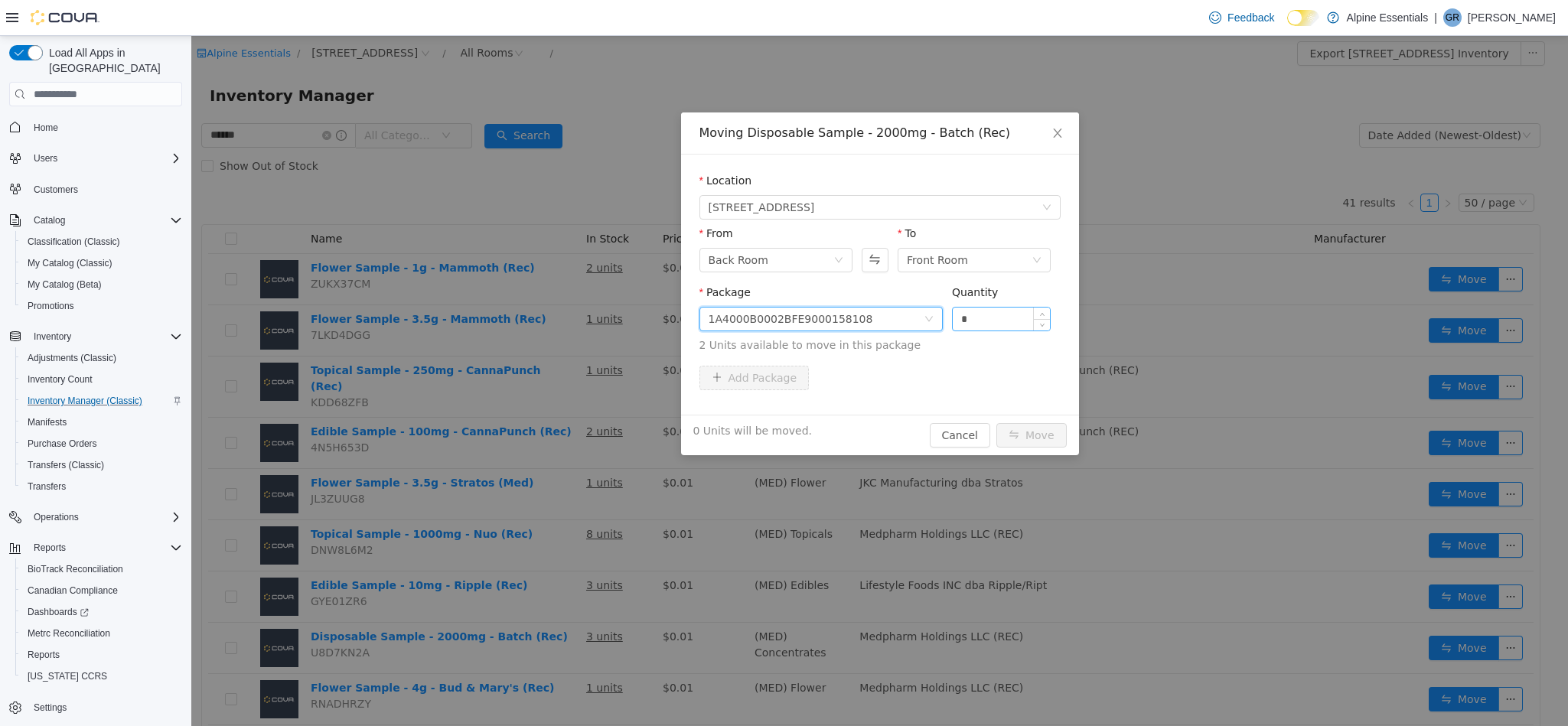
click at [977, 325] on input "*" at bounding box center [1002, 319] width 98 height 23
type input "*"
click at [996, 423] on button "Move" at bounding box center [1031, 436] width 70 height 25
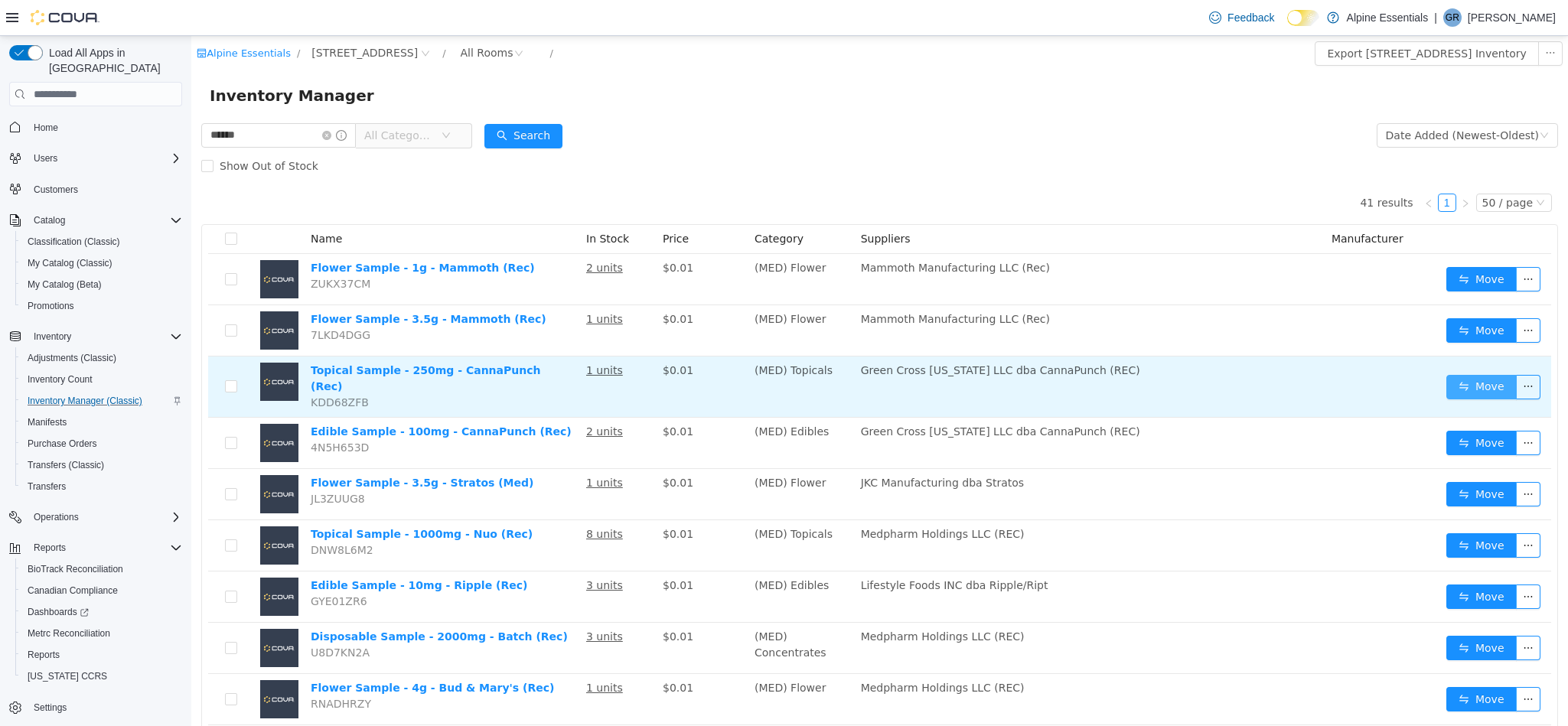
click at [1465, 383] on button "Move" at bounding box center [1481, 387] width 70 height 25
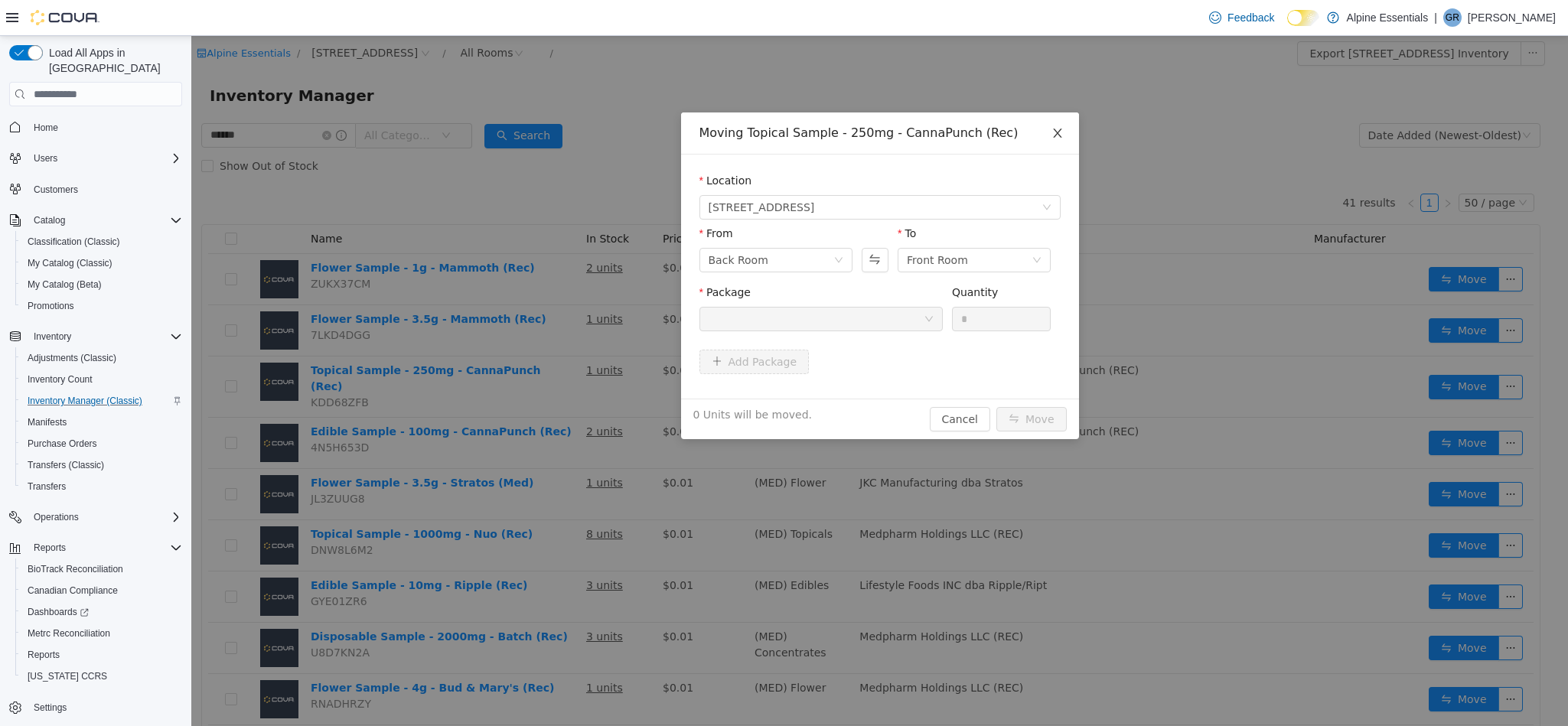
click at [1055, 127] on icon "icon: close" at bounding box center [1057, 133] width 12 height 12
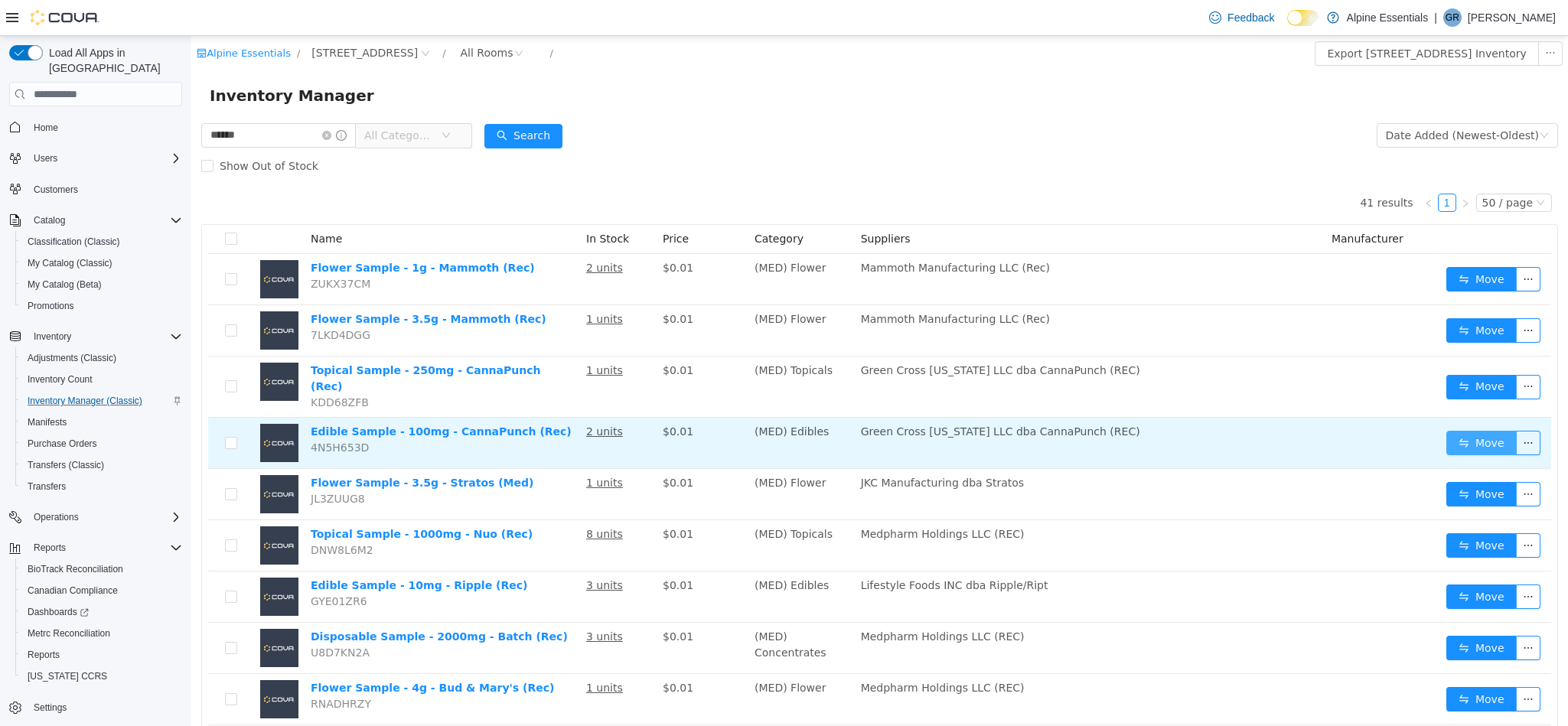
click at [1460, 435] on button "Move" at bounding box center [1481, 443] width 70 height 25
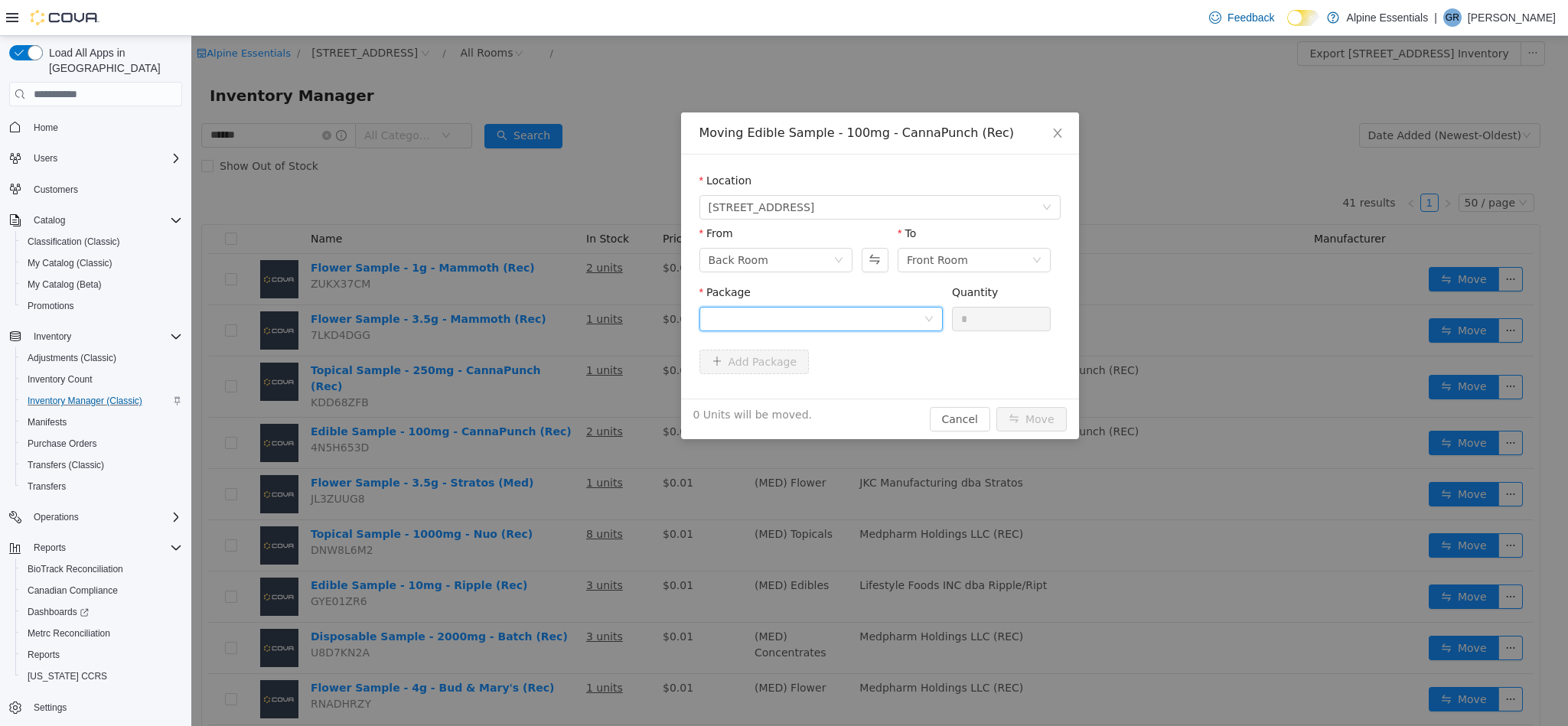
click at [893, 319] on div at bounding box center [816, 319] width 215 height 23
click at [835, 540] on div "Moving Edible Sample - 100mg - CannaPunch (Rec) Location [STREET_ADDRESS] From …" at bounding box center [879, 381] width 1377 height 690
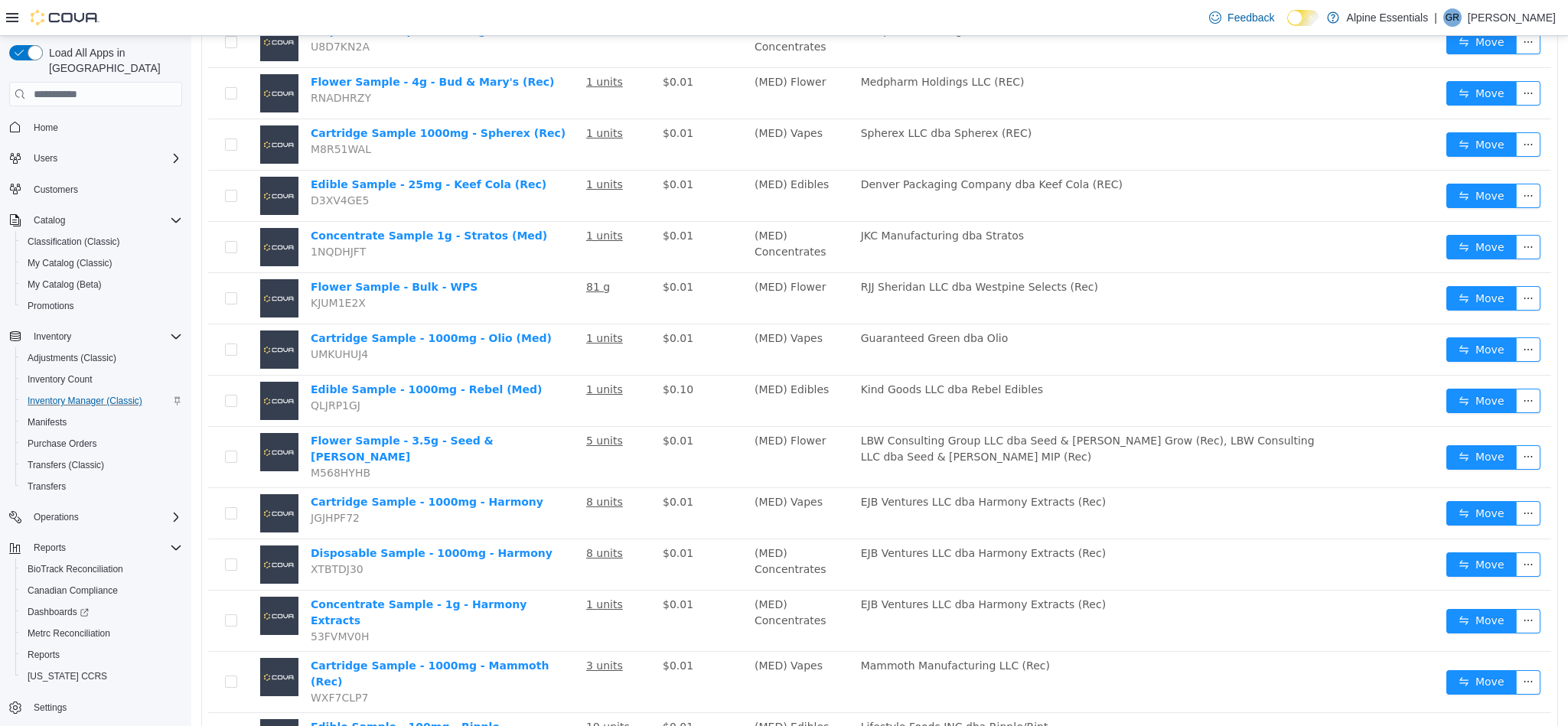
scroll to position [612, 0]
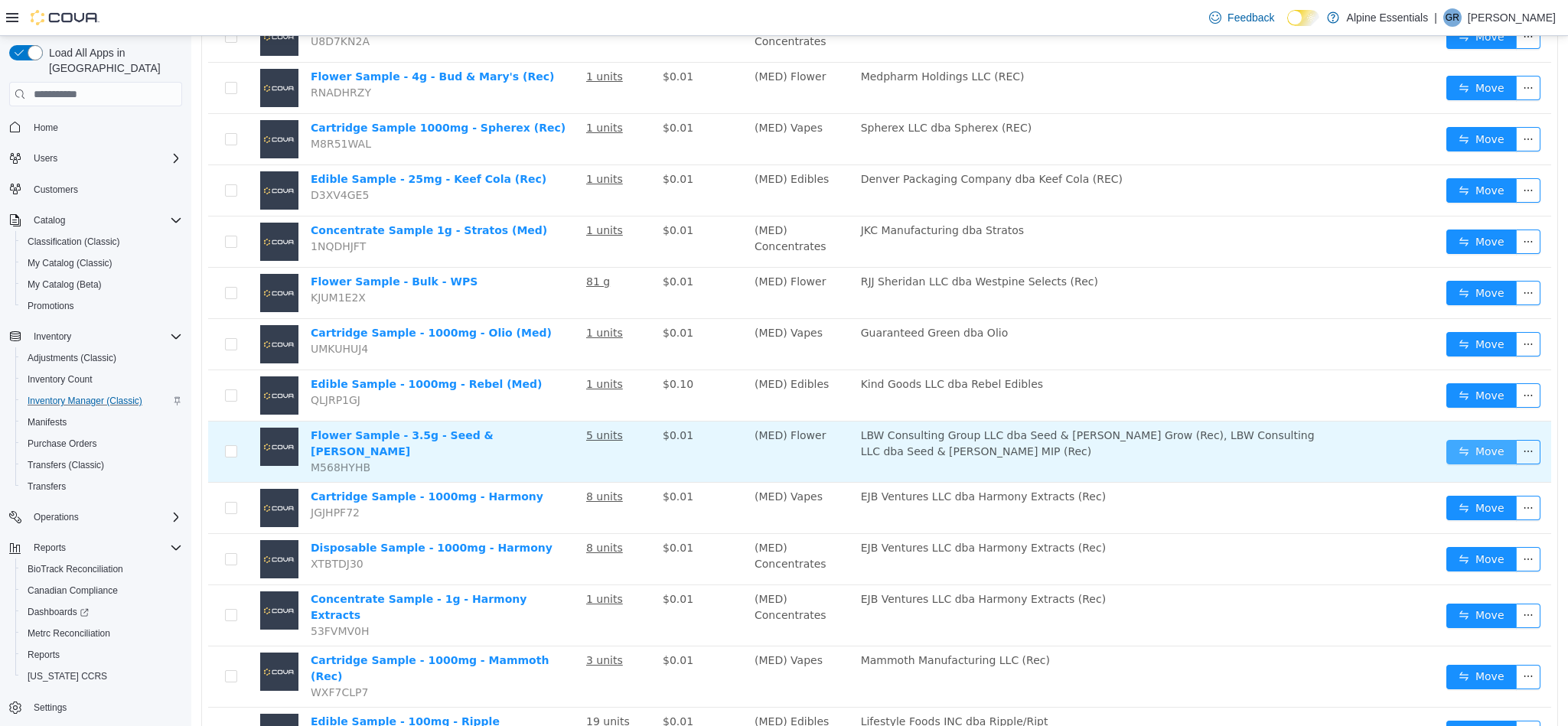
click at [1461, 449] on button "Move" at bounding box center [1481, 453] width 70 height 25
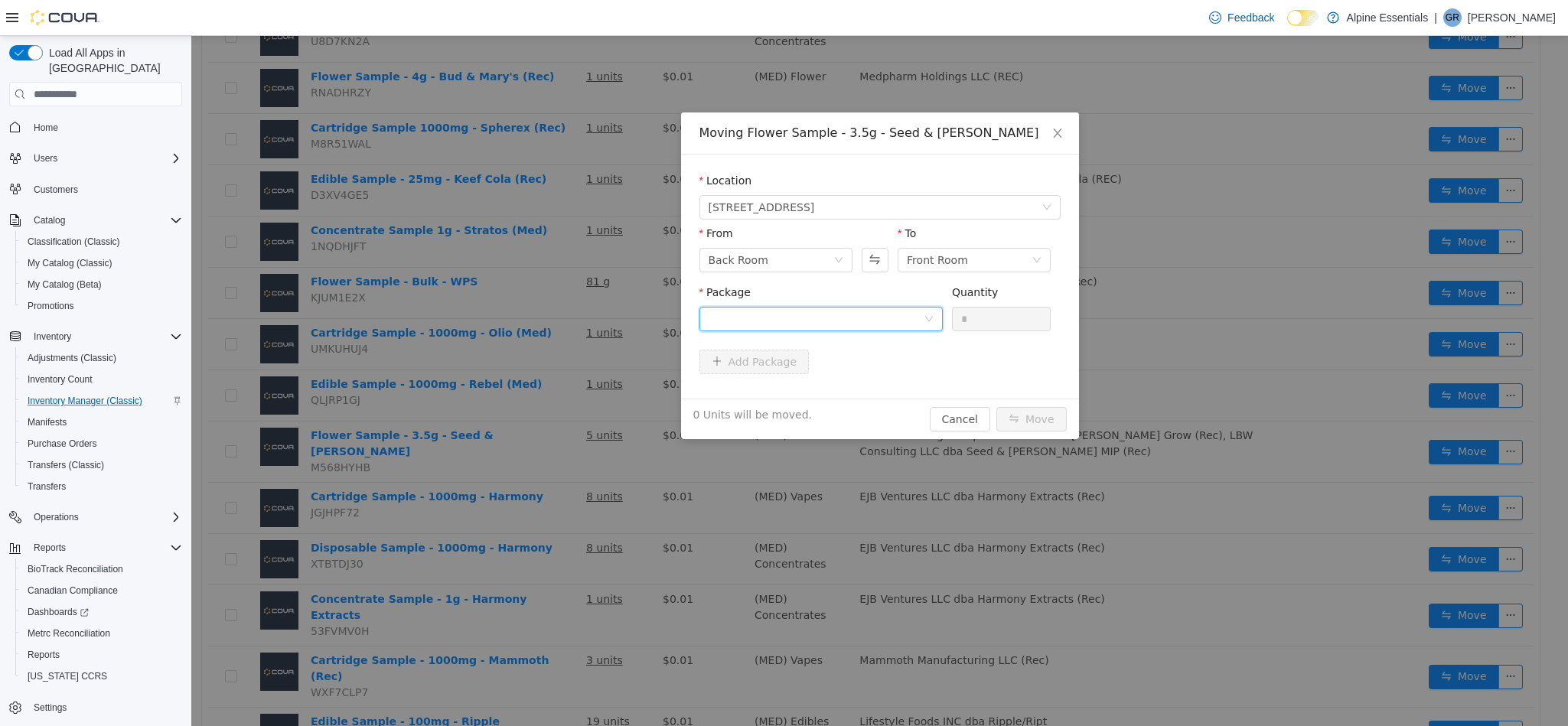
click at [879, 319] on div at bounding box center [816, 319] width 215 height 23
click at [796, 524] on div "Moving Flower Sample - 3.5g - Seed & [PERSON_NAME] Location [STREET_ADDRESS] Fr…" at bounding box center [879, 381] width 1377 height 690
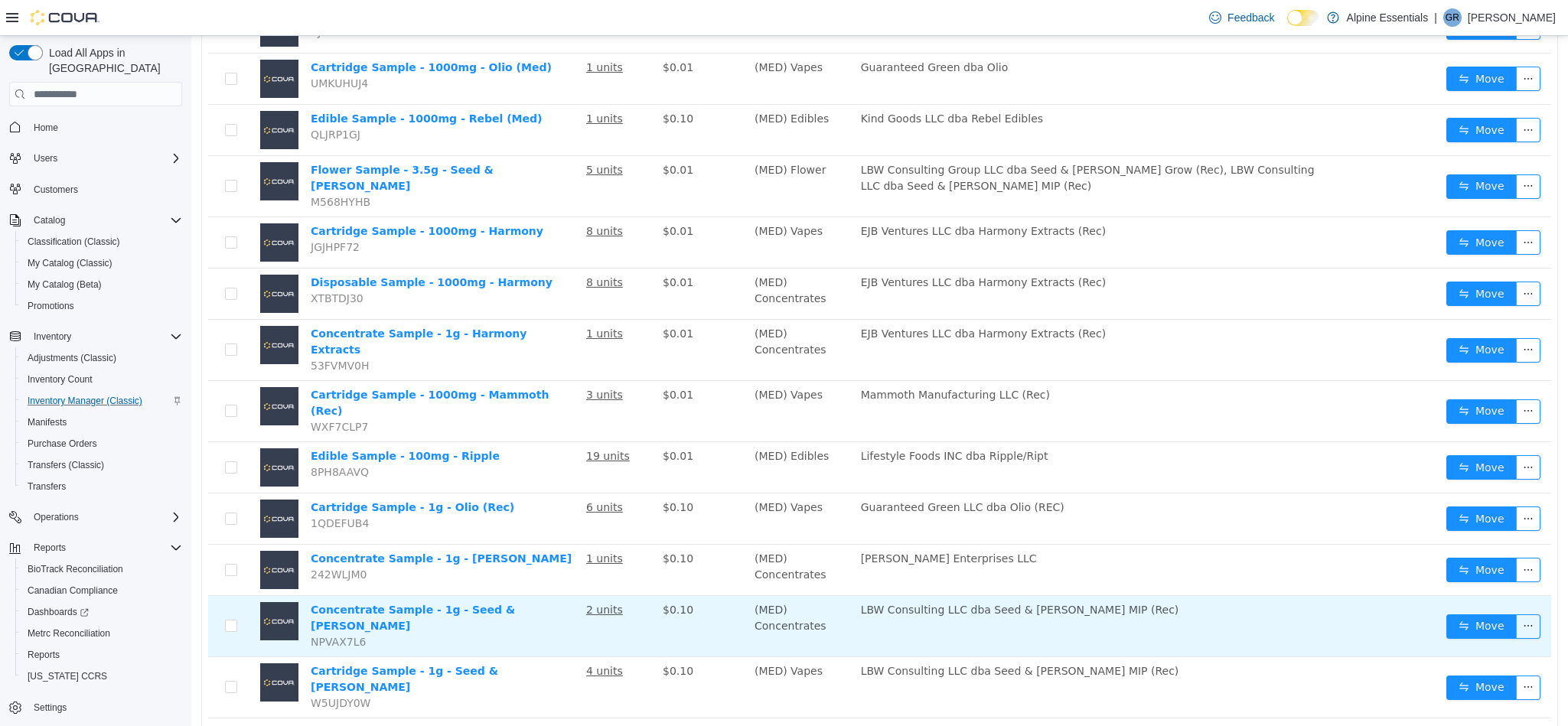
scroll to position [879, 0]
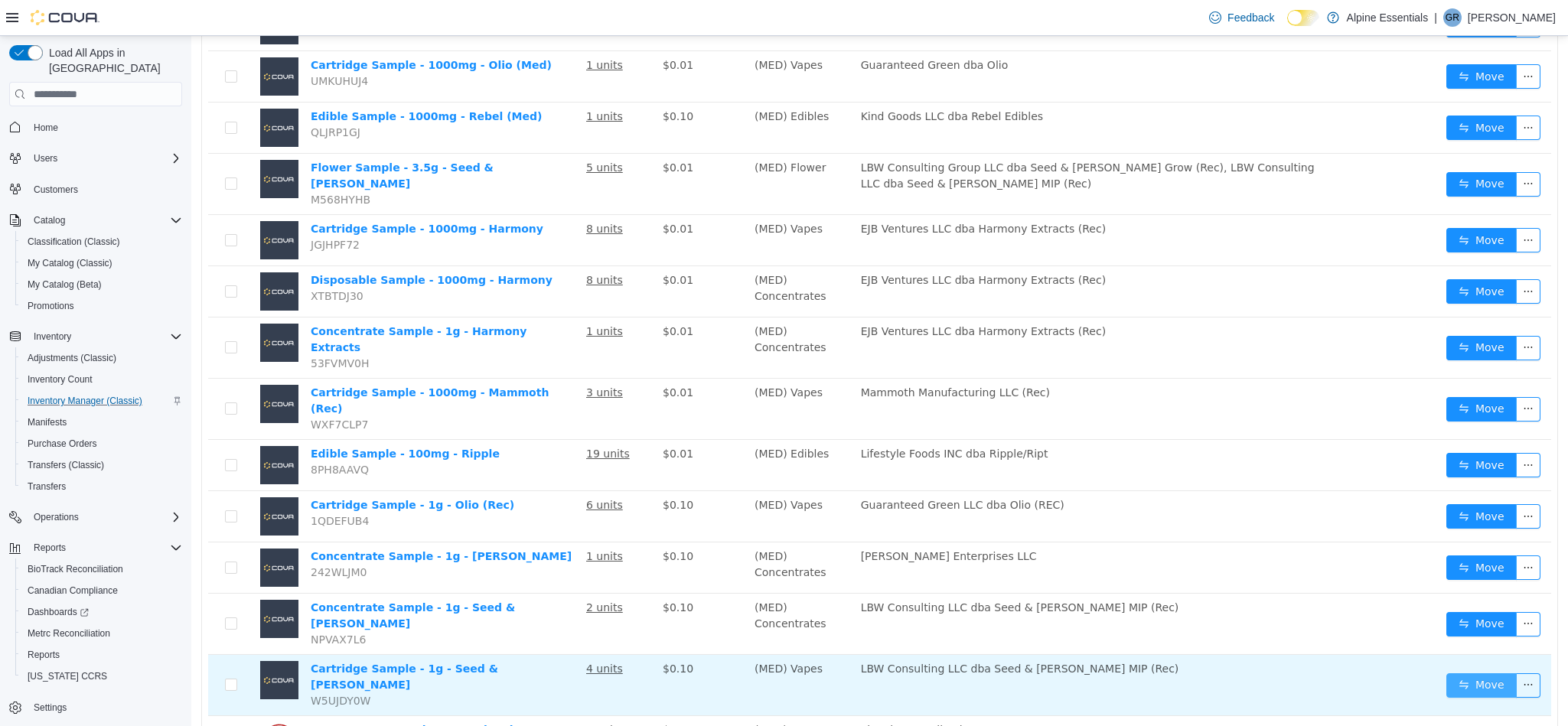
click at [1462, 673] on button "Move" at bounding box center [1481, 685] width 70 height 25
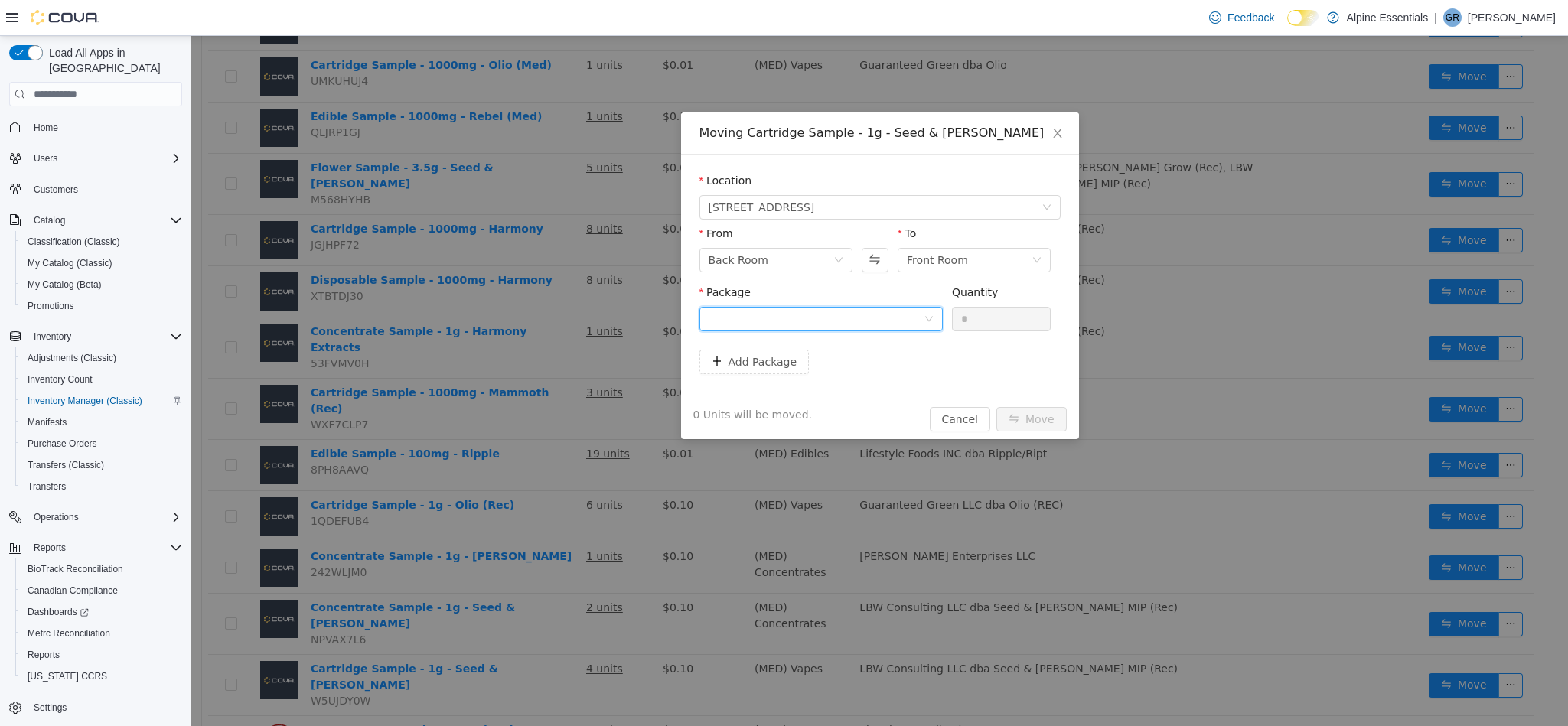
click at [828, 316] on div at bounding box center [816, 319] width 215 height 23
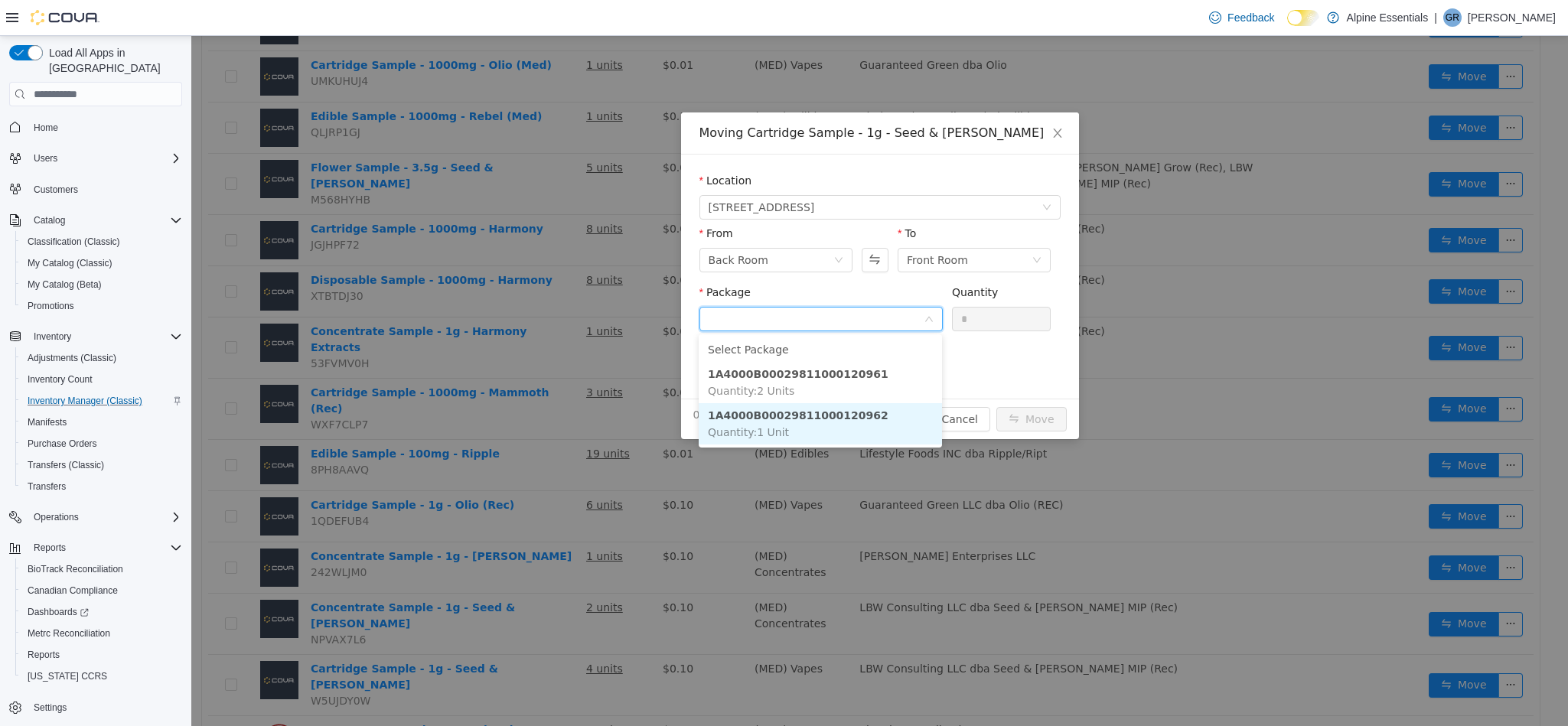
click at [883, 426] on li "1A4000B00029811000120962 Quantity : 1 Unit" at bounding box center [820, 423] width 243 height 42
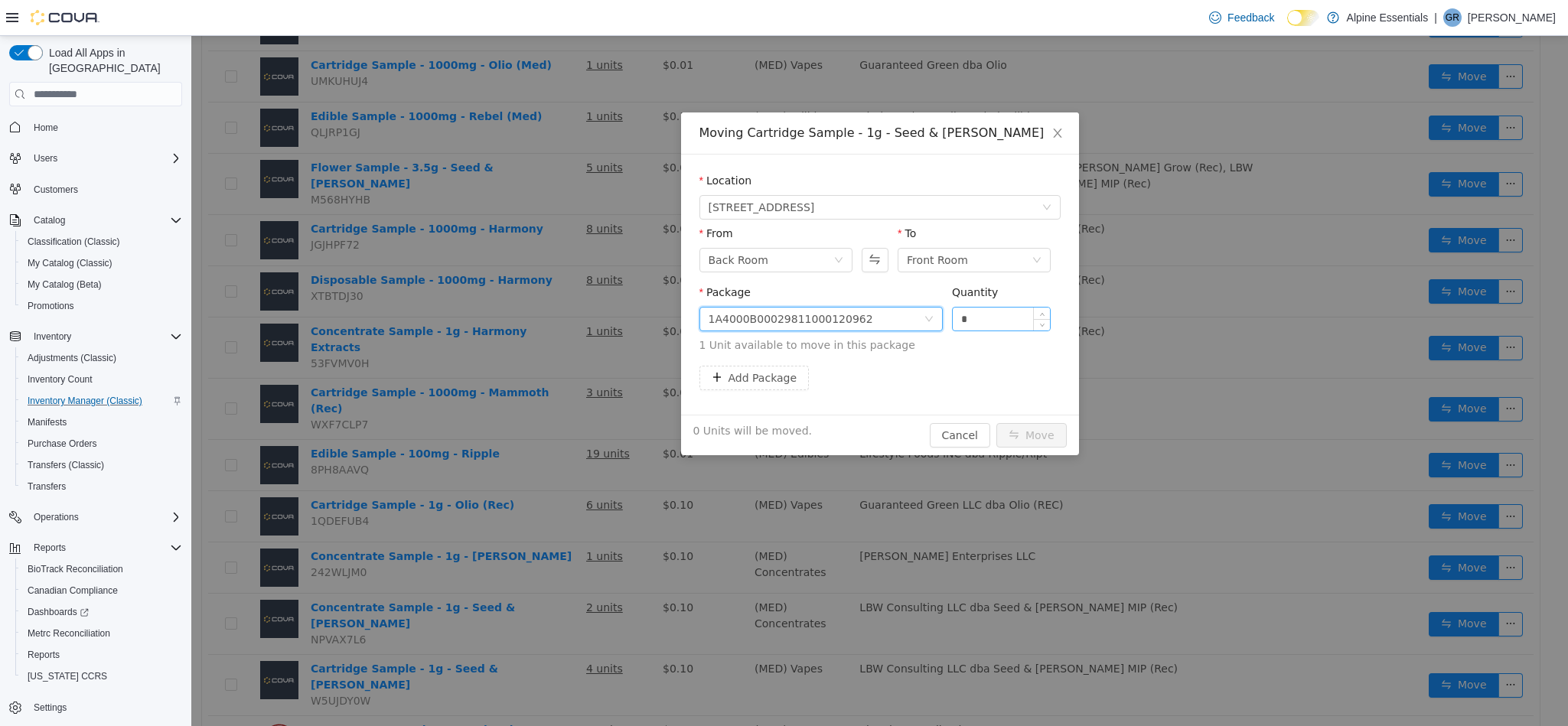
click at [990, 323] on input "*" at bounding box center [1002, 319] width 98 height 23
type input "*"
click at [996, 423] on button "Move" at bounding box center [1031, 436] width 70 height 25
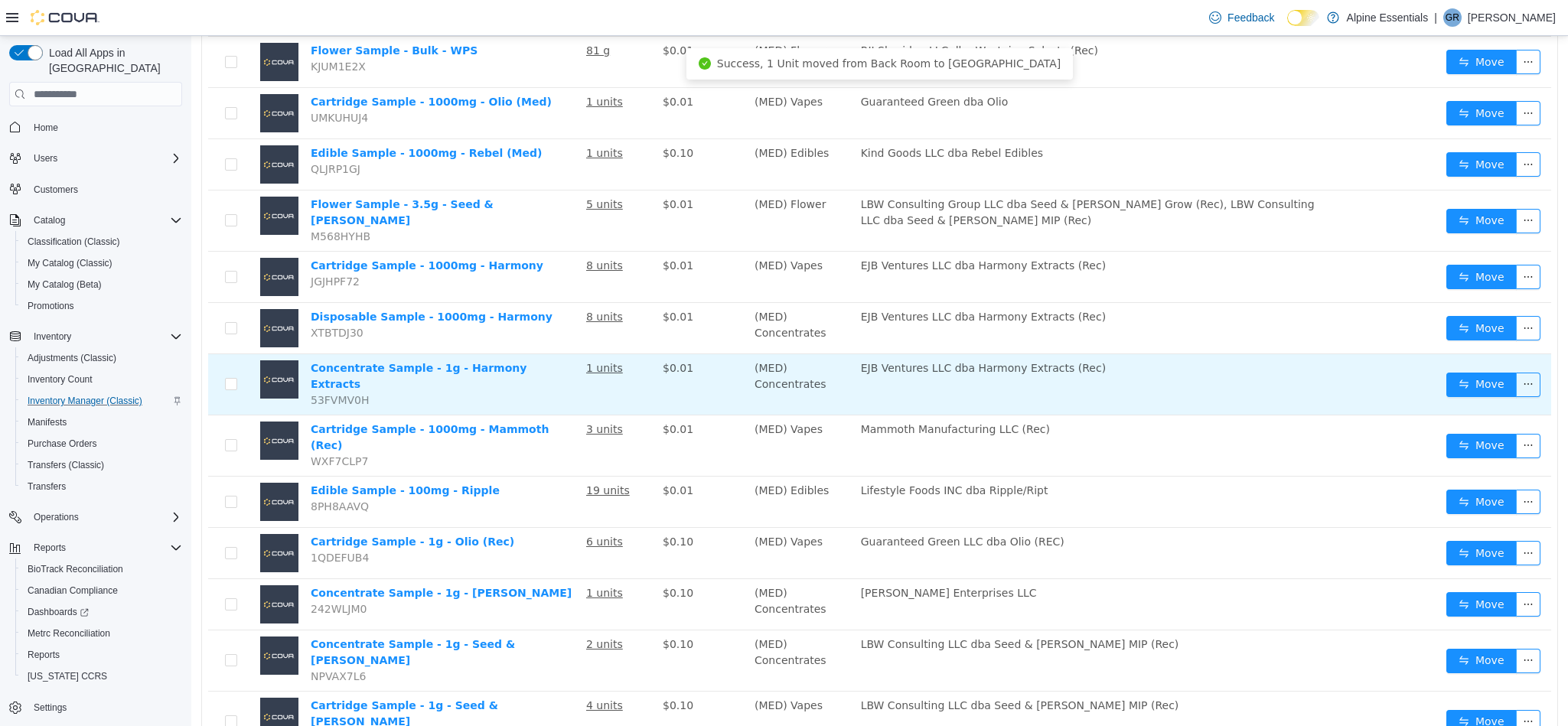
scroll to position [840, 0]
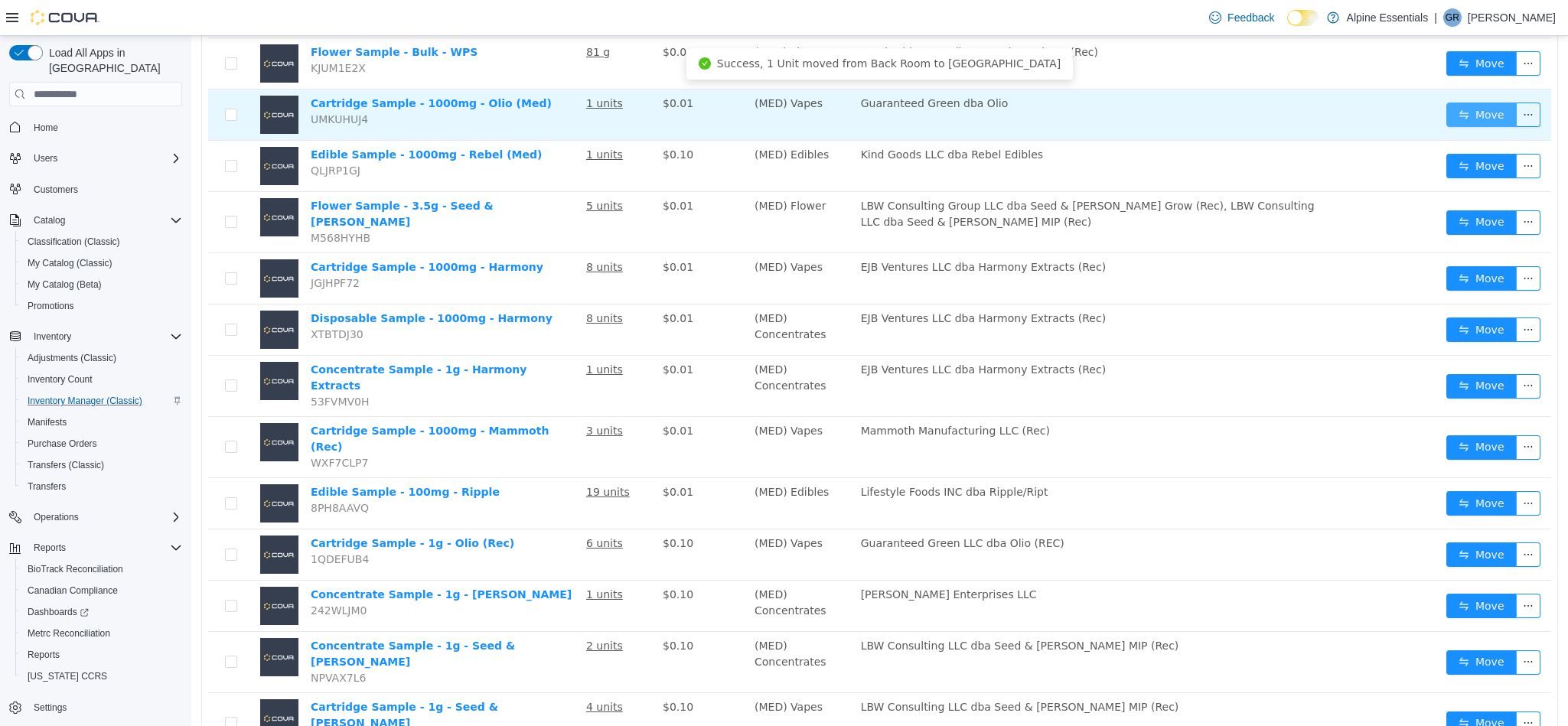
click at [1453, 116] on button "Move" at bounding box center [1481, 114] width 70 height 25
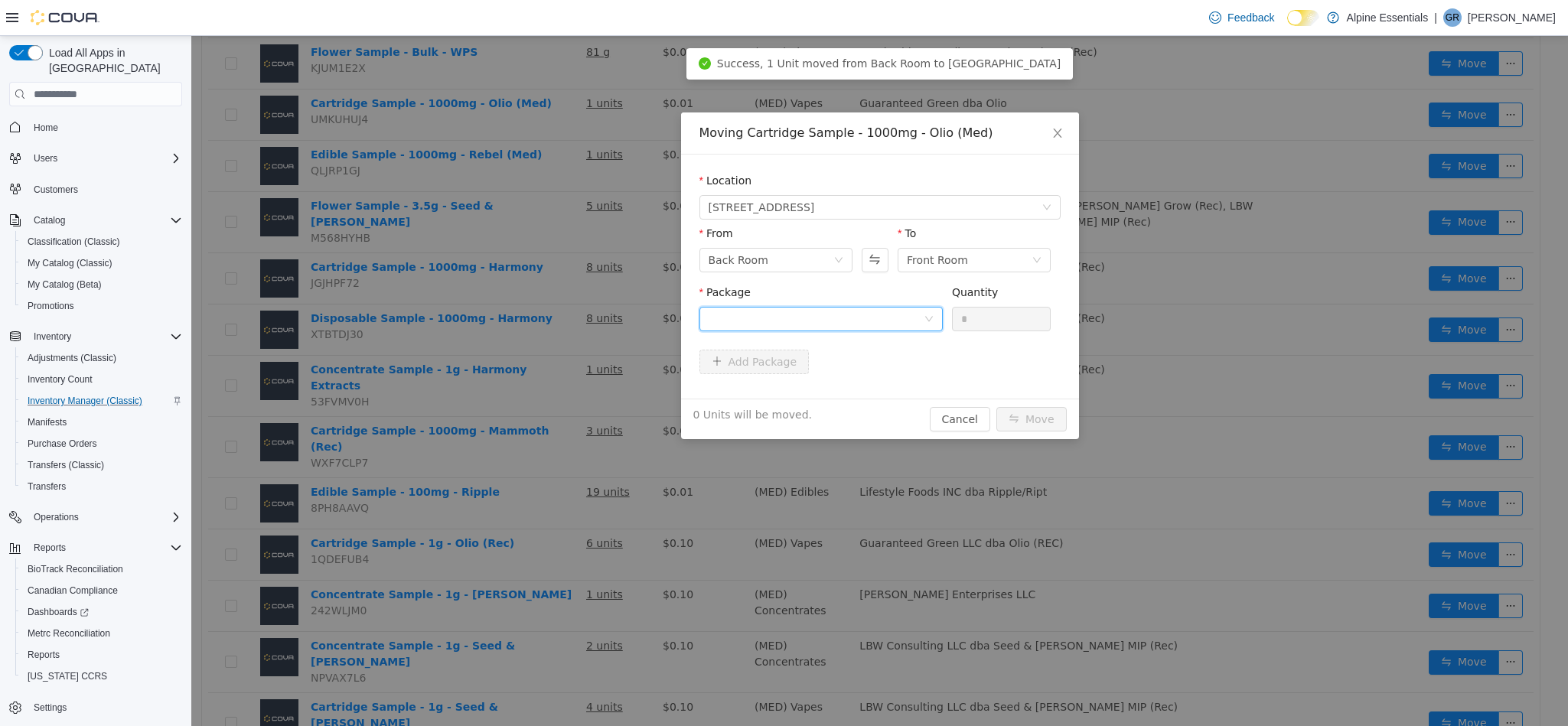
click at [903, 325] on div at bounding box center [816, 319] width 215 height 23
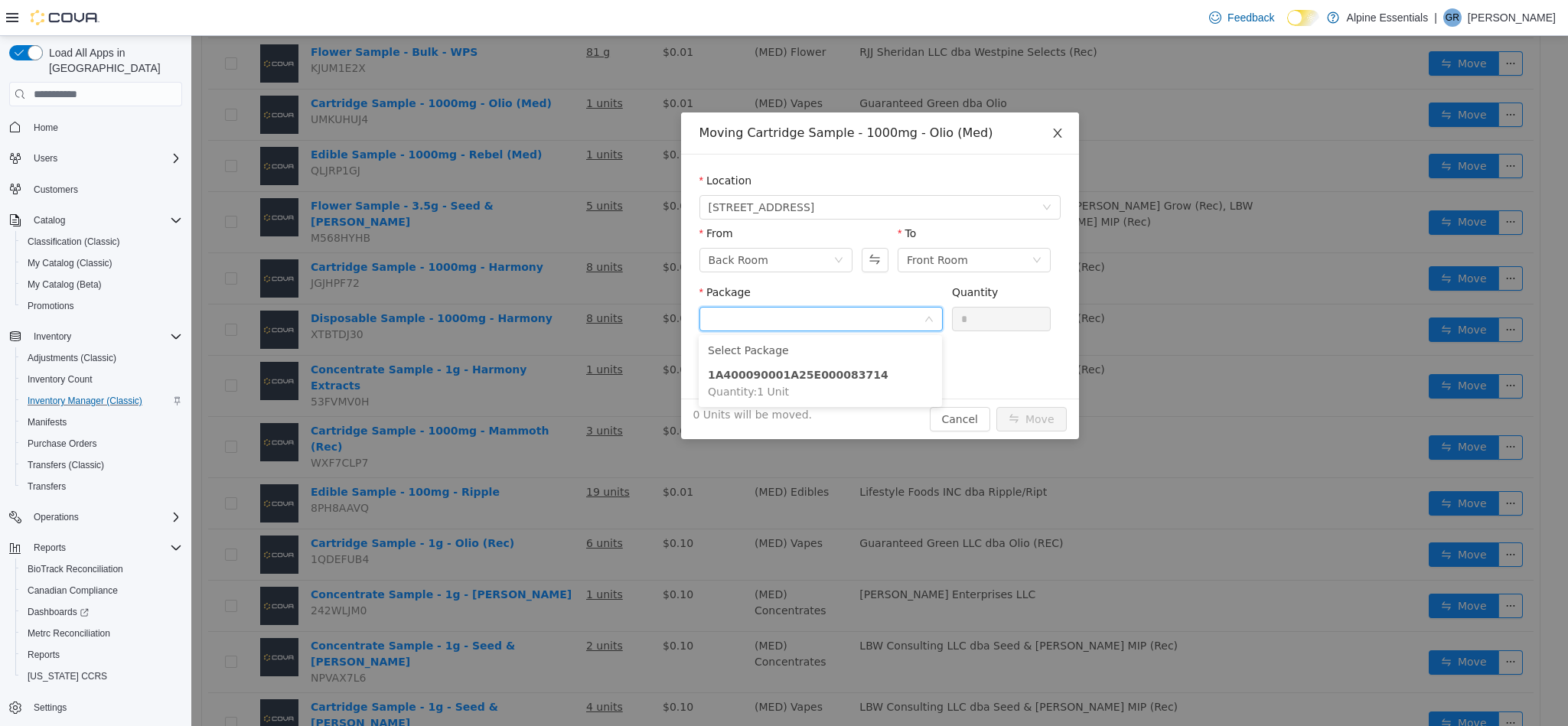
click at [1051, 135] on icon "icon: close" at bounding box center [1057, 133] width 12 height 12
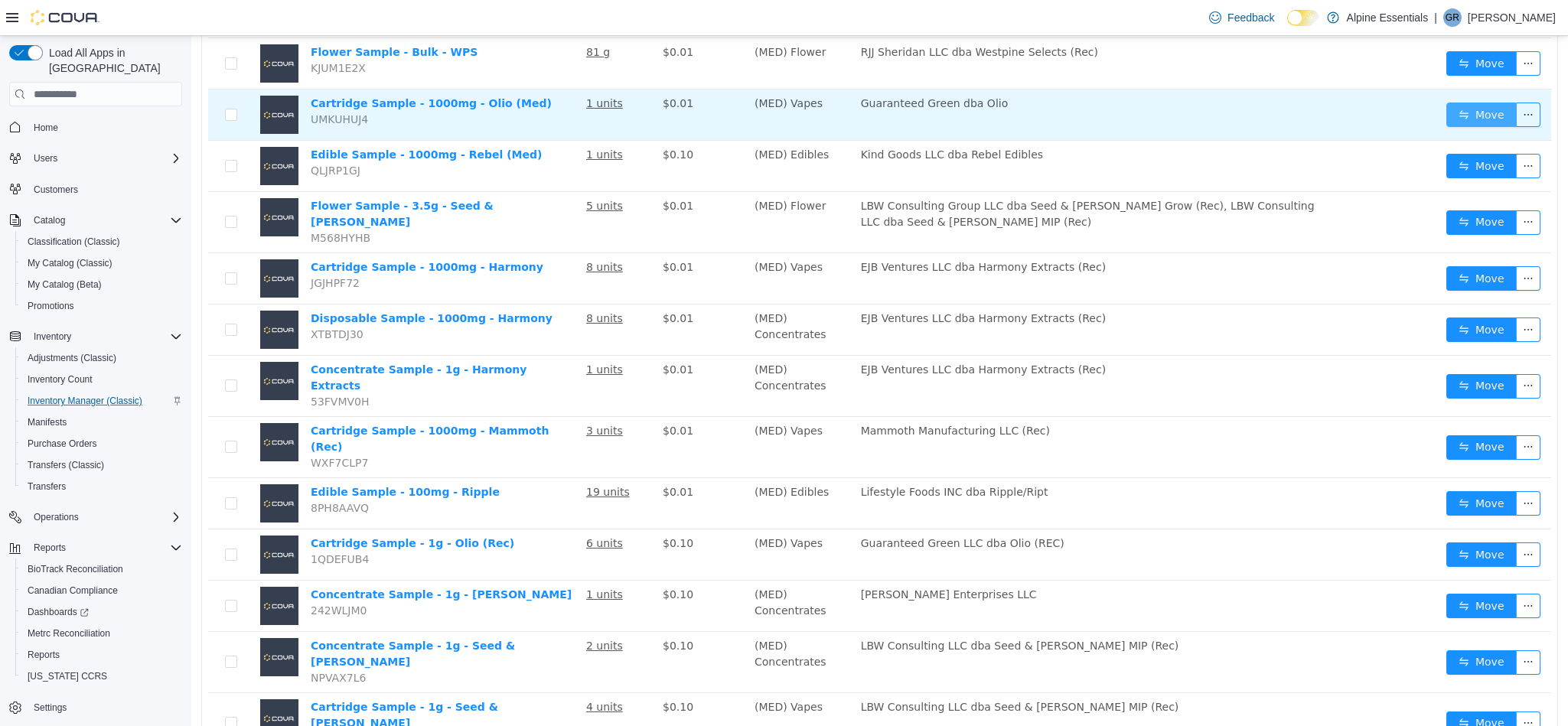
click at [1478, 108] on button "Move" at bounding box center [1481, 114] width 70 height 25
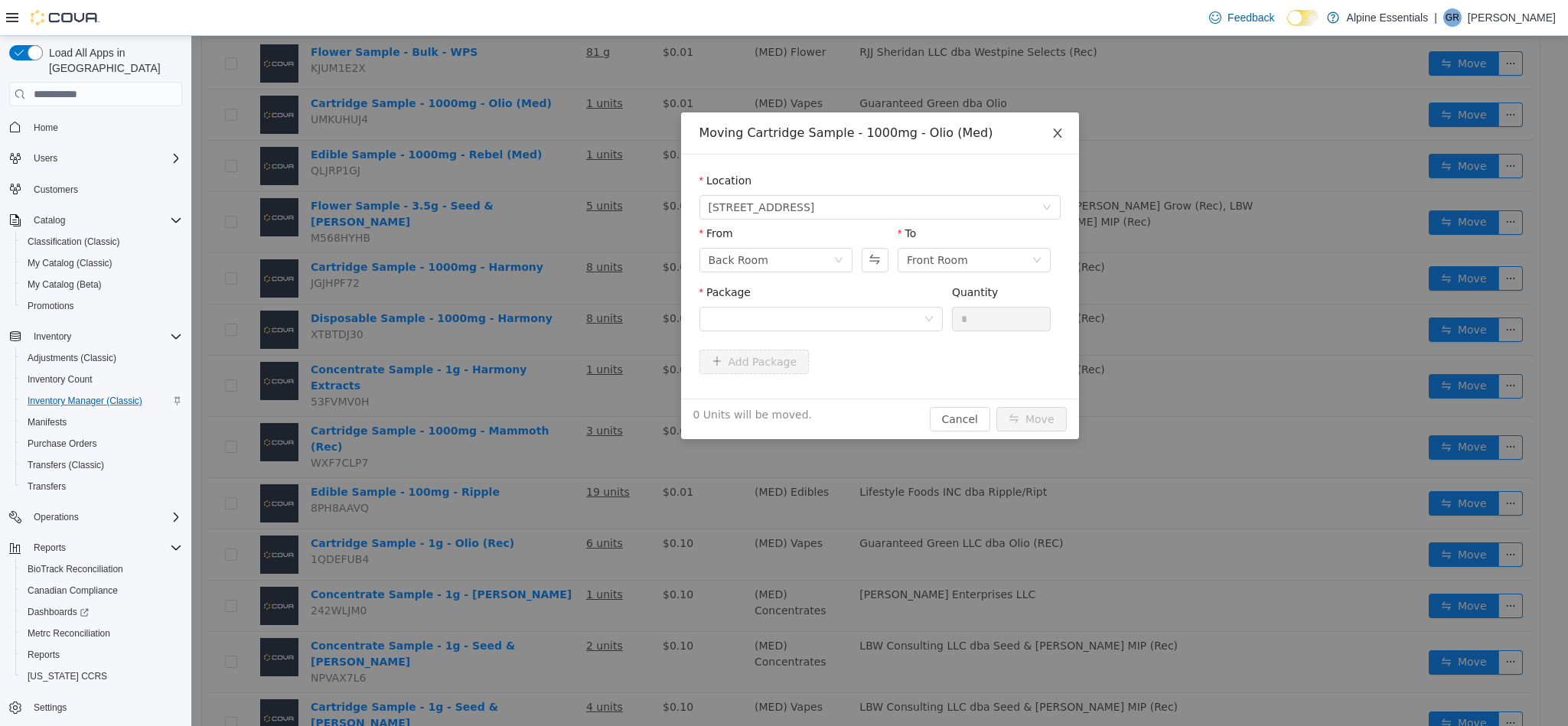
click at [1059, 127] on icon "icon: close" at bounding box center [1057, 133] width 12 height 12
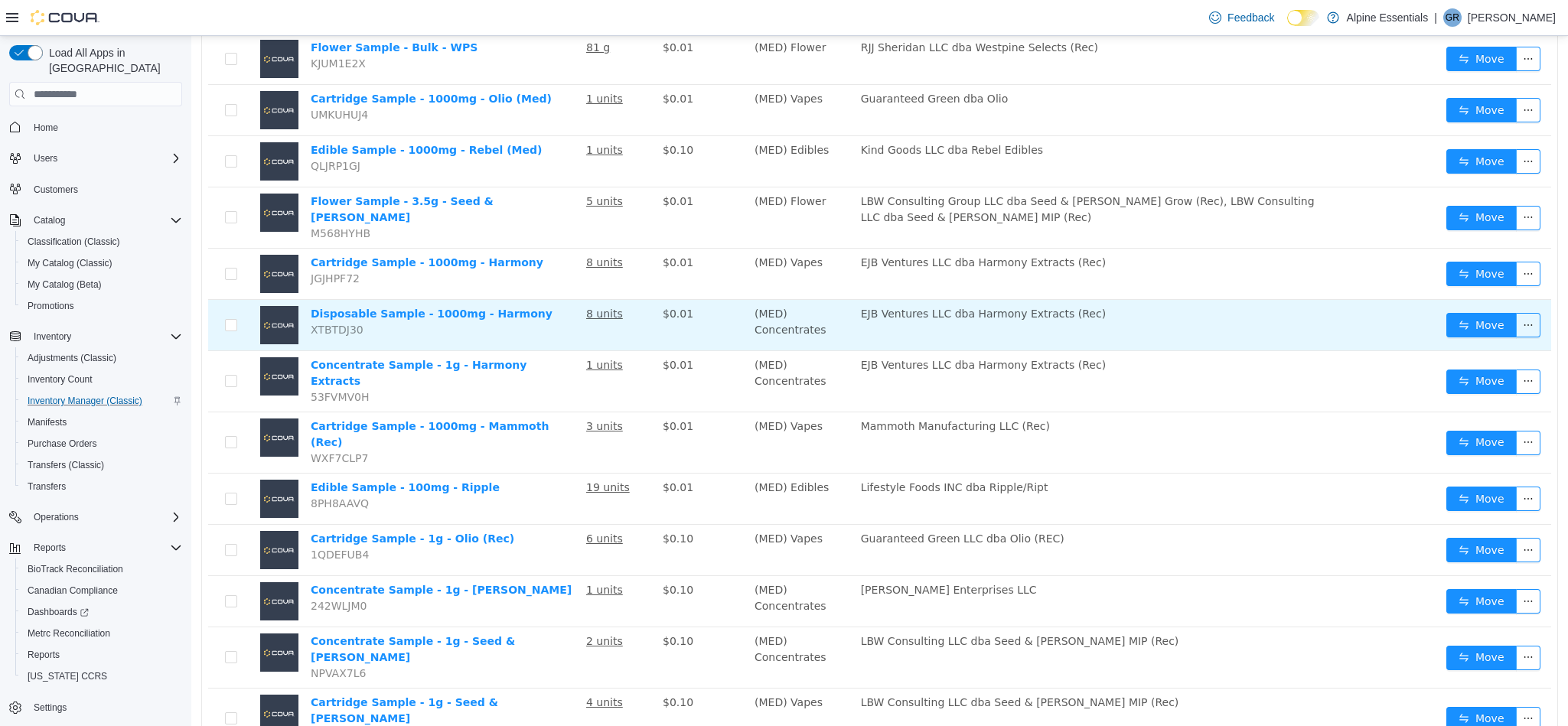
scroll to position [848, 0]
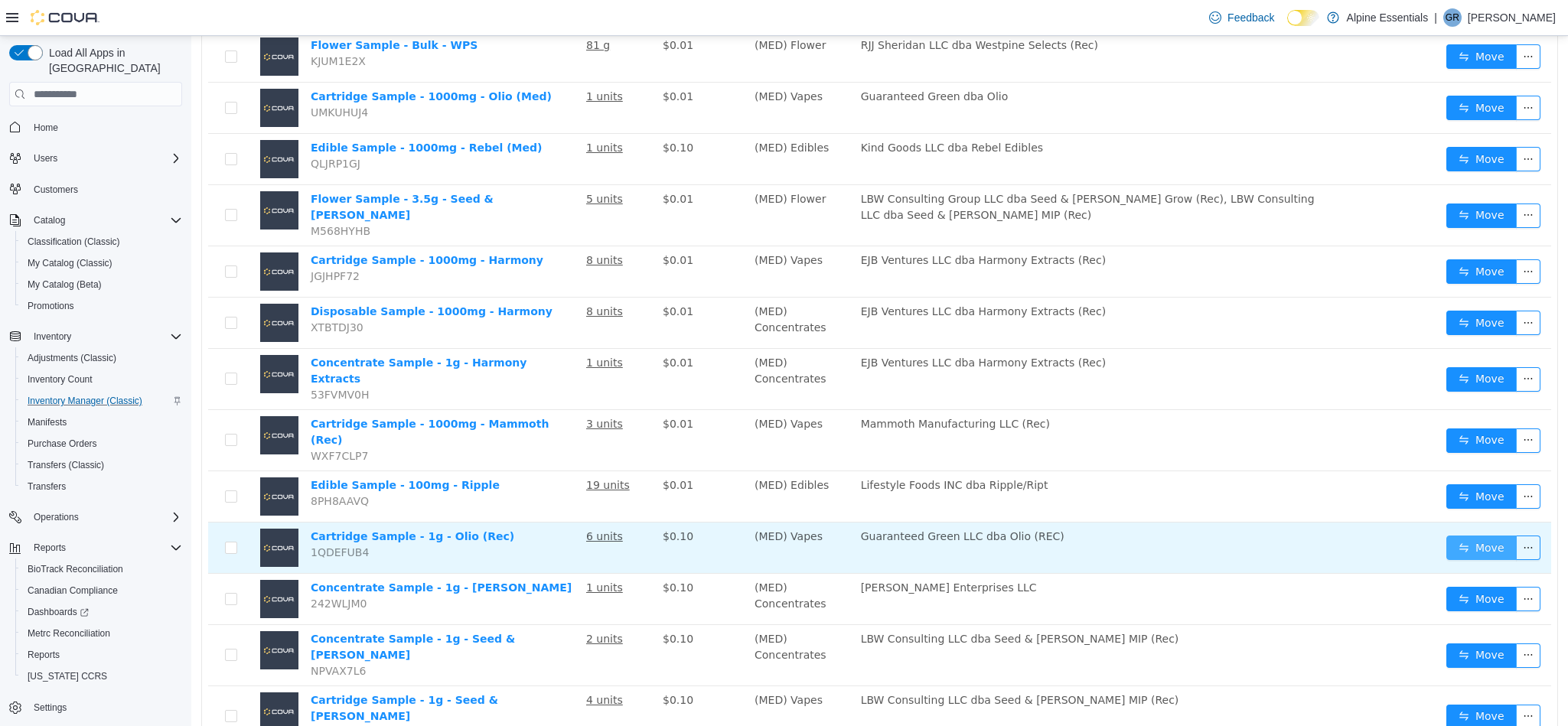
click at [1463, 535] on button "Move" at bounding box center [1481, 548] width 70 height 25
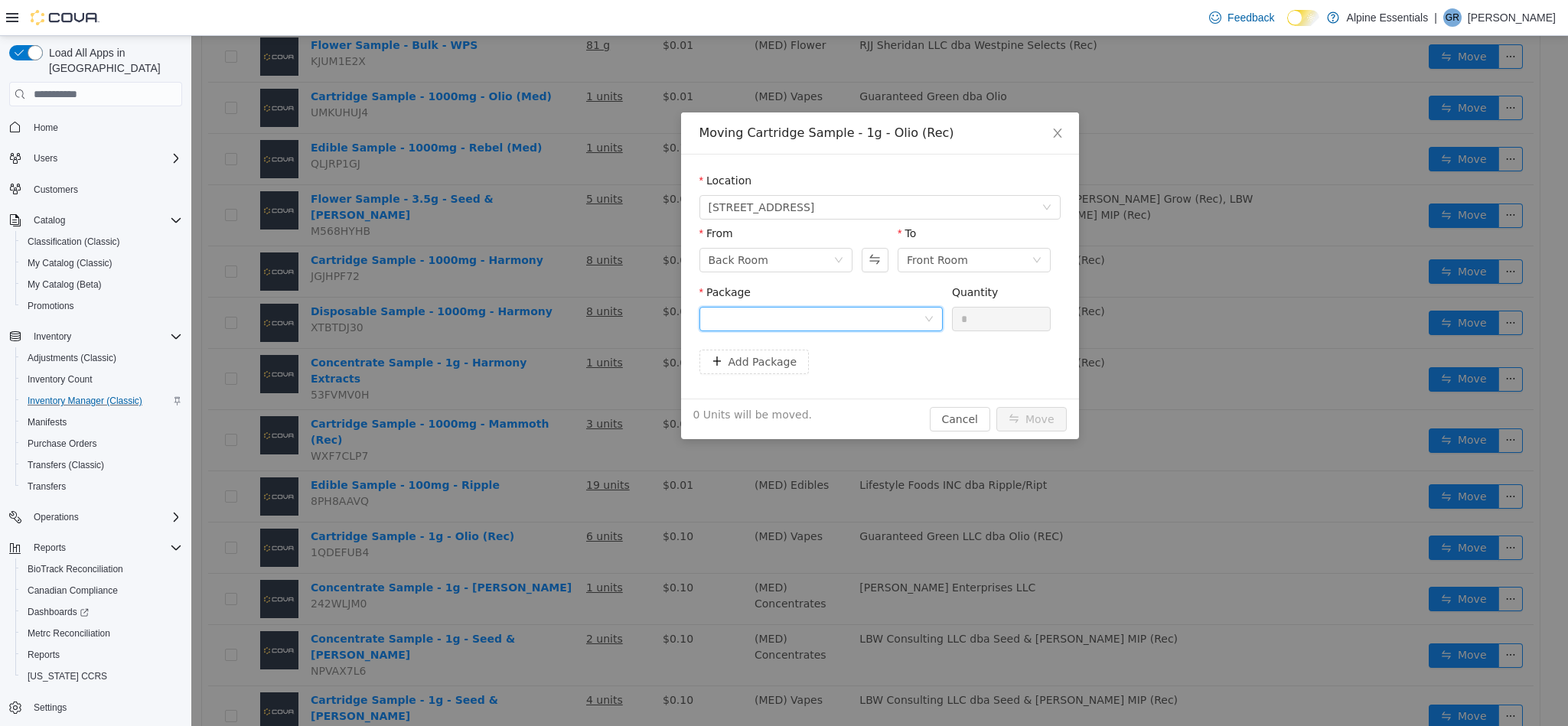
click at [884, 316] on div at bounding box center [816, 319] width 215 height 23
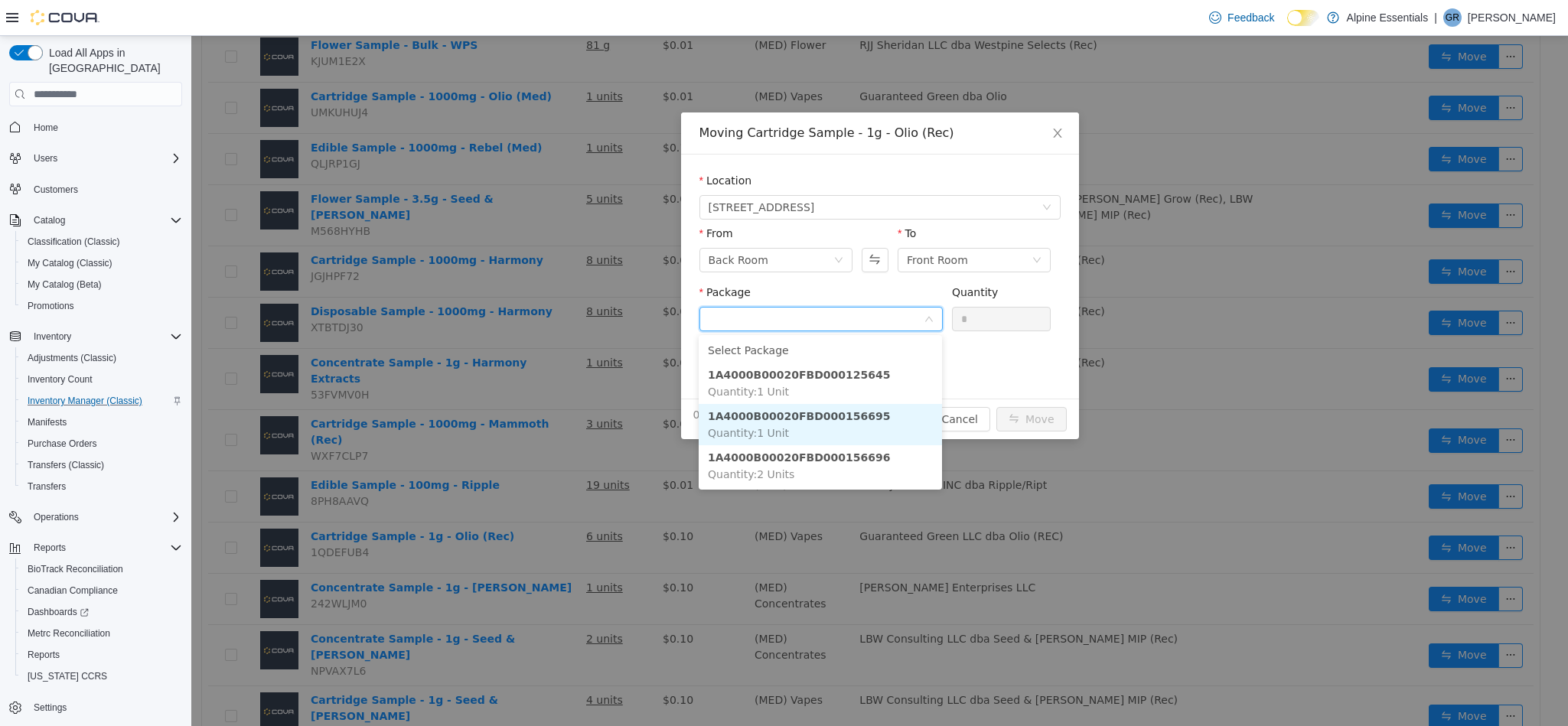
click at [893, 418] on li "1A4000B00020FBD000156695 Quantity : 1 Unit" at bounding box center [820, 424] width 243 height 42
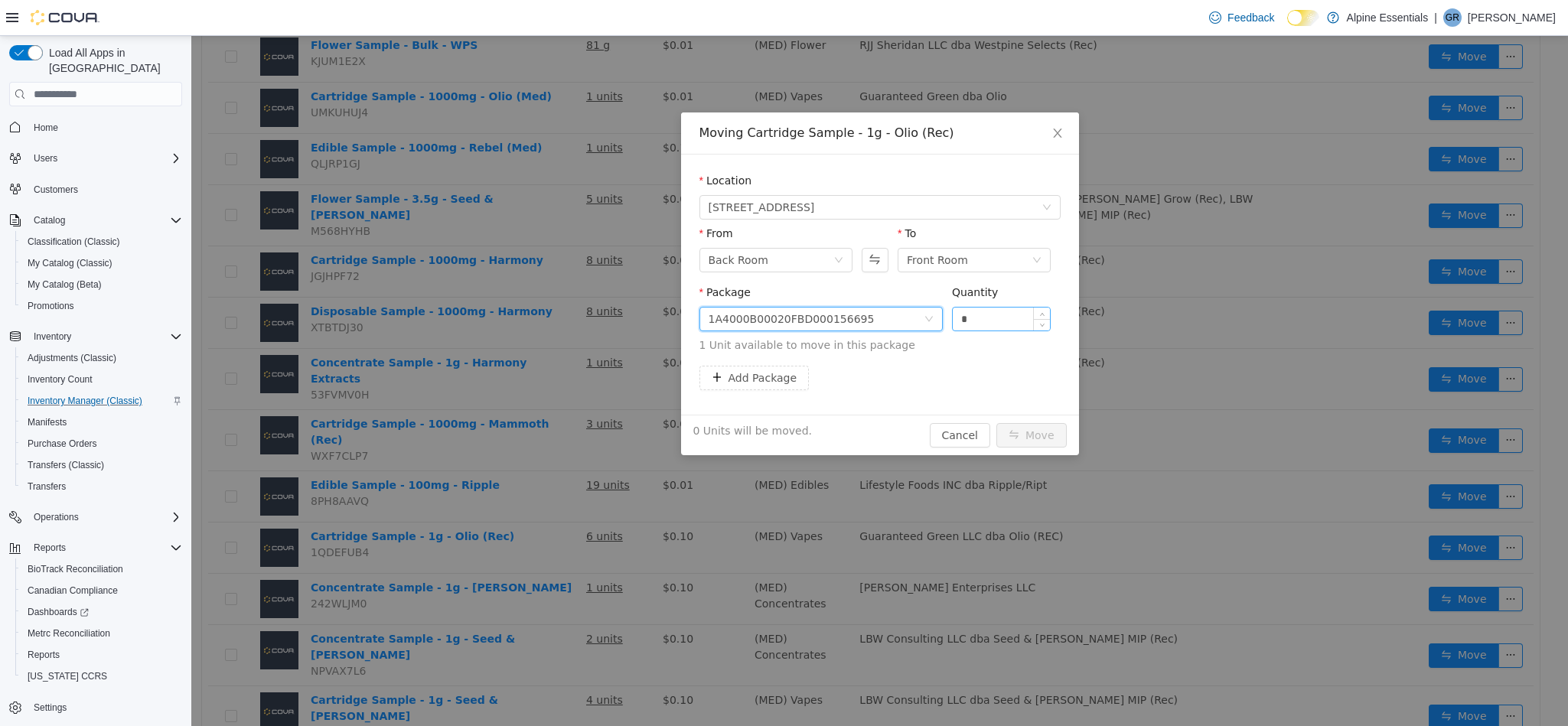
click at [967, 329] on input "*" at bounding box center [1002, 319] width 98 height 23
type input "*"
click at [996, 423] on button "Move" at bounding box center [1031, 436] width 70 height 25
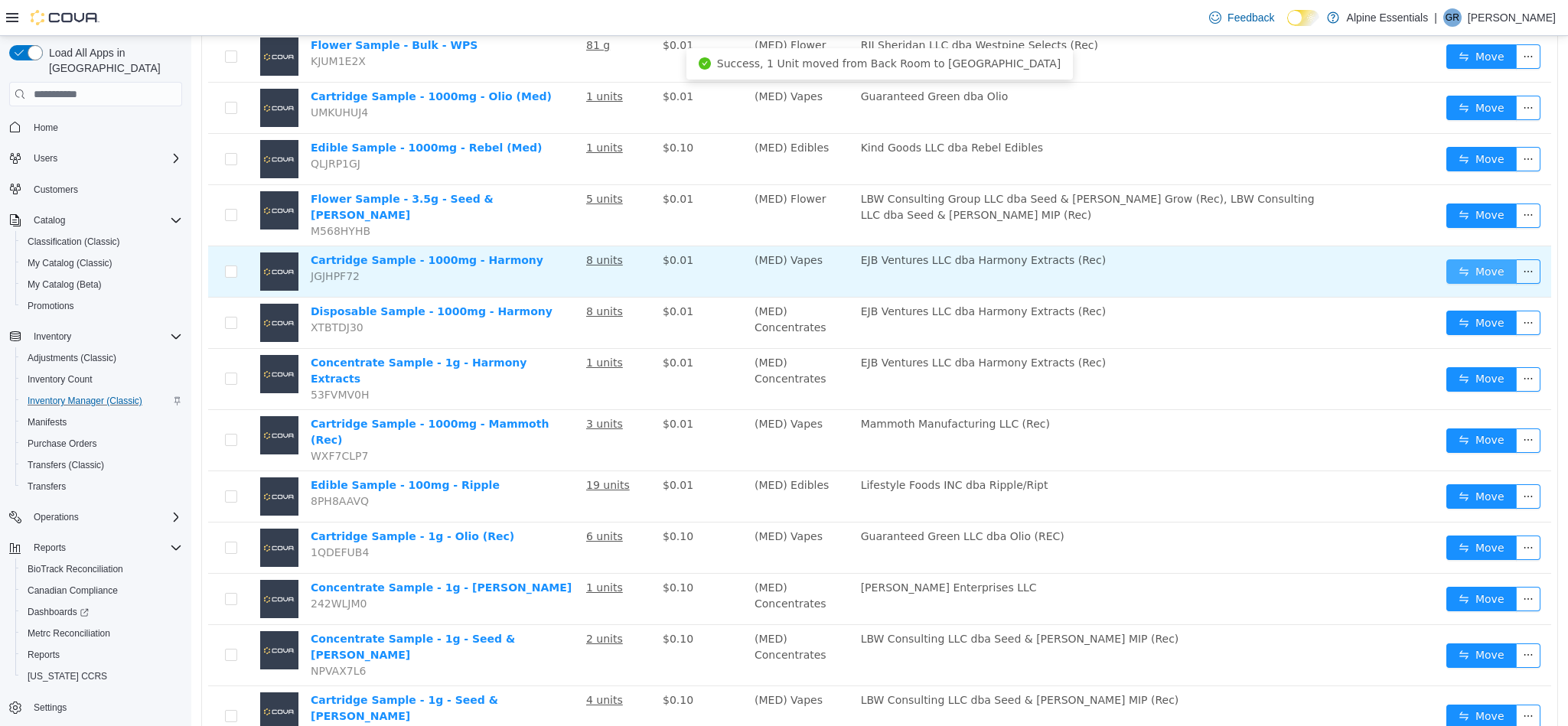
click at [1460, 259] on button "Move" at bounding box center [1481, 272] width 70 height 25
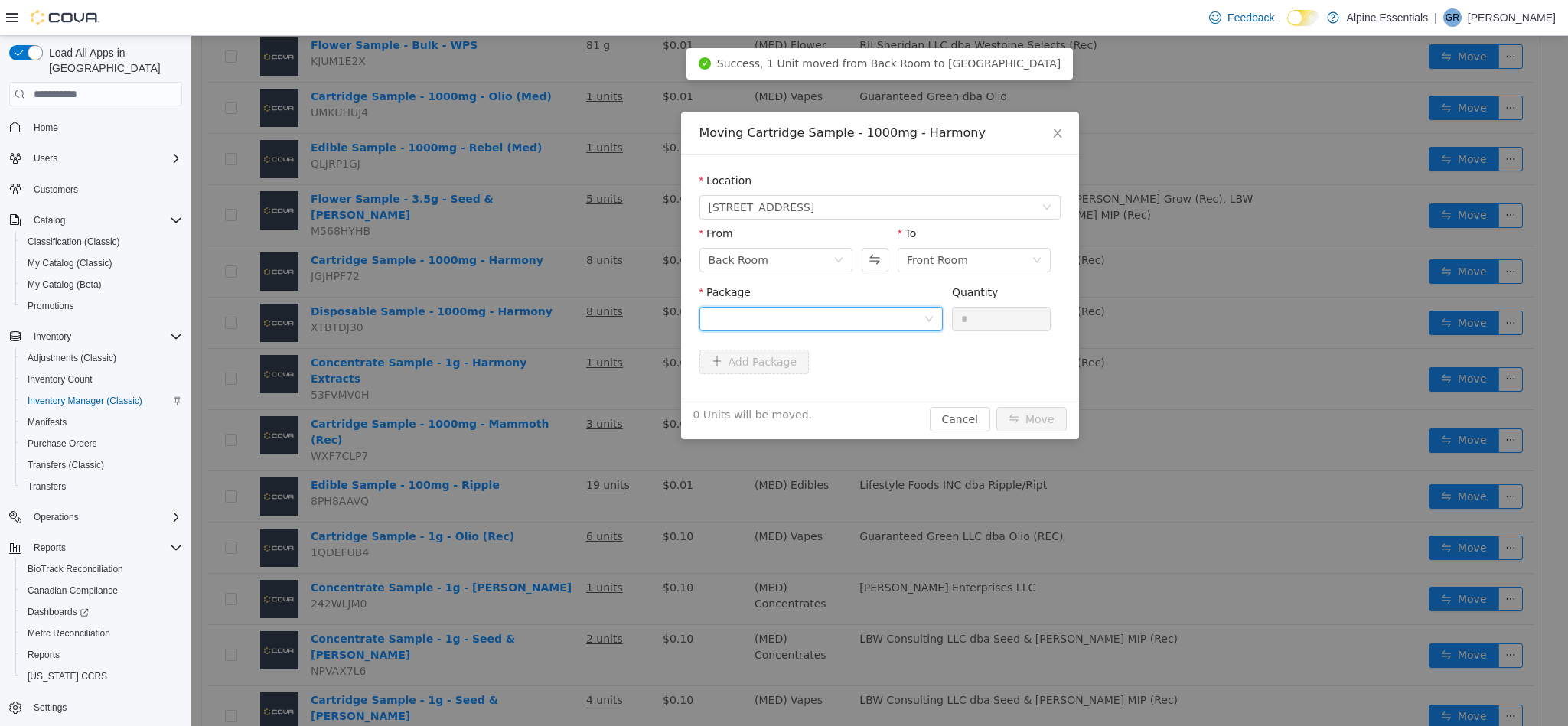
click at [896, 316] on div at bounding box center [816, 319] width 215 height 23
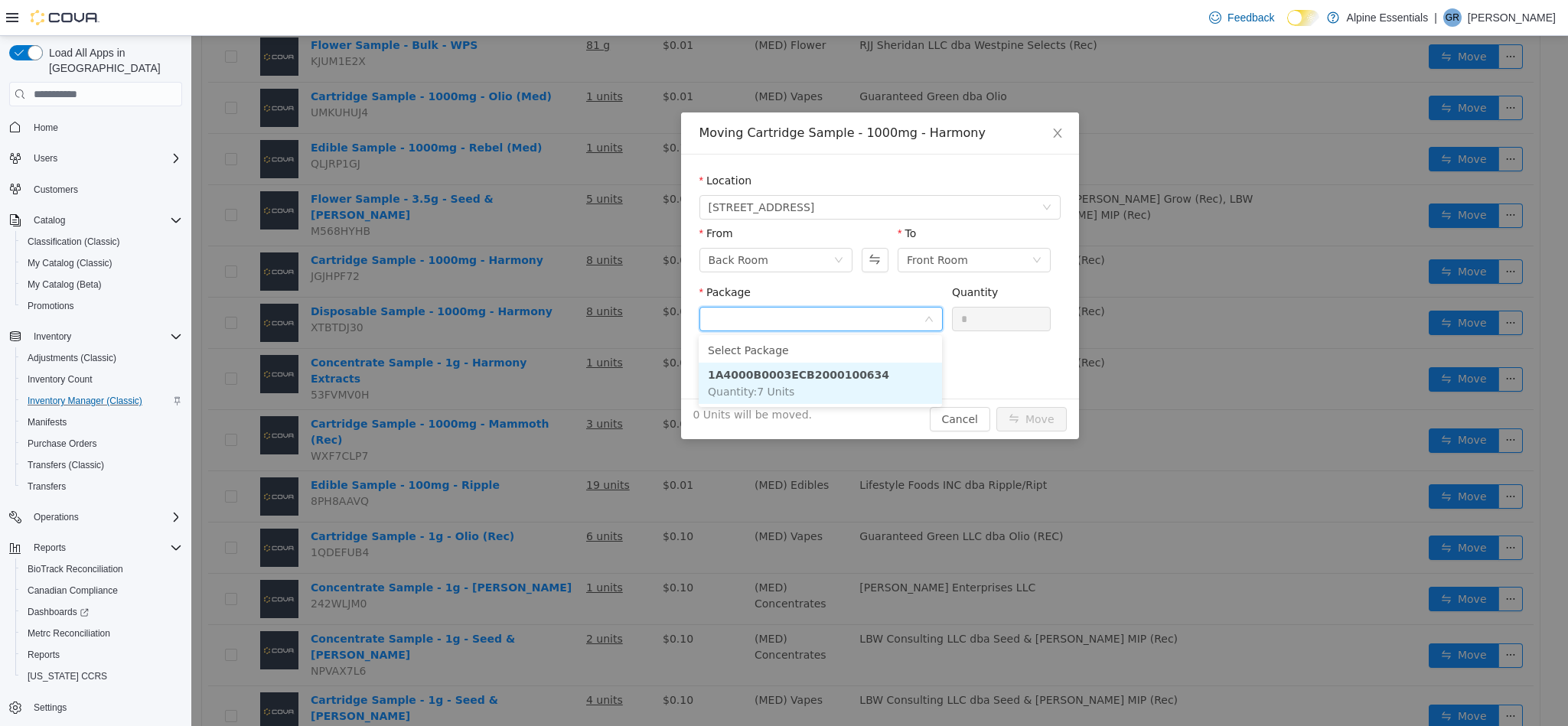
click at [900, 389] on li "1A4000B0003ECB2000100634 Quantity : 7 Units" at bounding box center [820, 383] width 243 height 42
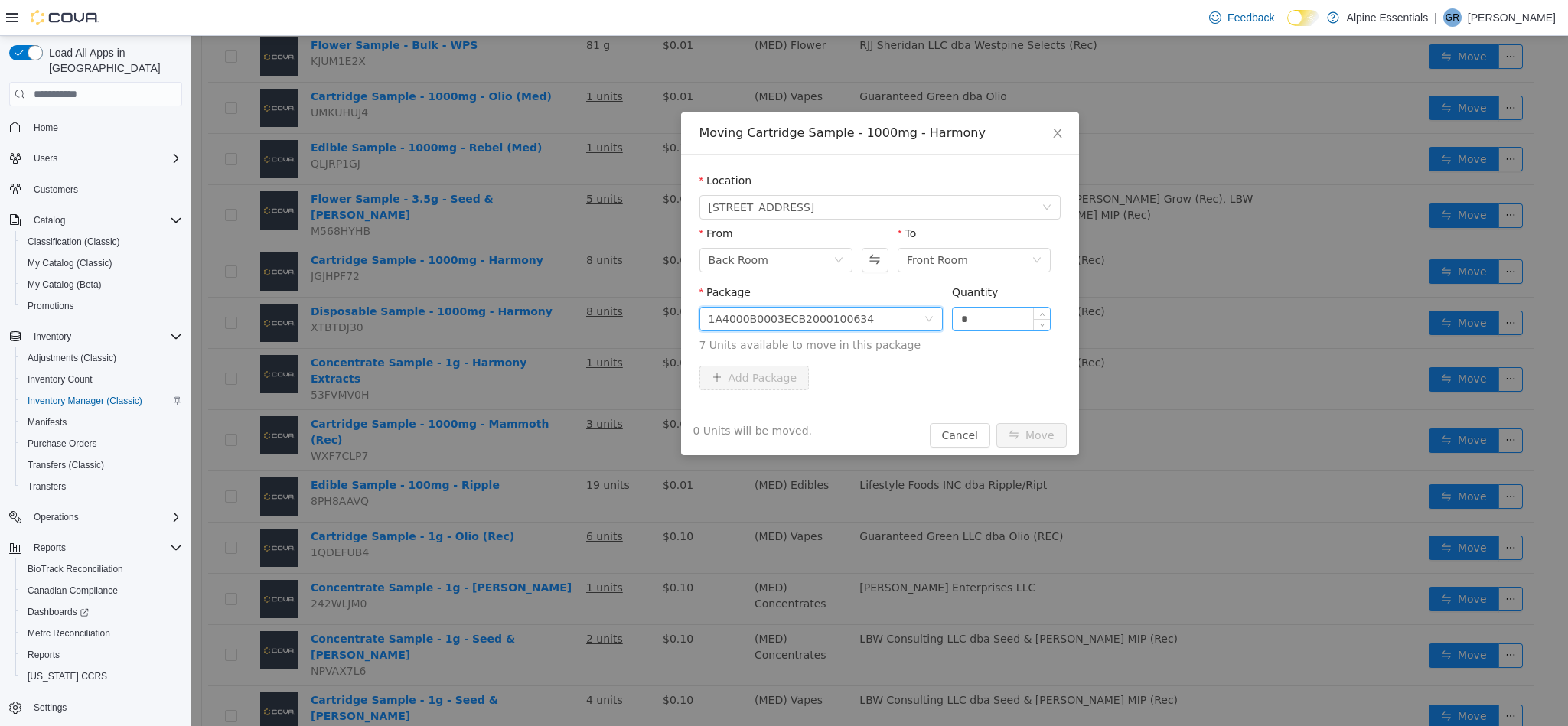
click at [993, 316] on input "*" at bounding box center [1002, 319] width 98 height 23
type input "*"
click at [996, 423] on button "Move" at bounding box center [1031, 436] width 70 height 25
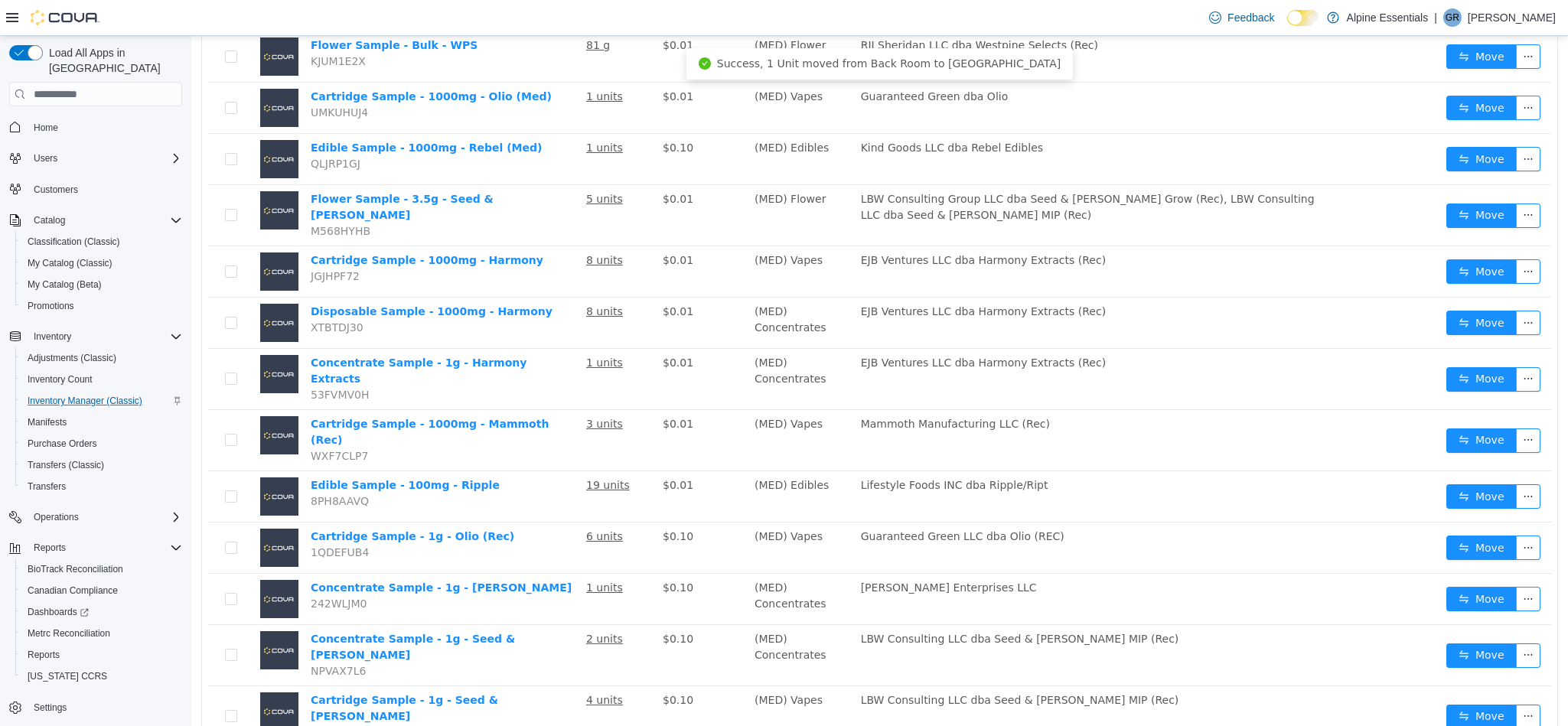
scroll to position [1687, 0]
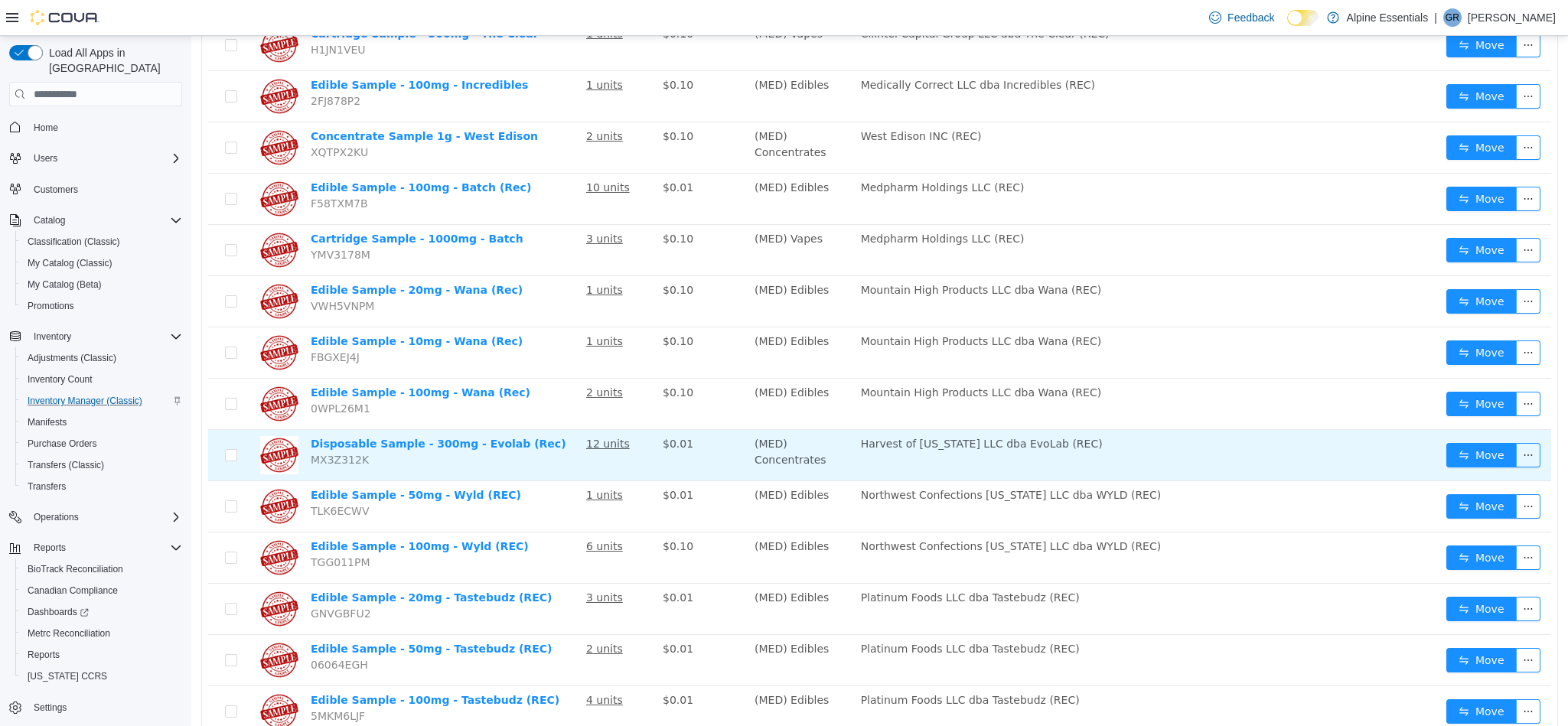
click at [1456, 430] on td "Move" at bounding box center [1495, 455] width 111 height 51
click at [1461, 443] on button "Move" at bounding box center [1481, 455] width 70 height 25
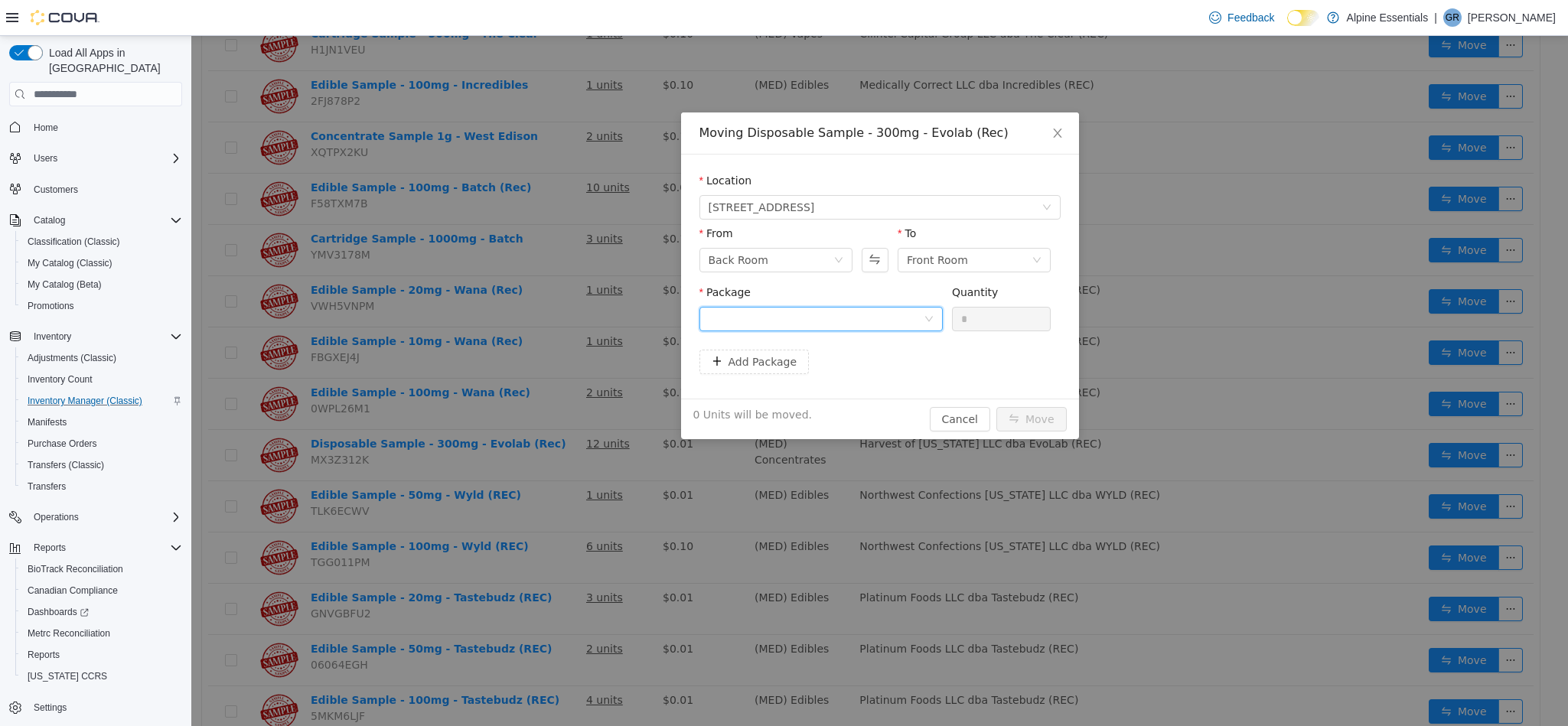
click at [898, 329] on div at bounding box center [816, 319] width 215 height 23
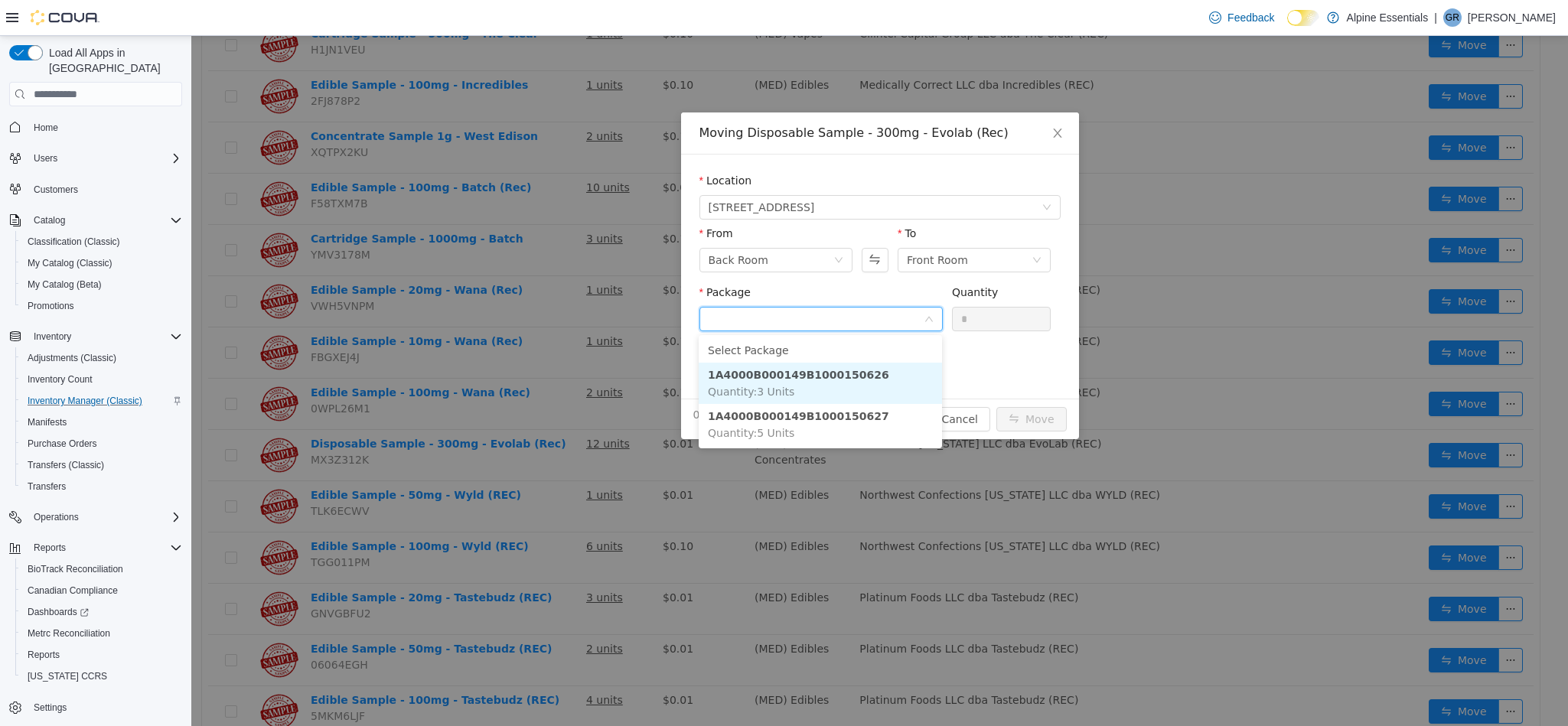
click at [906, 390] on li "1A4000B000149B1000150626 Quantity : 3 Units" at bounding box center [820, 383] width 243 height 42
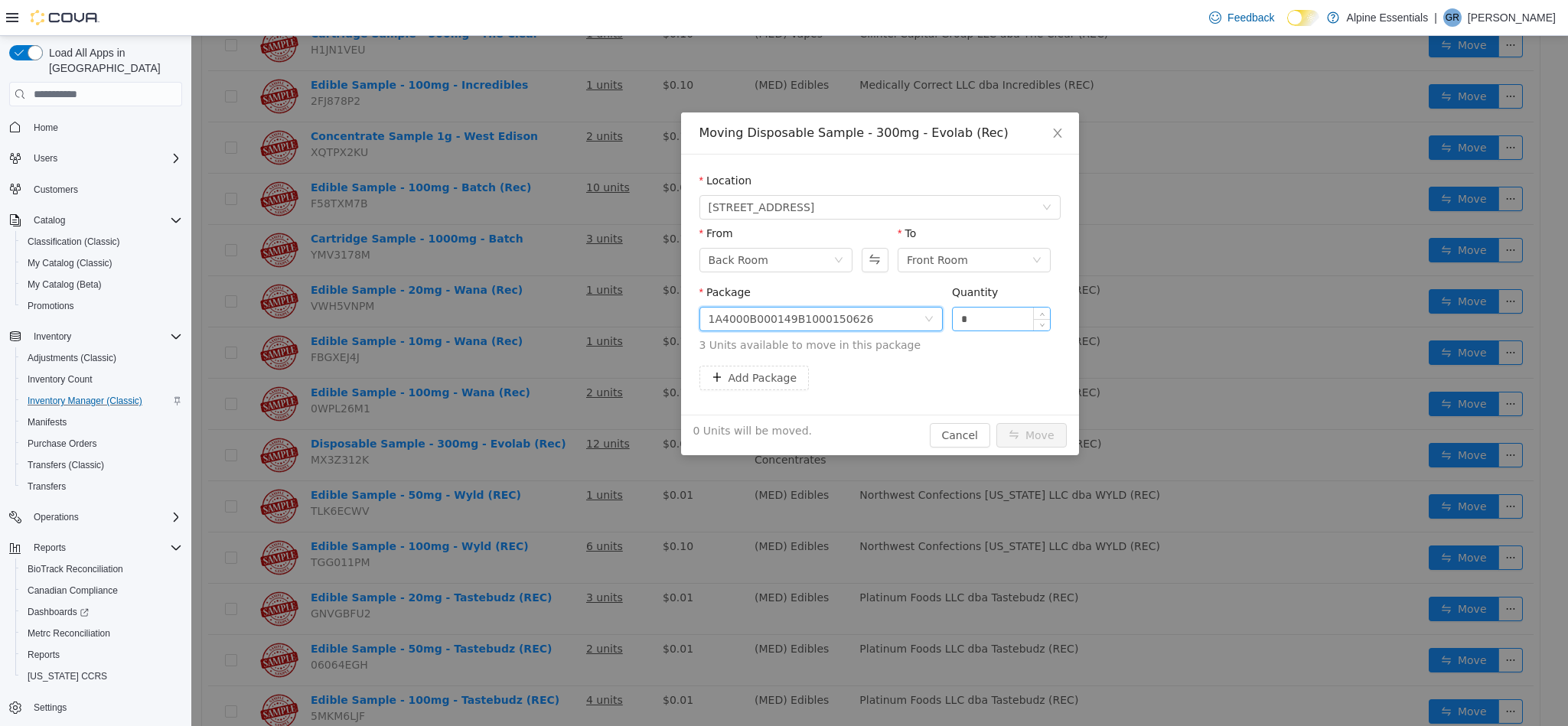
click at [1001, 319] on input "*" at bounding box center [1002, 319] width 98 height 23
type input "*"
click at [996, 423] on button "Move" at bounding box center [1031, 436] width 70 height 25
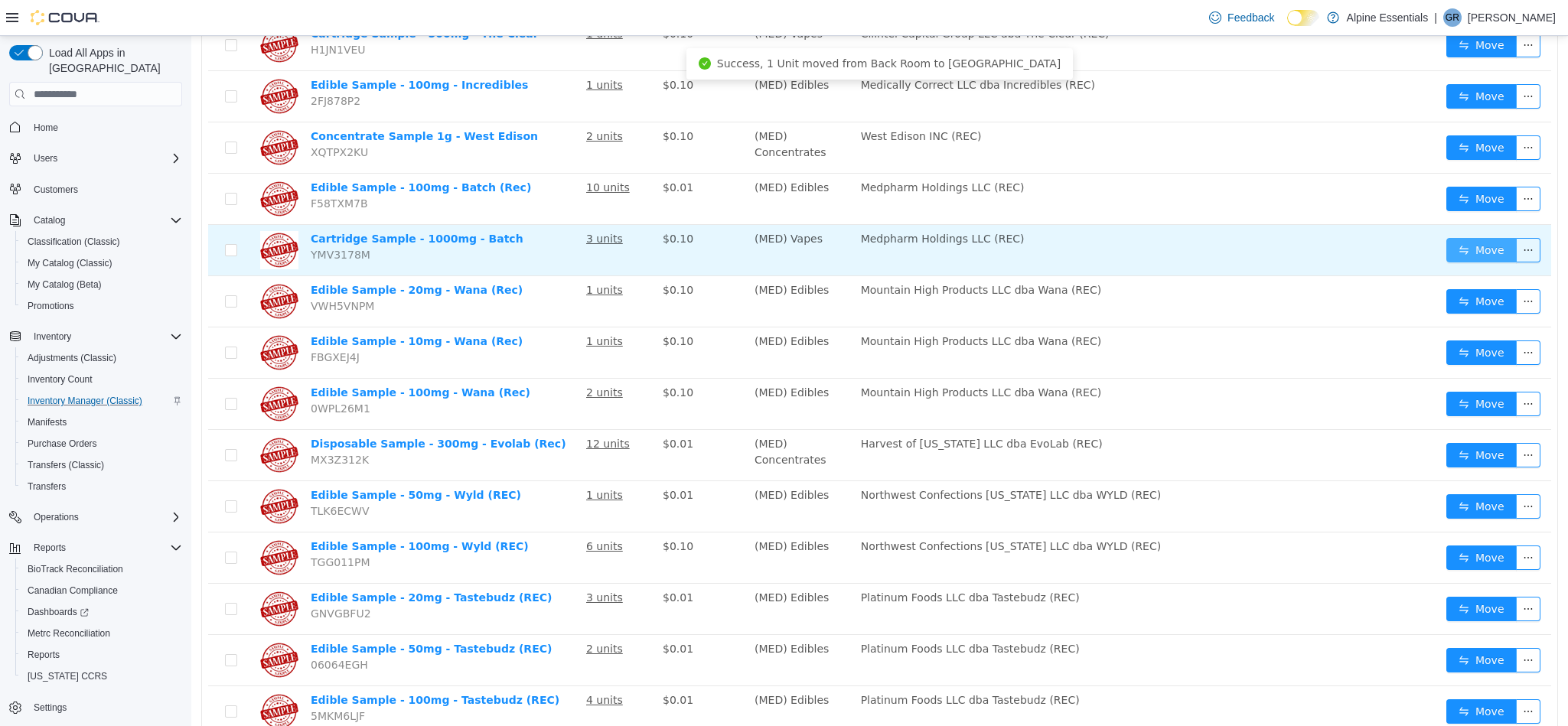
click at [1478, 238] on button "Move" at bounding box center [1481, 250] width 70 height 25
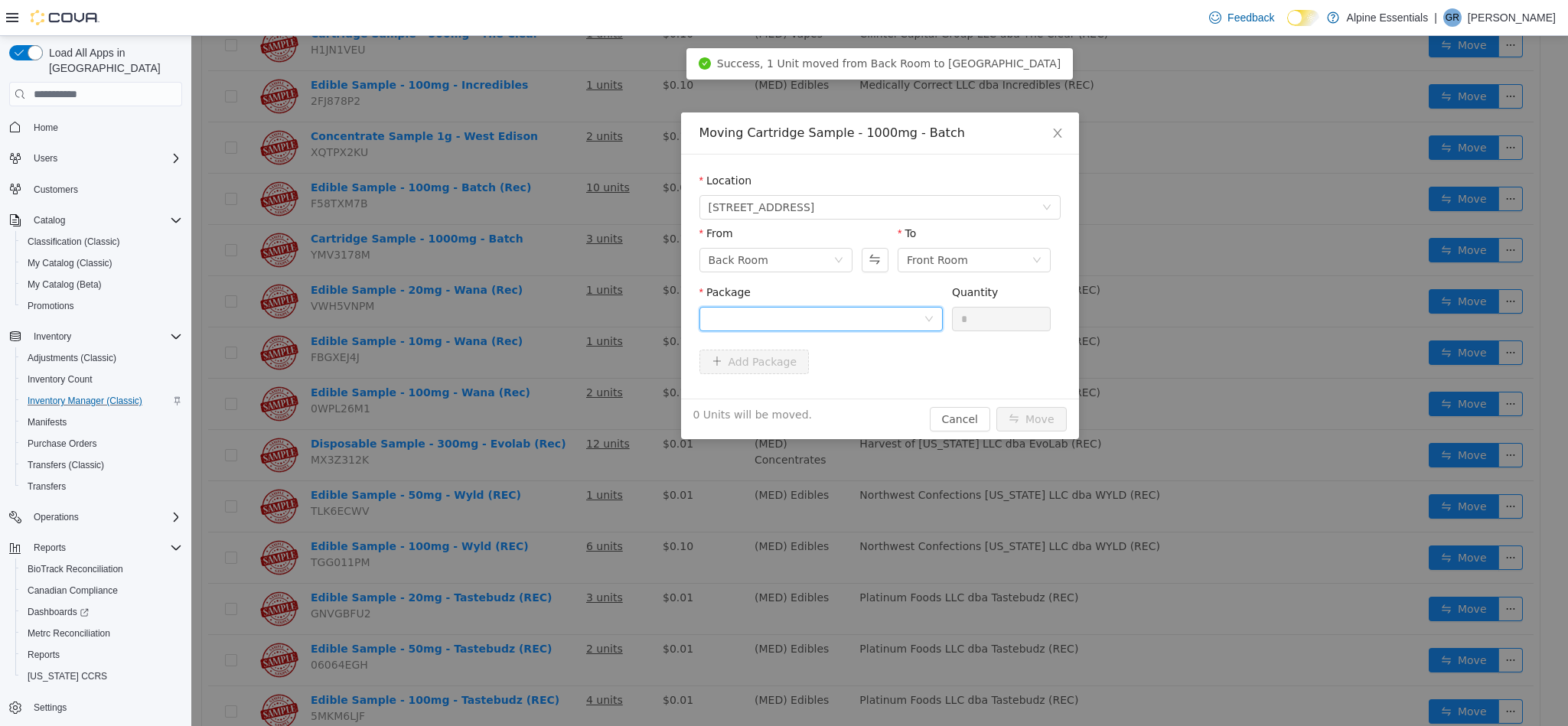
click at [873, 323] on div at bounding box center [816, 319] width 215 height 23
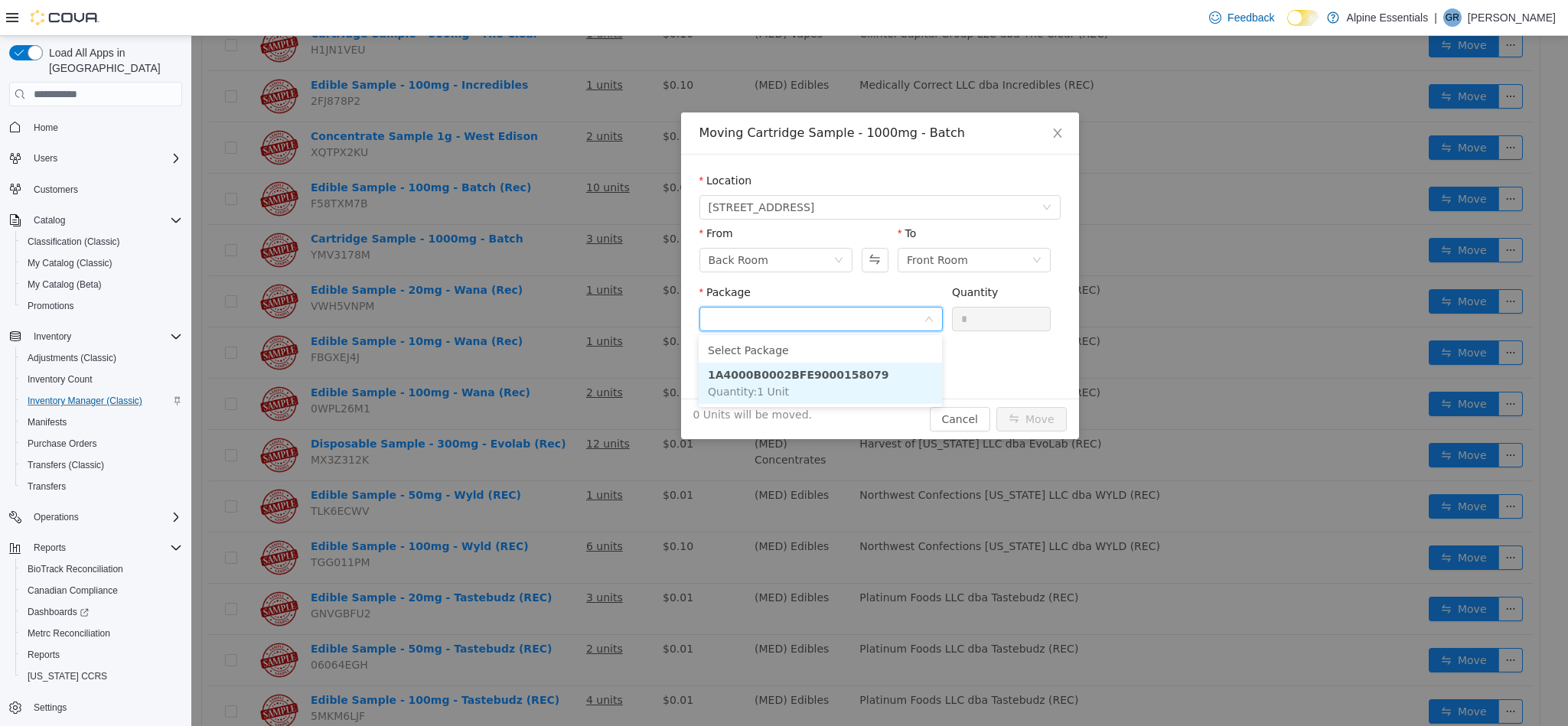
click at [880, 380] on li "1A4000B0002BFE9000158079 Quantity : 1 Unit" at bounding box center [820, 383] width 243 height 42
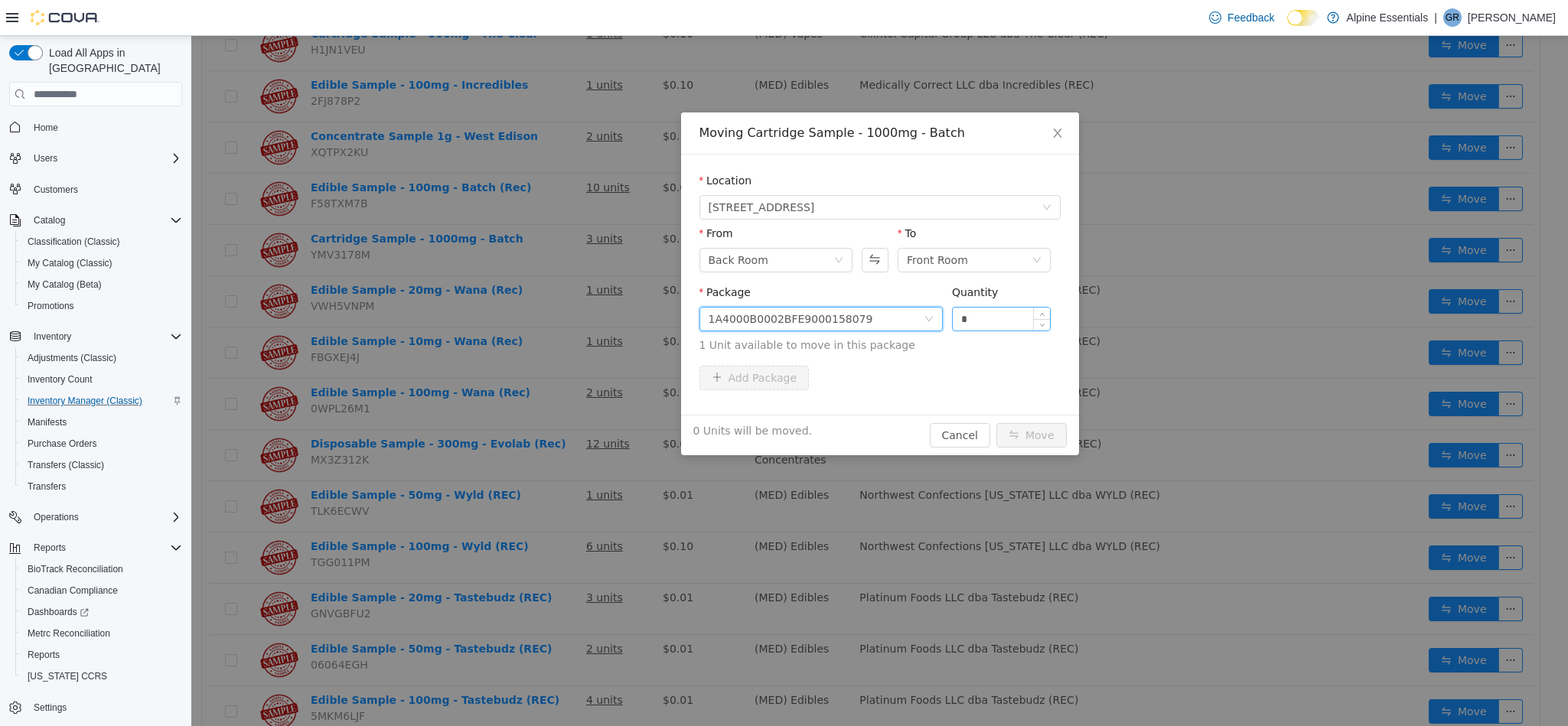
click at [988, 322] on input "*" at bounding box center [1002, 319] width 98 height 23
type input "*"
click at [996, 423] on button "Move" at bounding box center [1031, 436] width 70 height 25
